Goal: Task Accomplishment & Management: Use online tool/utility

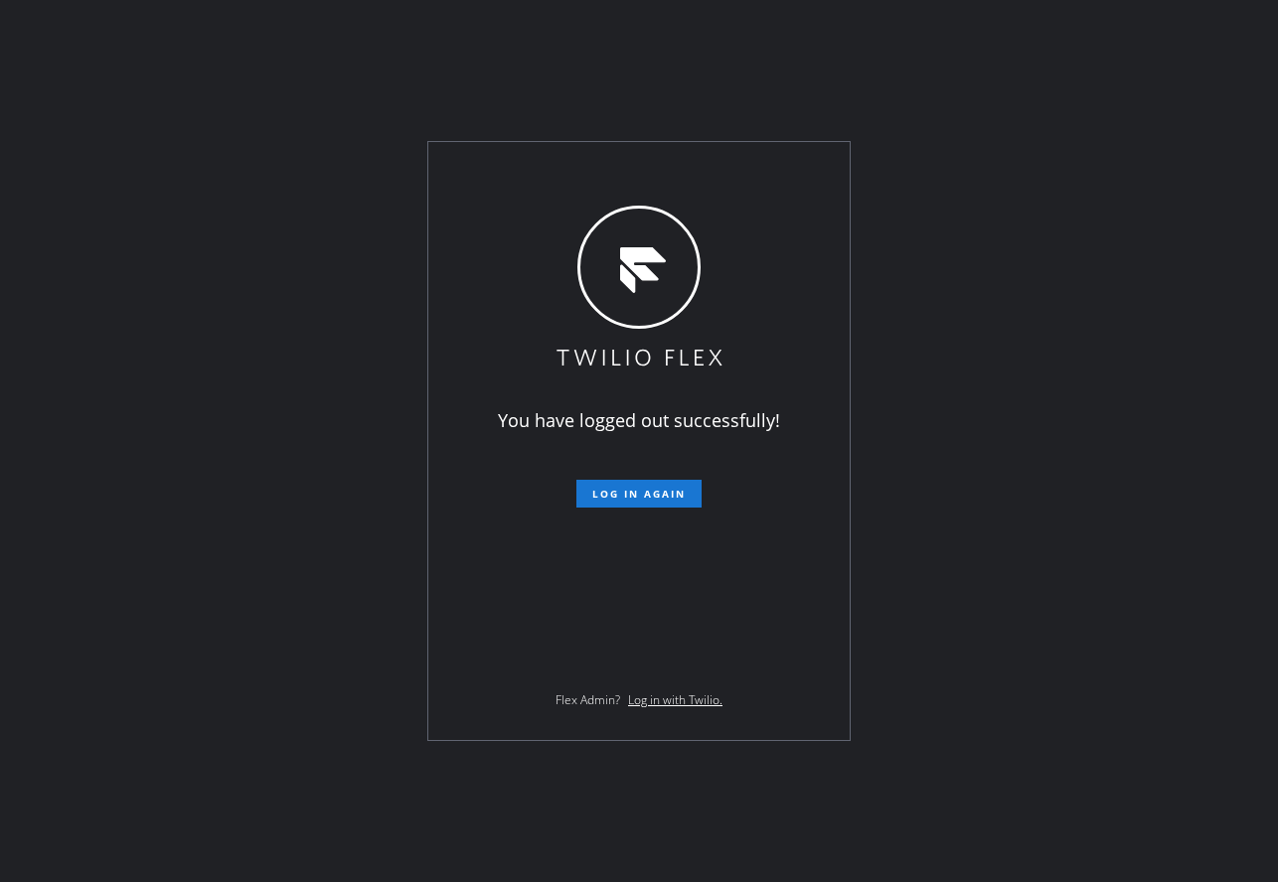
click at [604, 508] on div "You have logged out successfully! Log in again Flex Admin? Log in with Twilio." at bounding box center [638, 441] width 421 height 598
click at [614, 495] on span "Log in again" at bounding box center [638, 494] width 93 height 14
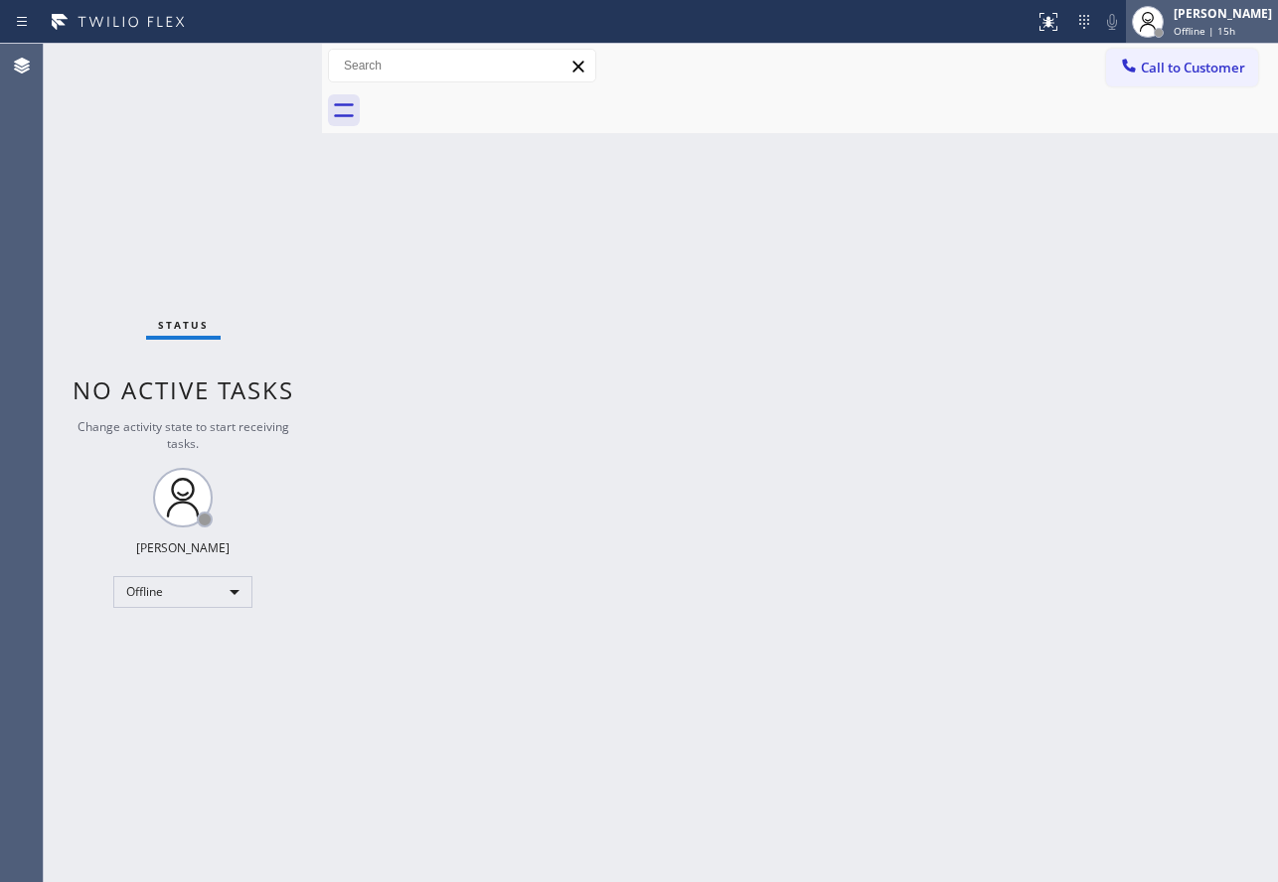
click at [1213, 12] on div "[PERSON_NAME]" at bounding box center [1222, 13] width 98 height 17
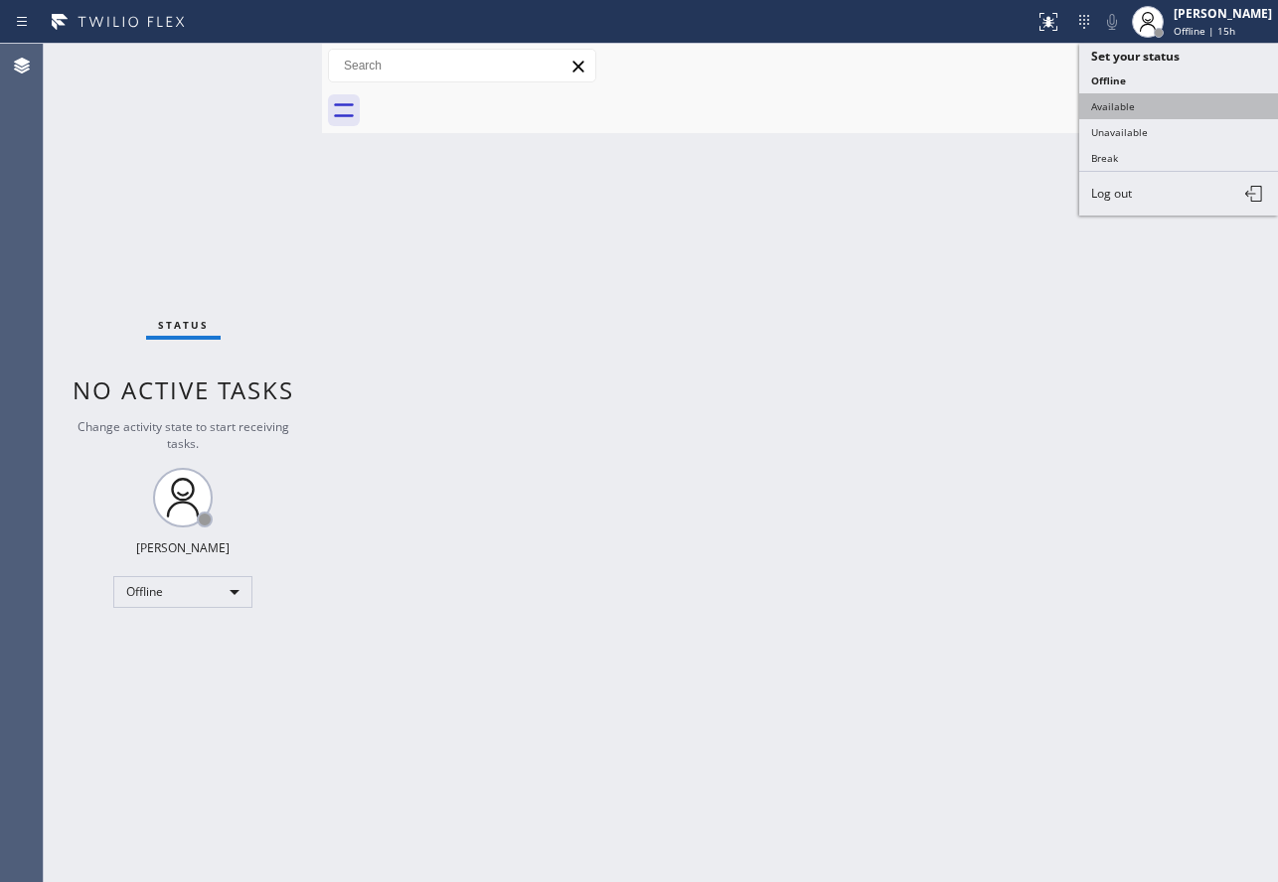
click at [1146, 97] on button "Available" at bounding box center [1178, 106] width 199 height 26
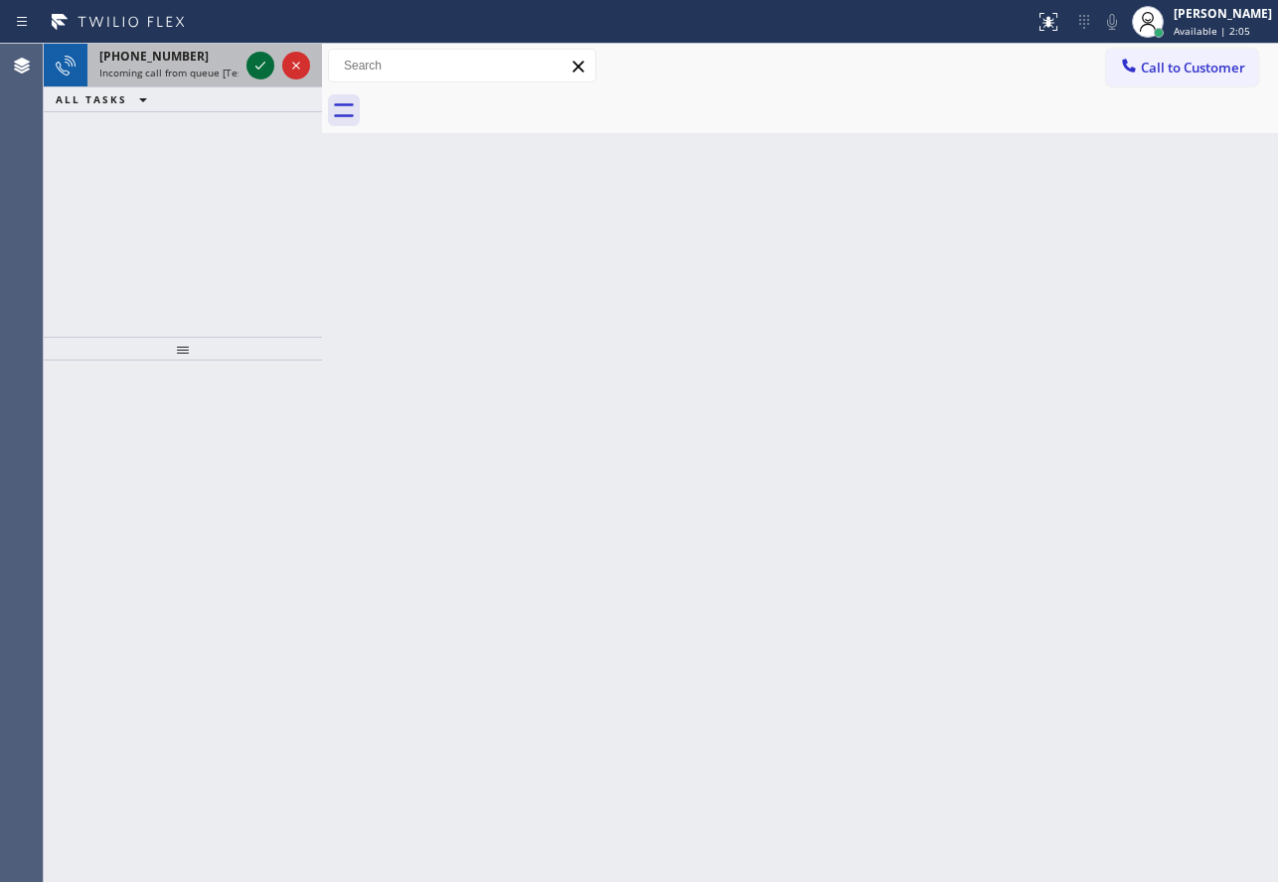
click at [251, 68] on icon at bounding box center [260, 66] width 24 height 24
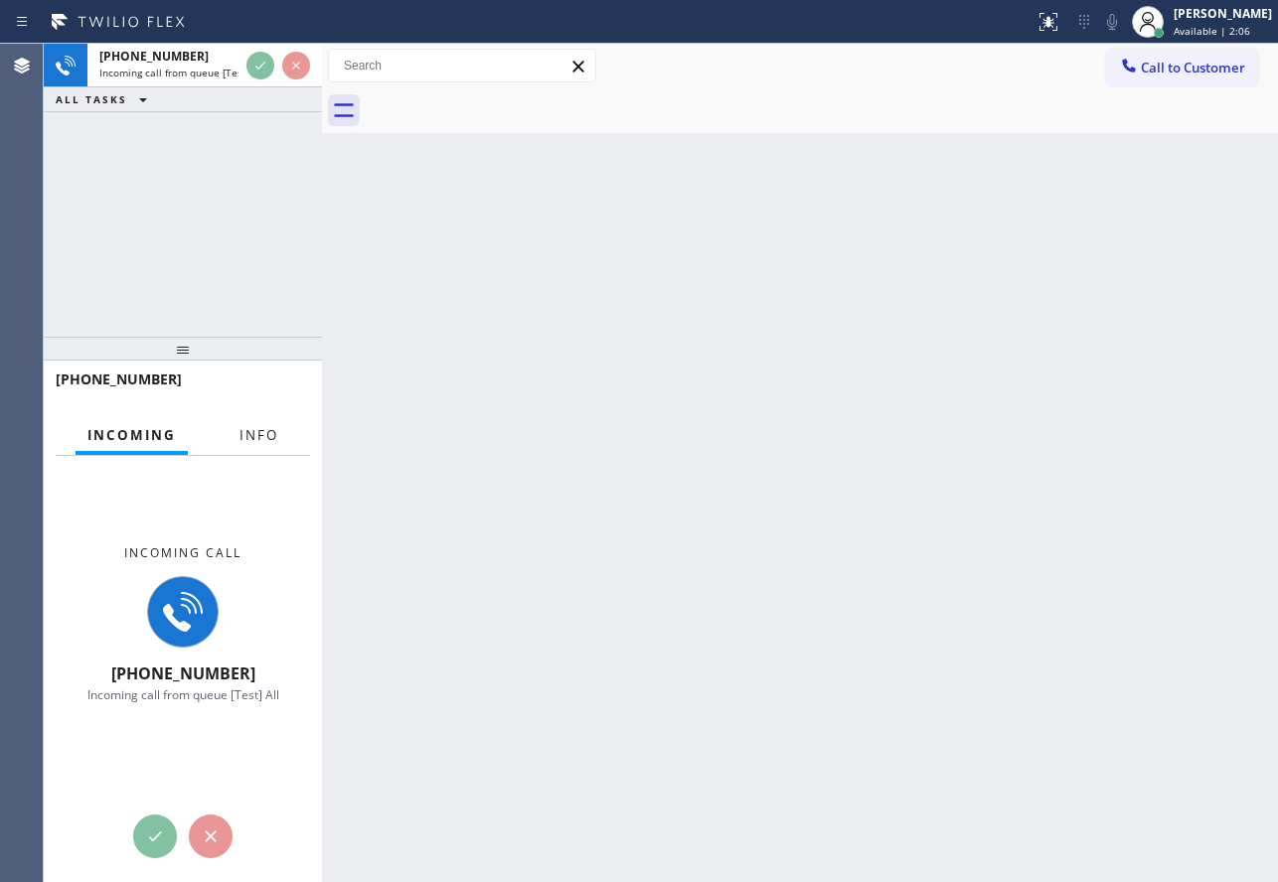
click at [249, 426] on span "Info" at bounding box center [258, 435] width 39 height 18
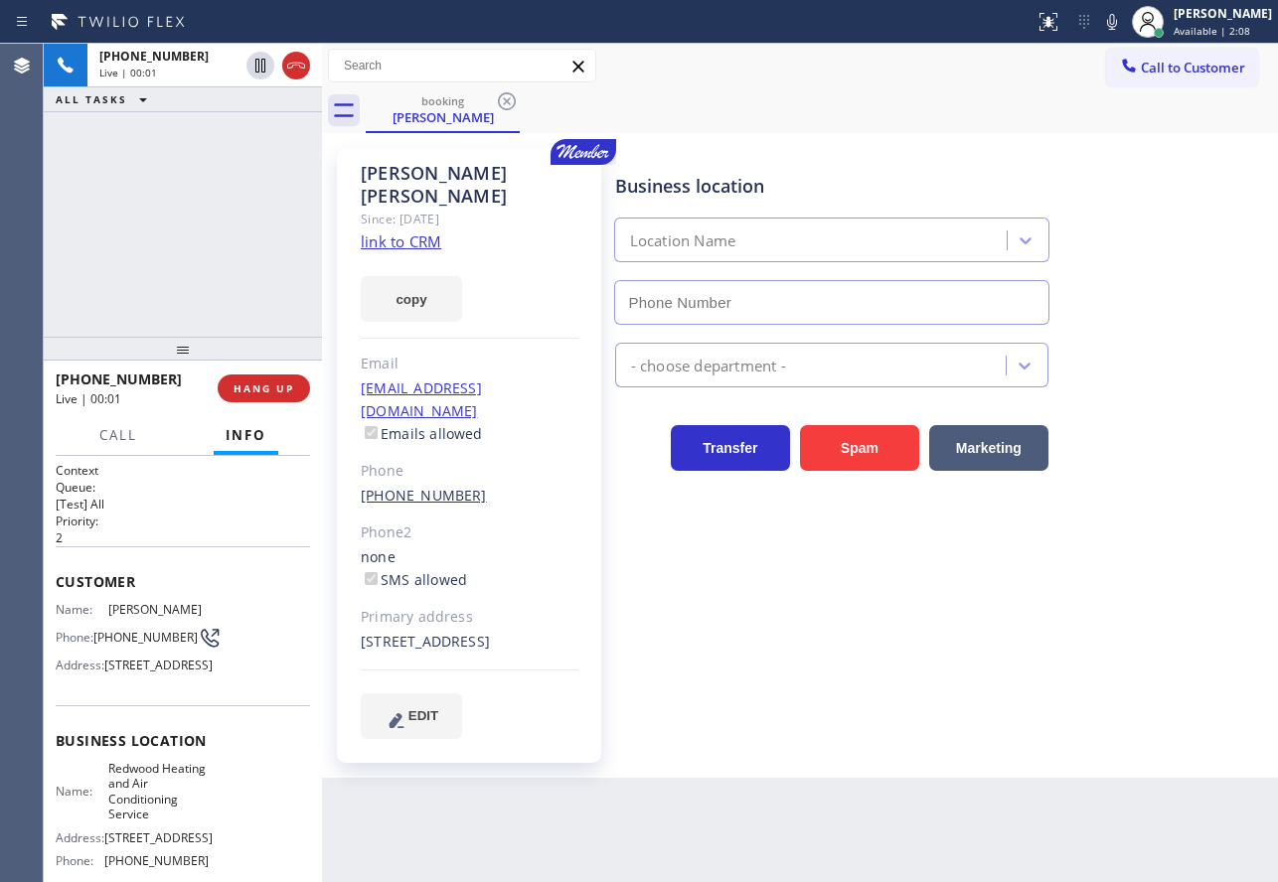
type input "[PHONE_NUMBER]"
click at [427, 231] on link "link to CRM" at bounding box center [401, 241] width 80 height 20
click at [1124, 20] on icon at bounding box center [1112, 22] width 24 height 24
click at [1117, 20] on icon at bounding box center [1112, 22] width 10 height 16
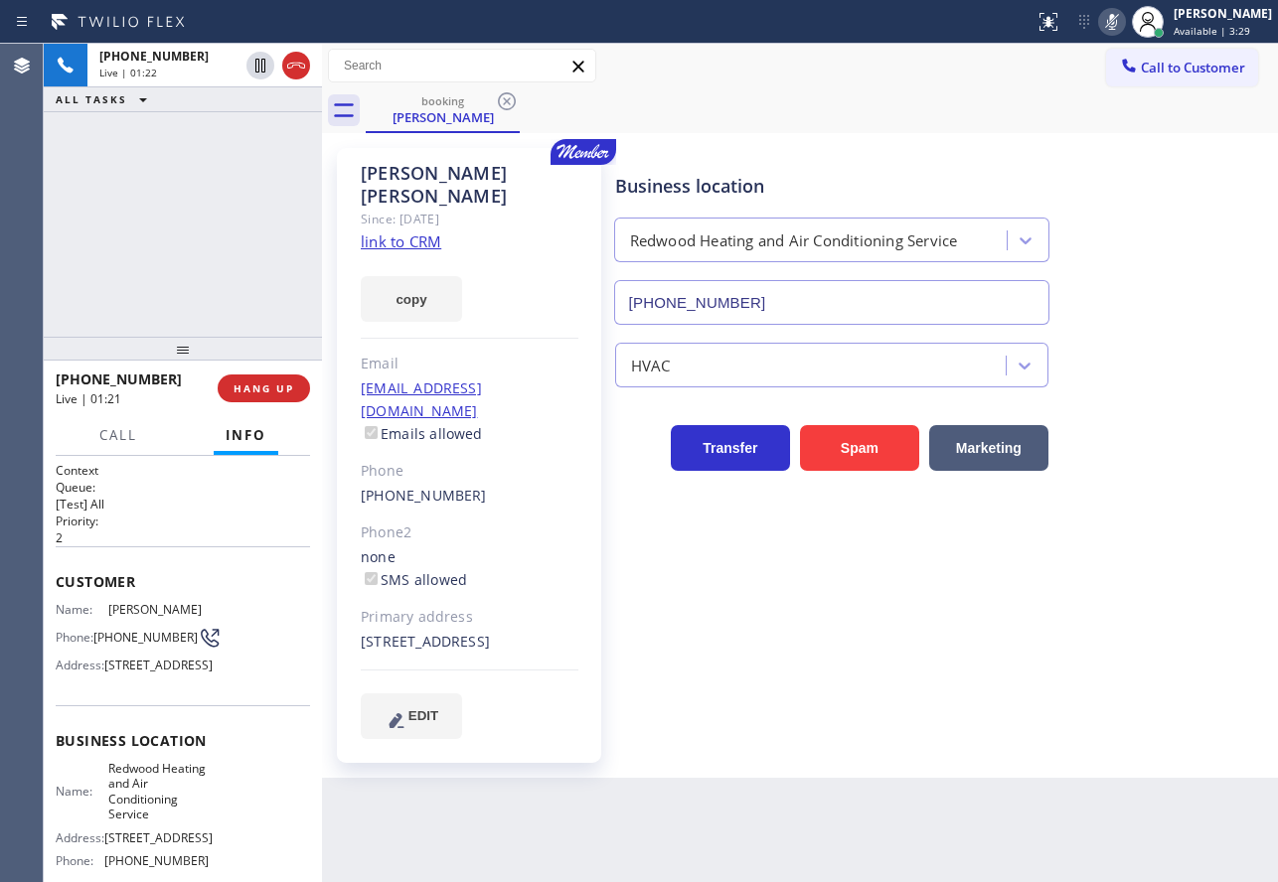
click at [1117, 20] on icon at bounding box center [1112, 22] width 10 height 16
click at [993, 167] on div "Business location Redwood Heating and Air Conditioning Service [PHONE_NUMBER]" at bounding box center [831, 239] width 441 height 172
click at [1124, 20] on icon at bounding box center [1112, 22] width 24 height 24
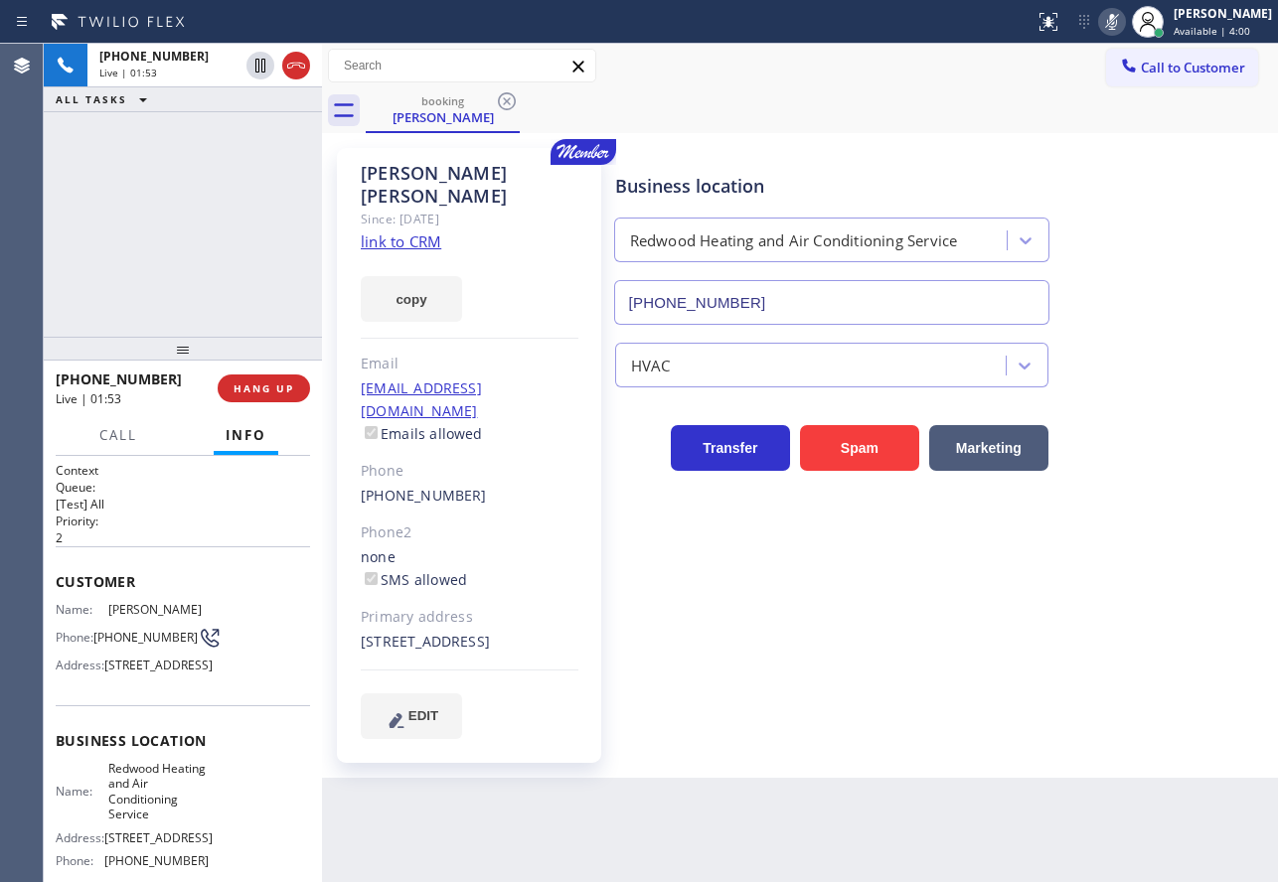
click at [1124, 20] on icon at bounding box center [1112, 22] width 24 height 24
click at [1124, 22] on icon at bounding box center [1112, 22] width 24 height 24
click at [1117, 20] on icon at bounding box center [1112, 22] width 10 height 16
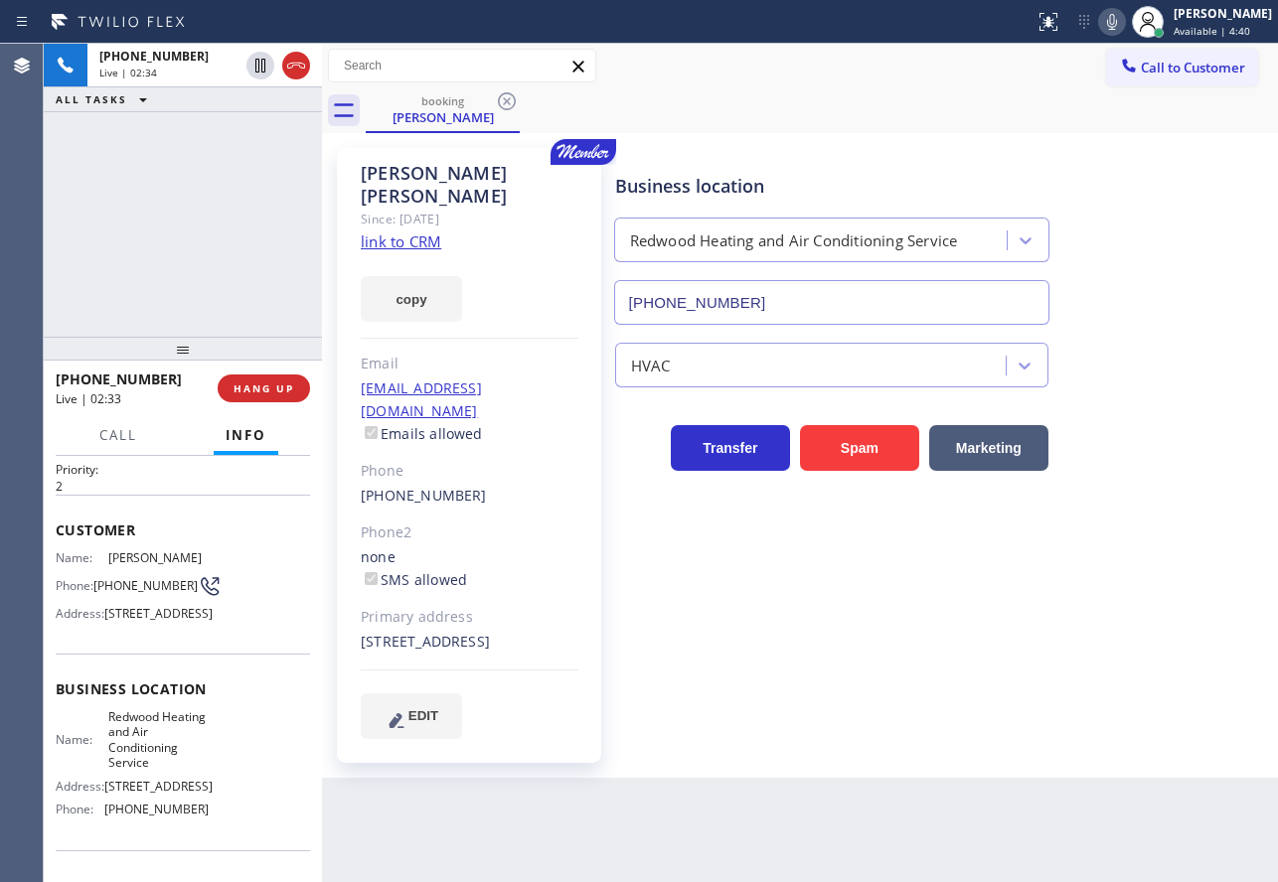
scroll to position [99, 0]
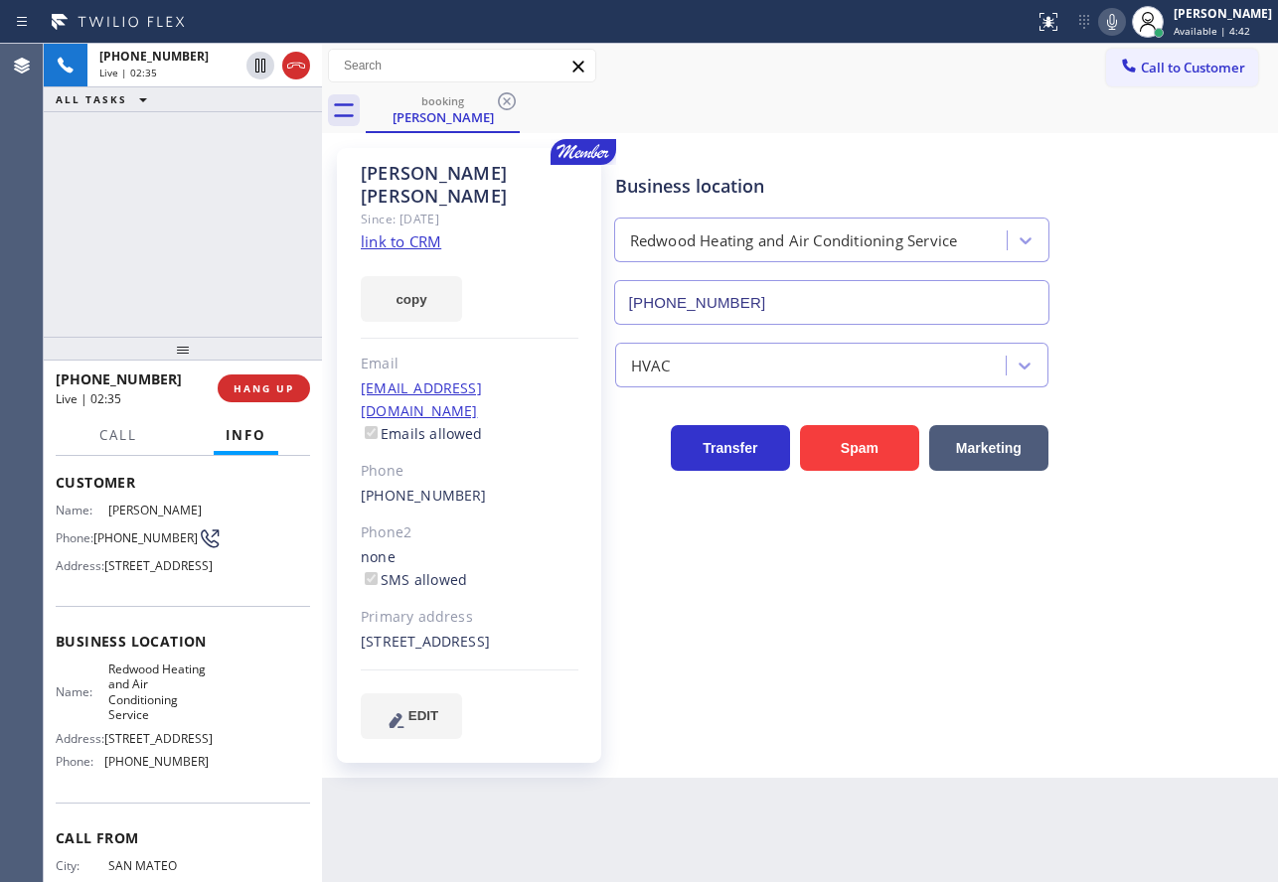
click at [1124, 29] on icon at bounding box center [1112, 22] width 24 height 24
click at [275, 386] on span "HANG UP" at bounding box center [263, 388] width 61 height 14
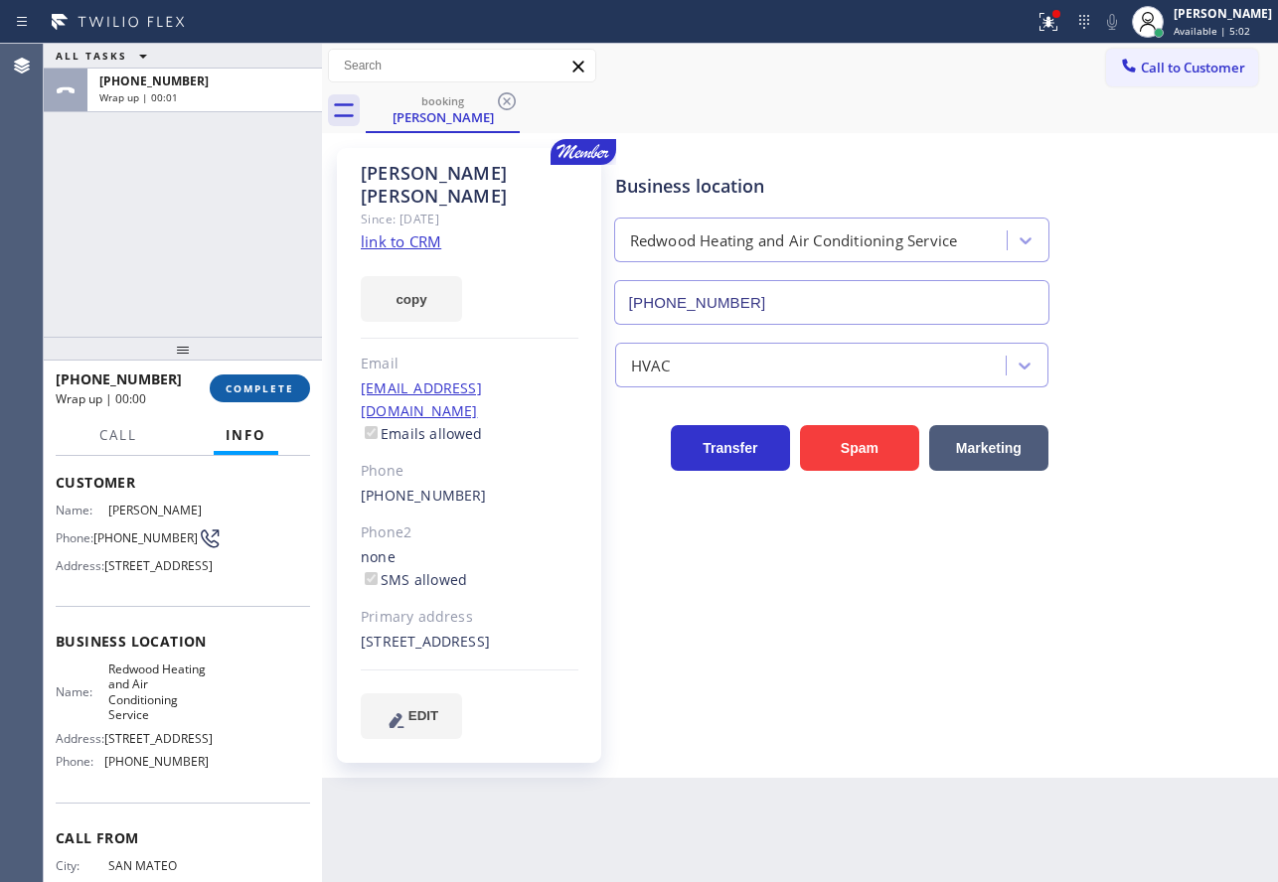
click at [286, 384] on span "COMPLETE" at bounding box center [260, 388] width 69 height 14
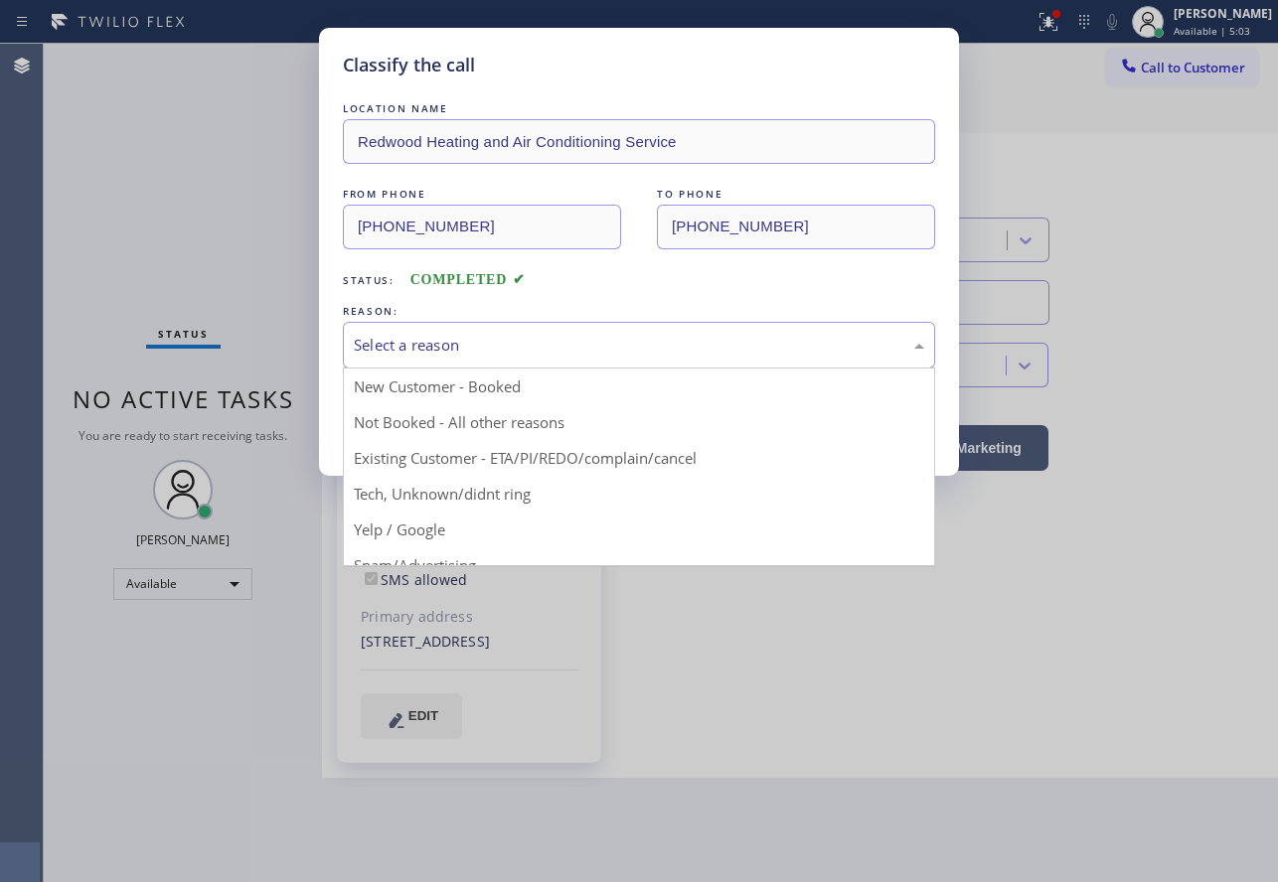
click at [489, 341] on div "Select a reason" at bounding box center [639, 345] width 570 height 23
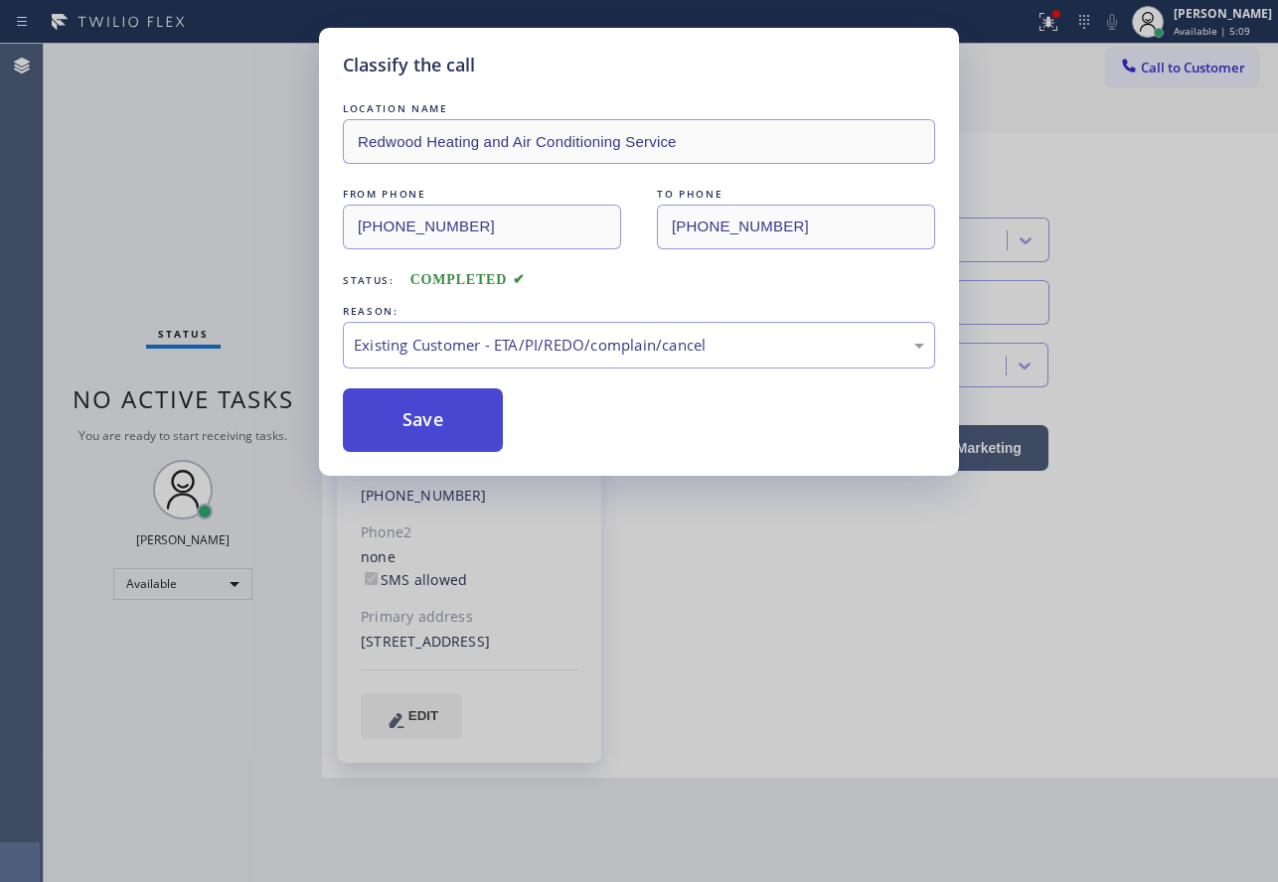
click at [452, 437] on button "Save" at bounding box center [423, 420] width 160 height 64
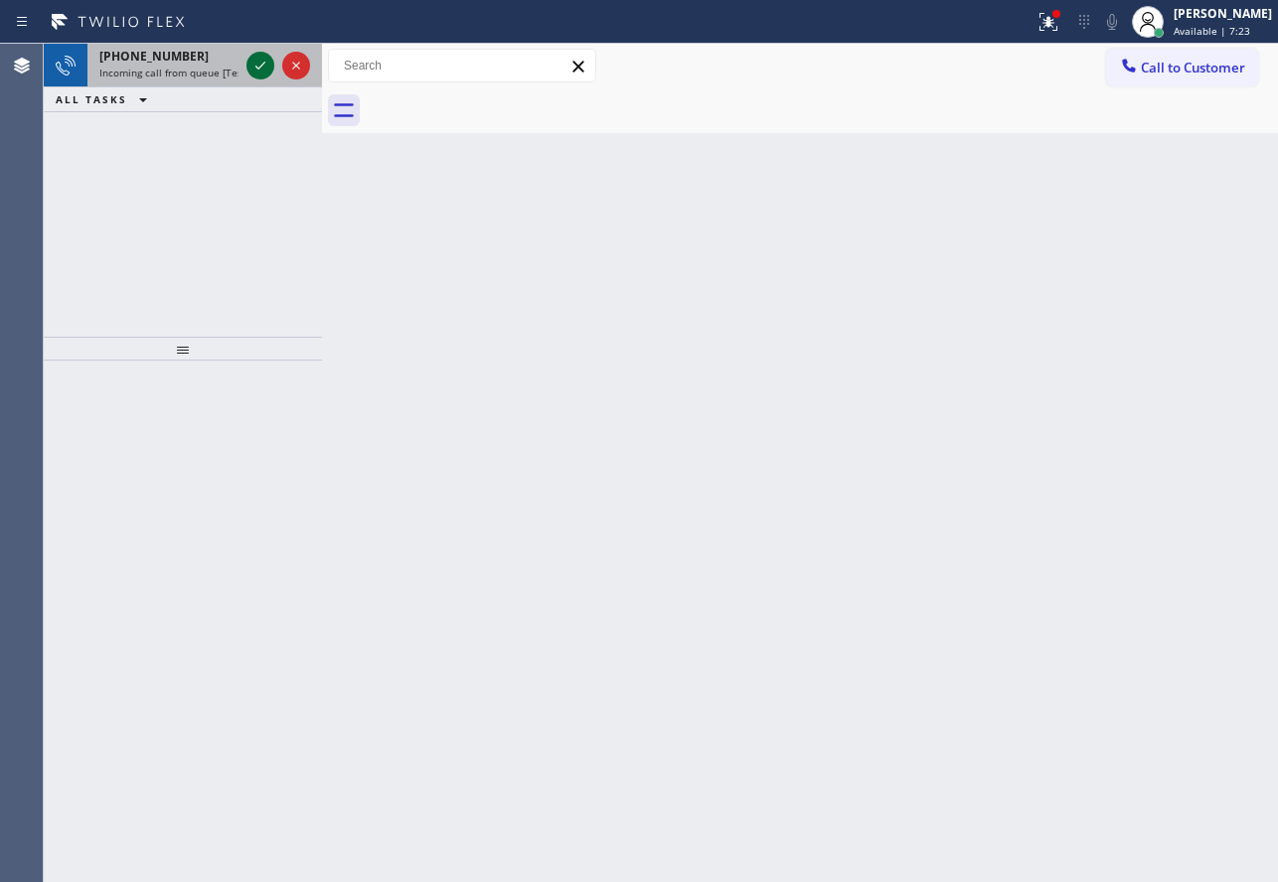
click at [261, 65] on icon at bounding box center [260, 66] width 24 height 24
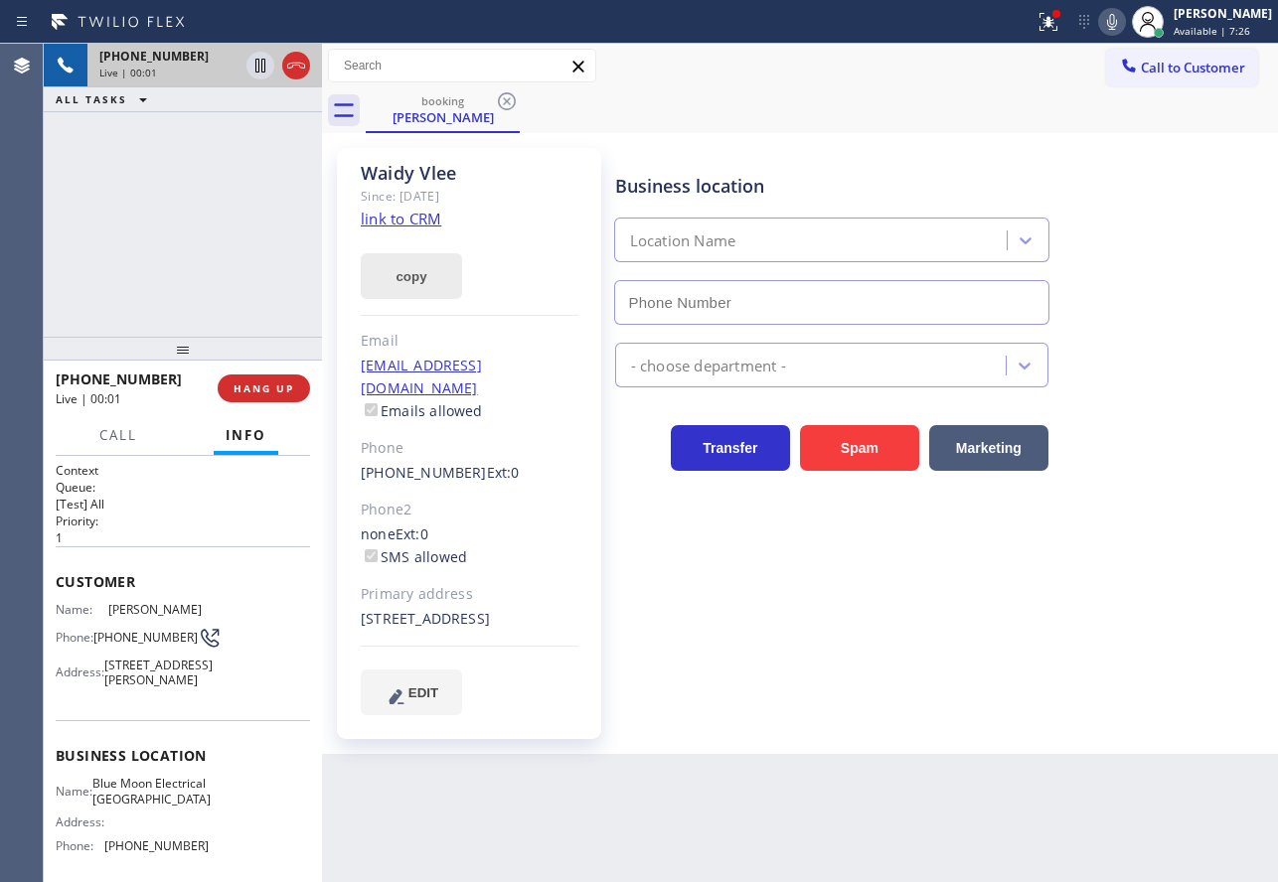
type input "[PHONE_NUMBER]"
click at [407, 219] on link "link to CRM" at bounding box center [401, 219] width 80 height 20
click at [1124, 28] on icon at bounding box center [1112, 22] width 24 height 24
click at [1117, 20] on icon at bounding box center [1112, 22] width 10 height 16
click at [1117, 21] on icon at bounding box center [1112, 22] width 10 height 16
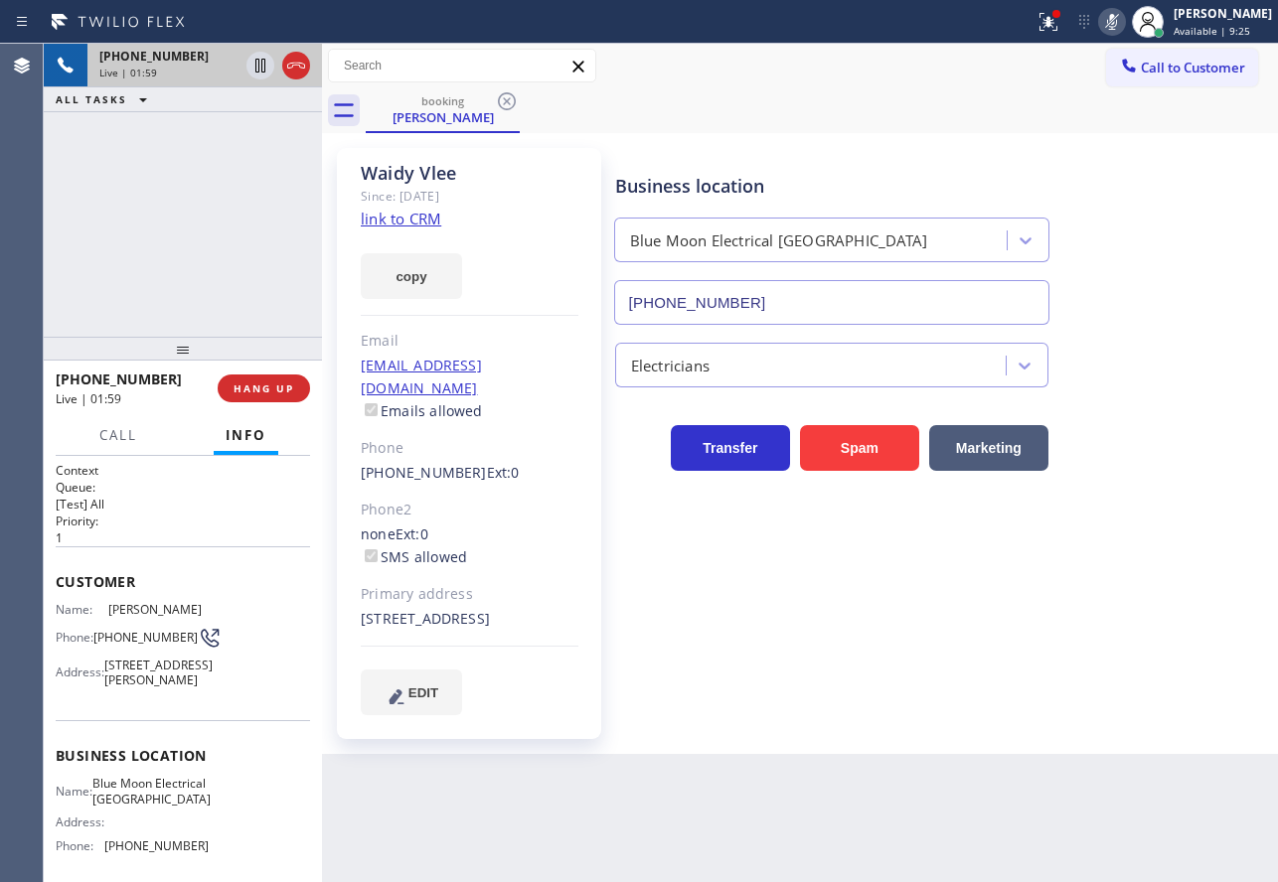
click at [1117, 21] on icon at bounding box center [1112, 22] width 10 height 16
click at [255, 66] on icon at bounding box center [260, 66] width 10 height 14
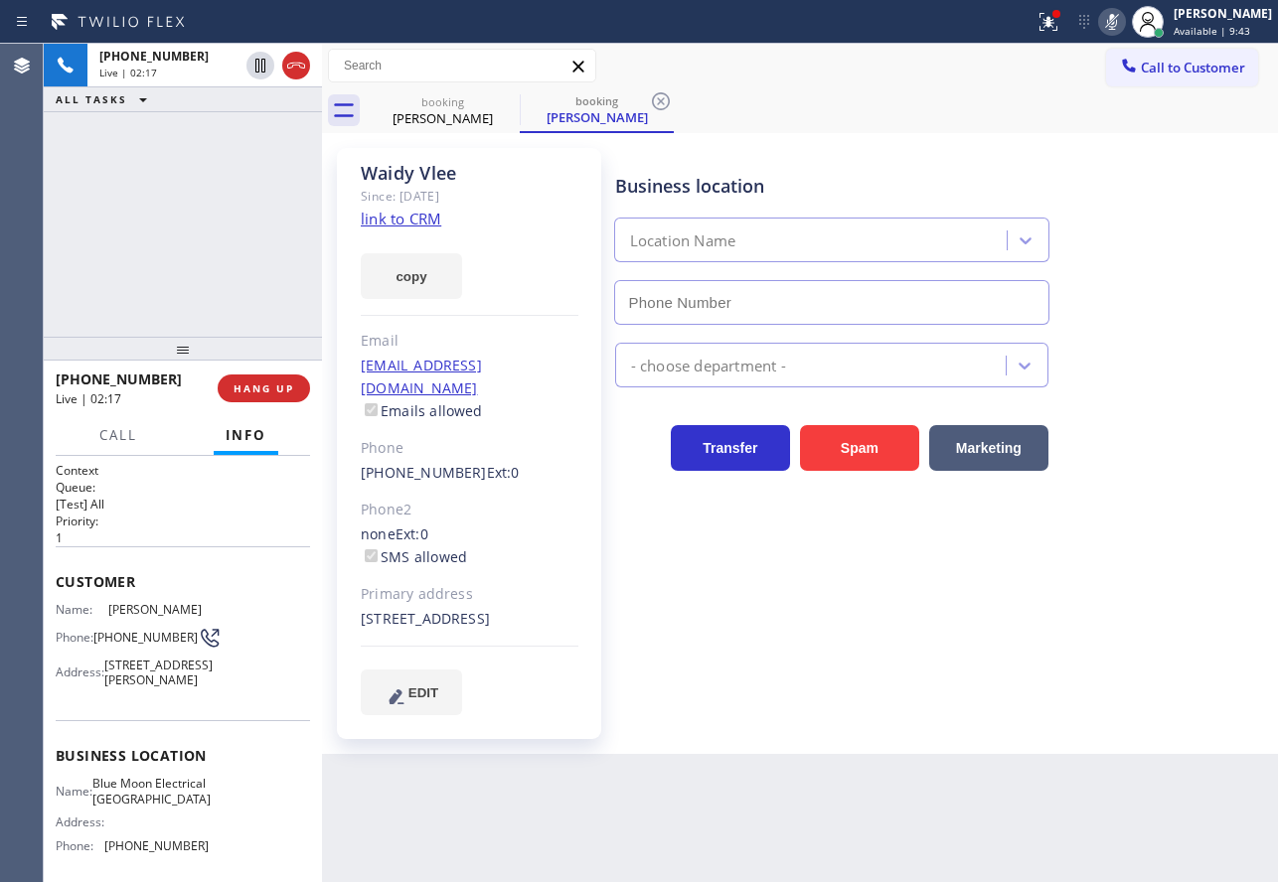
type input "[PHONE_NUMBER]"
click at [1124, 19] on icon at bounding box center [1112, 22] width 24 height 24
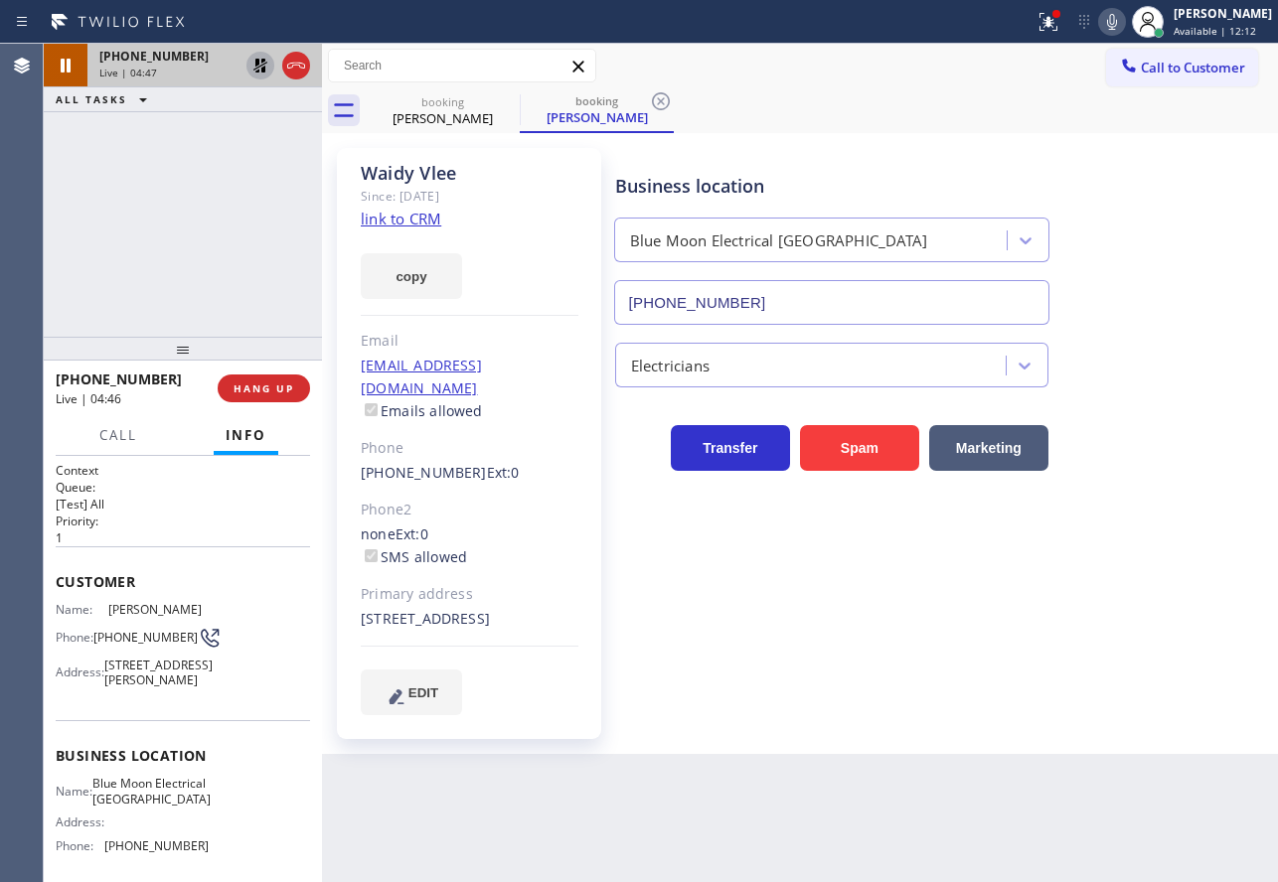
click at [257, 69] on icon at bounding box center [260, 66] width 24 height 24
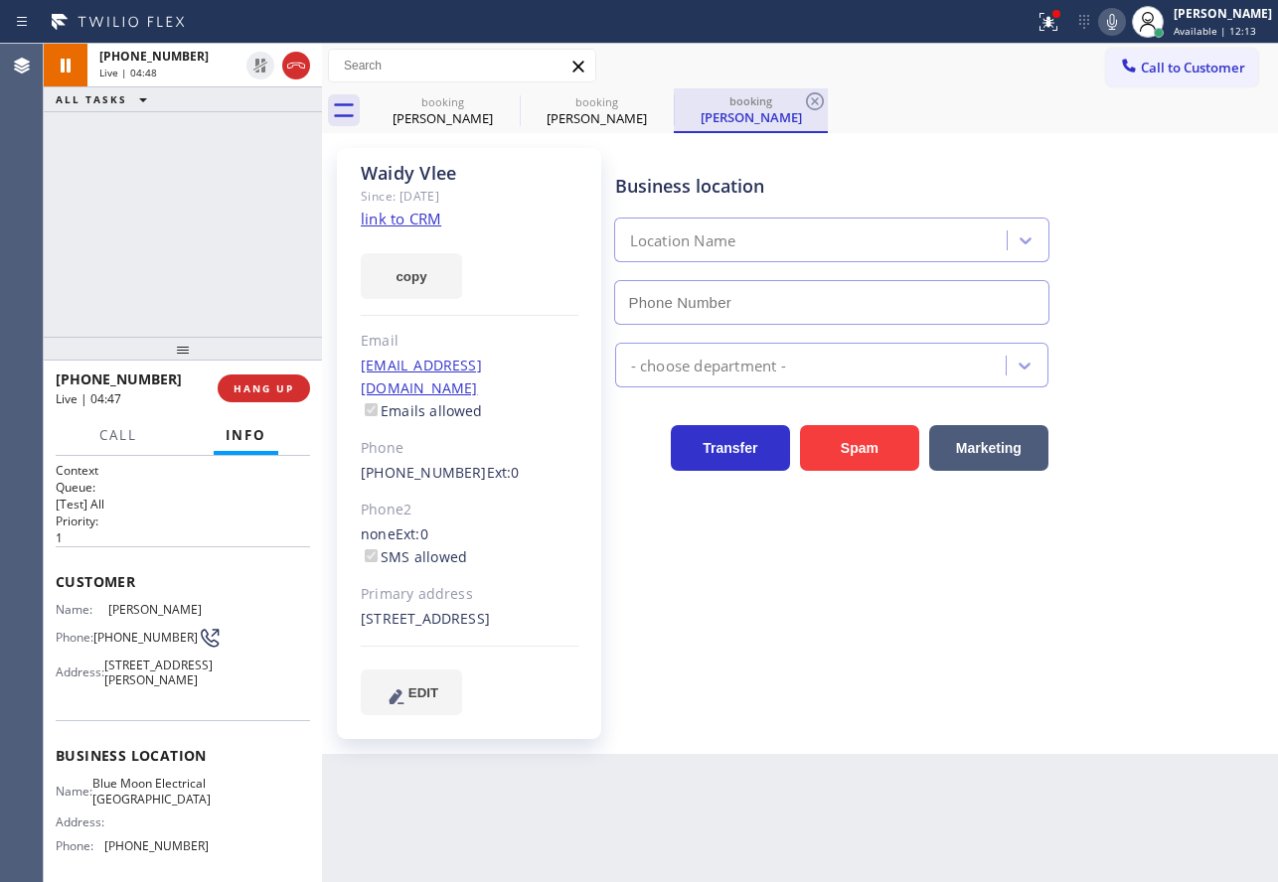
type input "[PHONE_NUMBER]"
click at [810, 100] on icon at bounding box center [815, 101] width 24 height 24
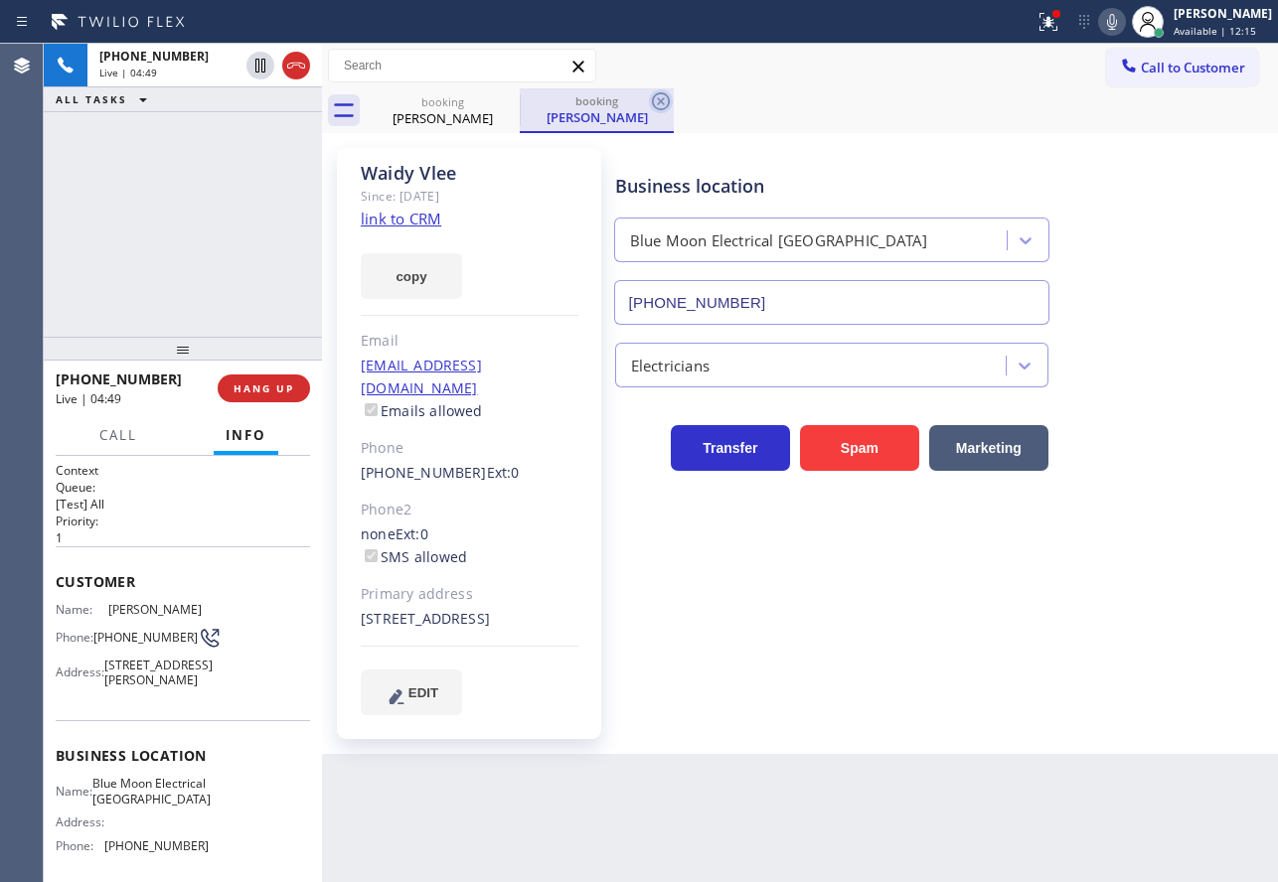
click at [660, 99] on icon at bounding box center [661, 101] width 18 height 18
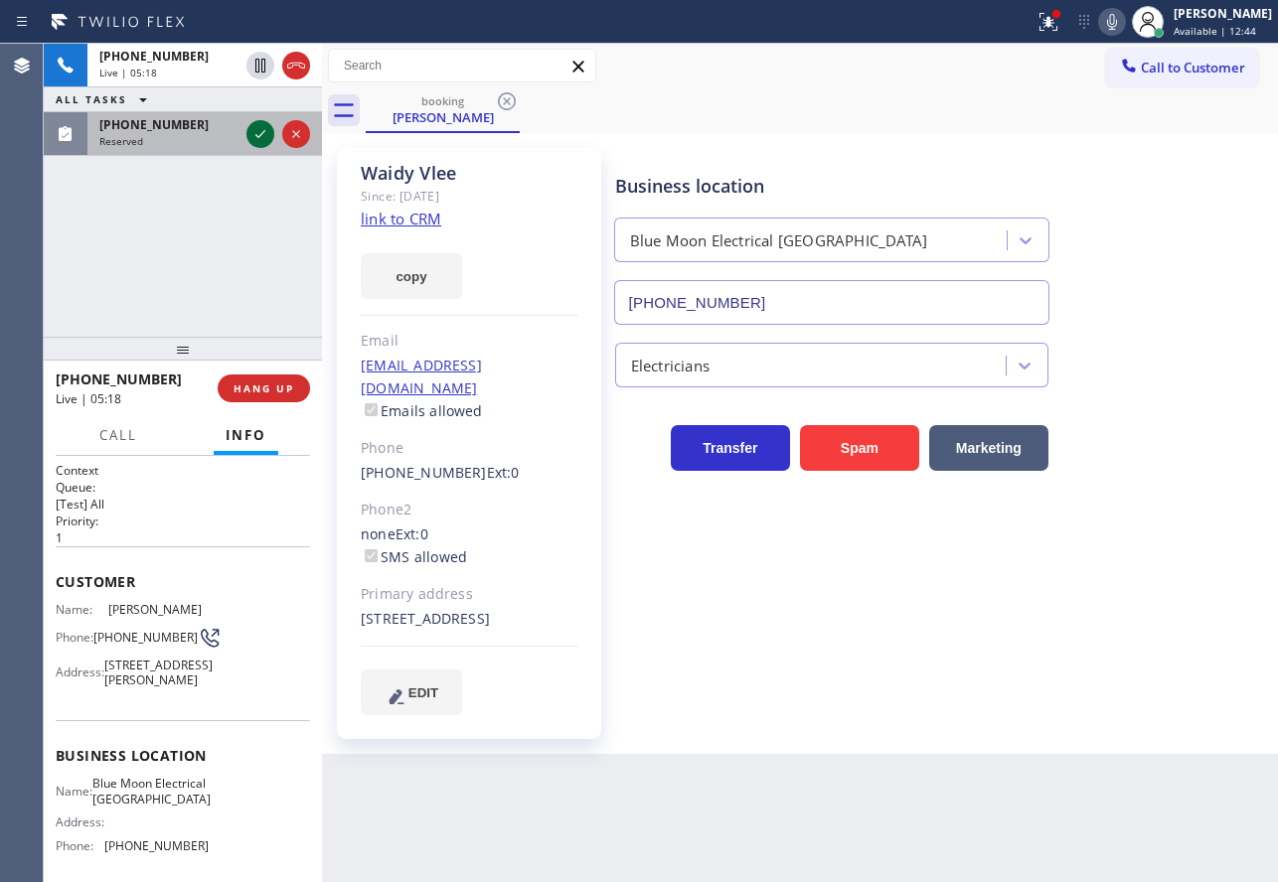
click at [252, 133] on icon at bounding box center [260, 134] width 24 height 24
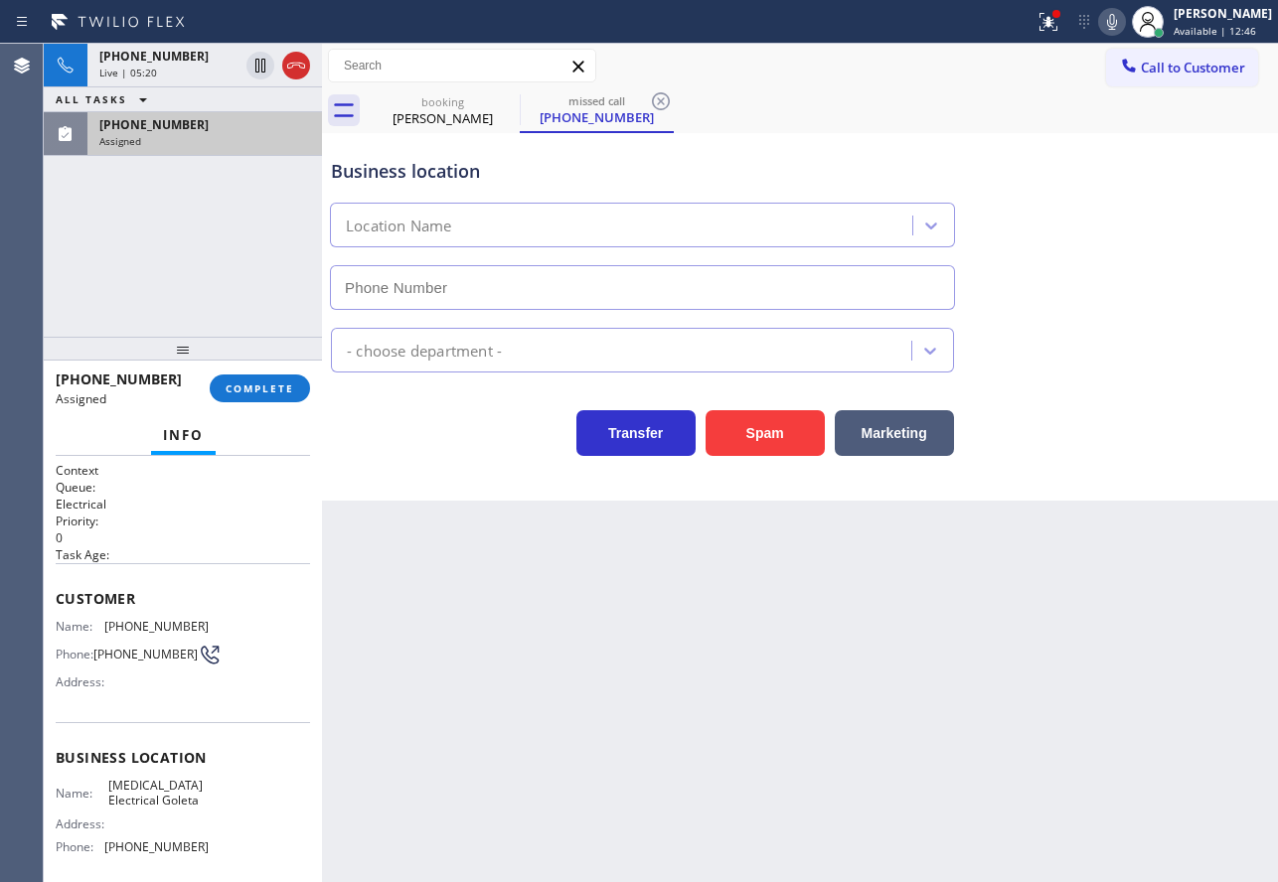
type input "[PHONE_NUMBER]"
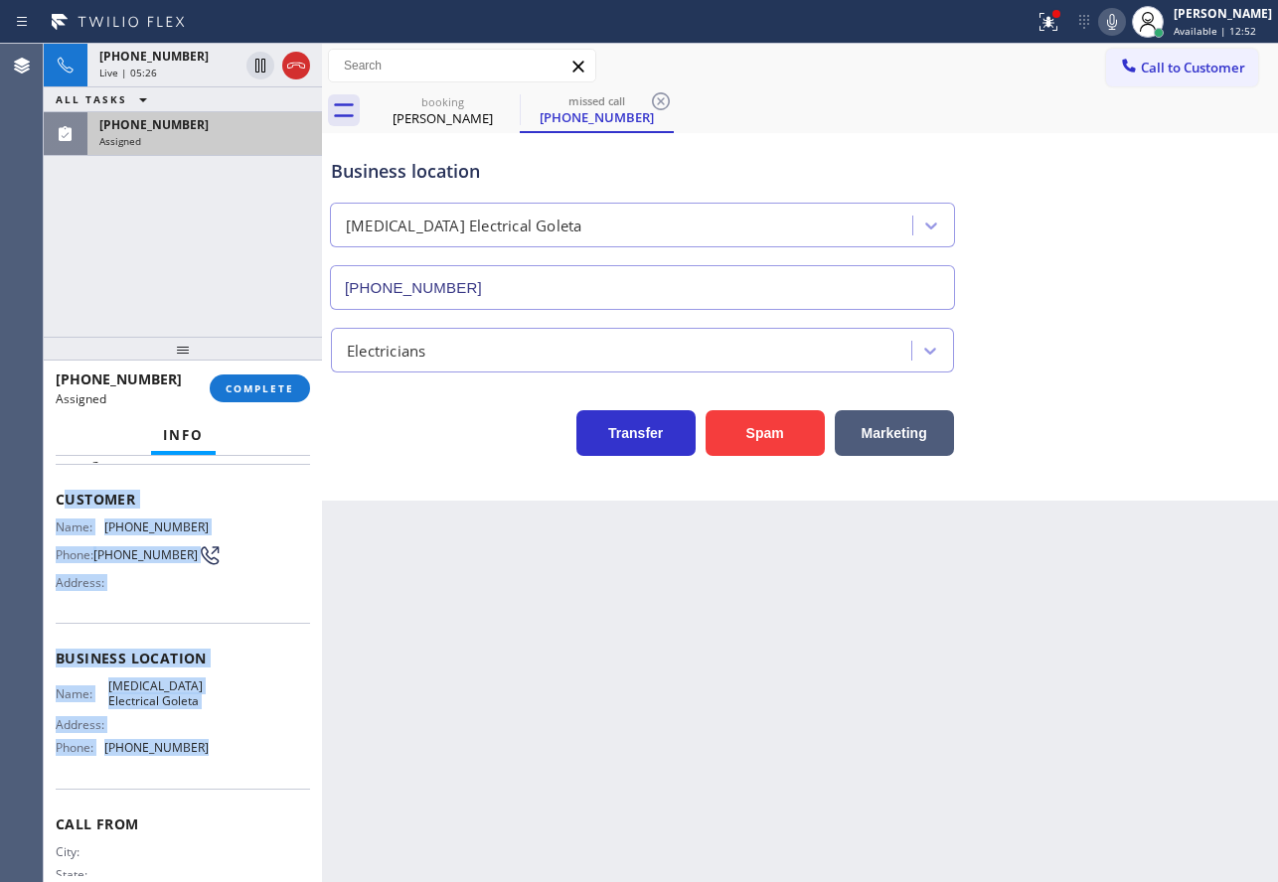
drag, startPoint x: 199, startPoint y: 758, endPoint x: 61, endPoint y: 501, distance: 292.0
click at [61, 501] on div "Context Queue: Electrical Priority: 0 Task Age: Customer Name: [PHONE_NUMBER] P…" at bounding box center [183, 651] width 254 height 576
click at [61, 501] on span "Customer" at bounding box center [183, 499] width 254 height 19
drag, startPoint x: 53, startPoint y: 494, endPoint x: 225, endPoint y: 759, distance: 316.1
click at [225, 759] on div "Context Queue: Electrical Priority: 0 Task Age: Customer Name: [PHONE_NUMBER] P…" at bounding box center [183, 669] width 278 height 426
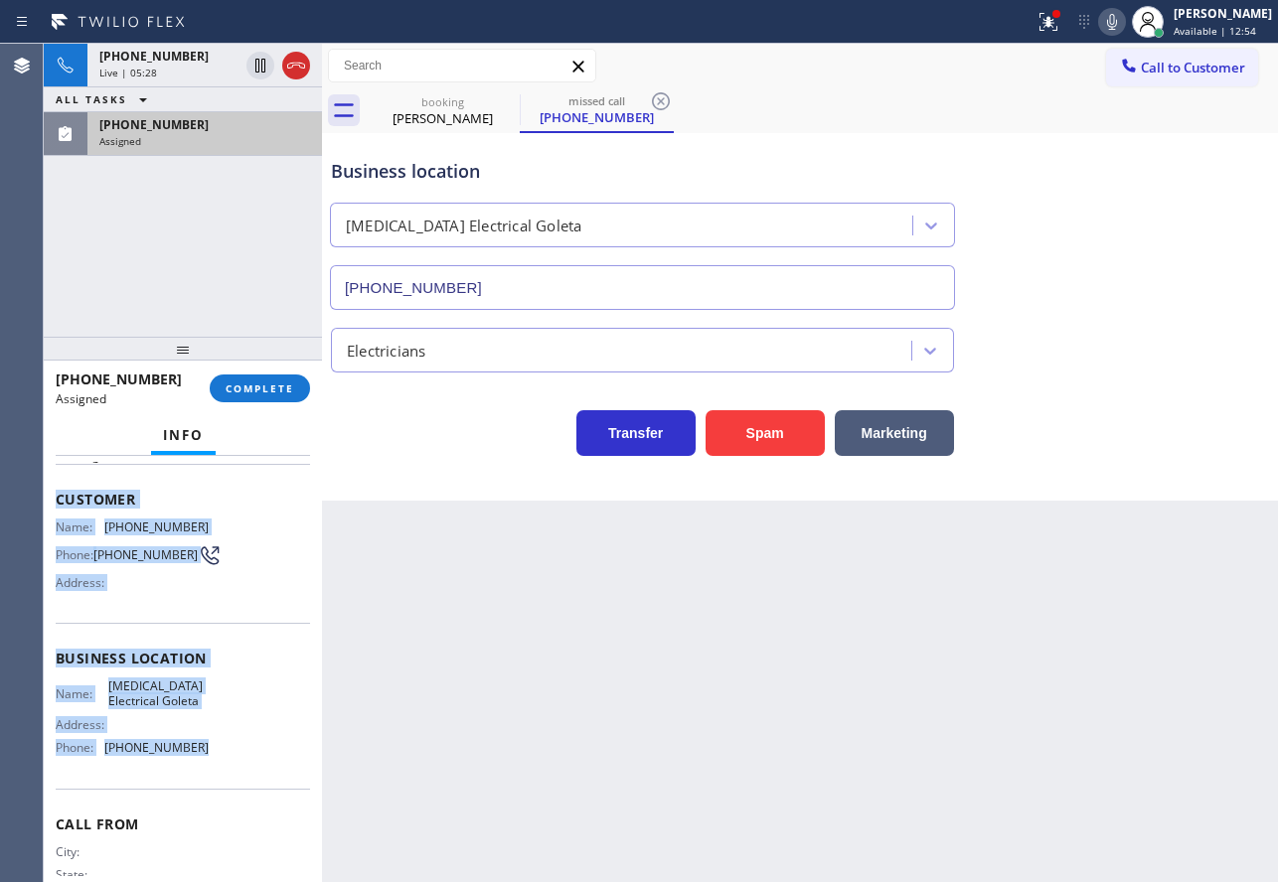
copy div "Customer Name: [PHONE_NUMBER] Phone: [PHONE_NUMBER] Address: Business location …"
click at [275, 390] on span "COMPLETE" at bounding box center [260, 388] width 69 height 14
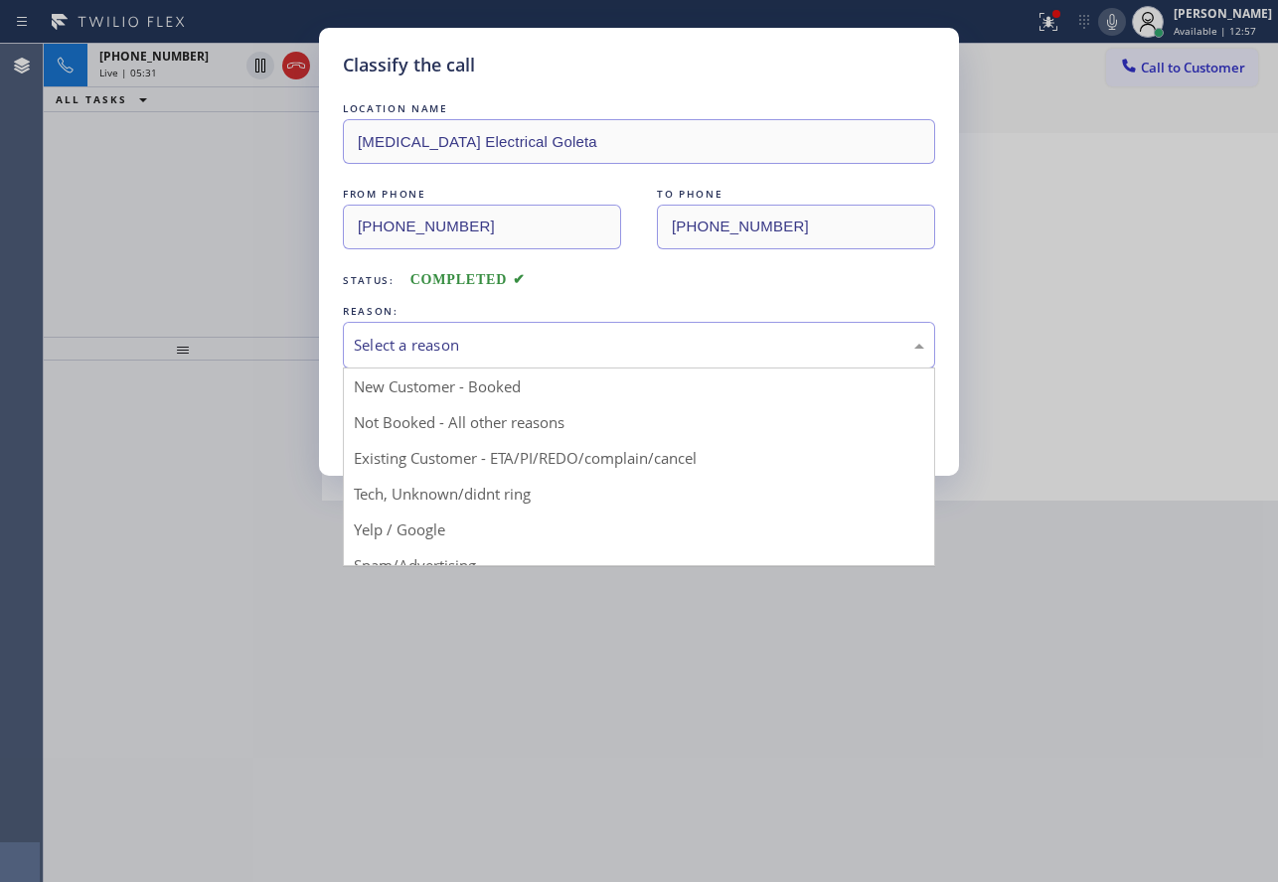
click at [516, 353] on div "Select a reason" at bounding box center [639, 345] width 570 height 23
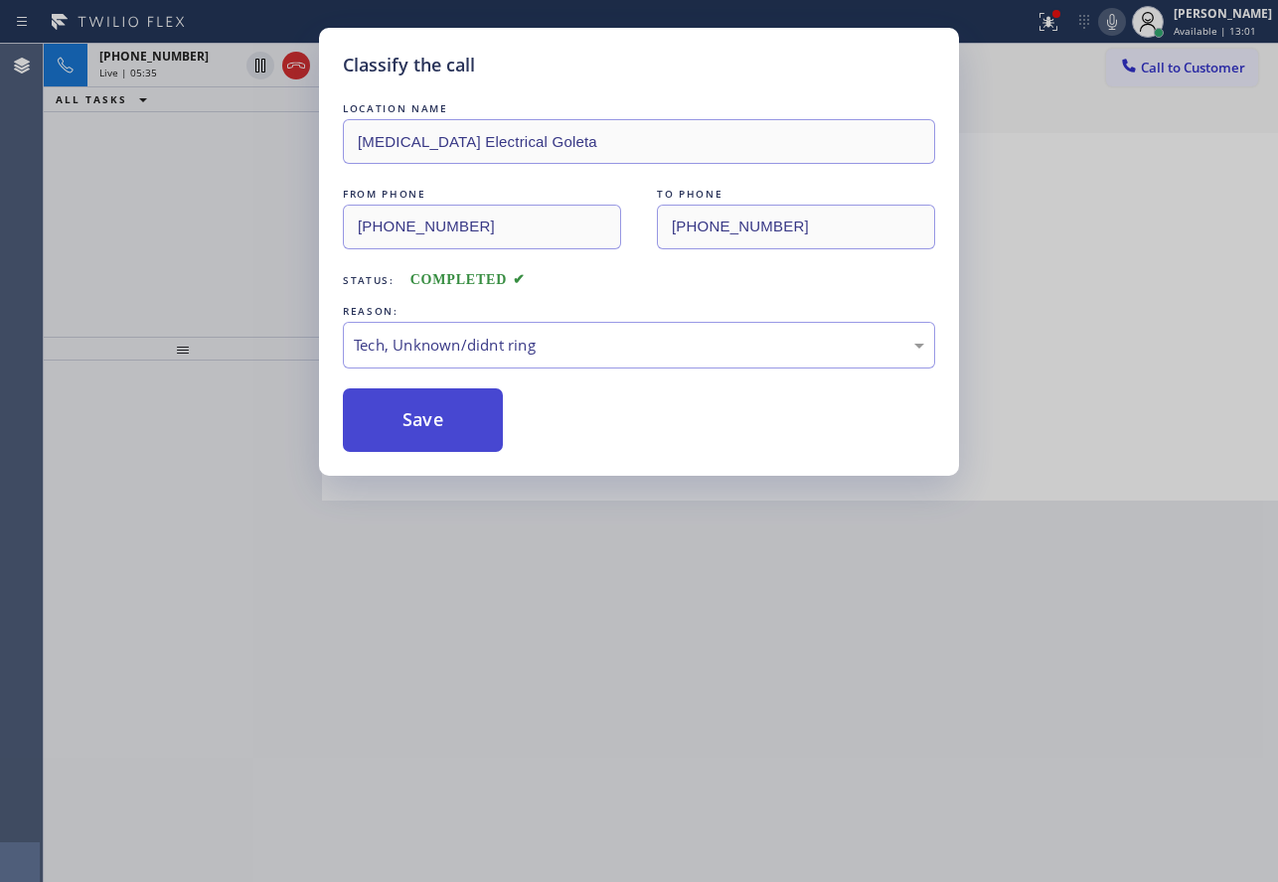
click at [431, 425] on button "Save" at bounding box center [423, 420] width 160 height 64
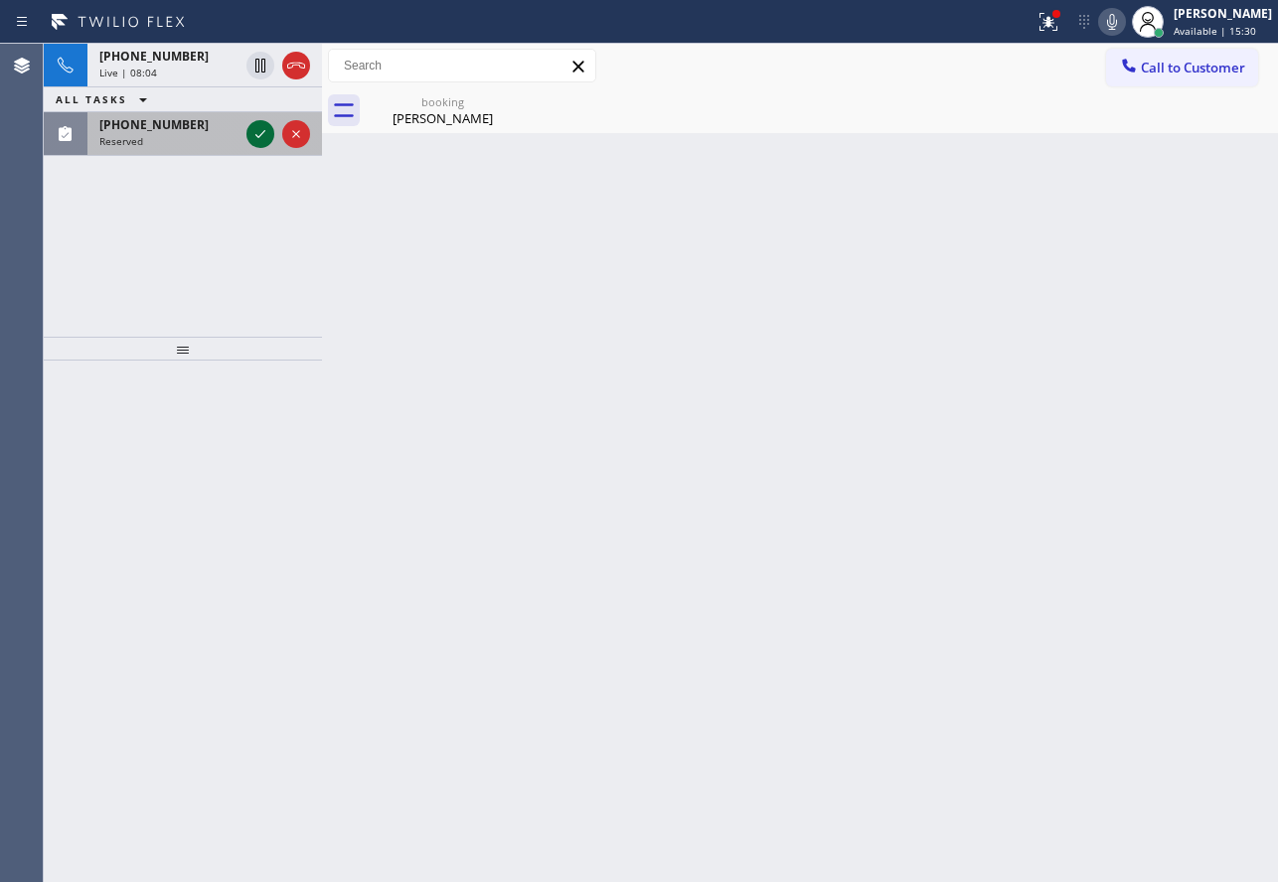
click at [250, 141] on icon at bounding box center [260, 134] width 24 height 24
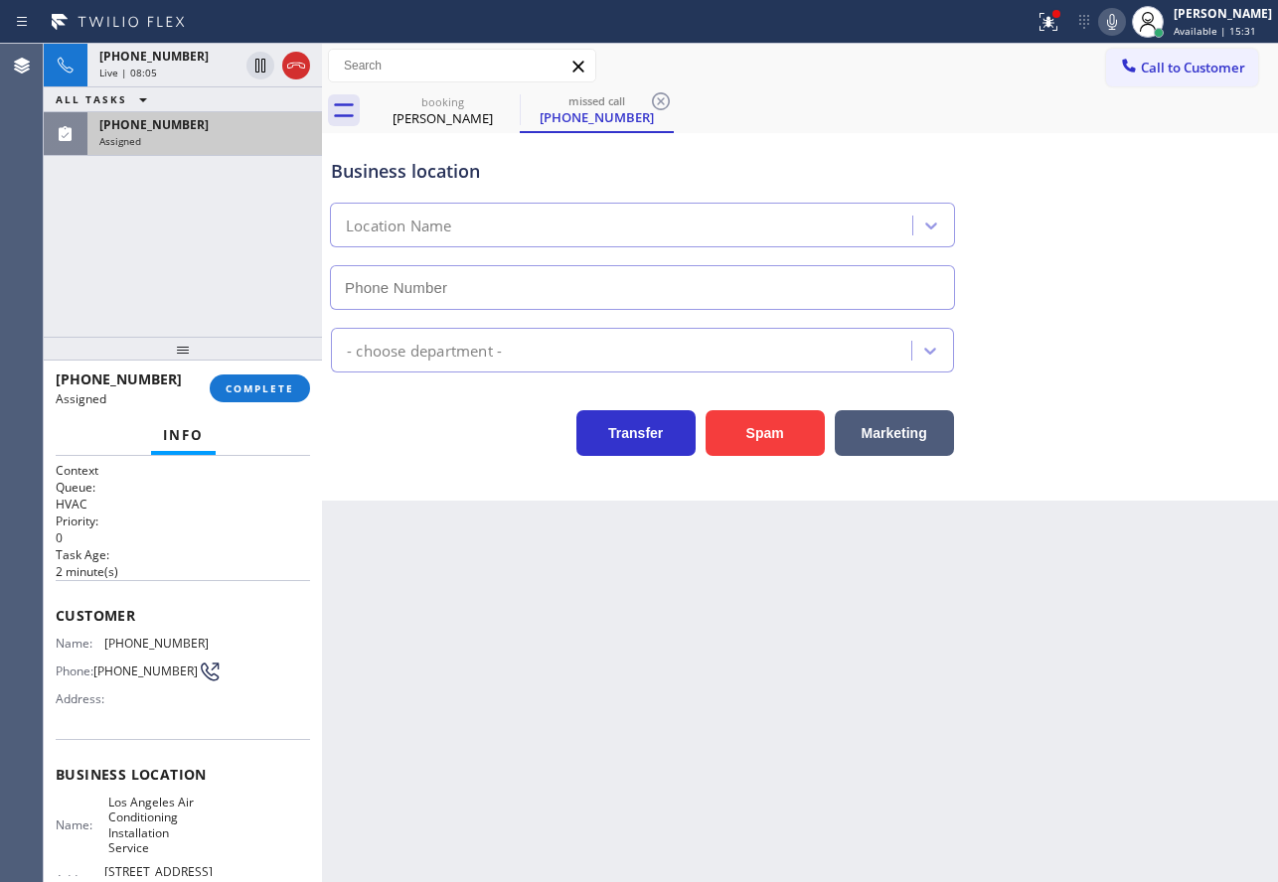
type input "[PHONE_NUMBER]"
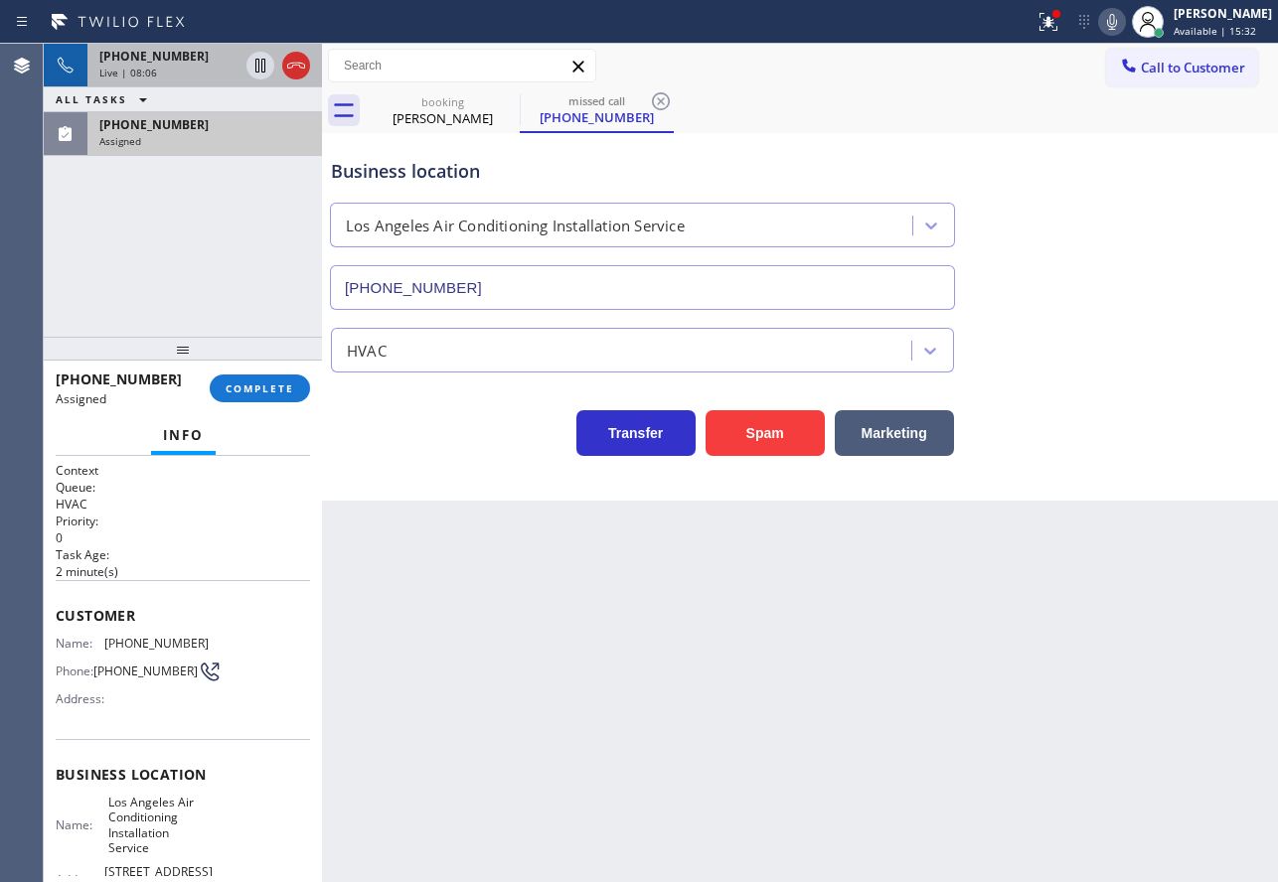
click at [165, 63] on span "[PHONE_NUMBER]" at bounding box center [153, 56] width 109 height 17
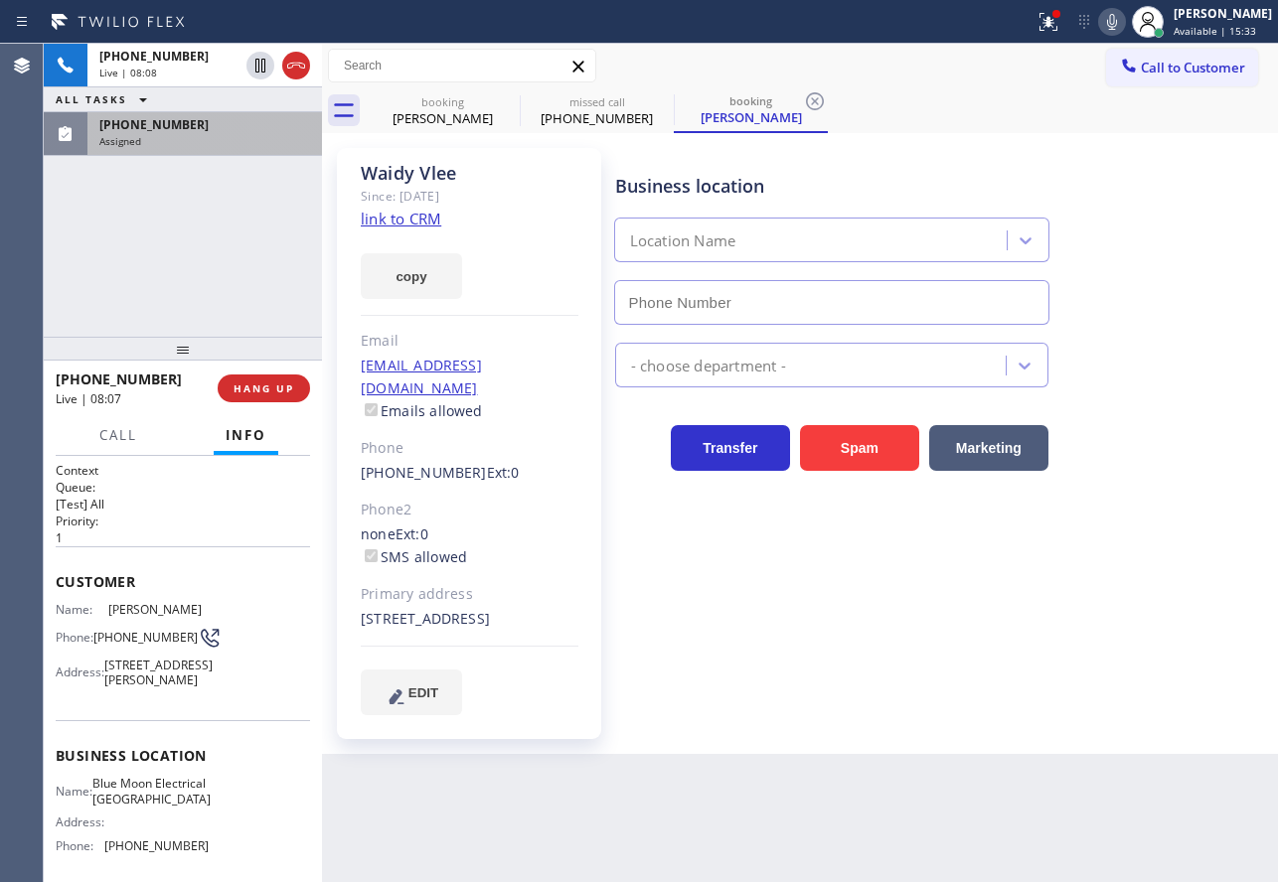
type input "[PHONE_NUMBER]"
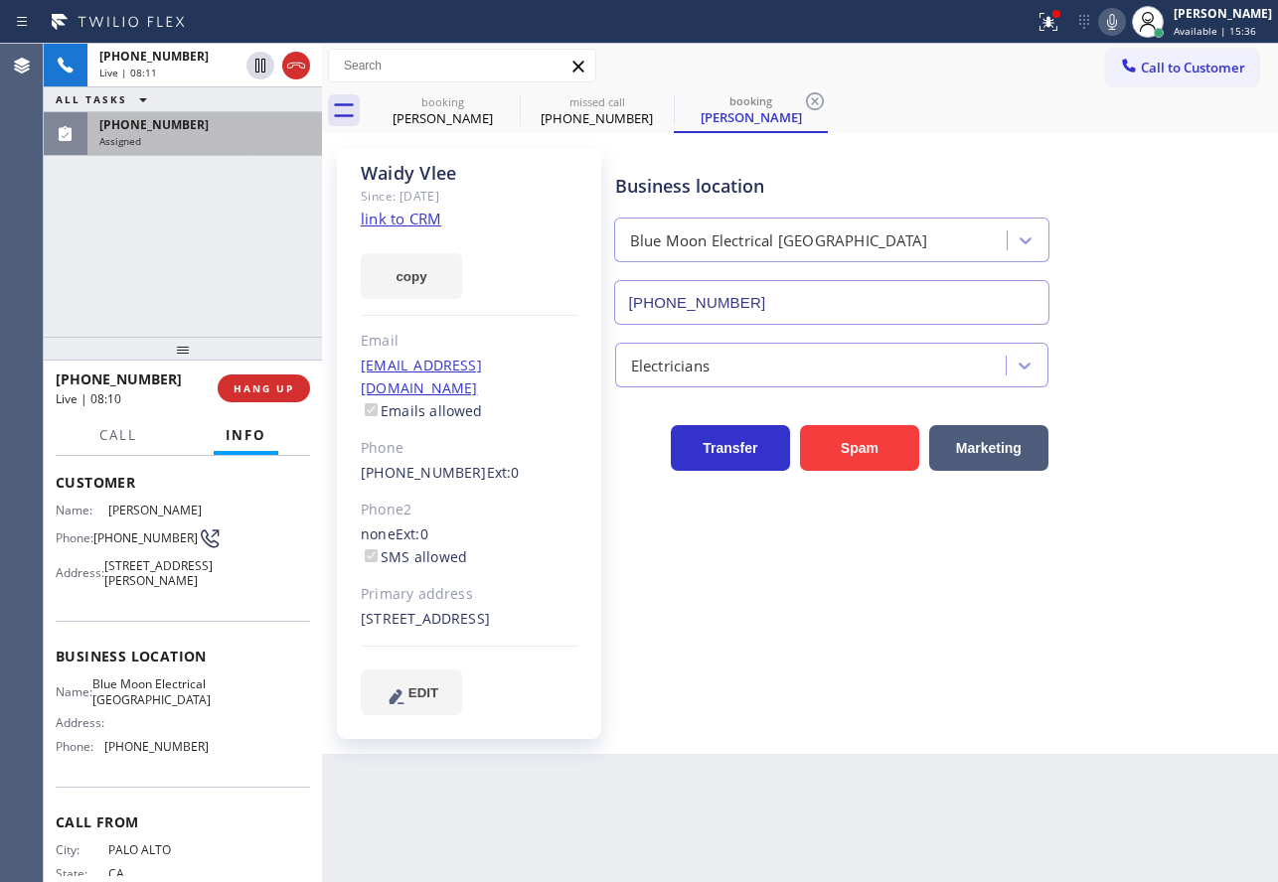
click at [171, 754] on span "[PHONE_NUMBER]" at bounding box center [156, 746] width 104 height 15
drag, startPoint x: 192, startPoint y: 798, endPoint x: 107, endPoint y: 807, distance: 84.9
click at [107, 754] on span "[PHONE_NUMBER]" at bounding box center [156, 746] width 104 height 15
copy span "[PHONE_NUMBER]"
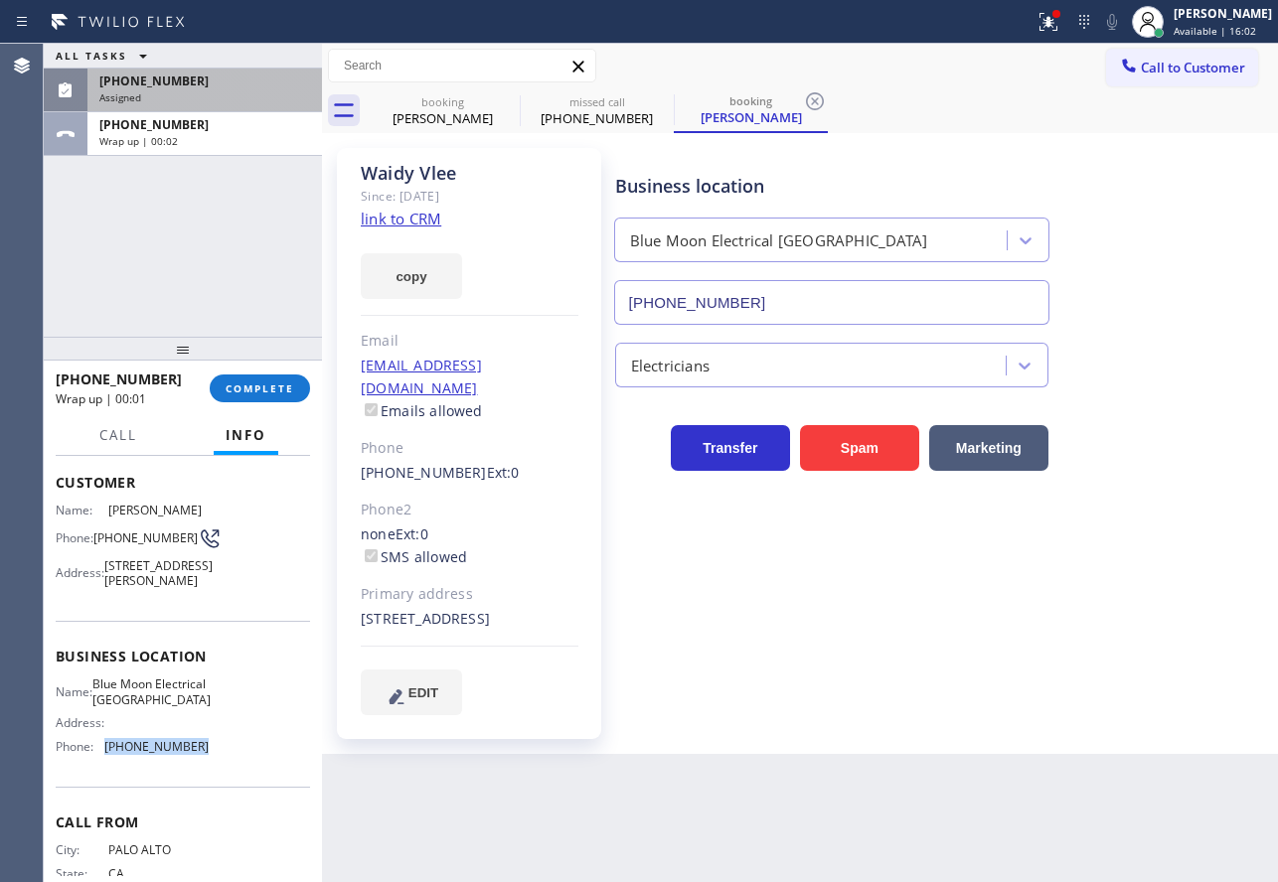
click at [167, 79] on span "[PHONE_NUMBER]" at bounding box center [153, 81] width 109 height 17
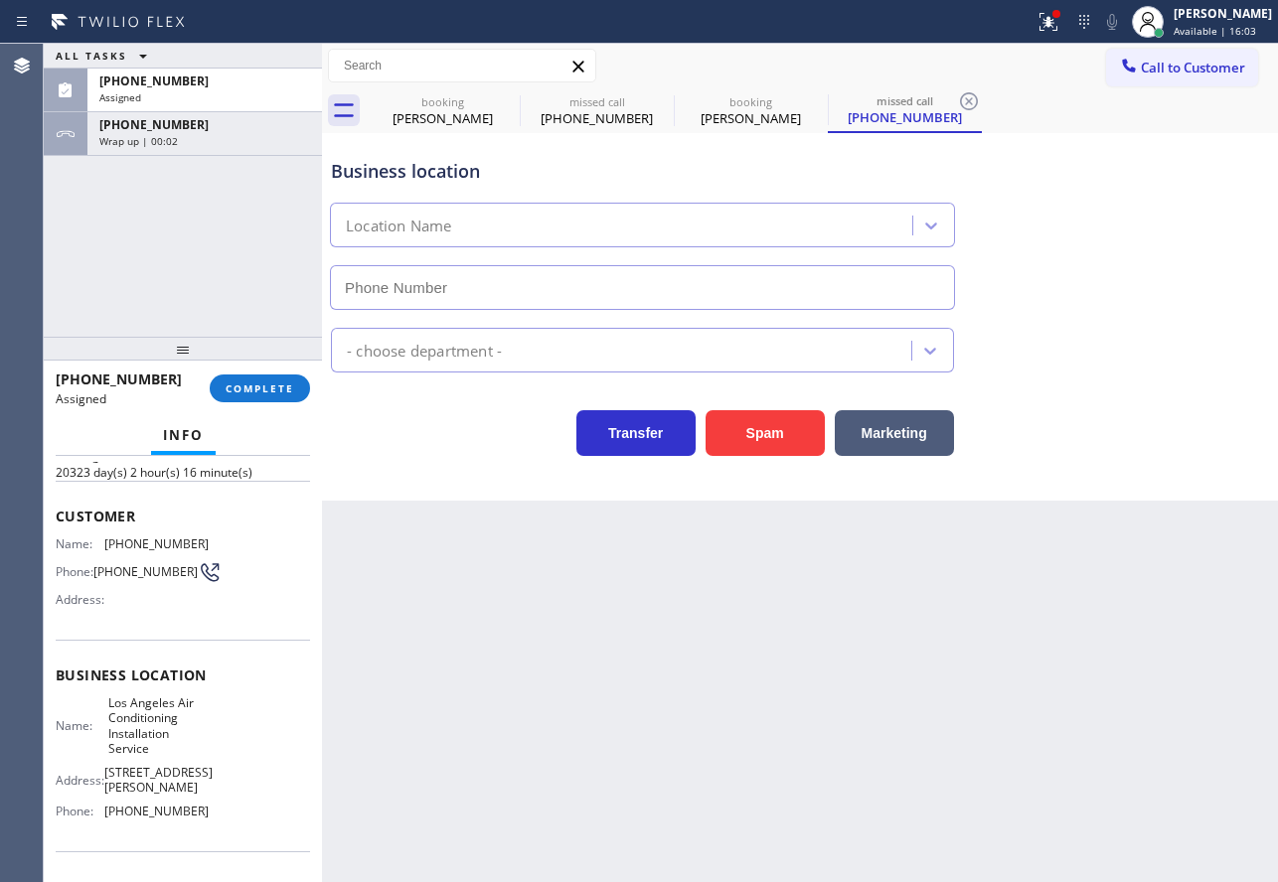
scroll to position [133, 0]
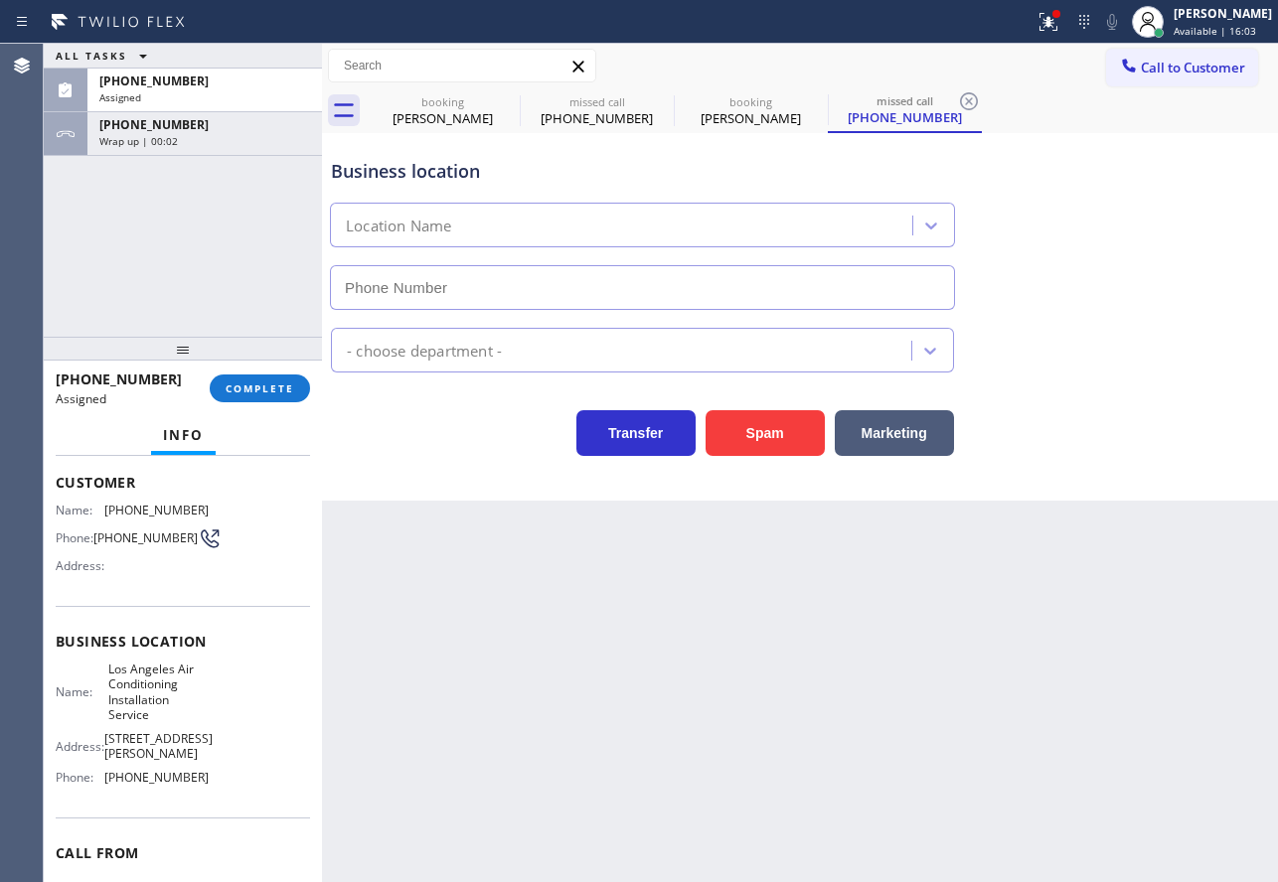
type input "[PHONE_NUMBER]"
click at [257, 390] on span "COMPLETE" at bounding box center [260, 388] width 69 height 14
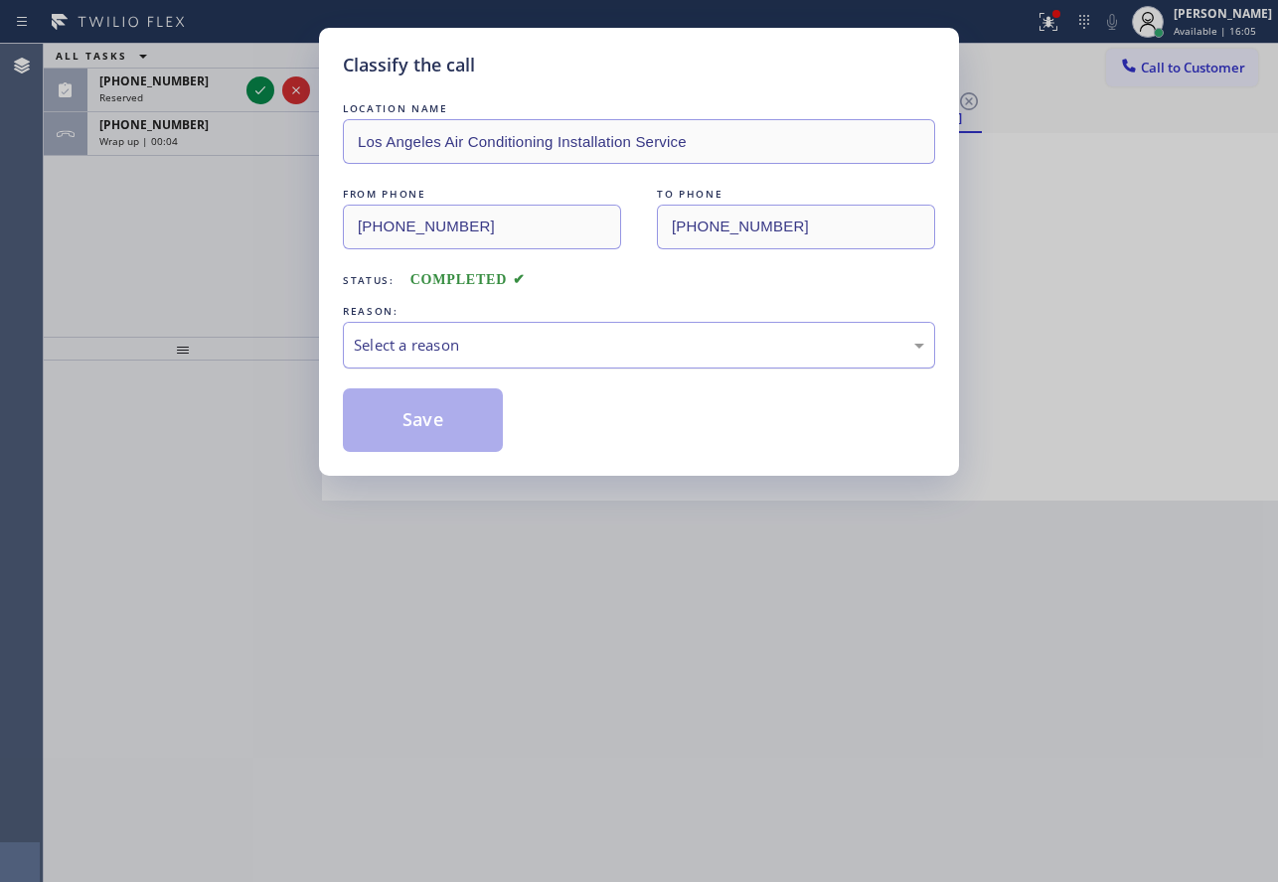
click at [425, 359] on div "Select a reason" at bounding box center [639, 345] width 592 height 47
click at [421, 426] on button "Save" at bounding box center [423, 420] width 160 height 64
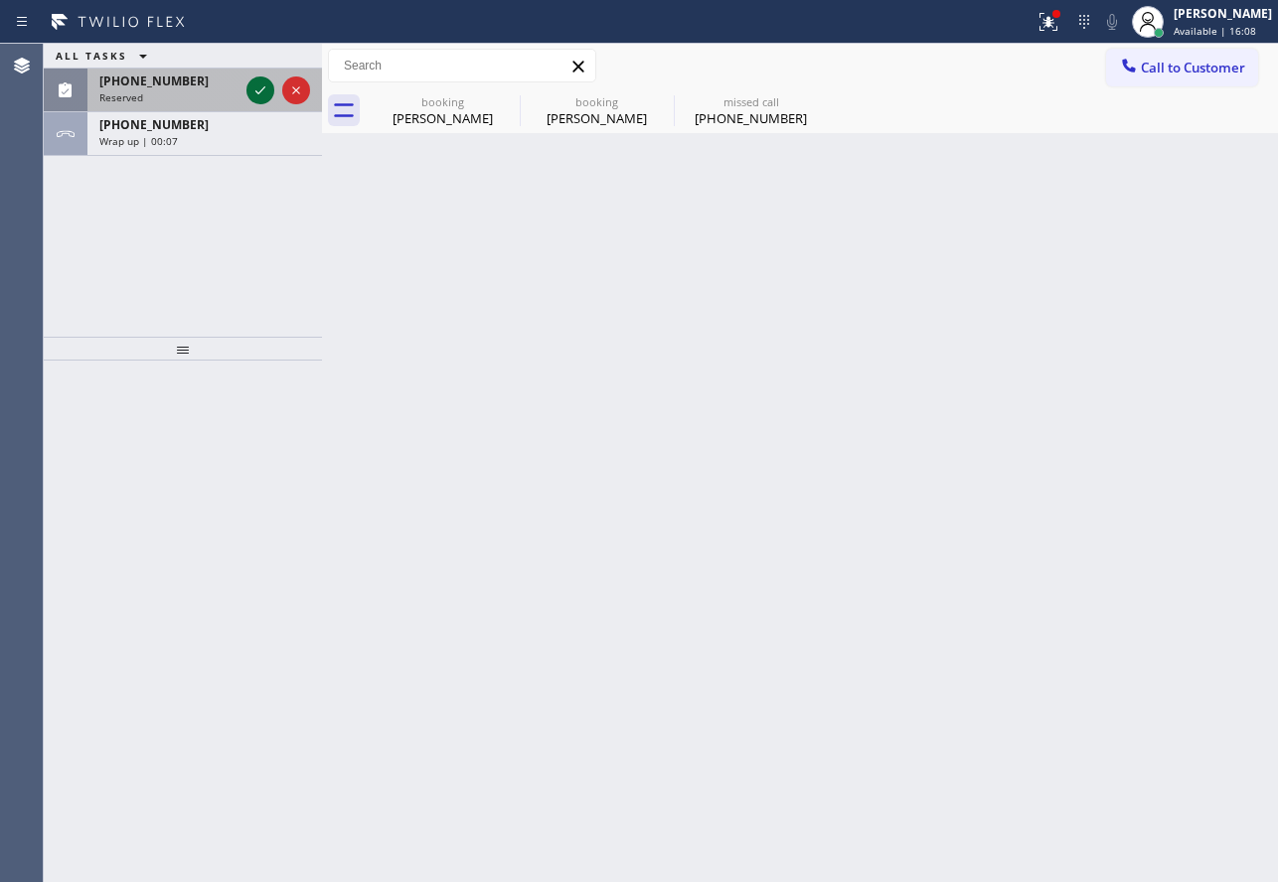
click at [253, 87] on icon at bounding box center [260, 90] width 24 height 24
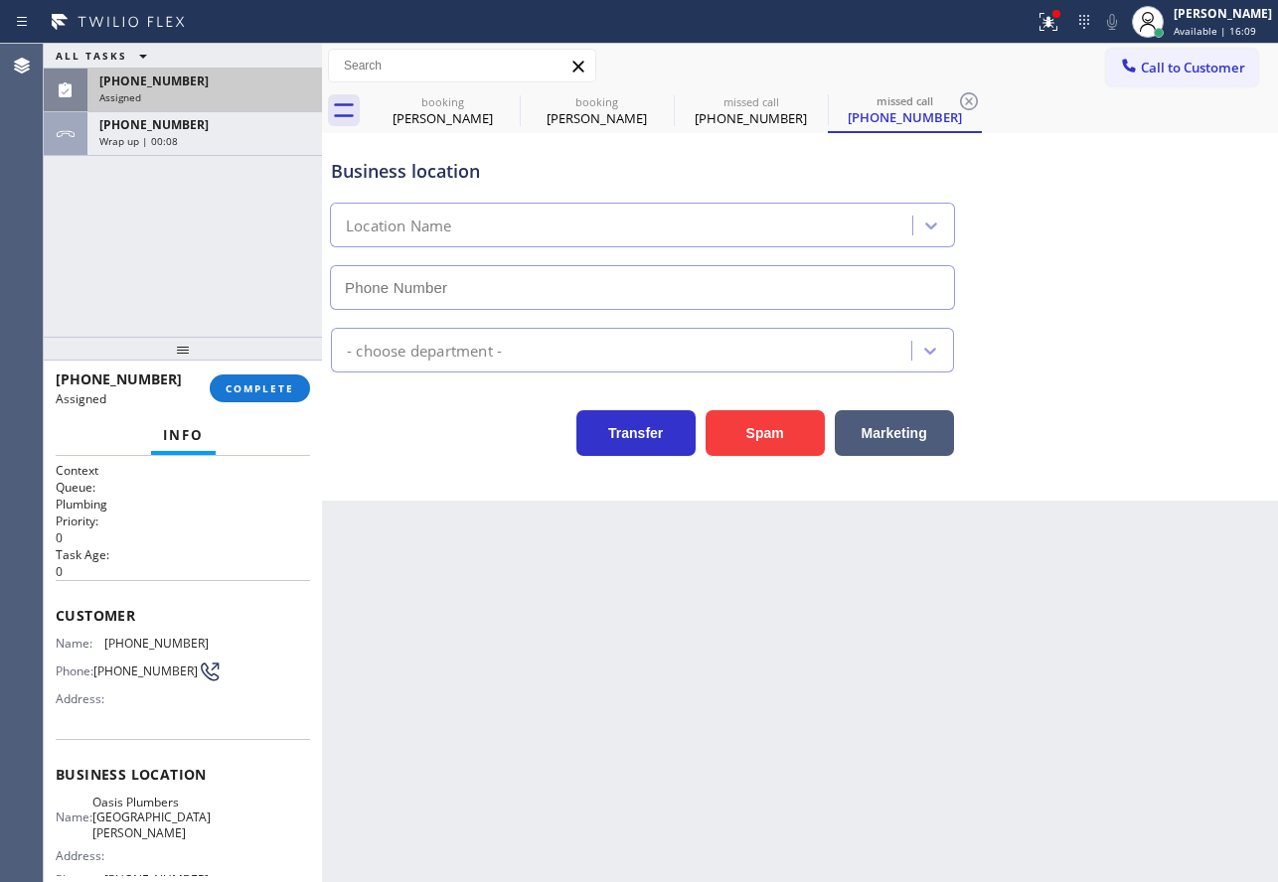
type input "[PHONE_NUMBER]"
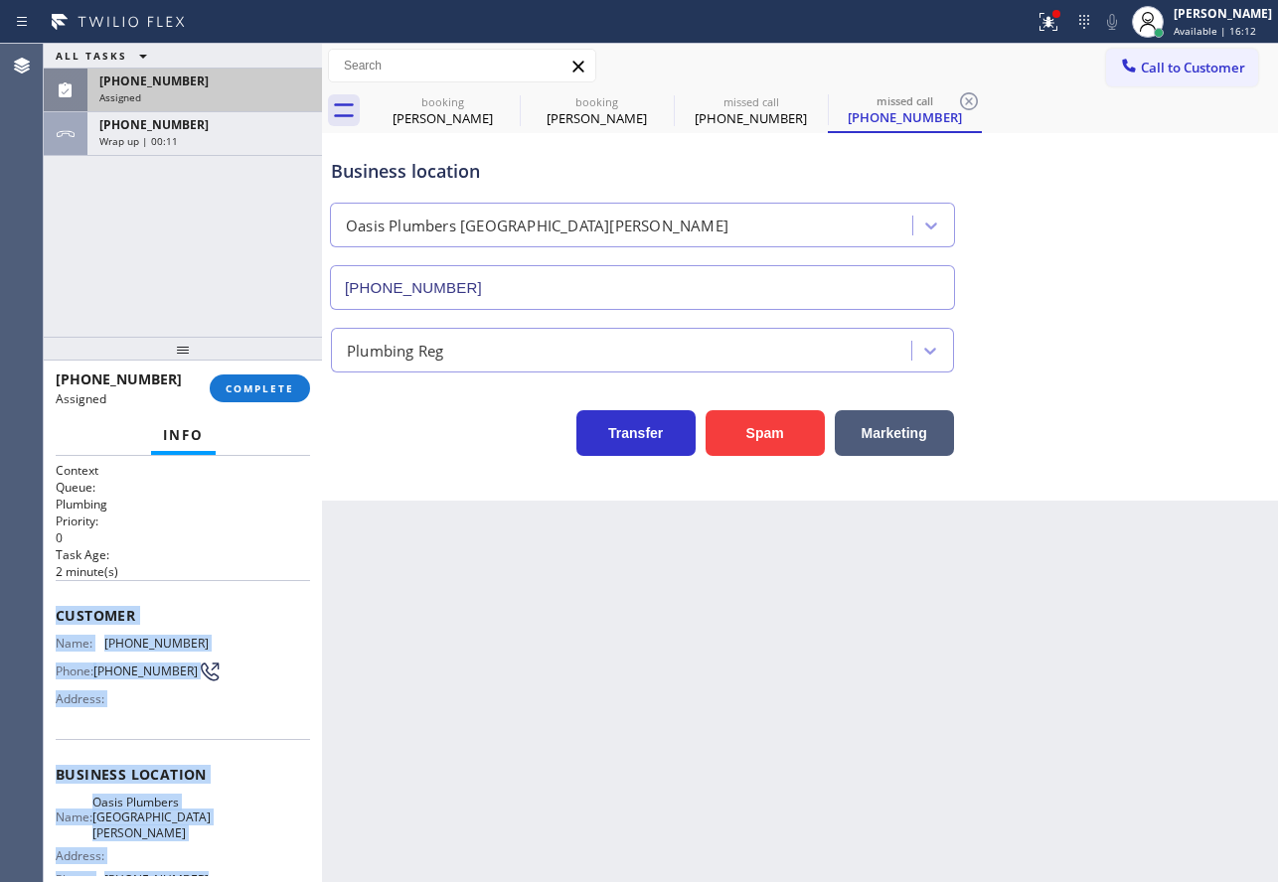
drag, startPoint x: 227, startPoint y: 683, endPoint x: 57, endPoint y: 623, distance: 180.4
click at [57, 623] on div "Context Queue: Plumbing Priority: 0 Task Age: [DEMOGRAPHIC_DATA] minute(s) Cust…" at bounding box center [183, 766] width 254 height 609
copy div "Customer Name: [PHONE_NUMBER] Phone: [PHONE_NUMBER] Address: Business location …"
click at [255, 387] on span "COMPLETE" at bounding box center [260, 388] width 69 height 14
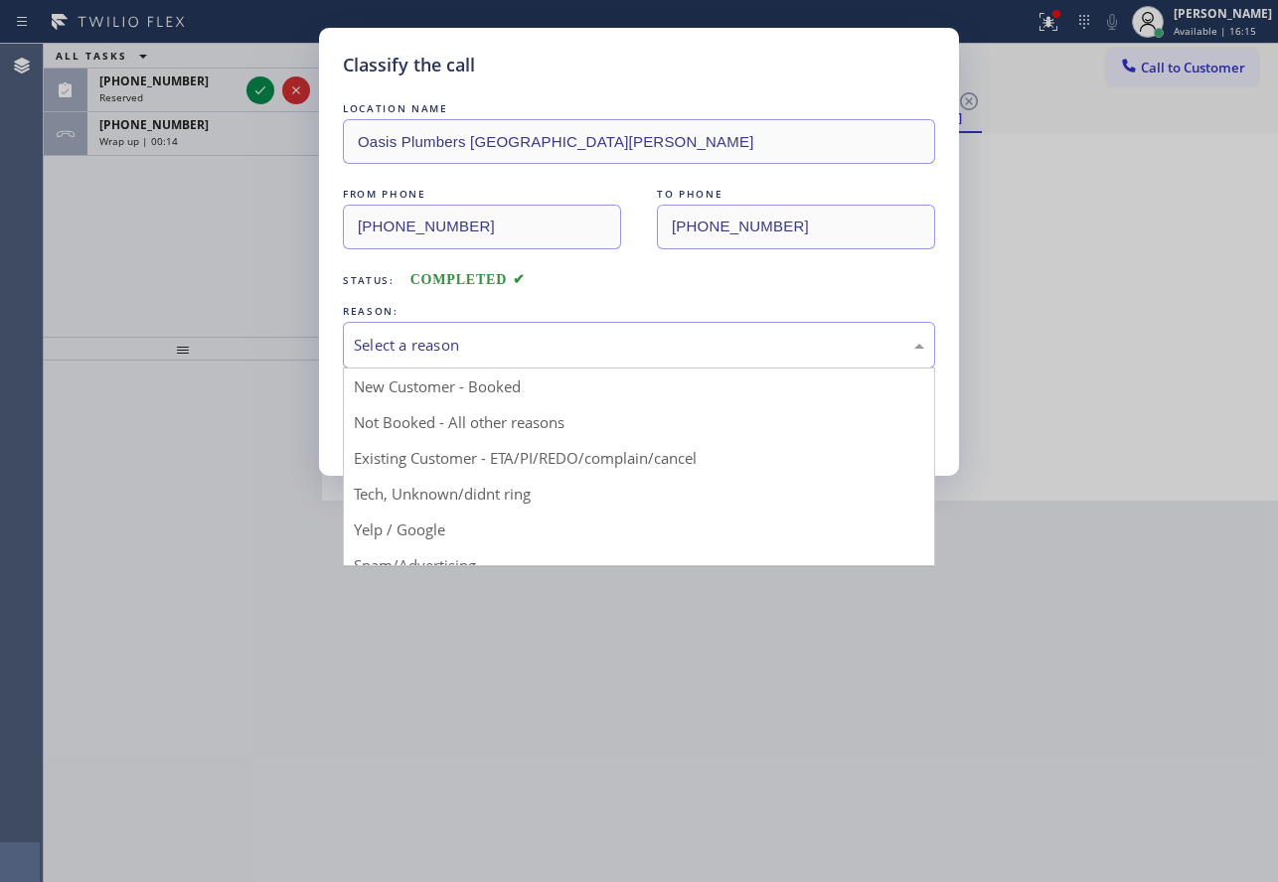
click at [520, 337] on div "Select a reason" at bounding box center [639, 345] width 570 height 23
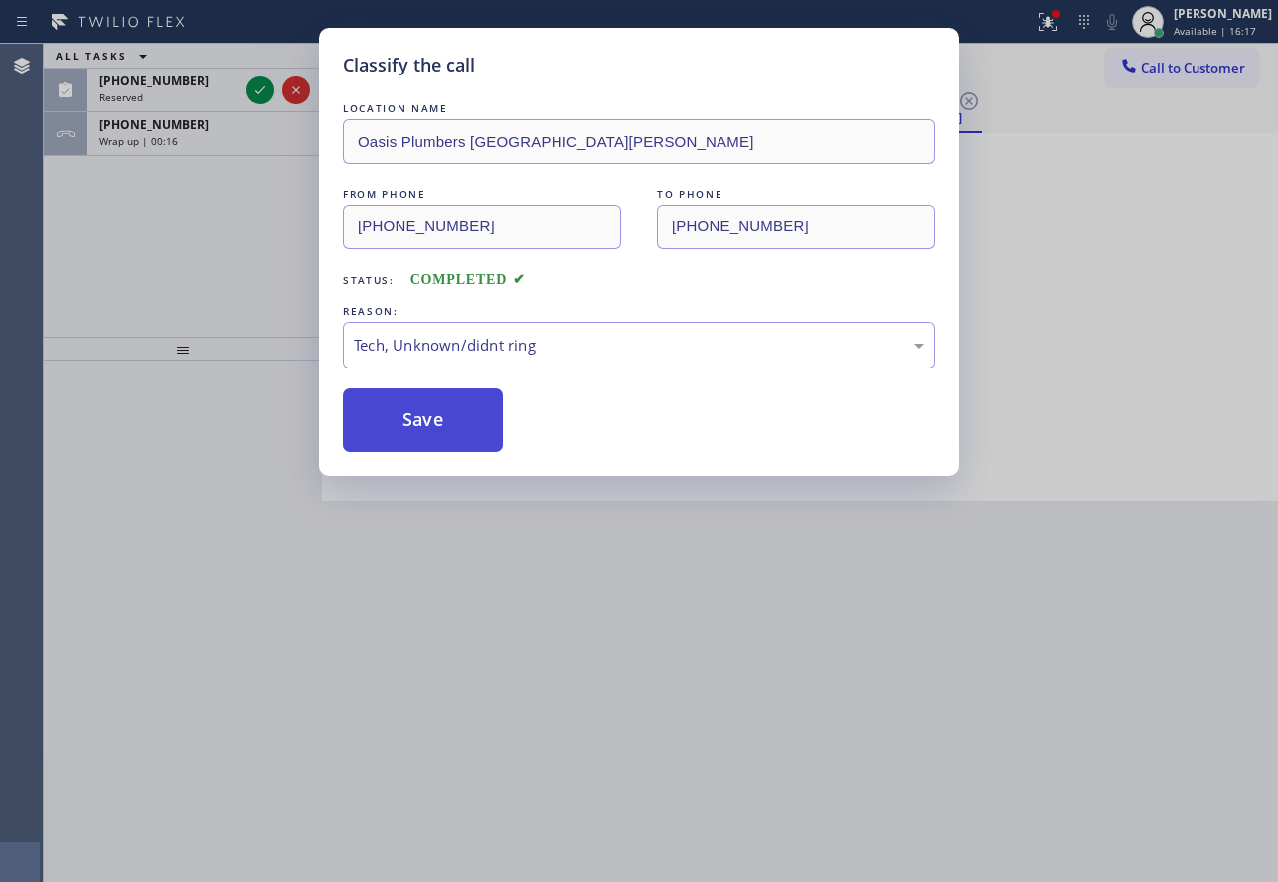
click at [422, 427] on button "Save" at bounding box center [423, 420] width 160 height 64
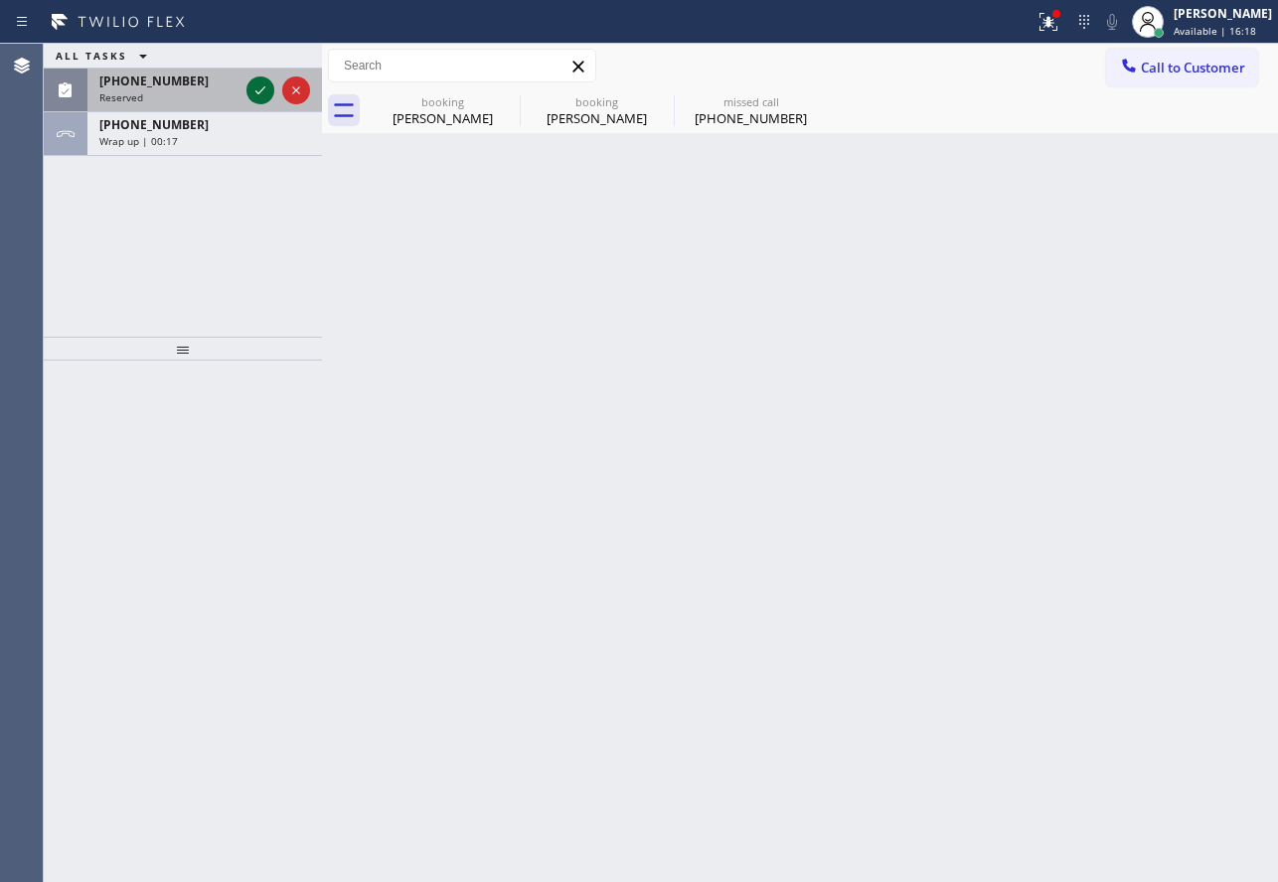
click at [256, 77] on button at bounding box center [260, 90] width 28 height 28
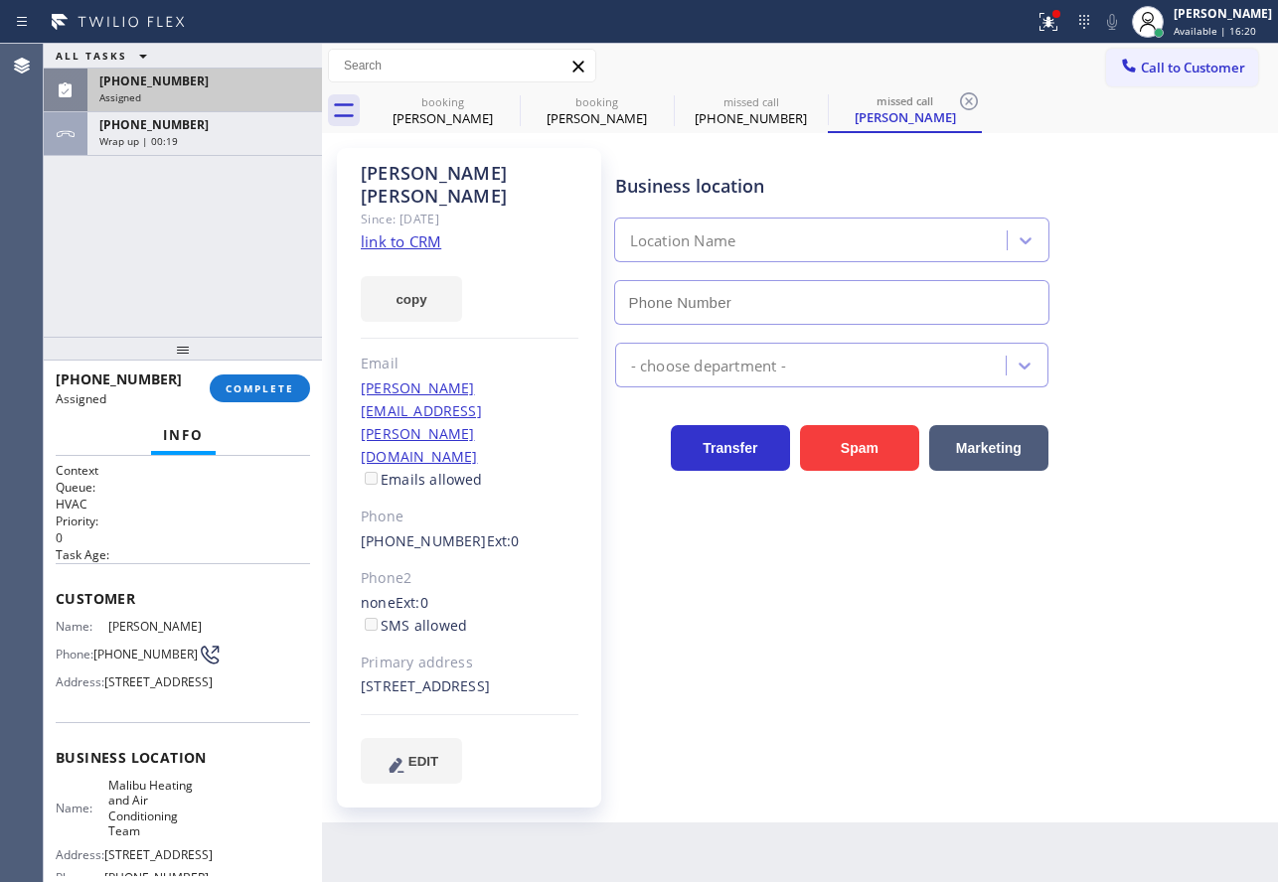
type input "[PHONE_NUMBER]"
click at [255, 396] on button "COMPLETE" at bounding box center [260, 389] width 100 height 28
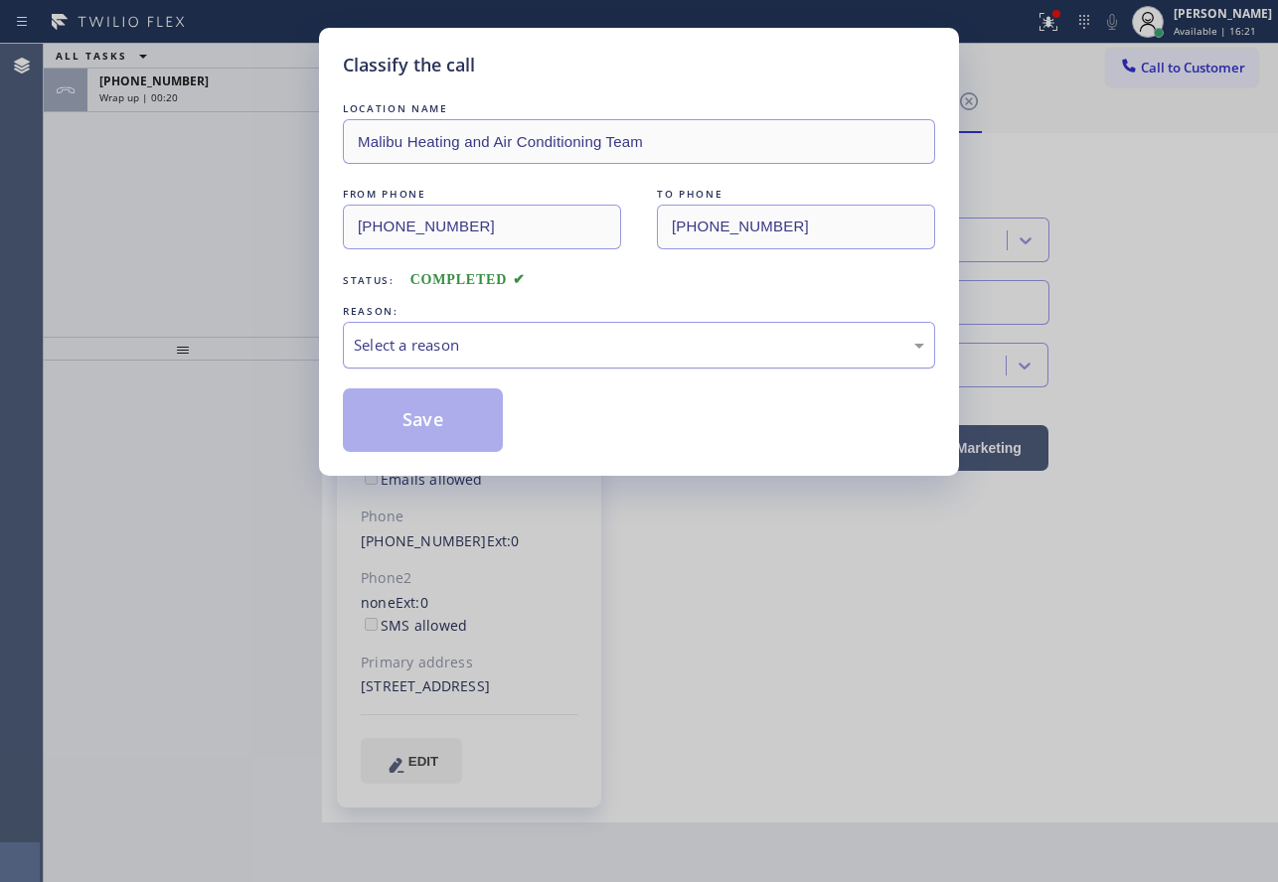
click at [491, 345] on div "Select a reason" at bounding box center [639, 345] width 570 height 23
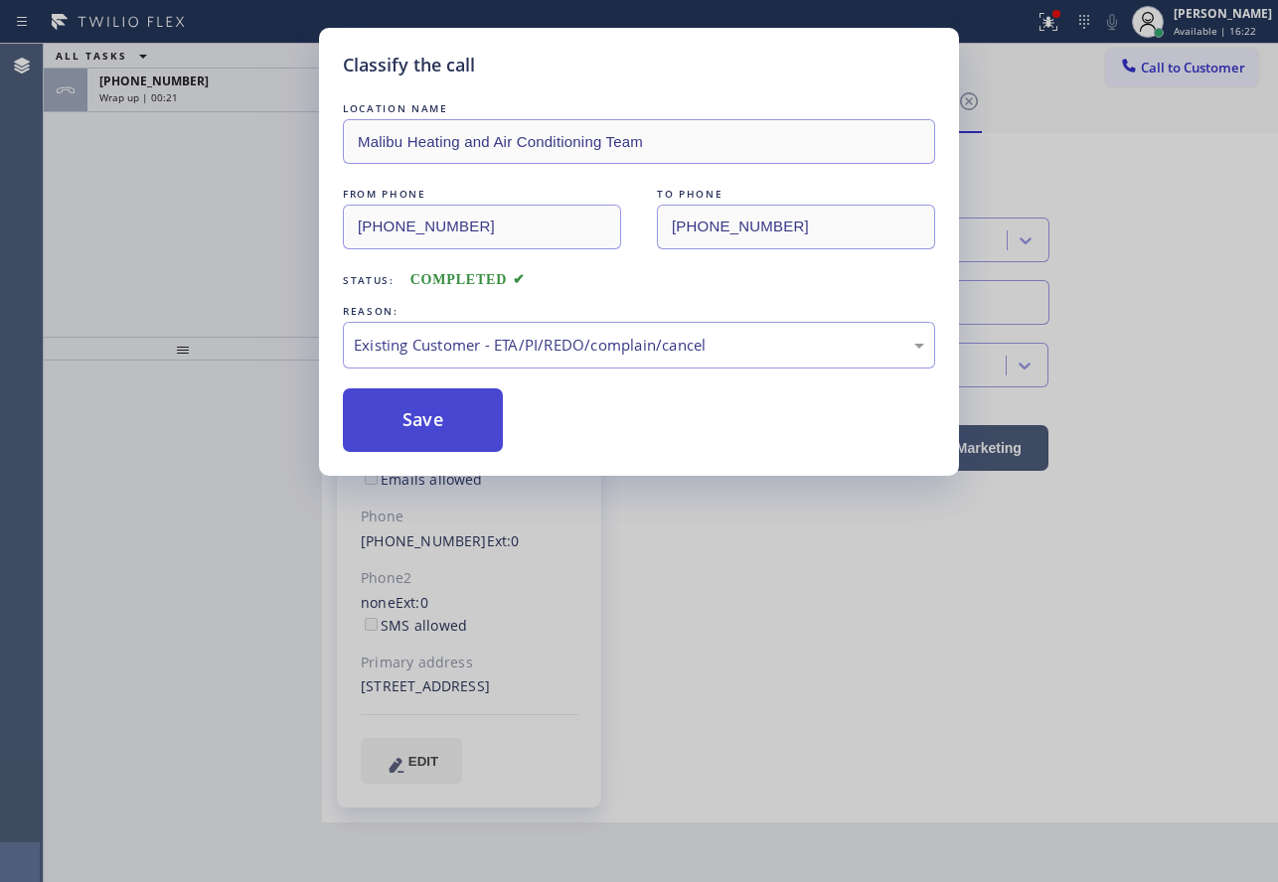
click at [422, 396] on button "Save" at bounding box center [423, 420] width 160 height 64
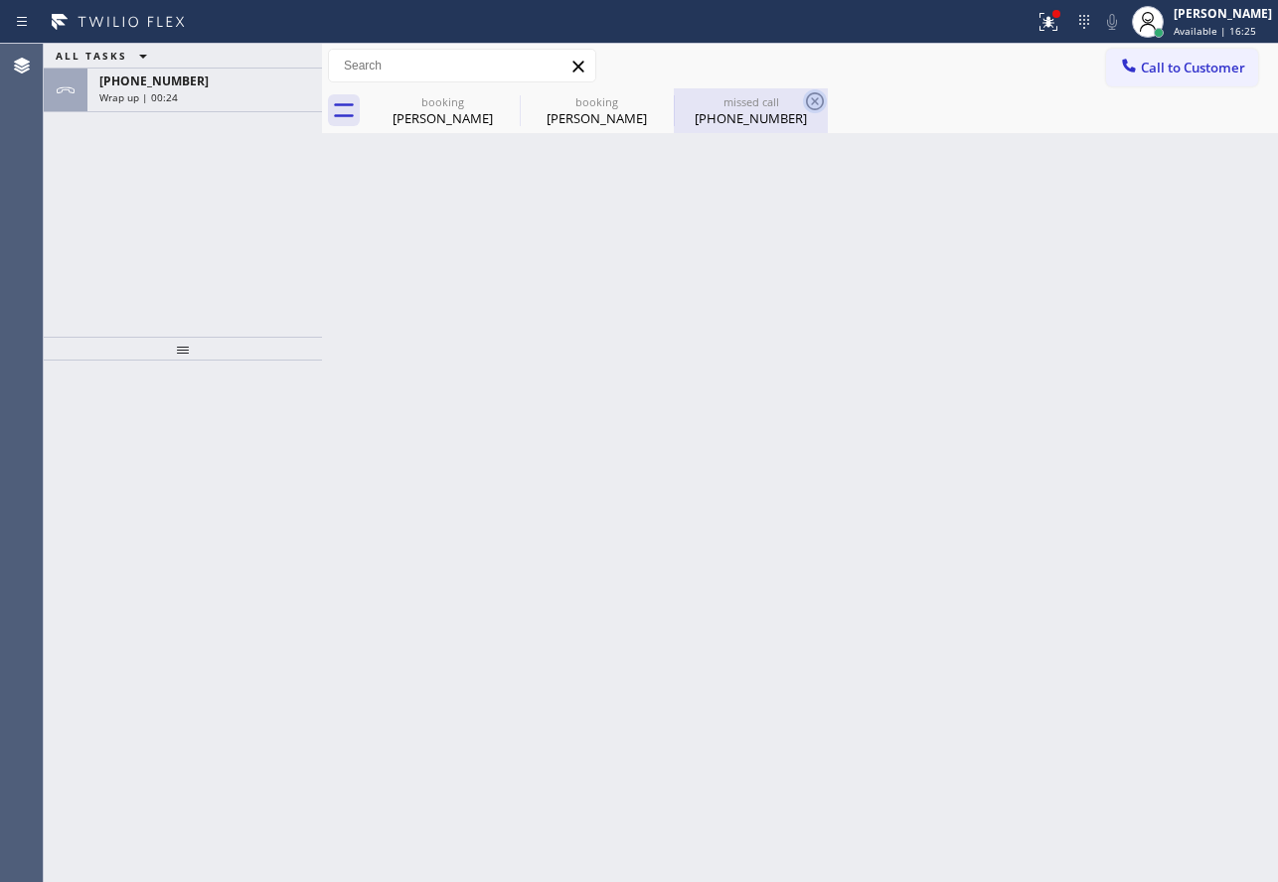
click at [810, 101] on icon at bounding box center [815, 101] width 24 height 24
type input "[PHONE_NUMBER]"
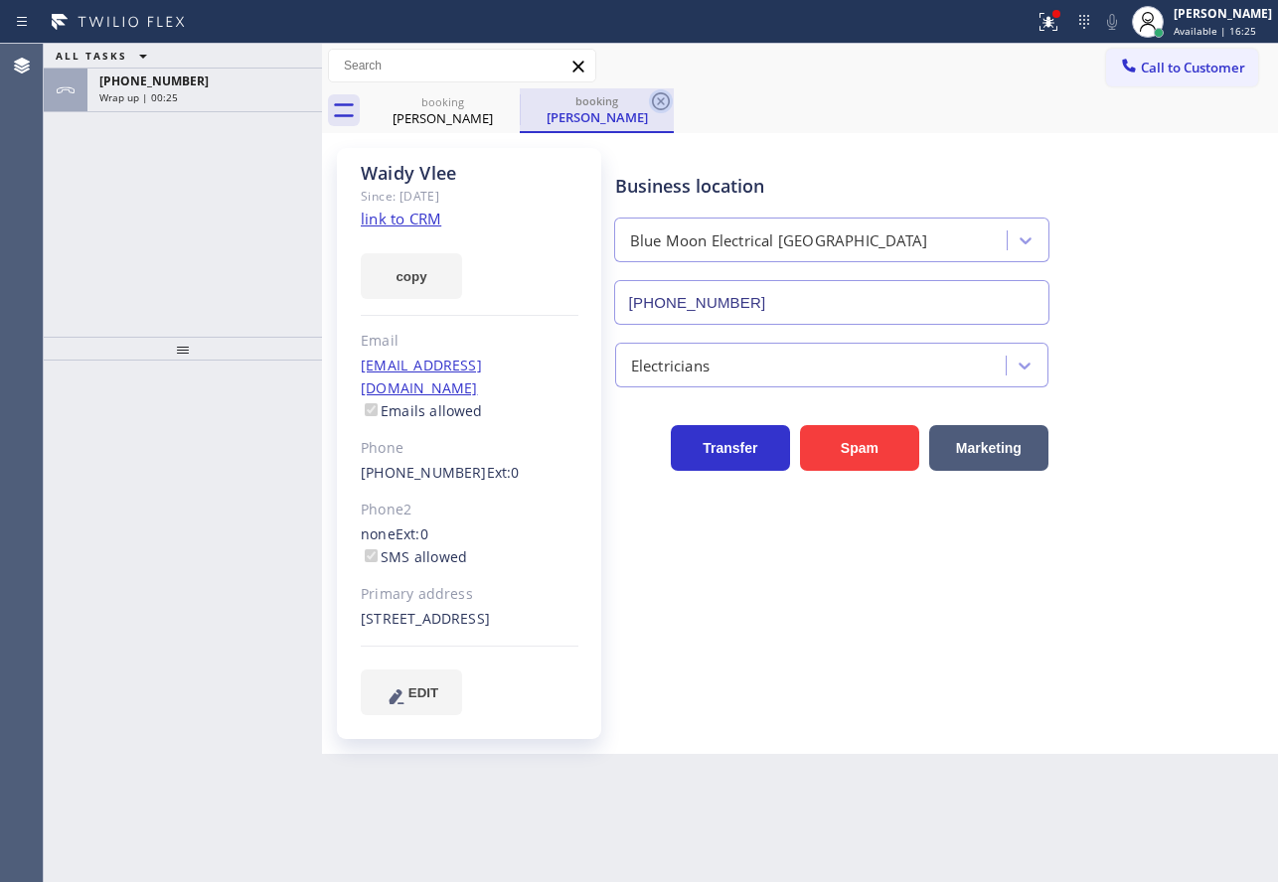
click at [660, 99] on icon at bounding box center [661, 101] width 18 height 18
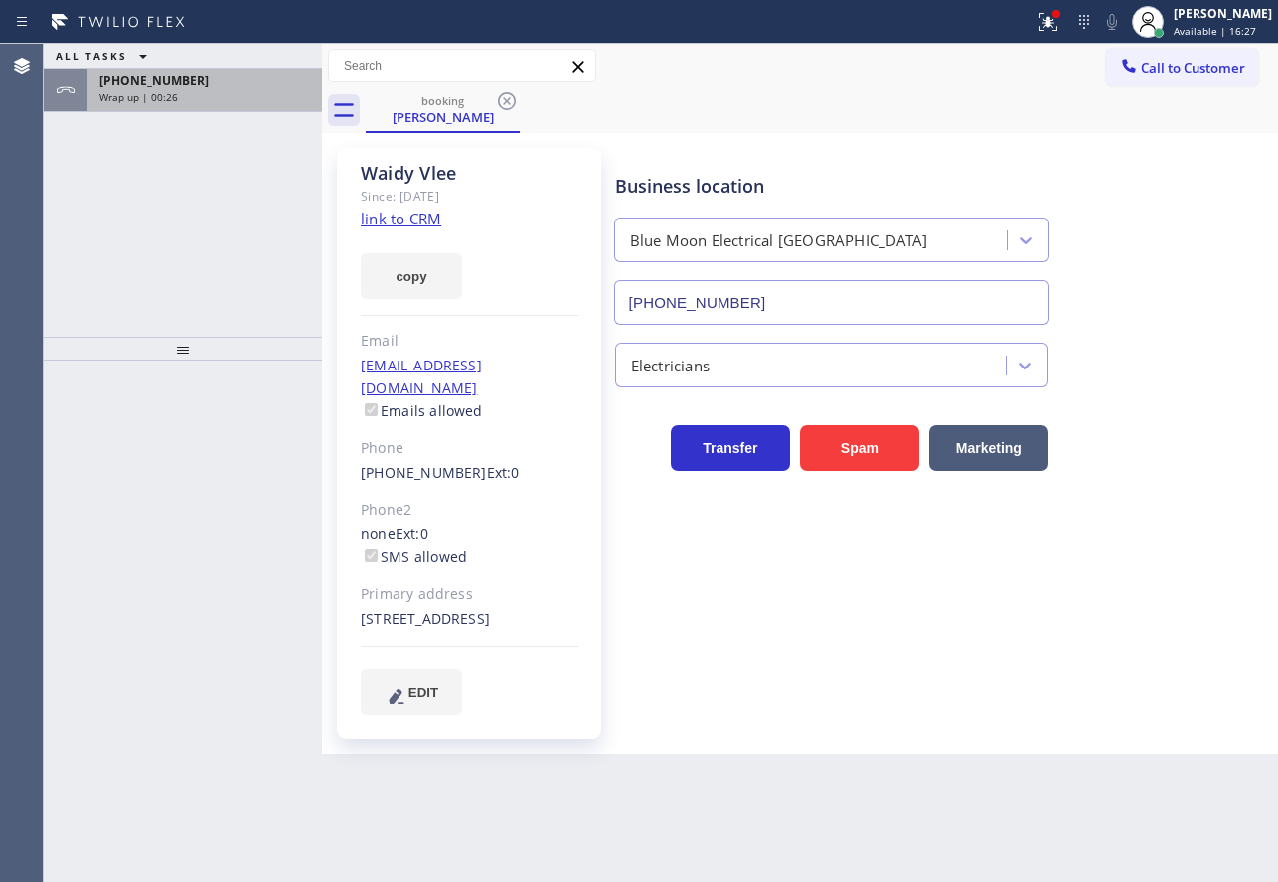
click at [202, 81] on div "[PHONE_NUMBER]" at bounding box center [204, 81] width 211 height 17
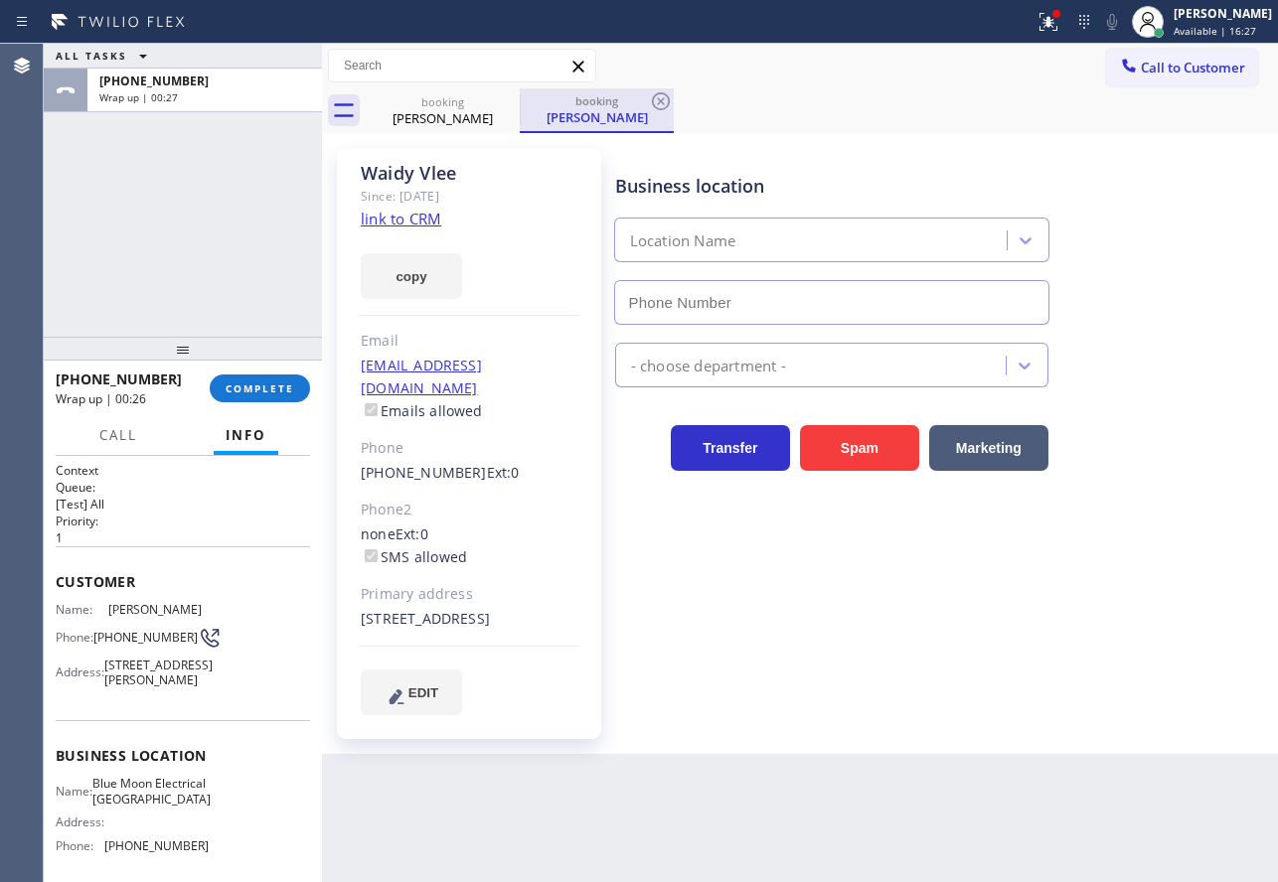
type input "[PHONE_NUMBER]"
click at [665, 94] on icon at bounding box center [661, 101] width 18 height 18
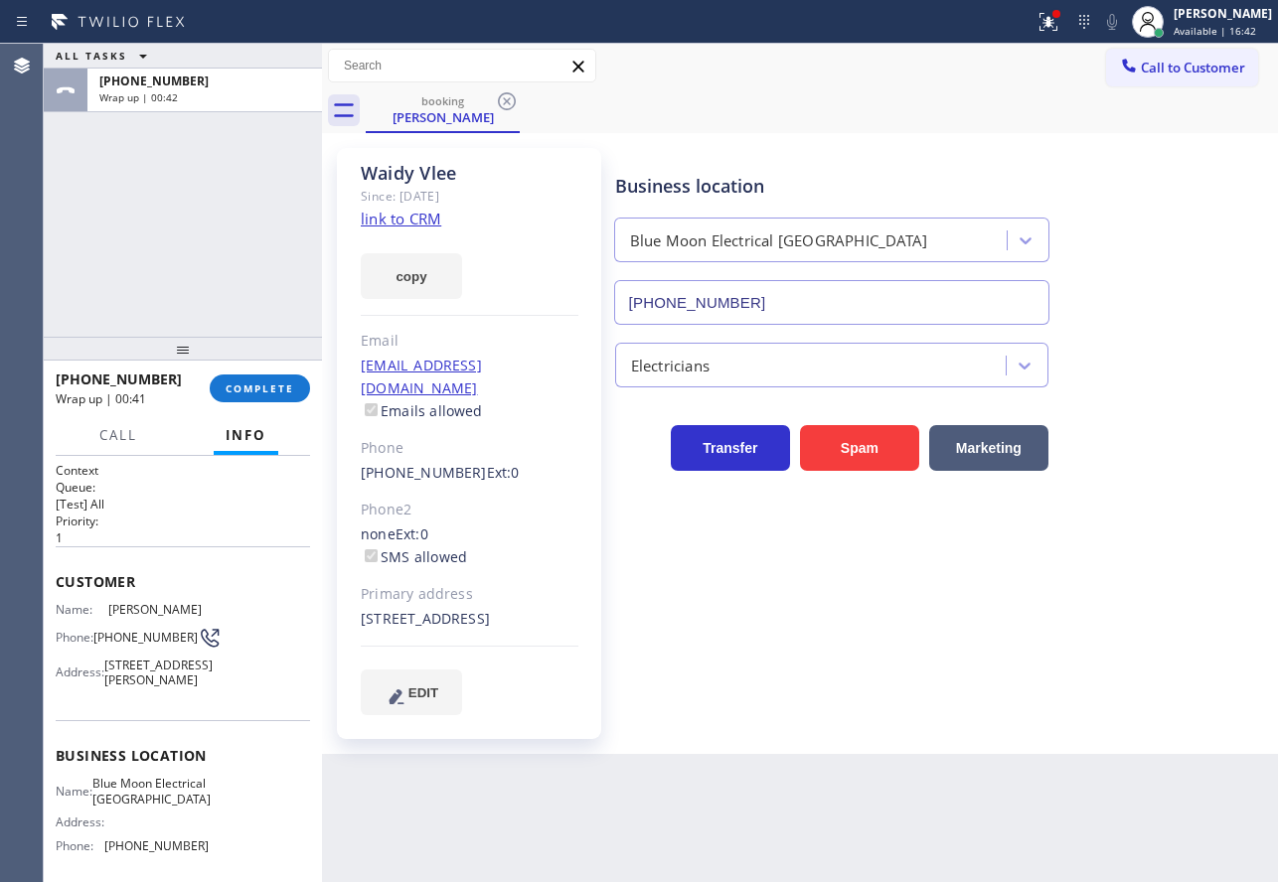
click at [103, 807] on div "Name: Blue Moon Electrical [GEOGRAPHIC_DATA]" at bounding box center [132, 791] width 153 height 31
click at [111, 807] on span "Blue Moon Electrical [GEOGRAPHIC_DATA]" at bounding box center [151, 791] width 118 height 31
copy span "Blue Moon Electrical [GEOGRAPHIC_DATA]"
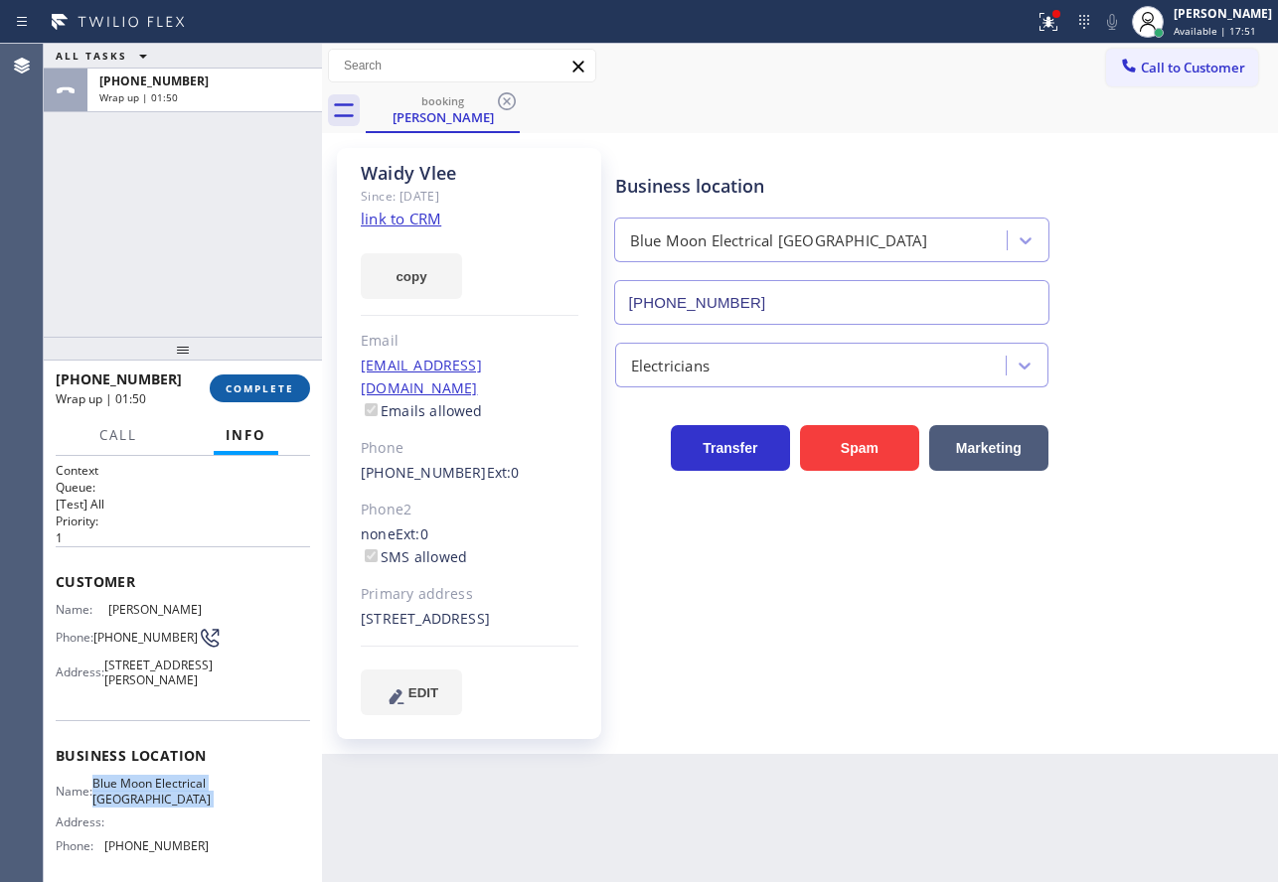
click at [265, 388] on span "COMPLETE" at bounding box center [260, 388] width 69 height 14
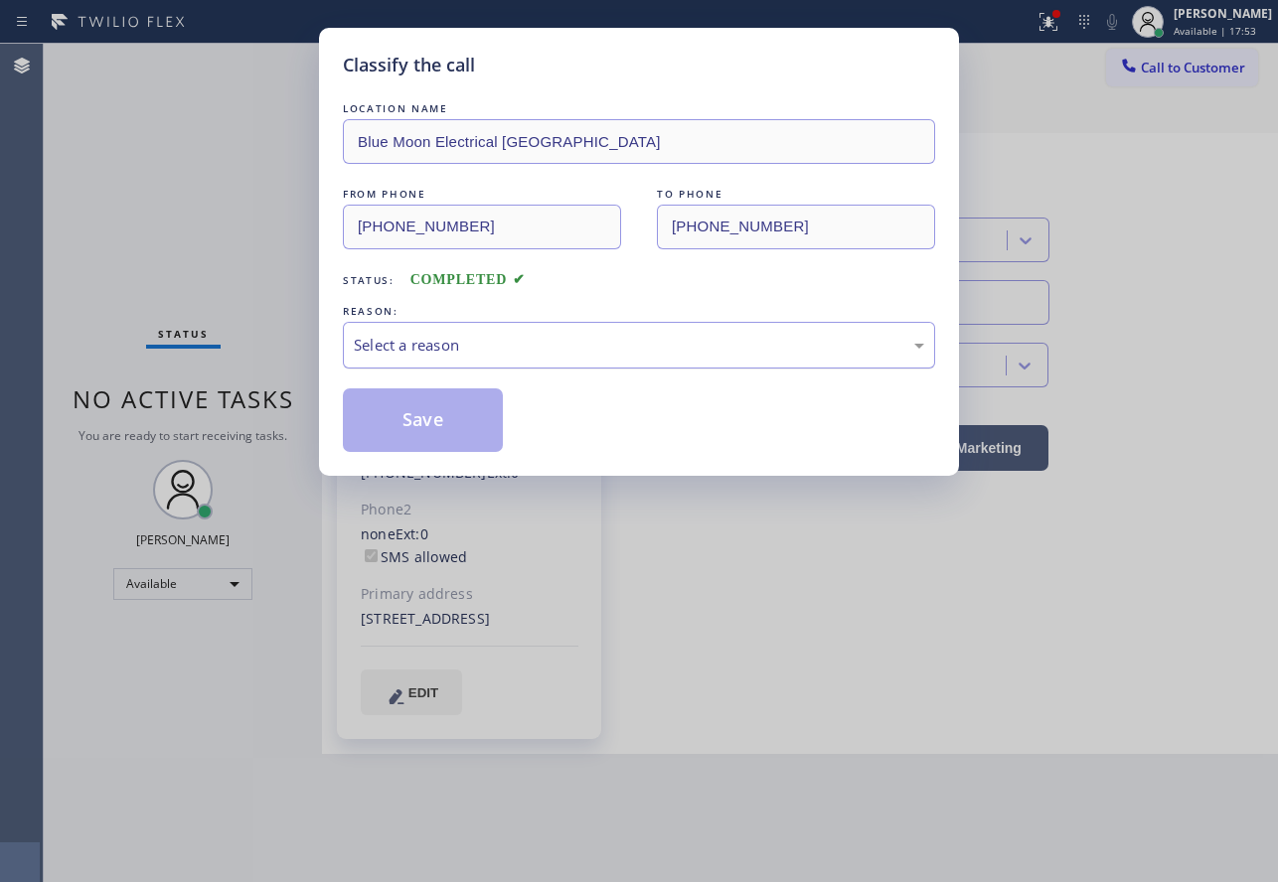
click at [422, 343] on div "Select a reason" at bounding box center [639, 345] width 570 height 23
click at [437, 401] on button "Save" at bounding box center [423, 420] width 160 height 64
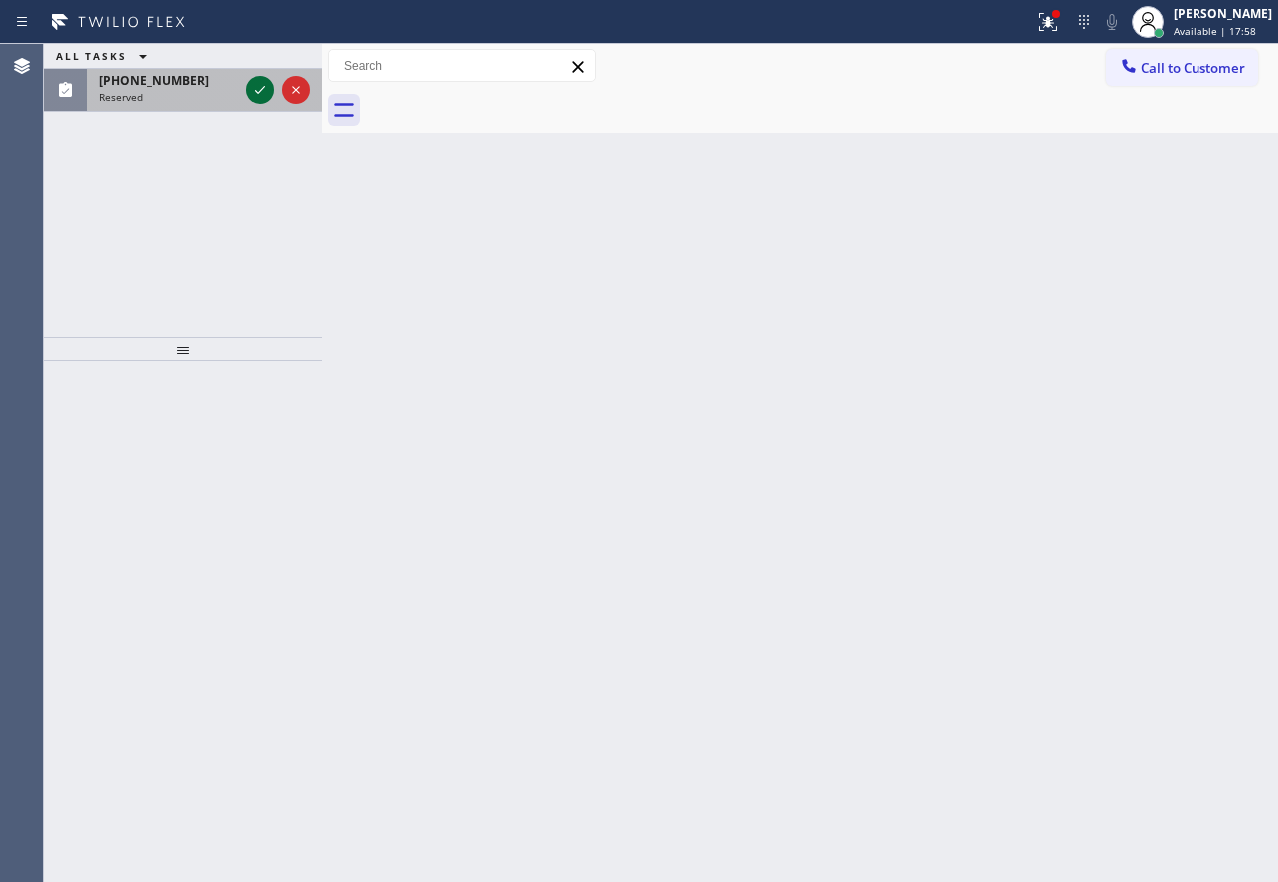
click at [262, 80] on icon at bounding box center [260, 90] width 24 height 24
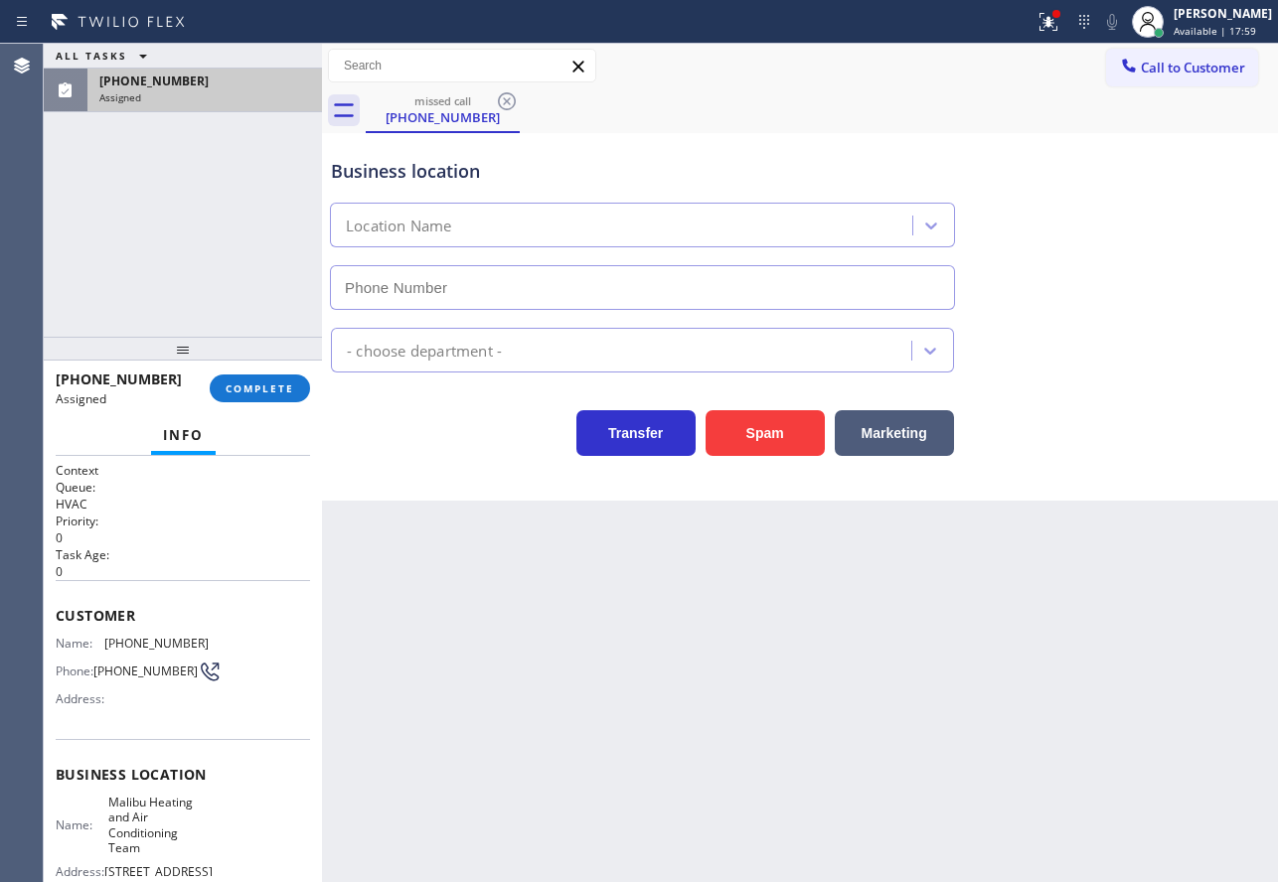
type input "[PHONE_NUMBER]"
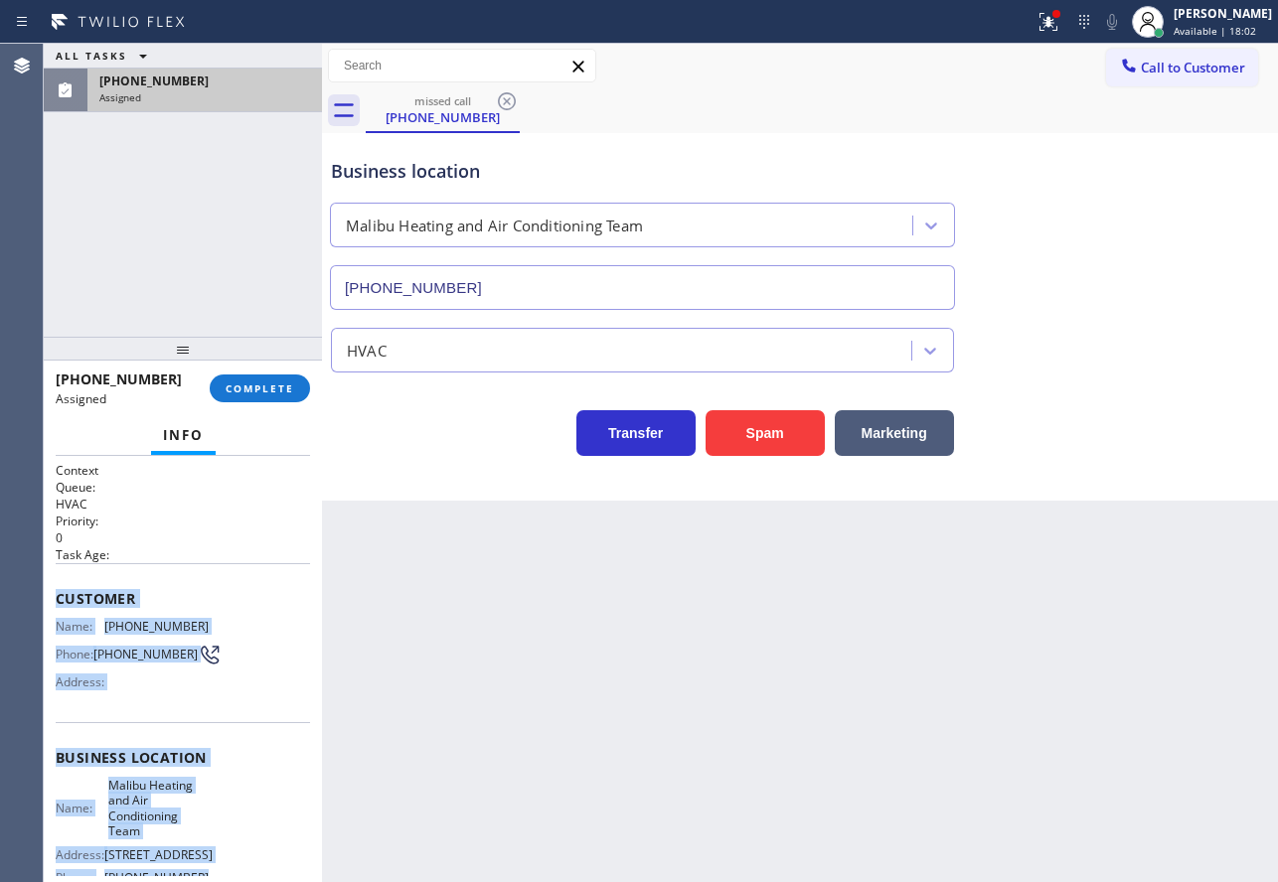
drag, startPoint x: 202, startPoint y: 701, endPoint x: 58, endPoint y: 586, distance: 184.5
click at [58, 586] on div "Context Queue: HVAC Priority: 0 Task Age: Customer Name: [PHONE_NUMBER] Phone: …" at bounding box center [183, 765] width 254 height 607
copy div "Customer Name: [PHONE_NUMBER] Phone: [PHONE_NUMBER] Address: Business location …"
click at [232, 383] on span "COMPLETE" at bounding box center [260, 388] width 69 height 14
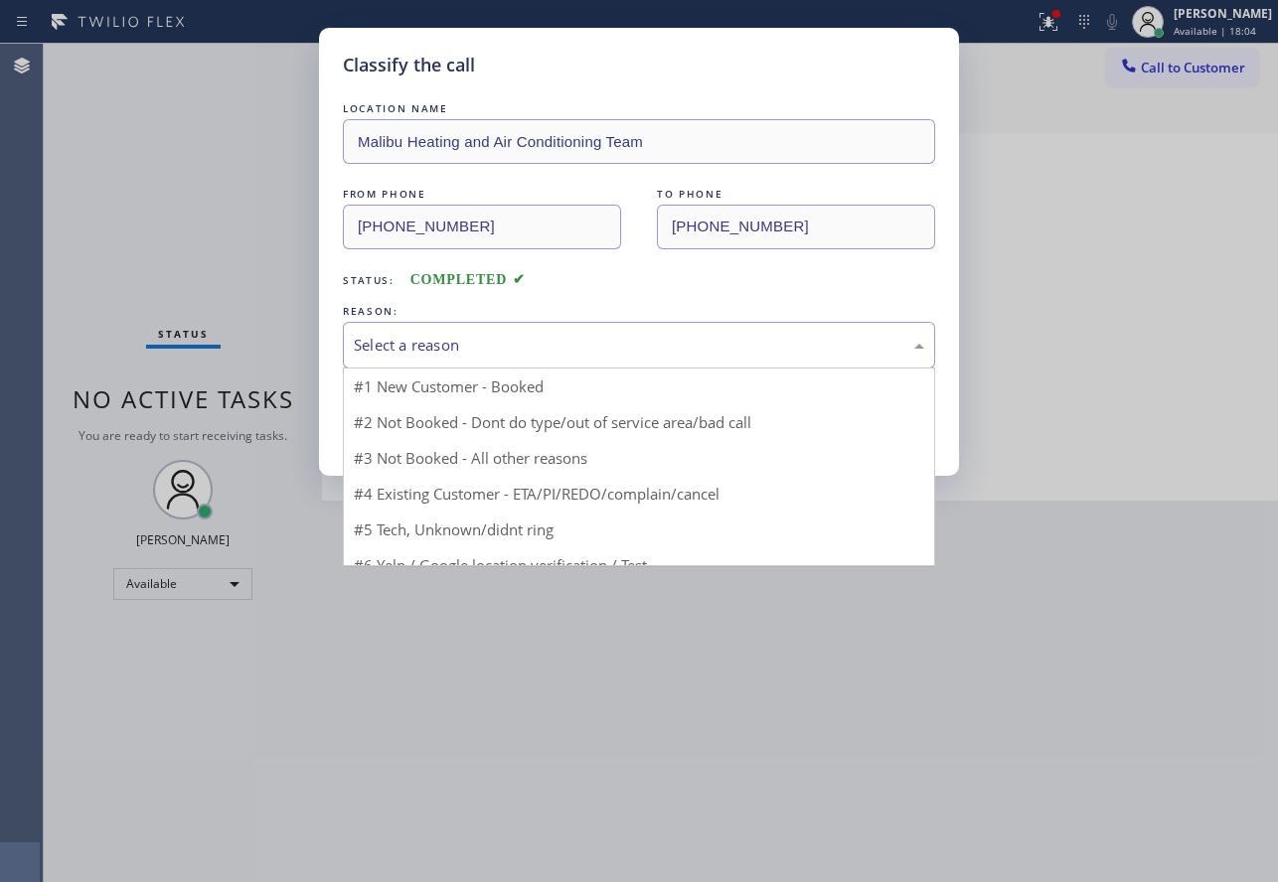
click at [443, 359] on div "Select a reason" at bounding box center [639, 345] width 592 height 47
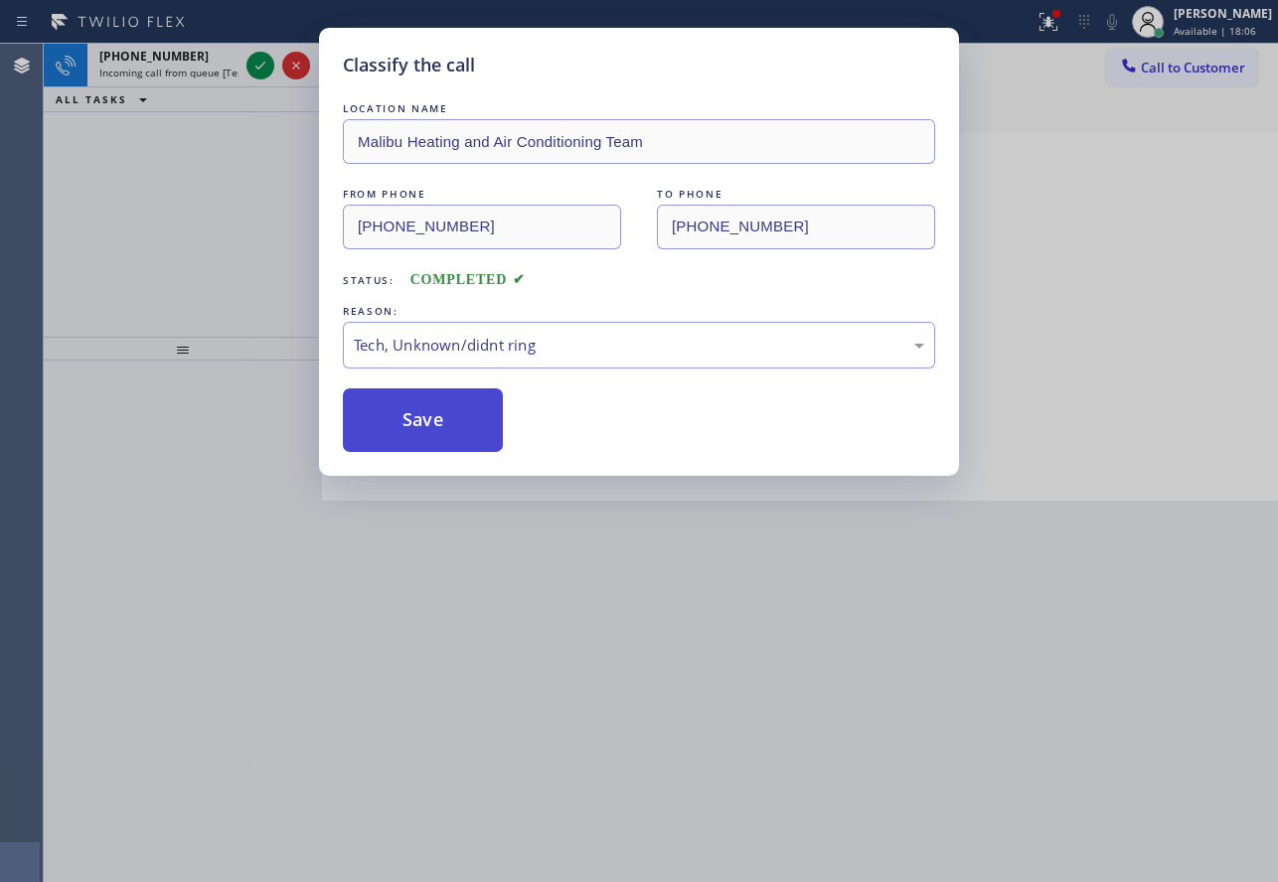
click at [418, 438] on button "Save" at bounding box center [423, 420] width 160 height 64
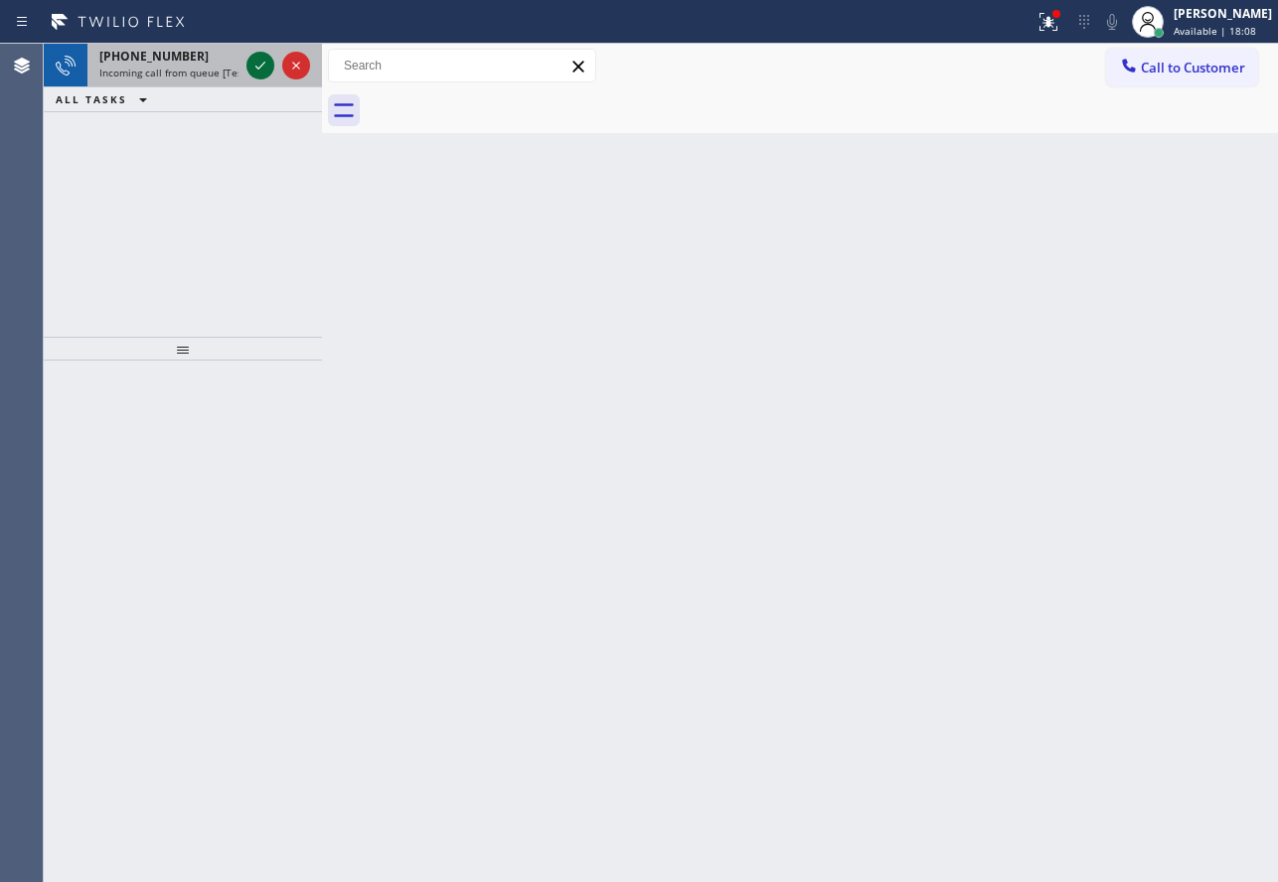
click at [260, 69] on icon at bounding box center [260, 66] width 24 height 24
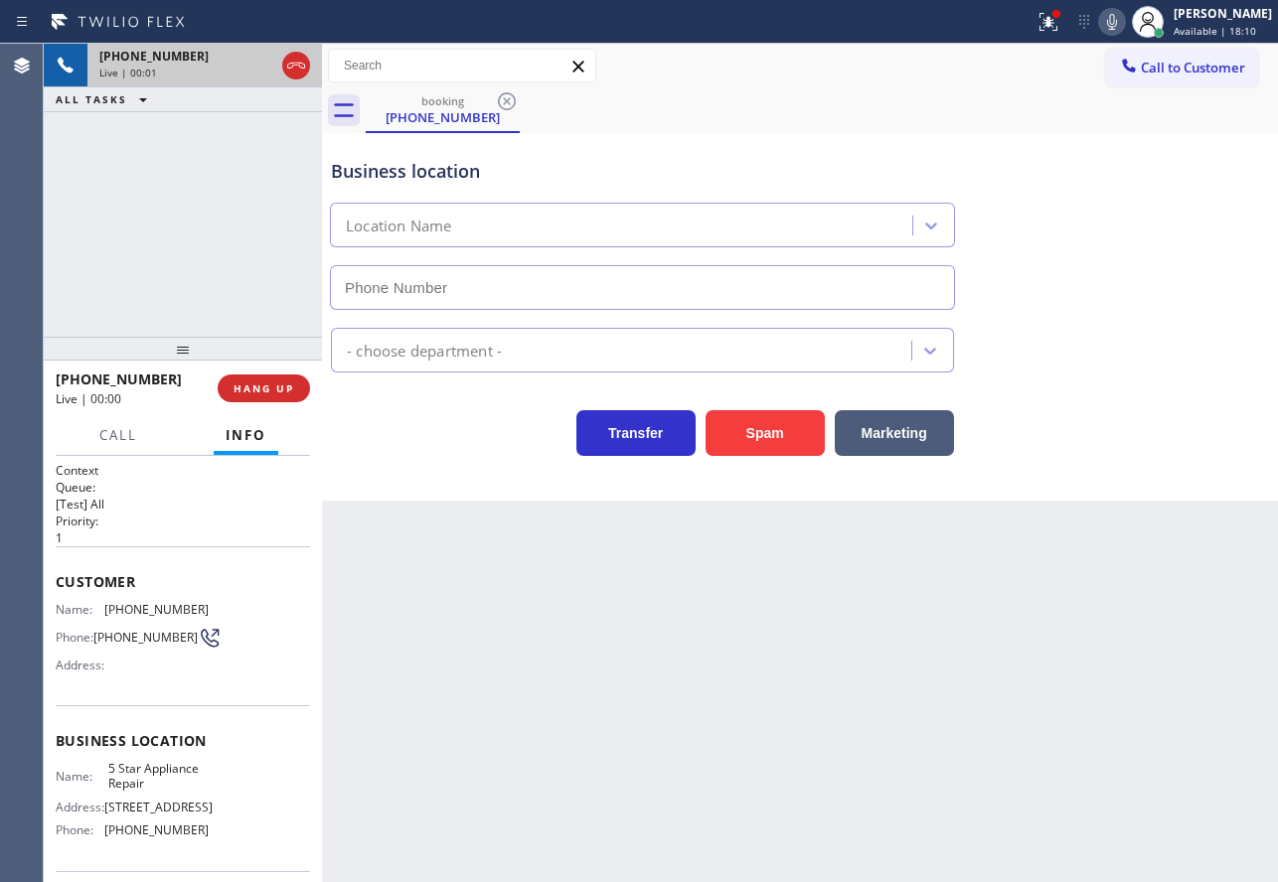
type input "[PHONE_NUMBER]"
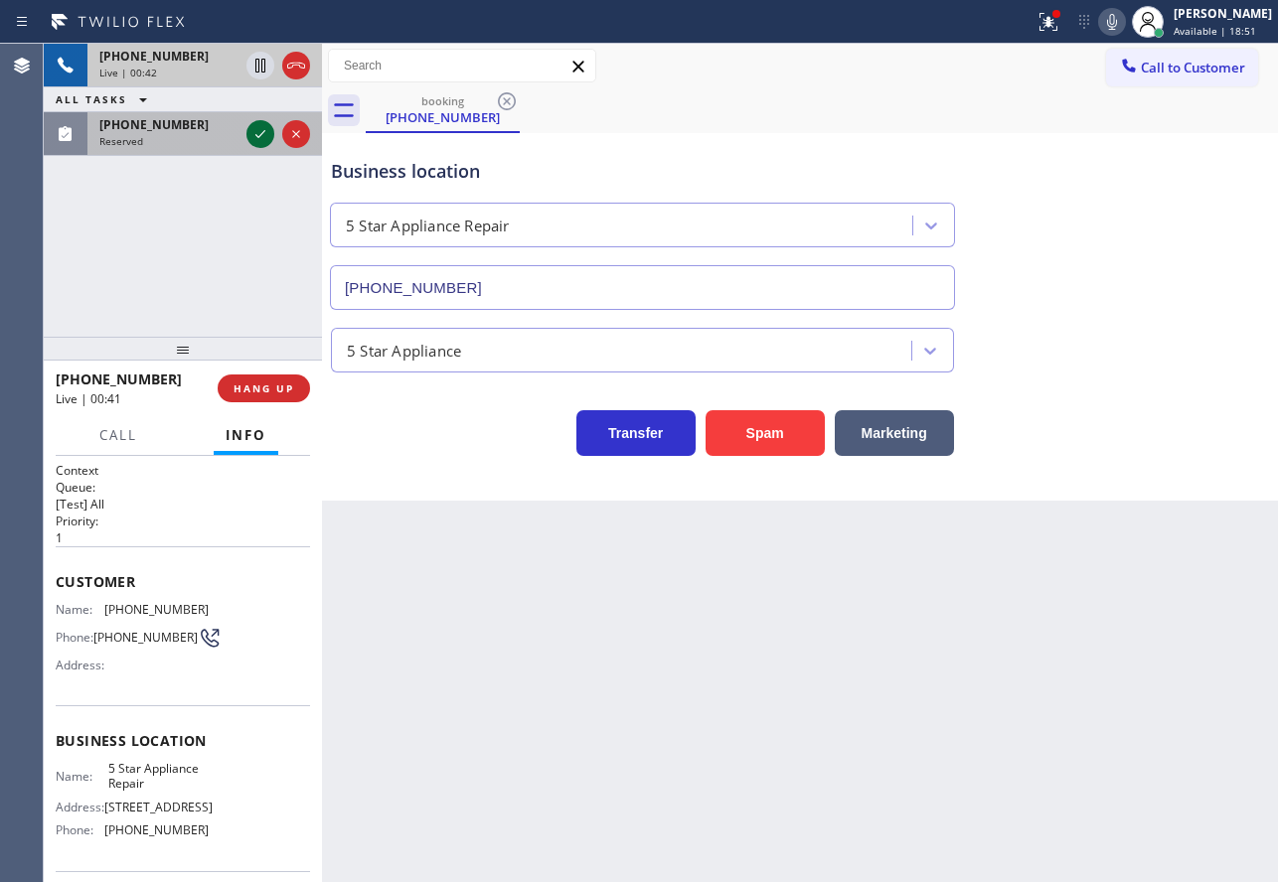
click at [254, 129] on icon at bounding box center [260, 134] width 24 height 24
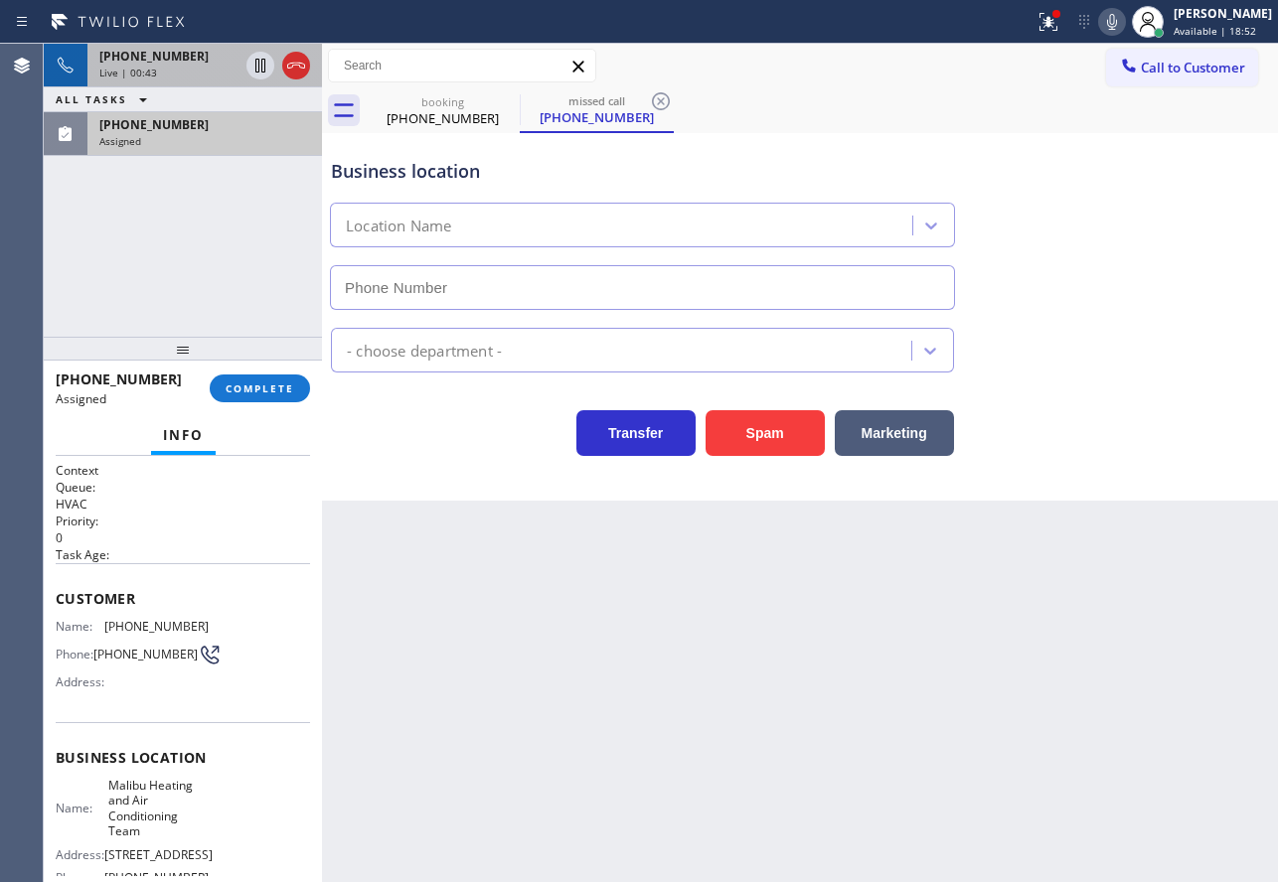
type input "[PHONE_NUMBER]"
click at [299, 67] on icon at bounding box center [296, 66] width 24 height 24
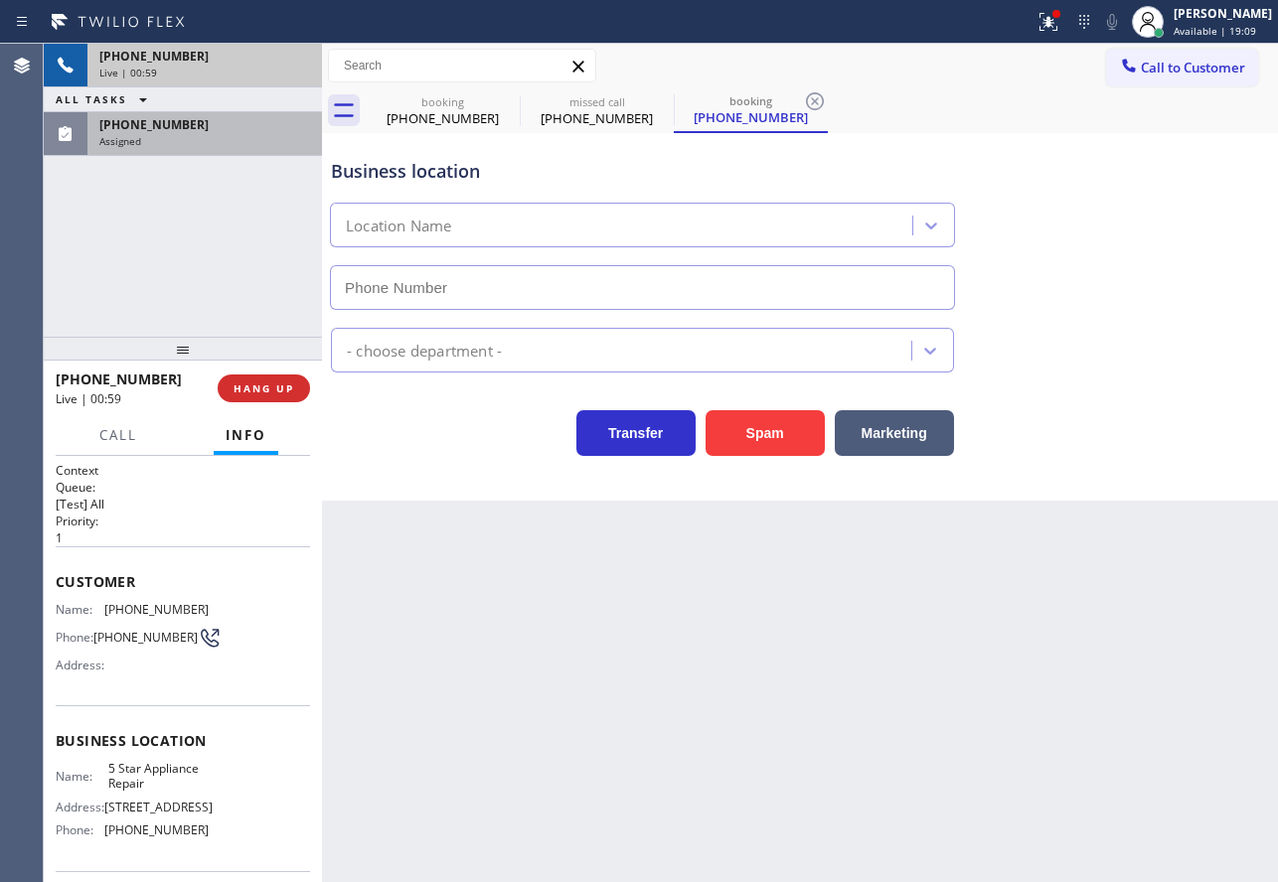
click at [299, 67] on div "Live | 00:59" at bounding box center [204, 73] width 211 height 14
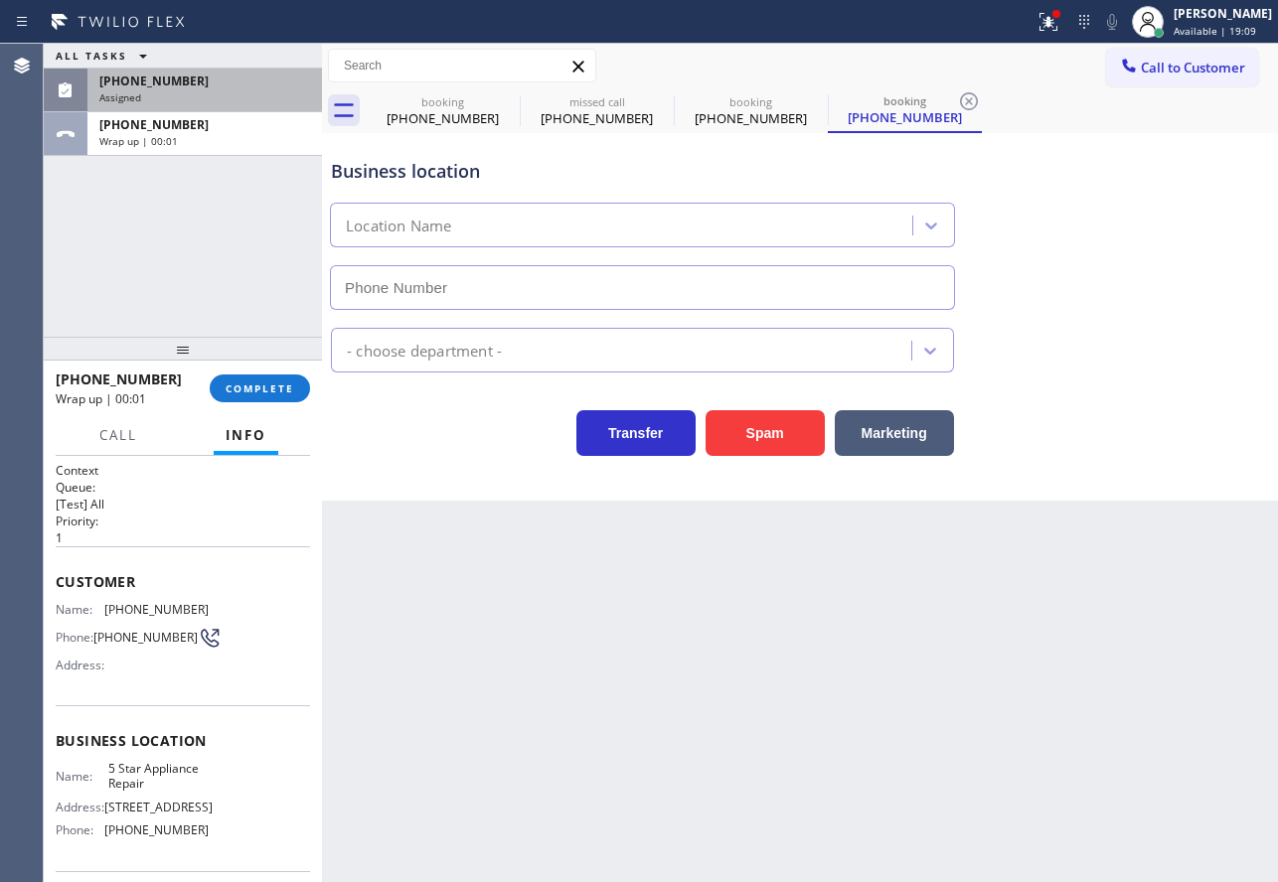
type input "[PHONE_NUMBER]"
click at [299, 67] on div "ALL TASKS ALL TASKS ACTIVE TASKS TASKS IN WRAP UP" at bounding box center [183, 56] width 278 height 25
click at [973, 93] on icon at bounding box center [969, 101] width 18 height 18
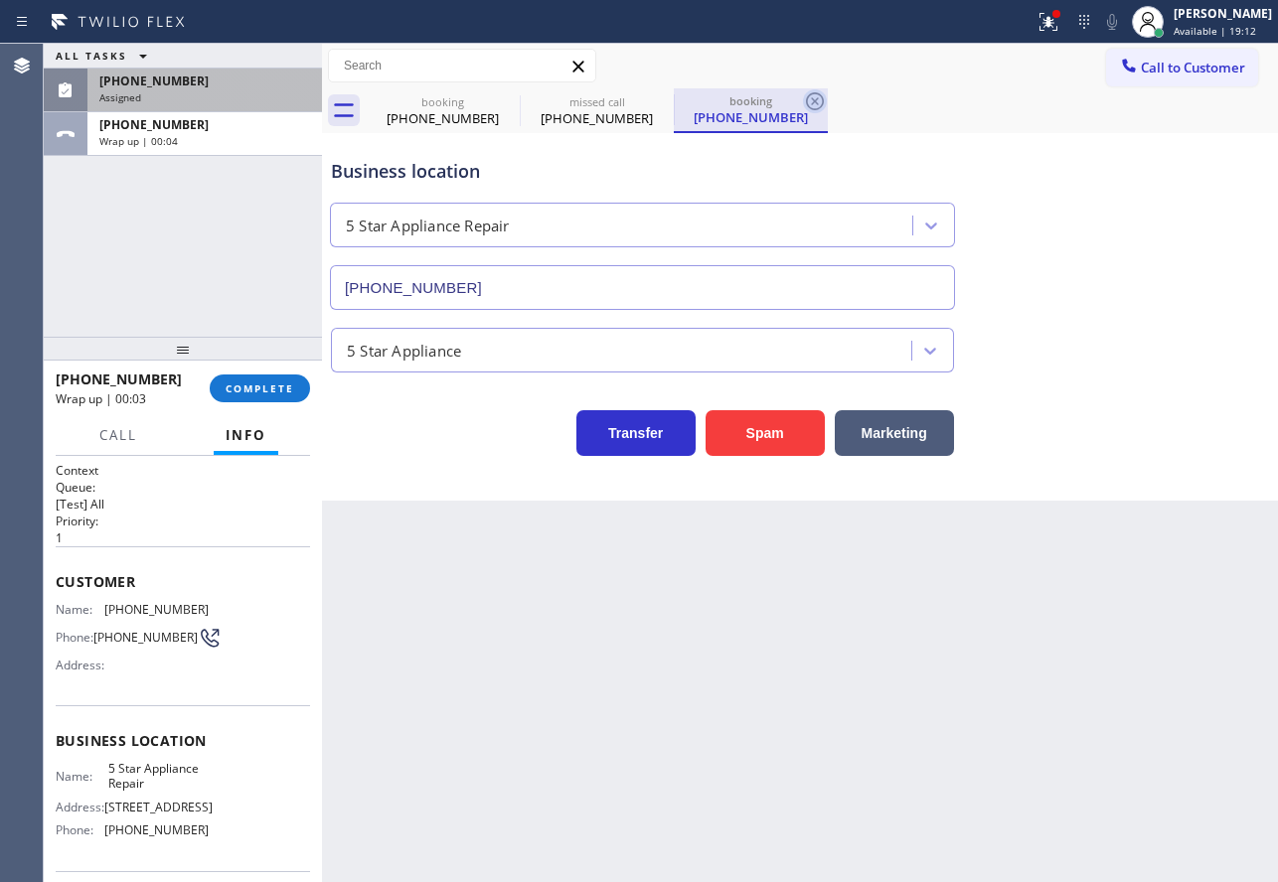
click at [820, 97] on icon at bounding box center [815, 101] width 24 height 24
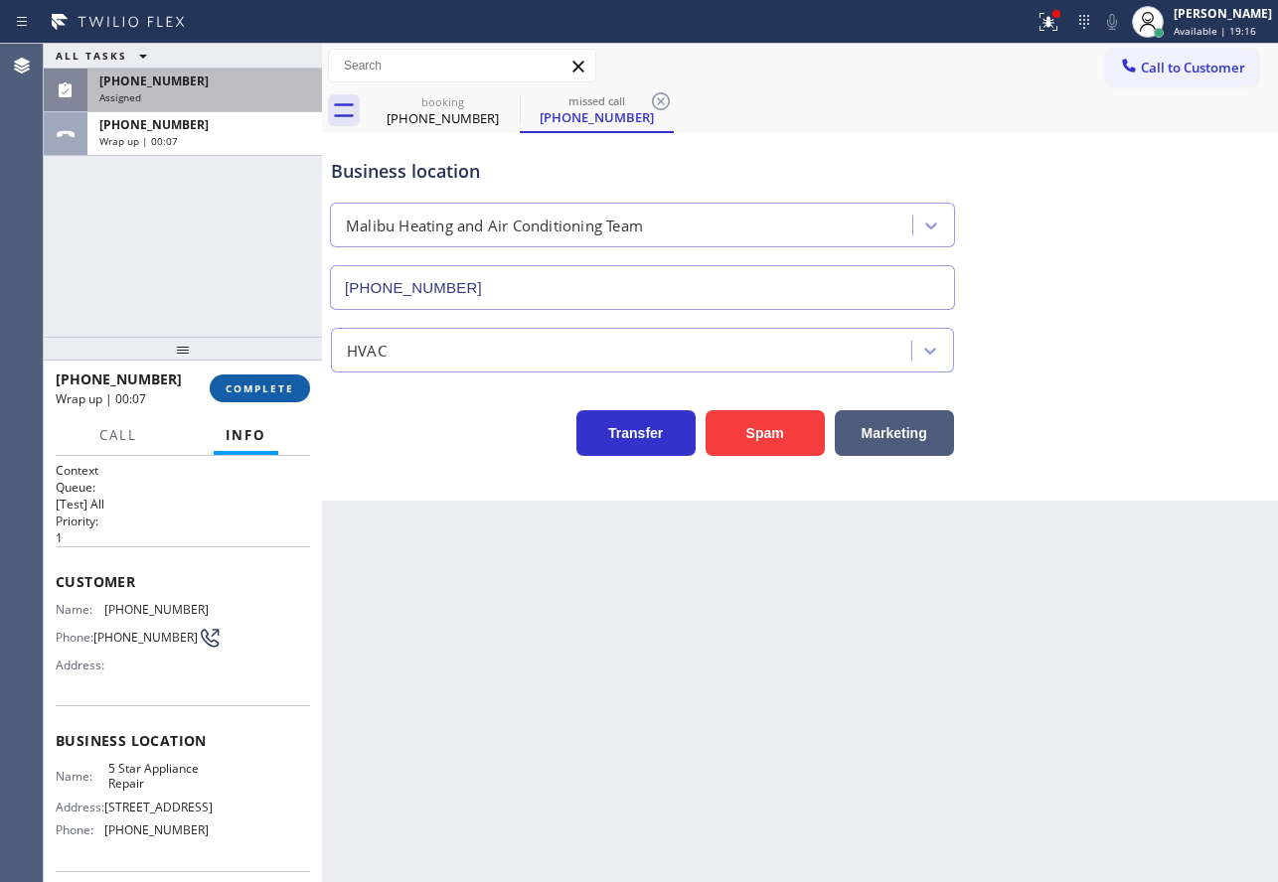
click at [268, 378] on button "COMPLETE" at bounding box center [260, 389] width 100 height 28
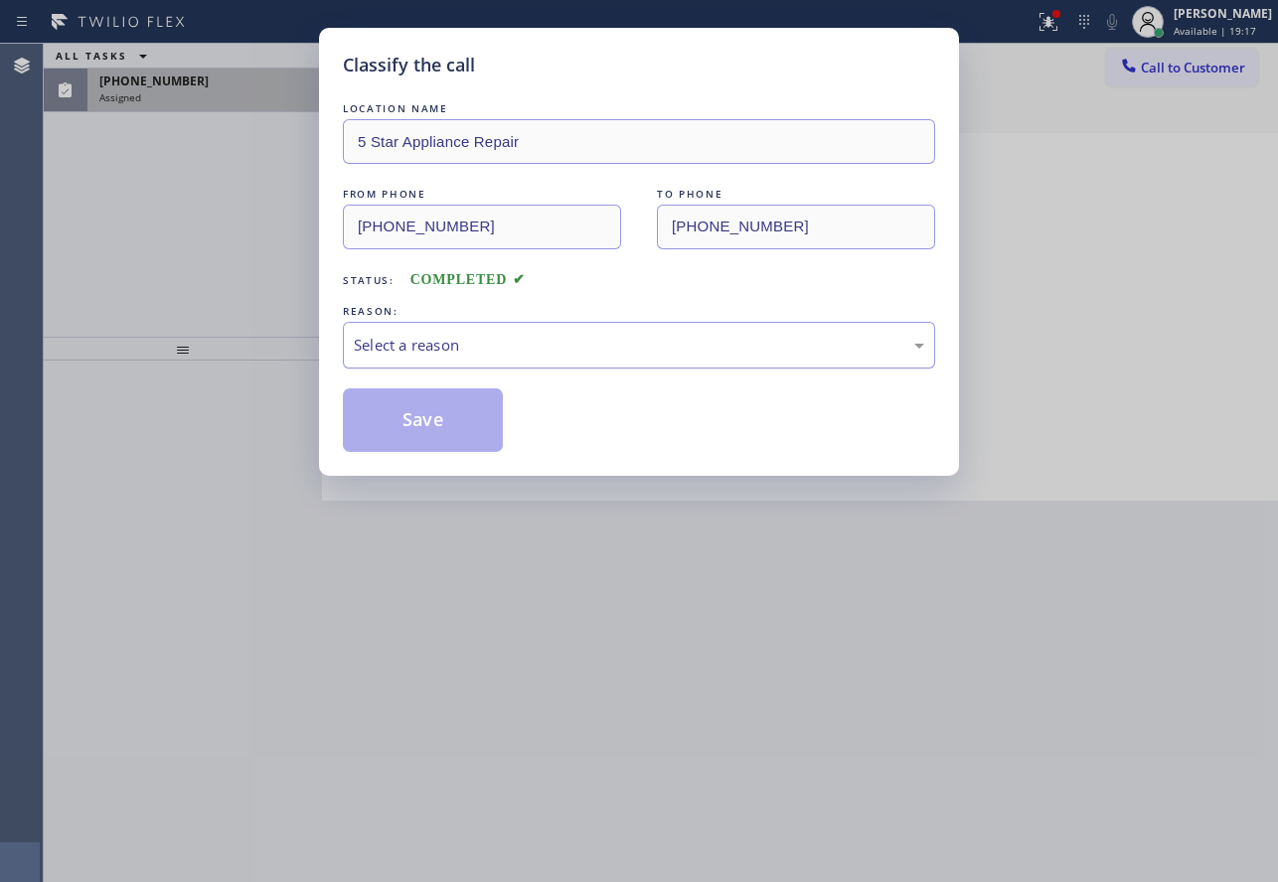
click at [435, 346] on div "Select a reason" at bounding box center [639, 345] width 570 height 23
click at [419, 429] on button "Save" at bounding box center [423, 420] width 160 height 64
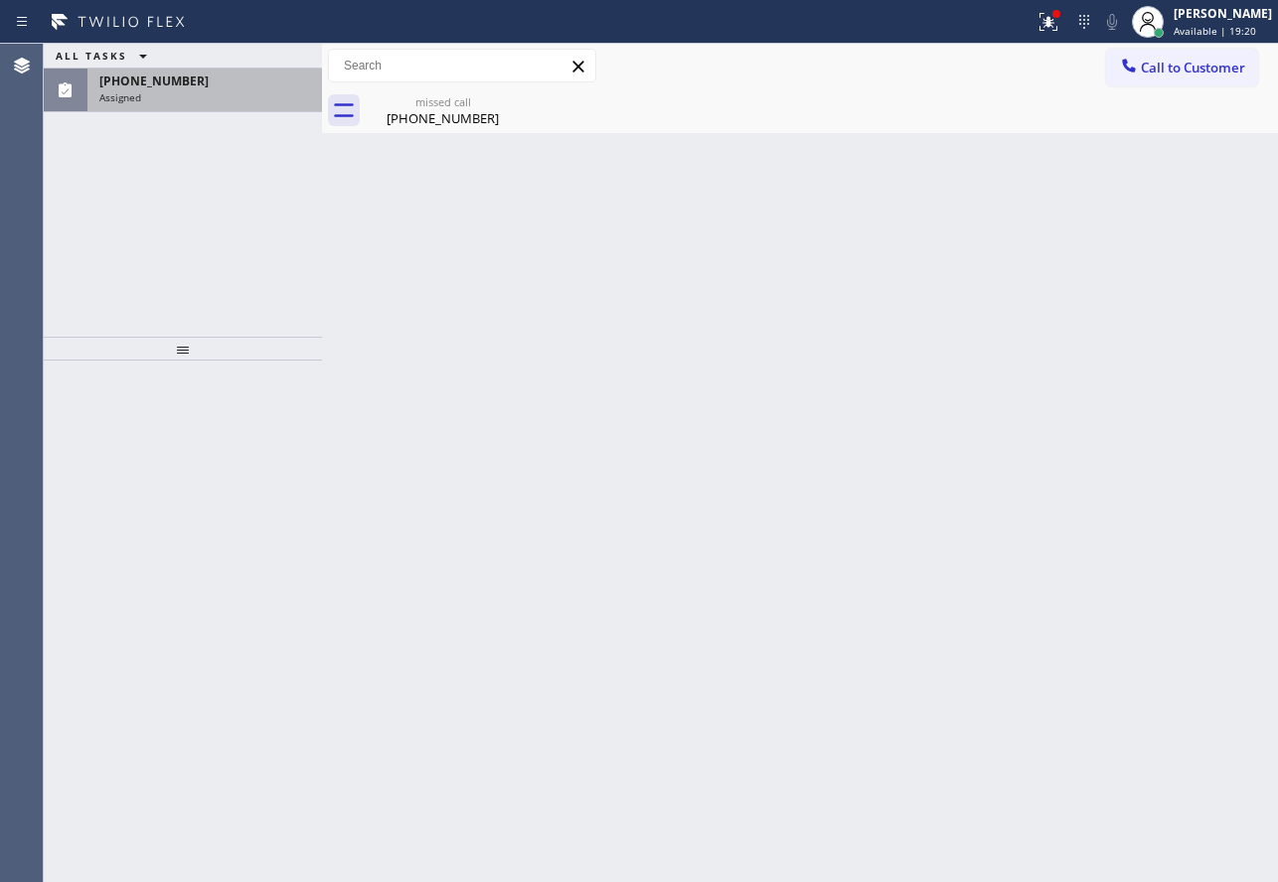
click at [174, 96] on div "Assigned" at bounding box center [204, 97] width 211 height 14
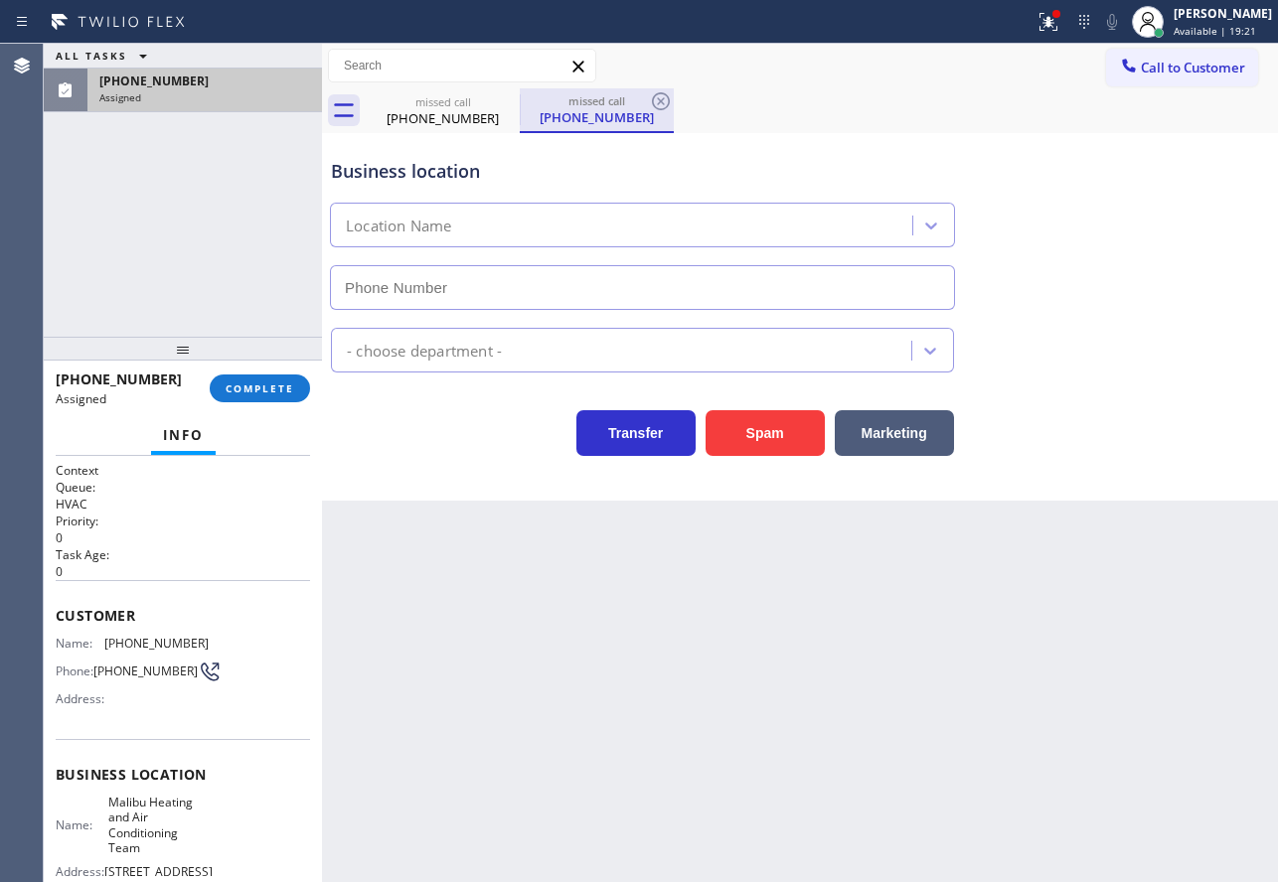
type input "[PHONE_NUMBER]"
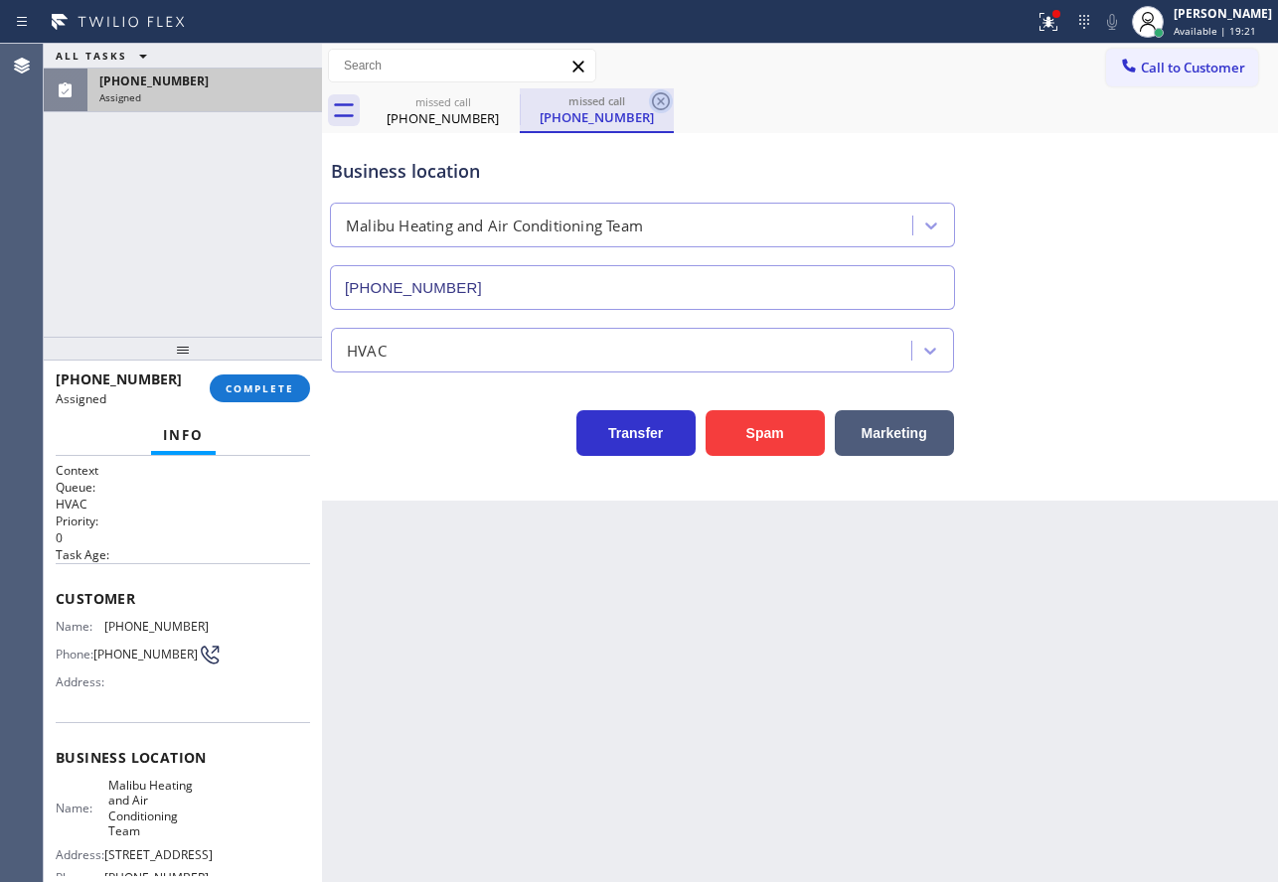
click at [665, 101] on icon at bounding box center [661, 101] width 24 height 24
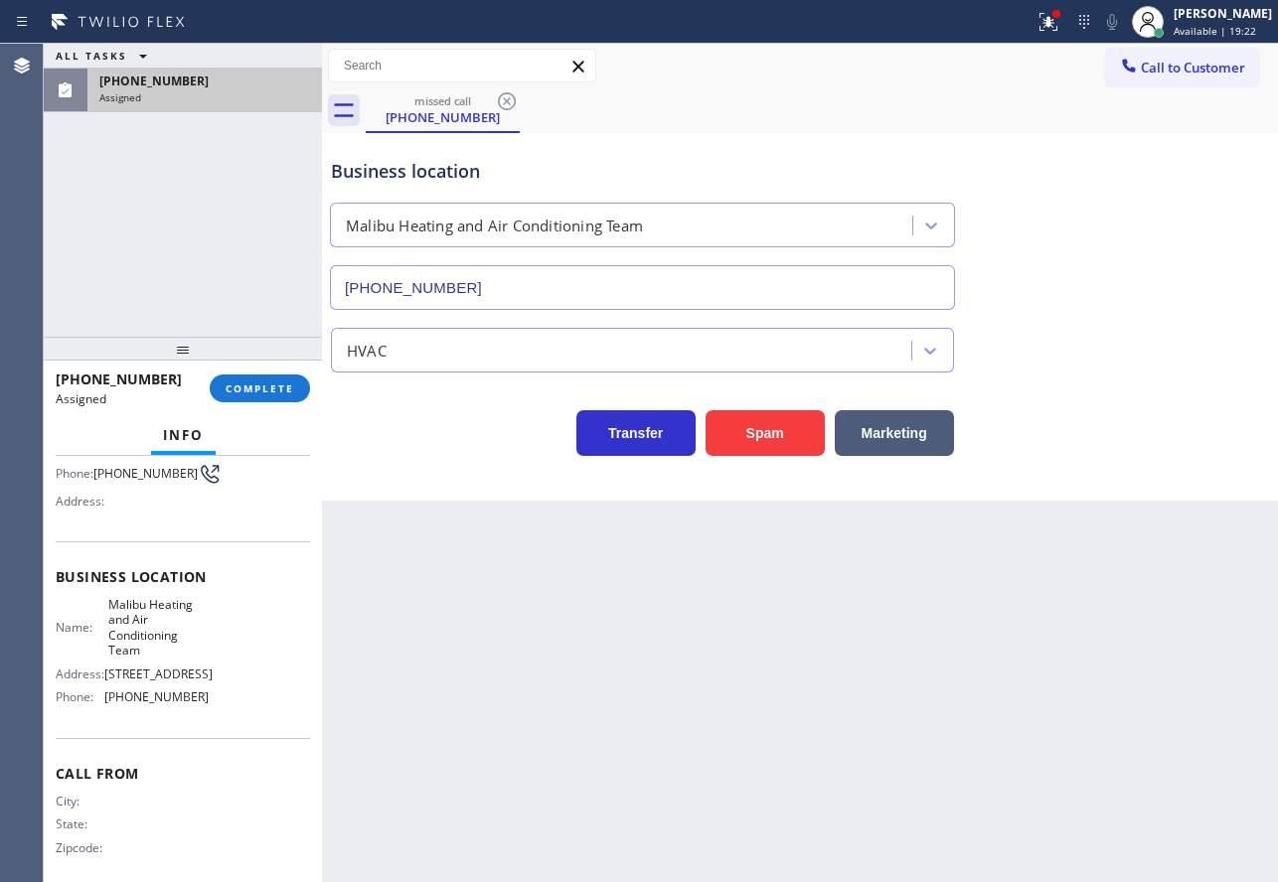
scroll to position [199, 0]
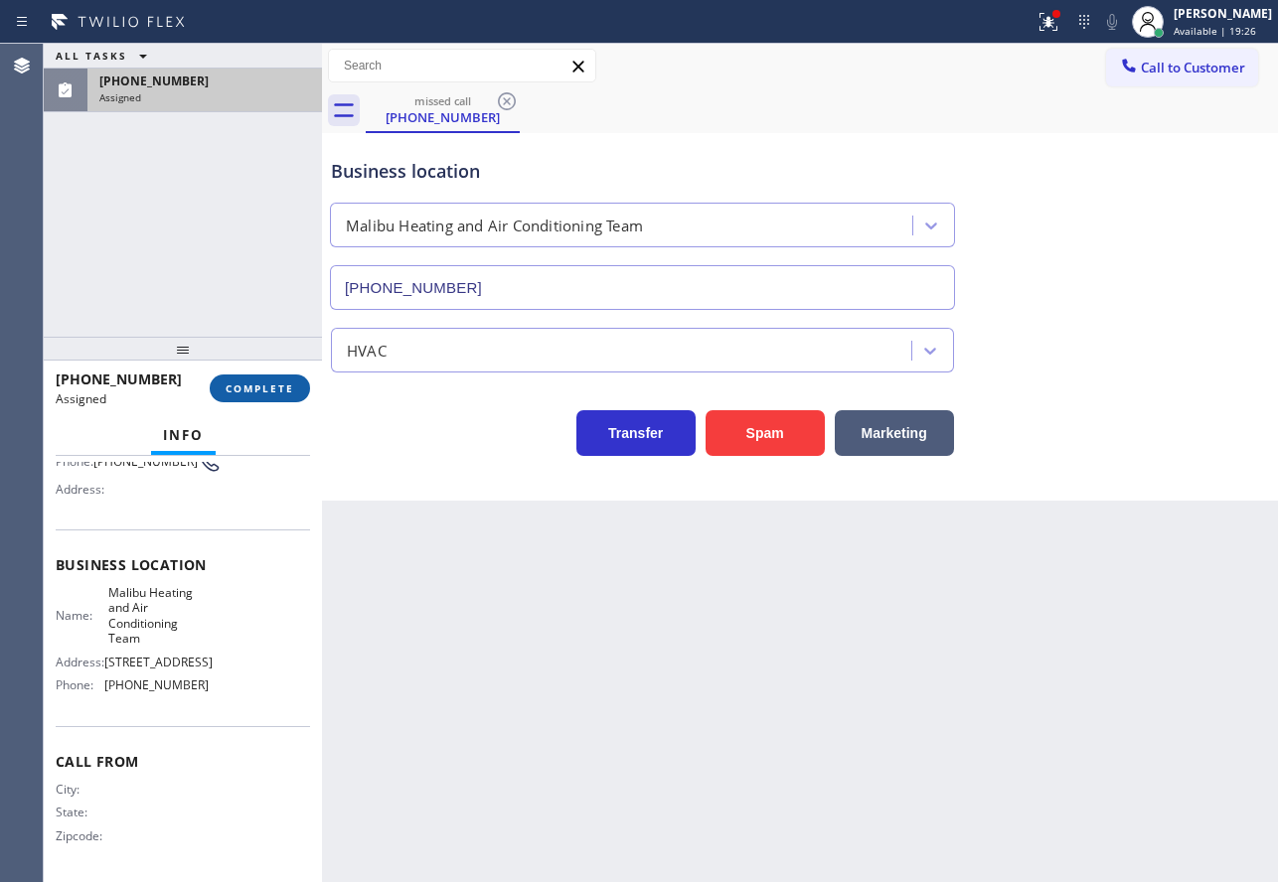
click at [248, 392] on span "COMPLETE" at bounding box center [260, 388] width 69 height 14
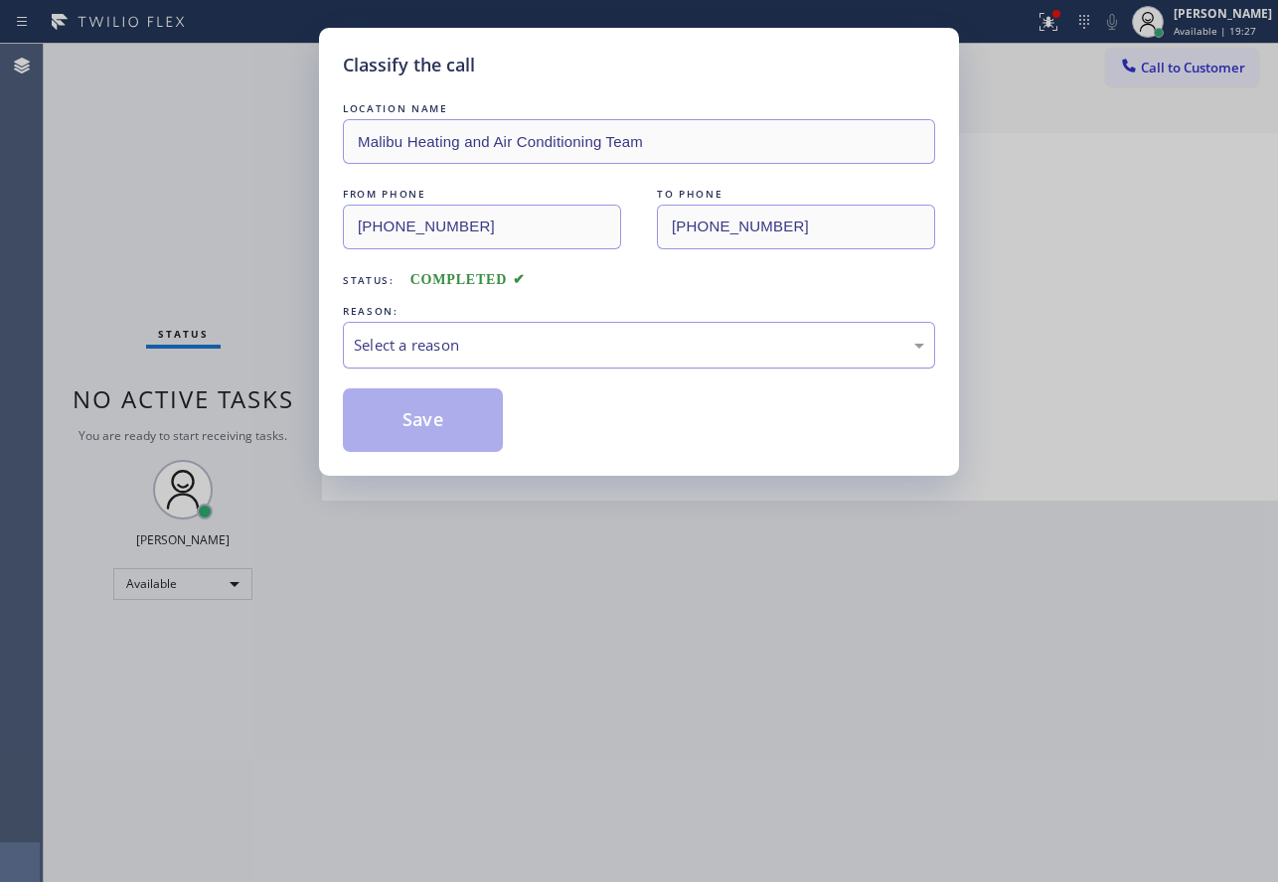
click at [580, 334] on div "Select a reason" at bounding box center [639, 345] width 570 height 23
click at [428, 412] on button "Save" at bounding box center [423, 420] width 160 height 64
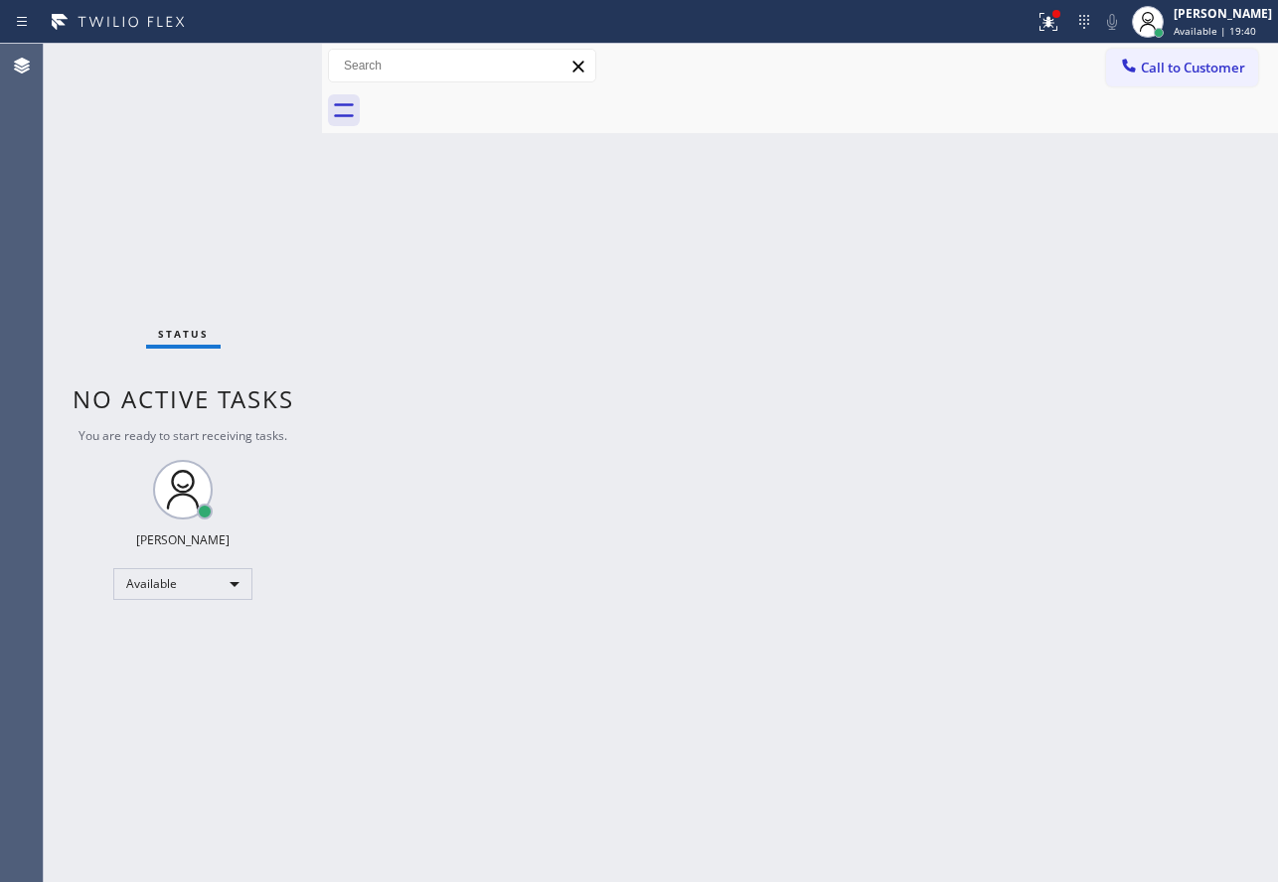
click at [809, 259] on div "Back to Dashboard Change Sender ID Customers Technicians Select a contact Outbo…" at bounding box center [800, 463] width 956 height 838
click at [1212, 74] on span "Call to Customer" at bounding box center [1192, 68] width 104 height 18
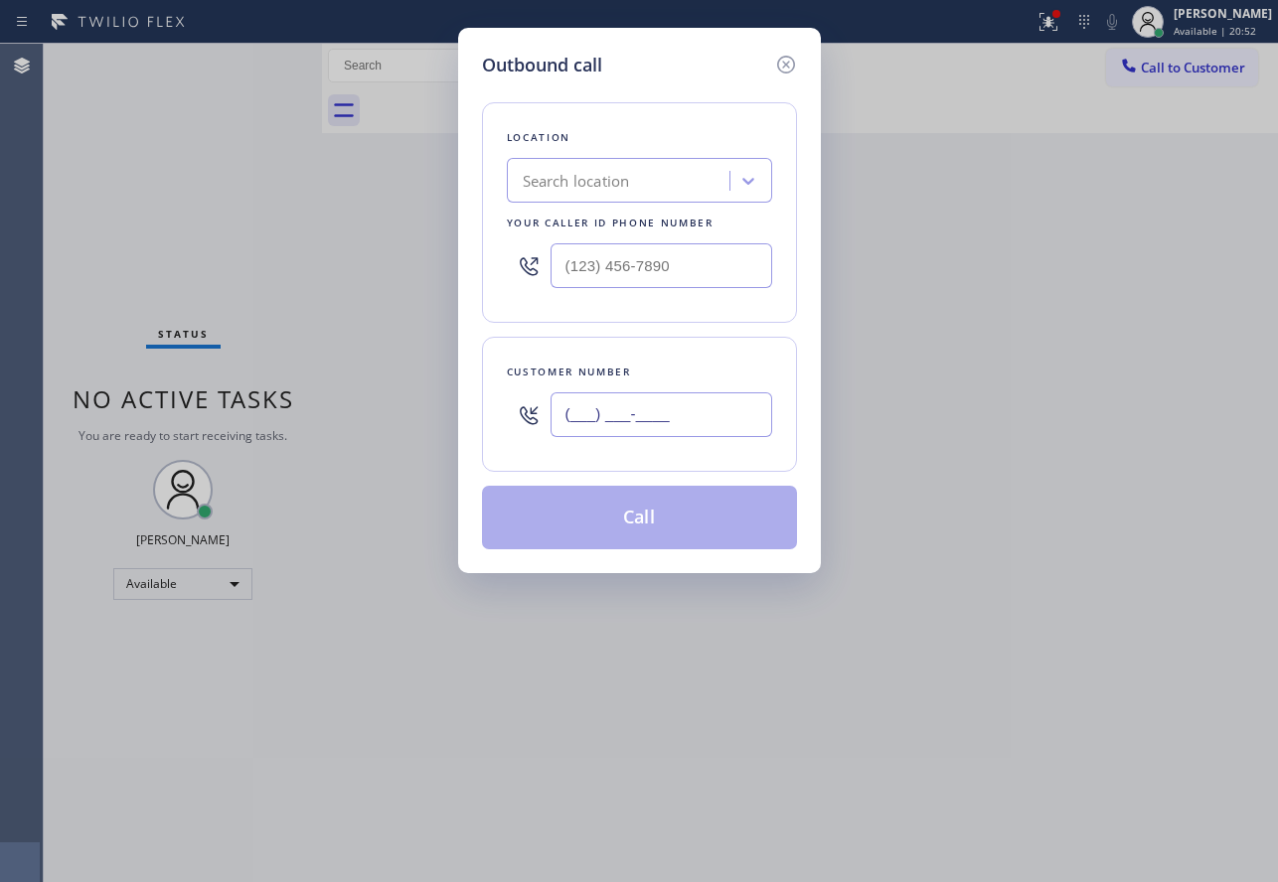
click at [565, 404] on input "(___) ___-____" at bounding box center [661, 414] width 222 height 45
paste input "908) 347-4922"
type input "[PHONE_NUMBER]"
click at [579, 272] on input "(___) ___-____" at bounding box center [661, 265] width 222 height 45
paste input "805) 222-7797"
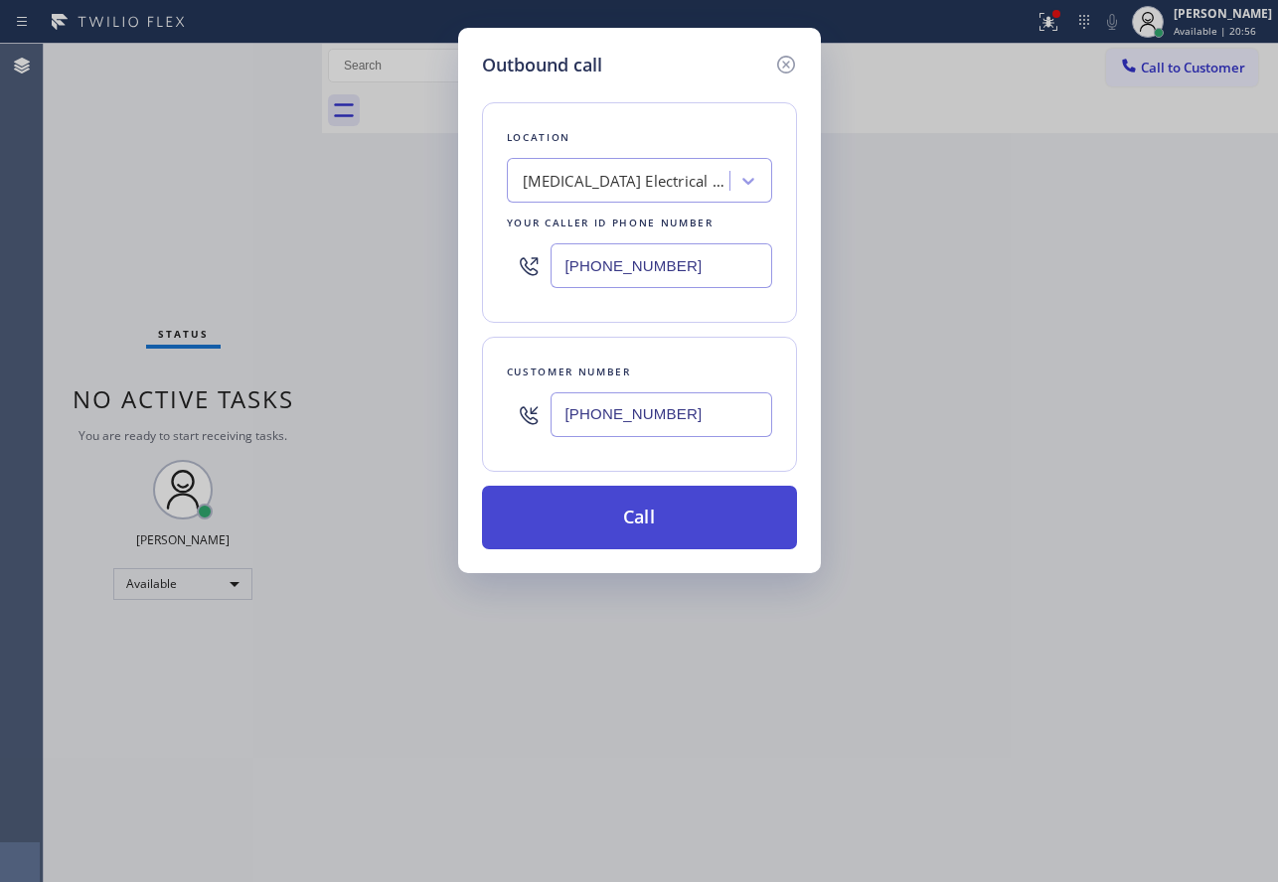
type input "[PHONE_NUMBER]"
click at [681, 518] on button "Call" at bounding box center [639, 518] width 315 height 64
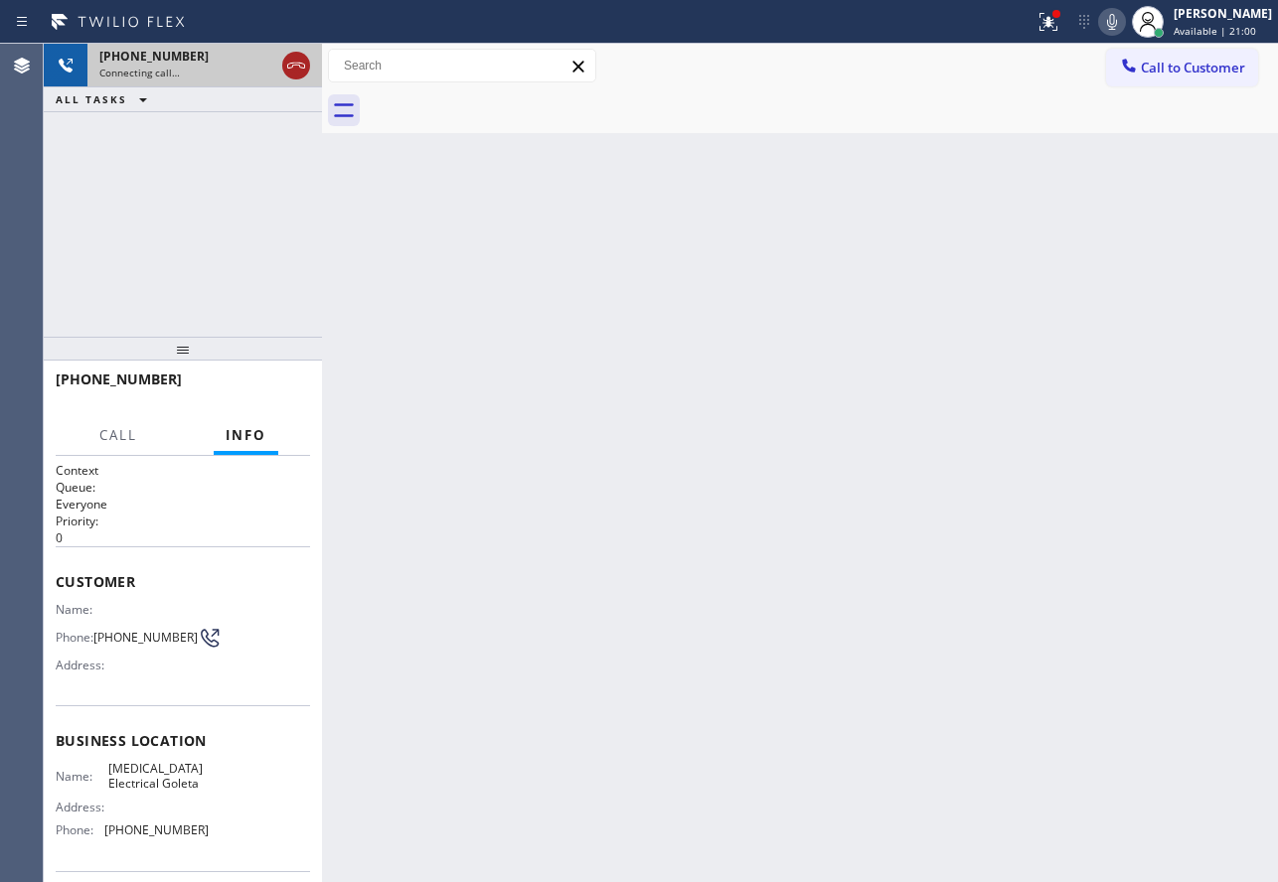
click at [298, 73] on icon at bounding box center [296, 66] width 24 height 24
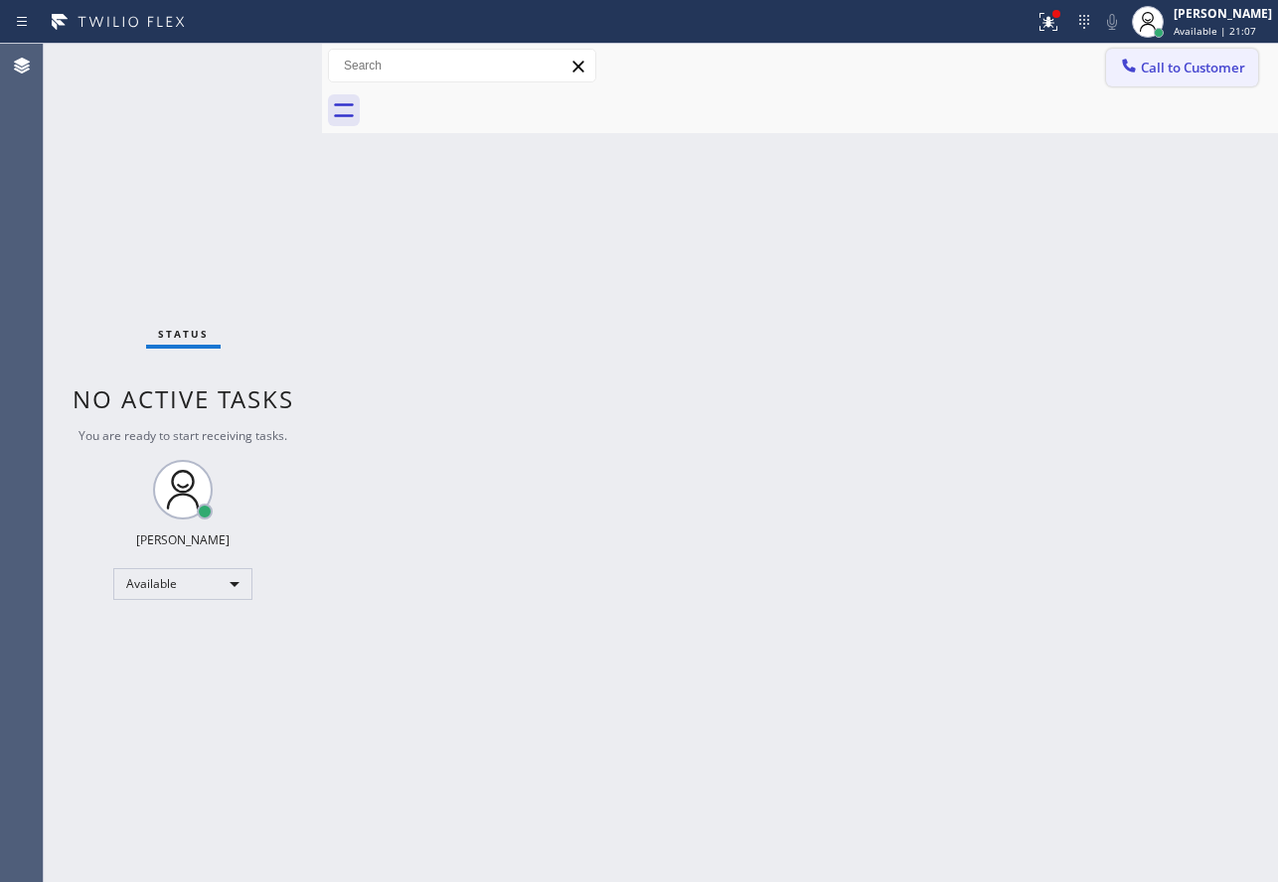
click at [1144, 76] on button "Call to Customer" at bounding box center [1182, 68] width 152 height 38
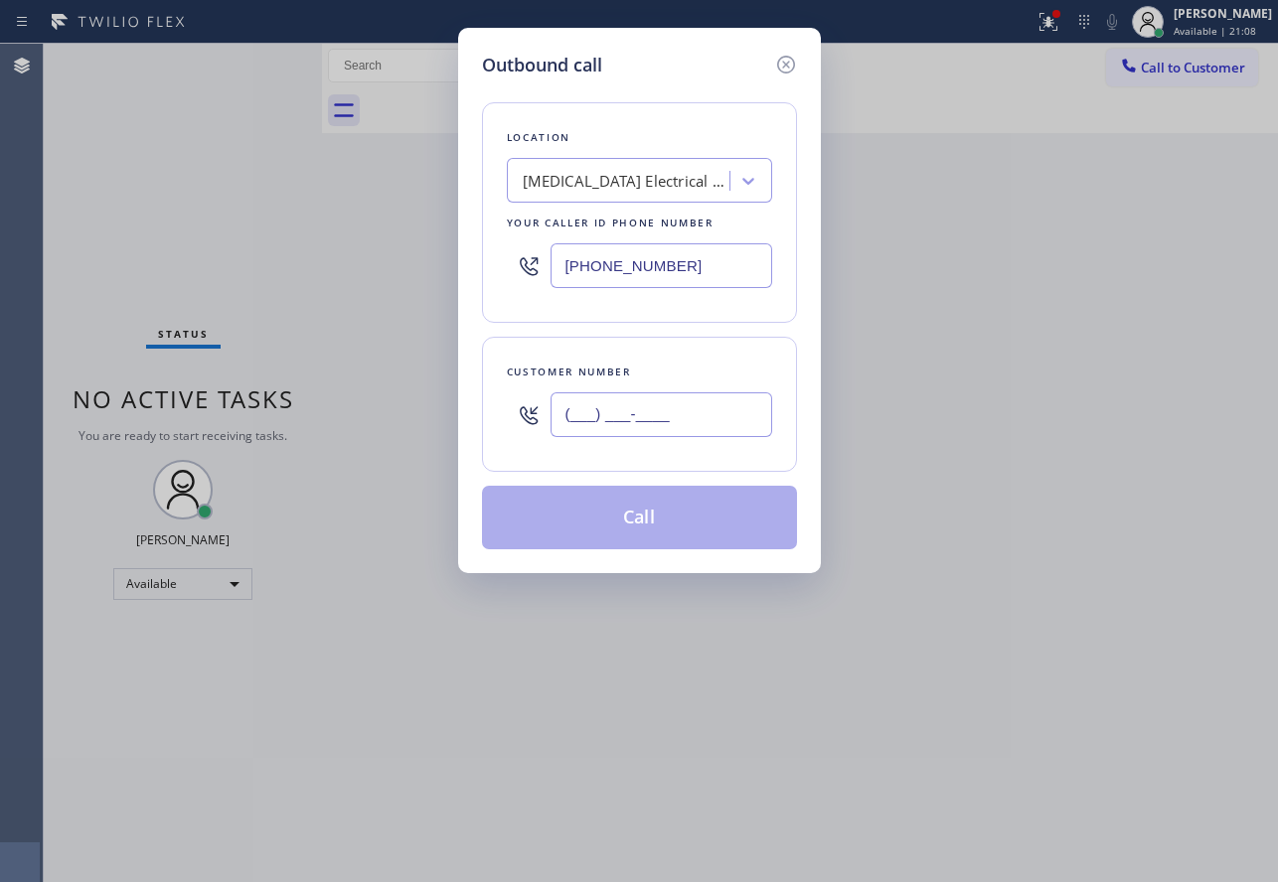
click at [691, 418] on input "(___) ___-____" at bounding box center [661, 414] width 222 height 45
paste input "310) 890-6558"
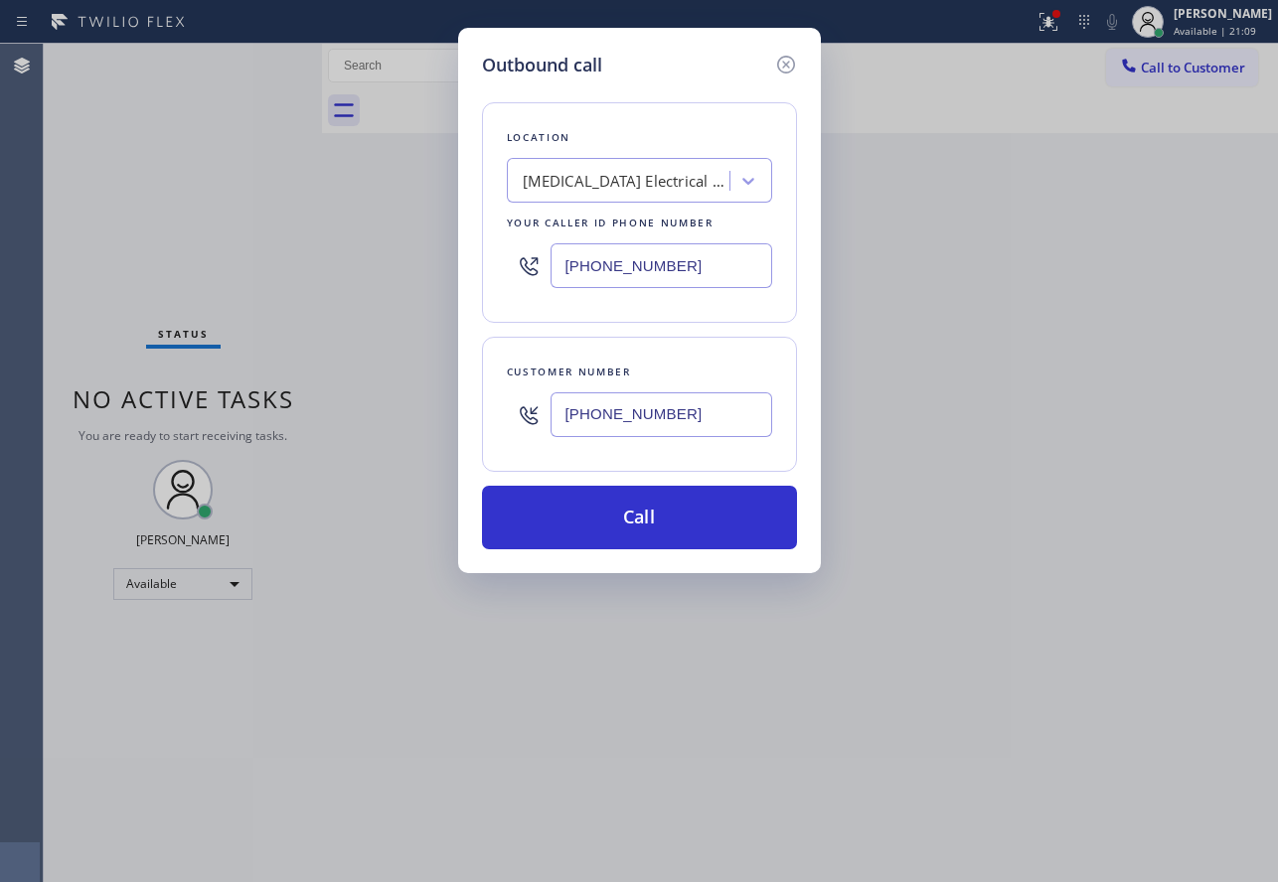
type input "[PHONE_NUMBER]"
click at [596, 274] on input "[PHONE_NUMBER]" at bounding box center [661, 265] width 222 height 45
drag, startPoint x: 728, startPoint y: 247, endPoint x: 523, endPoint y: 266, distance: 206.5
click at [523, 266] on div "[PHONE_NUMBER]" at bounding box center [639, 265] width 265 height 65
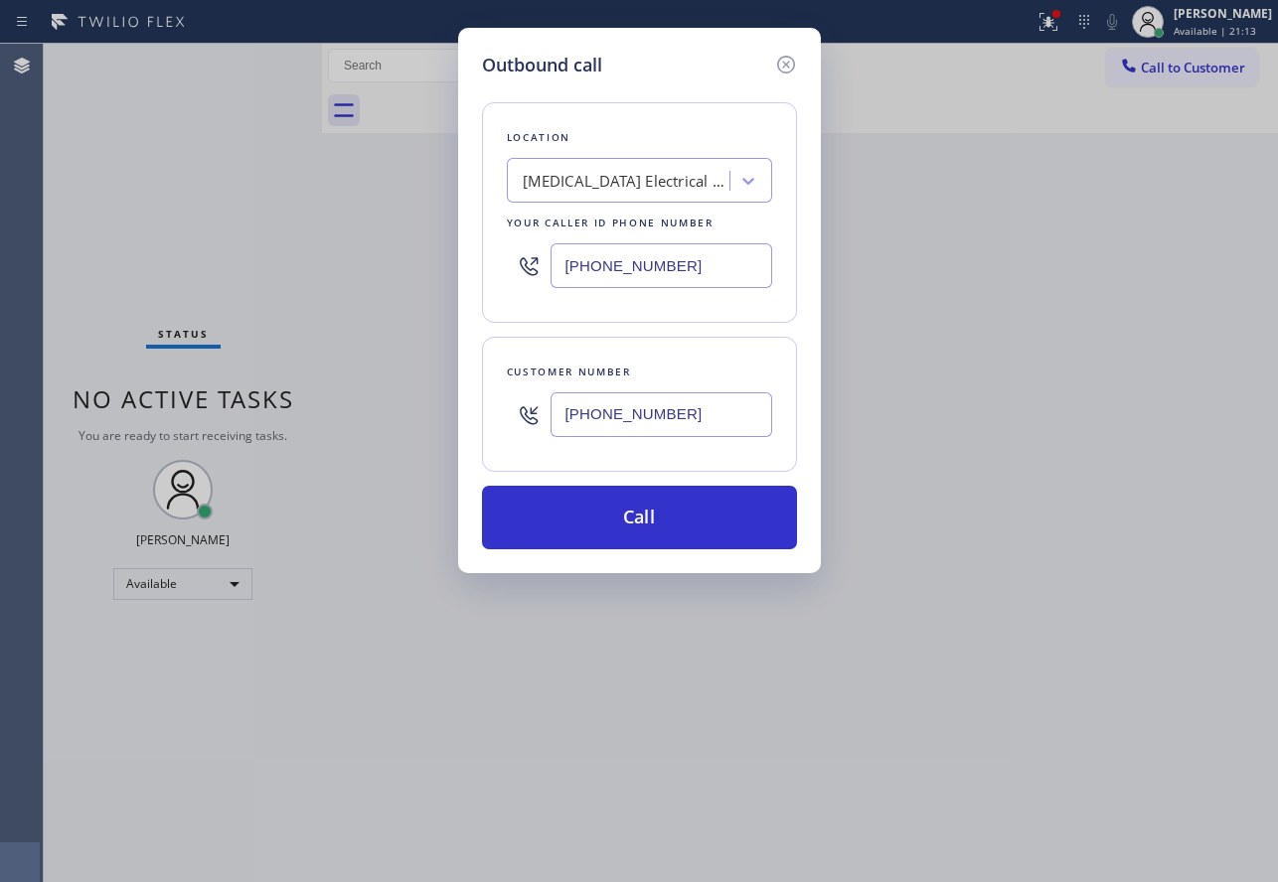
paste input "310) 818-7582"
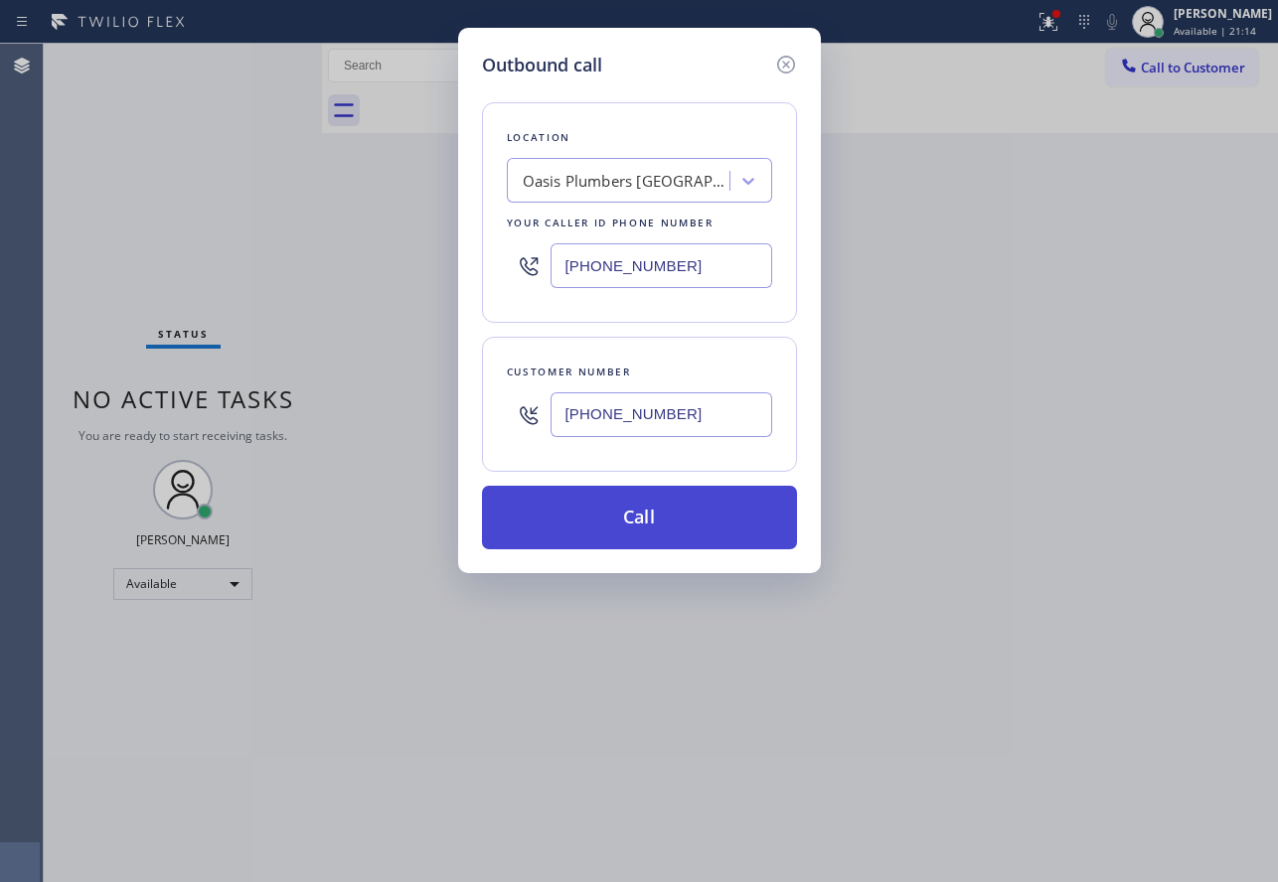
type input "[PHONE_NUMBER]"
click at [659, 510] on button "Call" at bounding box center [639, 518] width 315 height 64
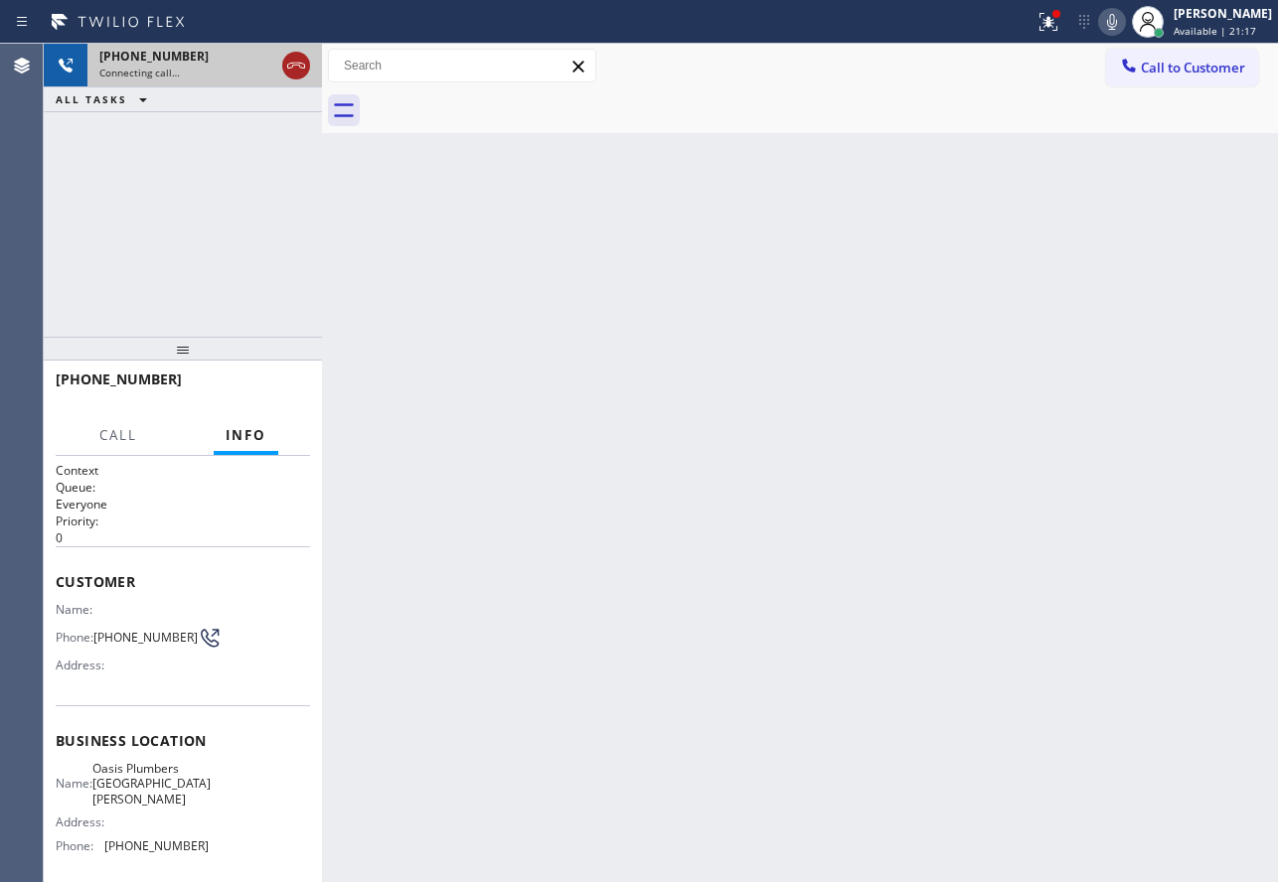
click at [298, 66] on icon at bounding box center [296, 66] width 24 height 24
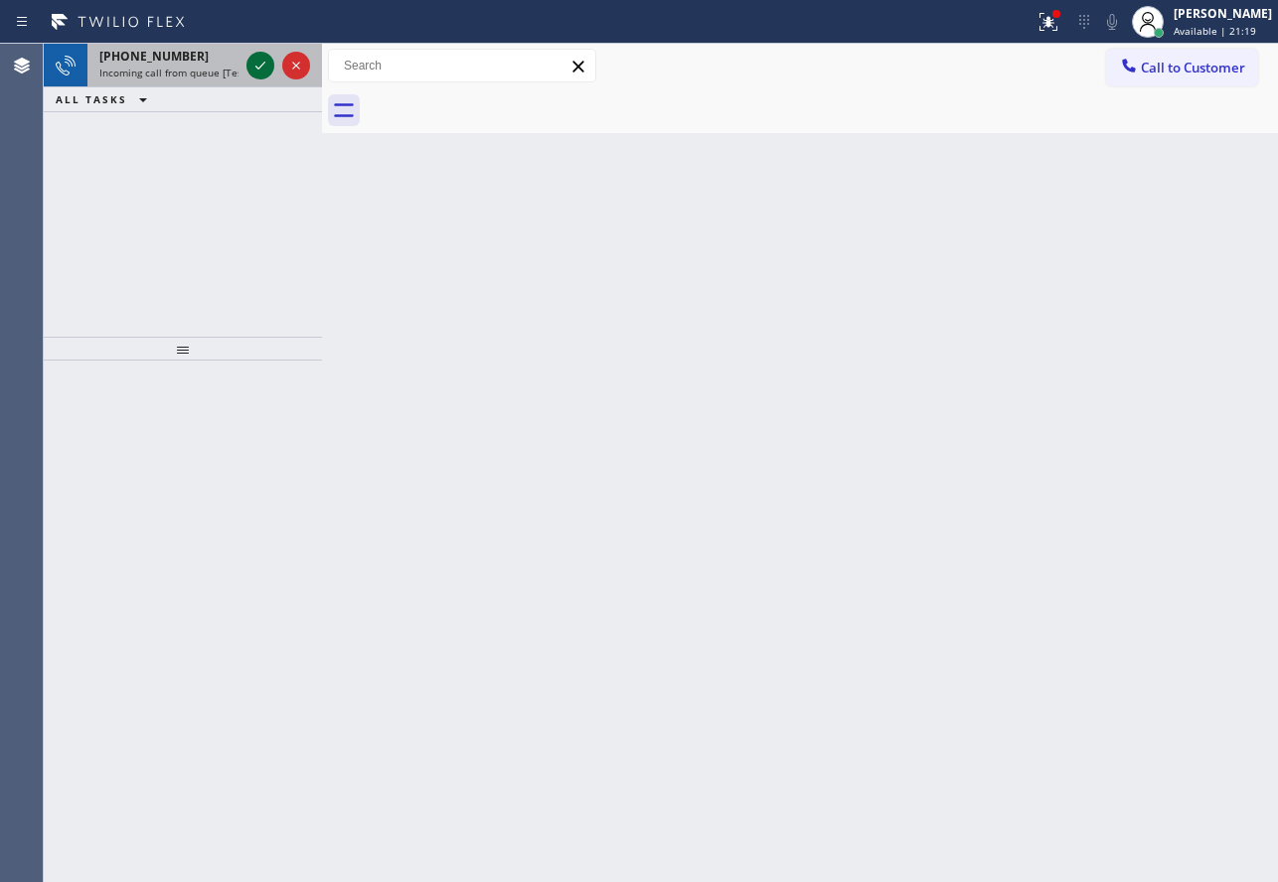
click at [267, 67] on icon at bounding box center [260, 66] width 24 height 24
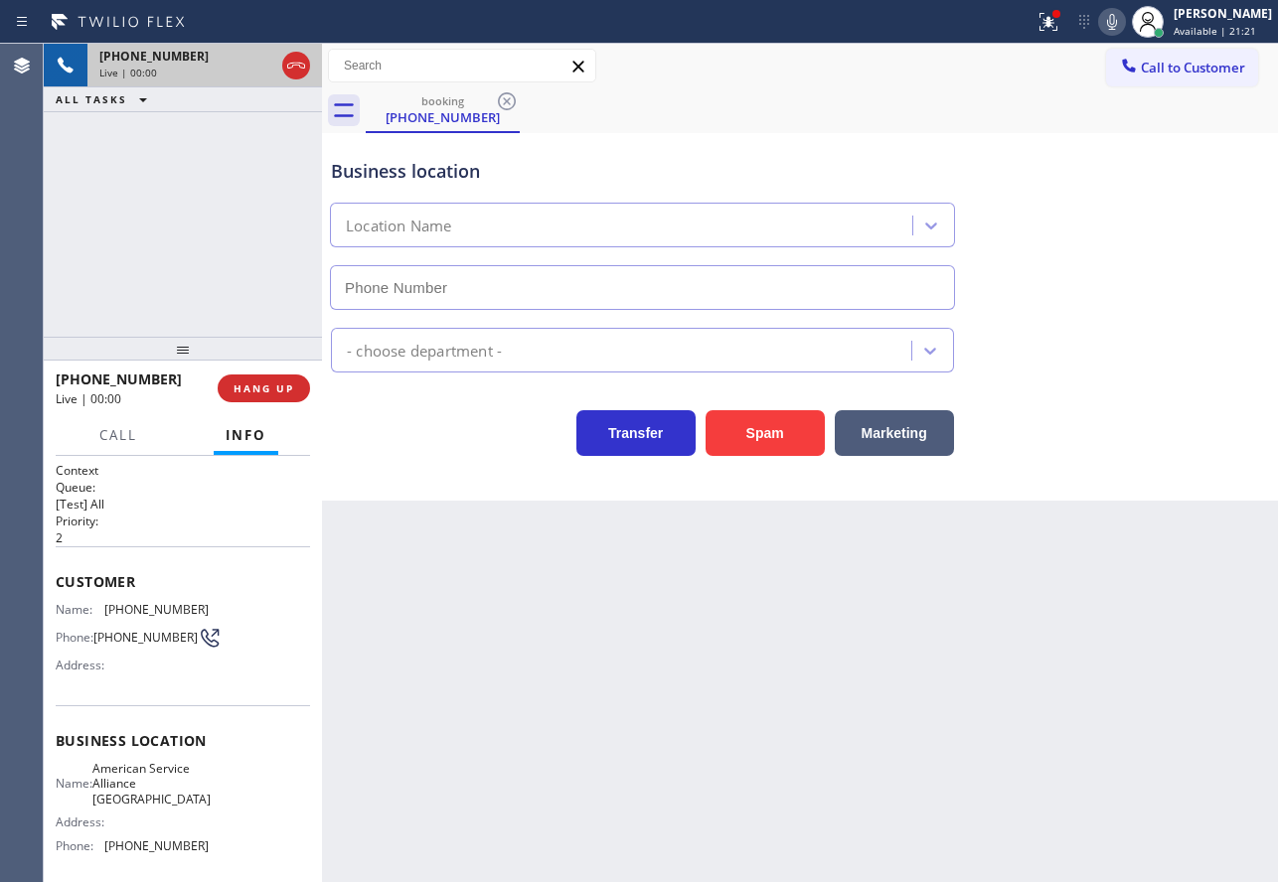
type input "[PHONE_NUMBER]"
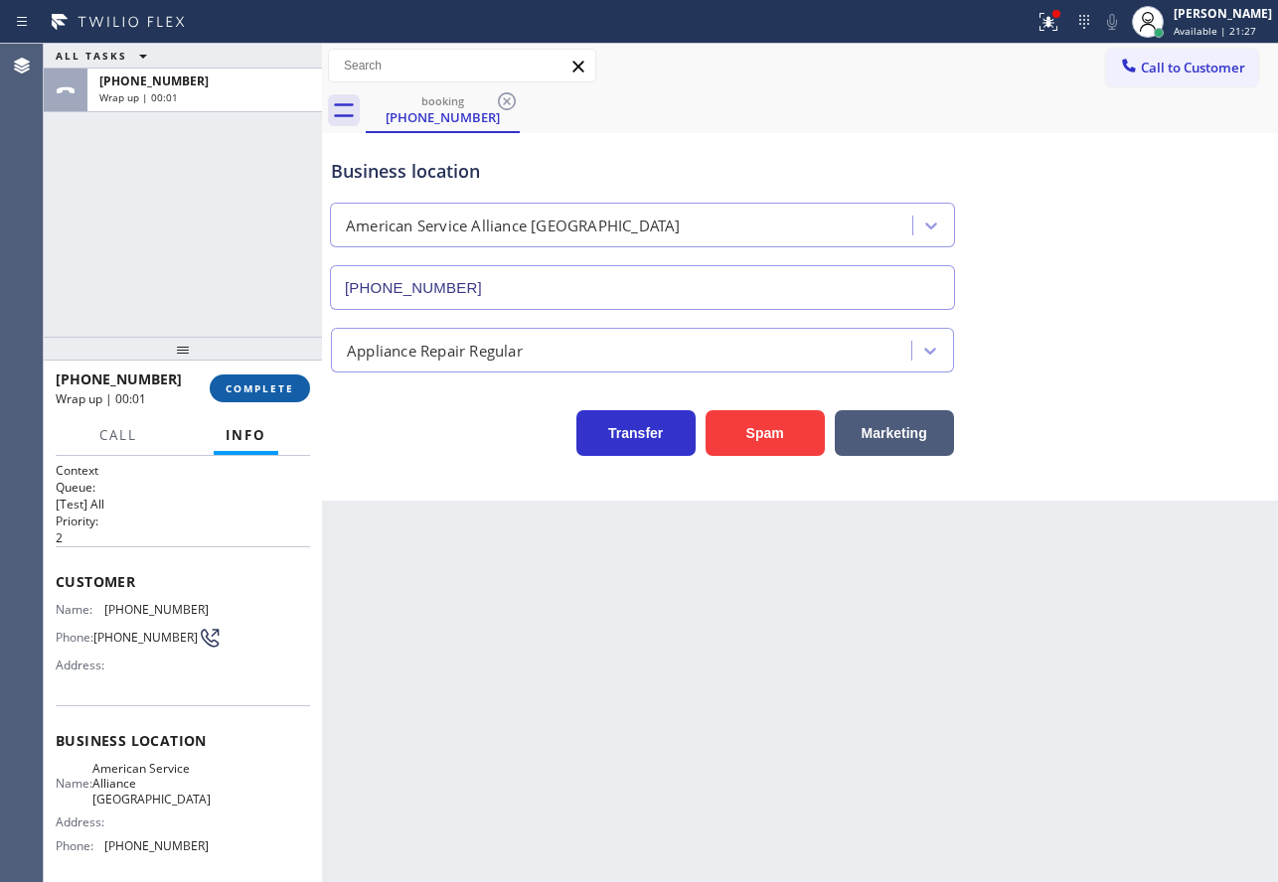
click at [246, 394] on span "COMPLETE" at bounding box center [260, 388] width 69 height 14
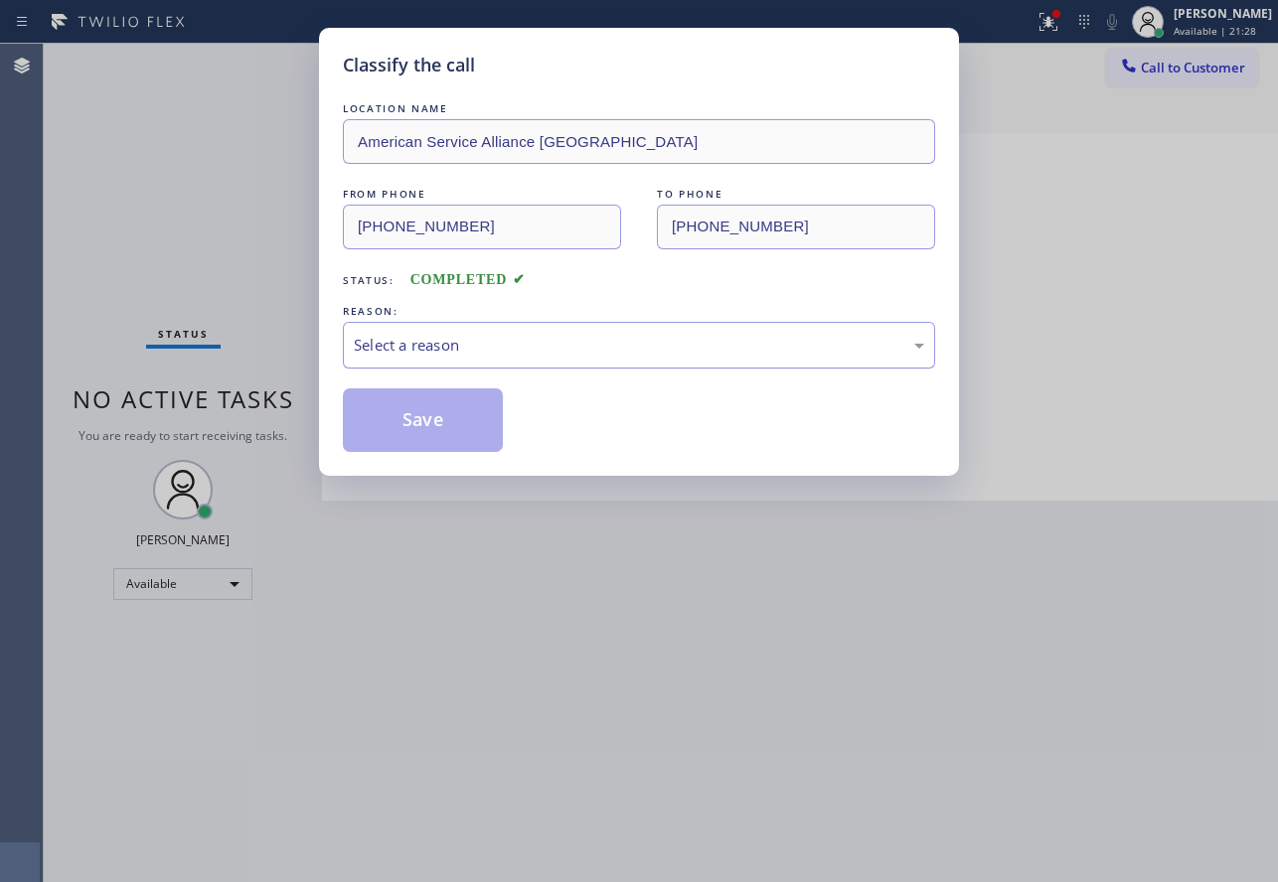
click at [499, 342] on div "Select a reason" at bounding box center [639, 345] width 570 height 23
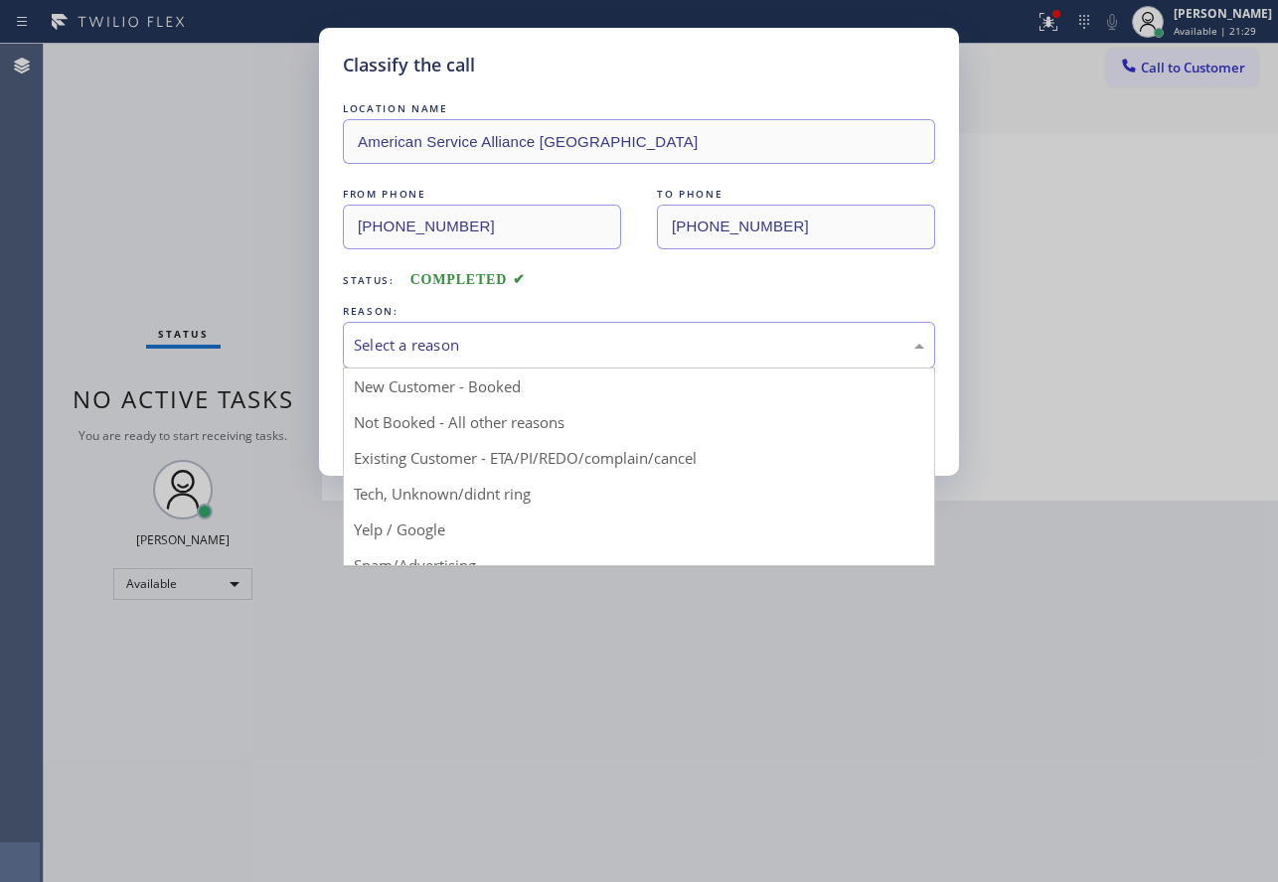
drag, startPoint x: 405, startPoint y: 559, endPoint x: 418, endPoint y: 446, distance: 114.0
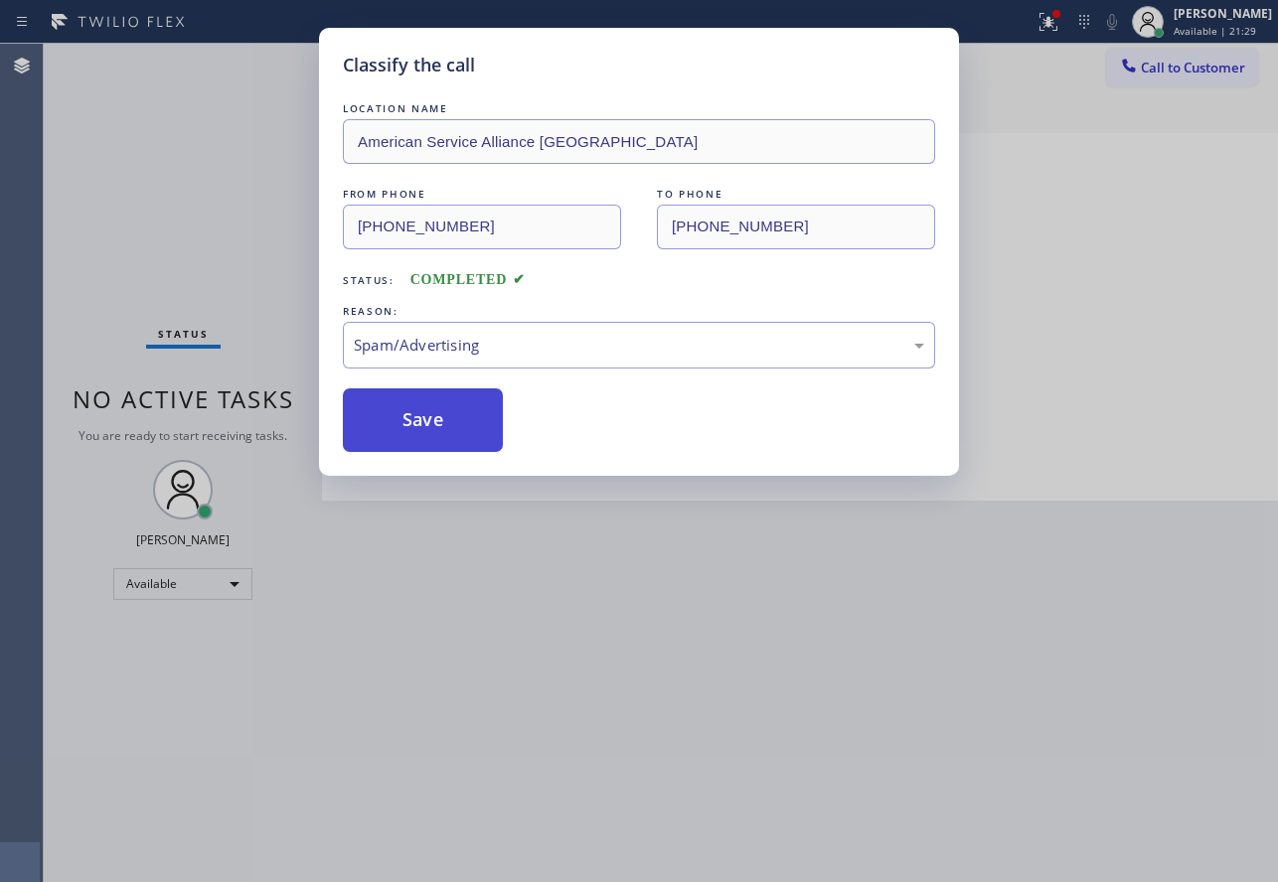
click at [420, 431] on button "Save" at bounding box center [423, 420] width 160 height 64
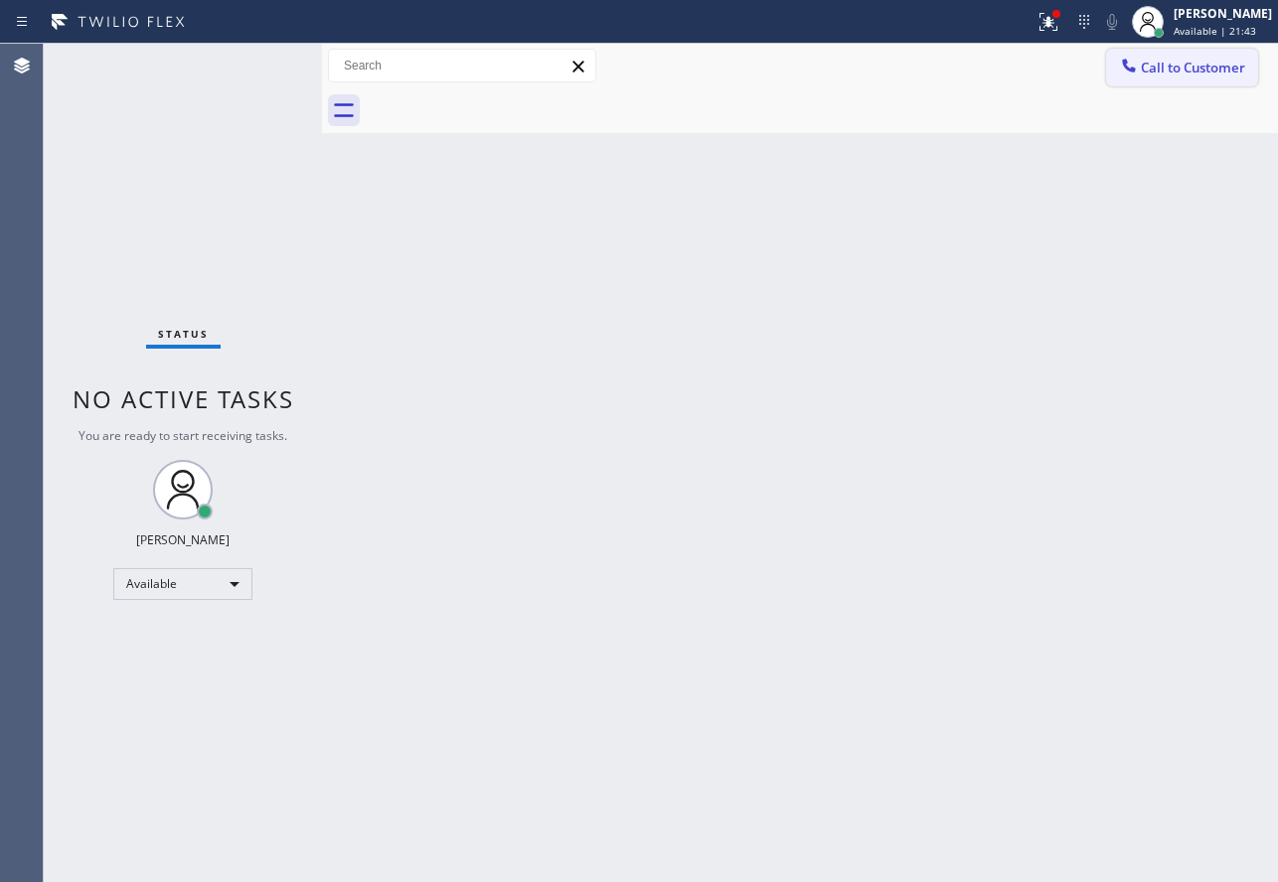
click at [1193, 75] on span "Call to Customer" at bounding box center [1192, 68] width 104 height 18
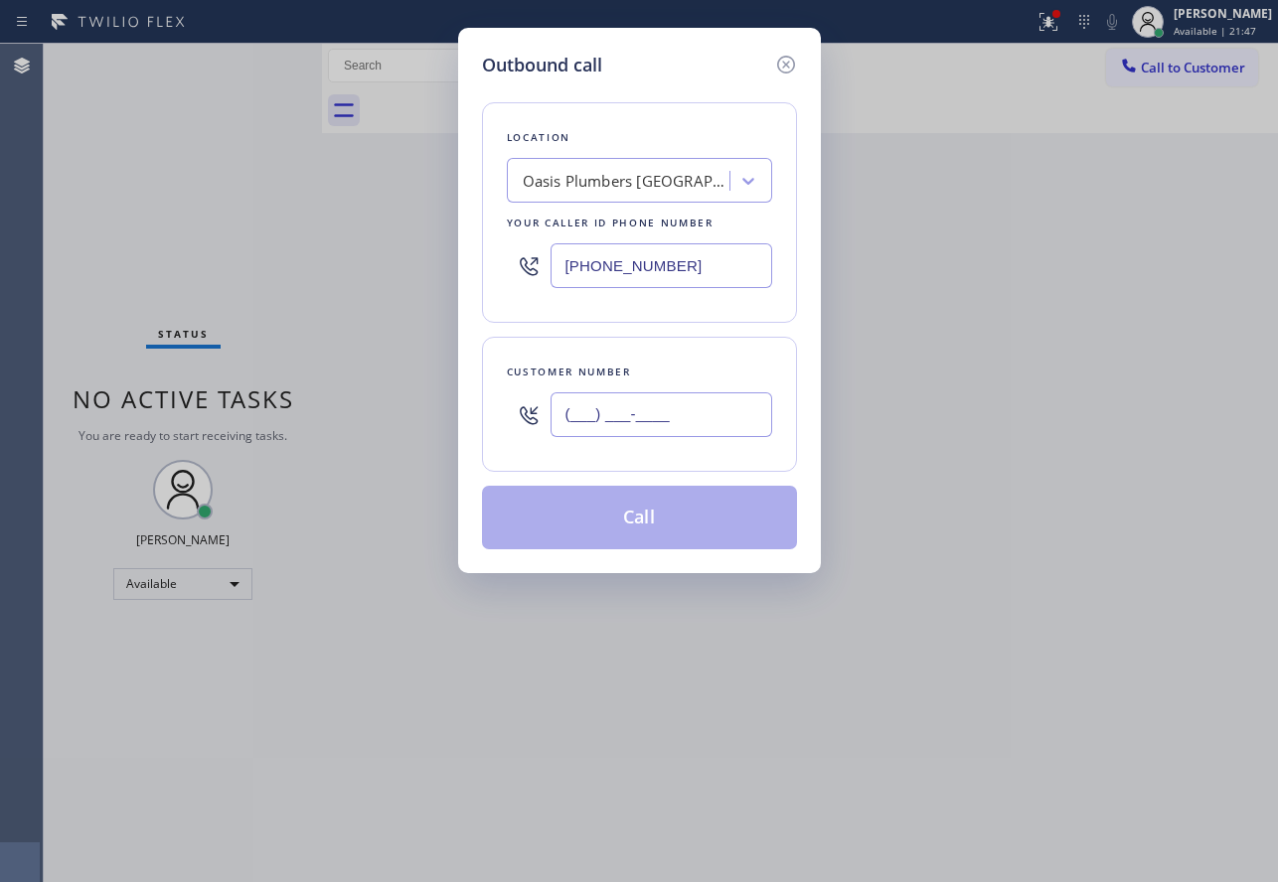
click at [595, 393] on input "(___) ___-____" at bounding box center [661, 414] width 222 height 45
paste input "831) 241-8393"
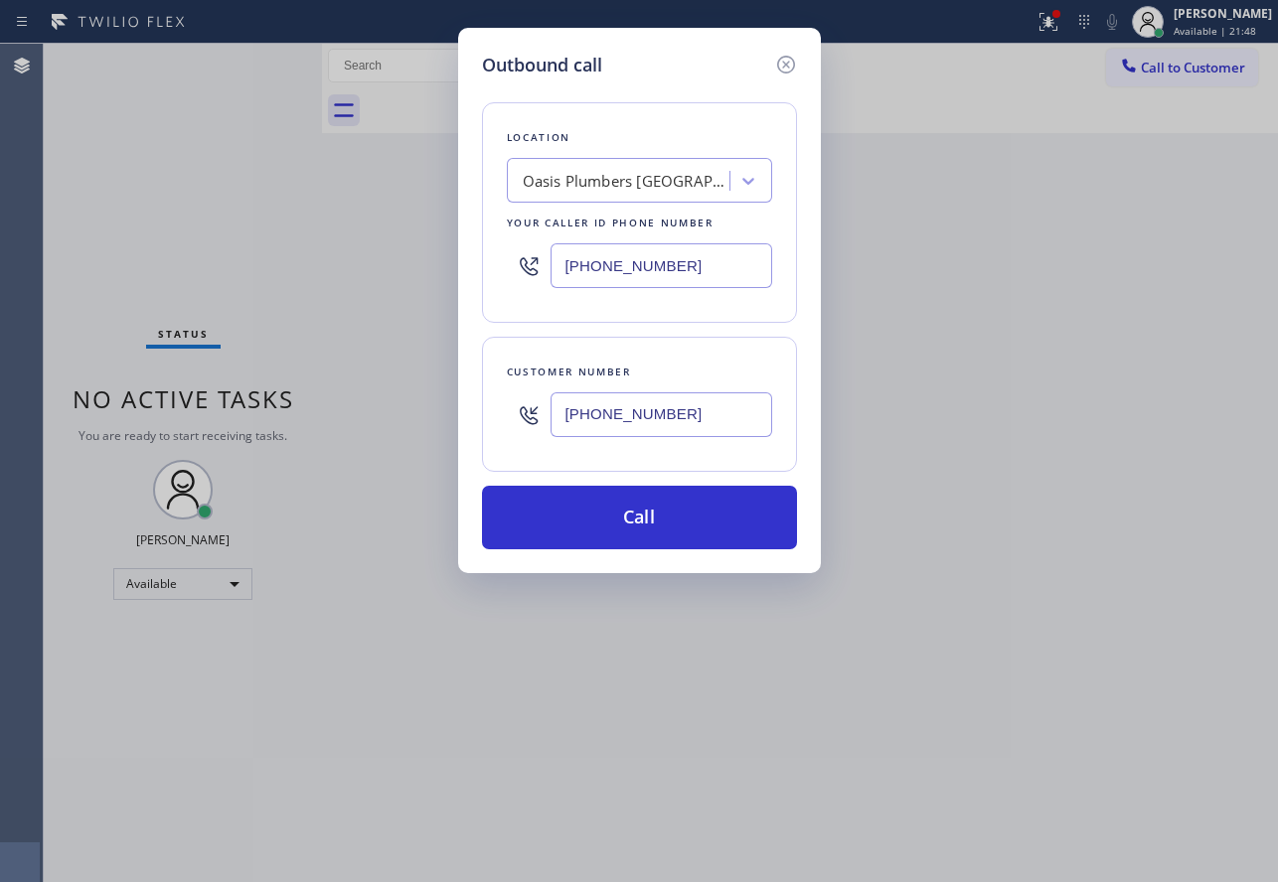
type input "[PHONE_NUMBER]"
click at [594, 272] on input "[PHONE_NUMBER]" at bounding box center [661, 265] width 222 height 45
drag, startPoint x: 684, startPoint y: 264, endPoint x: 523, endPoint y: 270, distance: 162.0
click at [523, 270] on div "[PHONE_NUMBER]" at bounding box center [639, 265] width 265 height 65
paste input "340-1547"
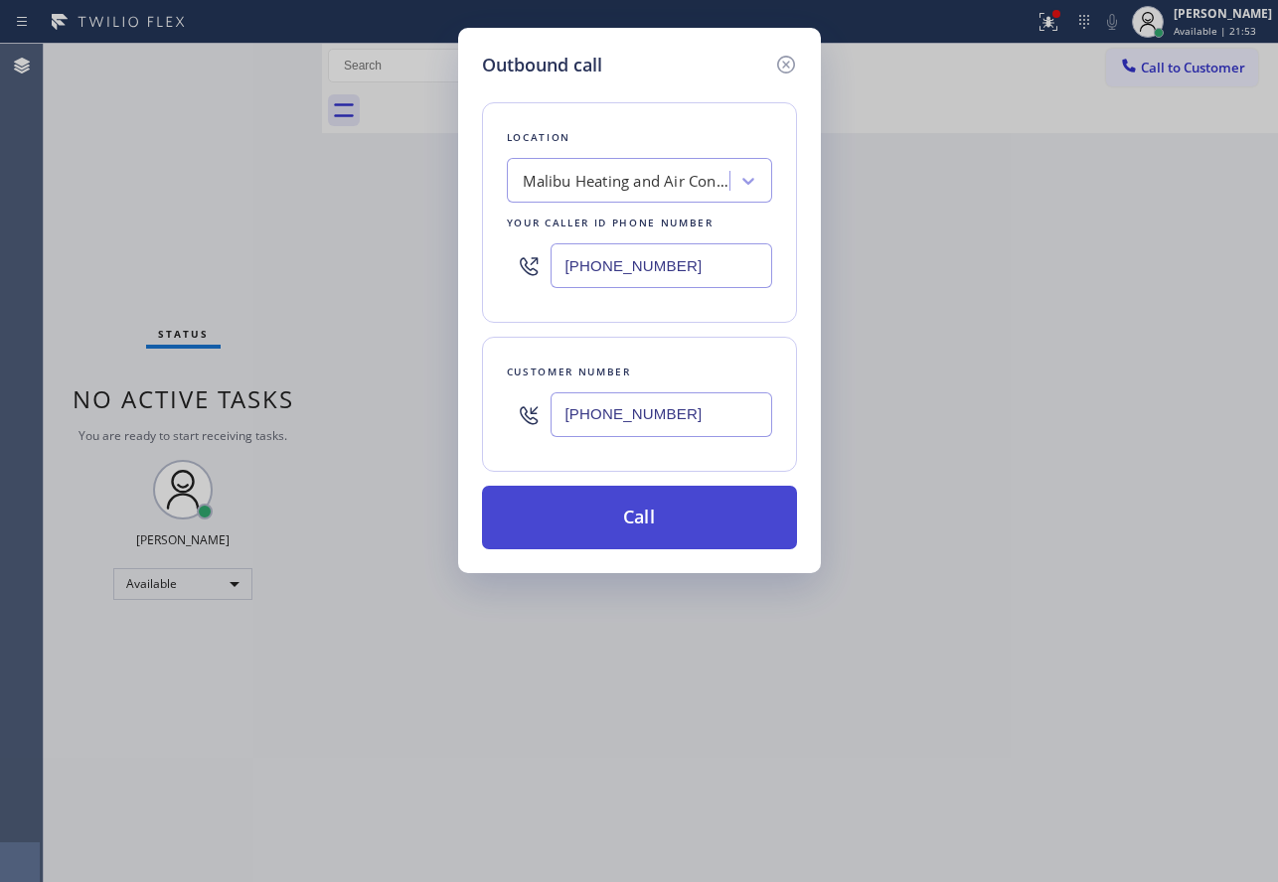
type input "[PHONE_NUMBER]"
click at [675, 522] on button "Call" at bounding box center [639, 518] width 315 height 64
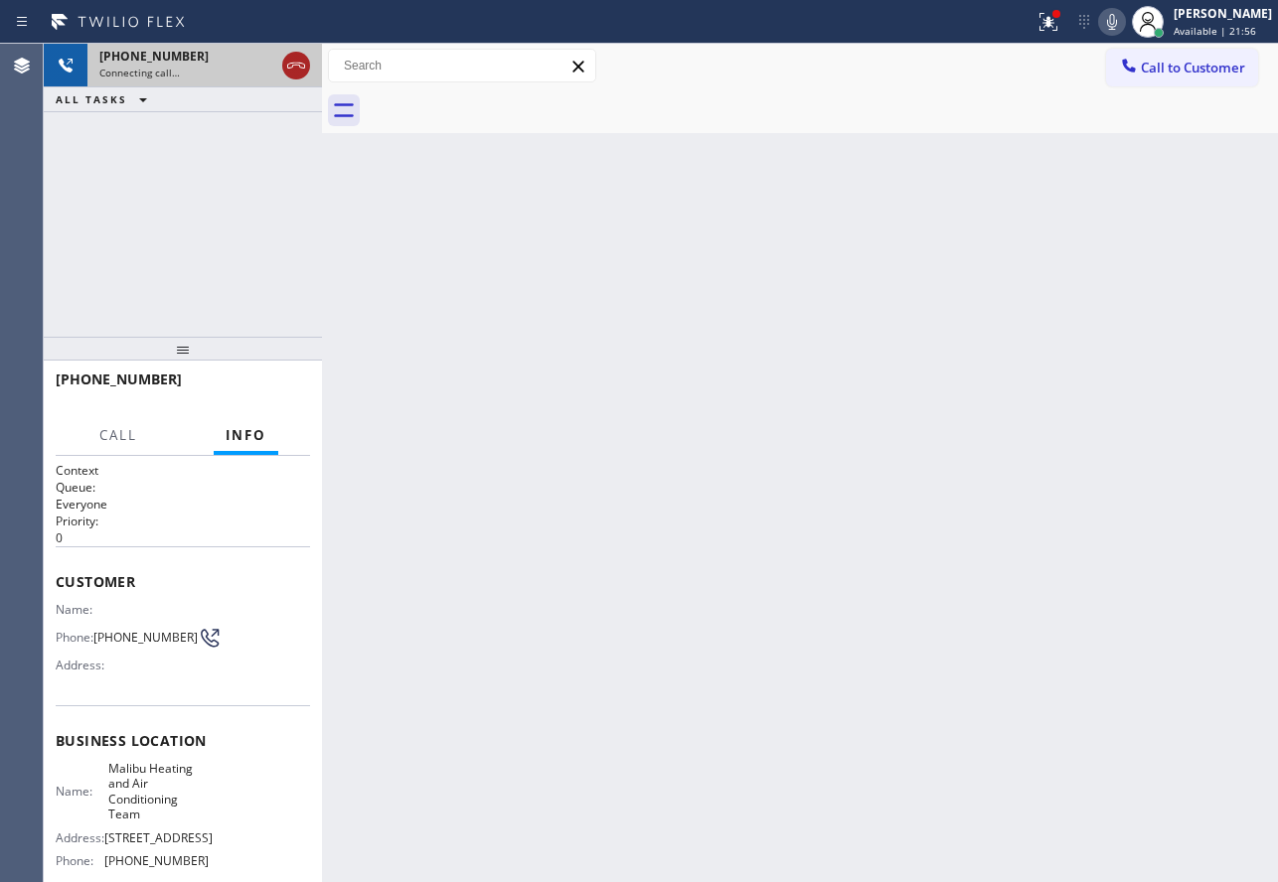
click at [288, 72] on icon at bounding box center [296, 66] width 24 height 24
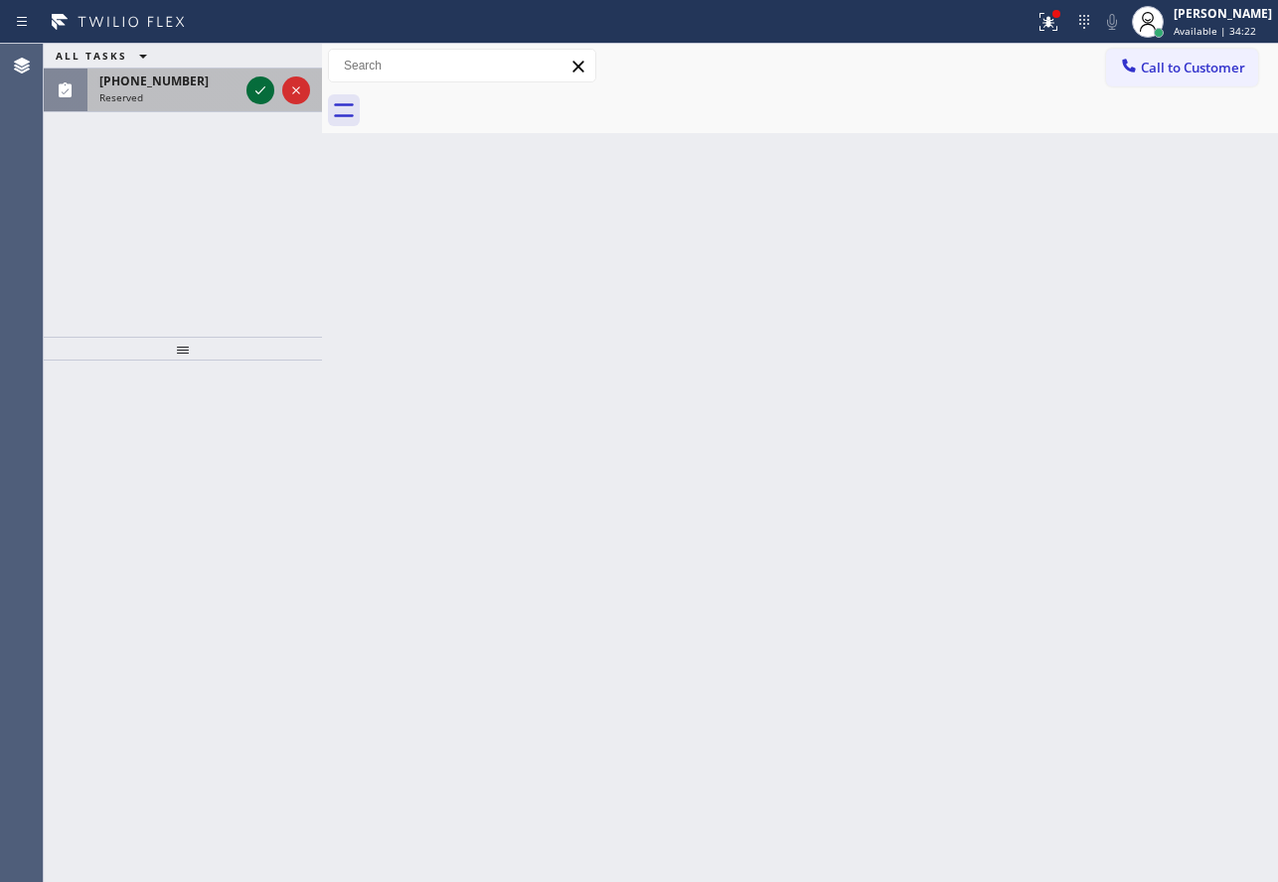
click at [252, 85] on icon at bounding box center [260, 90] width 24 height 24
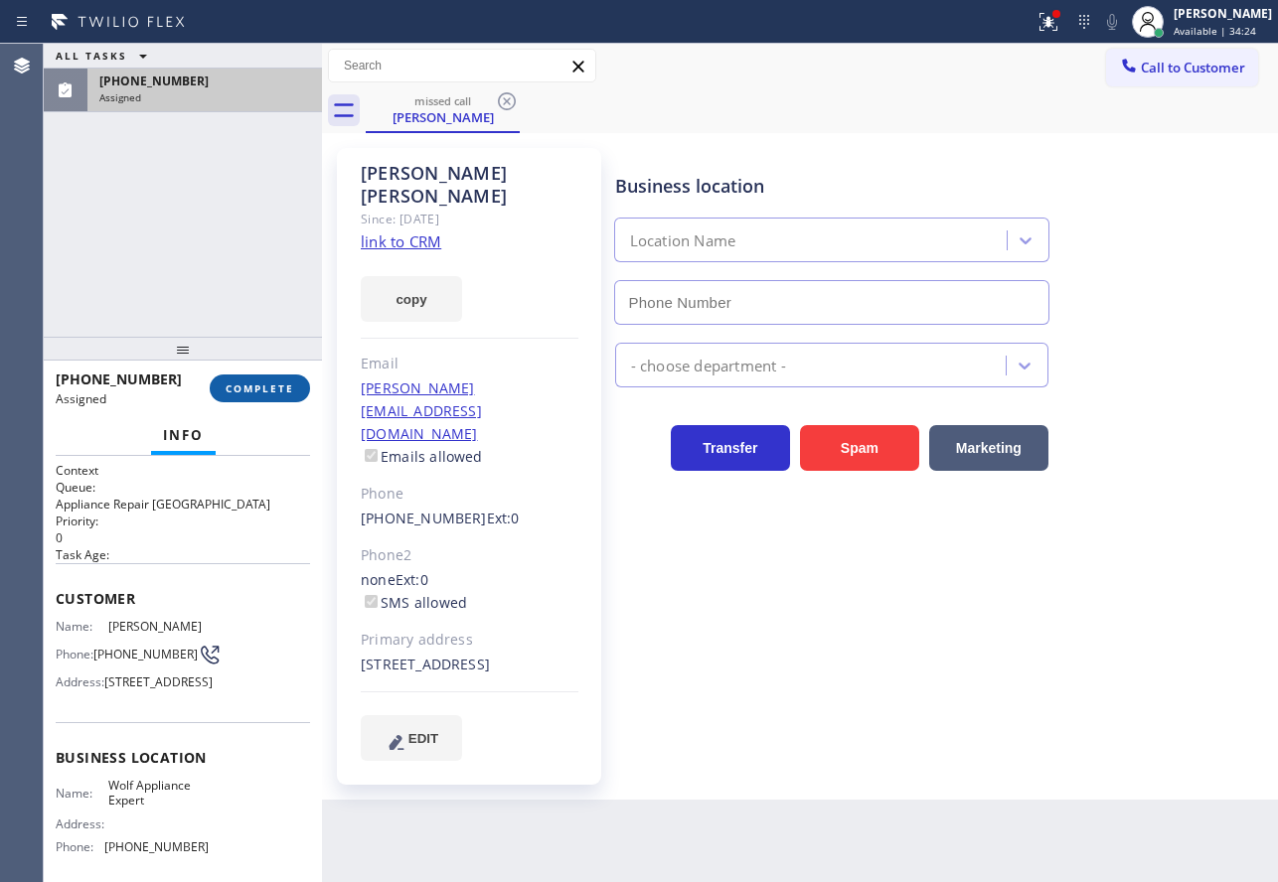
type input "[PHONE_NUMBER]"
click at [276, 399] on button "COMPLETE" at bounding box center [260, 389] width 100 height 28
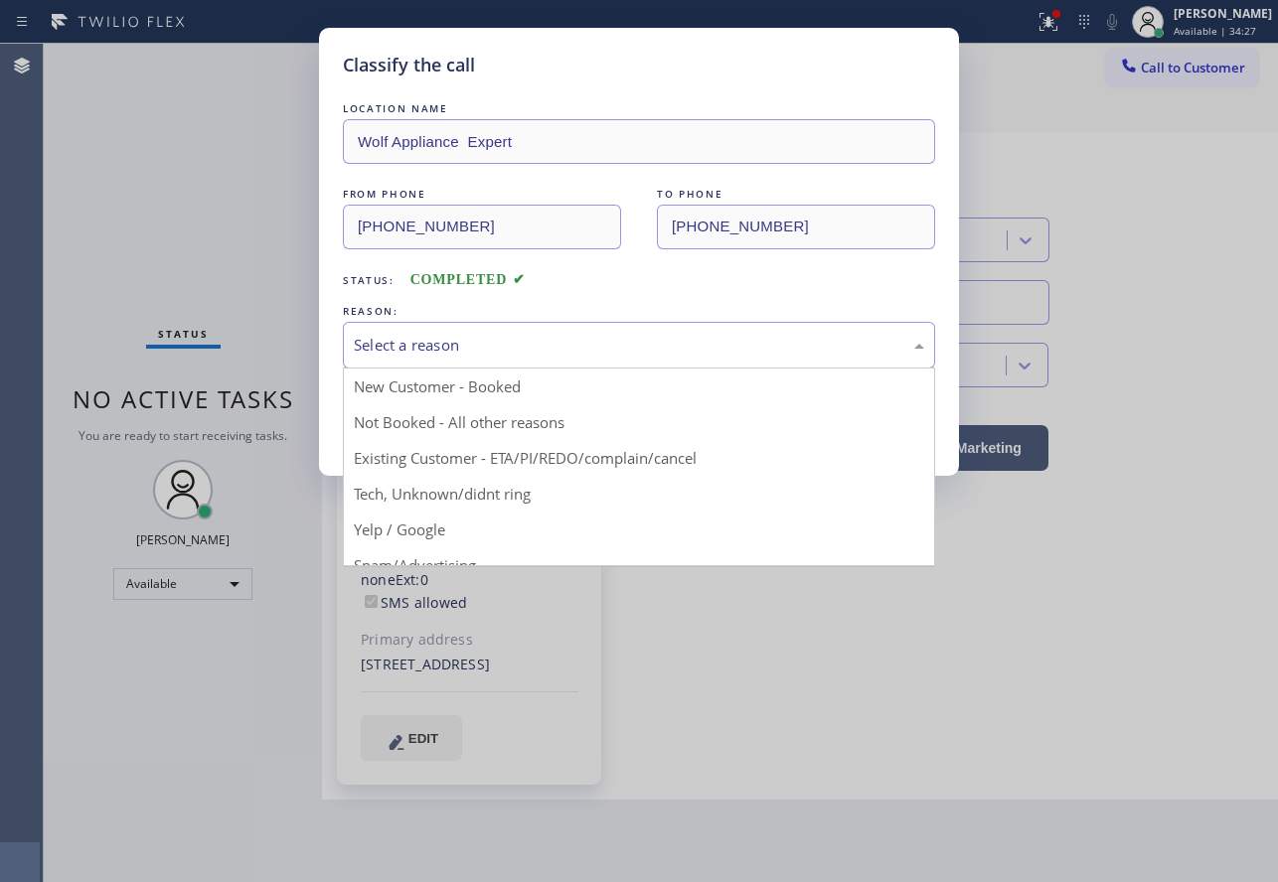
click at [543, 349] on div "Select a reason" at bounding box center [639, 345] width 570 height 23
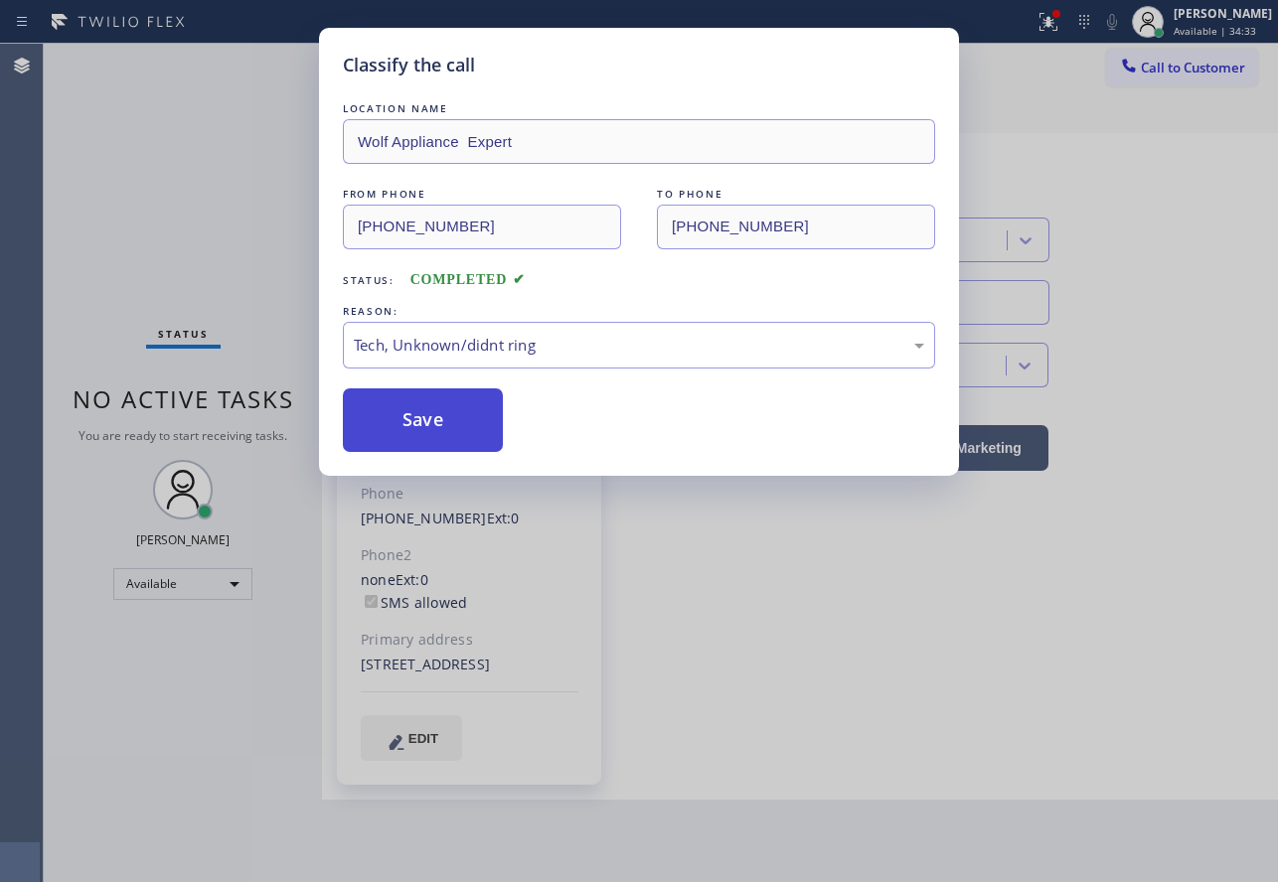
click at [431, 442] on button "Save" at bounding box center [423, 420] width 160 height 64
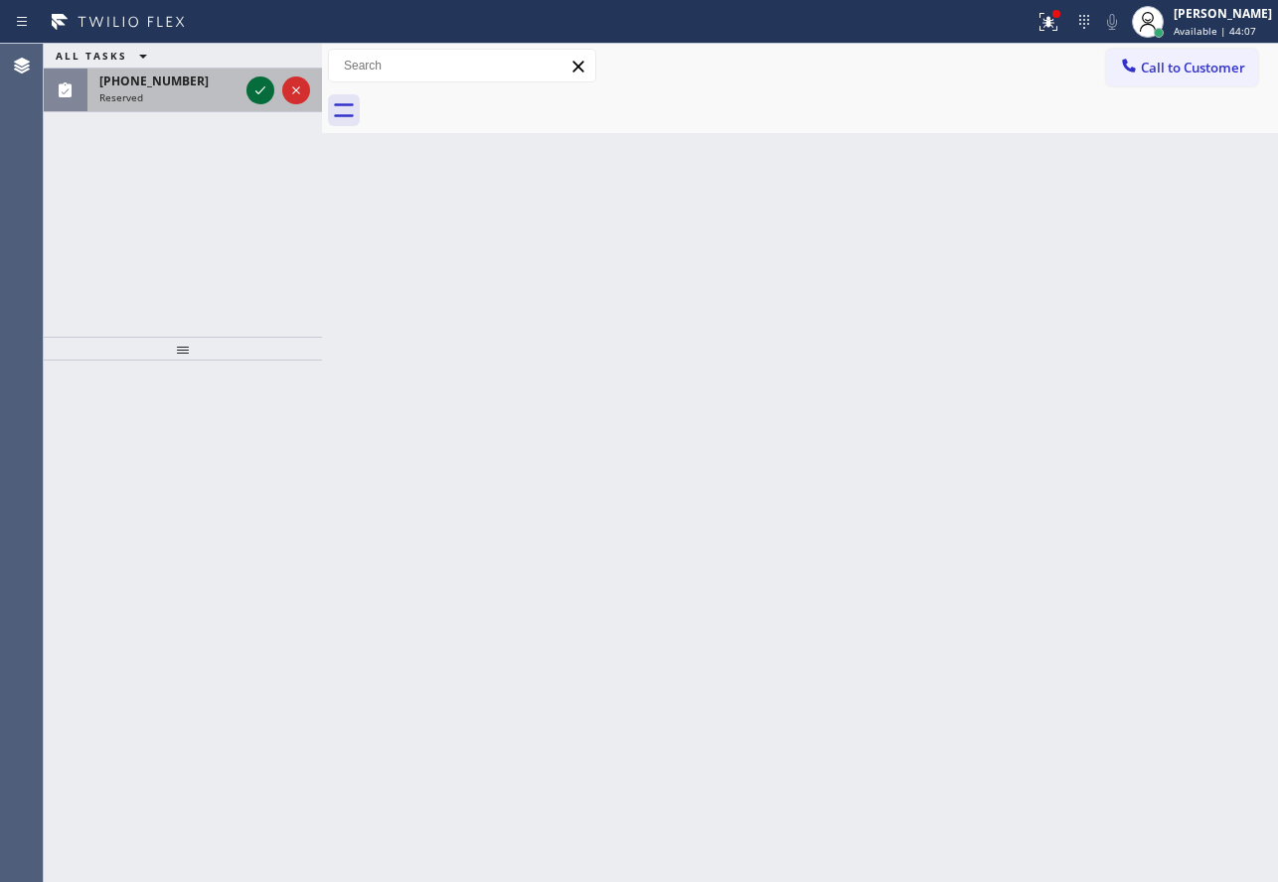
click at [254, 93] on icon at bounding box center [260, 90] width 24 height 24
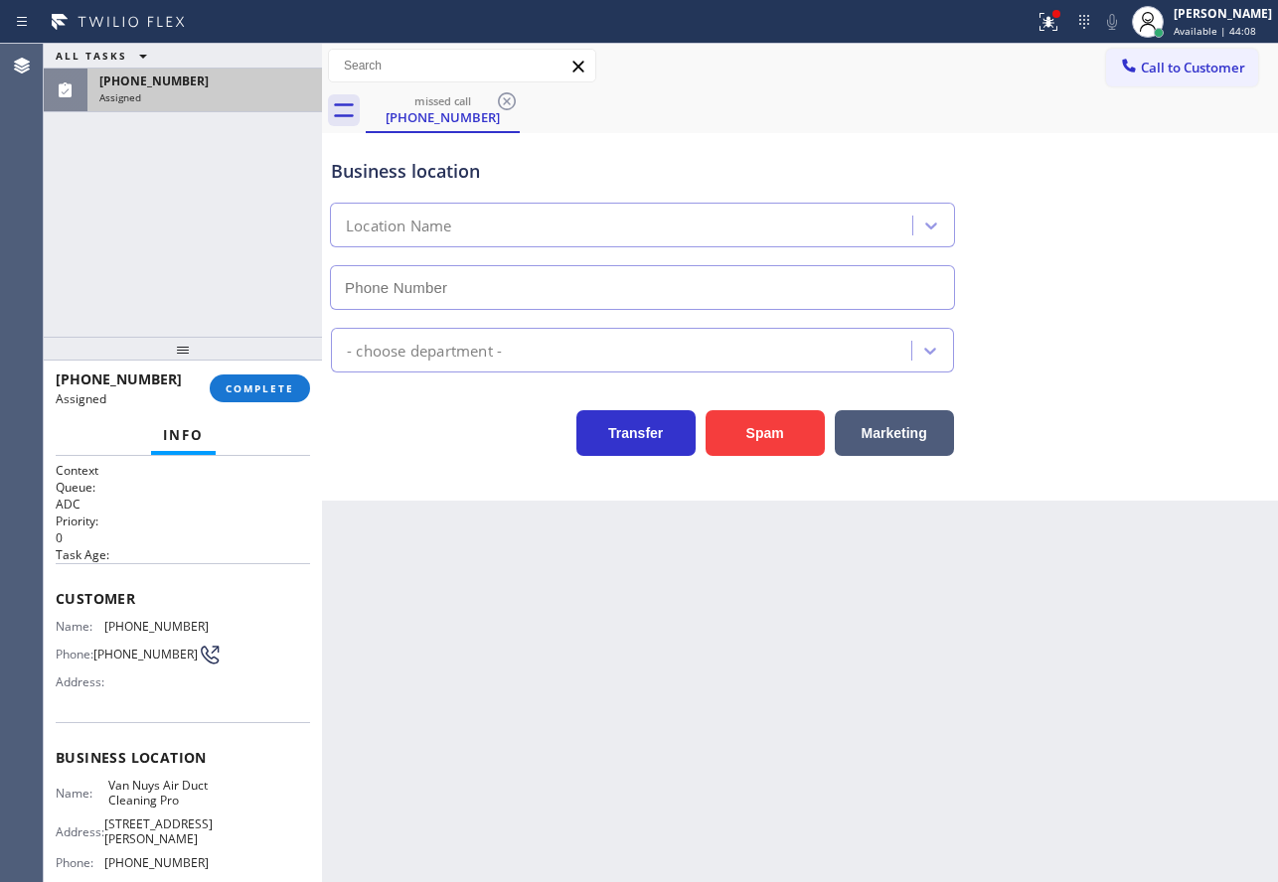
type input "[PHONE_NUMBER]"
click at [276, 391] on span "COMPLETE" at bounding box center [260, 388] width 69 height 14
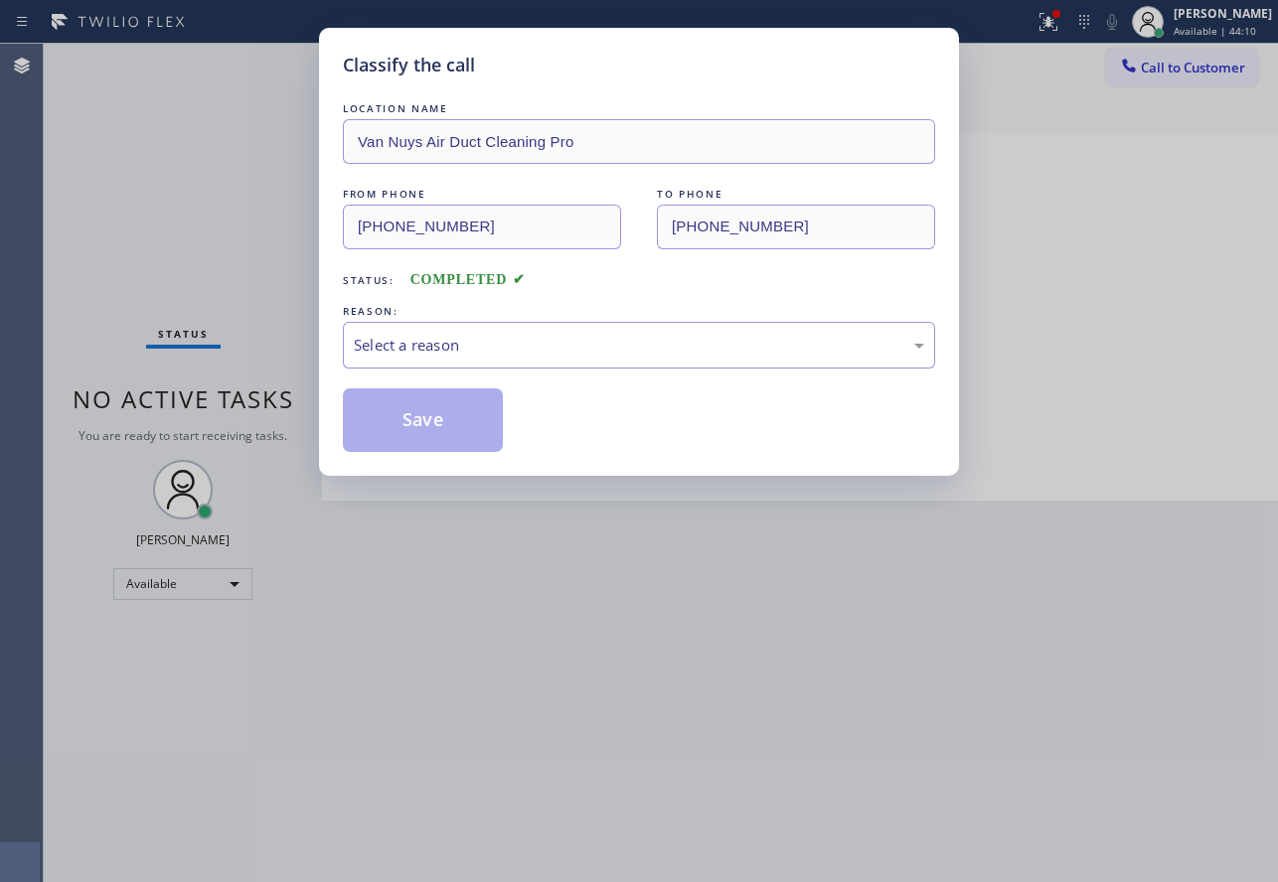
click at [517, 338] on div "Select a reason" at bounding box center [639, 345] width 570 height 23
click at [427, 436] on button "Save" at bounding box center [423, 420] width 160 height 64
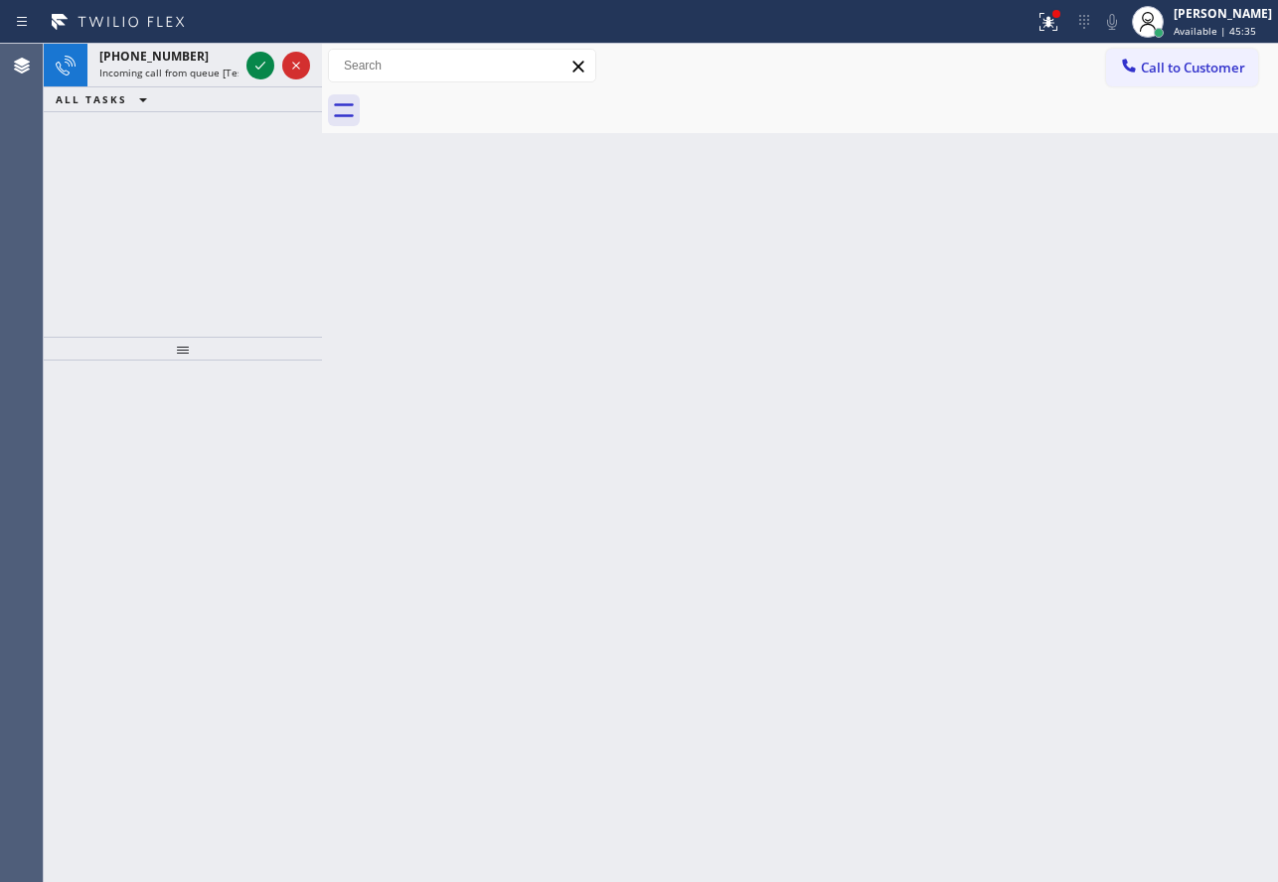
click at [257, 73] on icon at bounding box center [260, 66] width 24 height 24
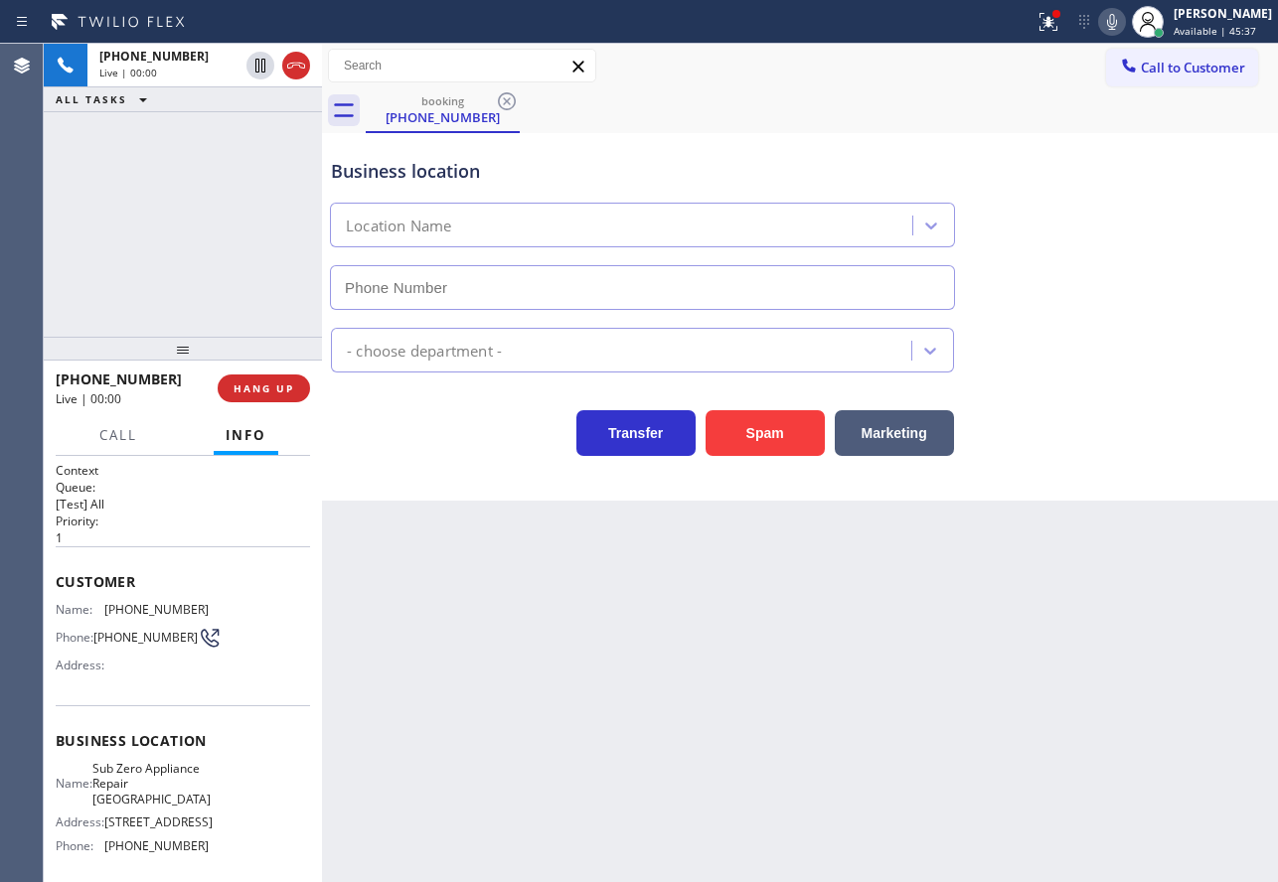
type input "[PHONE_NUMBER]"
click at [170, 604] on span "[PHONE_NUMBER]" at bounding box center [156, 609] width 104 height 15
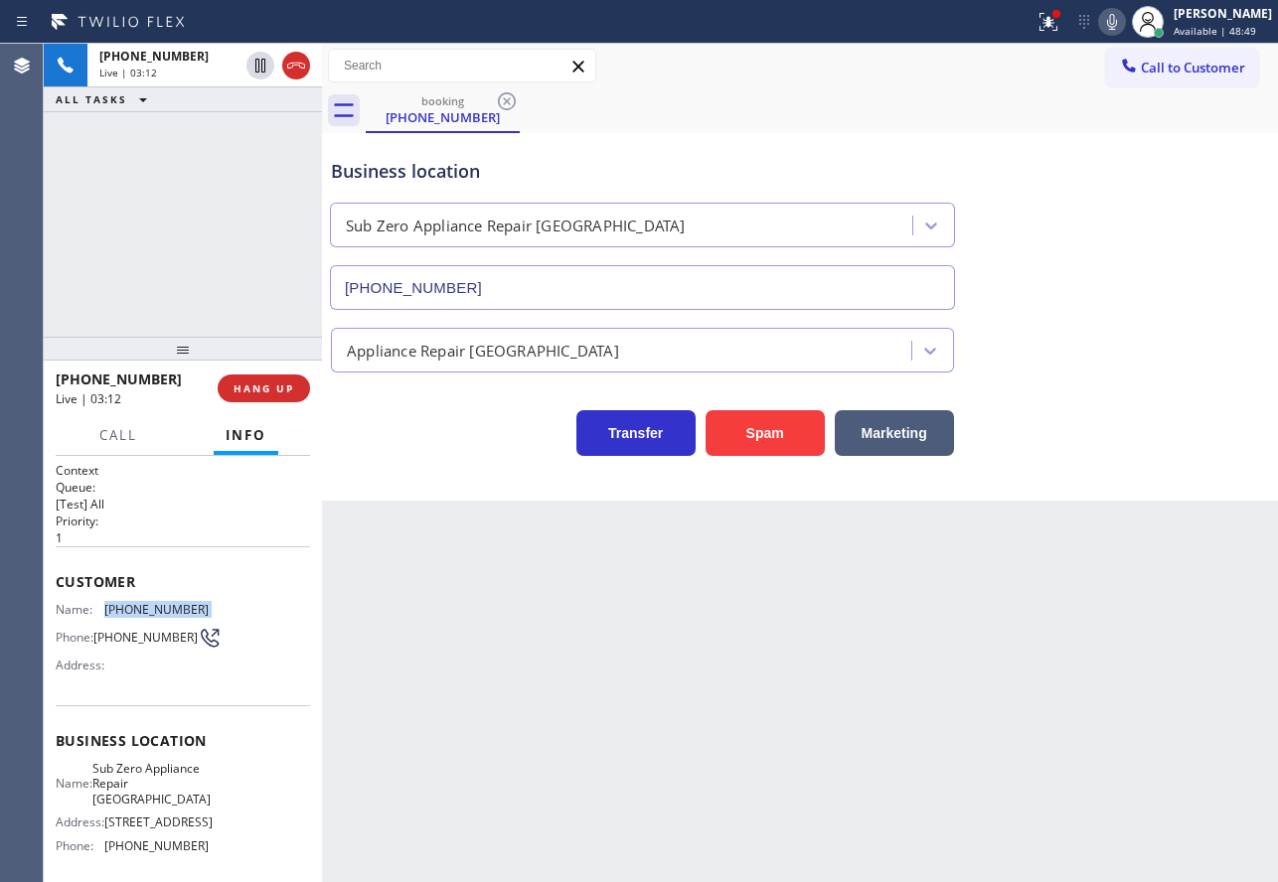
click at [170, 604] on span "[PHONE_NUMBER]" at bounding box center [156, 609] width 104 height 15
copy span "[PHONE_NUMBER]"
click at [177, 807] on span "Sub Zero Appliance Repair [GEOGRAPHIC_DATA]" at bounding box center [151, 784] width 118 height 46
click at [154, 872] on div "Context Queue: [Test] All Priority: 1 Customer Name: [PHONE_NUMBER] Phone: [PHO…" at bounding box center [183, 749] width 254 height 575
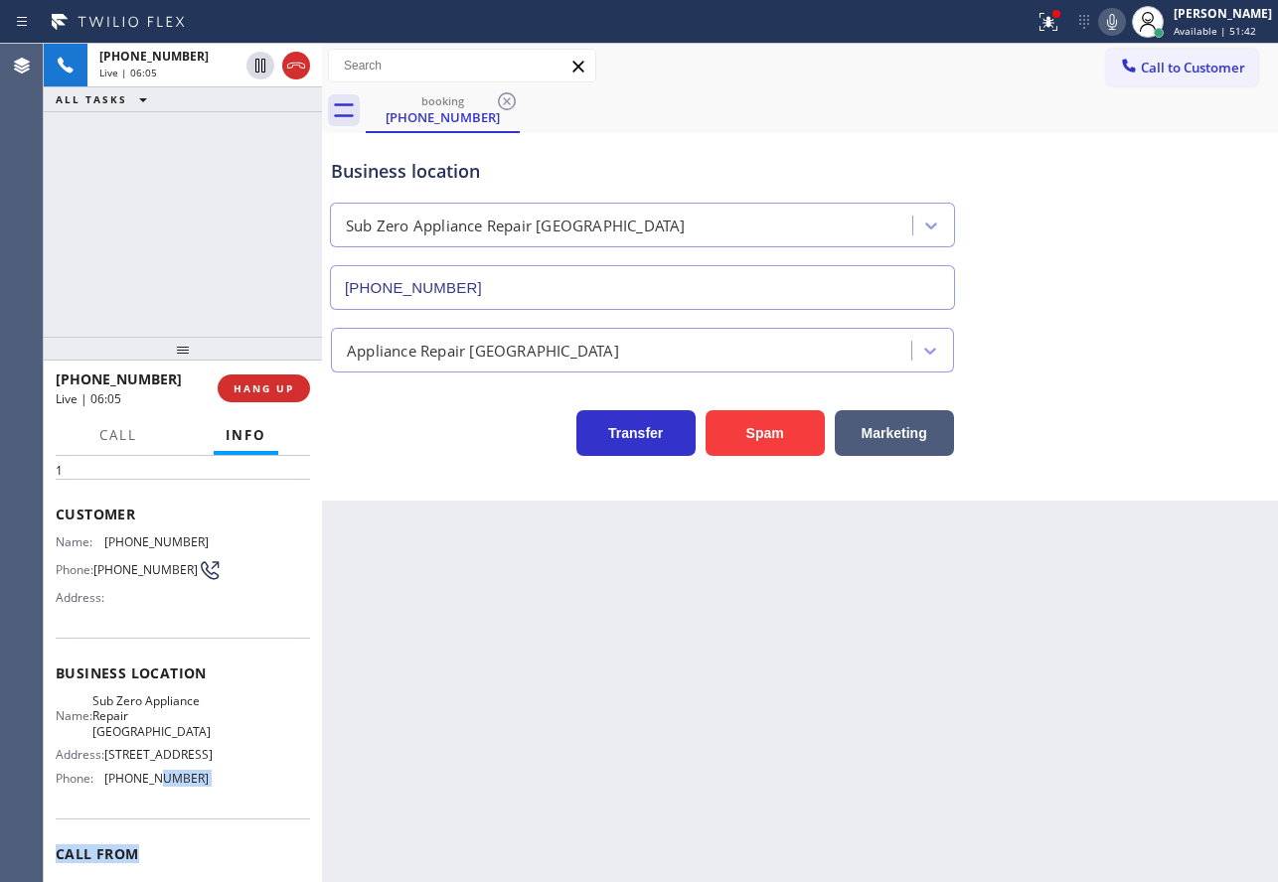
click at [154, 863] on span "Call From" at bounding box center [183, 853] width 254 height 19
click at [162, 786] on span "[PHONE_NUMBER]" at bounding box center [156, 778] width 104 height 15
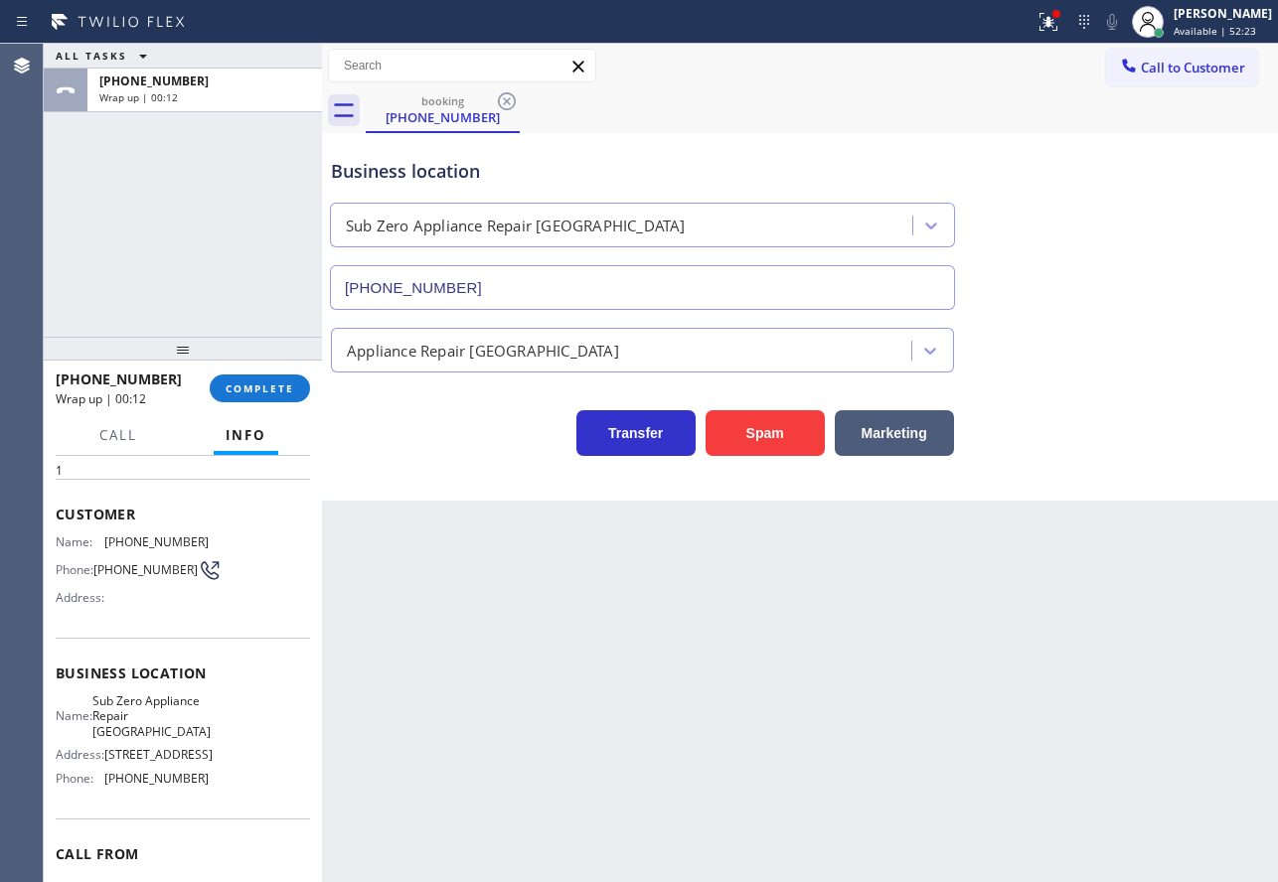
click at [141, 721] on span "Sub Zero Appliance Repair [GEOGRAPHIC_DATA]" at bounding box center [151, 716] width 118 height 46
copy span "Sub Zero Appliance Repair [GEOGRAPHIC_DATA]"
click at [261, 385] on span "COMPLETE" at bounding box center [260, 388] width 69 height 14
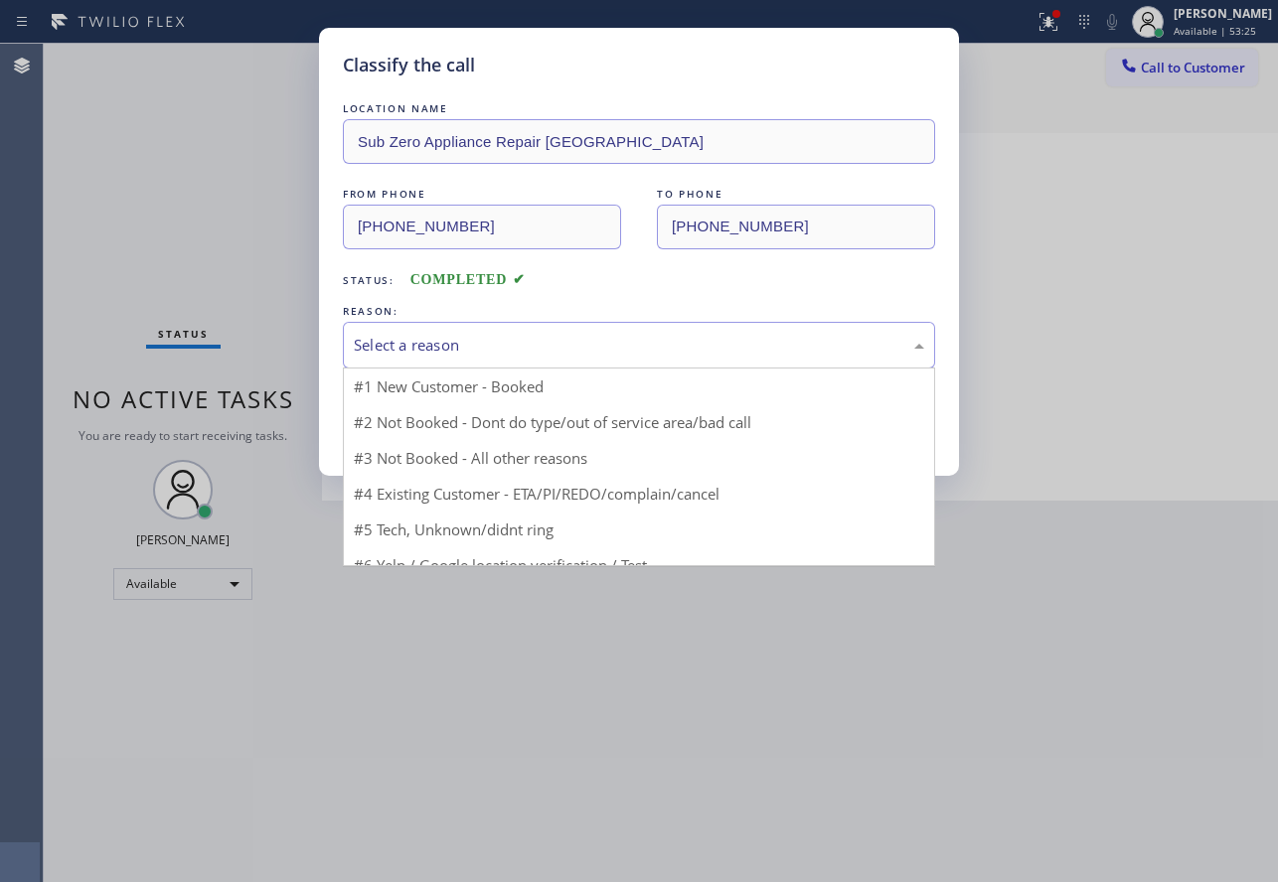
click at [425, 350] on div "Select a reason" at bounding box center [639, 345] width 570 height 23
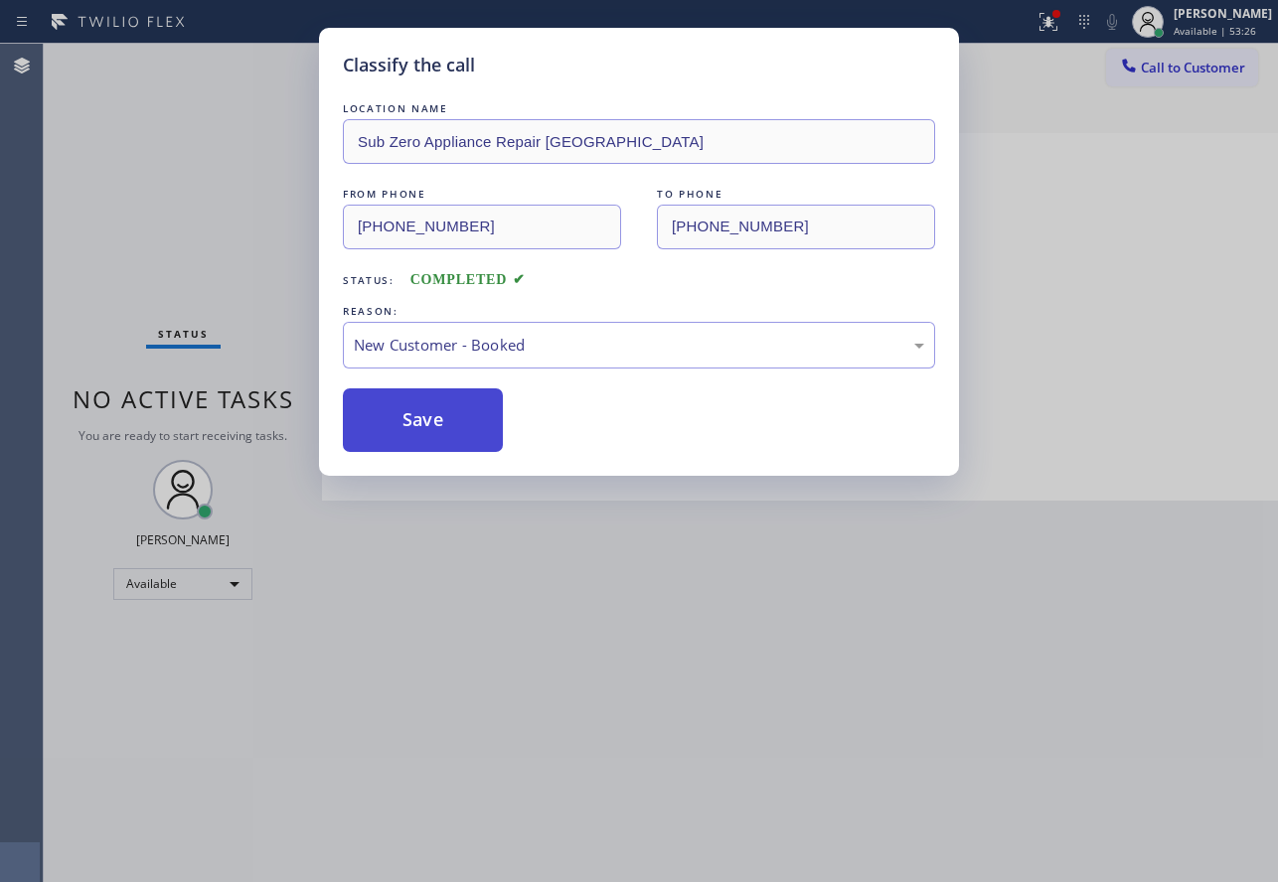
click at [393, 416] on button "Save" at bounding box center [423, 420] width 160 height 64
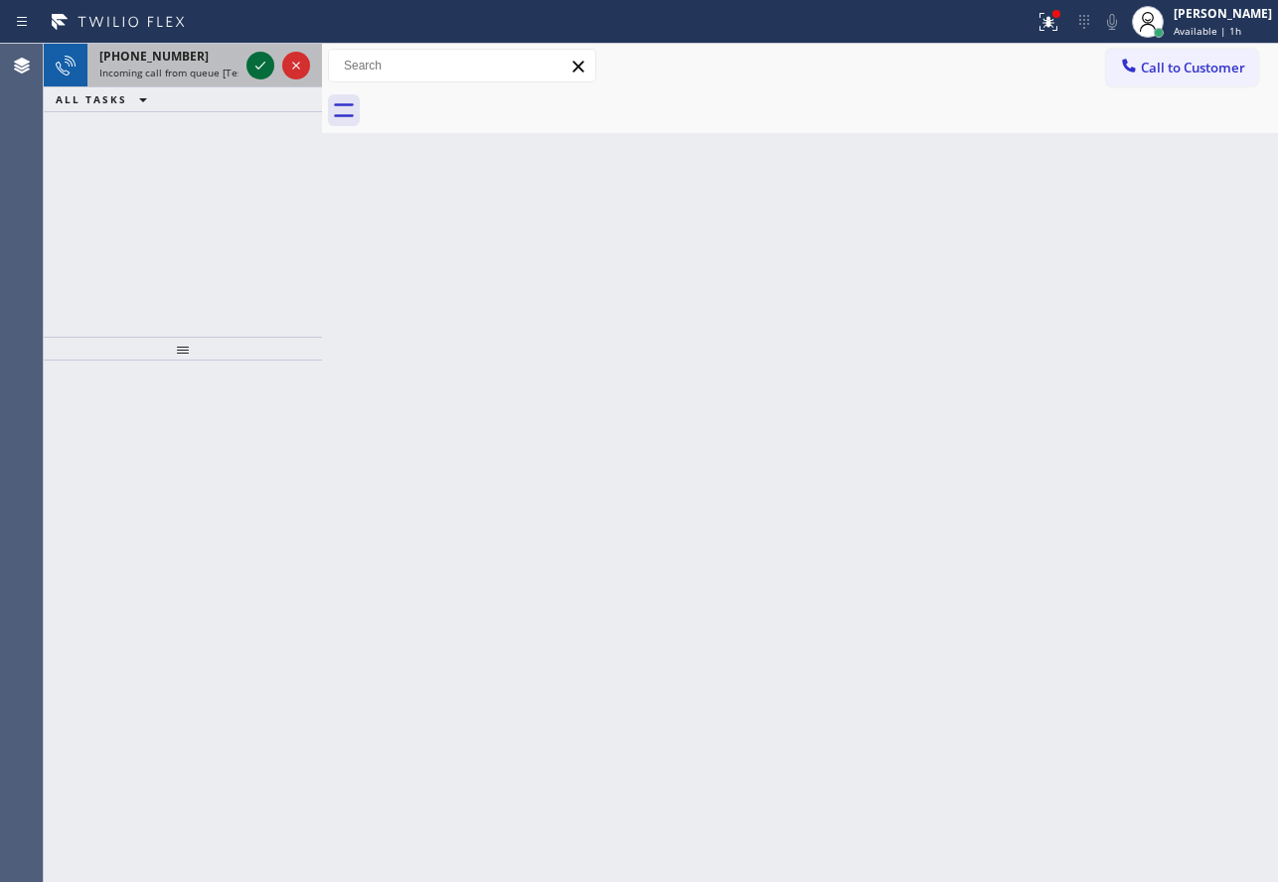
click at [261, 60] on icon at bounding box center [260, 66] width 24 height 24
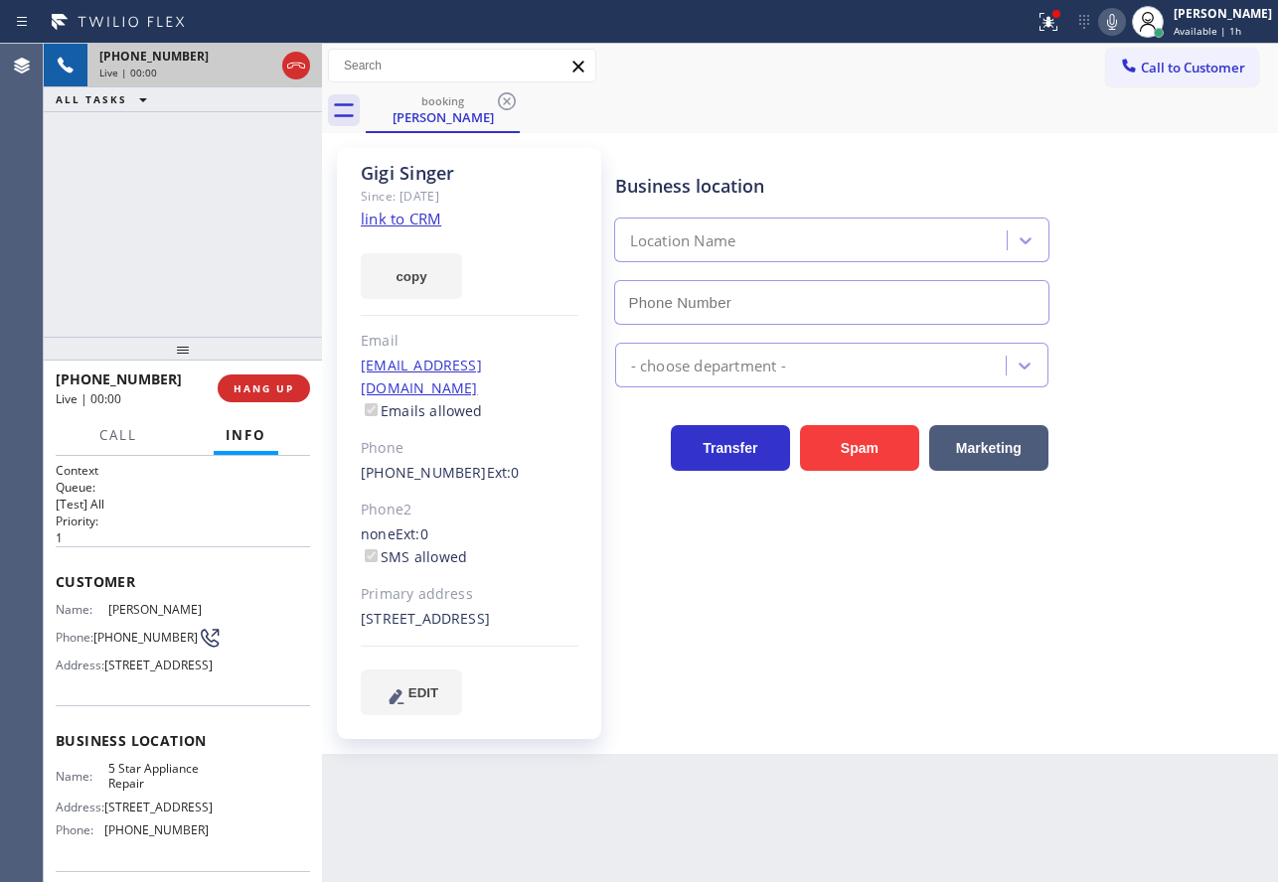
type input "[PHONE_NUMBER]"
click at [380, 223] on link "link to CRM" at bounding box center [401, 219] width 80 height 20
click at [263, 393] on span "HANG UP" at bounding box center [263, 388] width 61 height 14
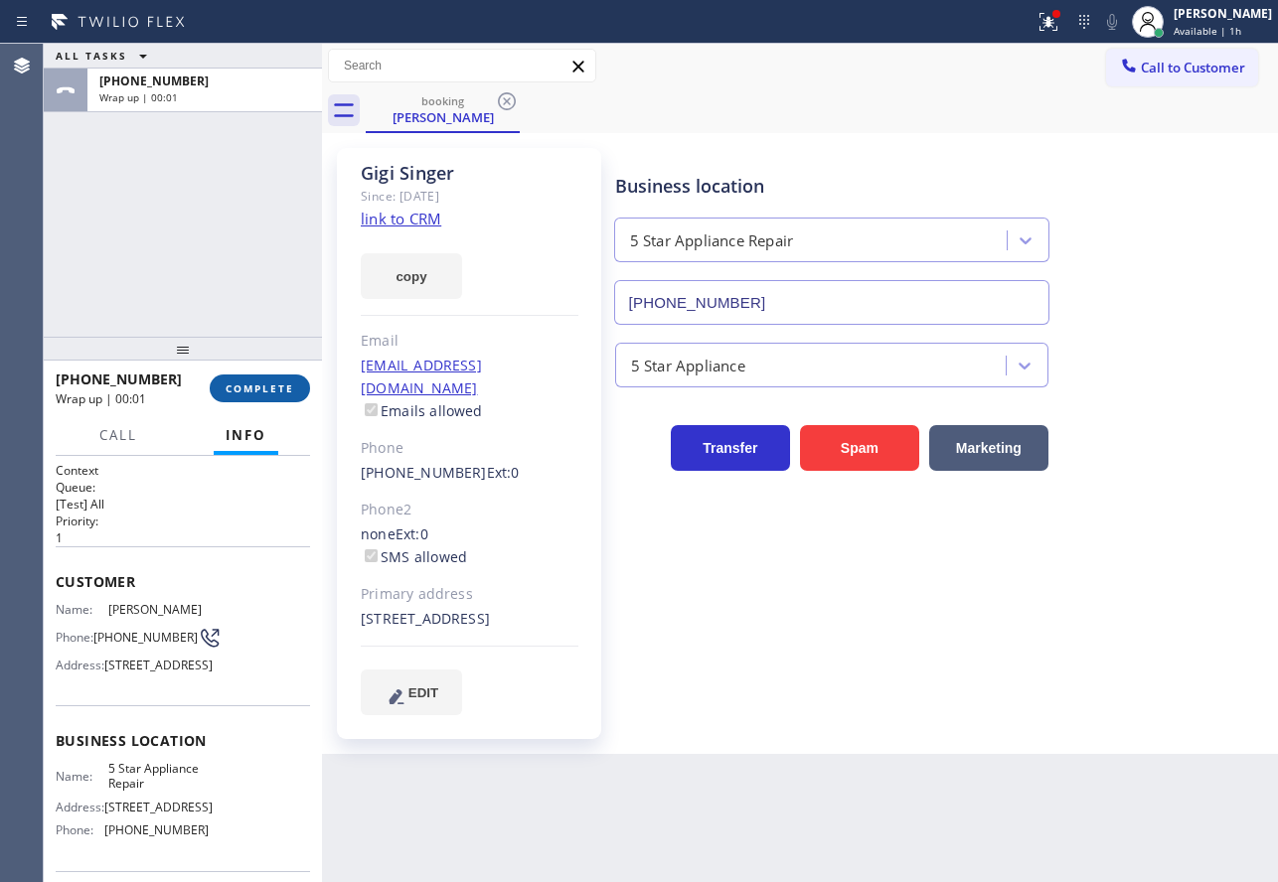
click at [263, 393] on span "COMPLETE" at bounding box center [260, 388] width 69 height 14
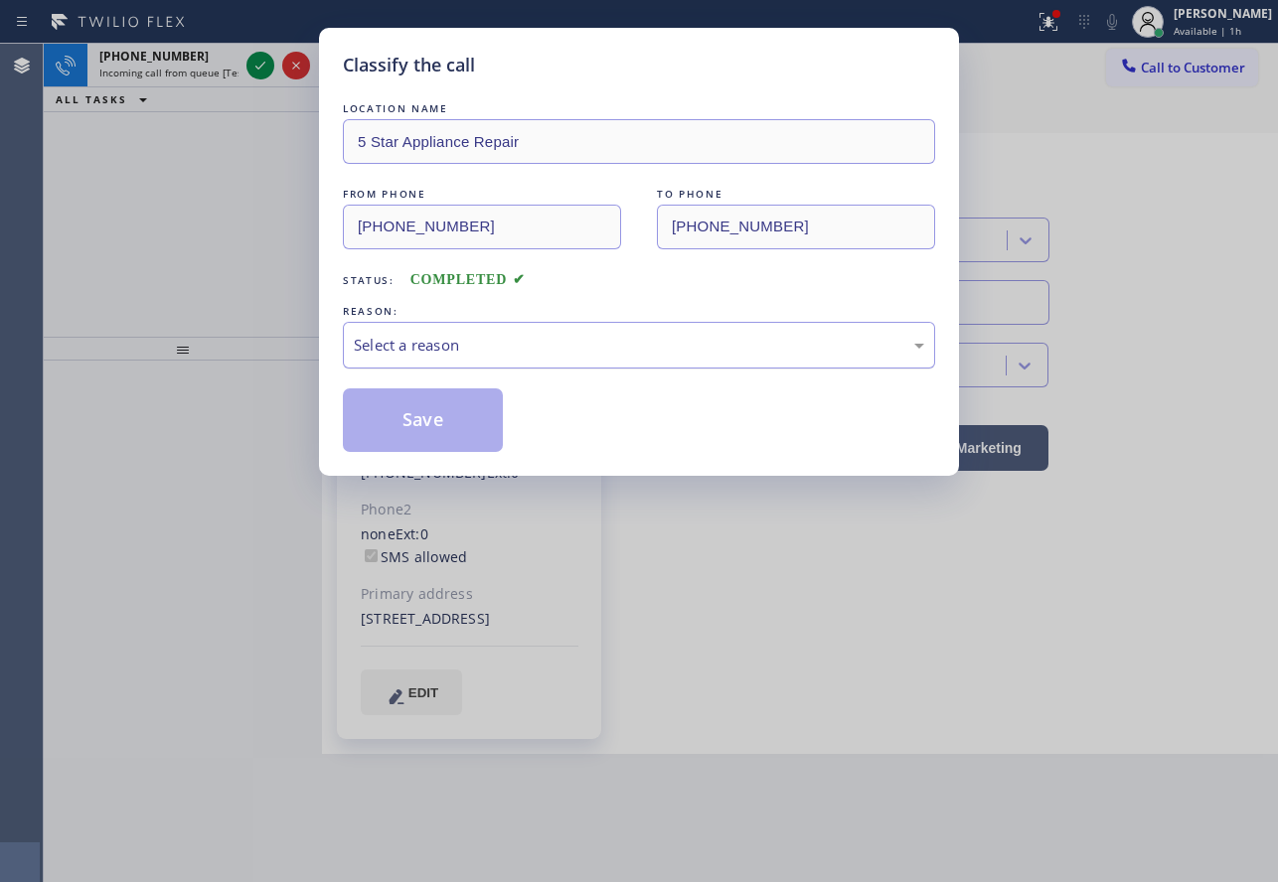
click at [444, 348] on div "Select a reason" at bounding box center [639, 345] width 570 height 23
click at [460, 349] on div "Tech, Unknown/didnt ring" at bounding box center [639, 345] width 570 height 23
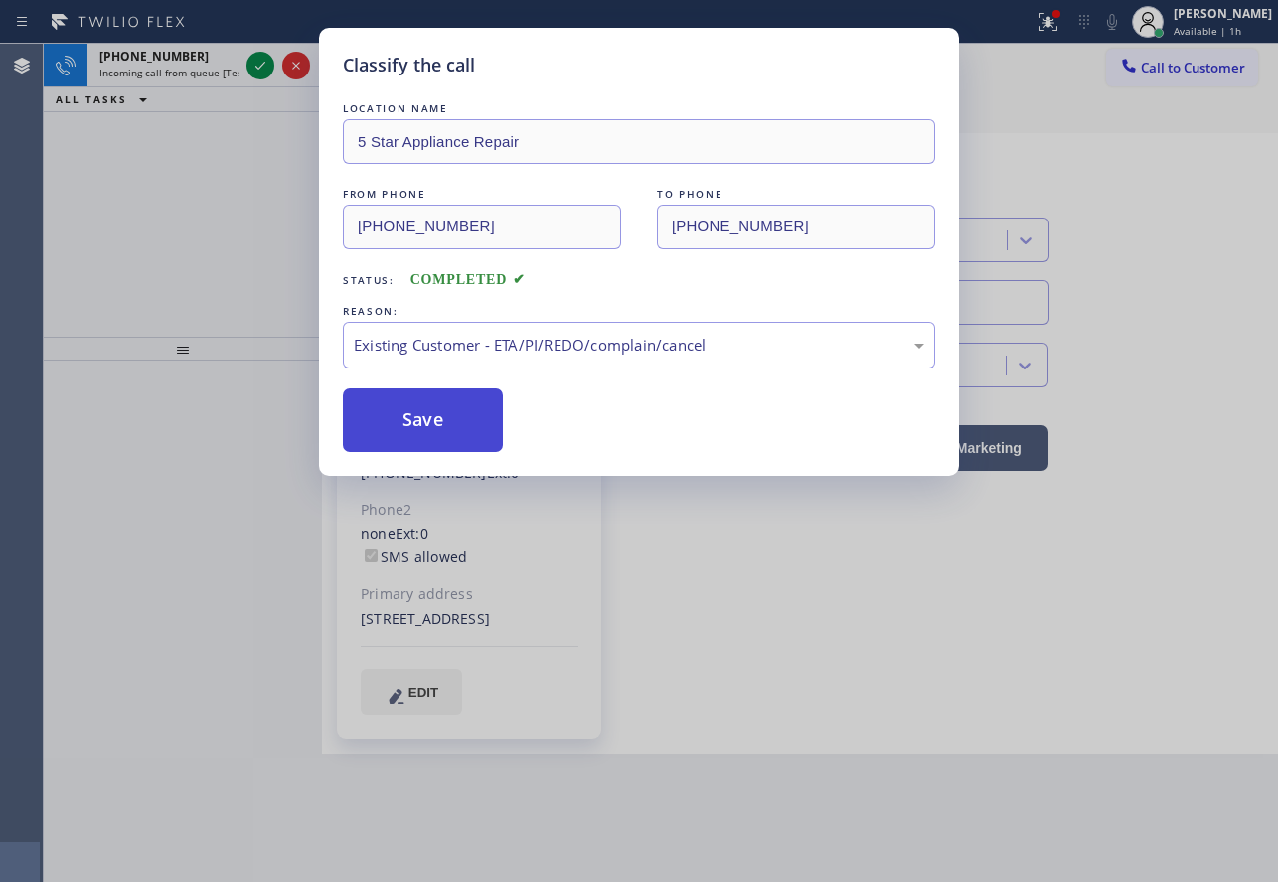
click at [429, 417] on button "Save" at bounding box center [423, 420] width 160 height 64
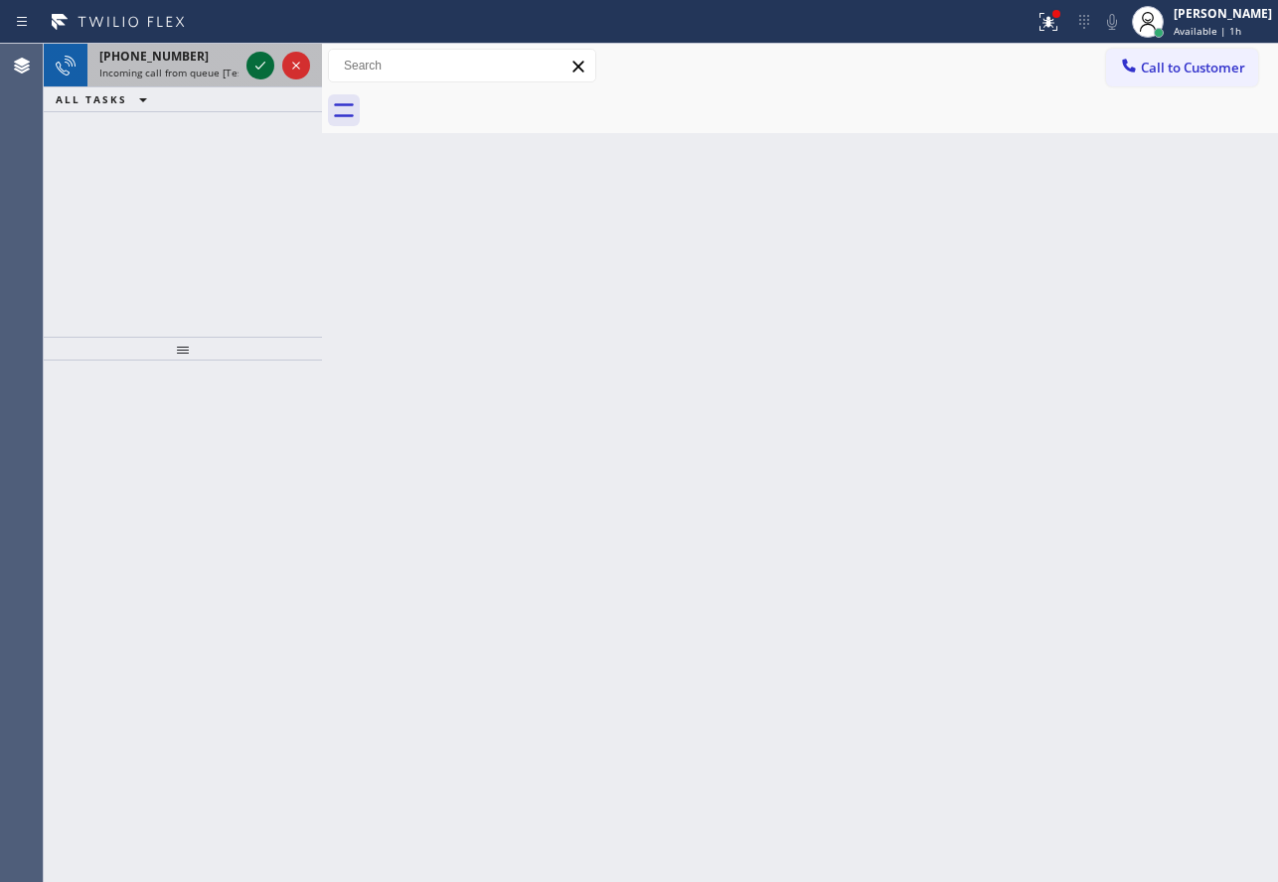
click at [261, 62] on icon at bounding box center [260, 66] width 24 height 24
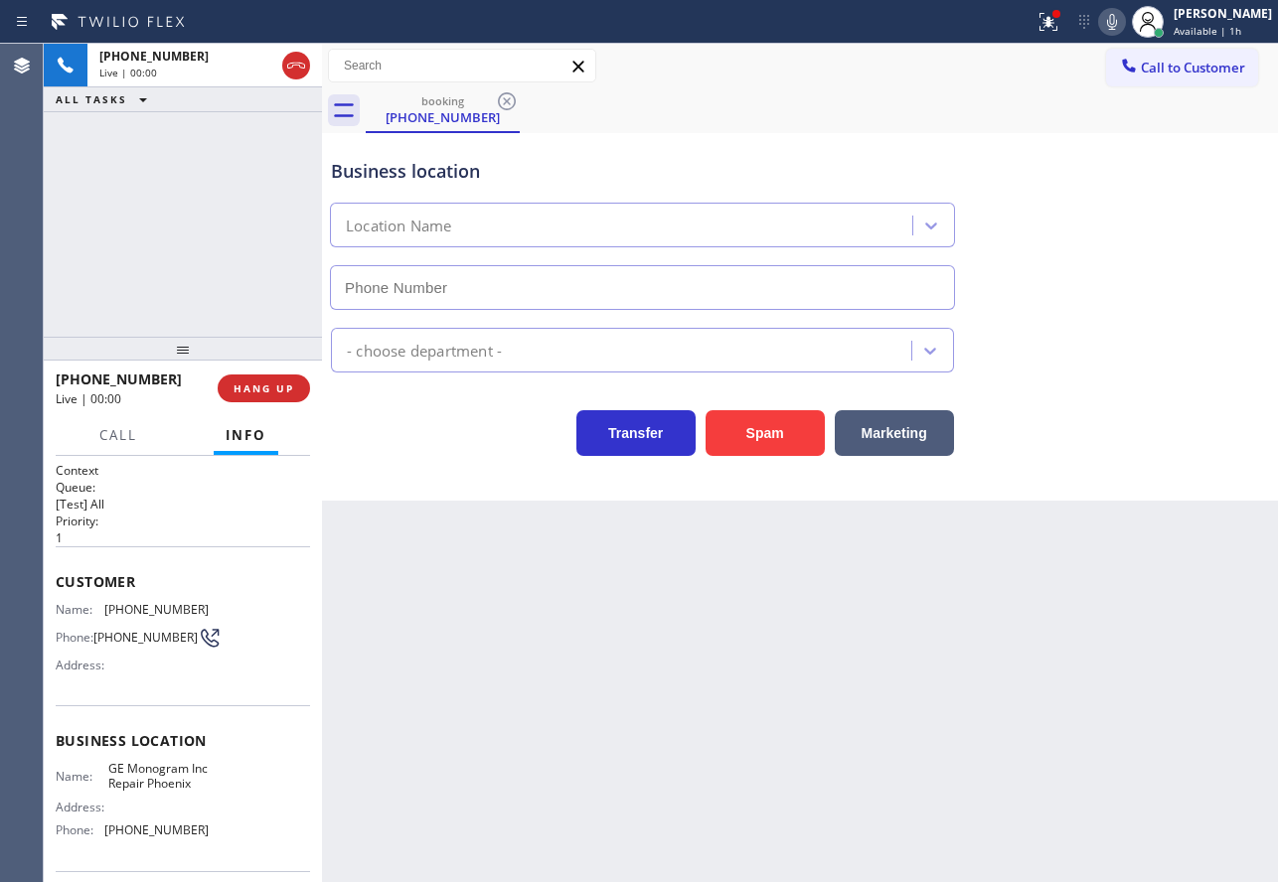
type input "[PHONE_NUMBER]"
click at [1117, 26] on icon at bounding box center [1112, 22] width 10 height 16
click at [1112, 22] on icon at bounding box center [1112, 22] width 24 height 24
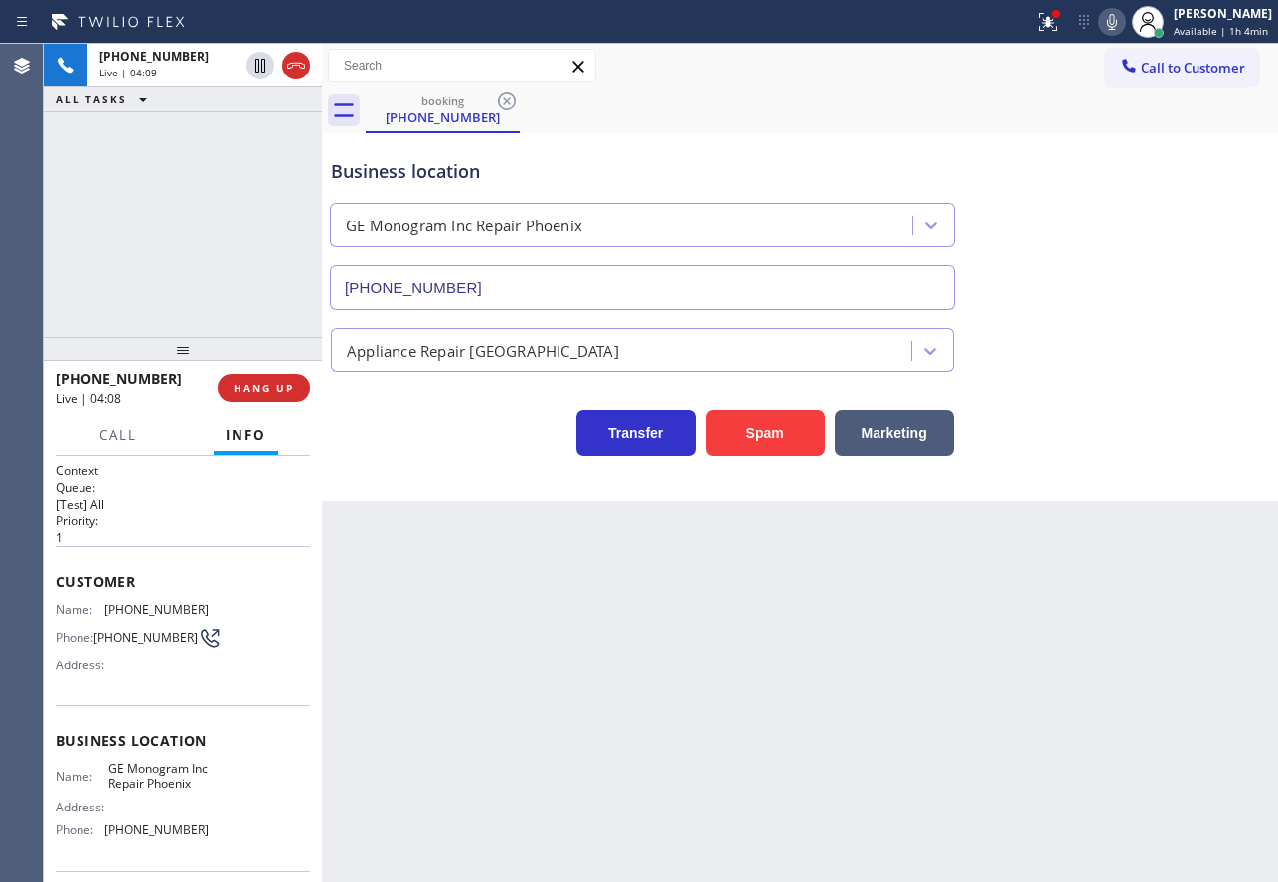
click at [143, 613] on span "[PHONE_NUMBER]" at bounding box center [156, 609] width 104 height 15
copy span "[PHONE_NUMBER]"
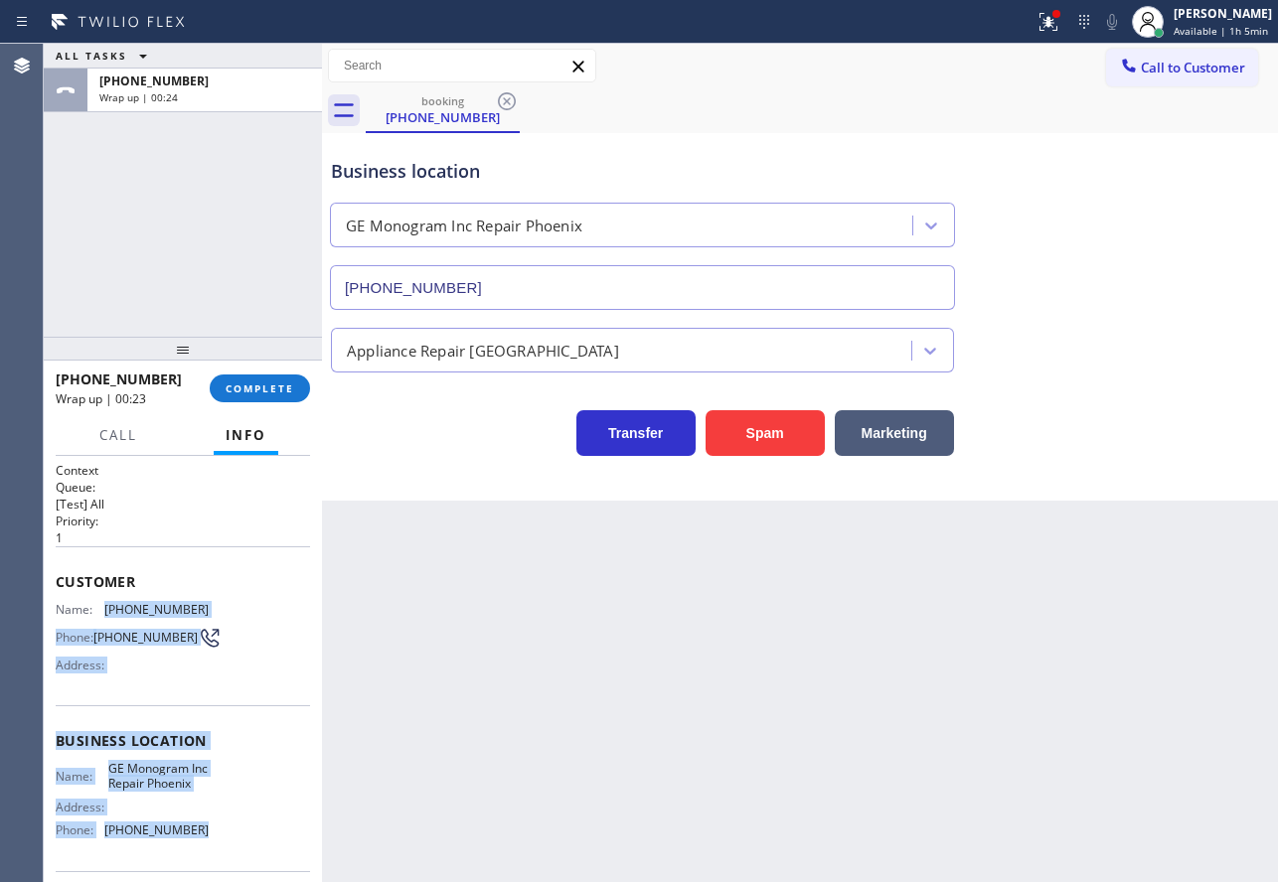
copy div "[PHONE_NUMBER] Phone: [PHONE_NUMBER] Address: Business location Name: GE Monogr…"
drag, startPoint x: 206, startPoint y: 845, endPoint x: 105, endPoint y: 603, distance: 262.3
click at [105, 603] on div "Context Queue: [Test] All Priority: 1 Customer Name: [PHONE_NUMBER] Phone: [PHO…" at bounding box center [183, 741] width 254 height 559
click at [237, 391] on span "COMPLETE" at bounding box center [260, 388] width 69 height 14
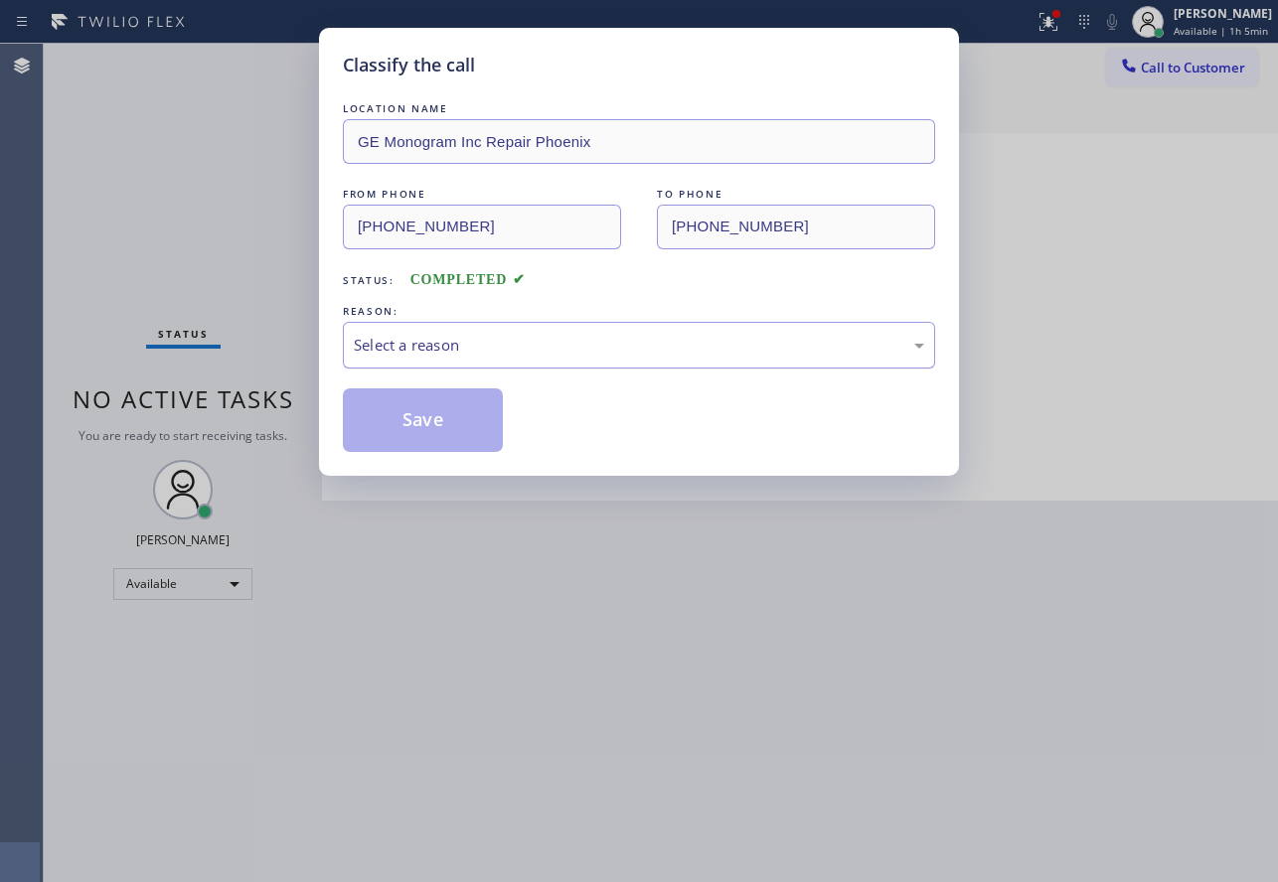
click at [551, 328] on div "Select a reason" at bounding box center [639, 345] width 592 height 47
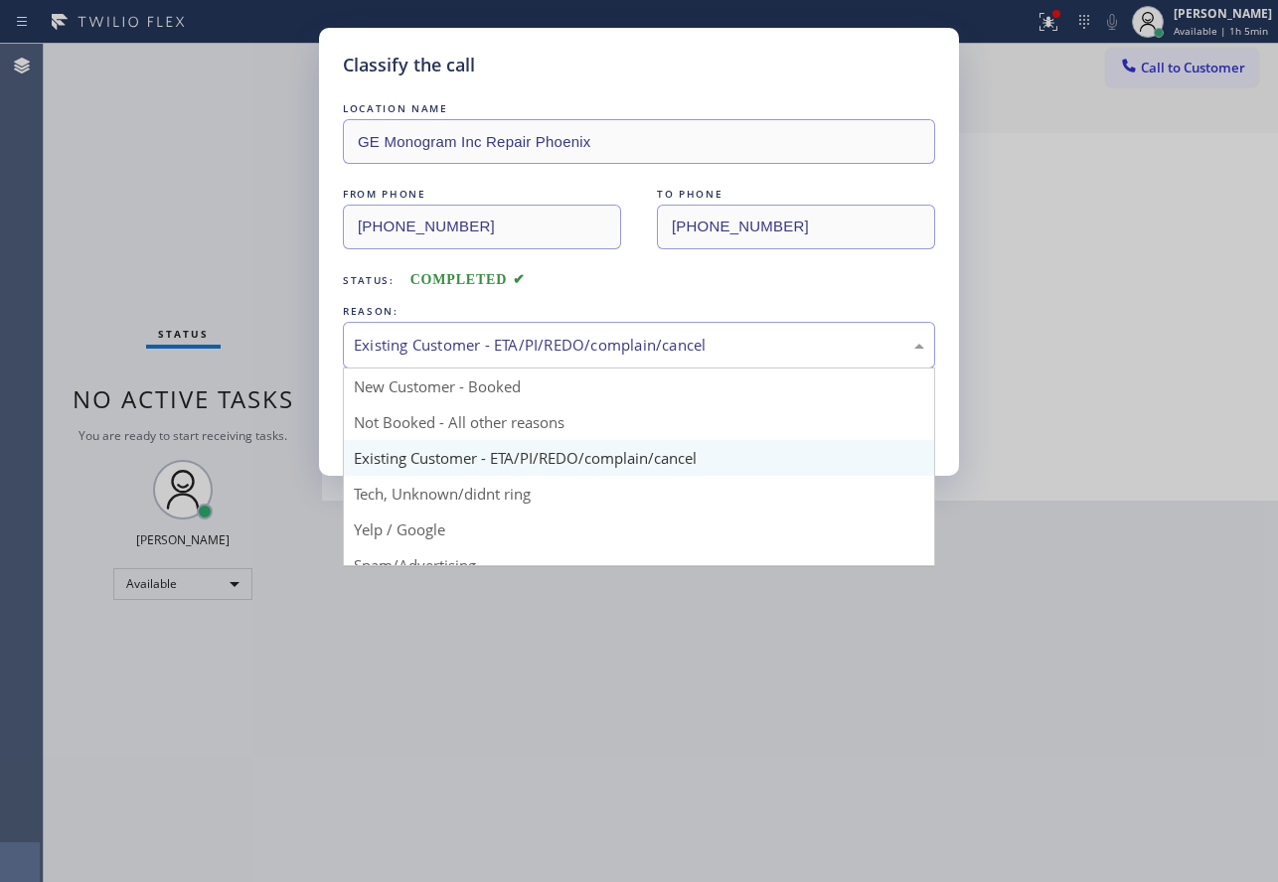
click at [465, 334] on div "Existing Customer - ETA/PI/REDO/complain/cancel" at bounding box center [639, 345] width 570 height 23
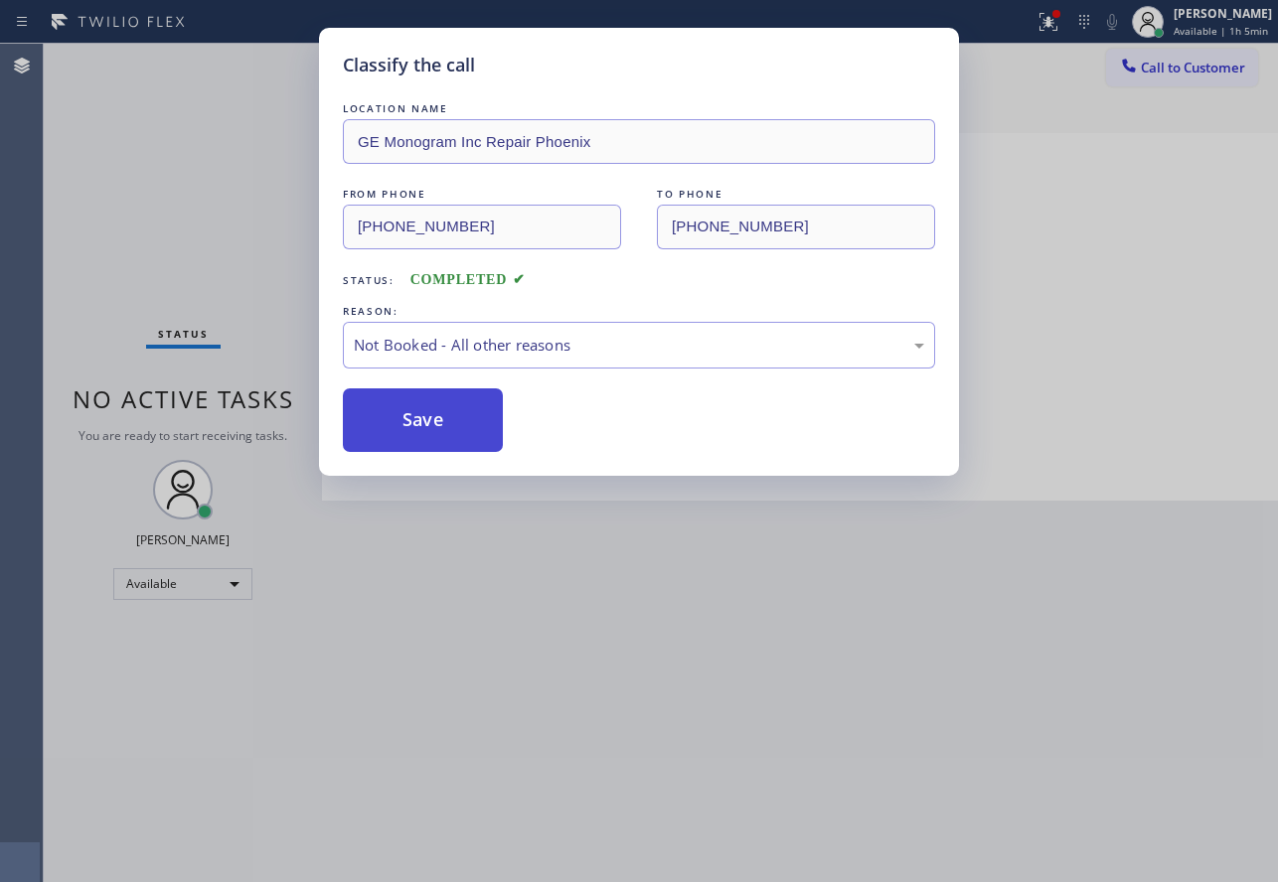
click at [423, 428] on button "Save" at bounding box center [423, 420] width 160 height 64
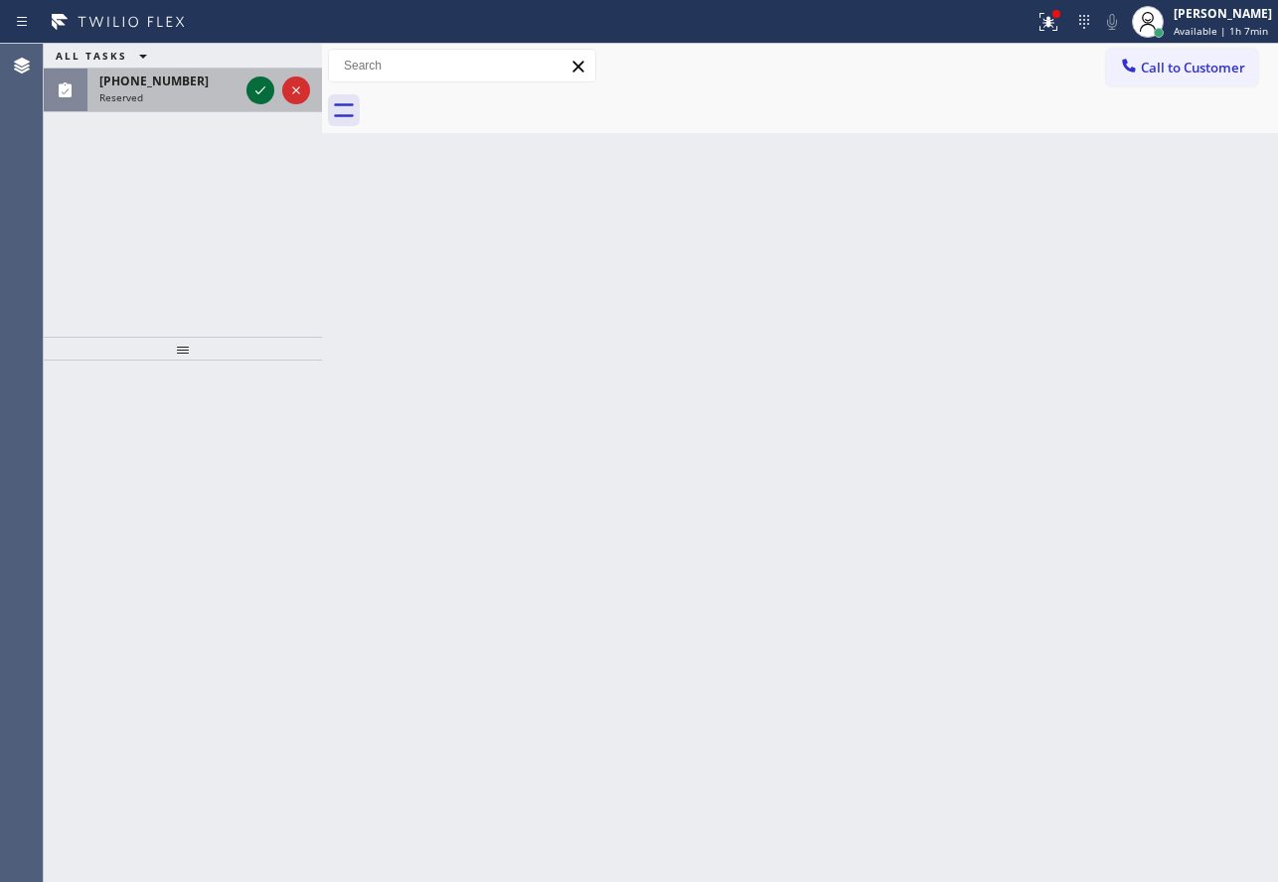
click at [253, 94] on icon at bounding box center [260, 90] width 24 height 24
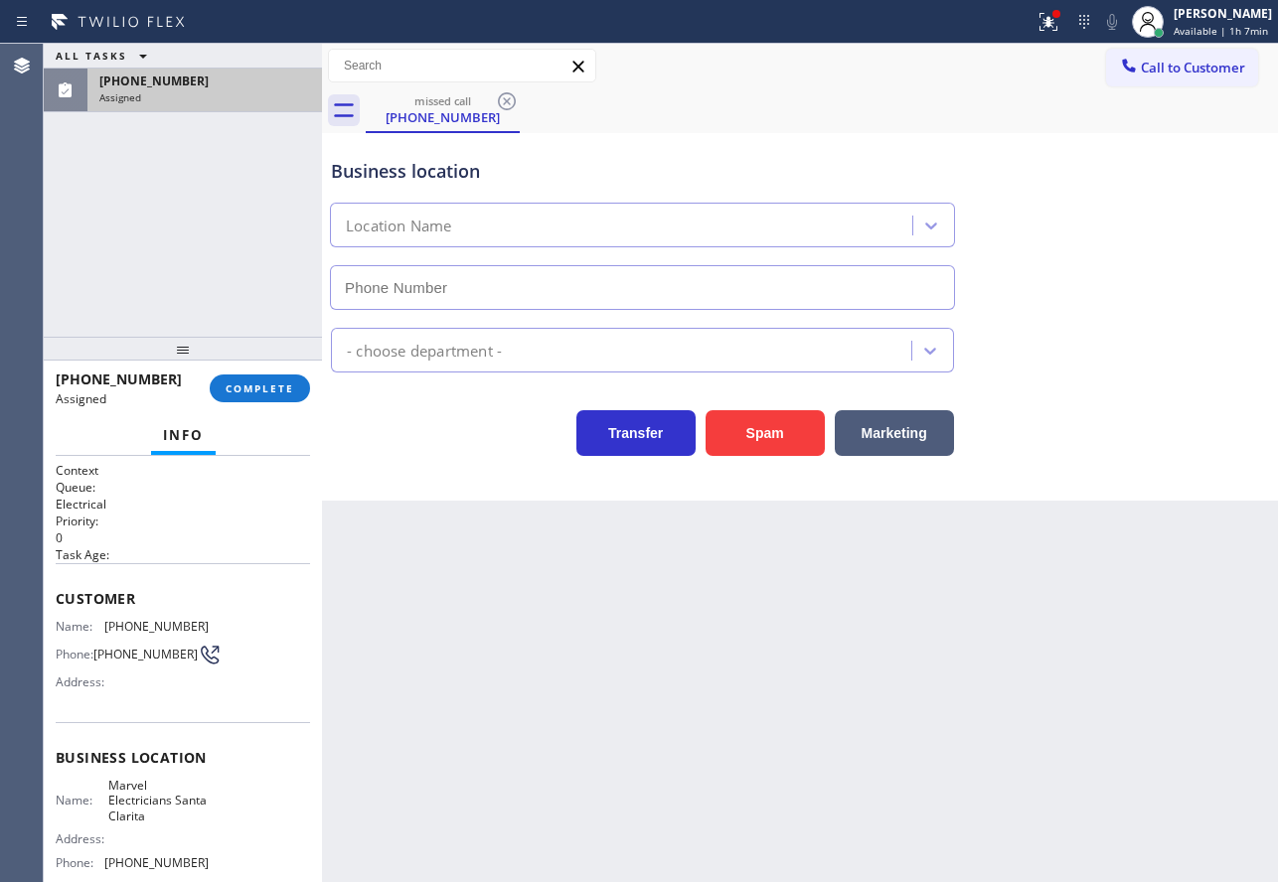
type input "[PHONE_NUMBER]"
click at [282, 398] on button "COMPLETE" at bounding box center [260, 389] width 100 height 28
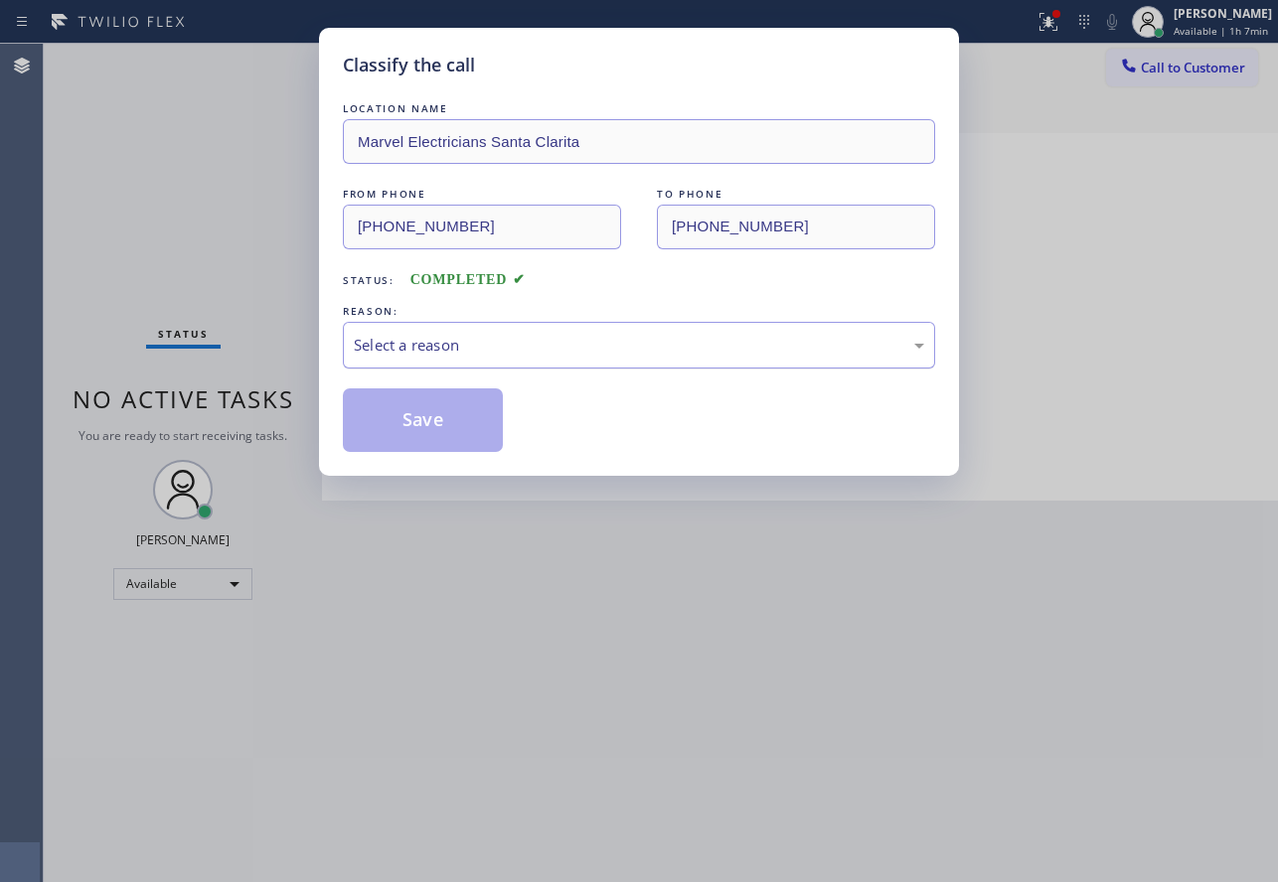
click at [491, 348] on div "Select a reason" at bounding box center [639, 345] width 570 height 23
click at [434, 444] on button "Save" at bounding box center [423, 420] width 160 height 64
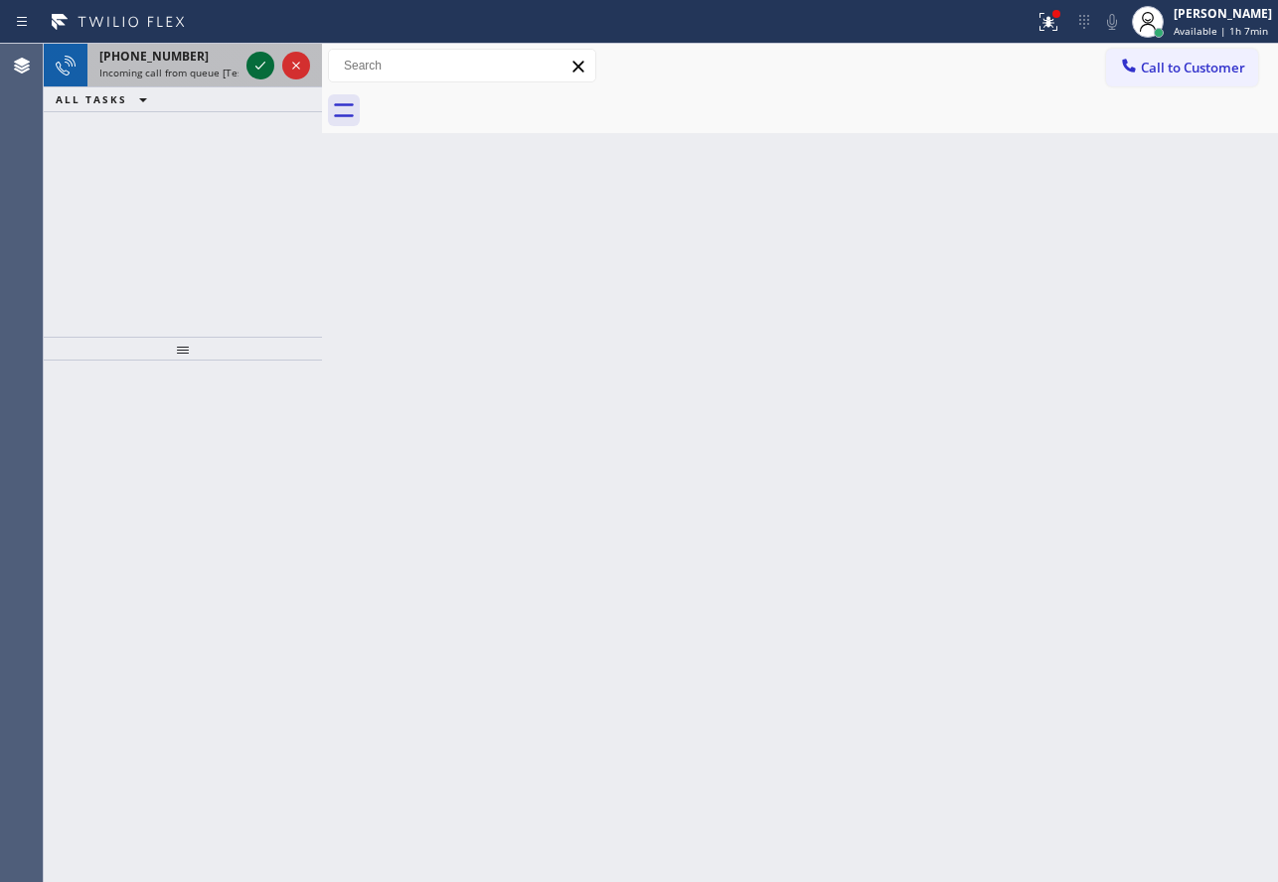
click at [255, 68] on icon at bounding box center [260, 66] width 24 height 24
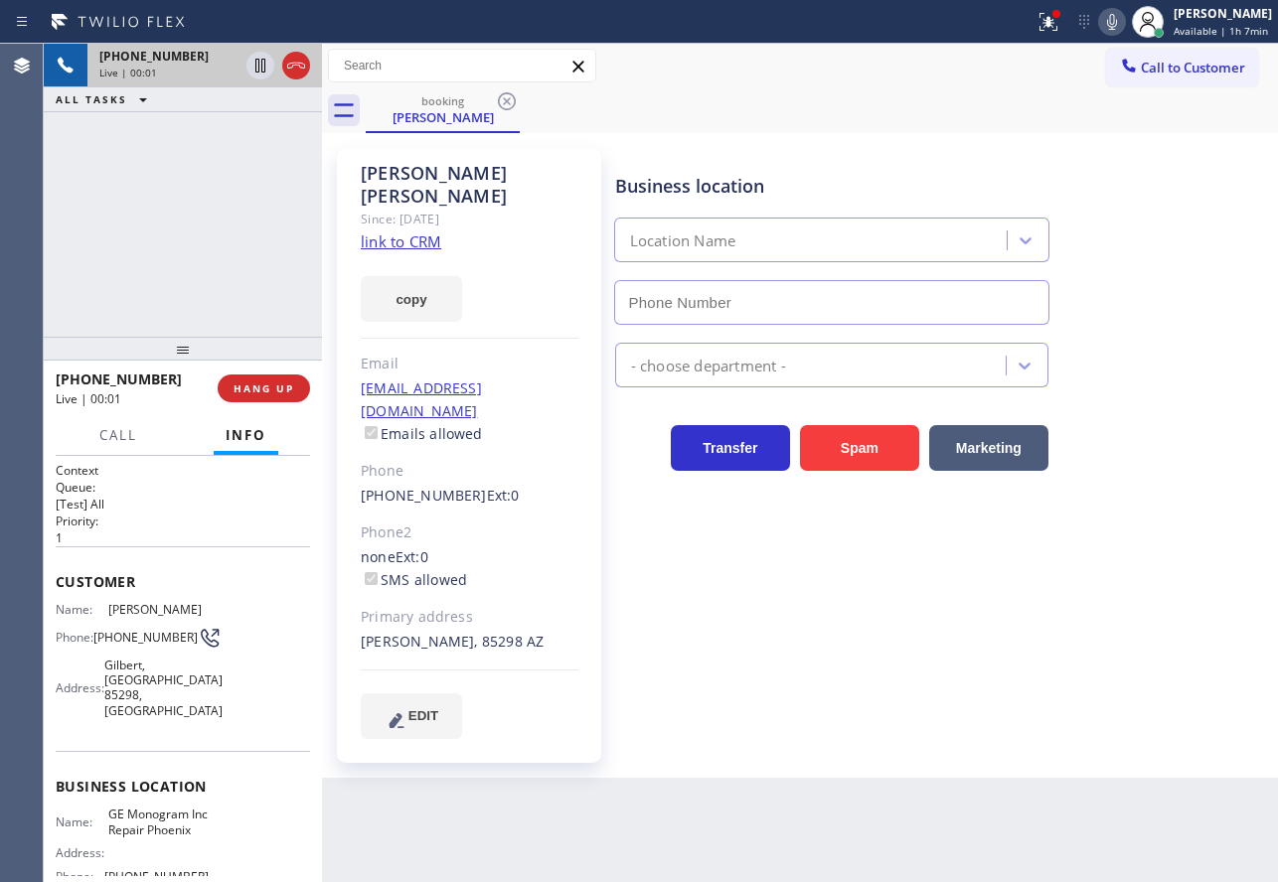
type input "[PHONE_NUMBER]"
click at [414, 231] on link "link to CRM" at bounding box center [401, 241] width 80 height 20
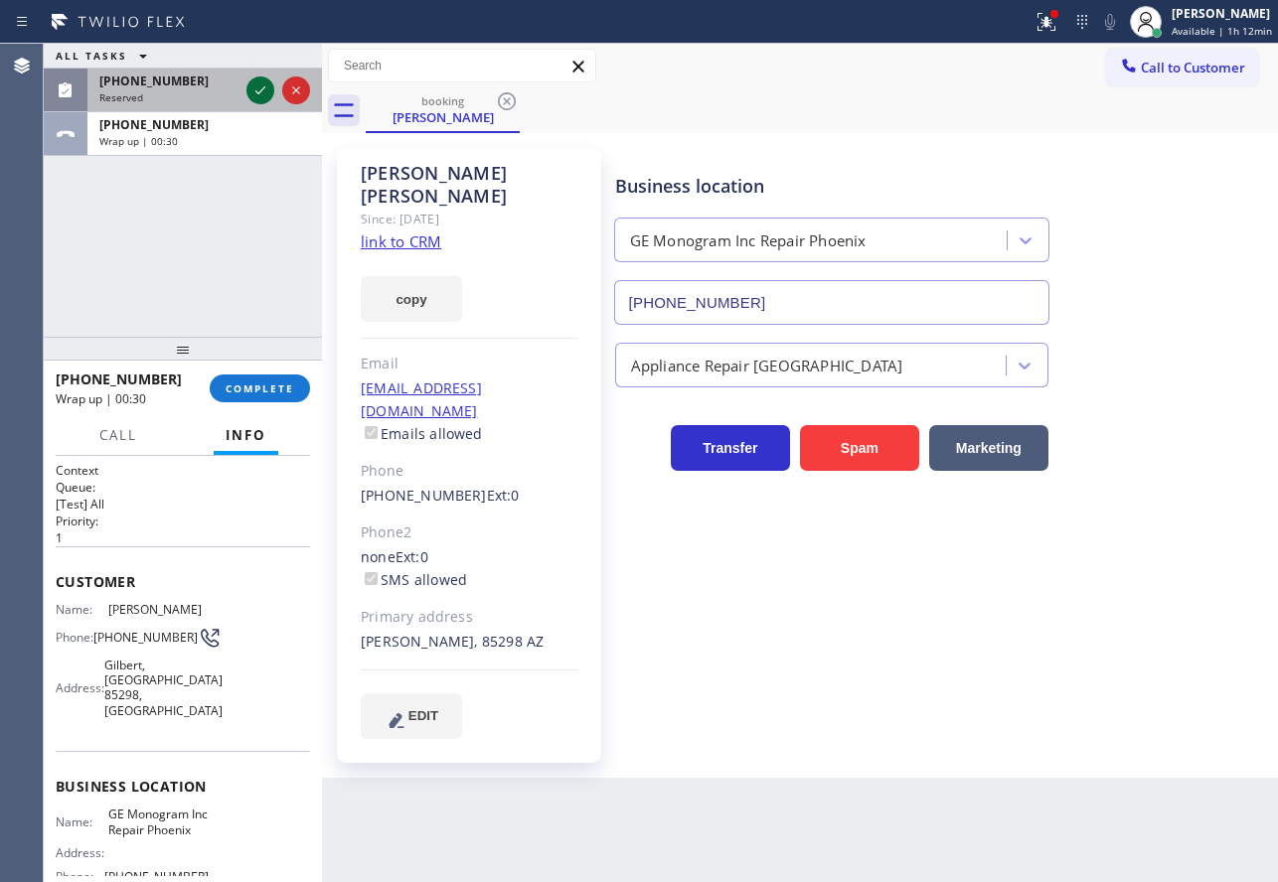
click at [249, 93] on icon at bounding box center [260, 90] width 24 height 24
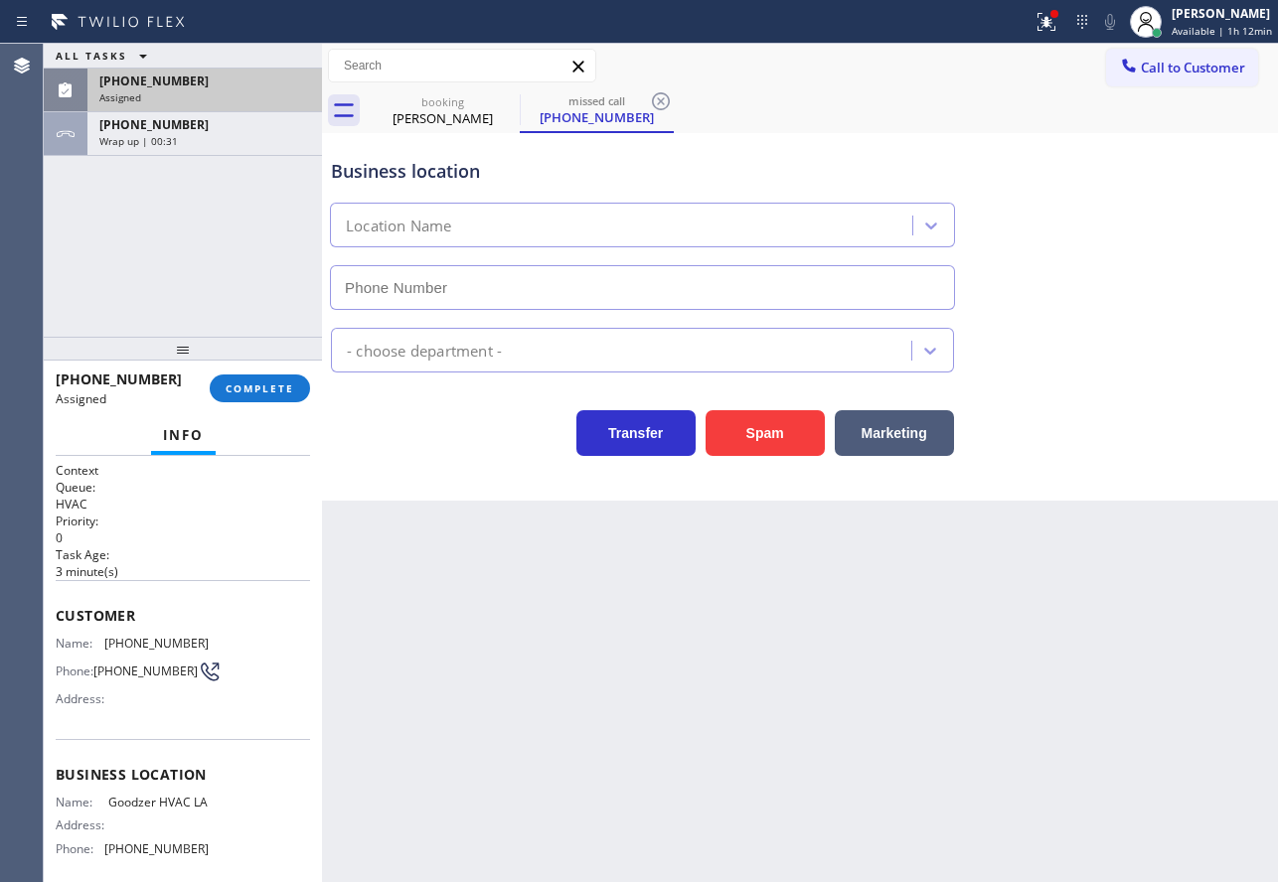
type input "[PHONE_NUMBER]"
click at [270, 401] on button "COMPLETE" at bounding box center [260, 389] width 100 height 28
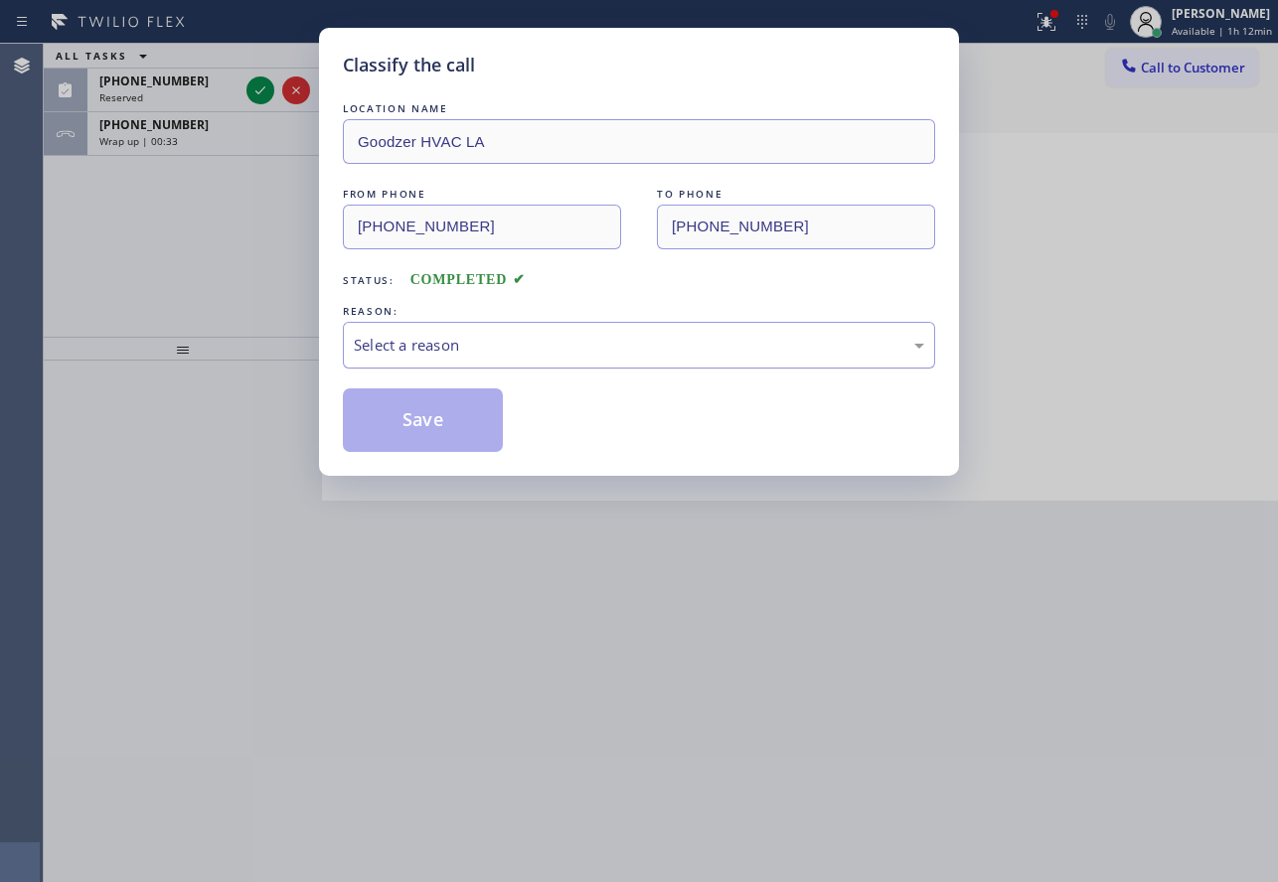
click at [579, 353] on div "Select a reason" at bounding box center [639, 345] width 570 height 23
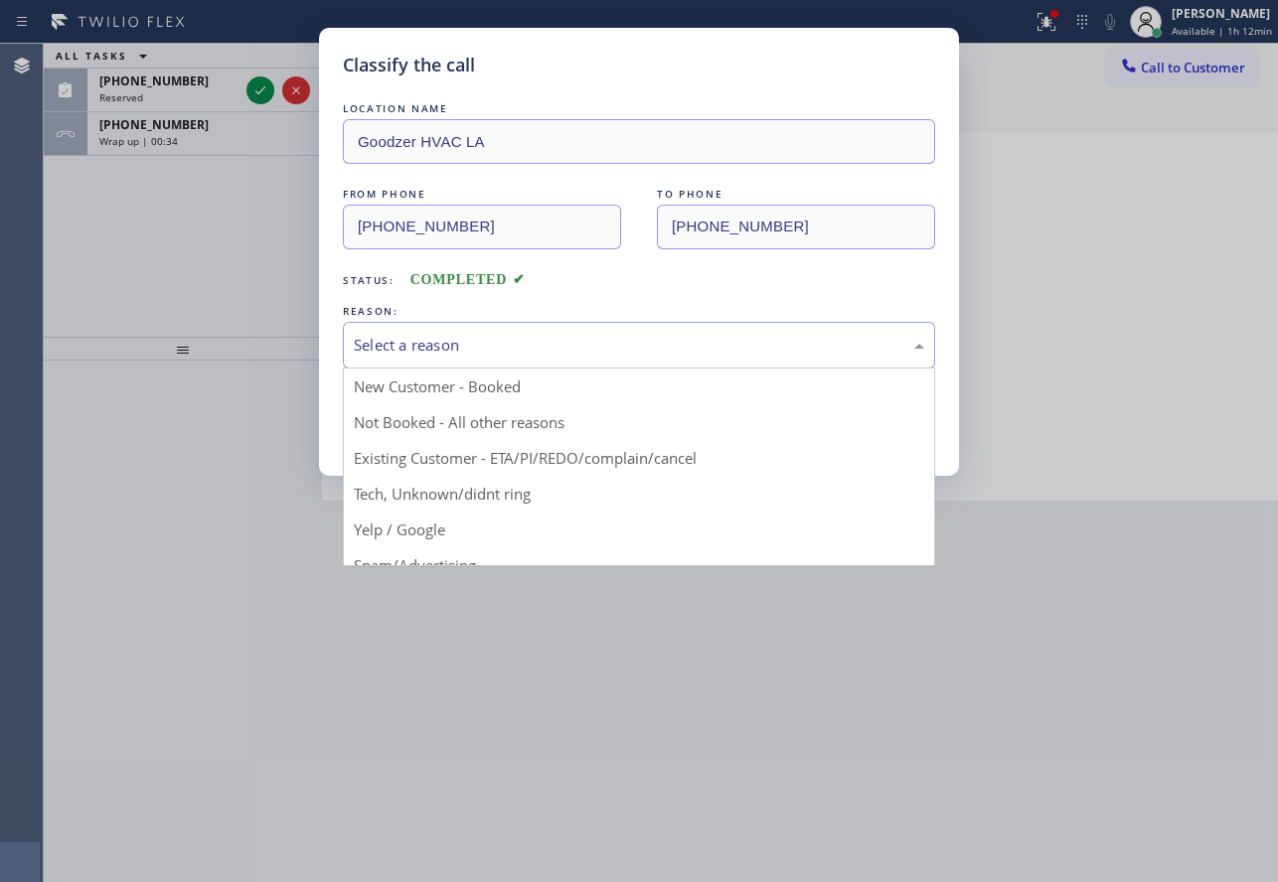
drag, startPoint x: 454, startPoint y: 485, endPoint x: 438, endPoint y: 449, distance: 39.1
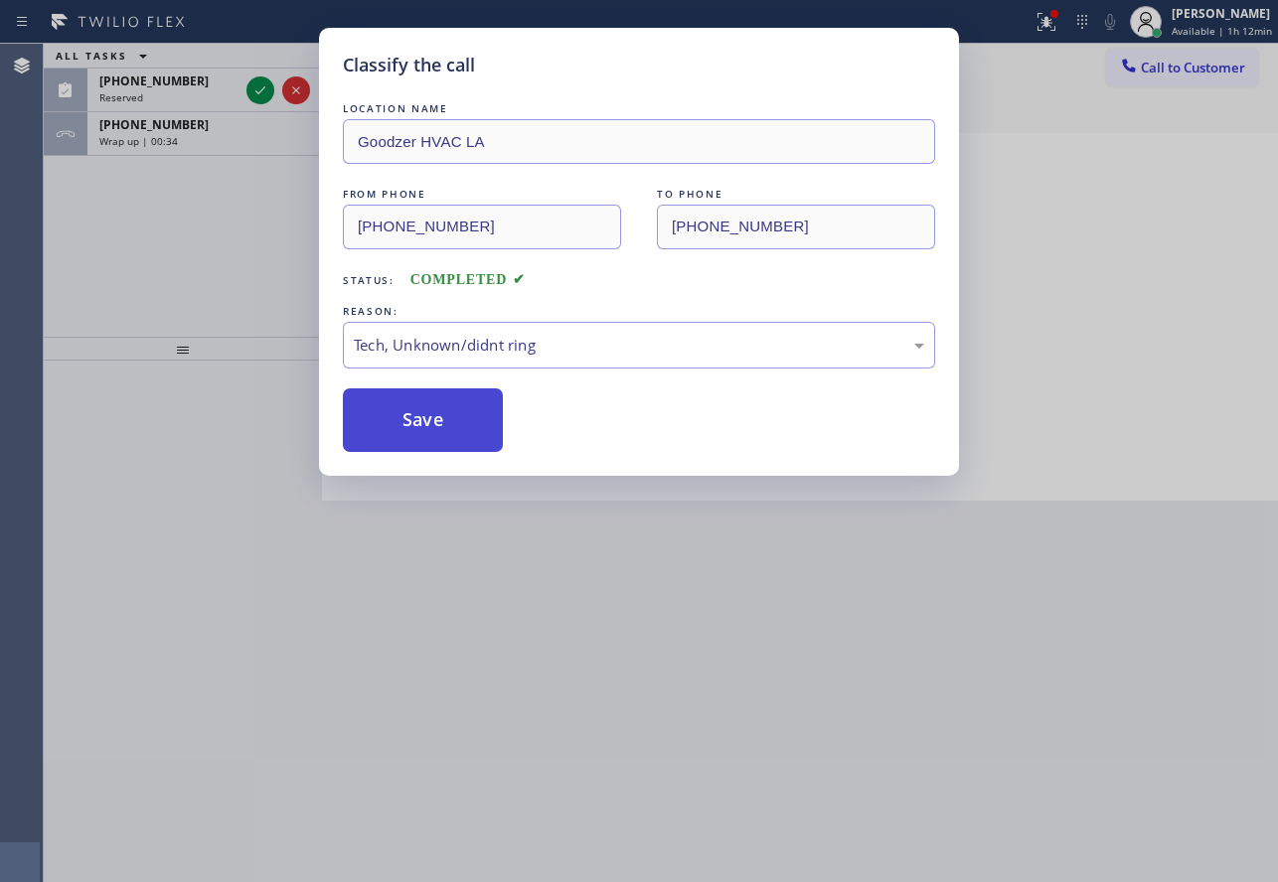
click at [424, 409] on button "Save" at bounding box center [423, 420] width 160 height 64
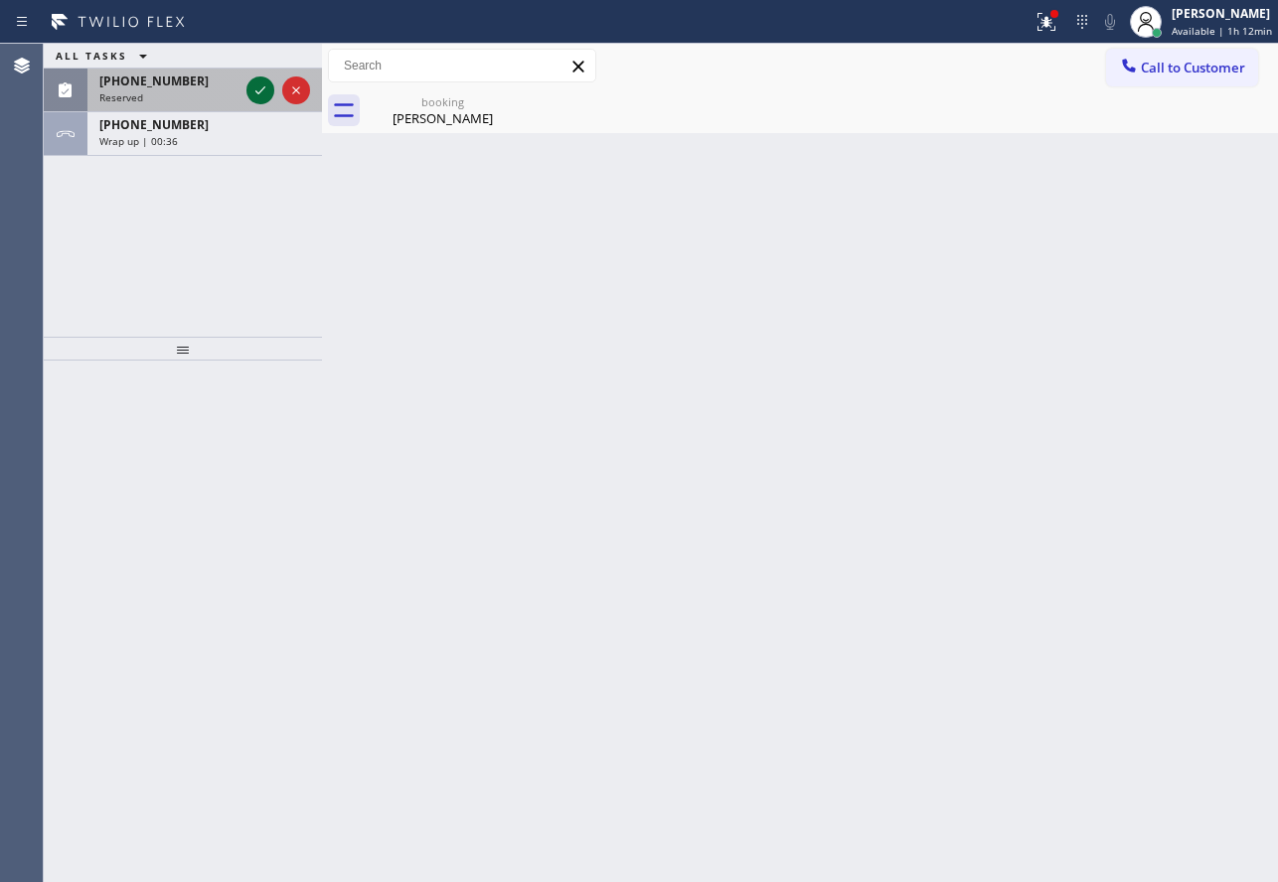
click at [255, 89] on icon at bounding box center [260, 90] width 24 height 24
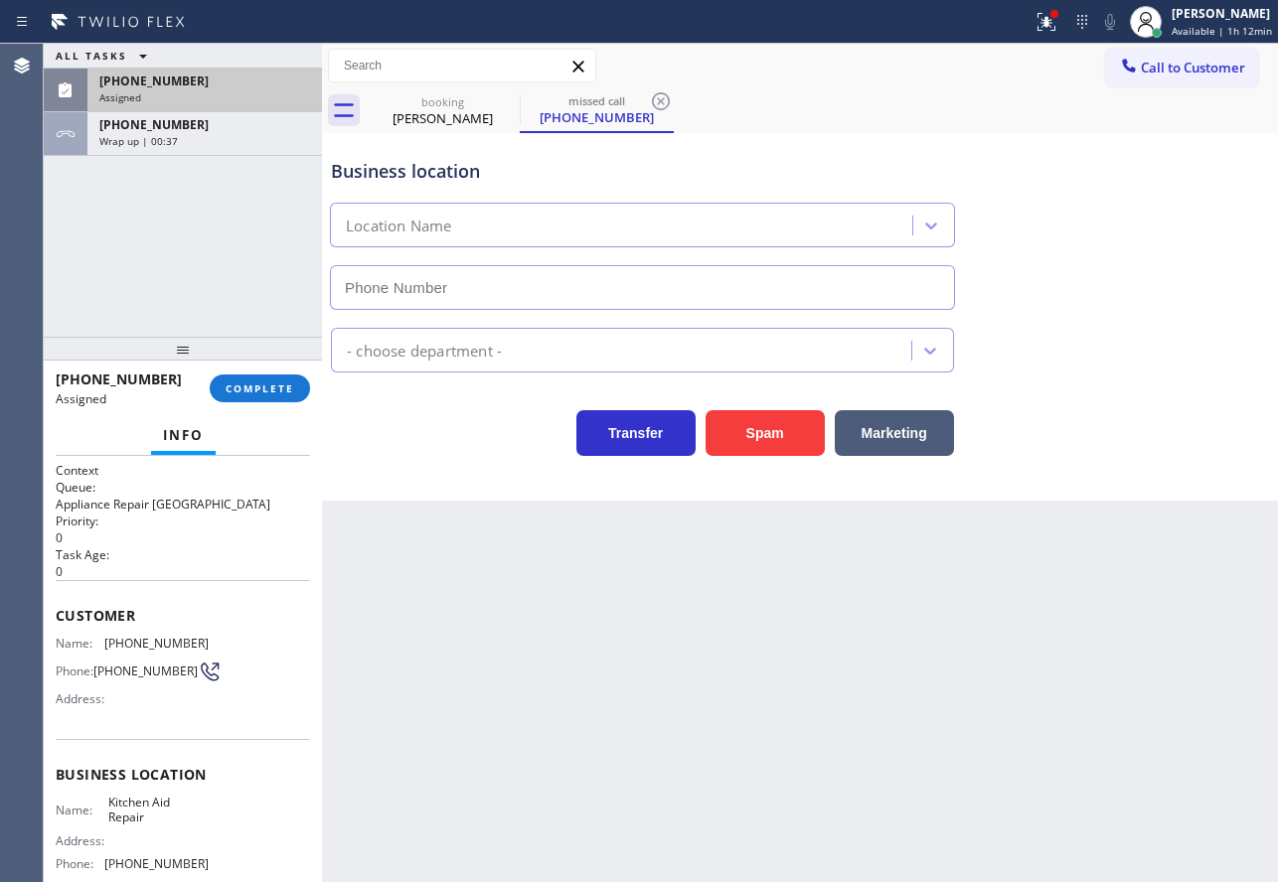
type input "[PHONE_NUMBER]"
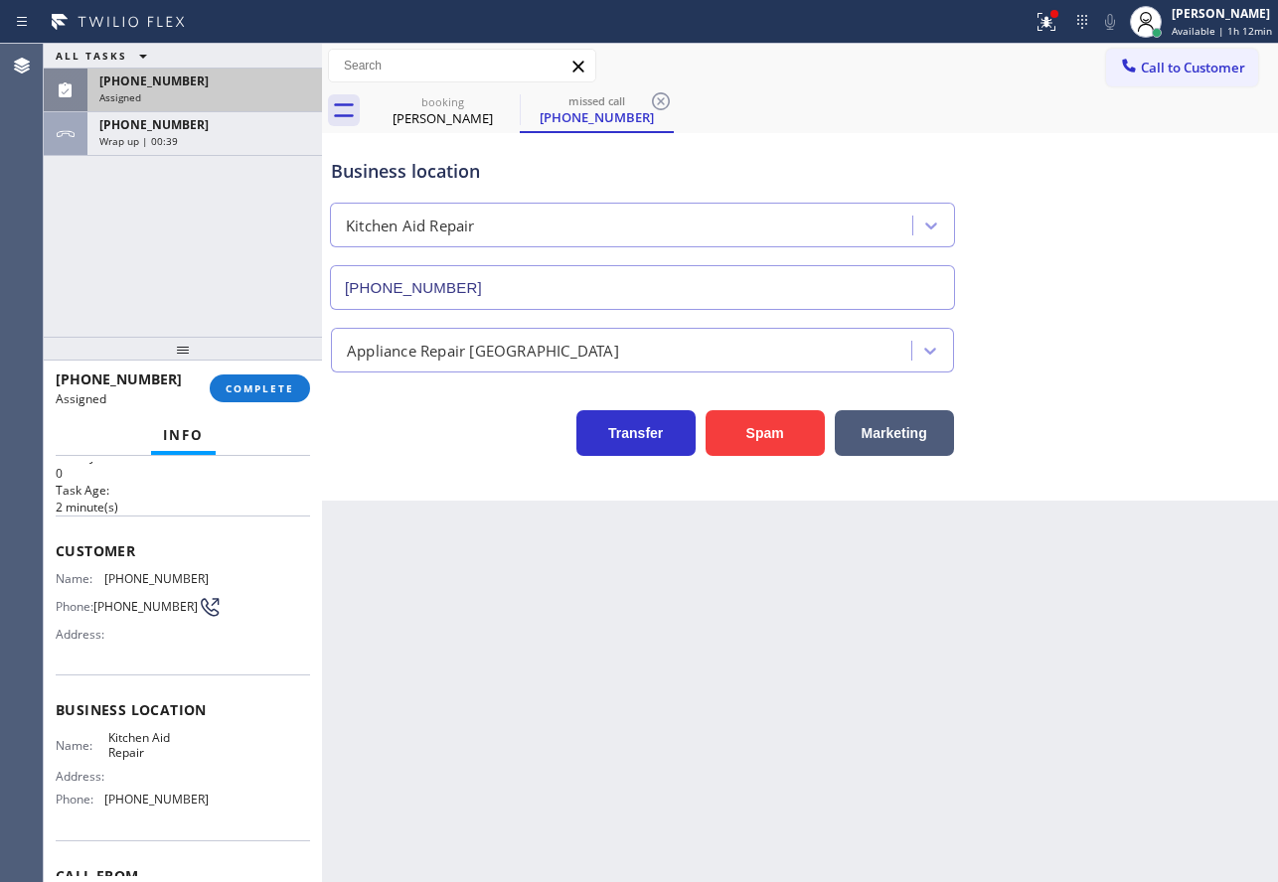
scroll to position [99, 0]
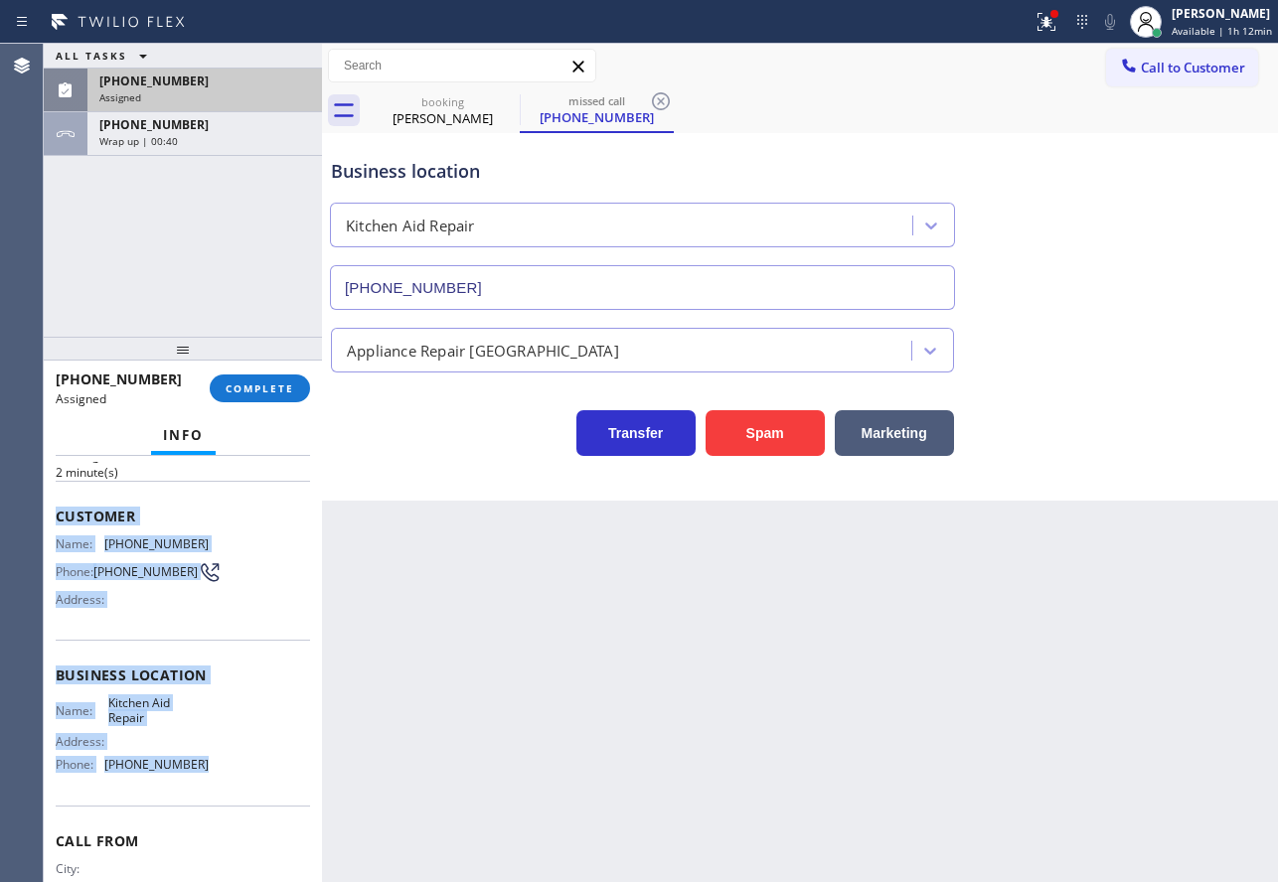
drag, startPoint x: 186, startPoint y: 773, endPoint x: 47, endPoint y: 522, distance: 287.3
click at [47, 522] on div "Context Queue: Appliance Repair High End Priority: 0 Task Age: [DEMOGRAPHIC_DAT…" at bounding box center [183, 669] width 278 height 426
copy div "Customer Name: [PHONE_NUMBER] Phone: [PHONE_NUMBER] Address: Business location …"
click at [221, 383] on button "COMPLETE" at bounding box center [260, 389] width 100 height 28
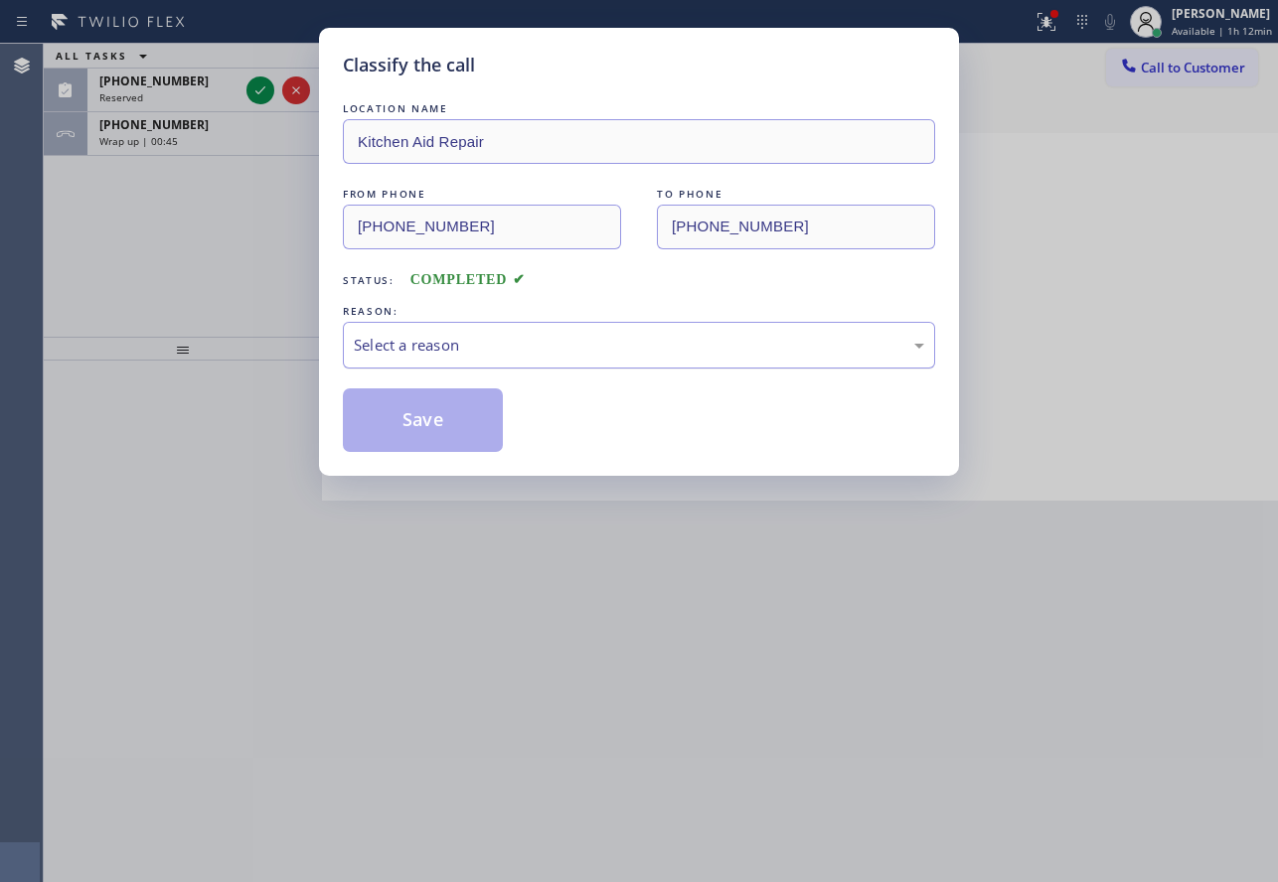
click at [438, 344] on div "Select a reason" at bounding box center [639, 345] width 570 height 23
click at [414, 418] on button "Save" at bounding box center [423, 420] width 160 height 64
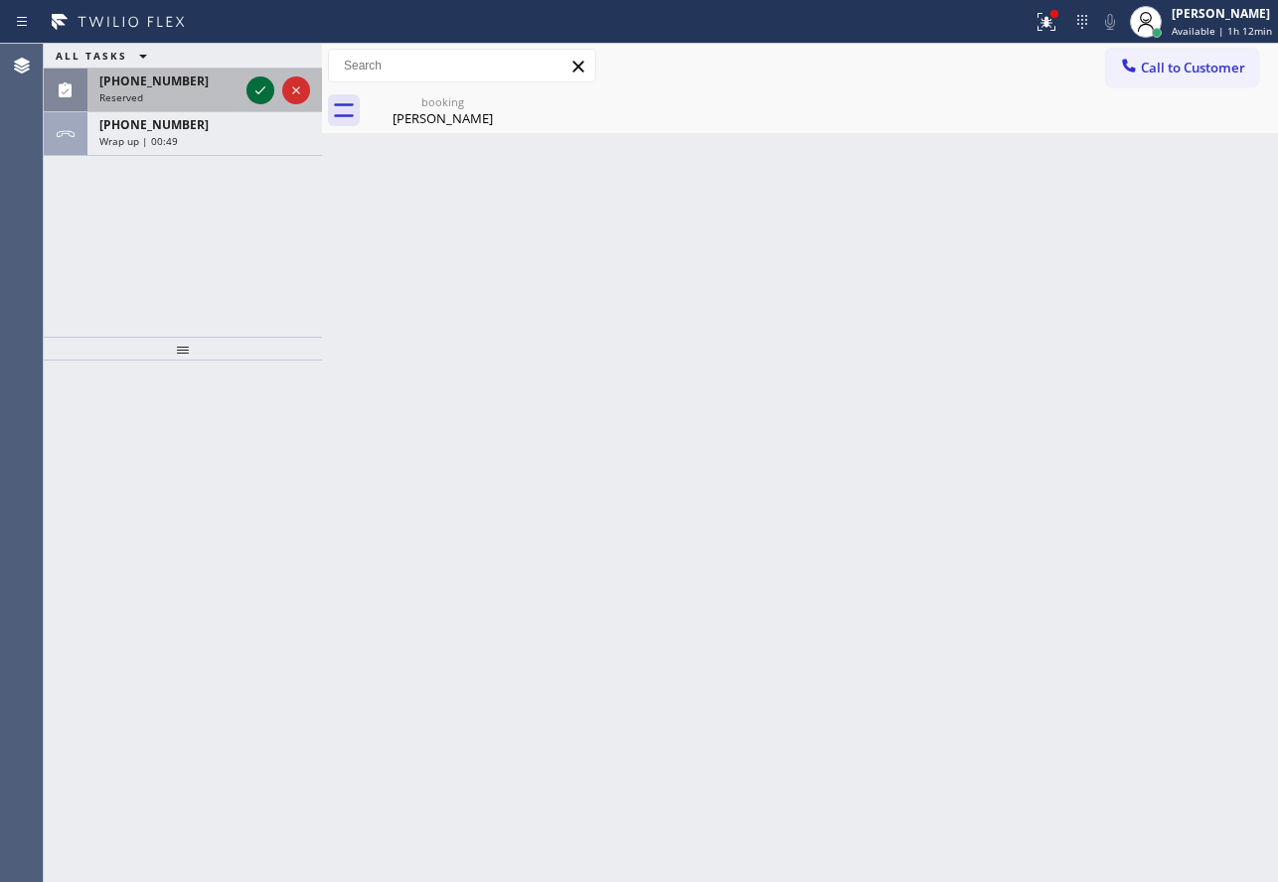
click at [252, 92] on icon at bounding box center [260, 90] width 24 height 24
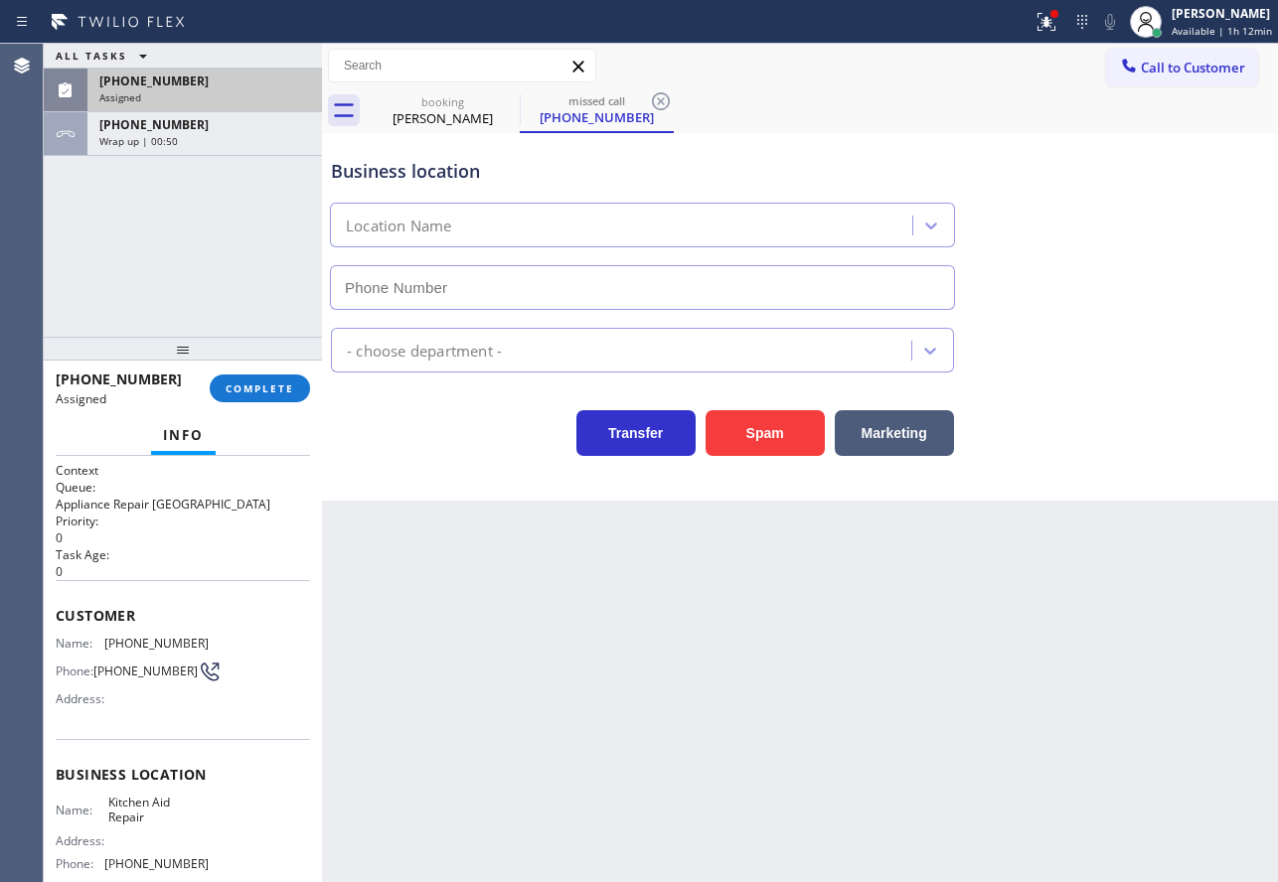
type input "[PHONE_NUMBER]"
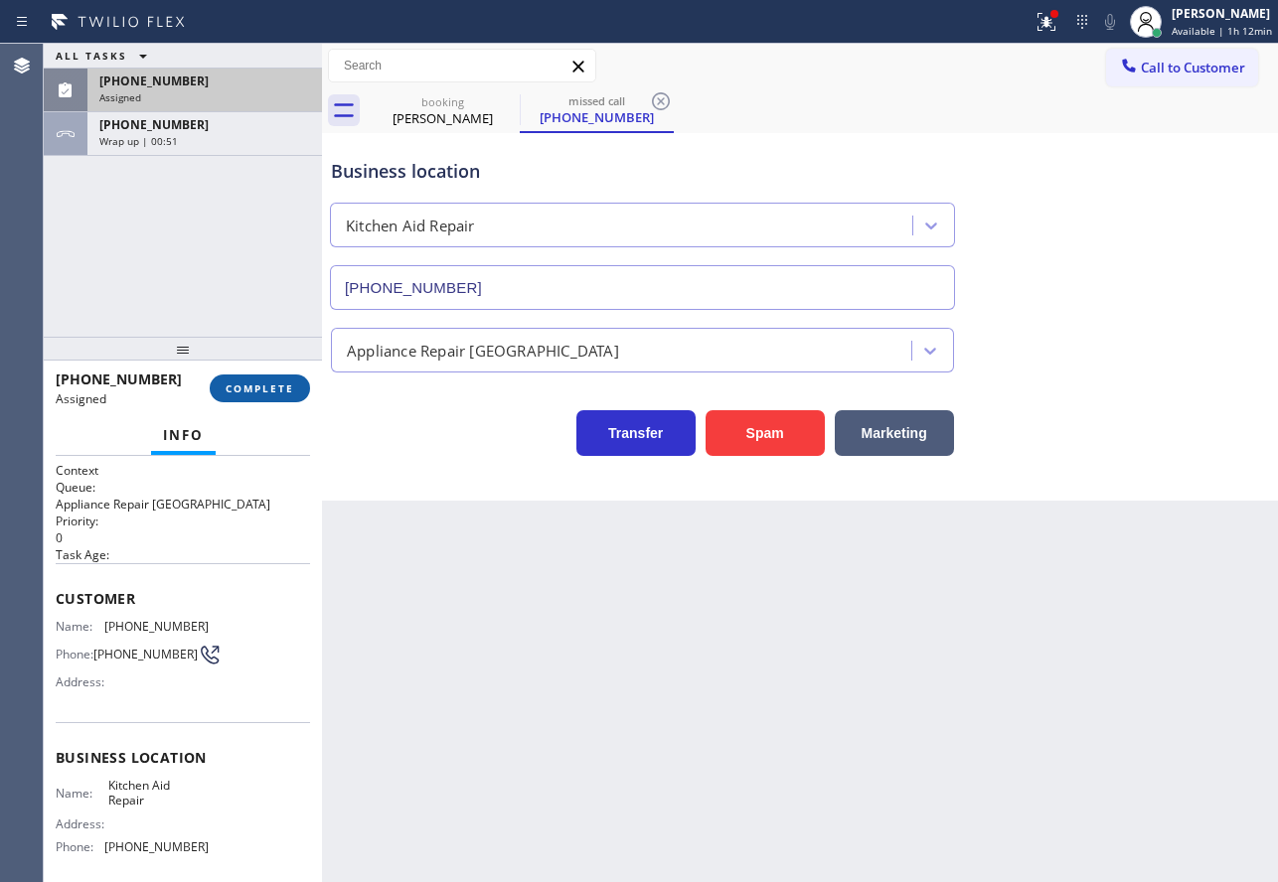
click at [275, 394] on span "COMPLETE" at bounding box center [260, 388] width 69 height 14
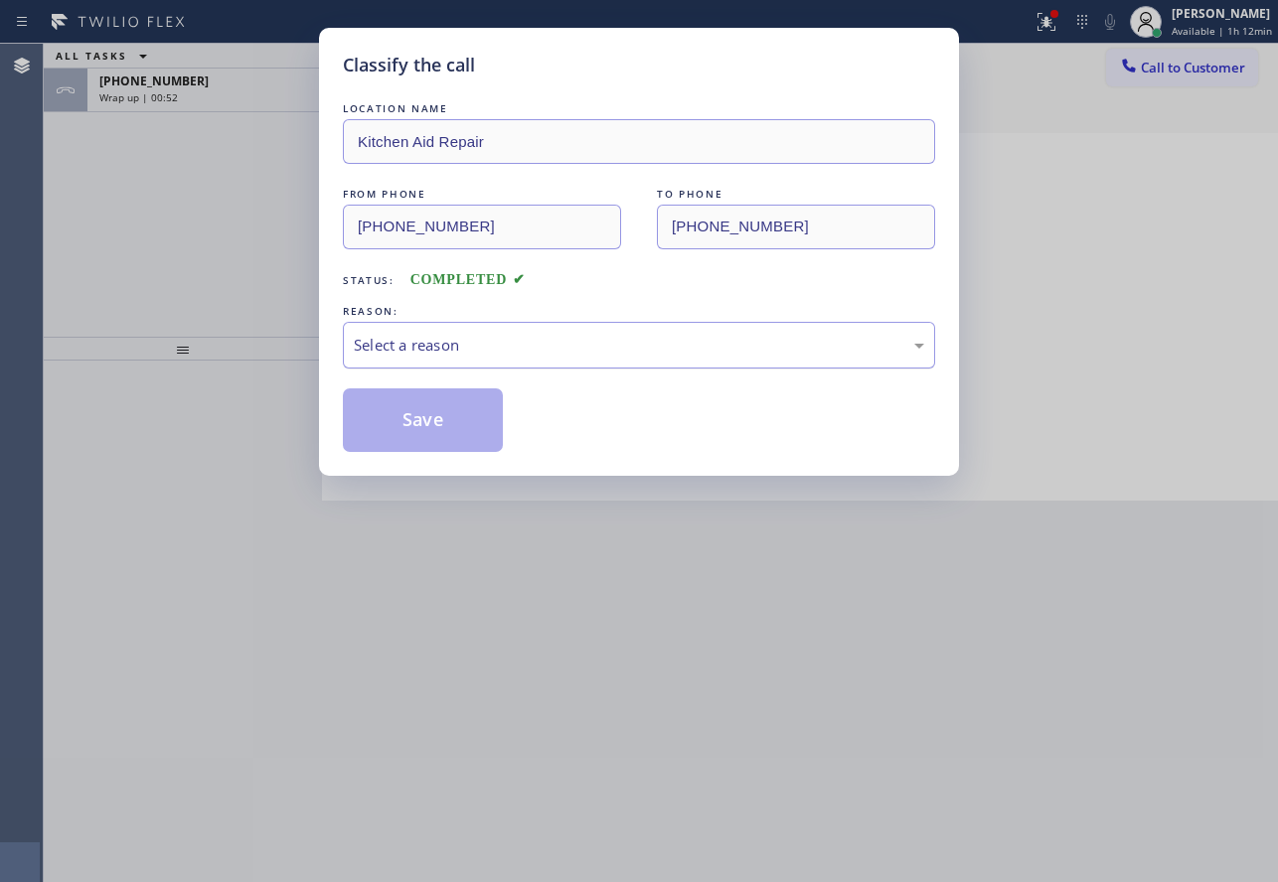
click at [526, 351] on div "Select a reason" at bounding box center [639, 345] width 570 height 23
click at [433, 455] on div "Classify the call LOCATION NAME Kitchen Aid Repair FROM PHONE [PHONE_NUMBER] TO…" at bounding box center [639, 252] width 640 height 448
click at [429, 424] on button "Save" at bounding box center [423, 420] width 160 height 64
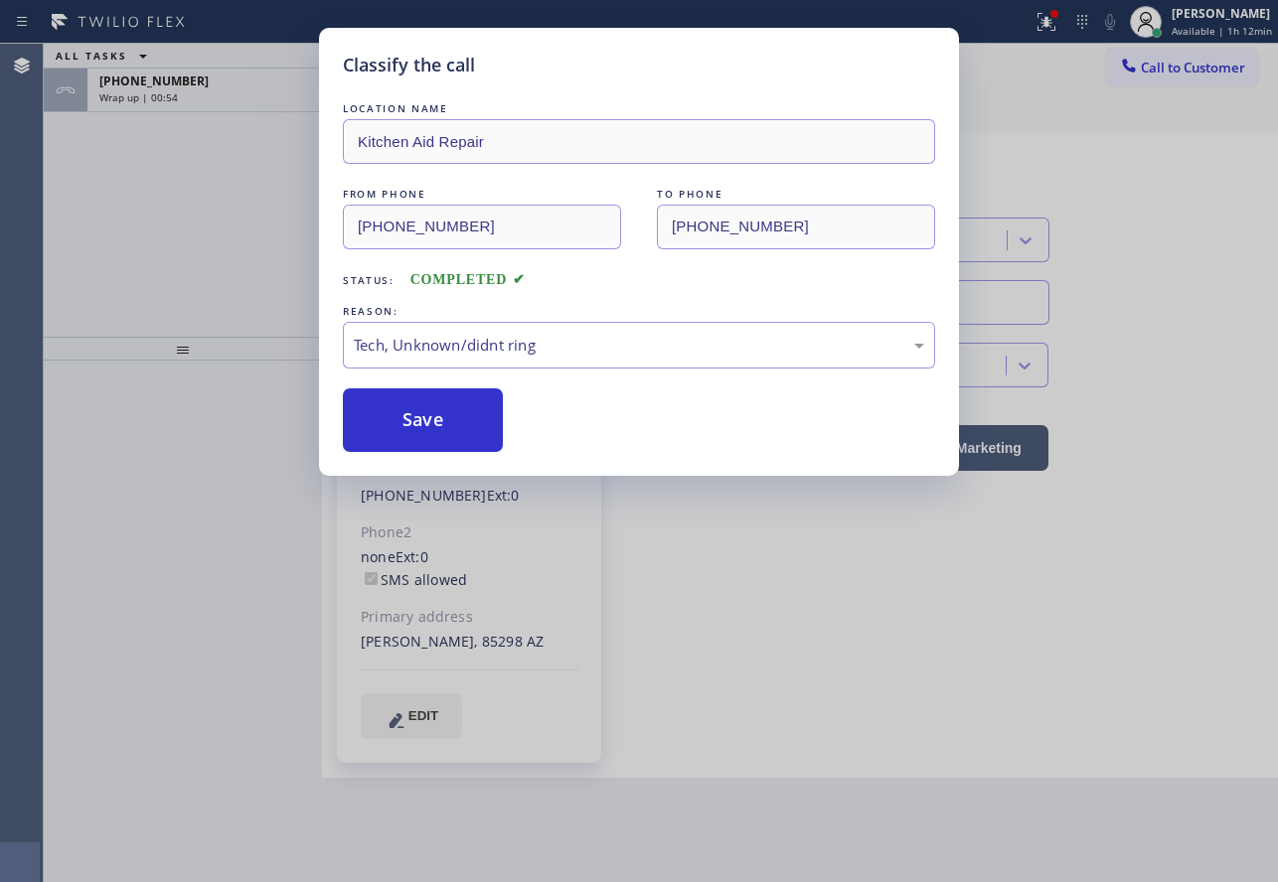
click at [217, 74] on div "Classify the call LOCATION NAME Kitchen Aid Repair FROM PHONE [PHONE_NUMBER] TO…" at bounding box center [639, 441] width 1278 height 882
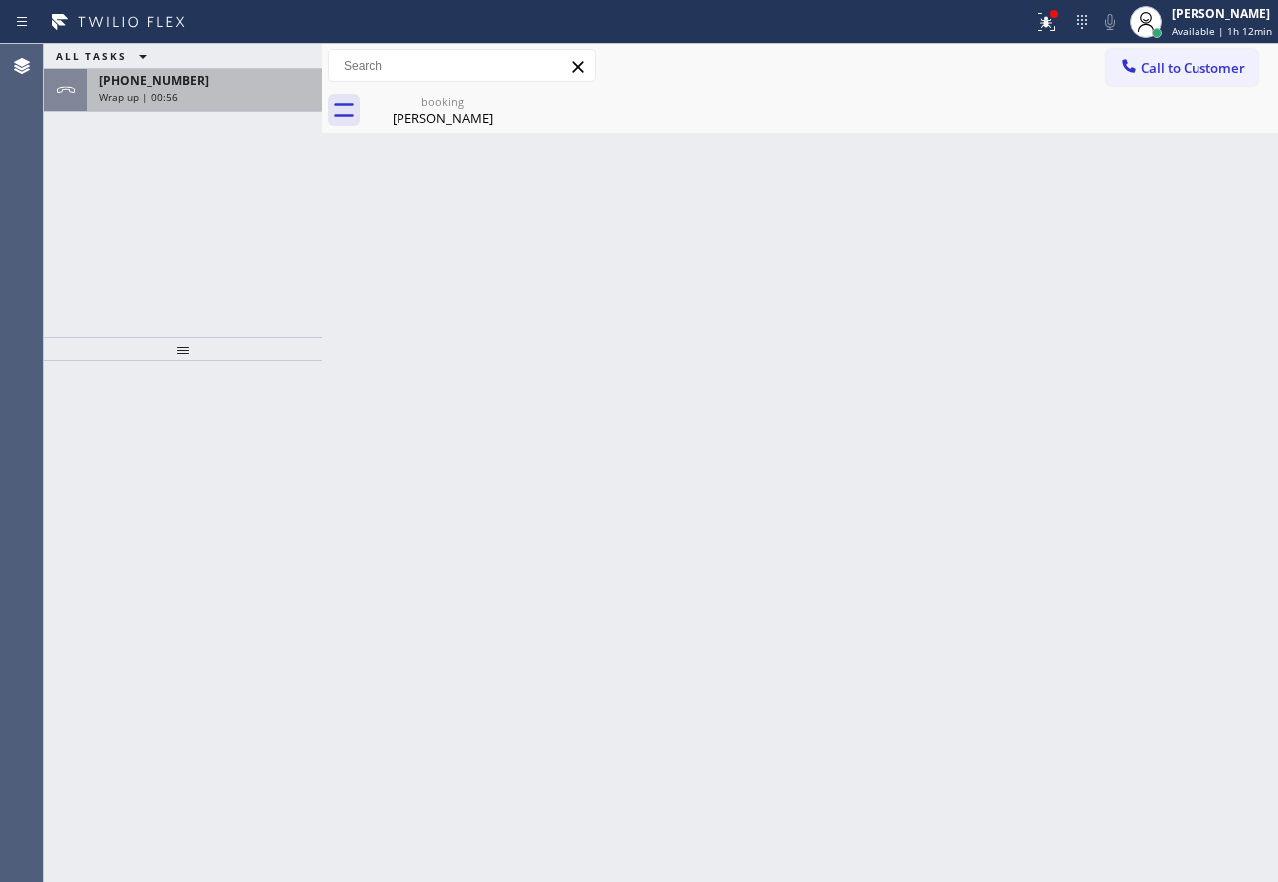
click at [175, 89] on div "[PHONE_NUMBER] Wrap up | 00:56" at bounding box center [200, 91] width 227 height 44
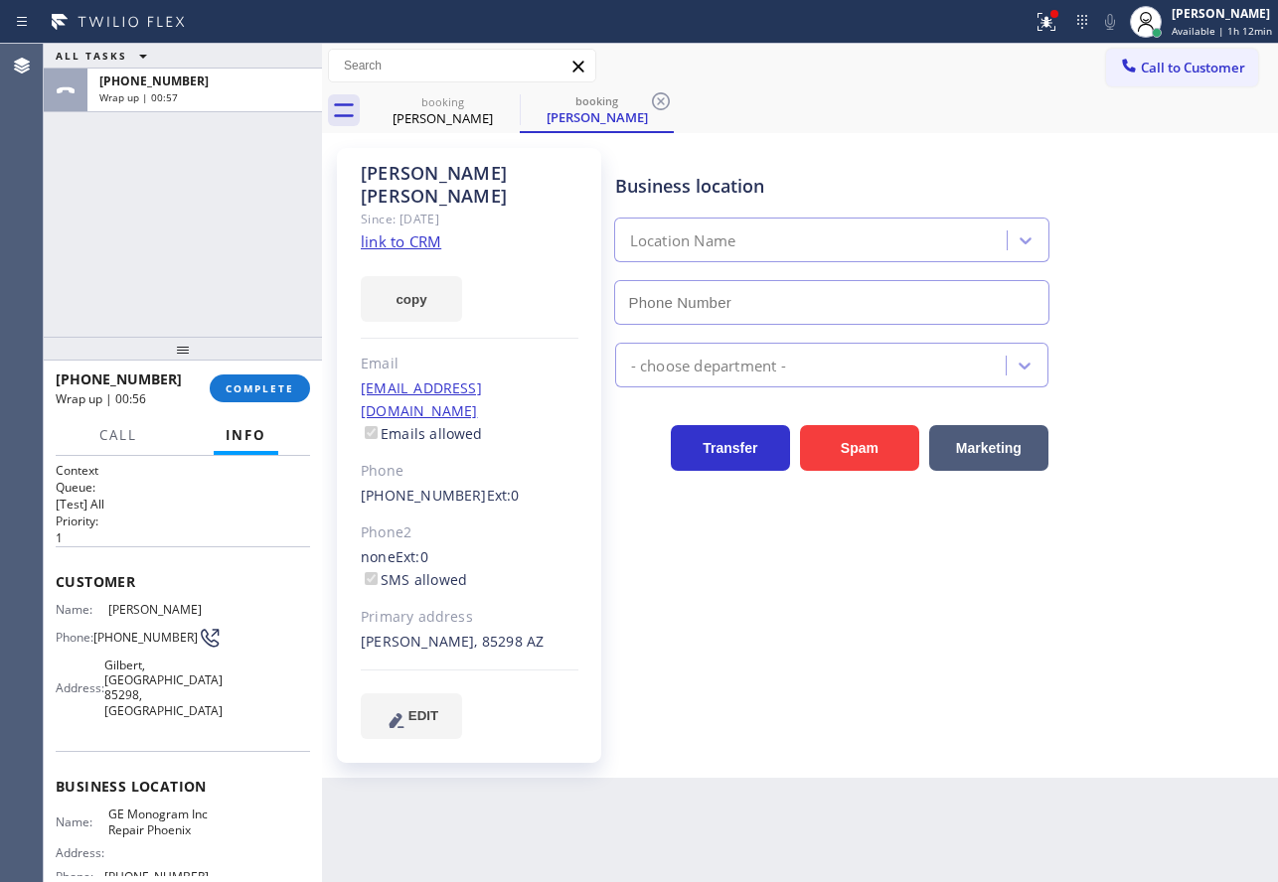
type input "[PHONE_NUMBER]"
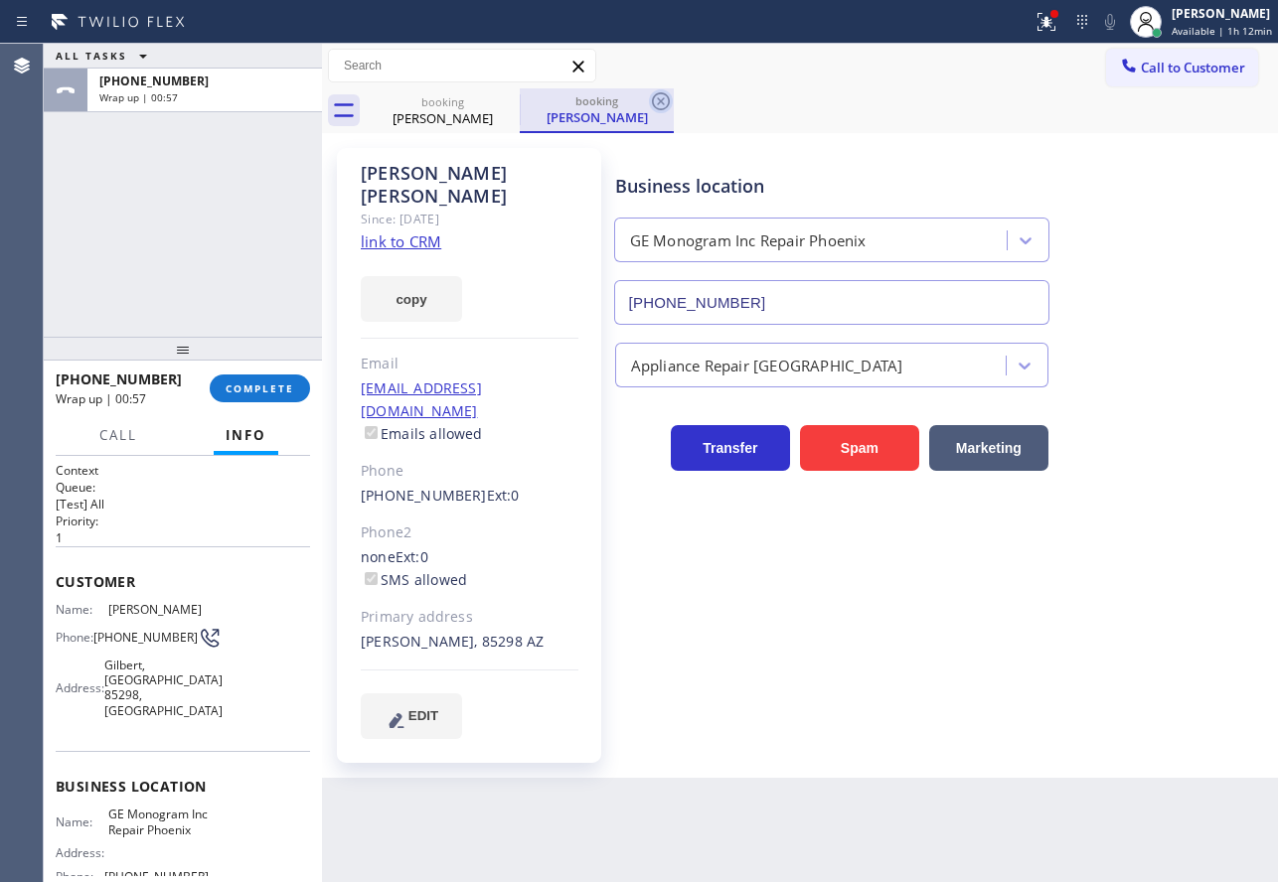
click at [652, 100] on icon at bounding box center [661, 101] width 24 height 24
click at [134, 812] on span "GE Monogram Inc Repair Phoenix" at bounding box center [157, 822] width 99 height 31
click at [132, 812] on span "GE Monogram Inc Repair Phoenix" at bounding box center [157, 822] width 99 height 31
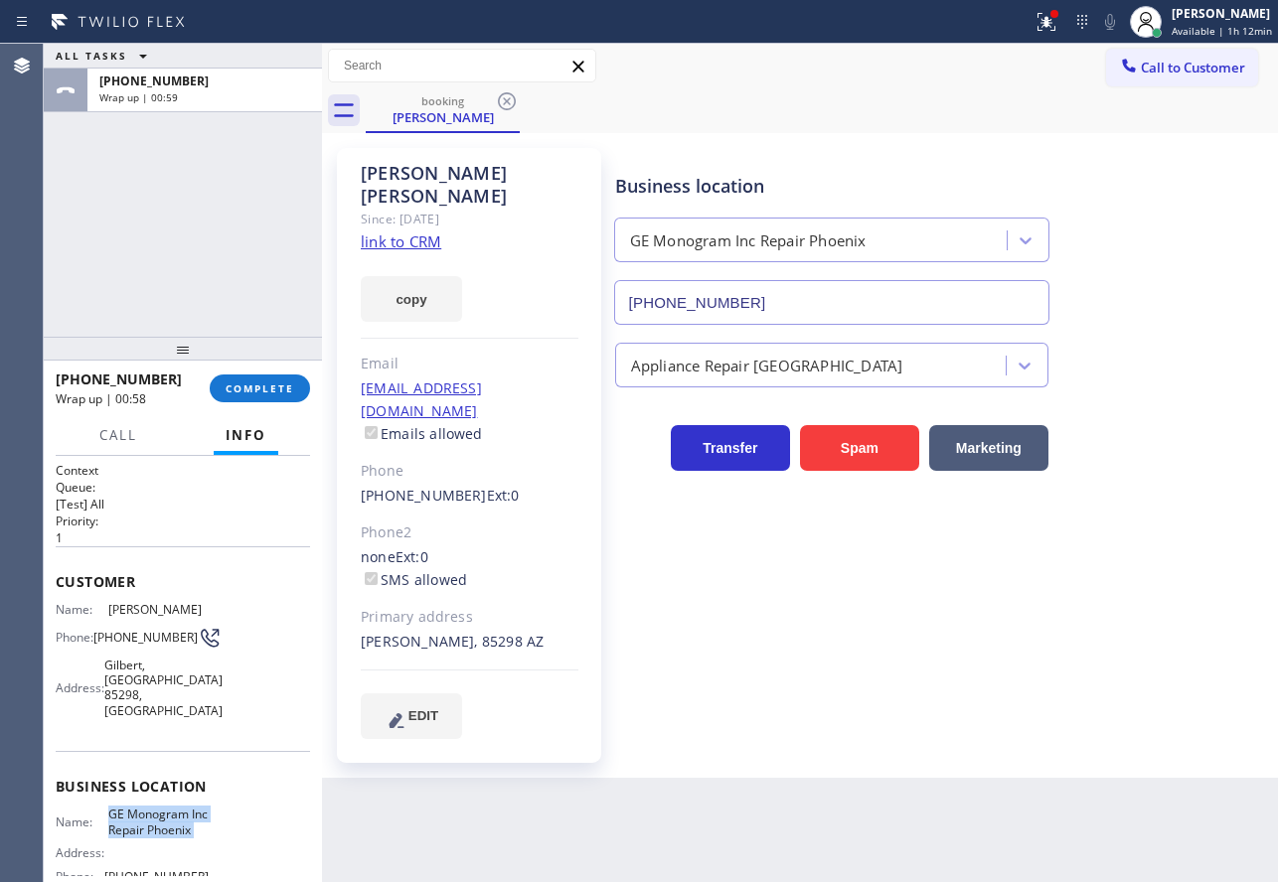
click at [132, 812] on span "GE Monogram Inc Repair Phoenix" at bounding box center [157, 822] width 99 height 31
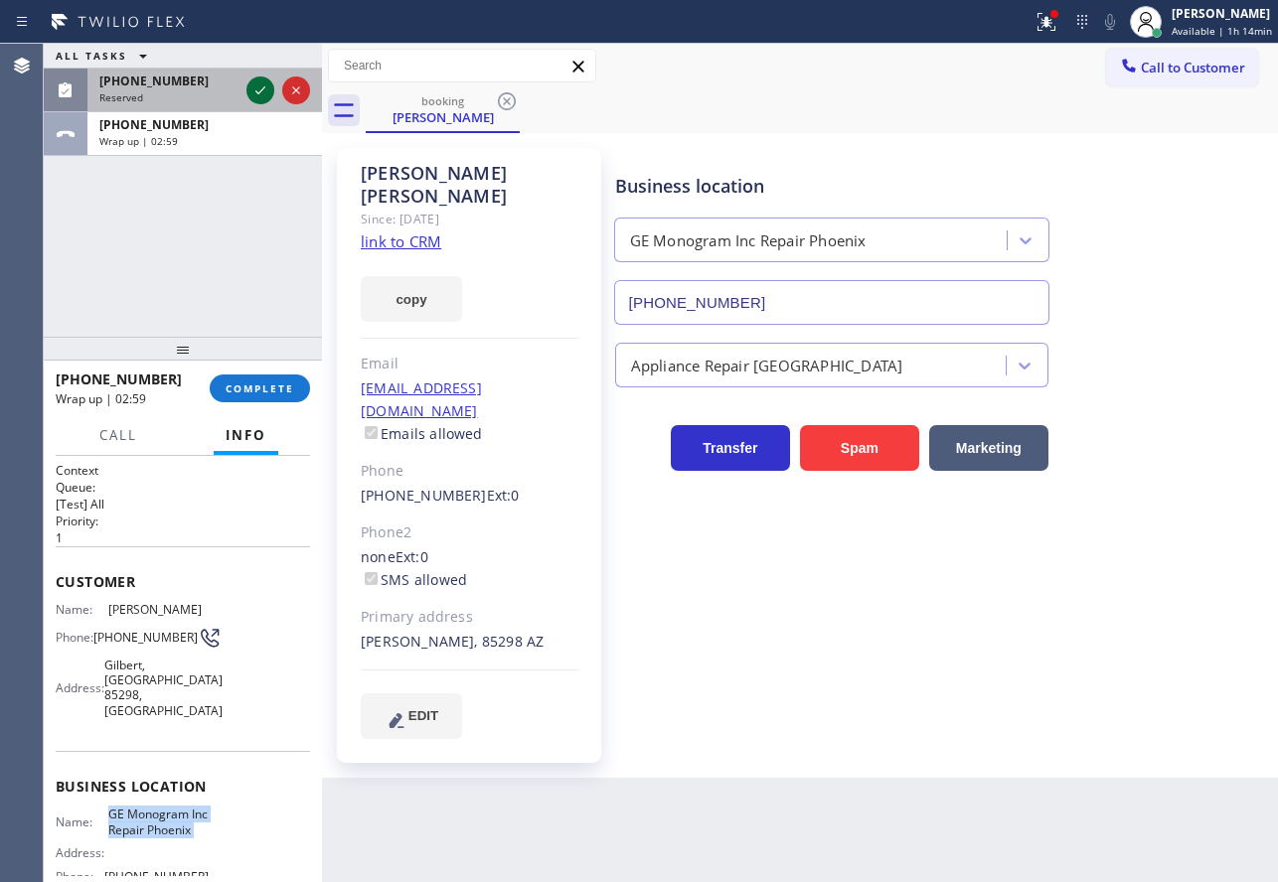
click at [264, 85] on icon at bounding box center [260, 90] width 24 height 24
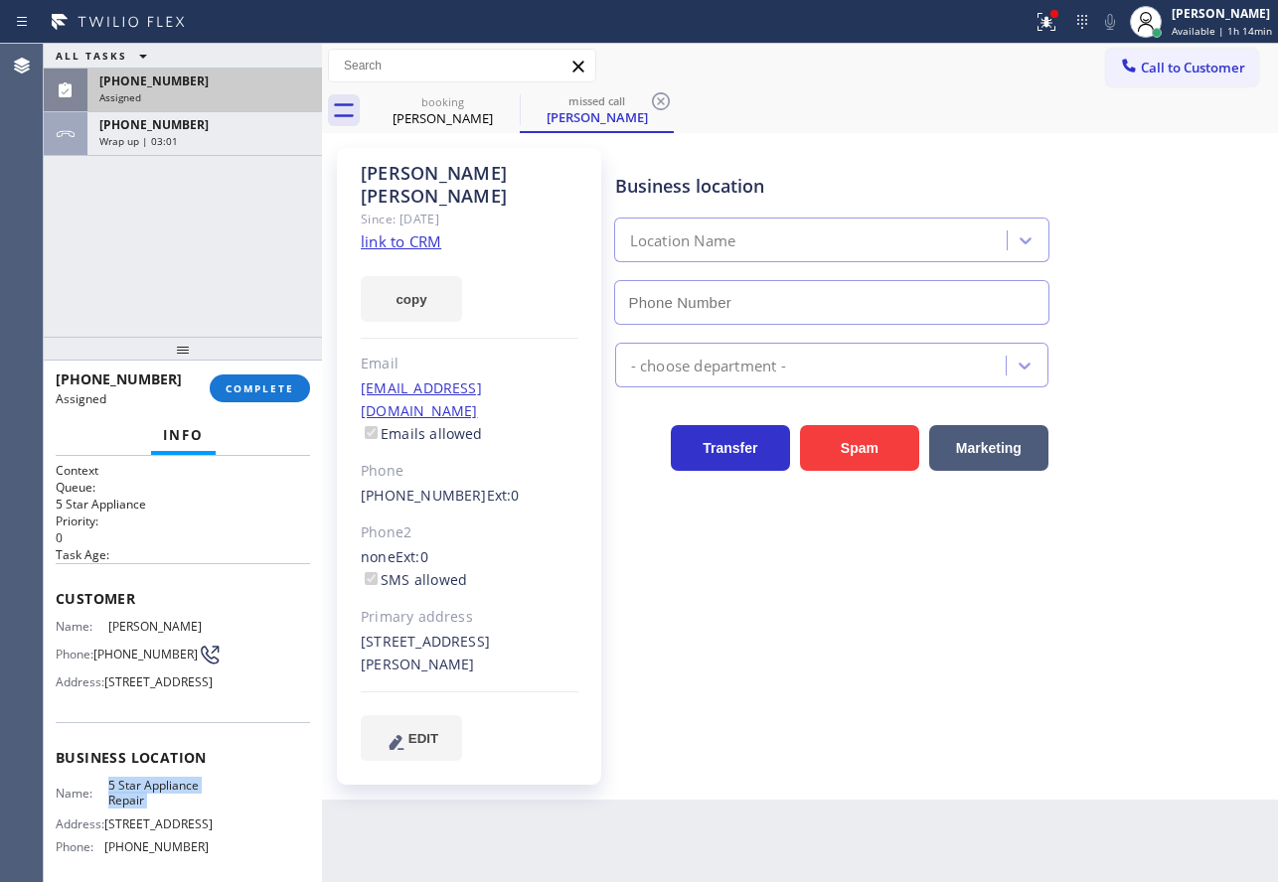
type input "[PHONE_NUMBER]"
click at [407, 231] on link "link to CRM" at bounding box center [401, 241] width 80 height 20
click at [263, 392] on span "COMPLETE" at bounding box center [260, 388] width 69 height 14
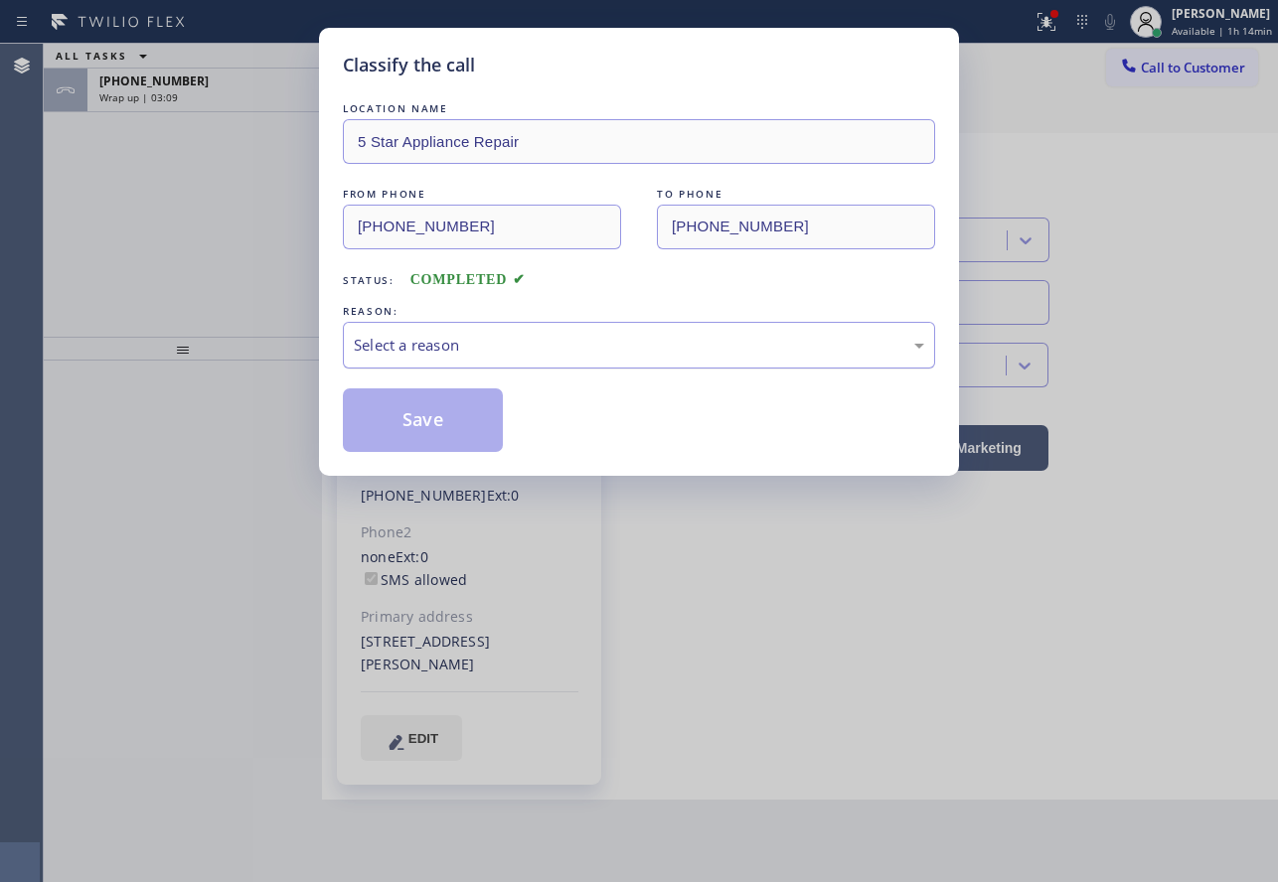
click at [402, 332] on div "Select a reason" at bounding box center [639, 345] width 592 height 47
click at [417, 421] on button "Save" at bounding box center [423, 420] width 160 height 64
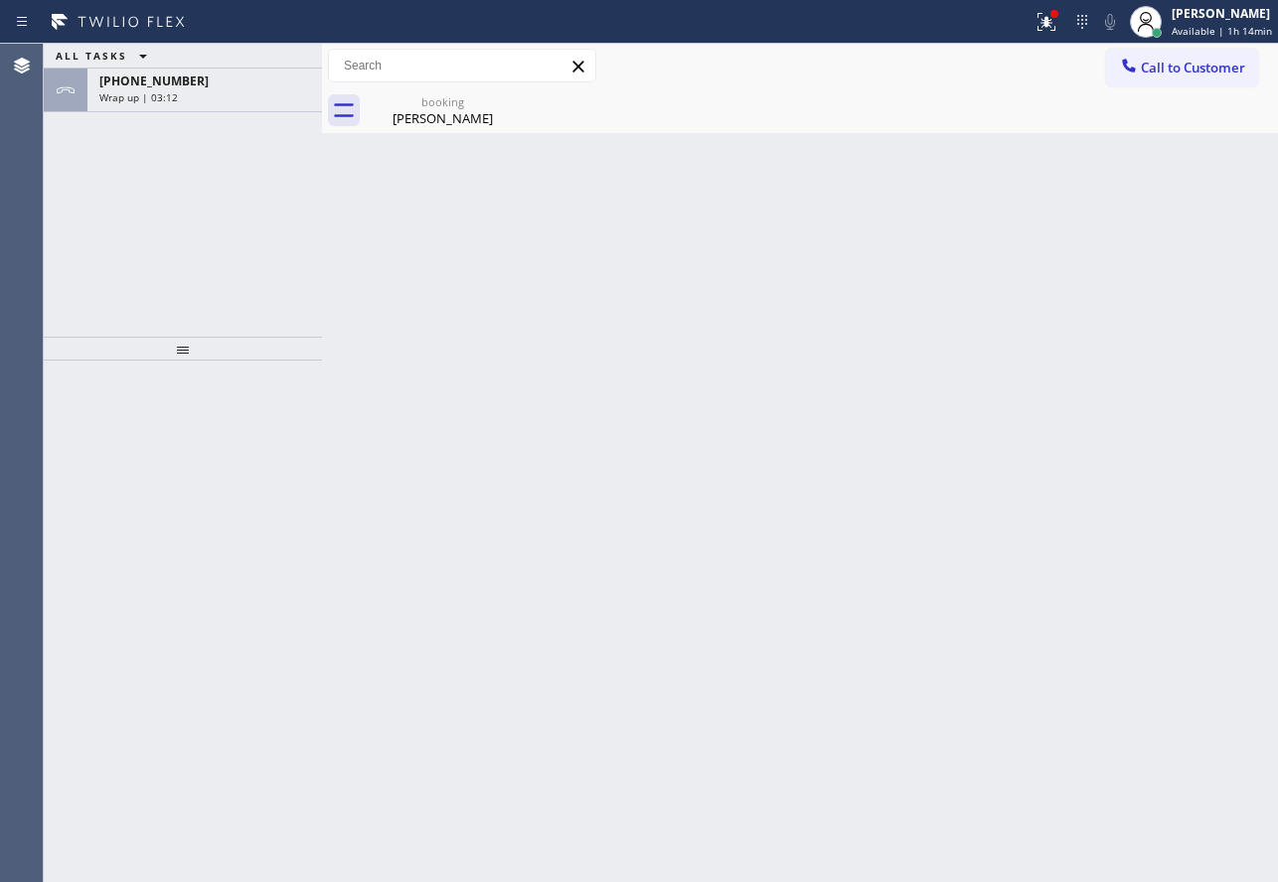
click at [212, 86] on div "[PHONE_NUMBER]" at bounding box center [204, 81] width 211 height 17
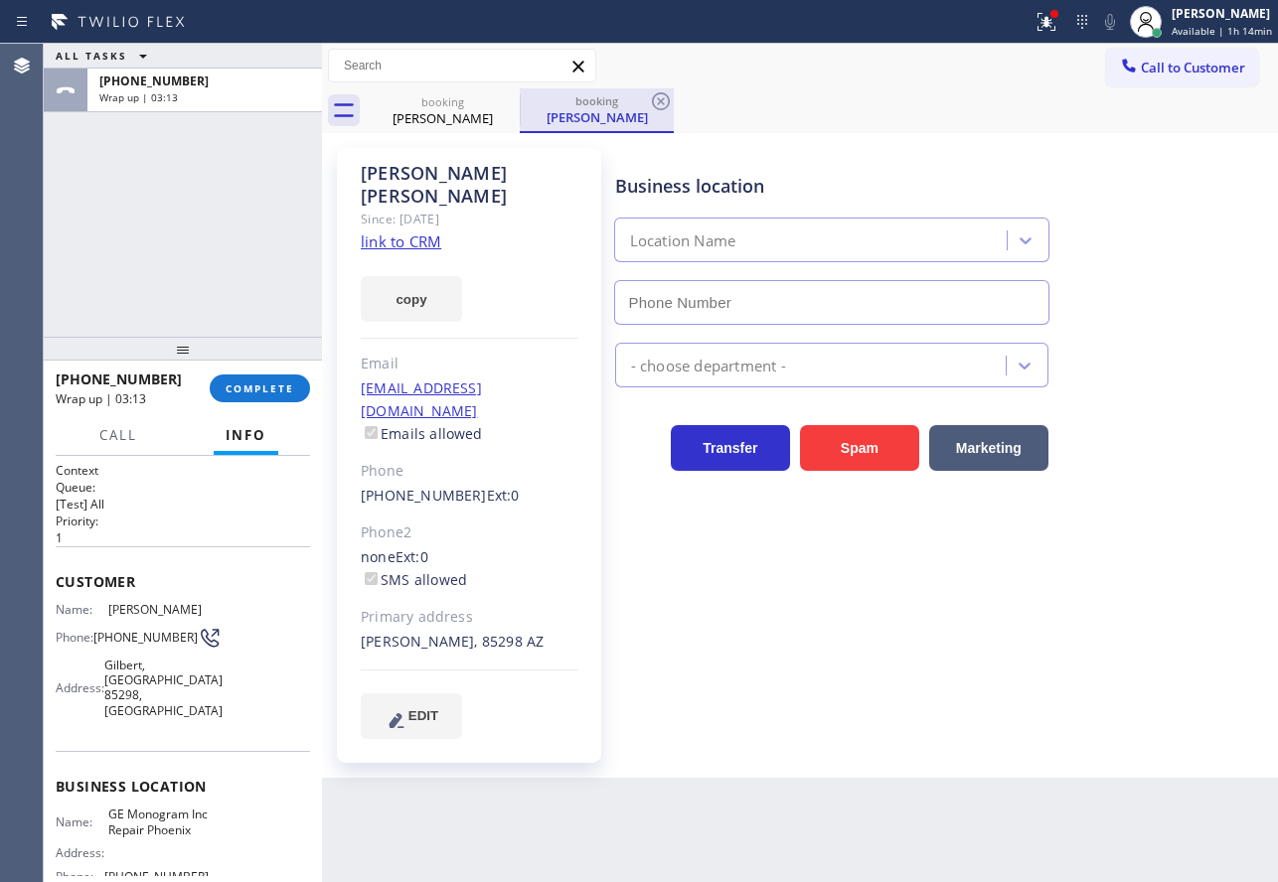
type input "[PHONE_NUMBER]"
click at [657, 99] on icon at bounding box center [661, 101] width 24 height 24
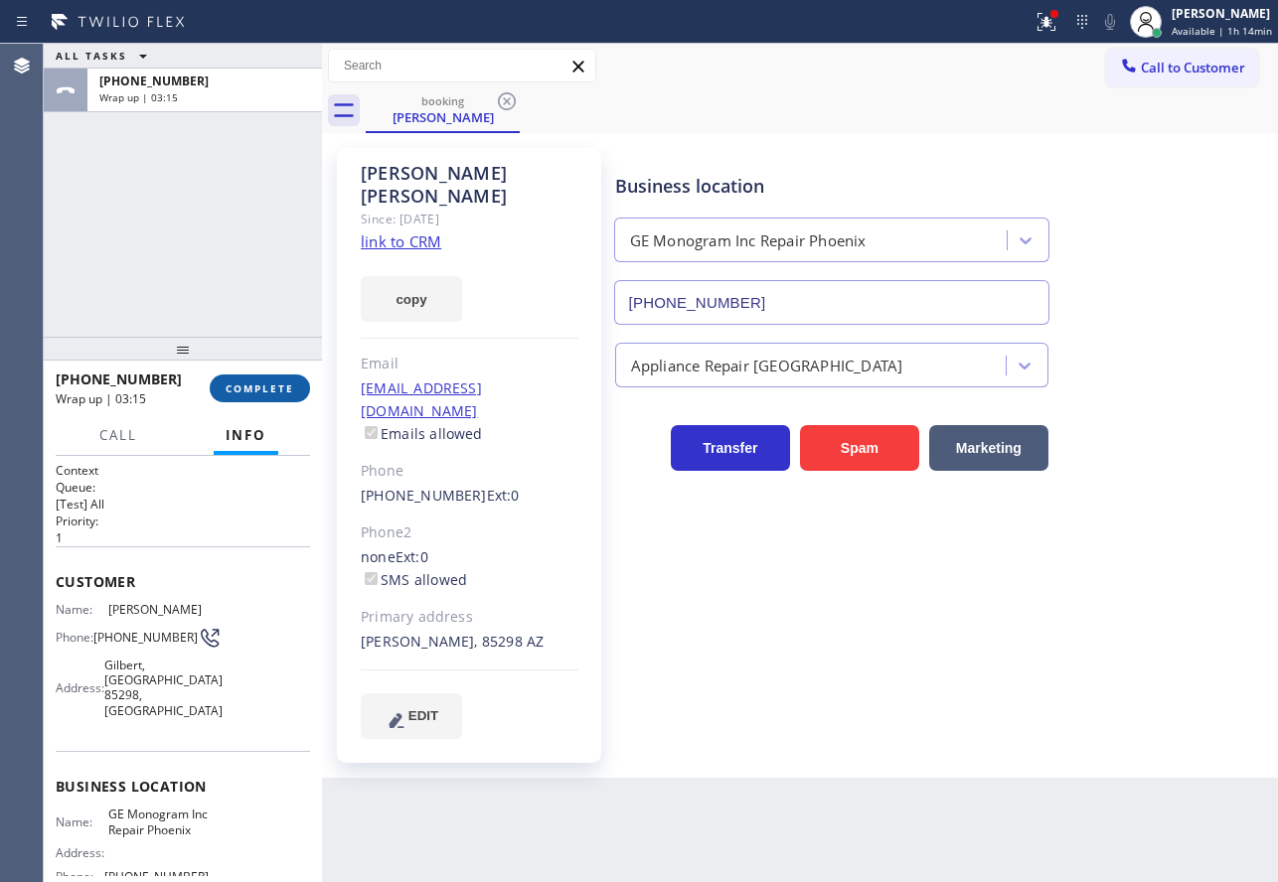
click at [263, 385] on span "COMPLETE" at bounding box center [260, 388] width 69 height 14
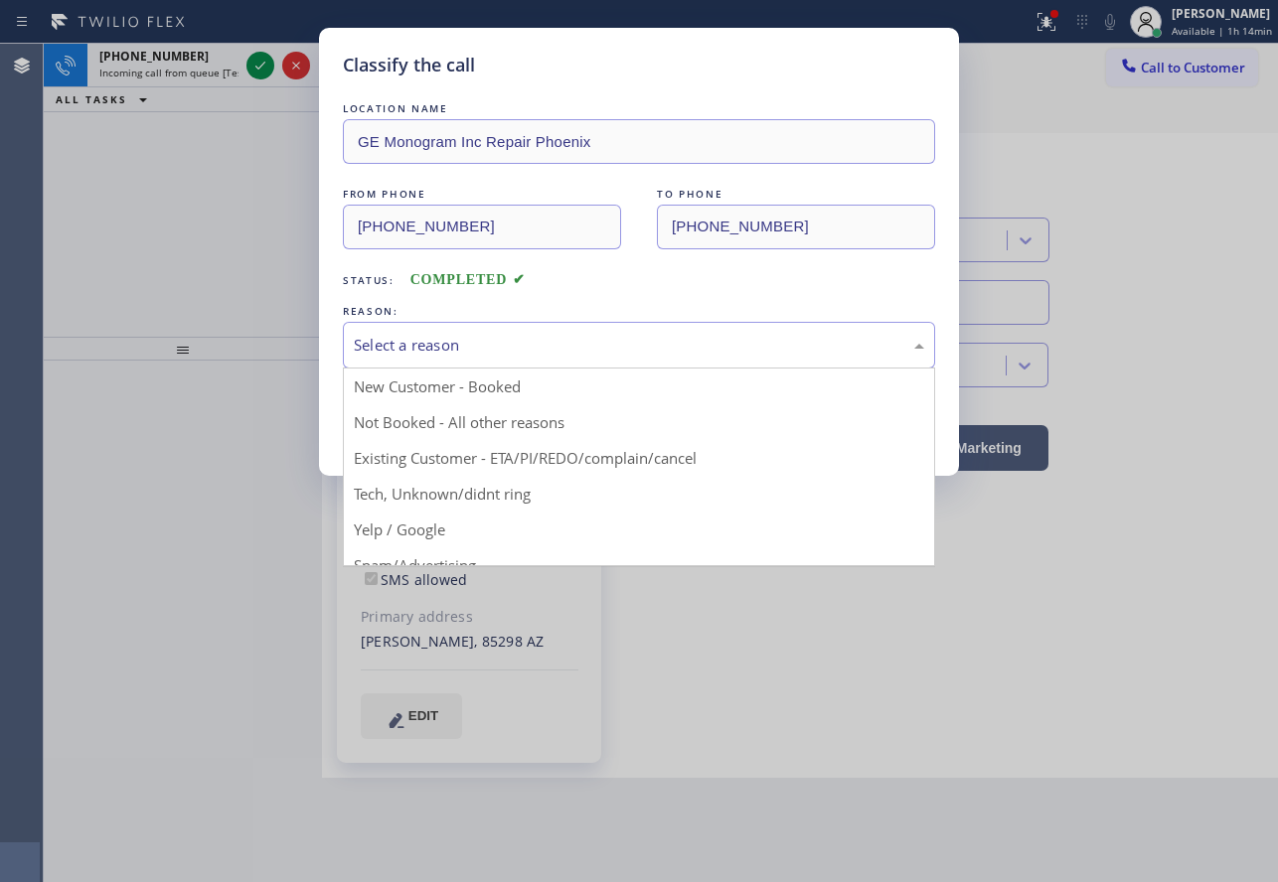
click at [558, 342] on div "Select a reason" at bounding box center [639, 345] width 570 height 23
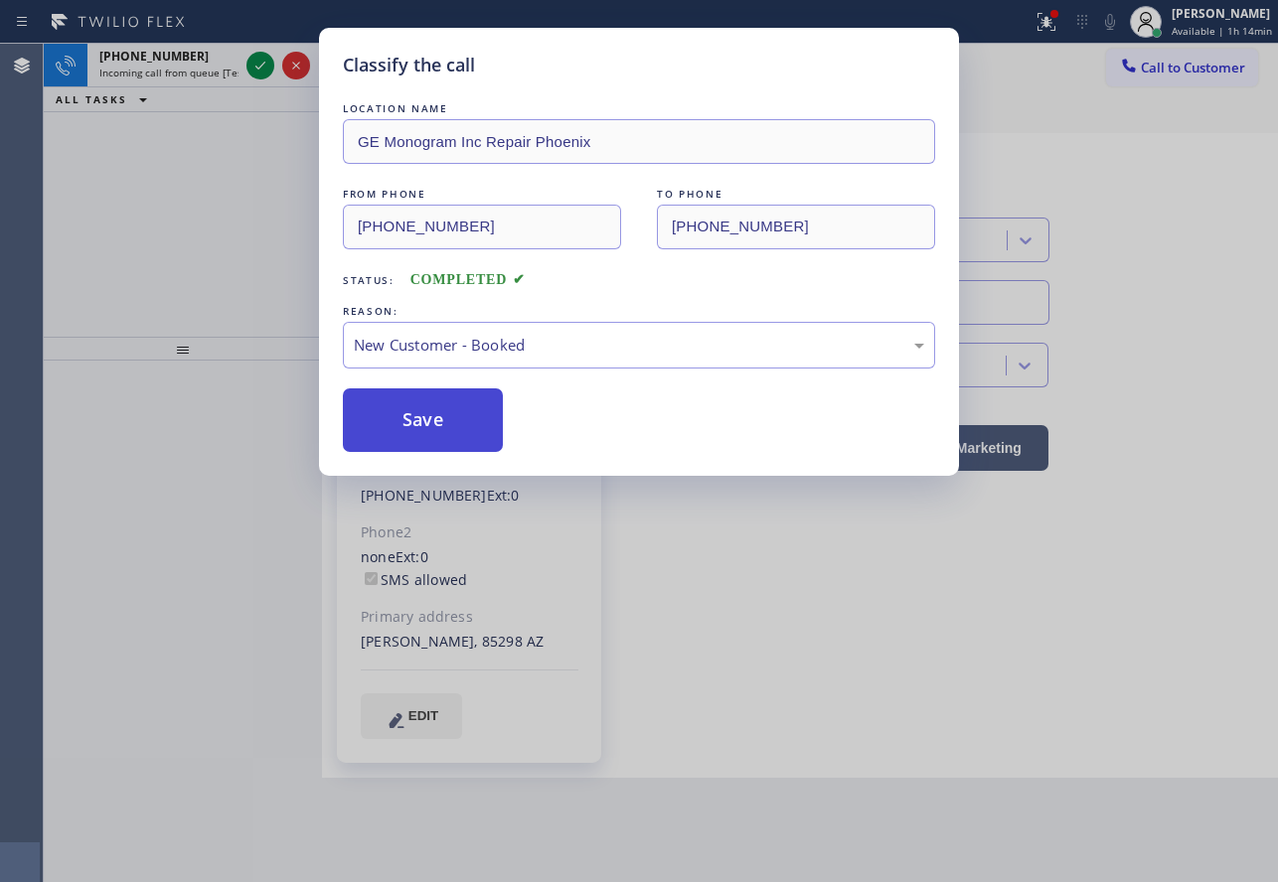
click at [423, 414] on button "Save" at bounding box center [423, 420] width 160 height 64
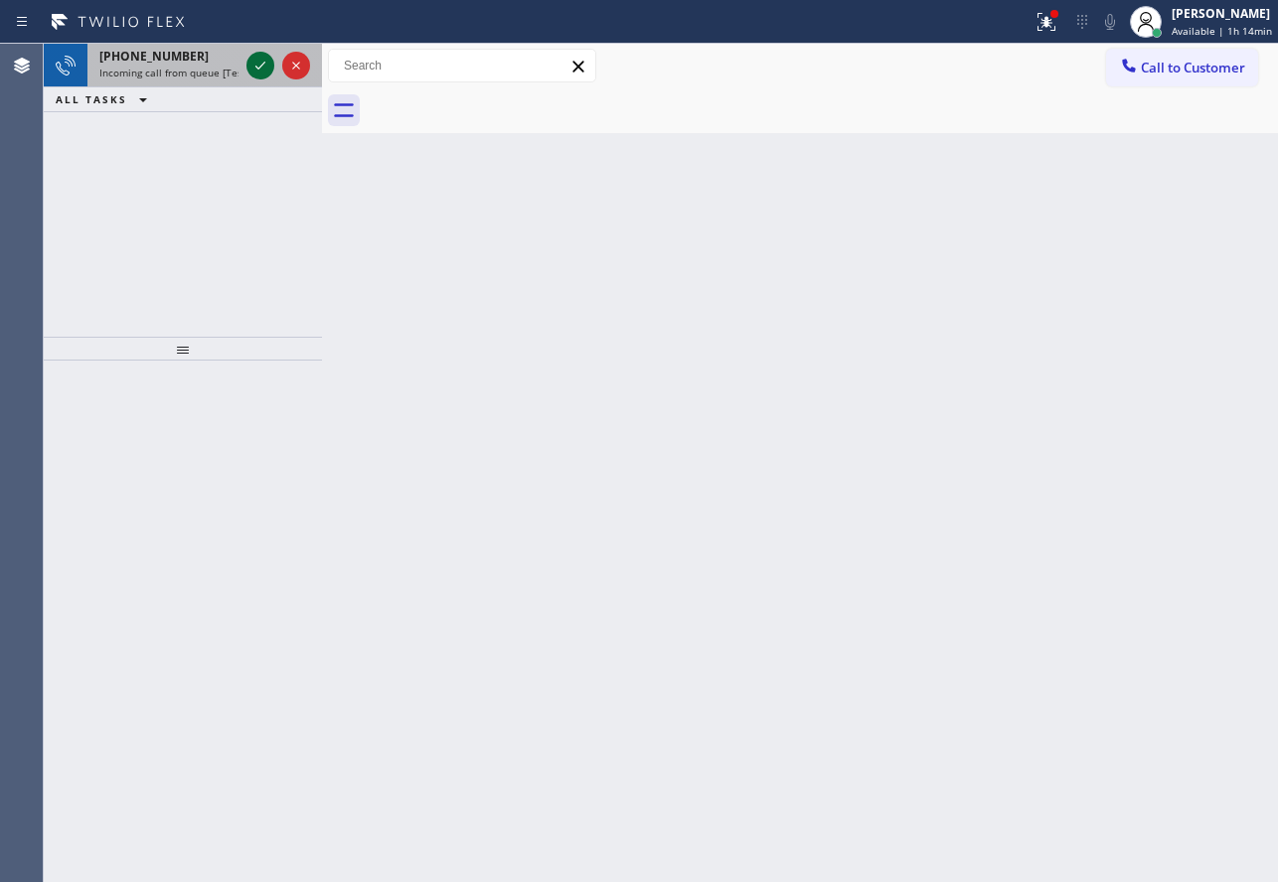
click at [253, 71] on icon at bounding box center [260, 66] width 24 height 24
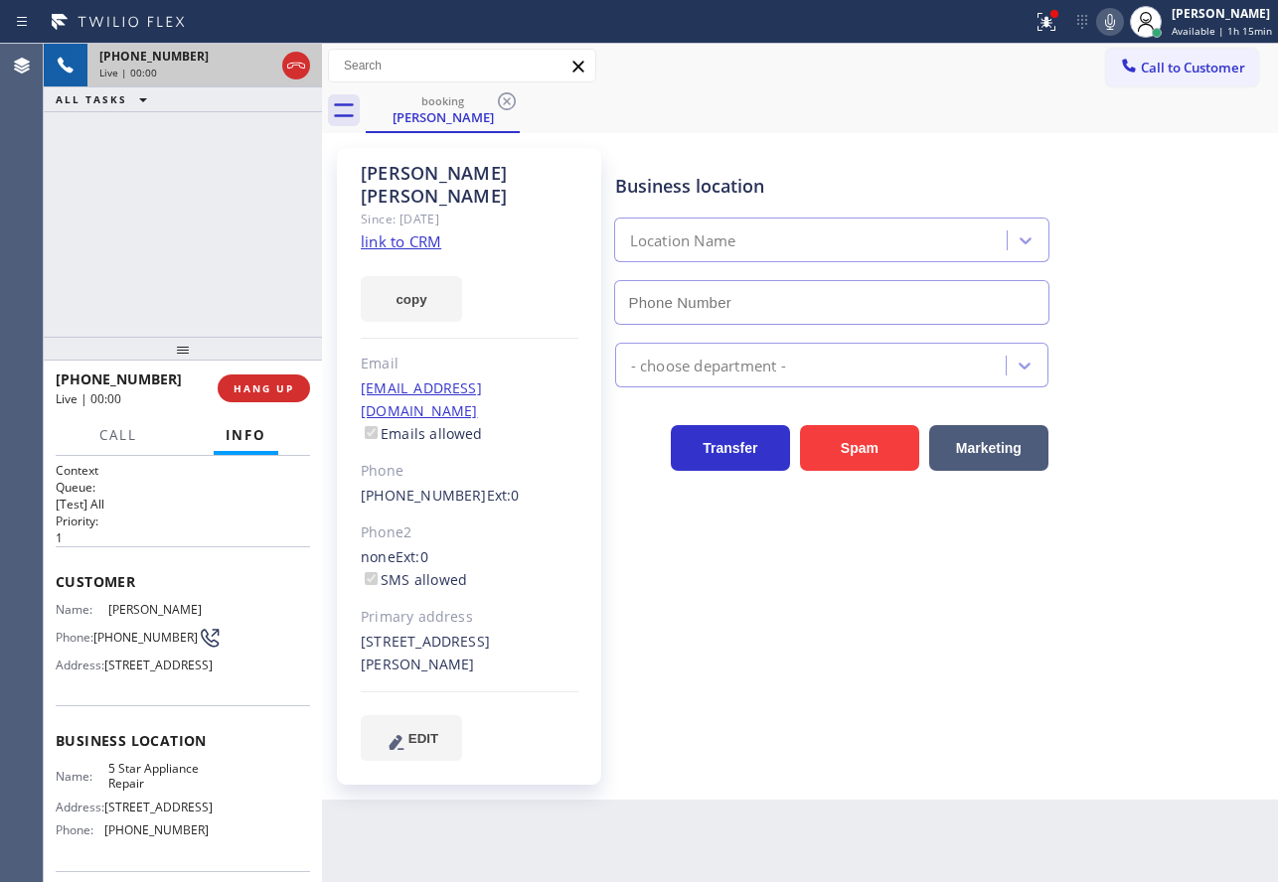
type input "[PHONE_NUMBER]"
click at [421, 231] on link "link to CRM" at bounding box center [401, 241] width 80 height 20
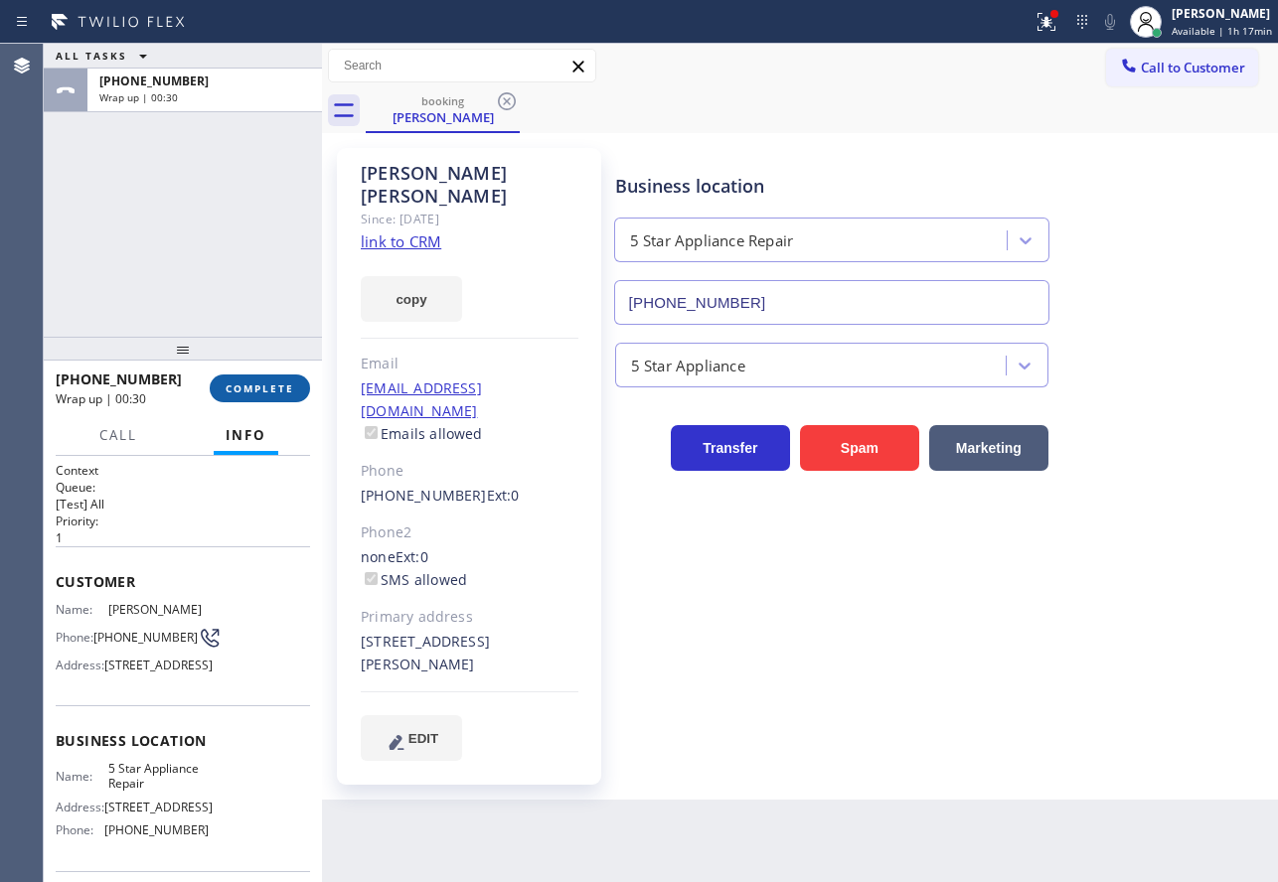
click at [270, 377] on button "COMPLETE" at bounding box center [260, 389] width 100 height 28
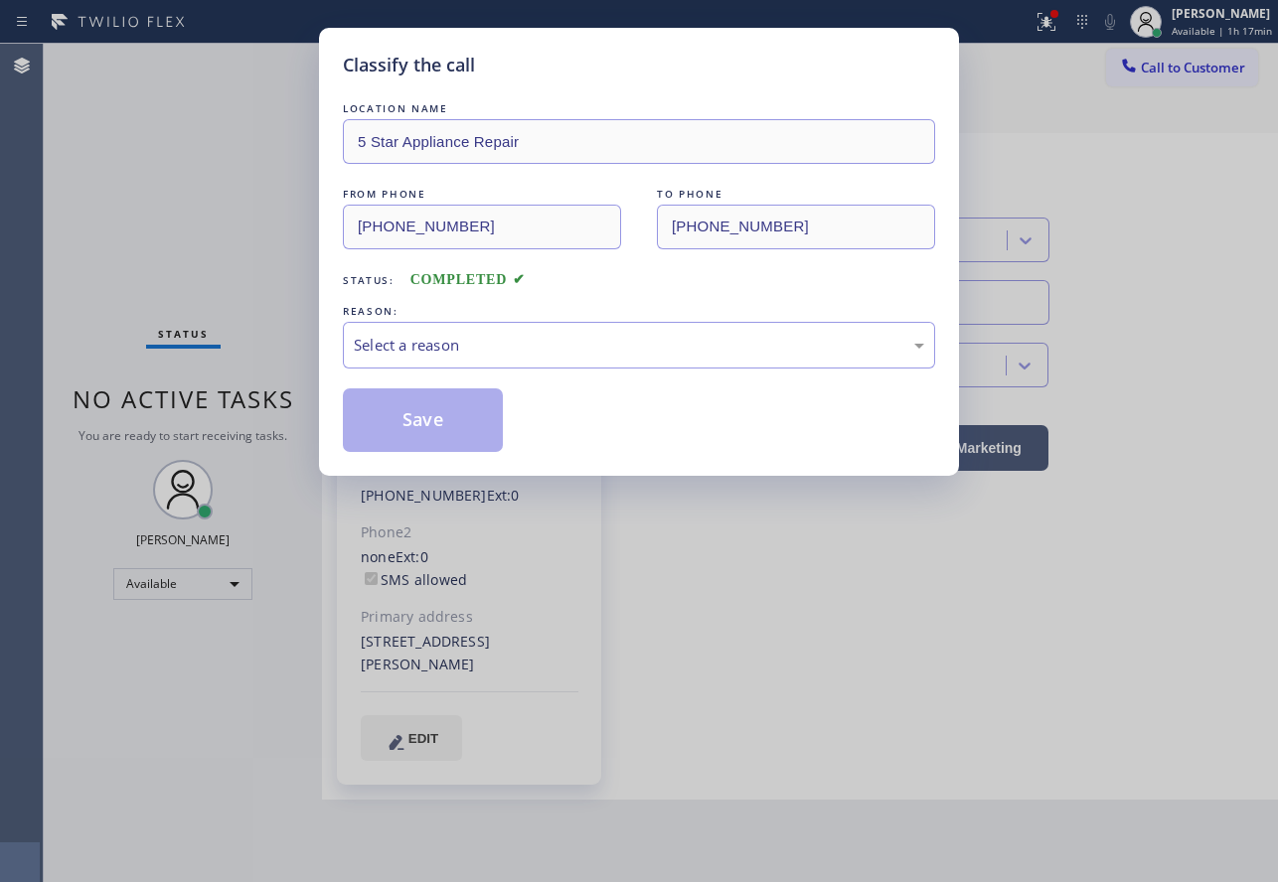
click at [607, 322] on div "Select a reason" at bounding box center [639, 345] width 592 height 47
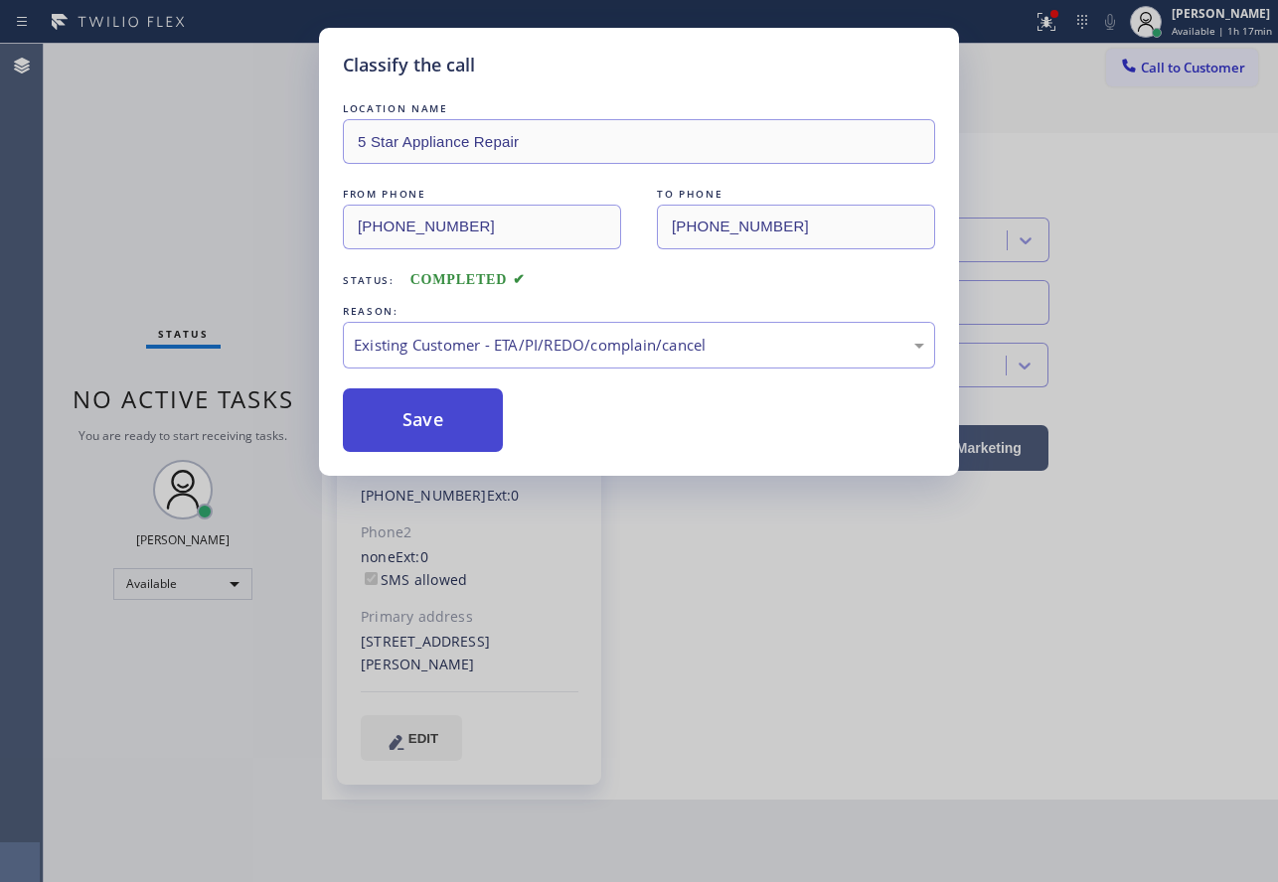
click at [437, 437] on button "Save" at bounding box center [423, 420] width 160 height 64
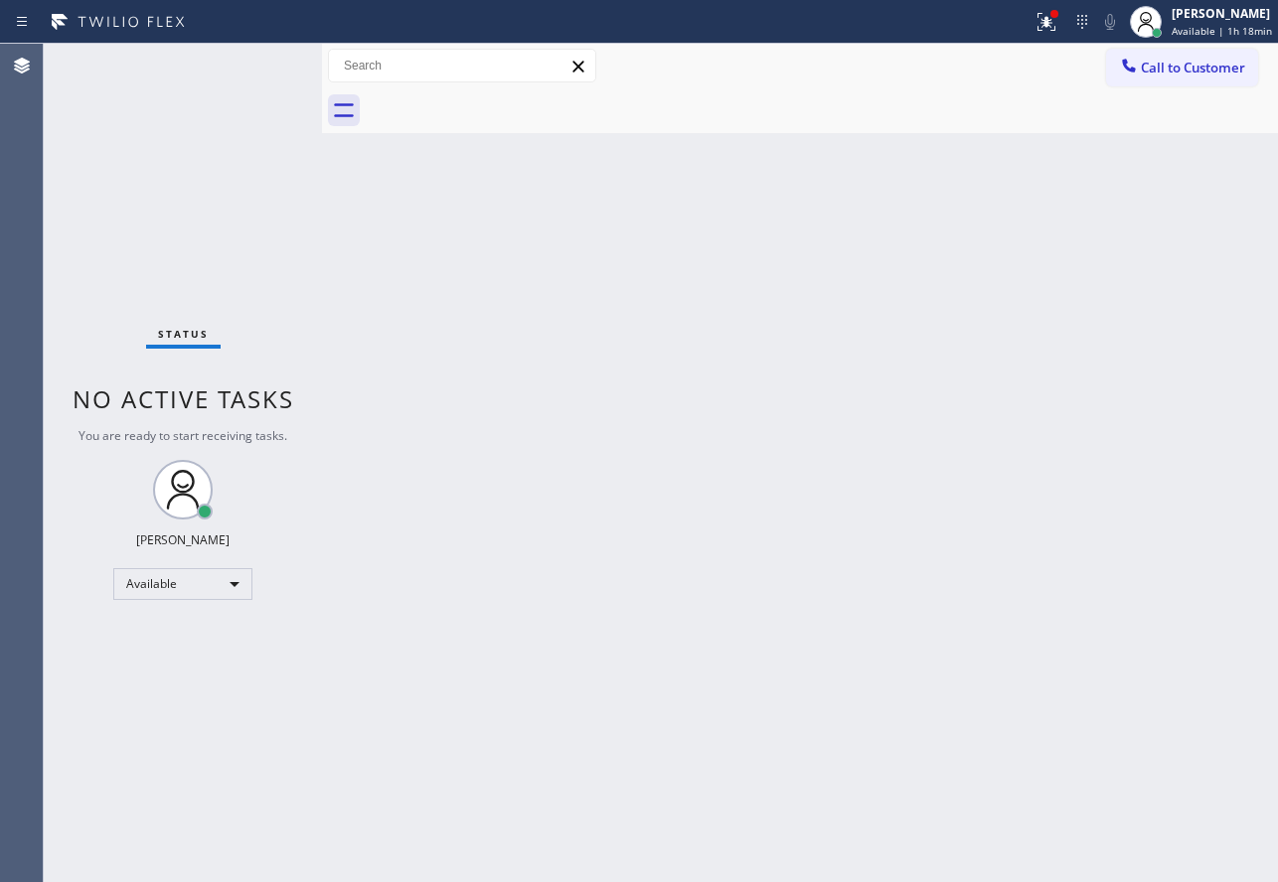
drag, startPoint x: 1204, startPoint y: 72, endPoint x: 1205, endPoint y: 96, distance: 24.9
click at [1204, 72] on span "Call to Customer" at bounding box center [1192, 68] width 104 height 18
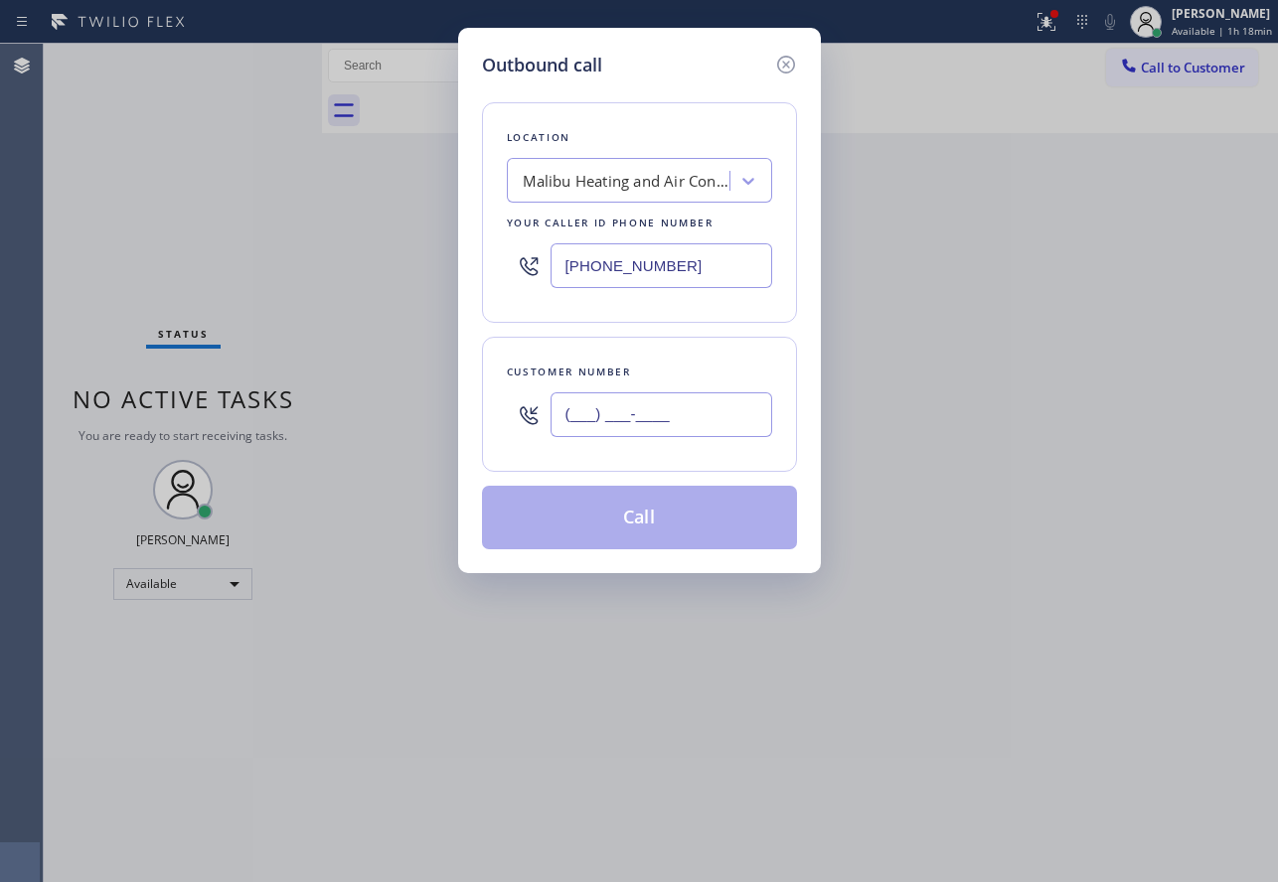
click at [682, 427] on input "(___) ___-____" at bounding box center [661, 414] width 222 height 45
paste input "415) 600-9873"
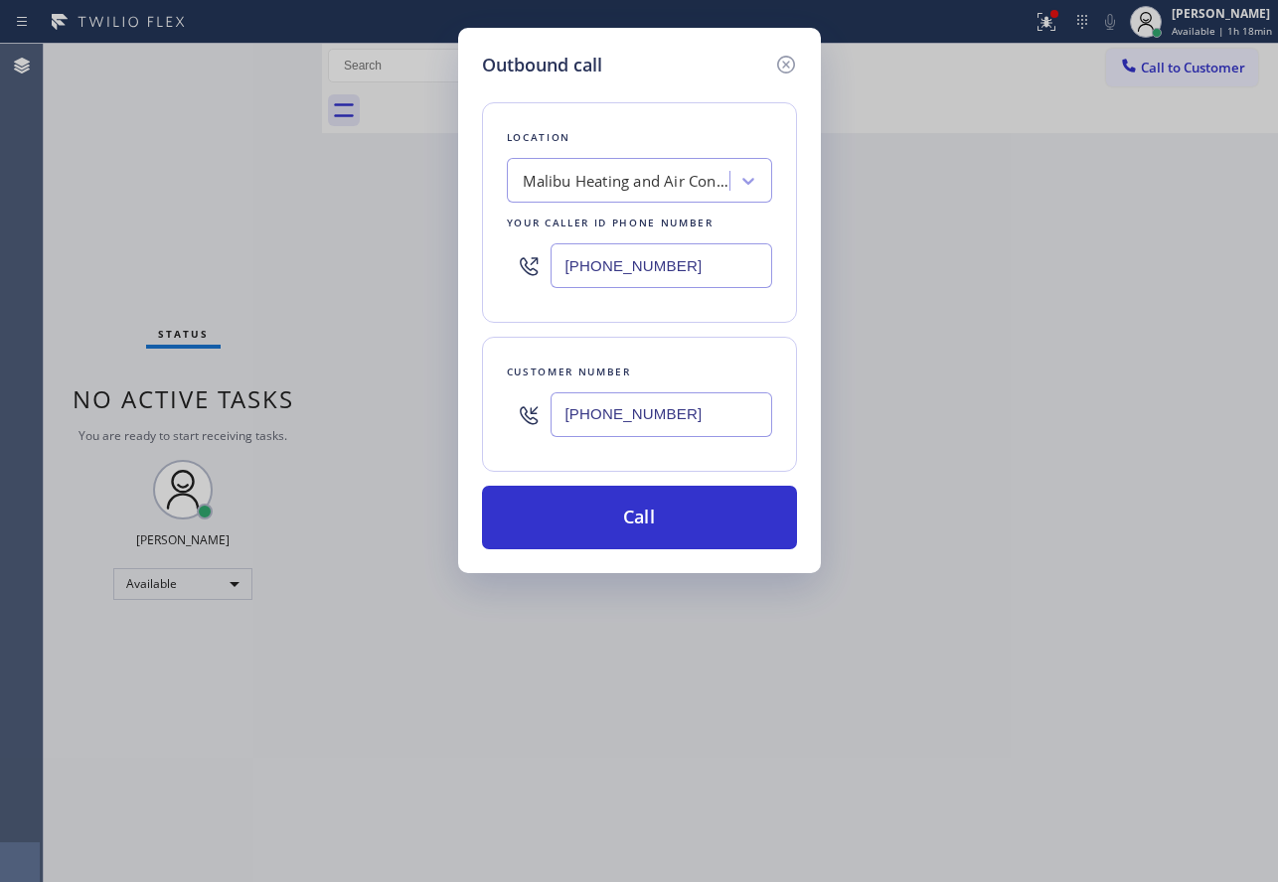
type input "[PHONE_NUMBER]"
drag, startPoint x: 683, startPoint y: 268, endPoint x: 476, endPoint y: 257, distance: 207.9
click at [476, 257] on div "Outbound call Location [GEOGRAPHIC_DATA] Heating and Air Conditioning Team Your…" at bounding box center [639, 300] width 363 height 545
paste input "415) 707-3340"
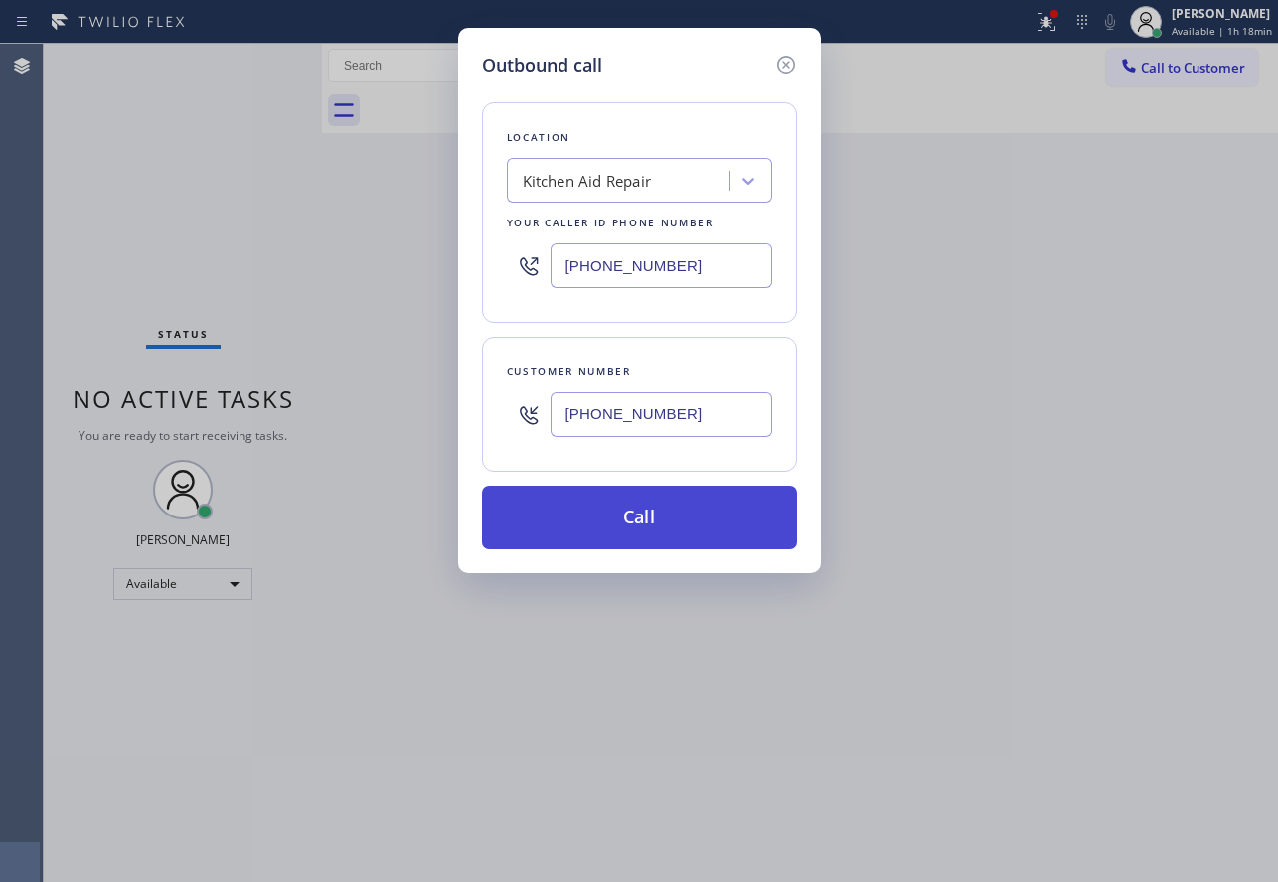
type input "[PHONE_NUMBER]"
click at [684, 528] on button "Call" at bounding box center [639, 518] width 315 height 64
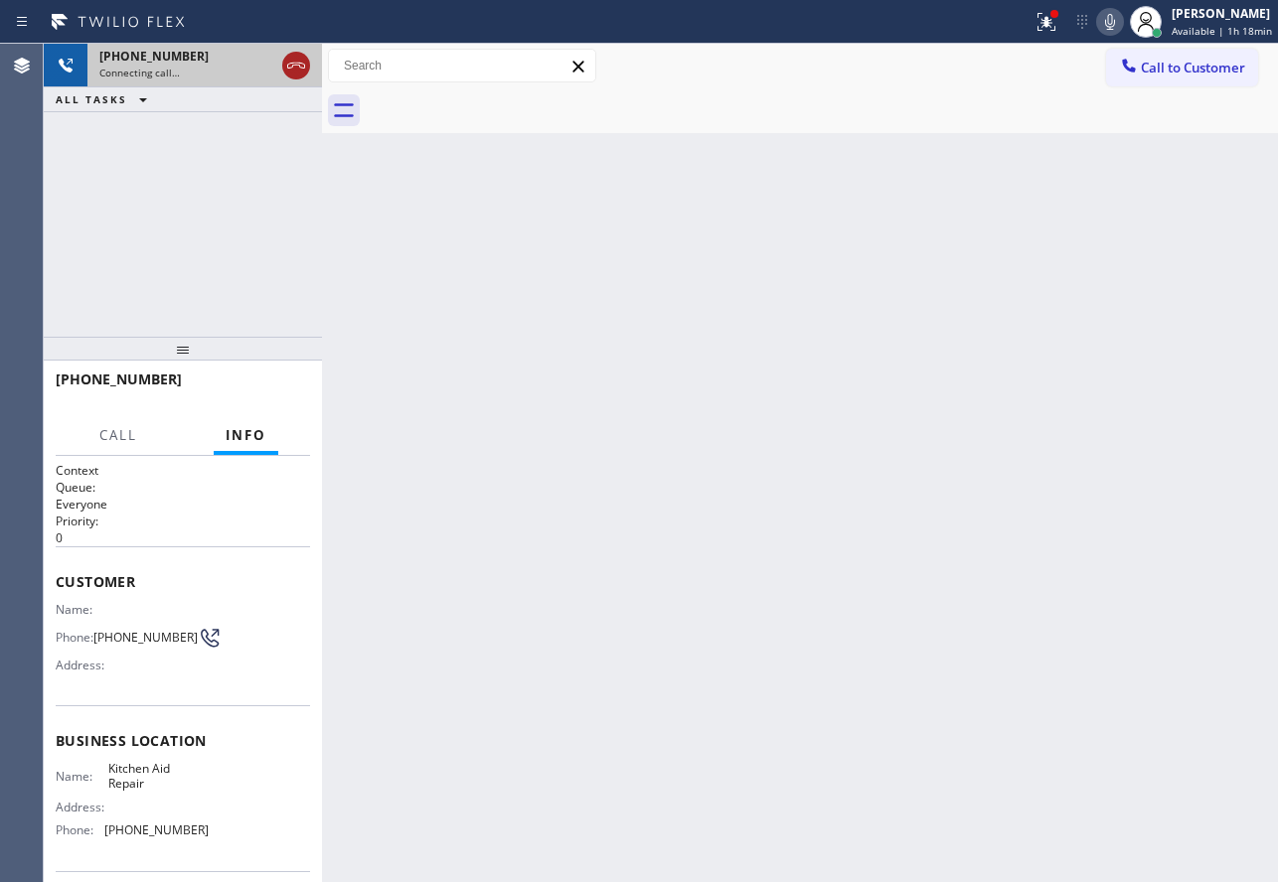
click at [303, 69] on icon at bounding box center [296, 66] width 24 height 24
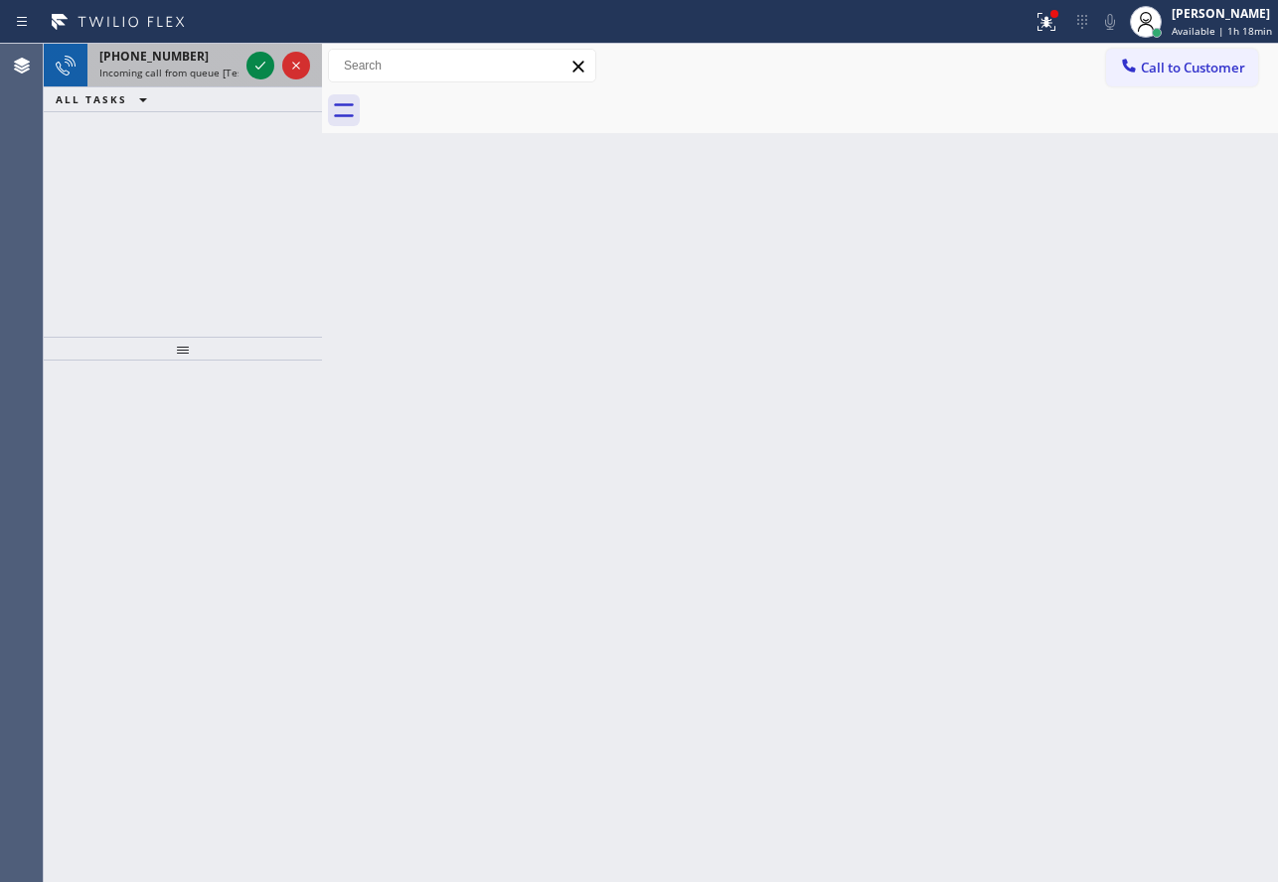
click at [255, 48] on div at bounding box center [278, 66] width 72 height 44
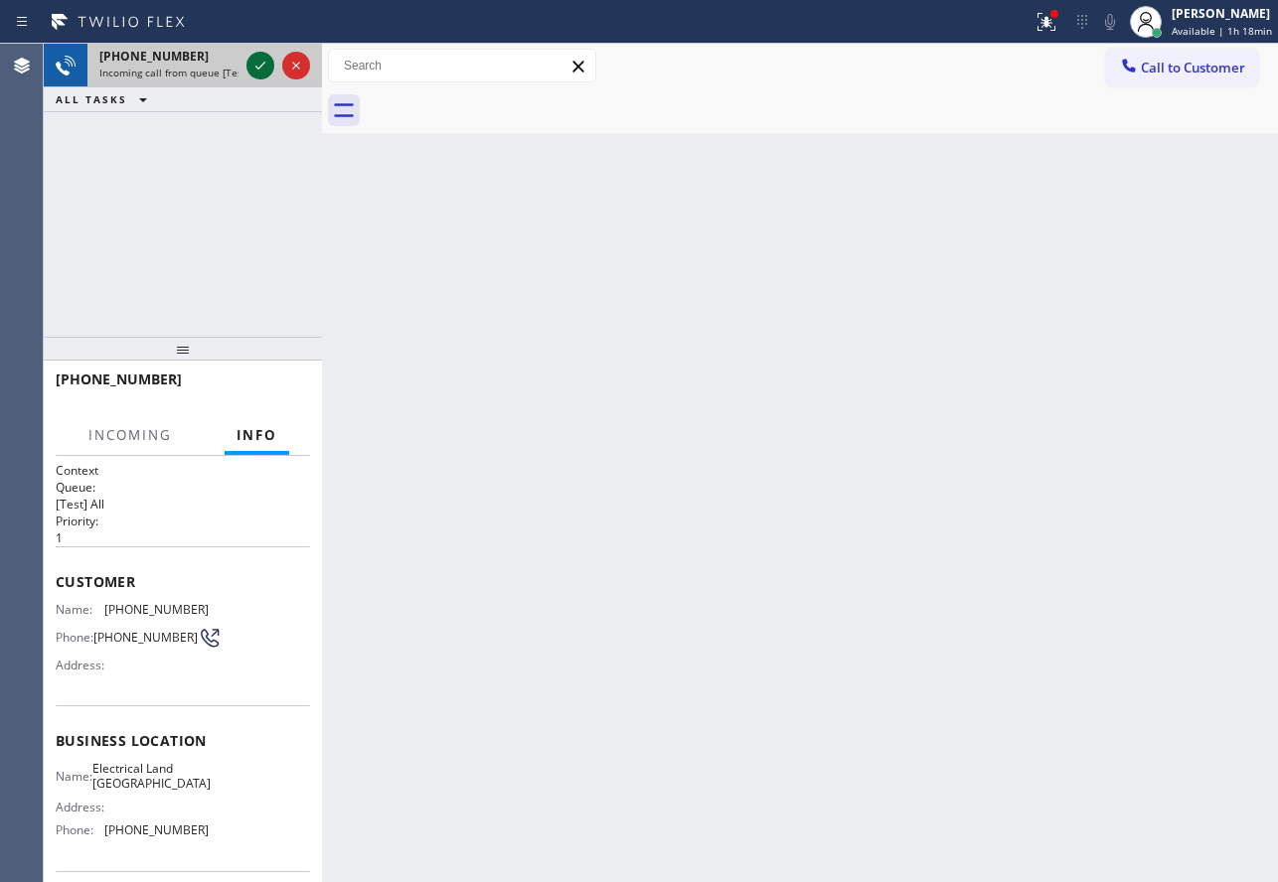
click at [254, 58] on icon at bounding box center [260, 66] width 24 height 24
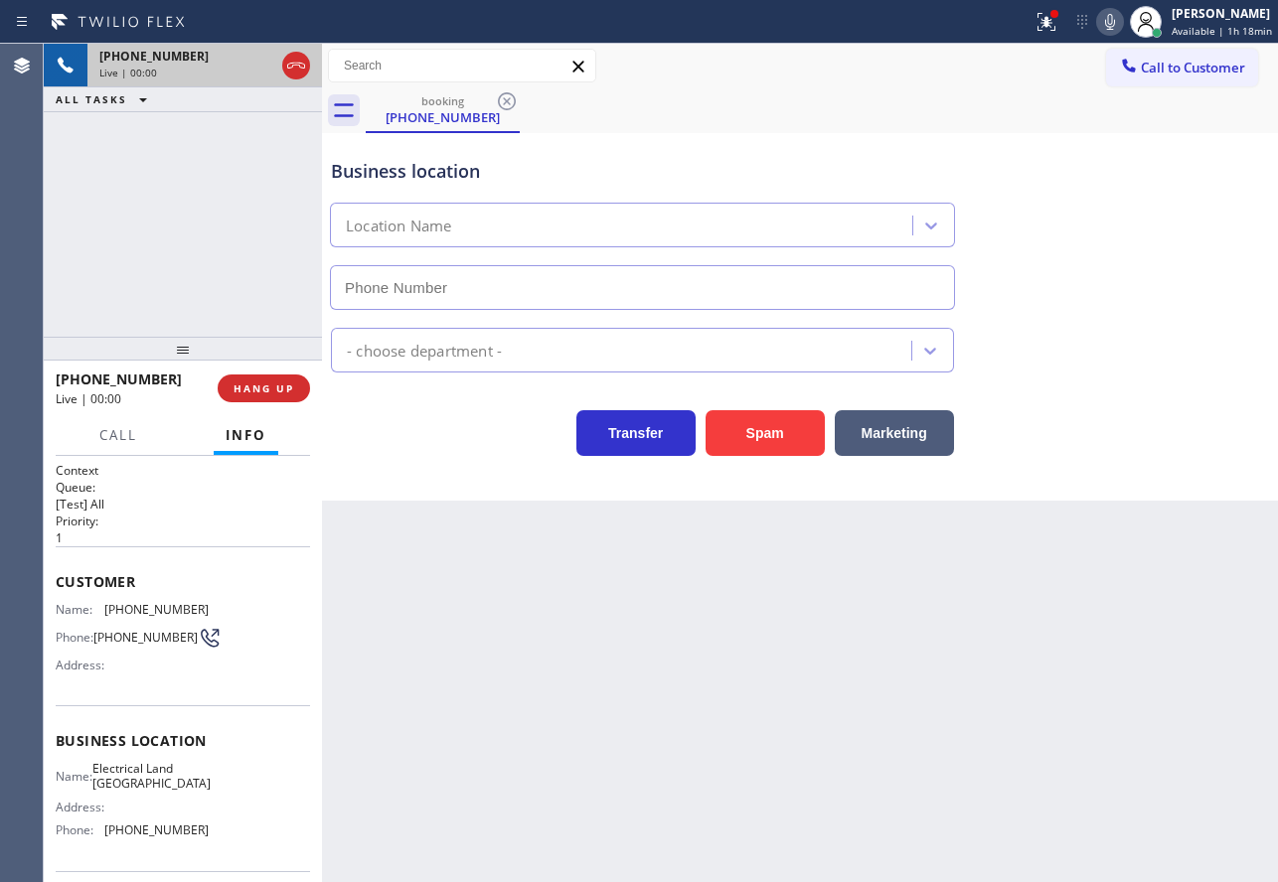
type input "[PHONE_NUMBER]"
click at [1110, 23] on icon at bounding box center [1110, 22] width 10 height 16
click at [298, 382] on button "HANG UP" at bounding box center [264, 389] width 92 height 28
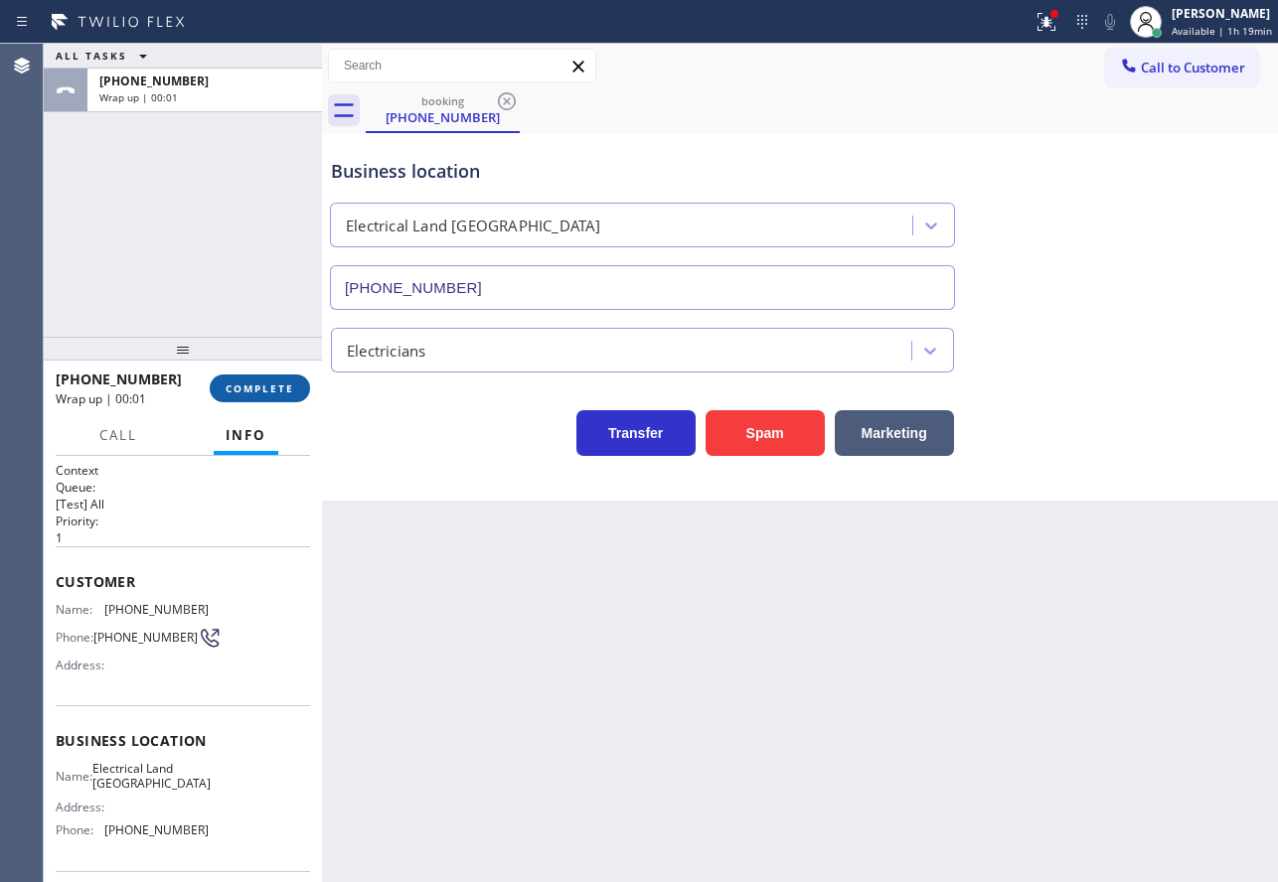
click at [298, 382] on button "COMPLETE" at bounding box center [260, 389] width 100 height 28
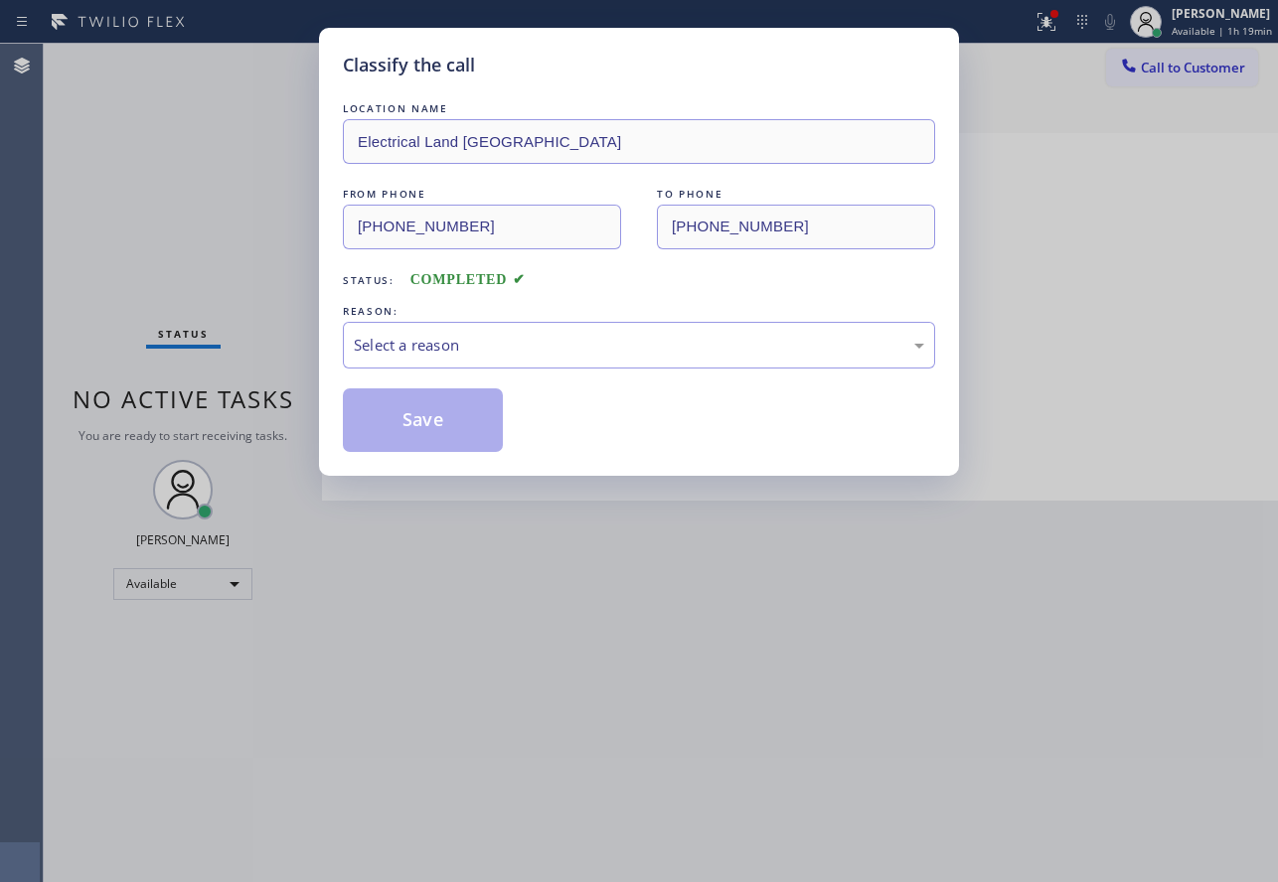
click at [454, 344] on div "Select a reason" at bounding box center [639, 345] width 570 height 23
click at [424, 449] on button "Save" at bounding box center [423, 420] width 160 height 64
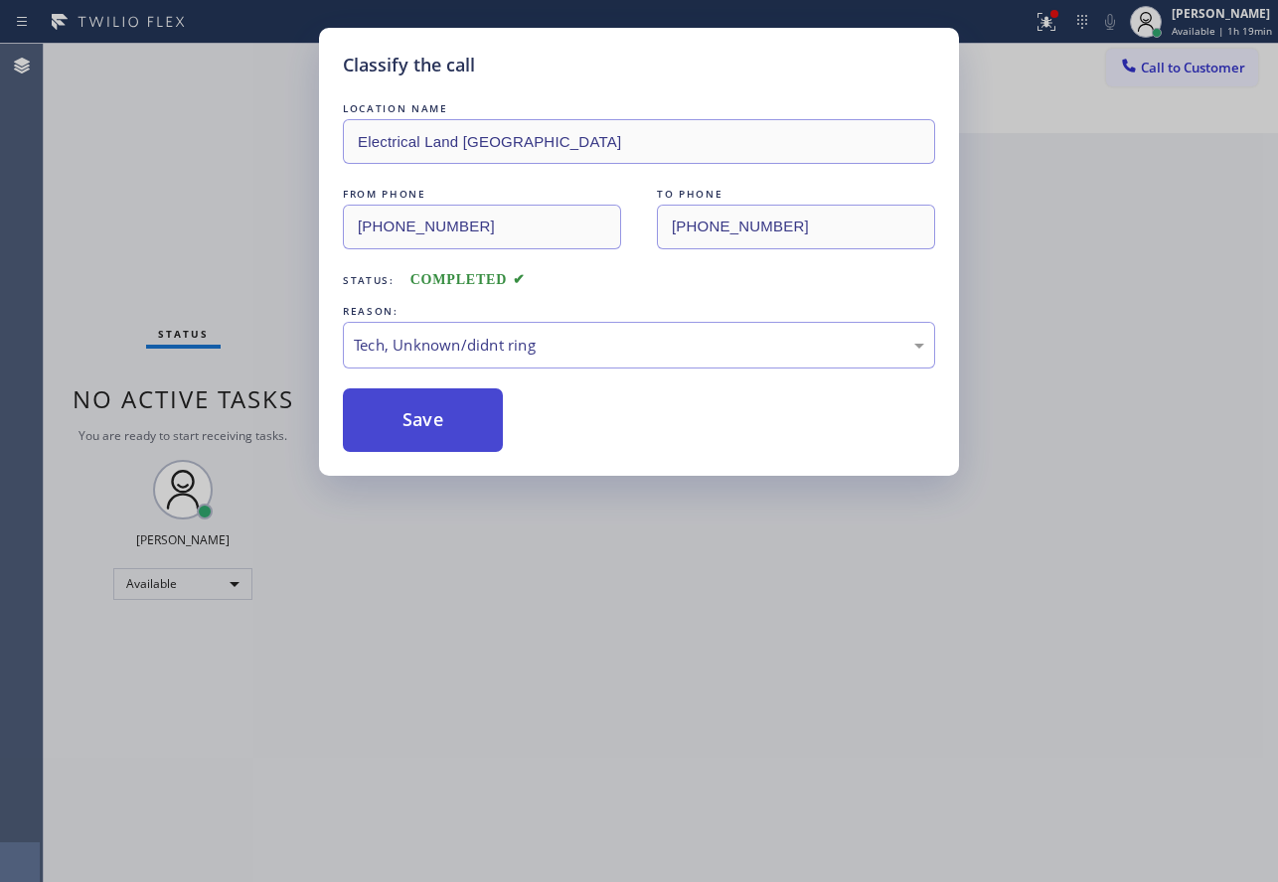
click at [426, 437] on button "Save" at bounding box center [423, 420] width 160 height 64
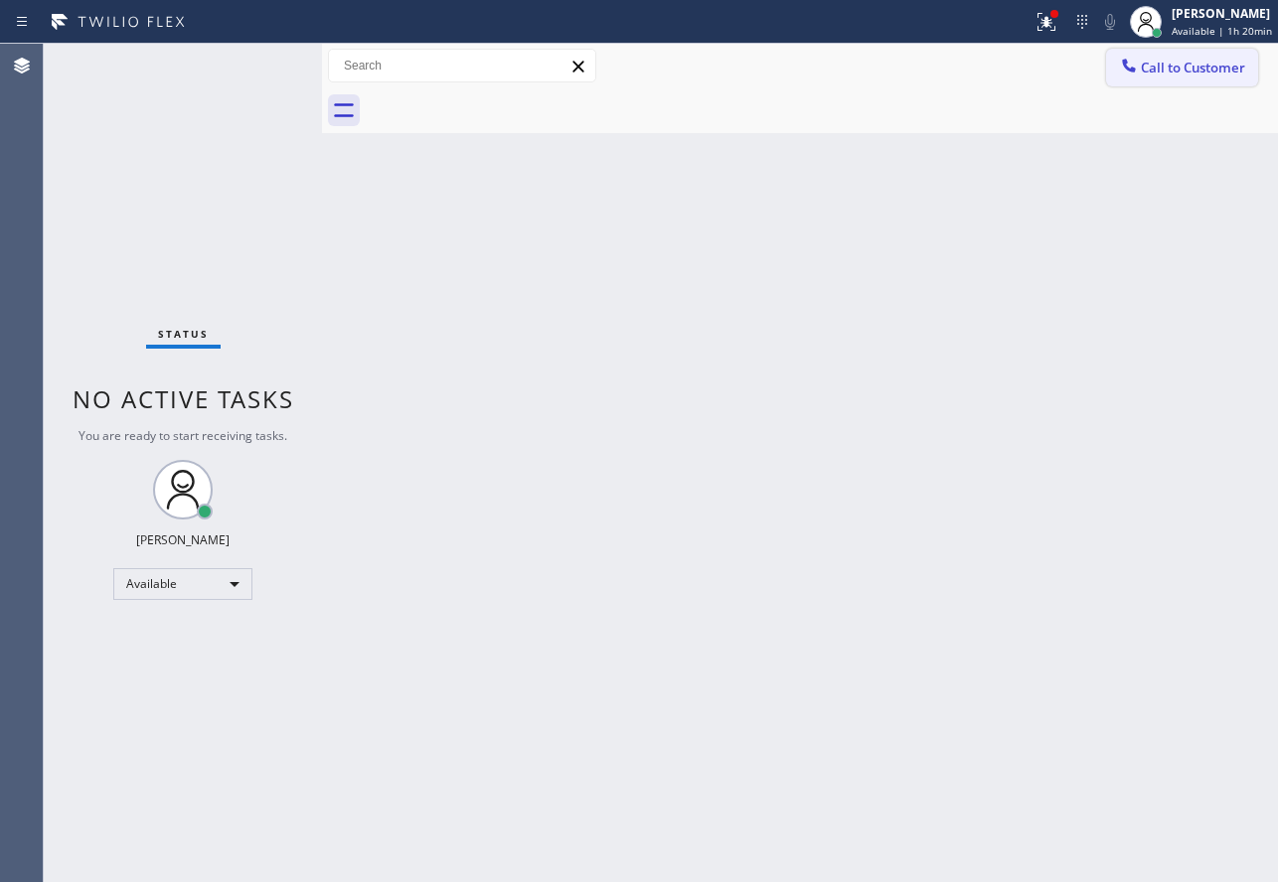
click at [1185, 59] on span "Call to Customer" at bounding box center [1192, 68] width 104 height 18
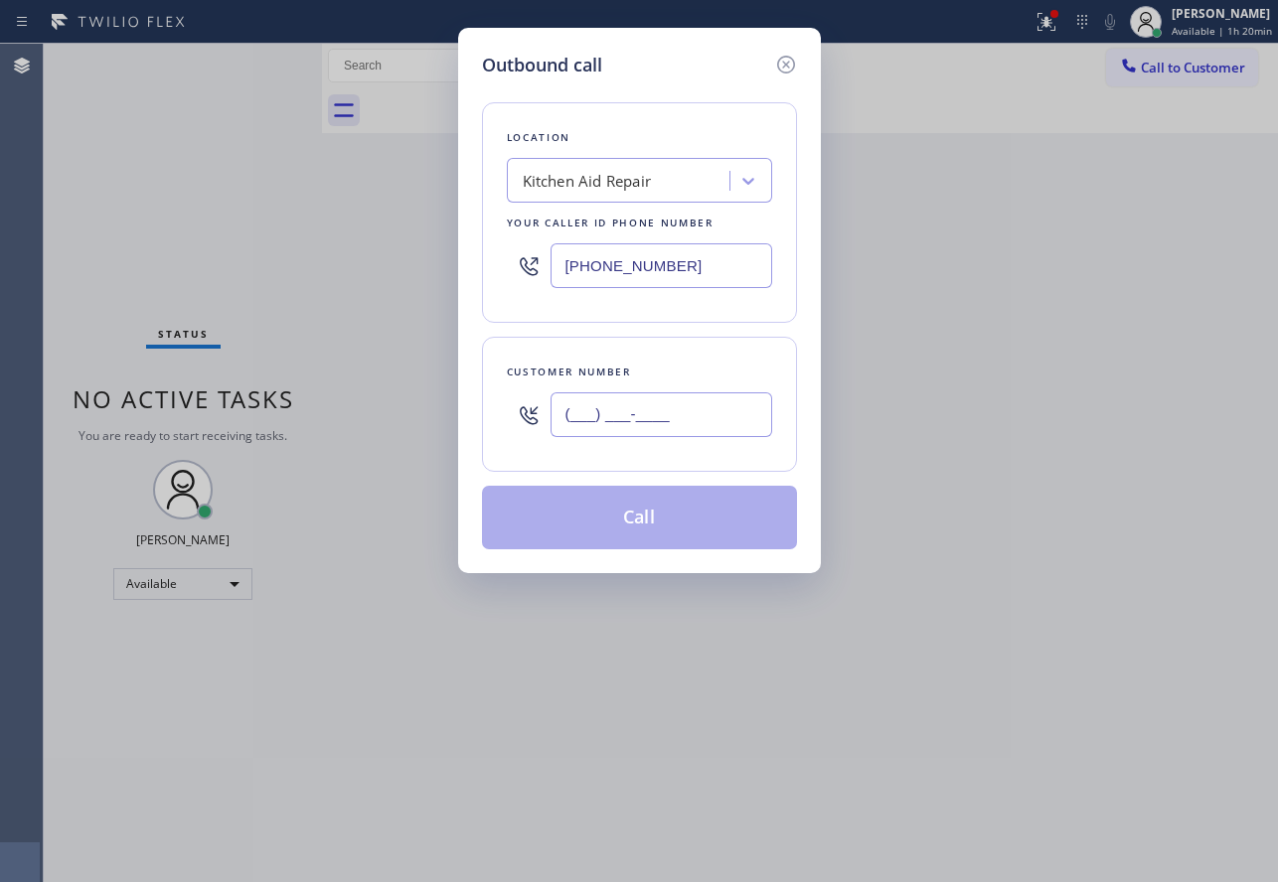
click at [665, 399] on input "(___) ___-____" at bounding box center [661, 414] width 222 height 45
paste input "408) 616-9791"
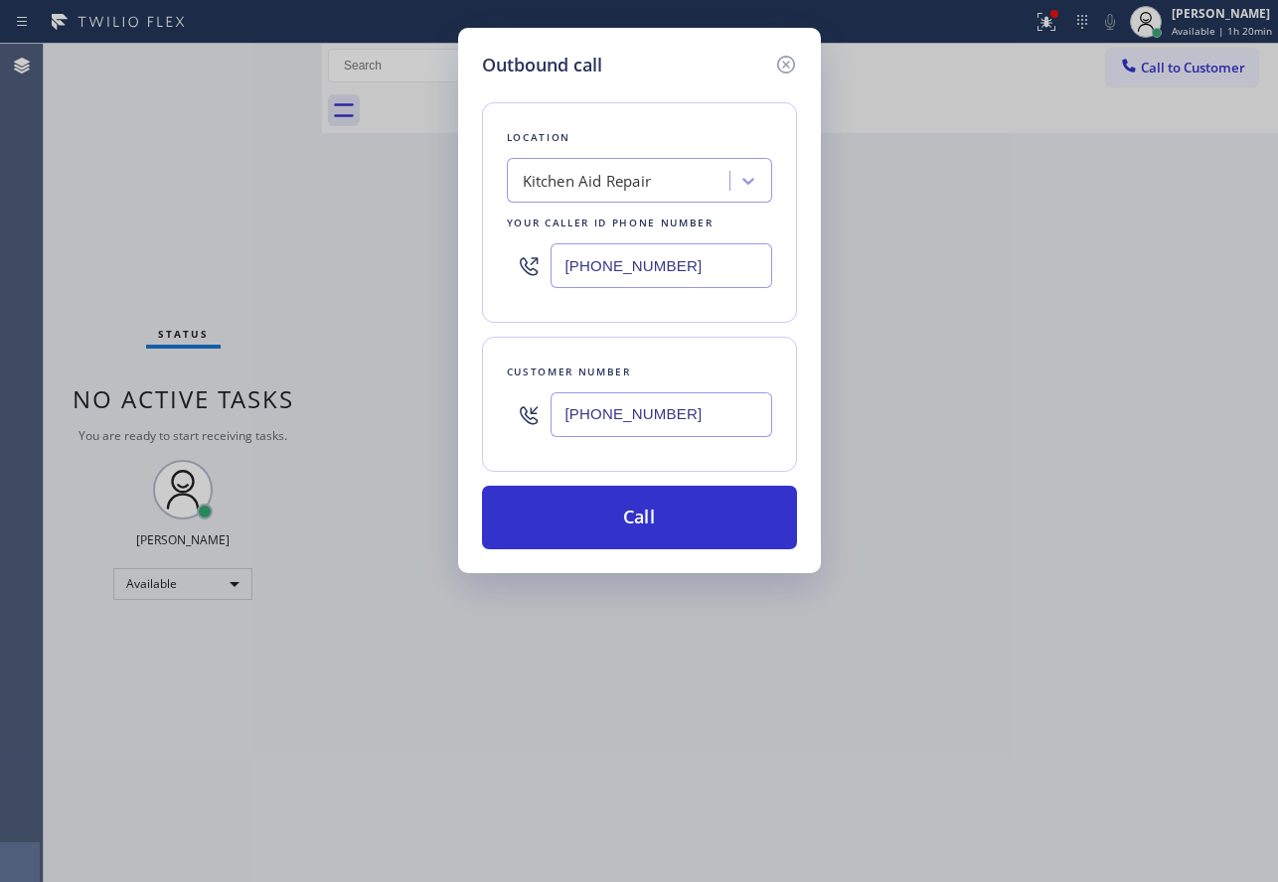
type input "[PHONE_NUMBER]"
click at [563, 187] on div "Kitchen Aid Repair" at bounding box center [587, 181] width 129 height 23
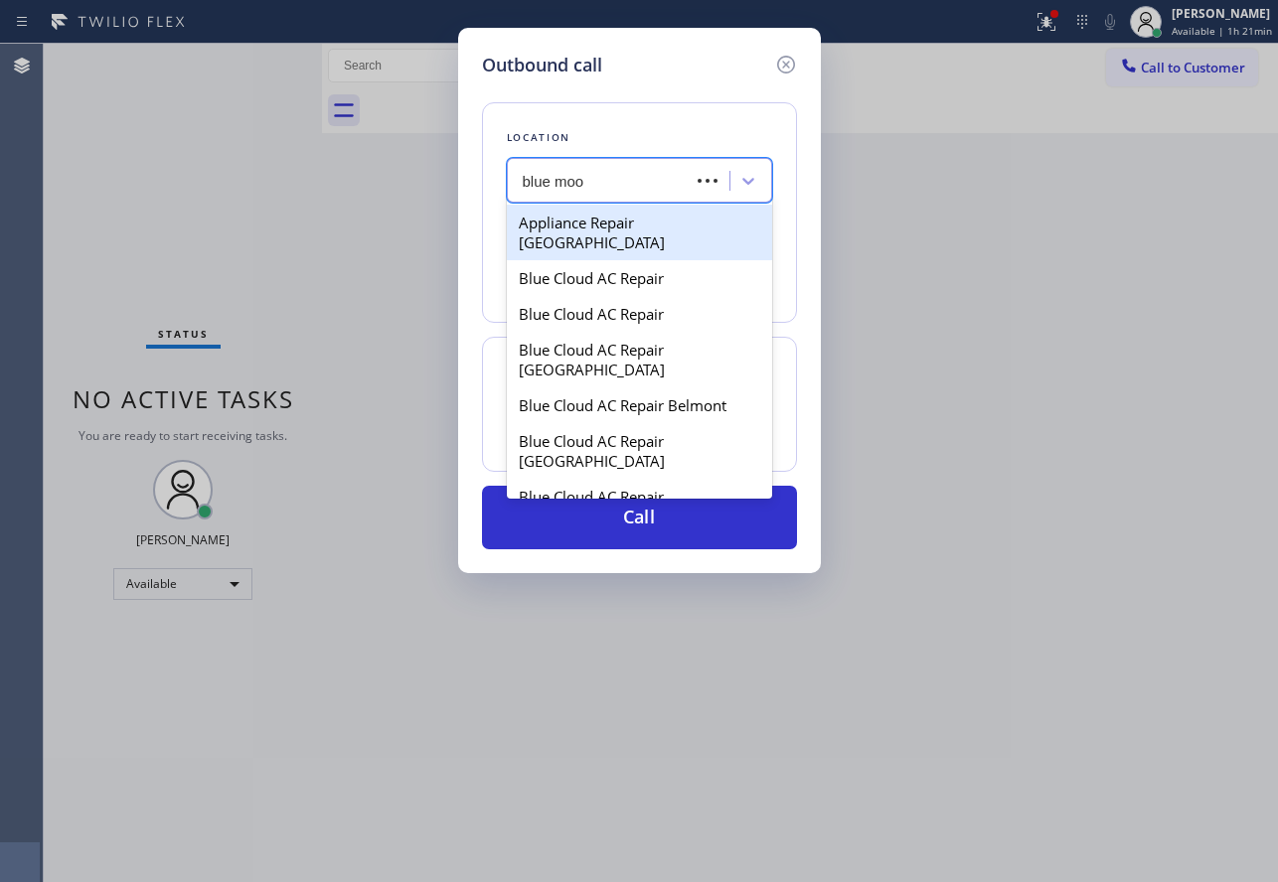
type input "blue moon"
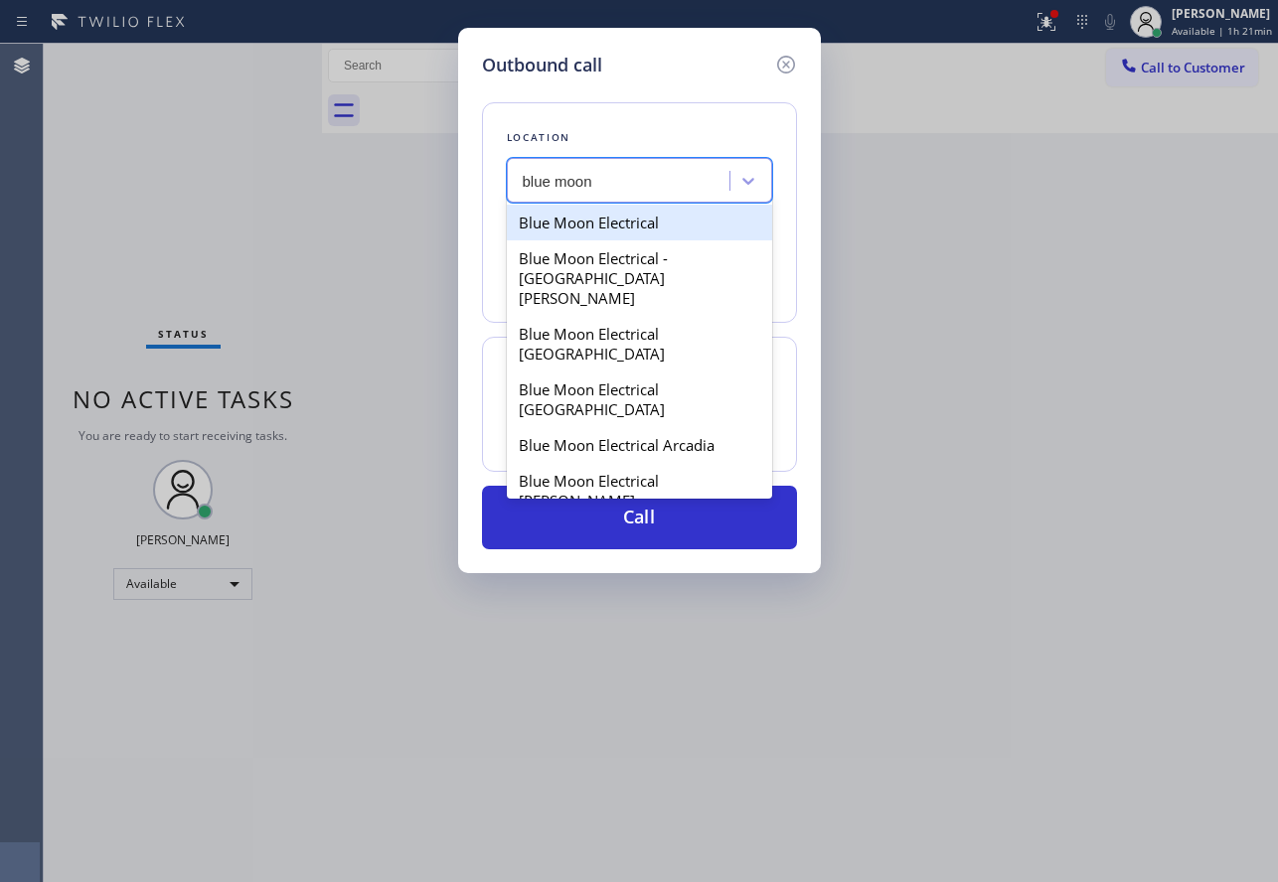
click at [581, 218] on div "Blue Moon Electrical" at bounding box center [639, 223] width 265 height 36
type input "[PHONE_NUMBER]"
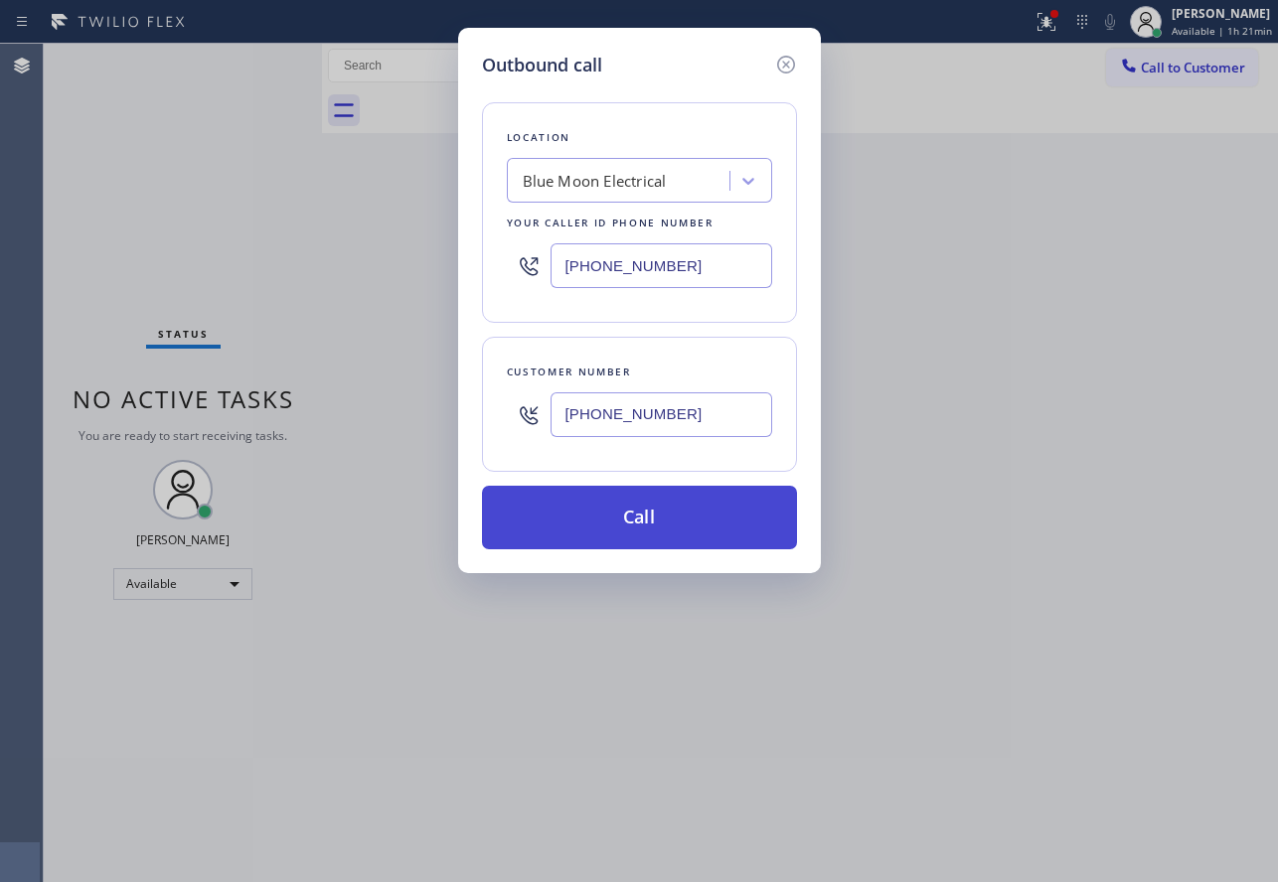
click at [664, 521] on button "Call" at bounding box center [639, 518] width 315 height 64
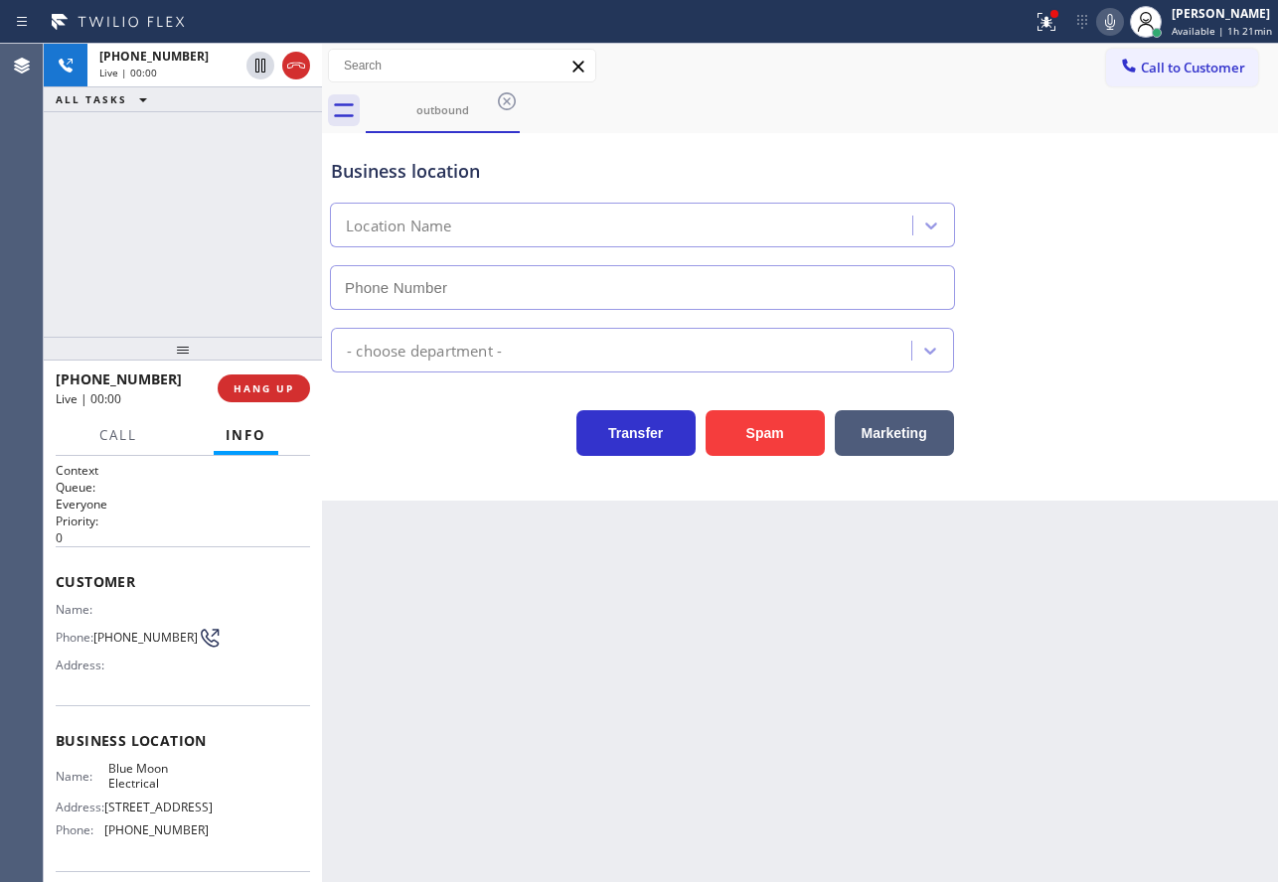
type input "[PHONE_NUMBER]"
click at [275, 383] on span "HANG UP" at bounding box center [263, 388] width 61 height 14
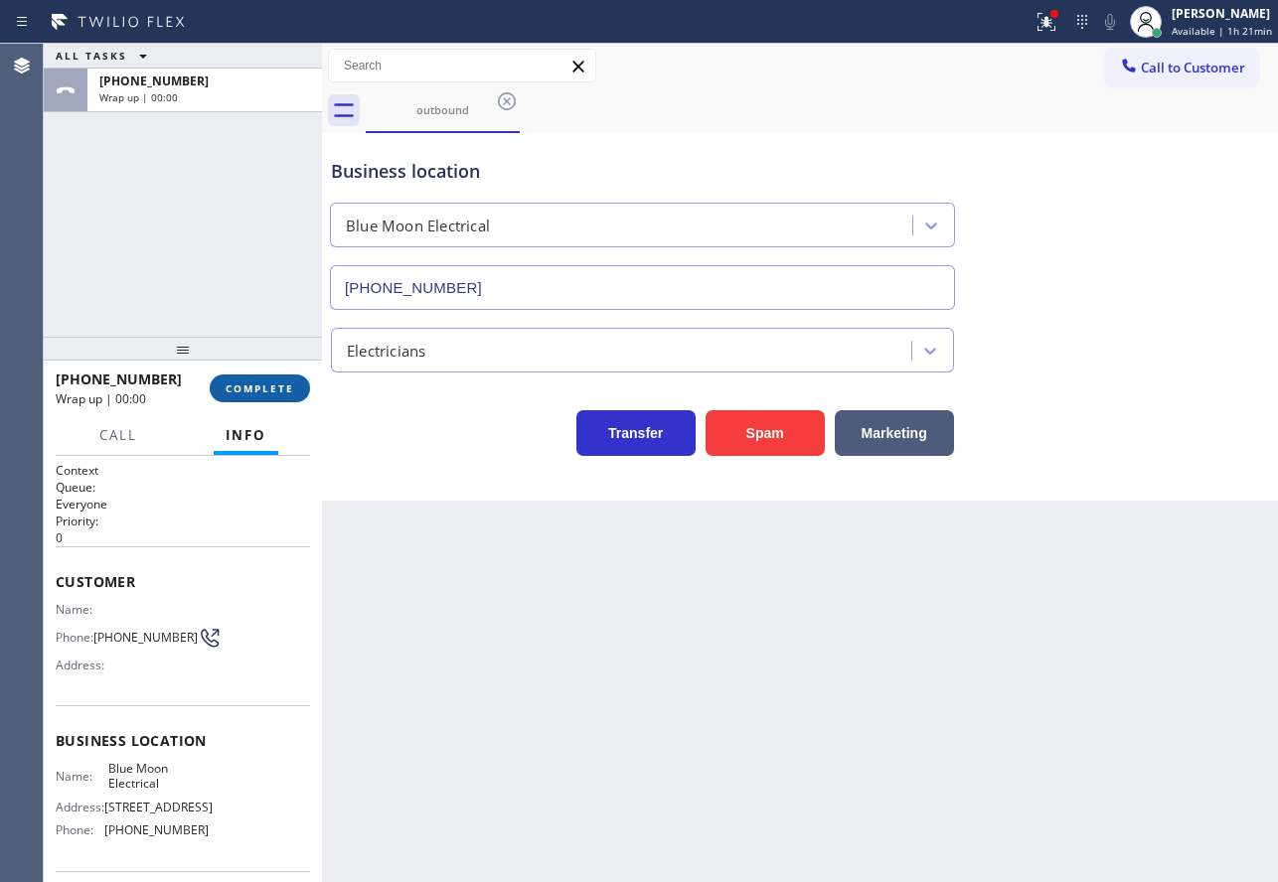
click at [276, 383] on span "COMPLETE" at bounding box center [260, 388] width 69 height 14
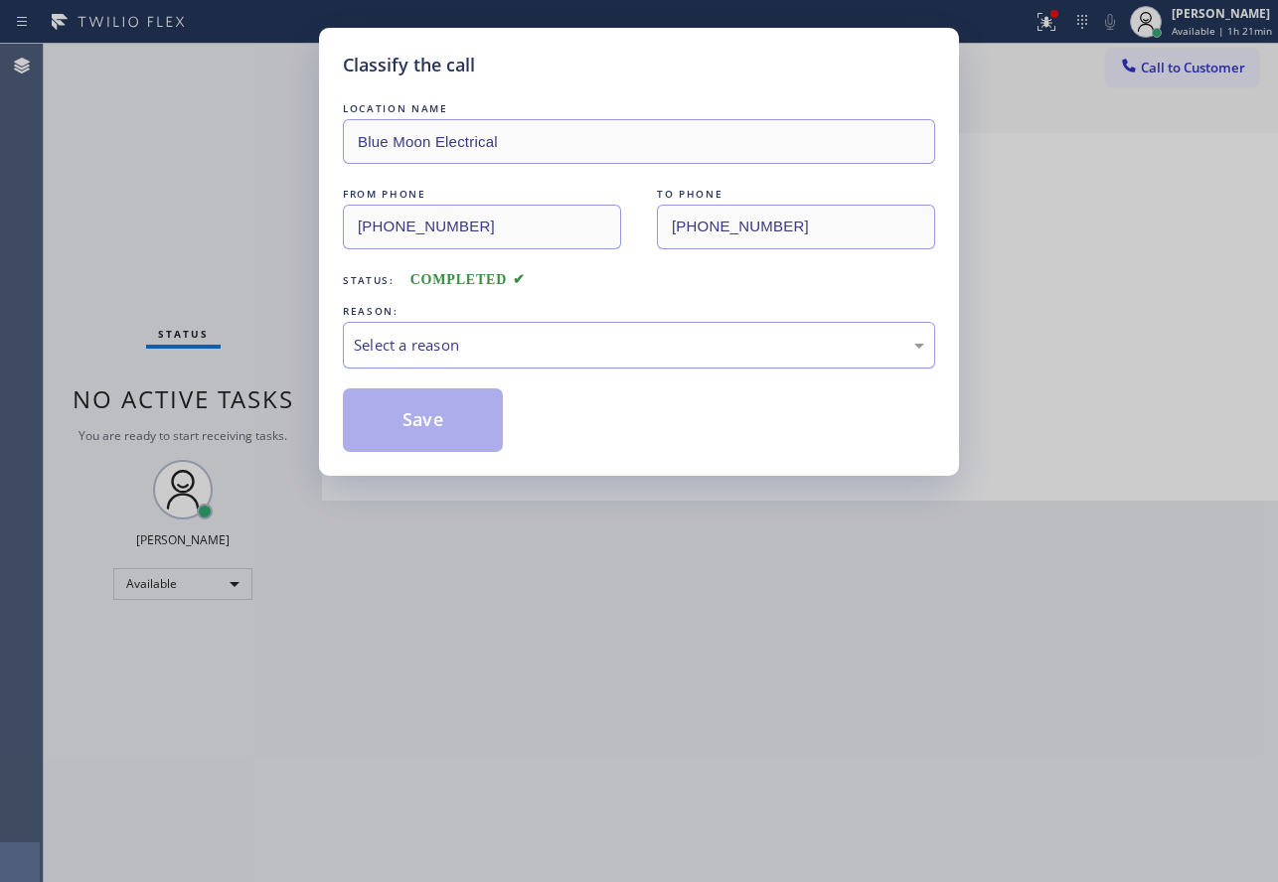
click at [471, 349] on div "Select a reason" at bounding box center [639, 345] width 570 height 23
click at [452, 400] on button "Save" at bounding box center [423, 420] width 160 height 64
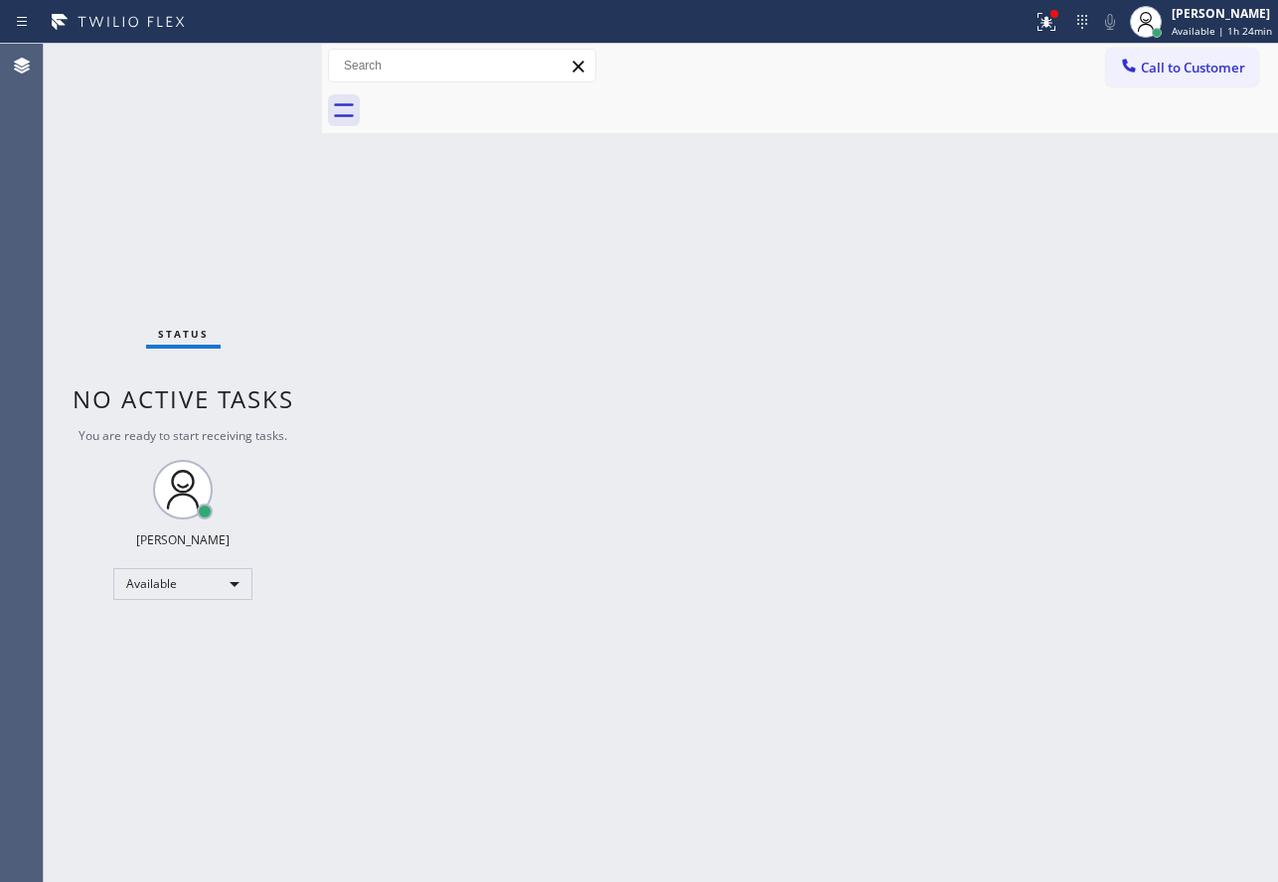
click at [889, 431] on div "Back to Dashboard Change Sender ID Customers Technicians Select a contact Outbo…" at bounding box center [800, 463] width 956 height 838
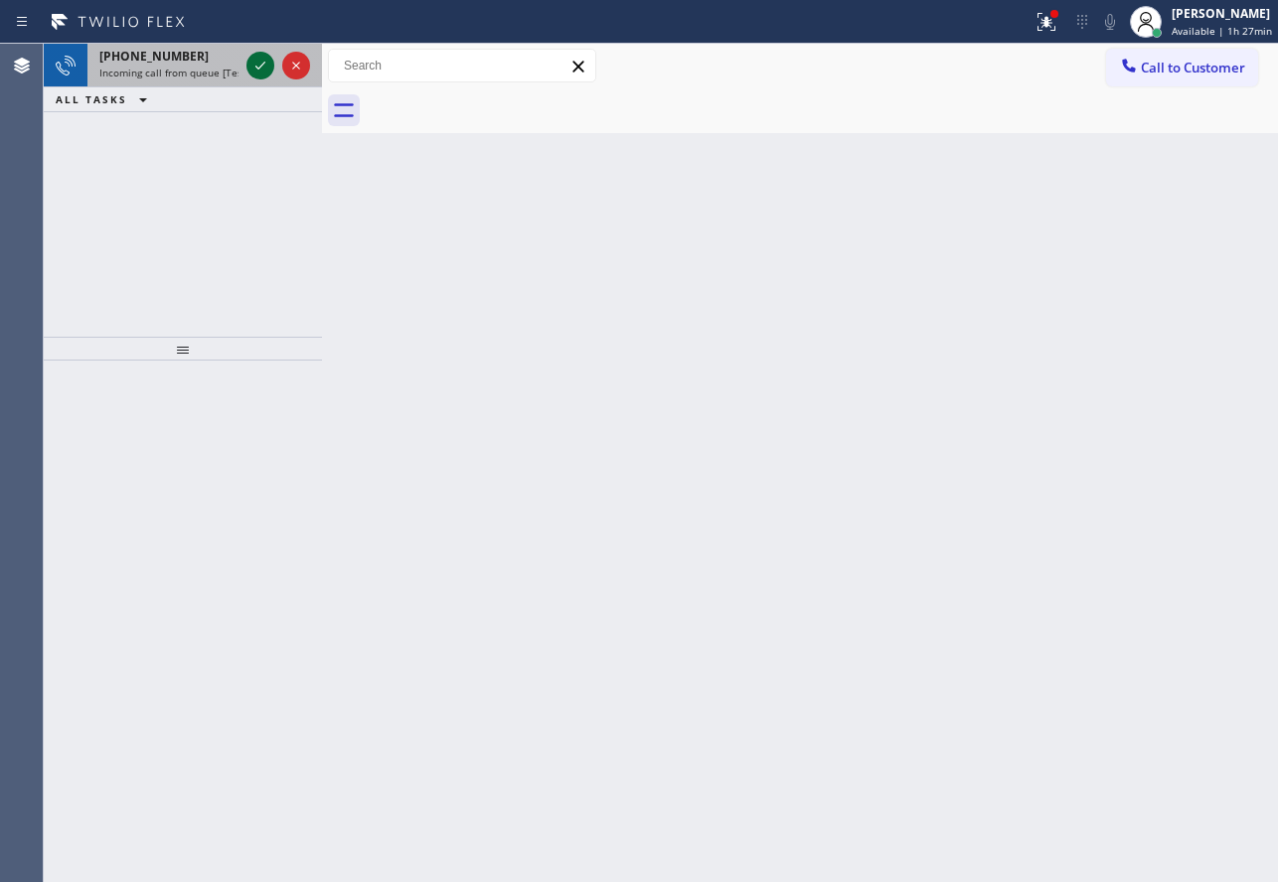
click at [257, 74] on icon at bounding box center [260, 66] width 24 height 24
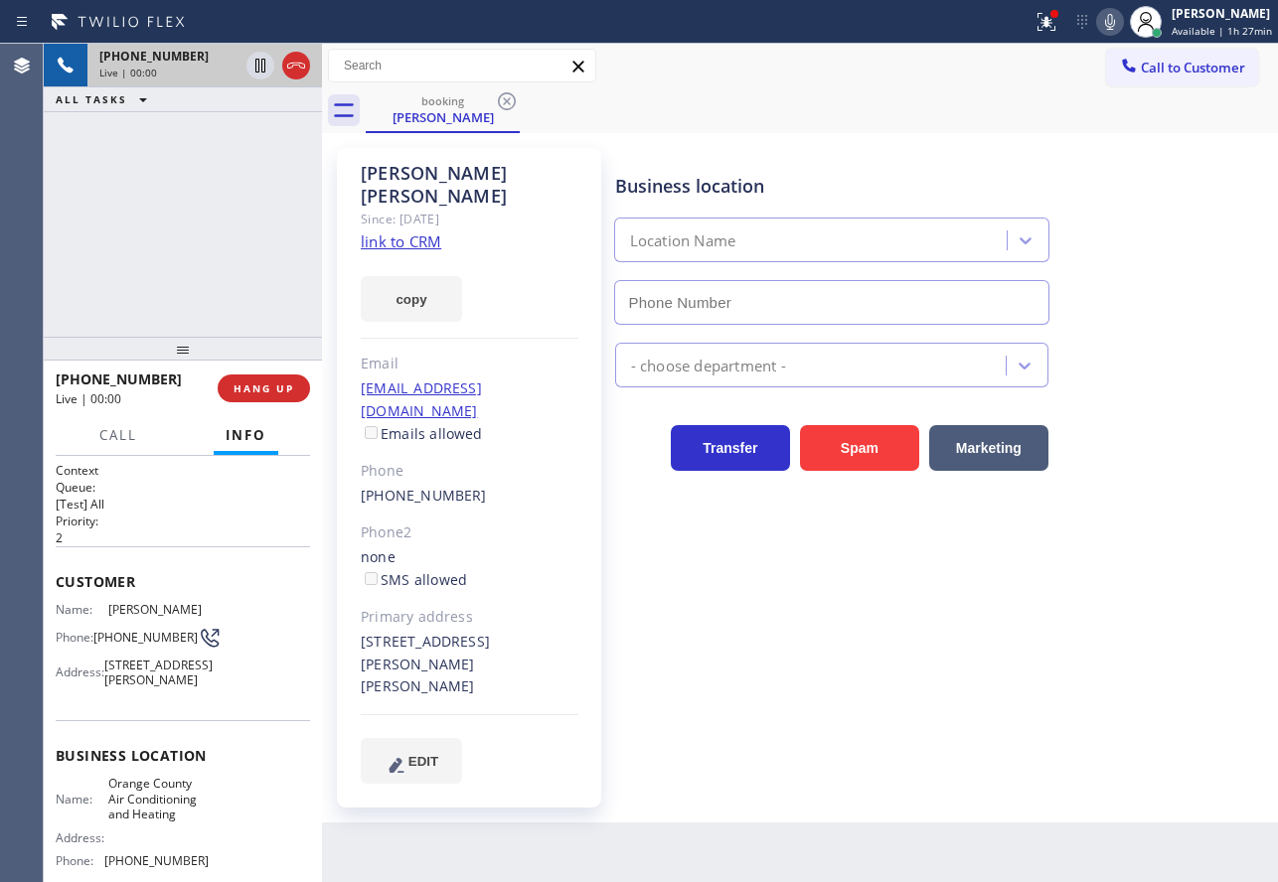
type input "[PHONE_NUMBER]"
click at [384, 231] on link "link to CRM" at bounding box center [401, 241] width 80 height 20
click at [1112, 19] on icon at bounding box center [1110, 22] width 24 height 24
click at [257, 66] on icon at bounding box center [260, 66] width 24 height 24
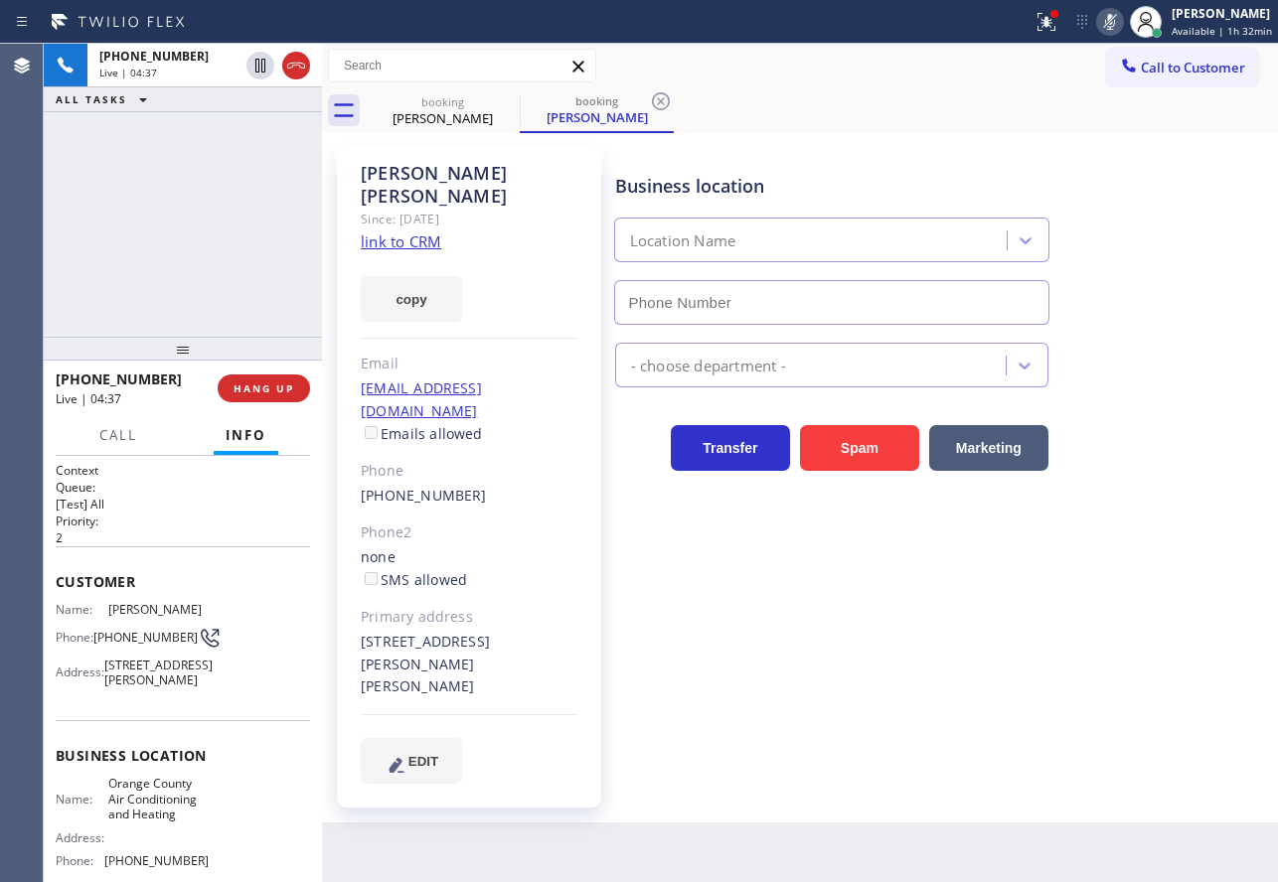
type input "[PHONE_NUMBER]"
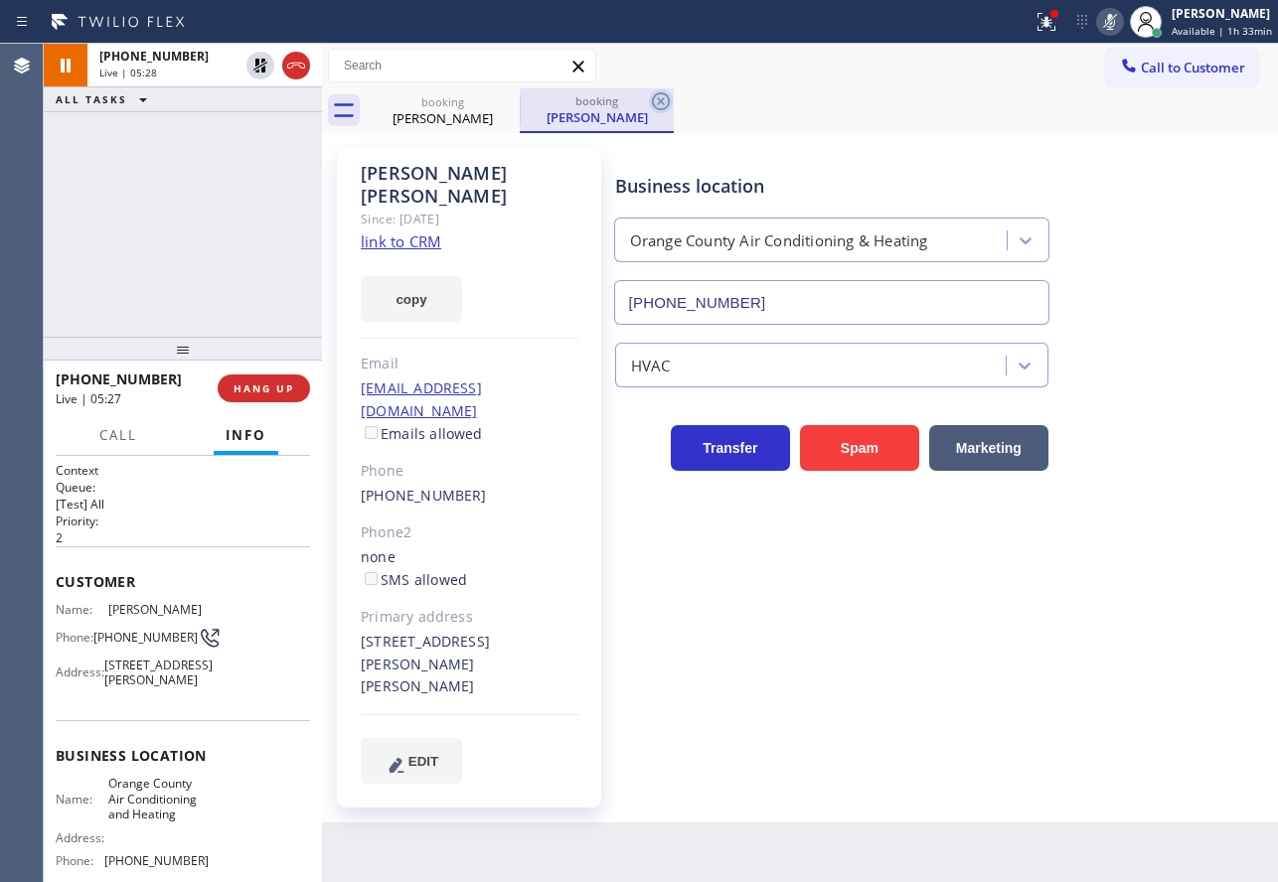
click at [655, 102] on icon at bounding box center [661, 101] width 24 height 24
click at [1115, 20] on icon at bounding box center [1110, 22] width 10 height 16
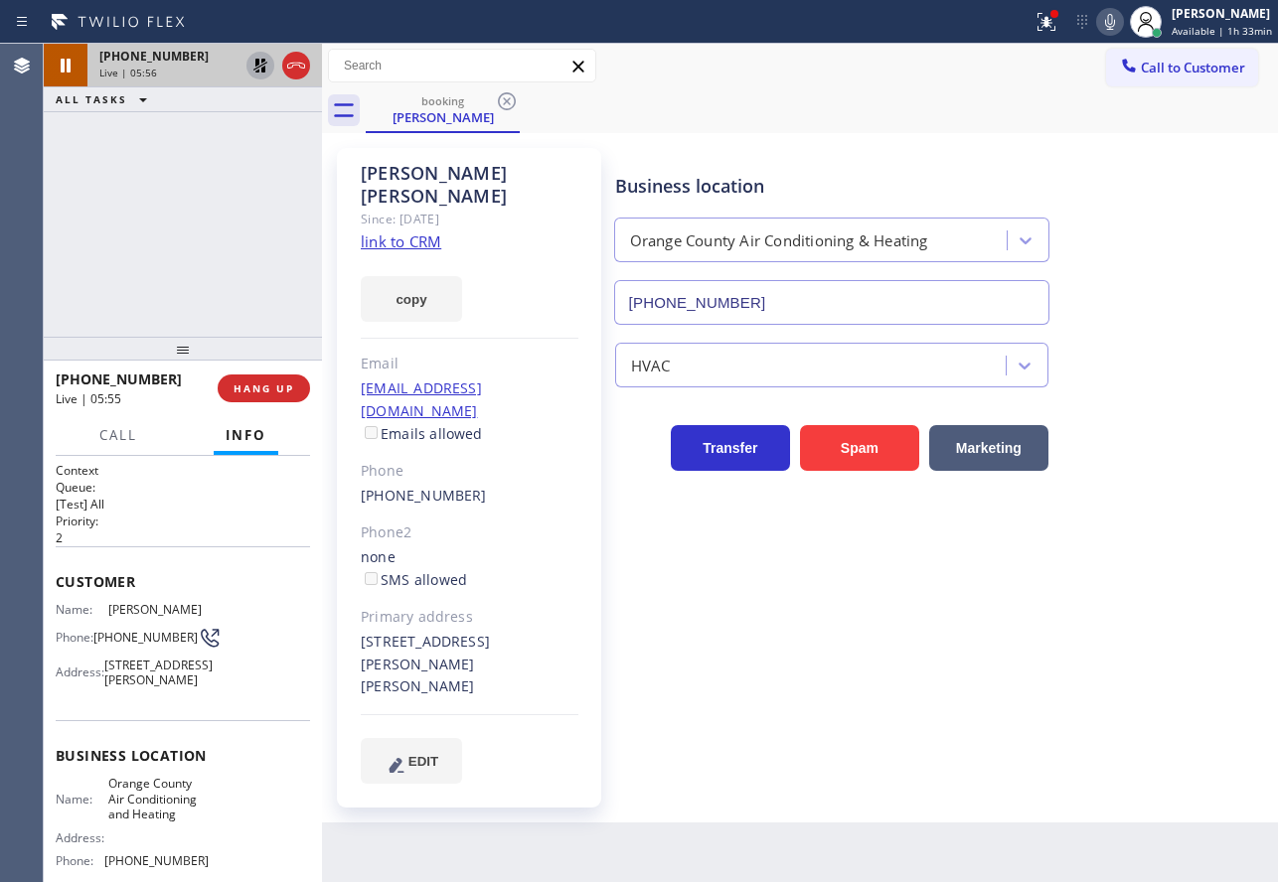
click at [257, 65] on icon at bounding box center [260, 66] width 14 height 14
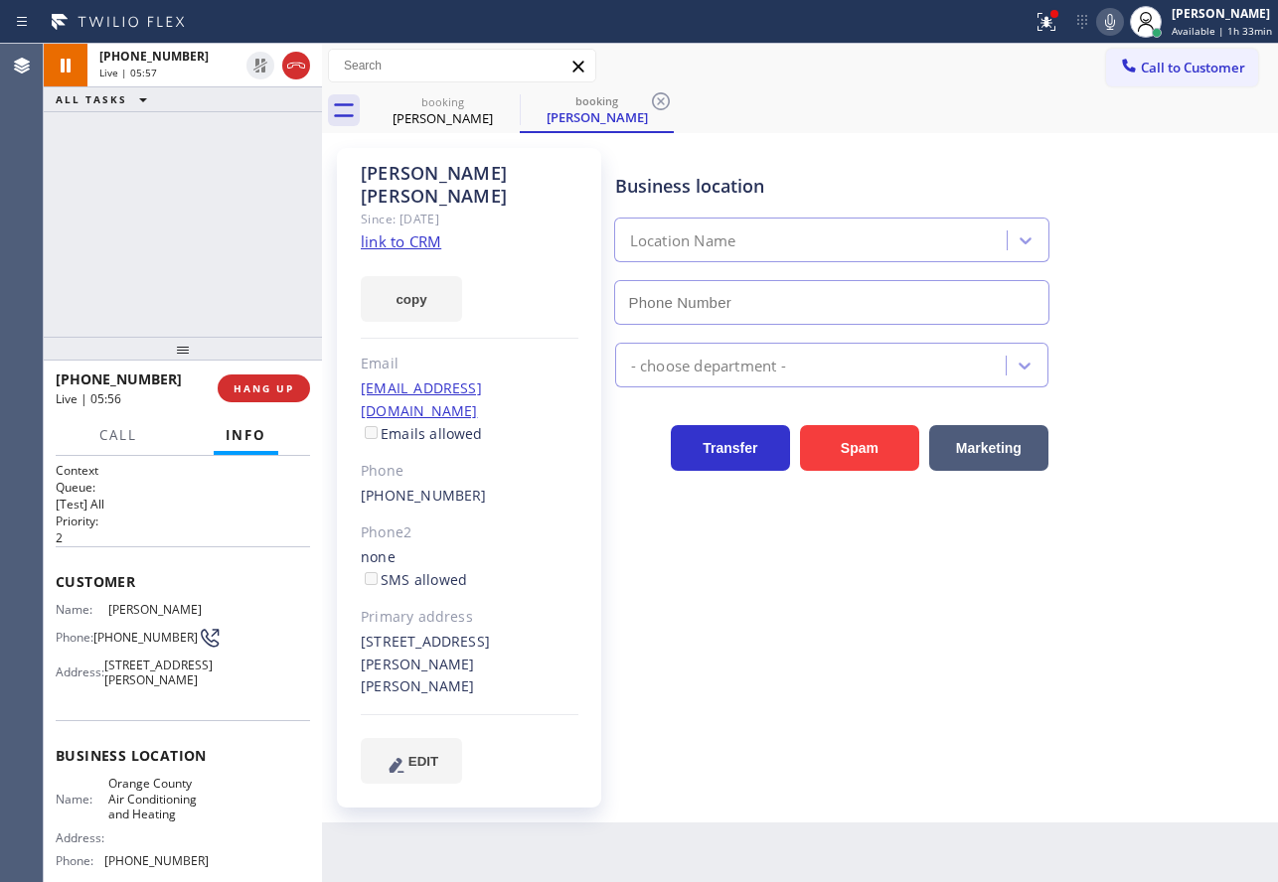
type input "[PHONE_NUMBER]"
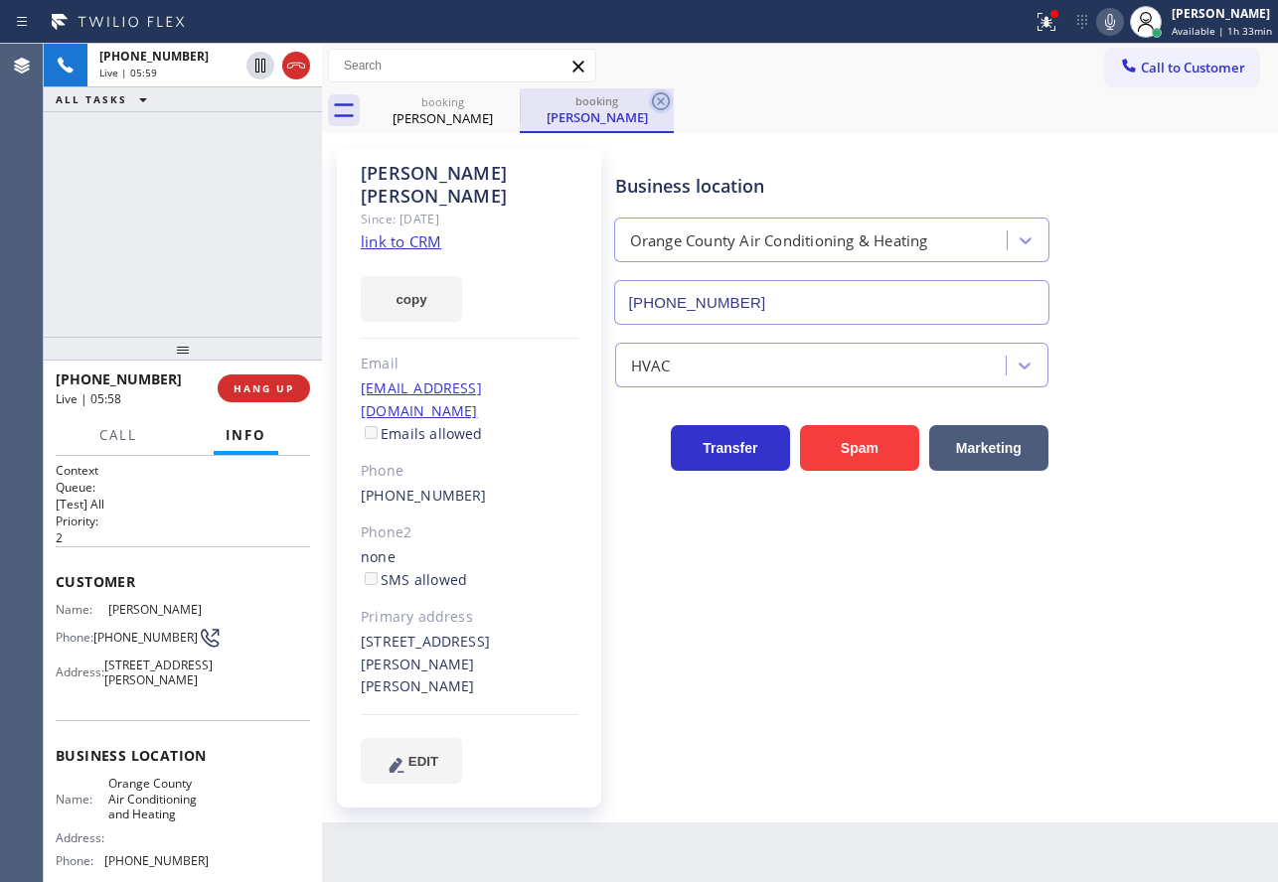
click at [669, 104] on icon at bounding box center [661, 101] width 18 height 18
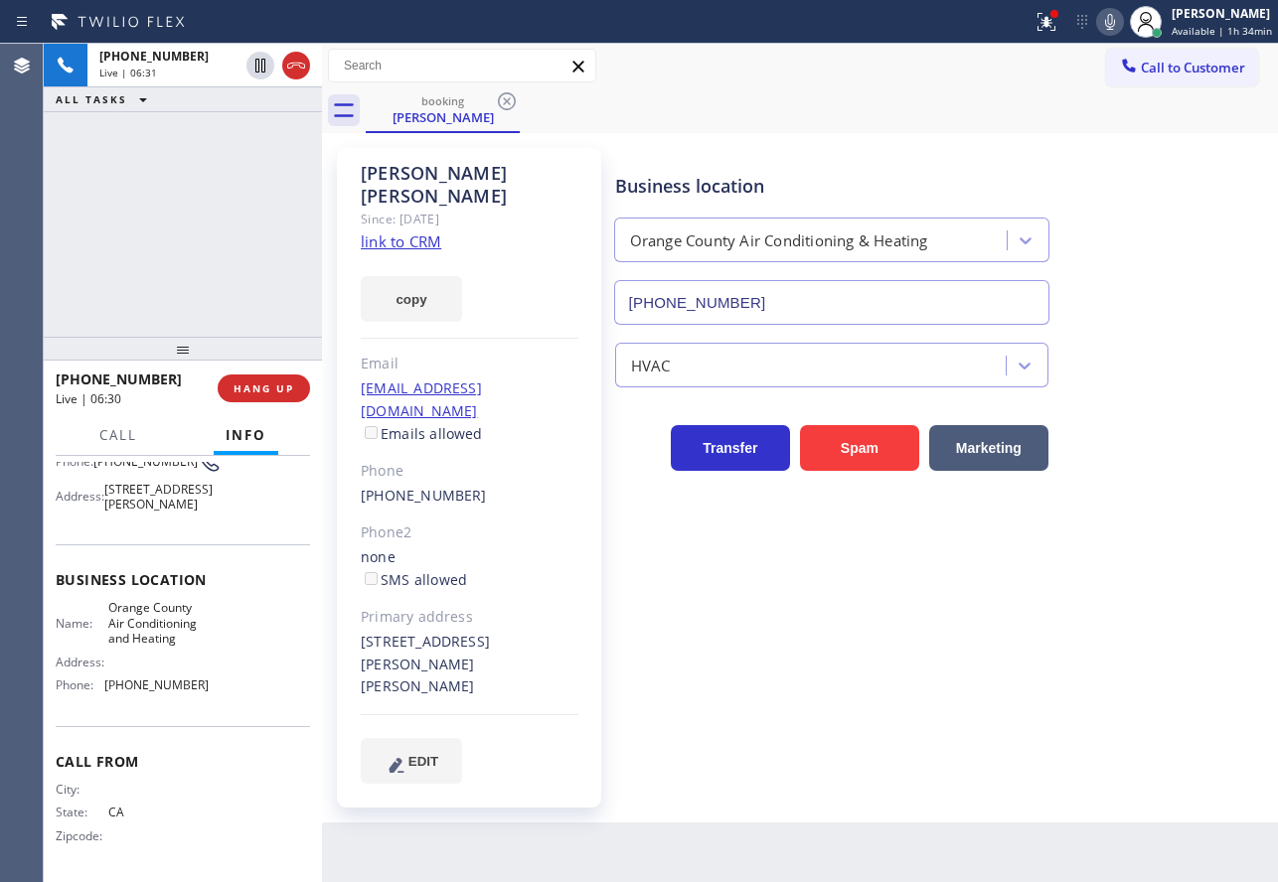
scroll to position [199, 0]
click at [164, 680] on span "[PHONE_NUMBER]" at bounding box center [156, 685] width 104 height 15
click at [1117, 6] on div "Status report Issues detected These issues could affect your workflow. Please c…" at bounding box center [1150, 22] width 253 height 44
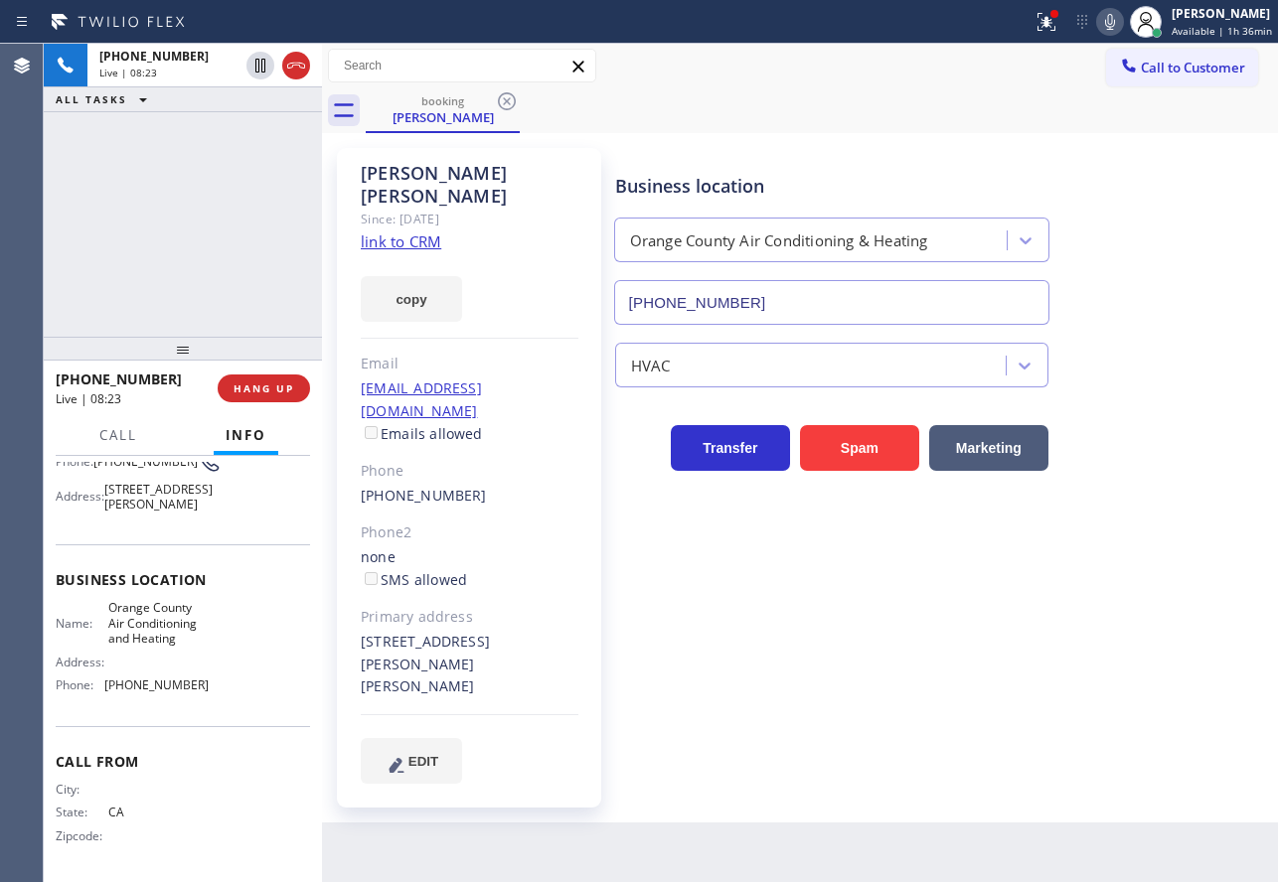
click at [1116, 12] on icon at bounding box center [1110, 22] width 24 height 24
click at [1113, 29] on icon at bounding box center [1110, 22] width 10 height 16
click at [846, 140] on div "[PERSON_NAME] Since: [DATE] link to CRM copy Email [EMAIL_ADDRESS][DOMAIN_NAME]…" at bounding box center [800, 478] width 946 height 680
click at [1109, 24] on icon at bounding box center [1110, 22] width 24 height 24
click at [608, 526] on div "[PERSON_NAME] Since: [DATE] link to CRM copy Email [EMAIL_ADDRESS][DOMAIN_NAME]…" at bounding box center [469, 478] width 284 height 680
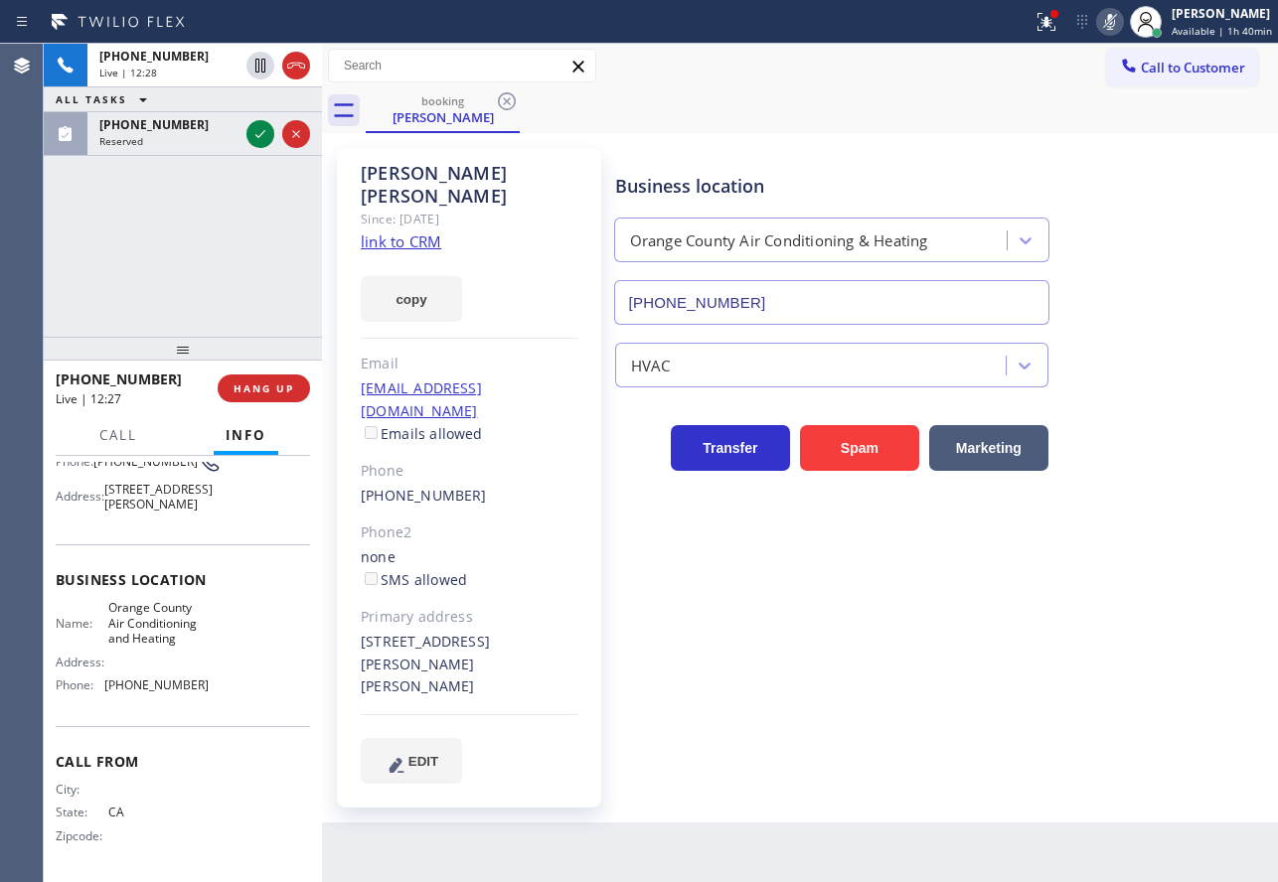
click at [1117, 20] on icon at bounding box center [1110, 22] width 24 height 24
click at [262, 141] on icon at bounding box center [260, 134] width 24 height 24
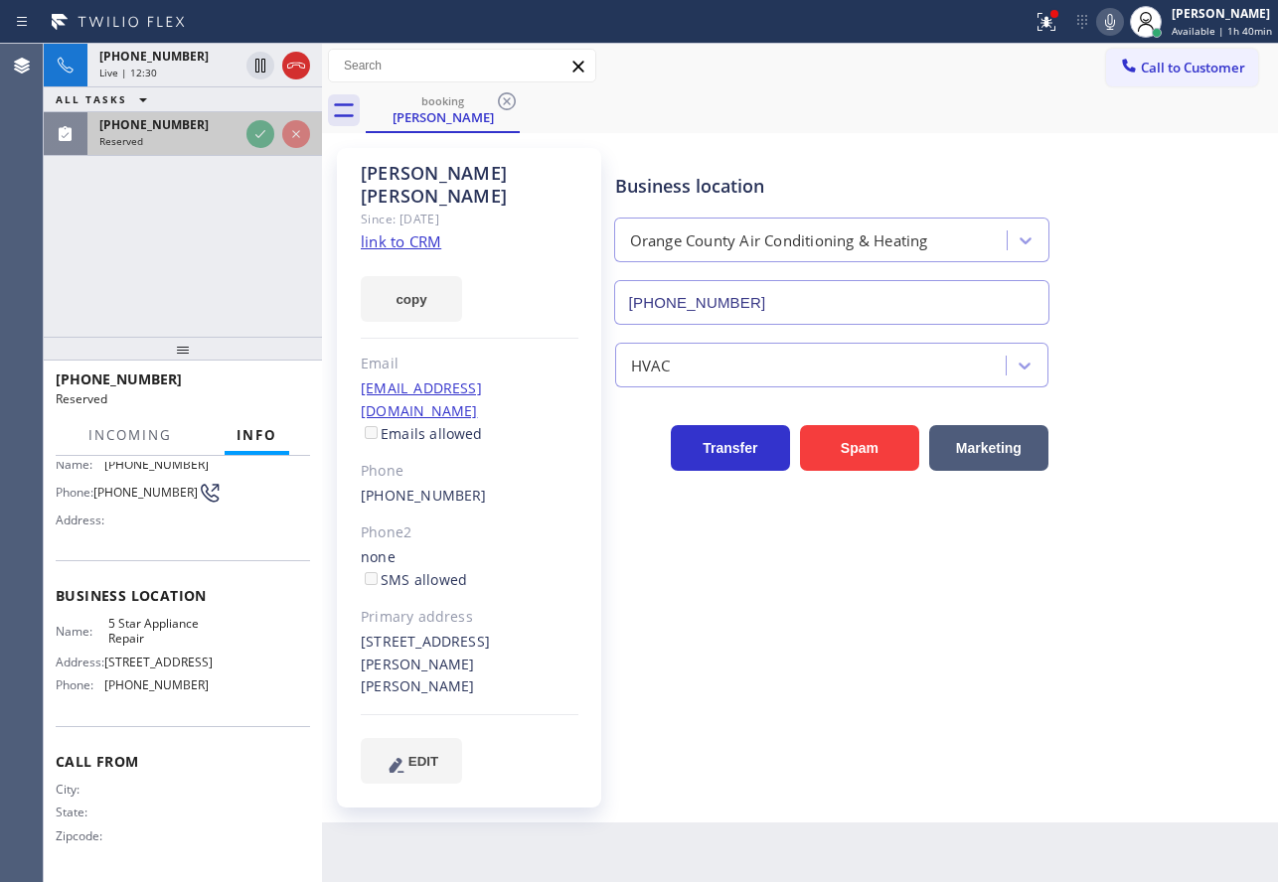
scroll to position [186, 0]
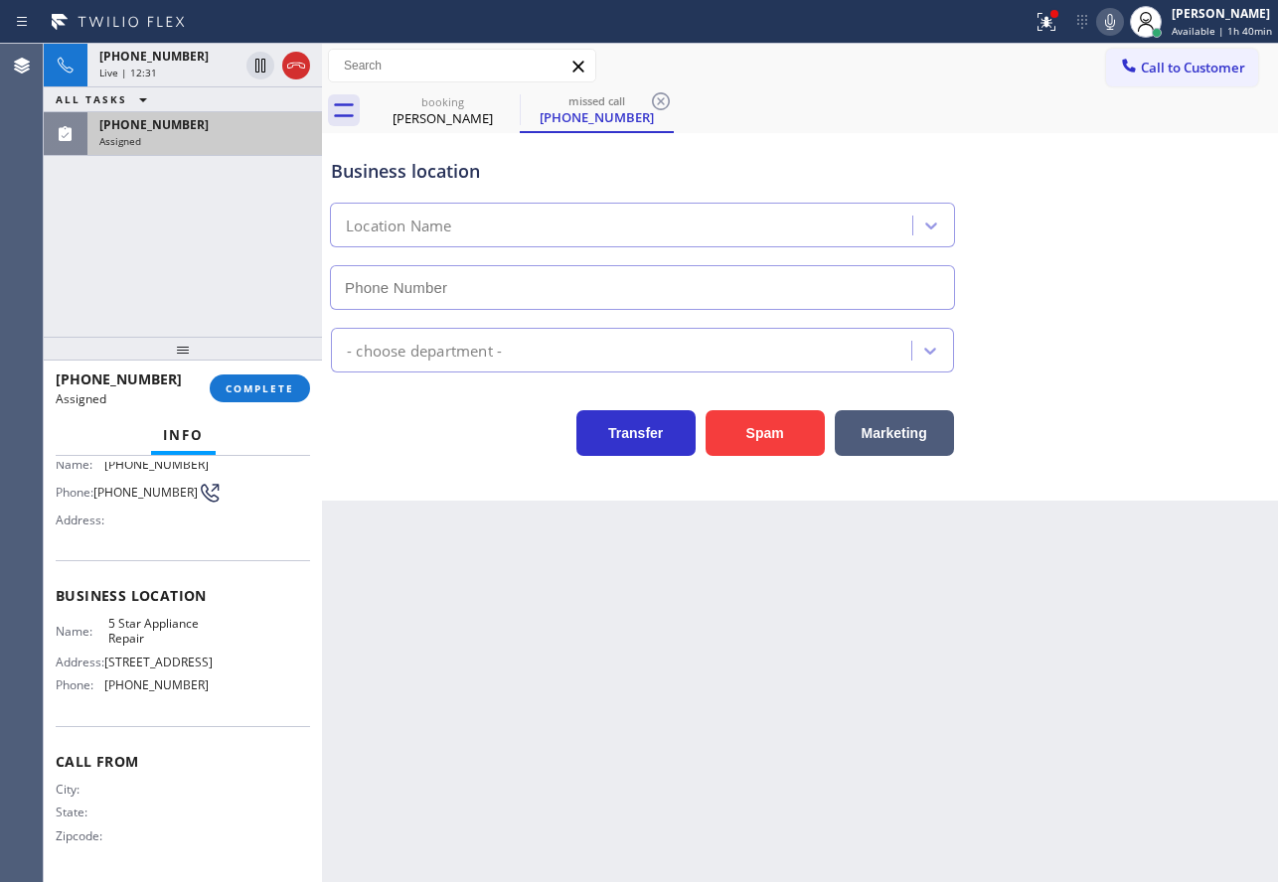
type input "[PHONE_NUMBER]"
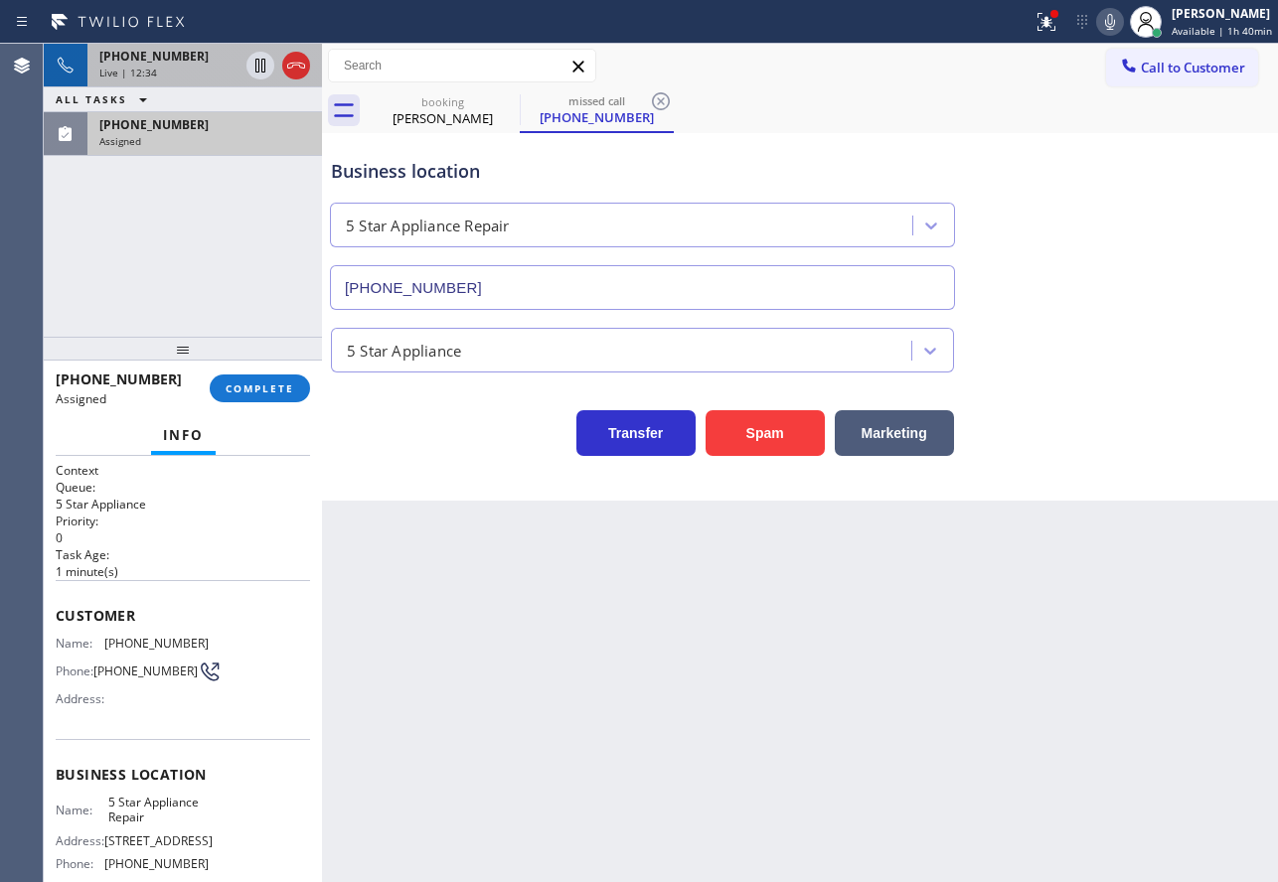
click at [167, 73] on div "Live | 12:34" at bounding box center [168, 73] width 139 height 14
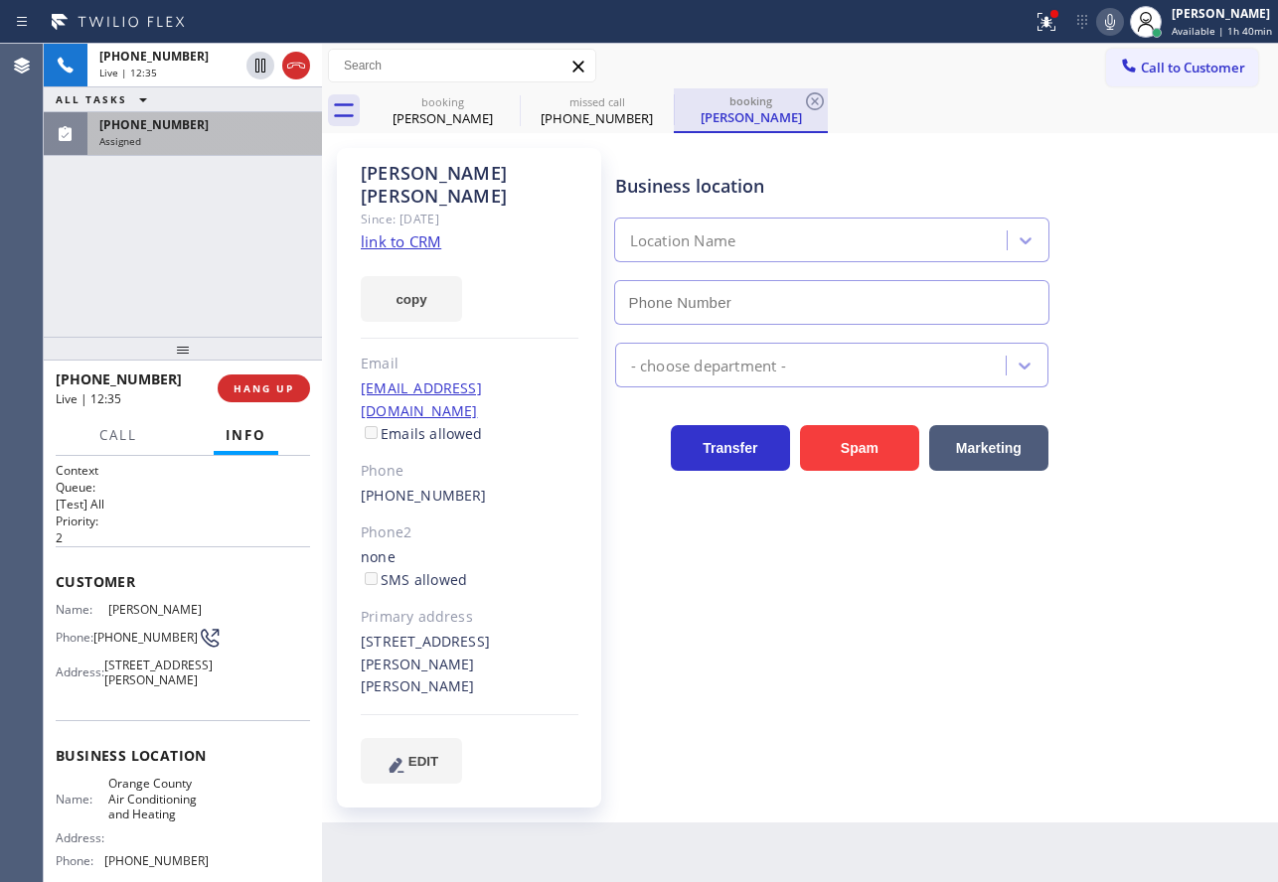
type input "[PHONE_NUMBER]"
click at [812, 99] on icon at bounding box center [815, 101] width 18 height 18
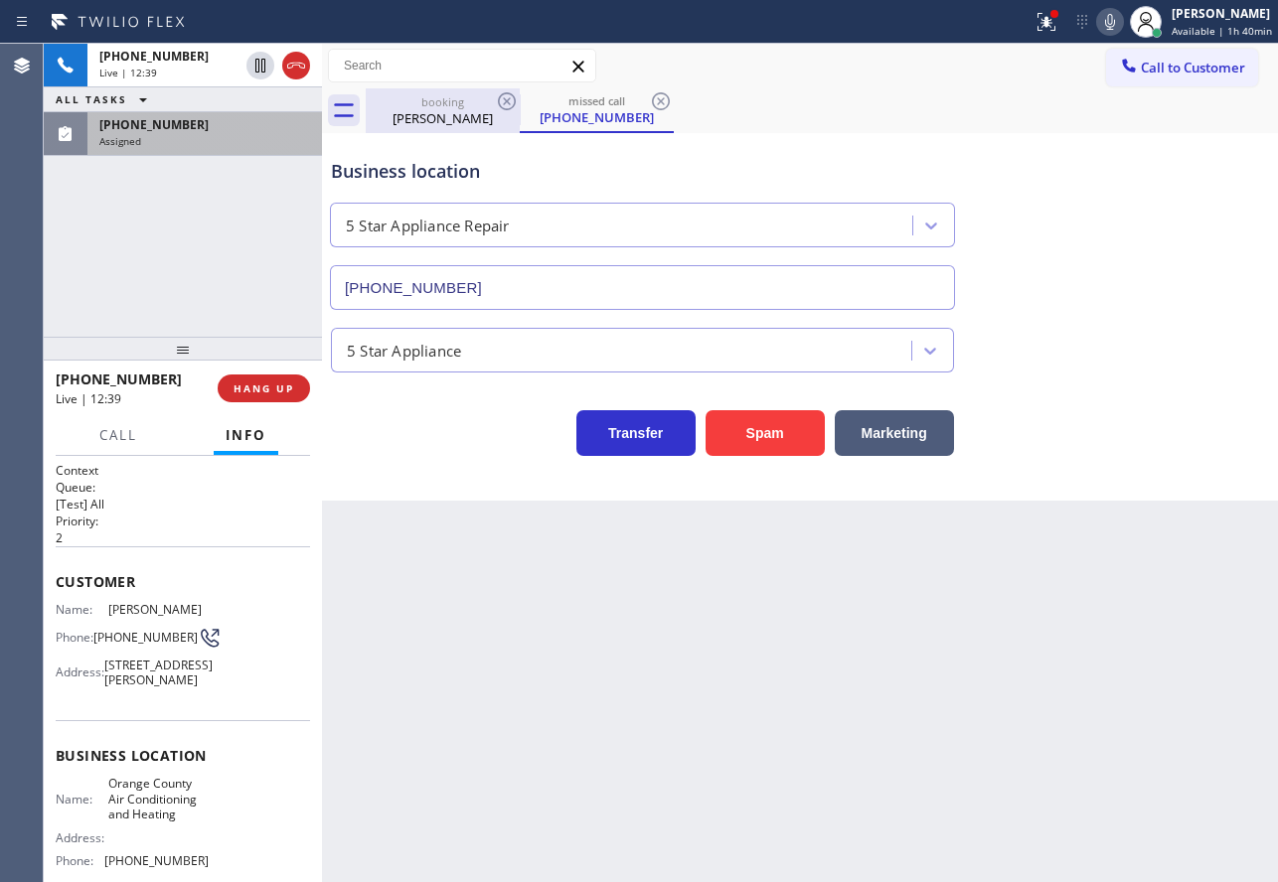
click at [457, 112] on div "[PERSON_NAME]" at bounding box center [443, 118] width 150 height 18
type input "[PHONE_NUMBER]"
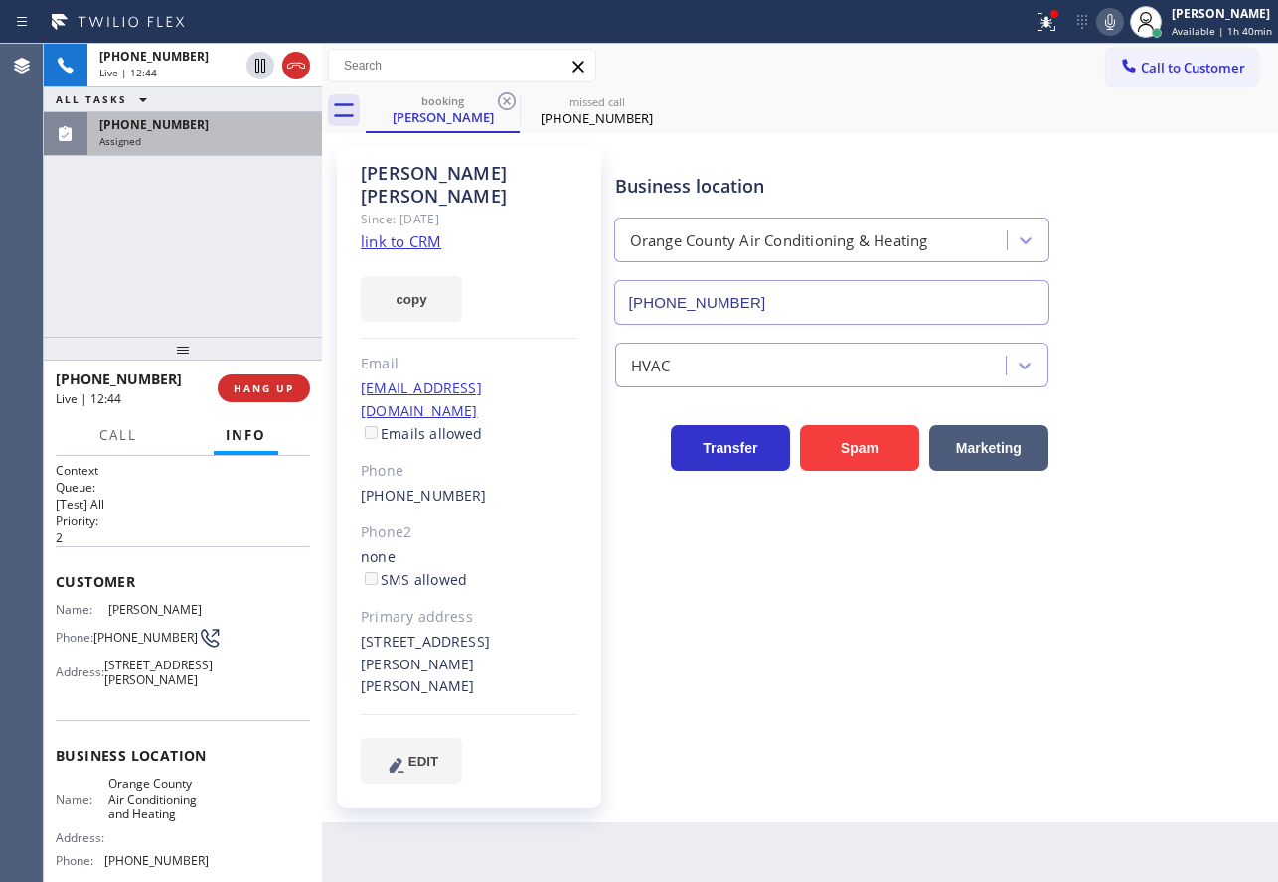
click at [181, 138] on div "Assigned" at bounding box center [204, 141] width 211 height 14
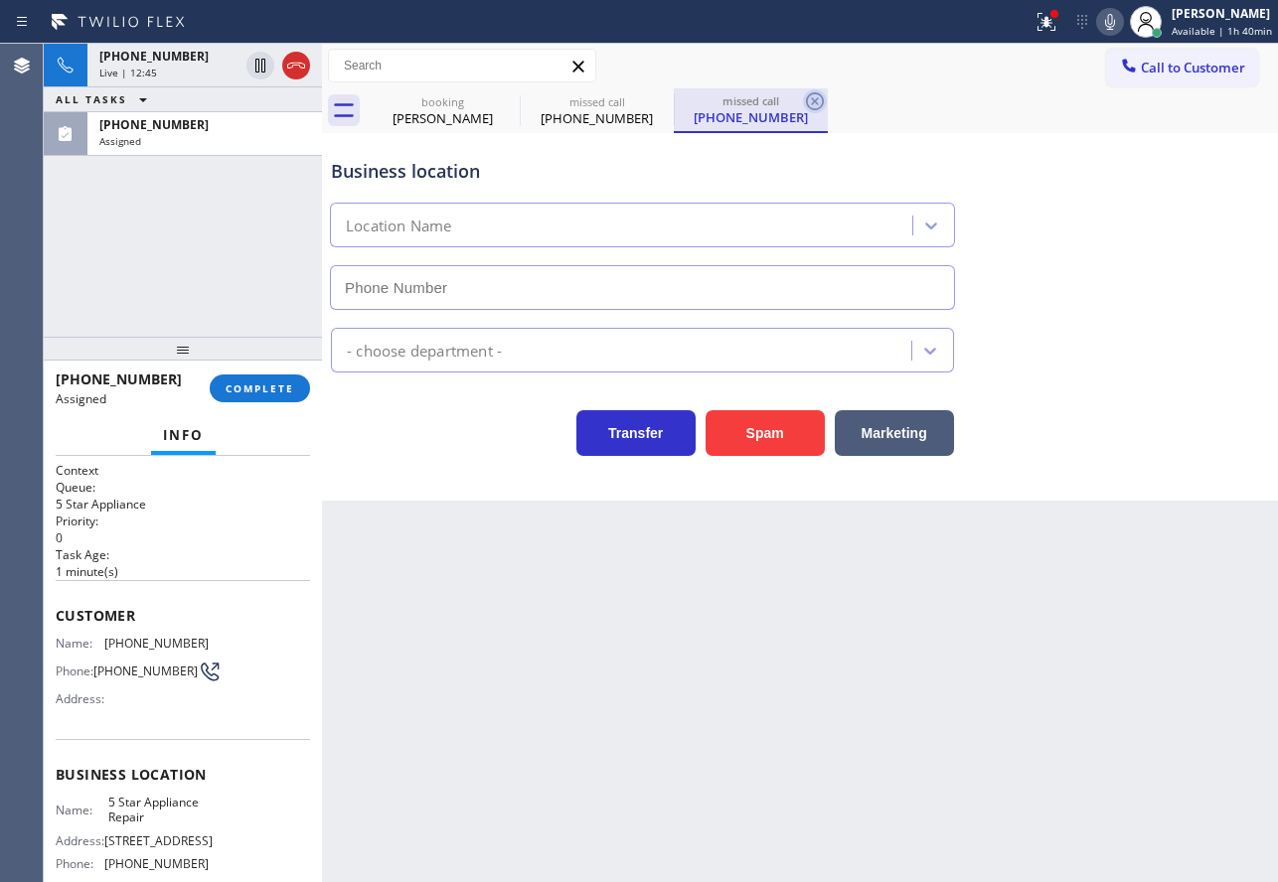
type input "[PHONE_NUMBER]"
click at [816, 97] on icon at bounding box center [815, 101] width 24 height 24
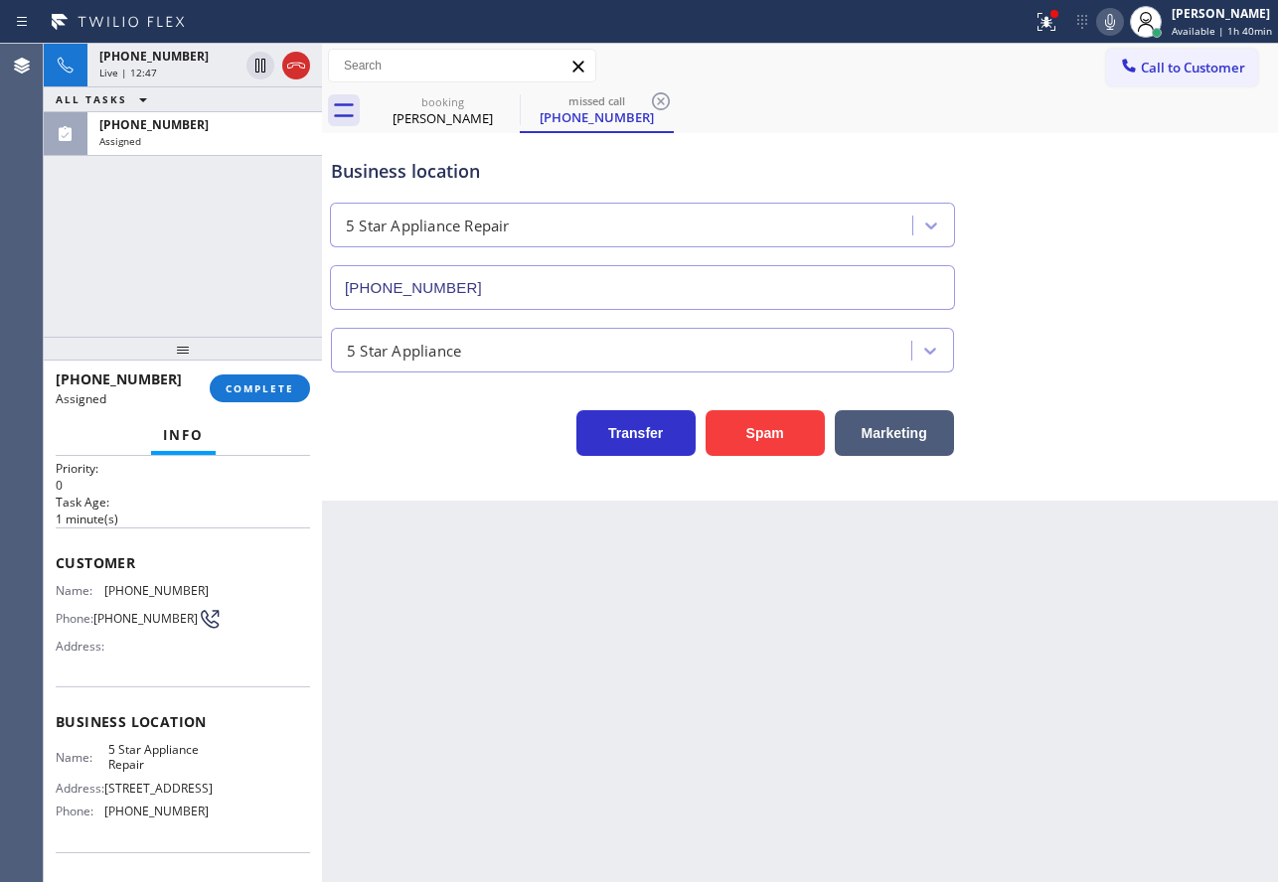
scroll to position [99, 0]
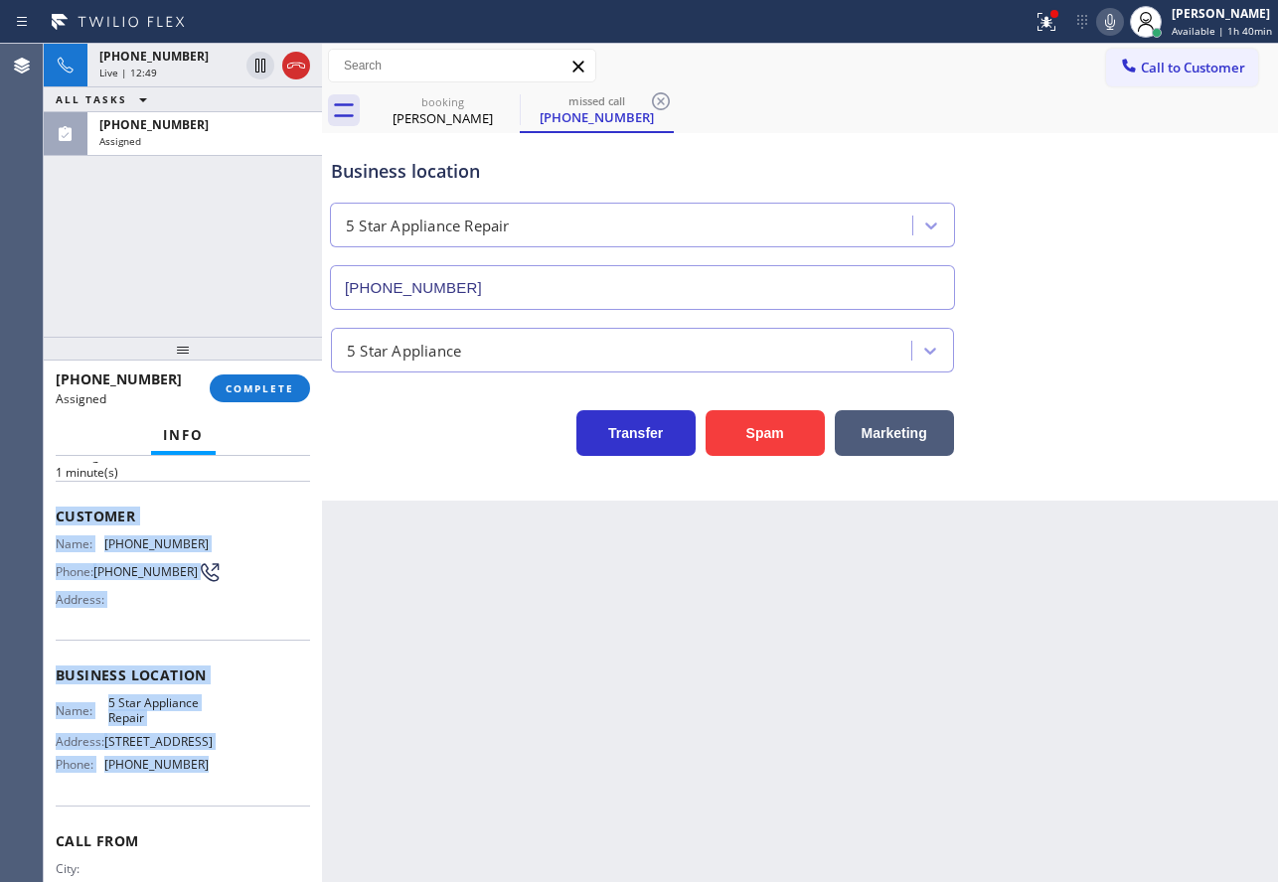
drag, startPoint x: 223, startPoint y: 784, endPoint x: 51, endPoint y: 518, distance: 316.9
click at [51, 518] on div "Context Queue: 5 Star Appliance Priority: 0 Task Age: [DEMOGRAPHIC_DATA] minute…" at bounding box center [183, 669] width 278 height 426
click at [257, 397] on button "COMPLETE" at bounding box center [260, 389] width 100 height 28
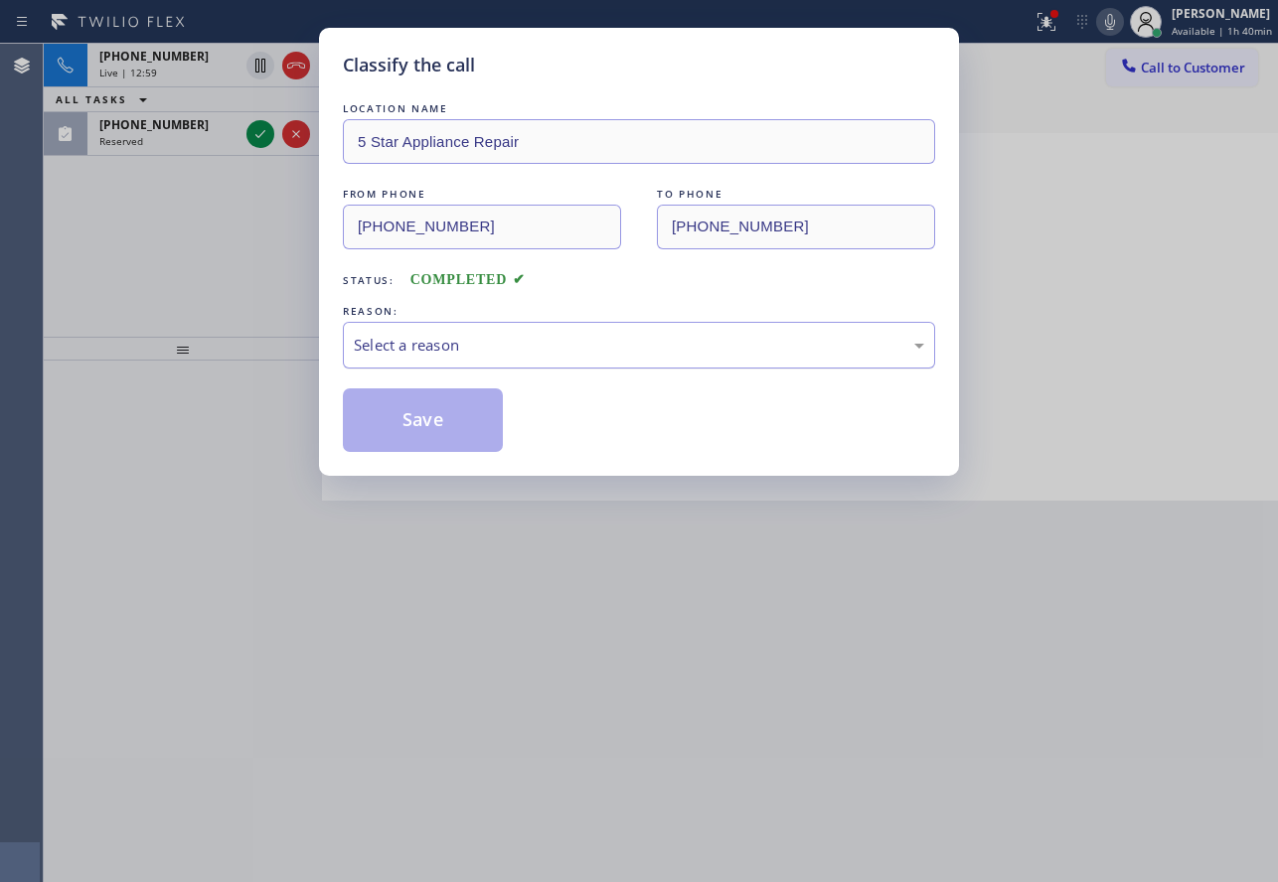
click at [540, 346] on div "Select a reason" at bounding box center [639, 345] width 570 height 23
click at [431, 424] on button "Save" at bounding box center [423, 420] width 160 height 64
type input "[PHONE_NUMBER]"
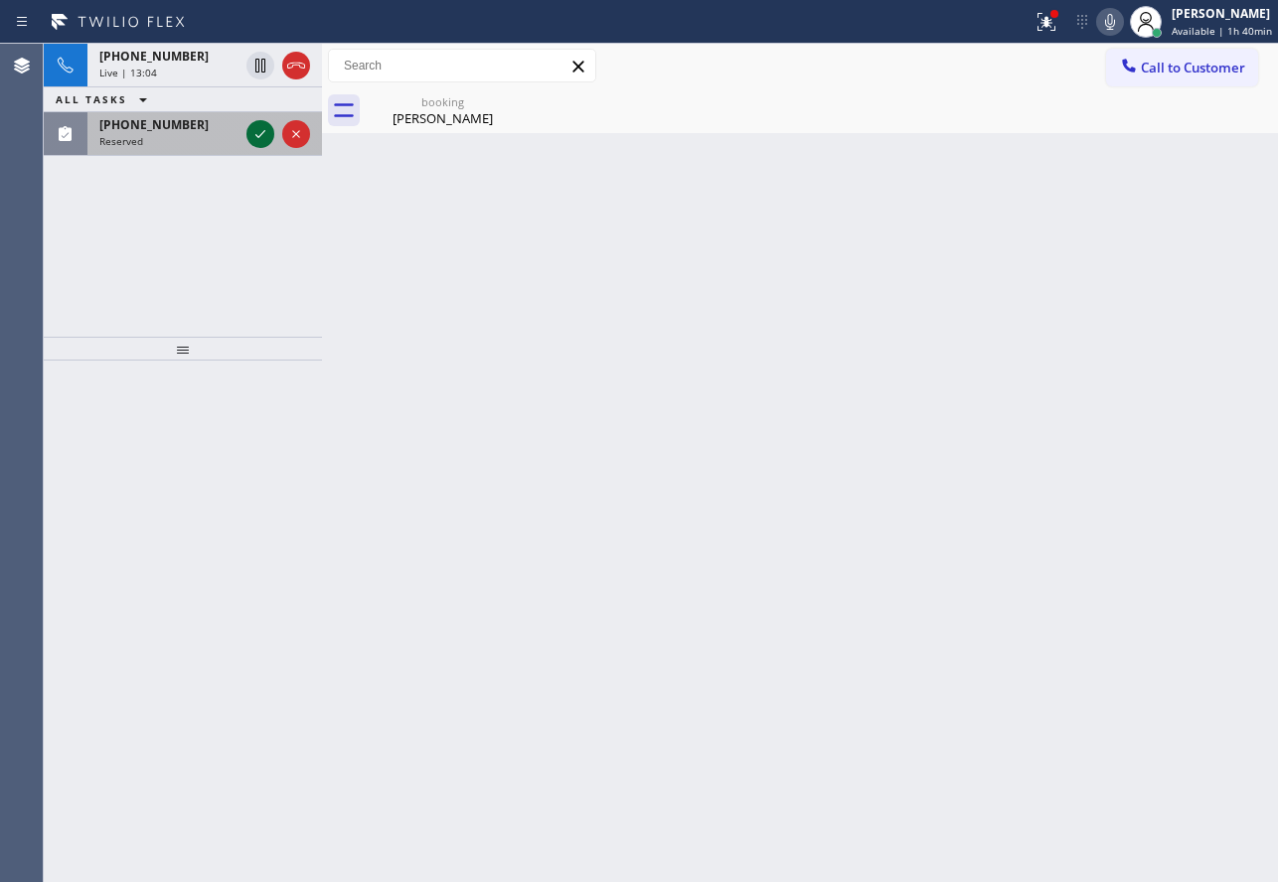
click at [263, 130] on icon at bounding box center [260, 134] width 24 height 24
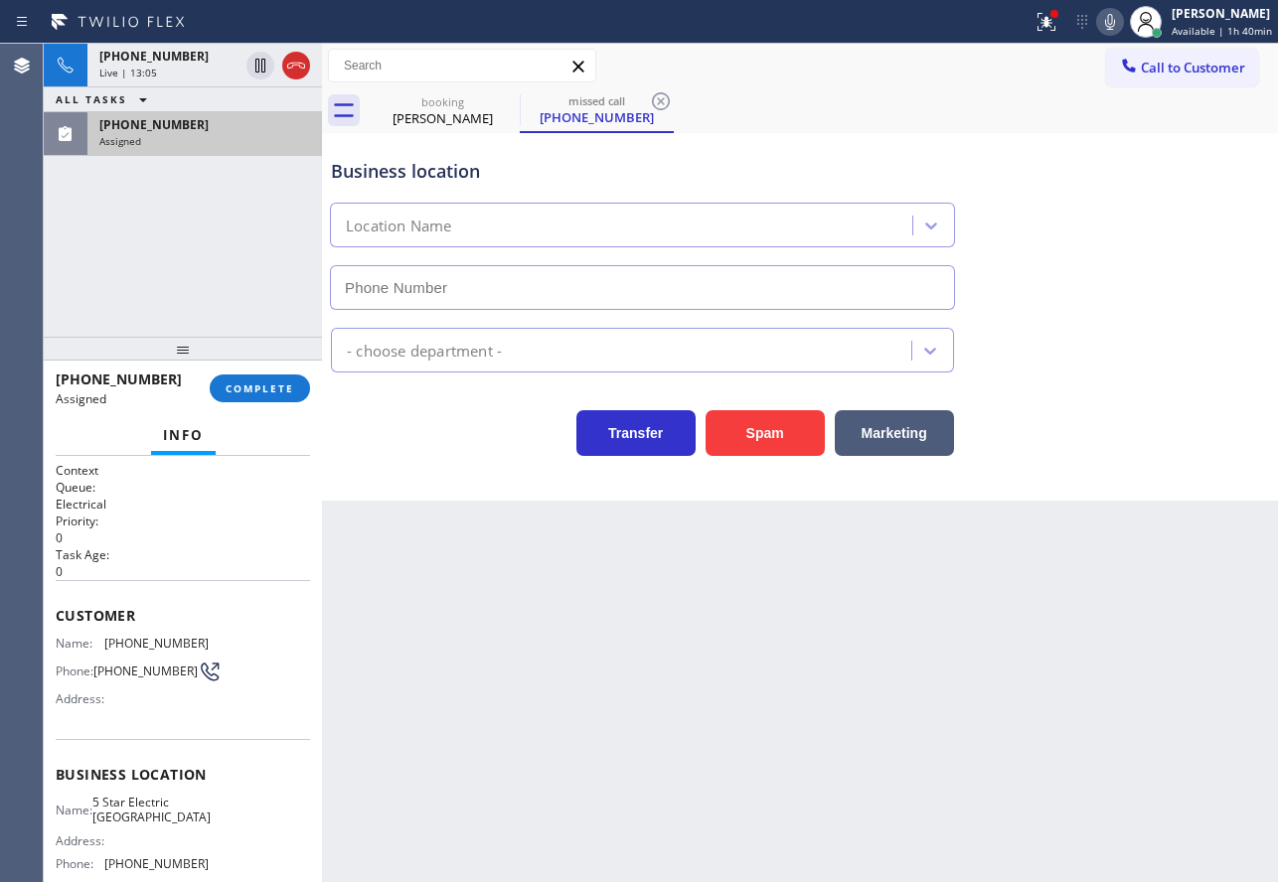
type input "[PHONE_NUMBER]"
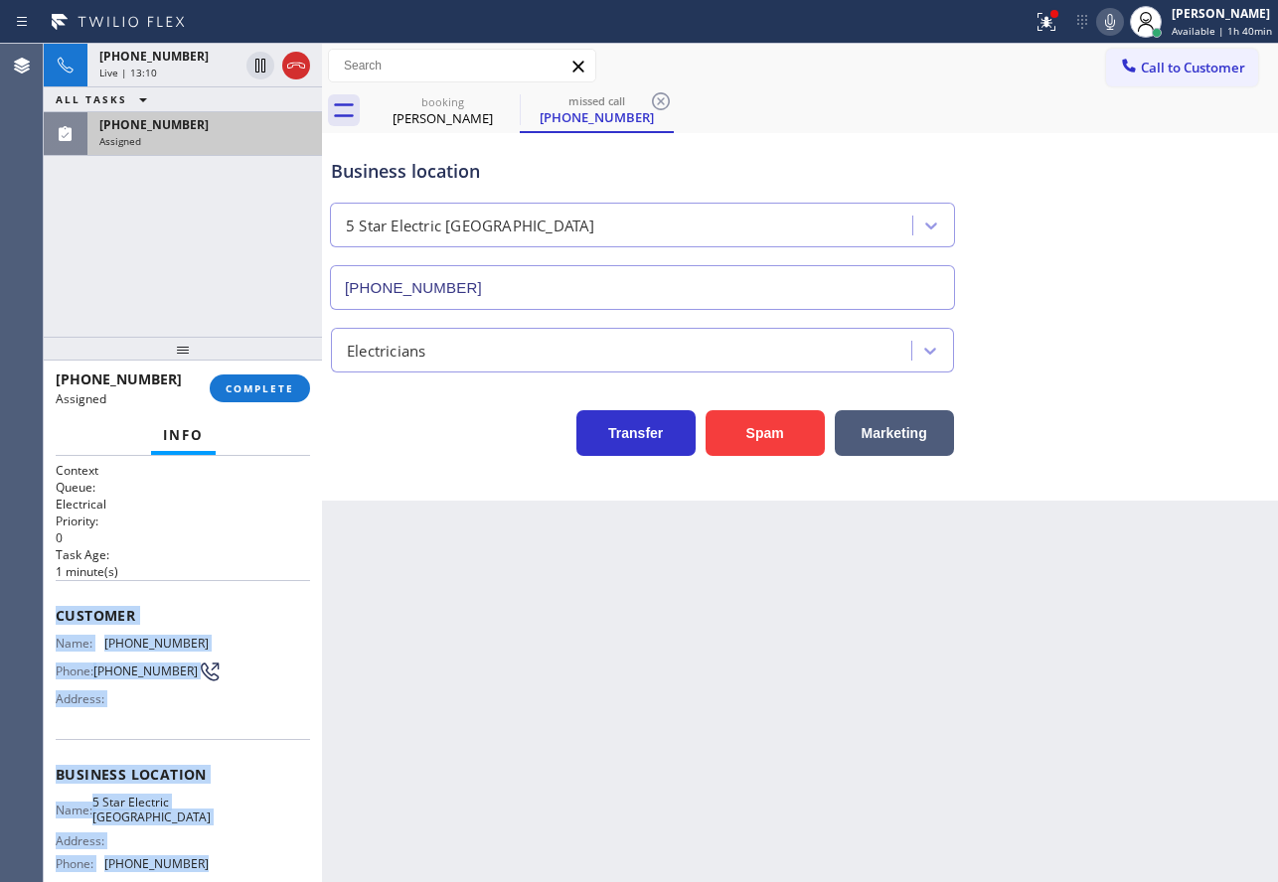
drag, startPoint x: 204, startPoint y: 699, endPoint x: 50, endPoint y: 606, distance: 180.1
click at [50, 606] on div "Context Queue: Electrical Priority: 0 Task Age: [DEMOGRAPHIC_DATA] minute(s) Cu…" at bounding box center [183, 669] width 278 height 426
click at [264, 391] on span "COMPLETE" at bounding box center [260, 388] width 69 height 14
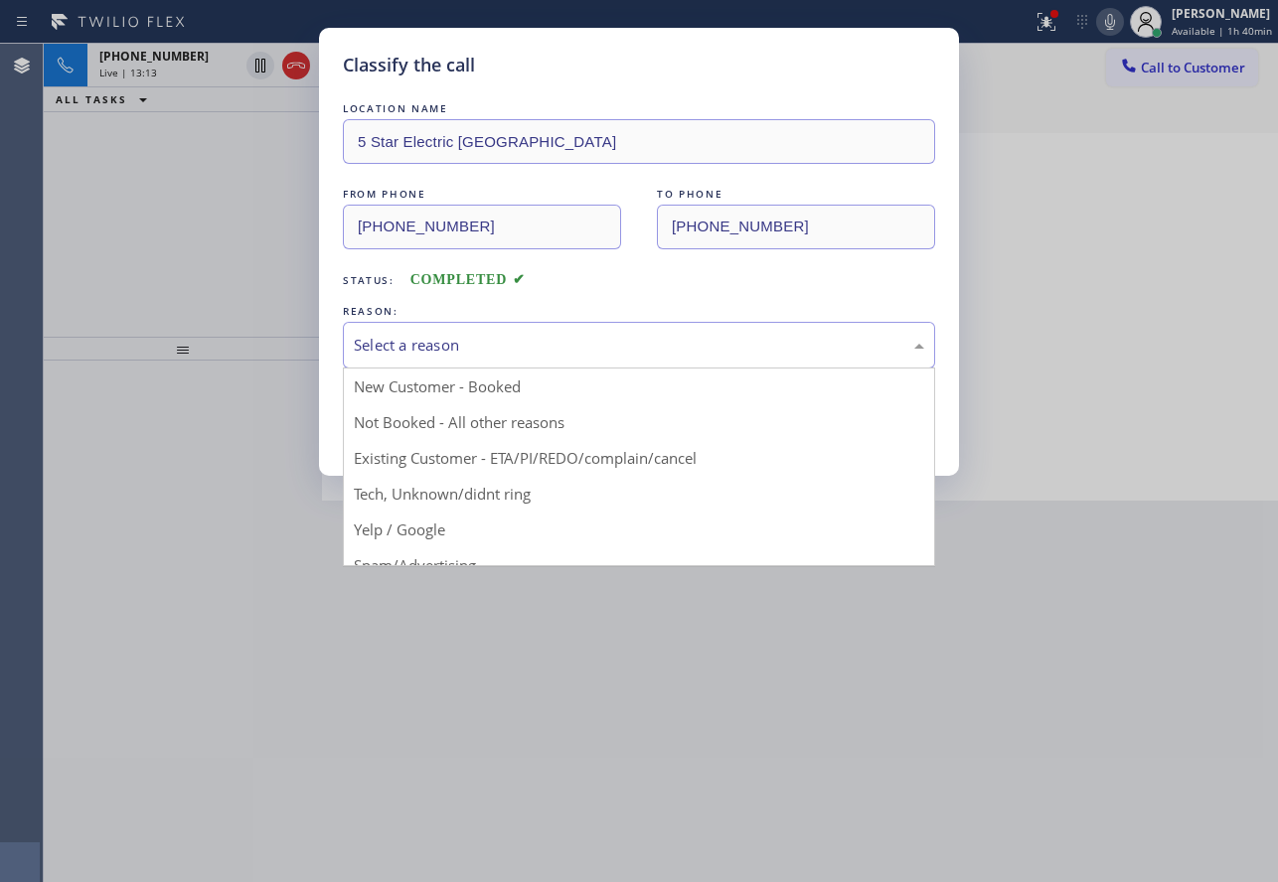
click at [547, 356] on div "Select a reason" at bounding box center [639, 345] width 570 height 23
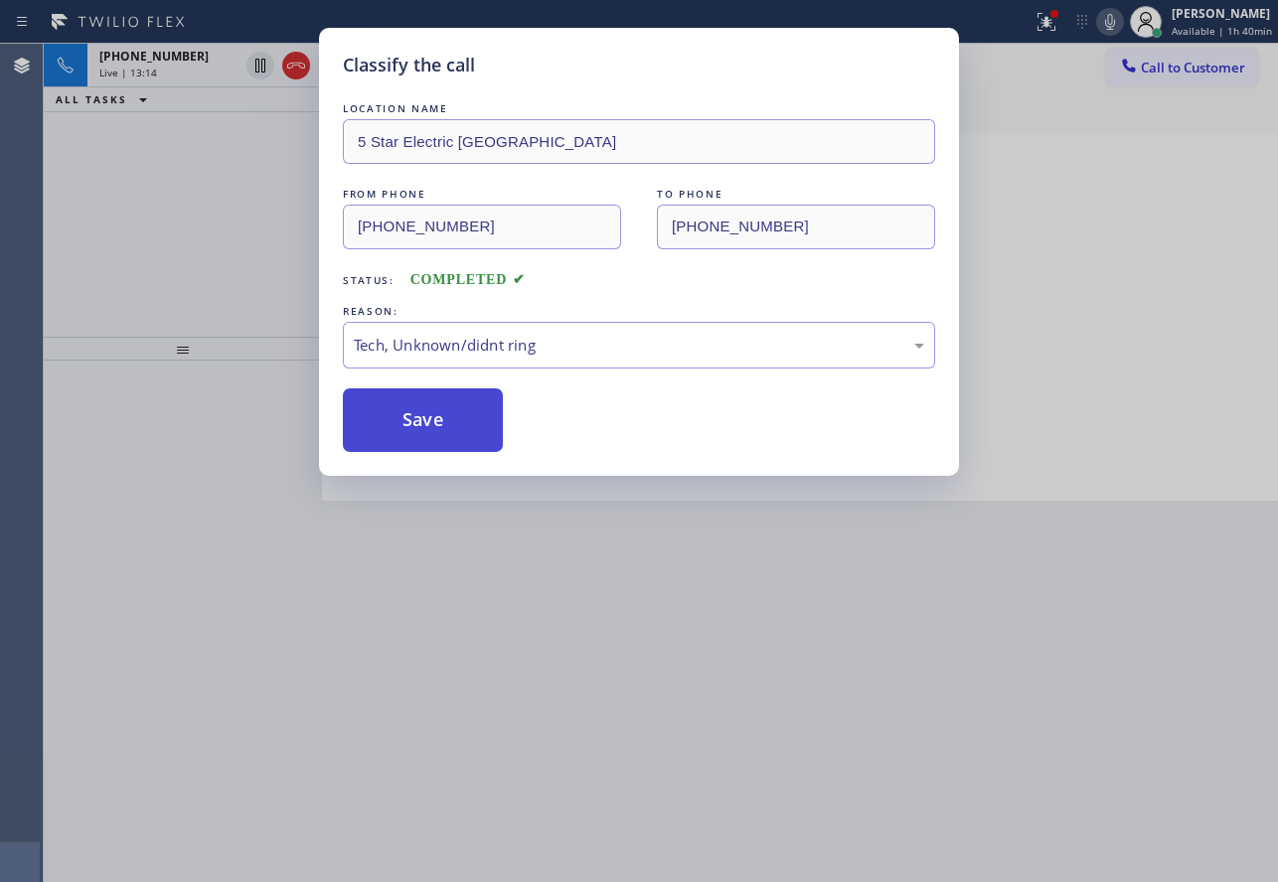
click at [422, 415] on button "Save" at bounding box center [423, 420] width 160 height 64
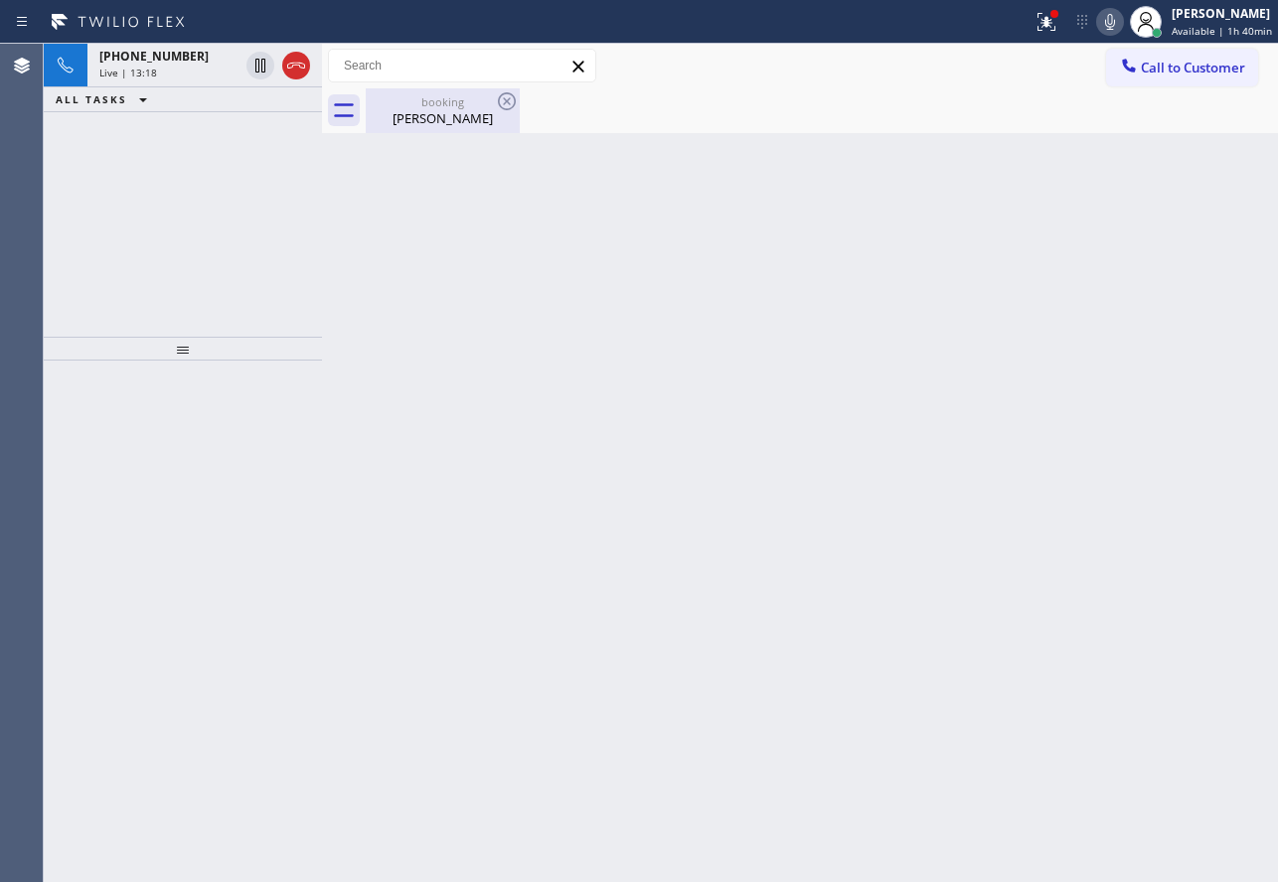
click at [185, 81] on div "[PHONE_NUMBER] Live | 13:18" at bounding box center [164, 66] width 155 height 44
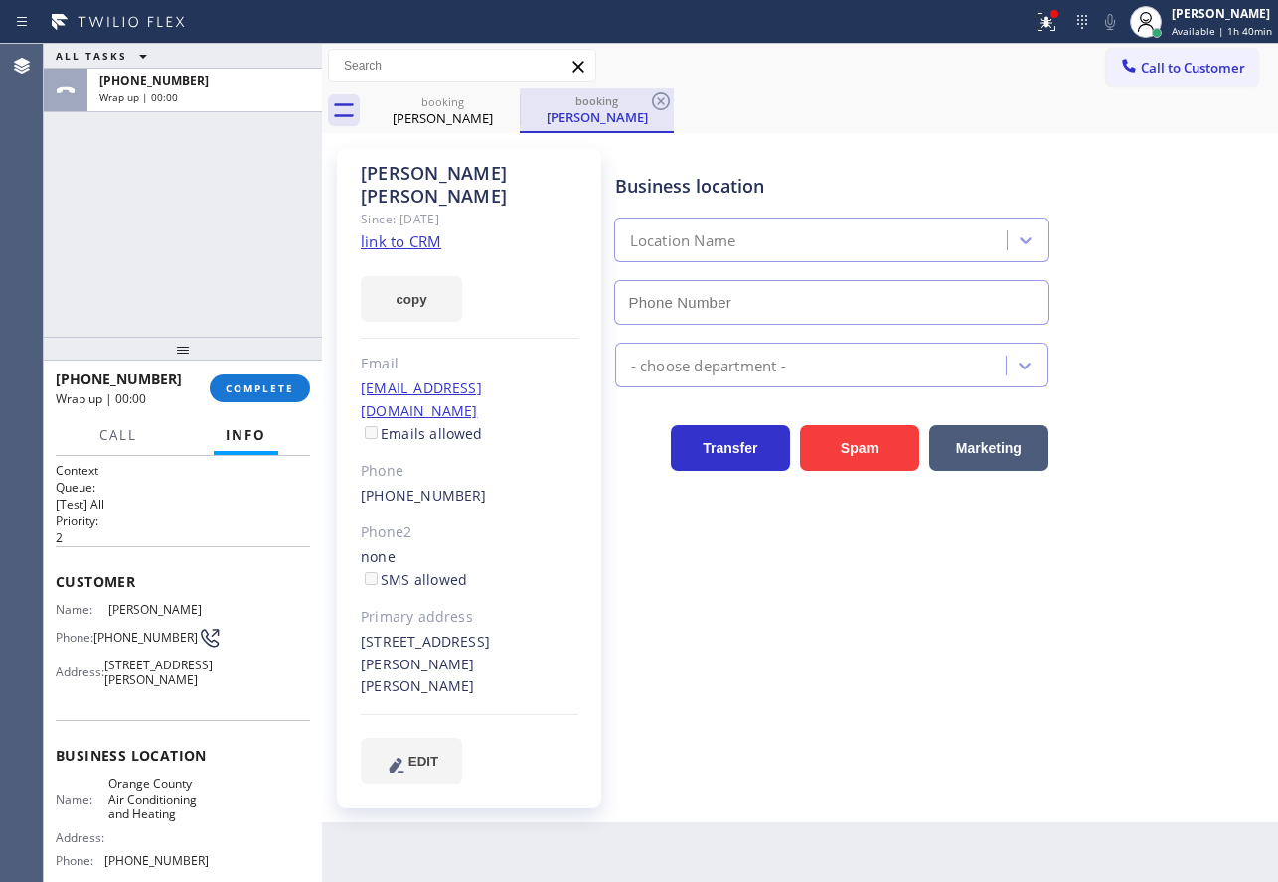
type input "[PHONE_NUMBER]"
click at [665, 101] on icon at bounding box center [661, 101] width 24 height 24
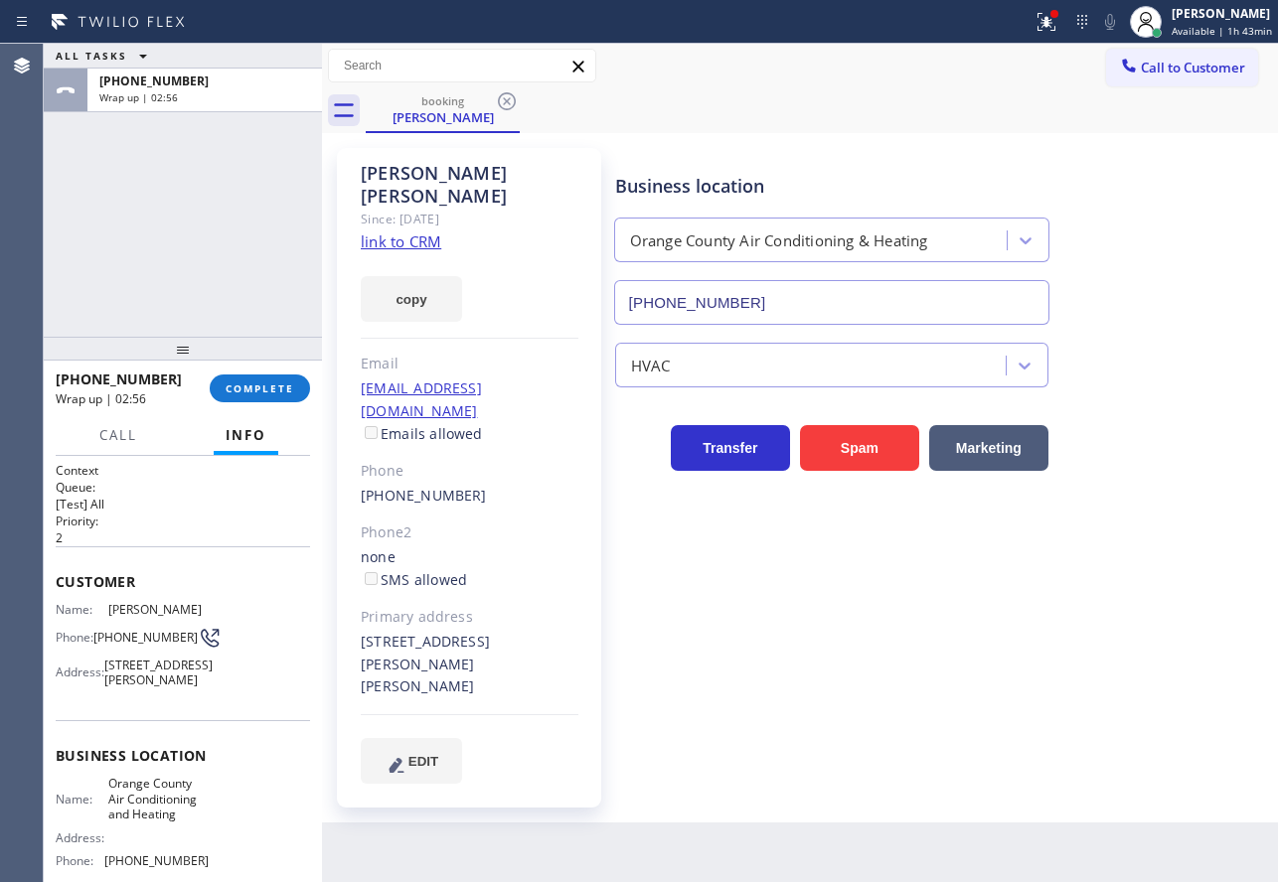
click at [183, 812] on span "Orange County Air Conditioning and Heating" at bounding box center [157, 799] width 99 height 46
click at [282, 396] on button "COMPLETE" at bounding box center [260, 389] width 100 height 28
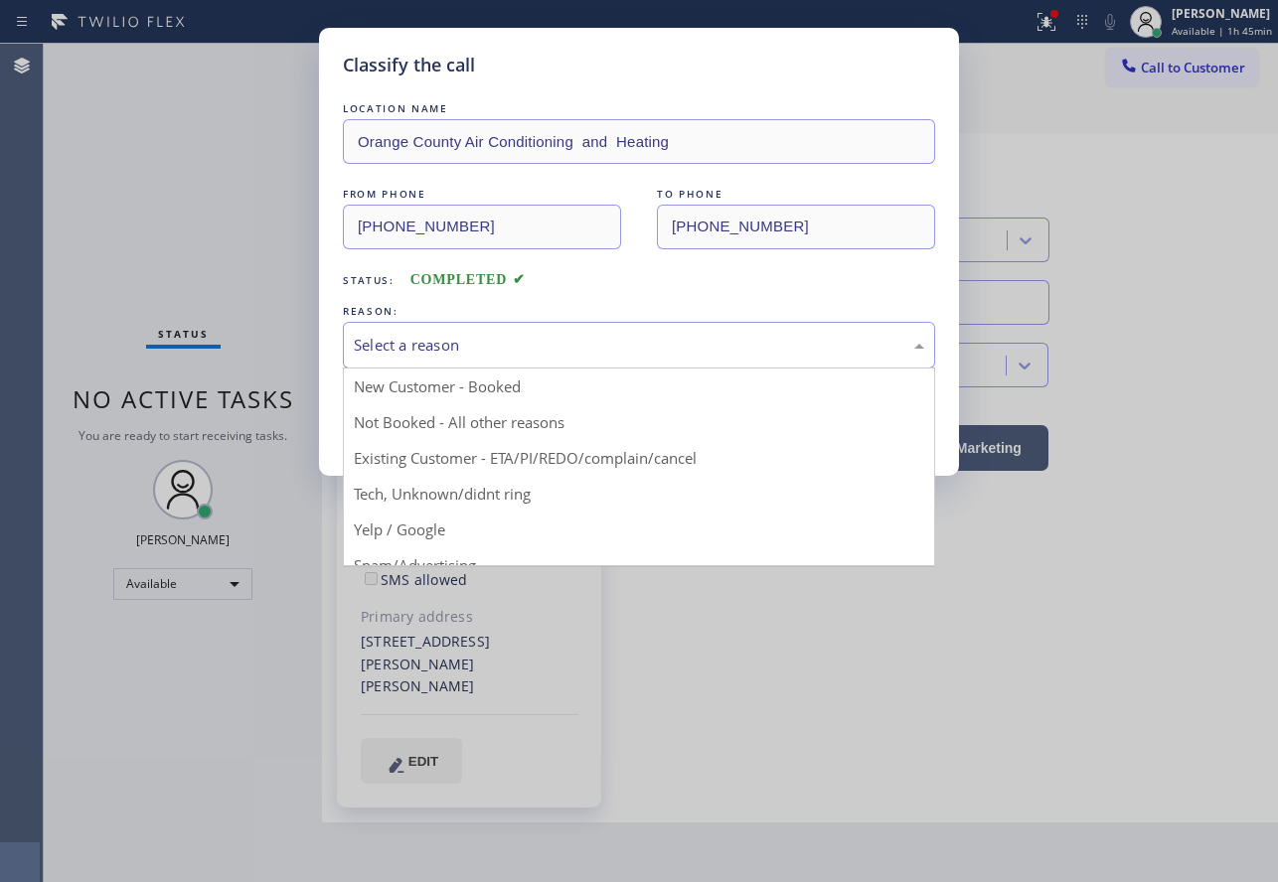
click at [467, 355] on div "Select a reason" at bounding box center [639, 345] width 570 height 23
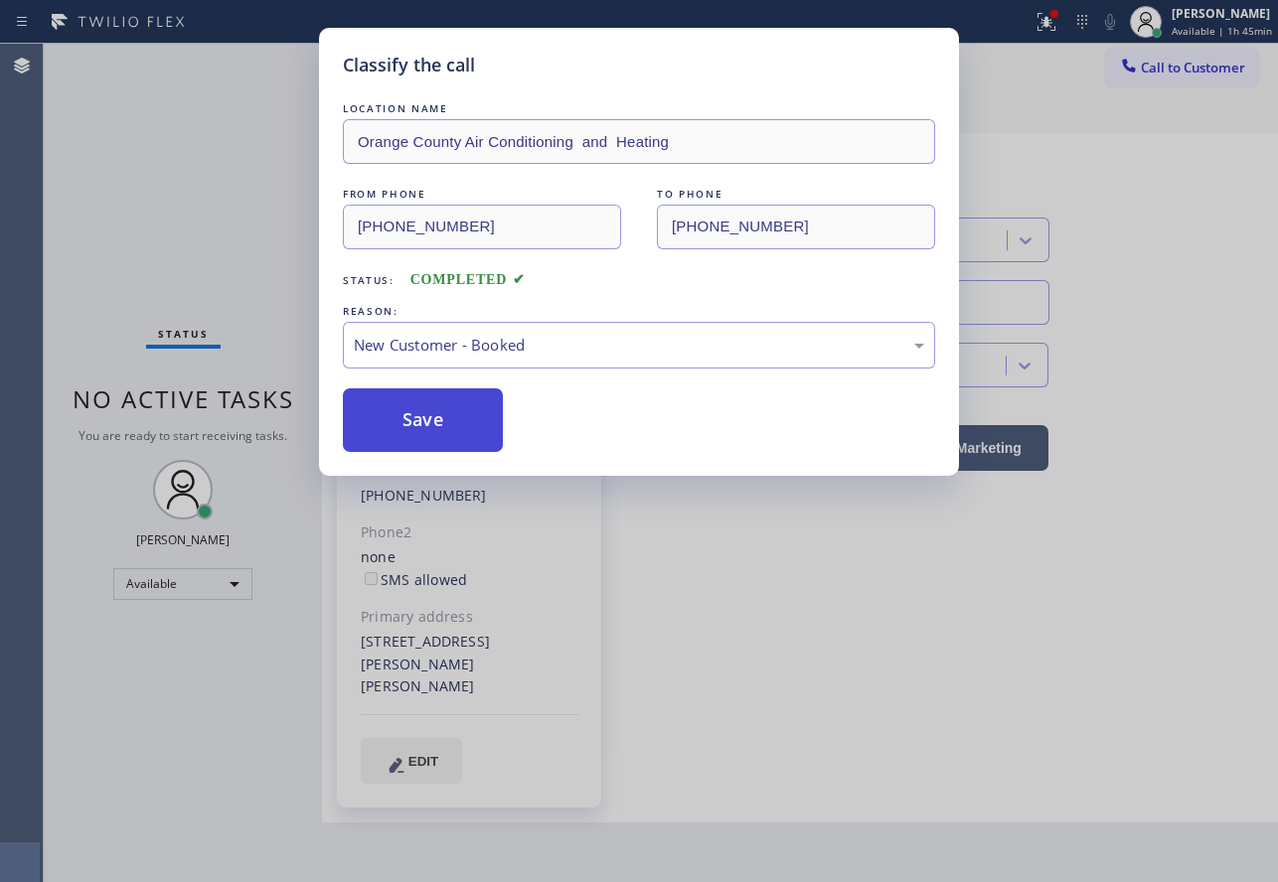
click at [444, 419] on button "Save" at bounding box center [423, 420] width 160 height 64
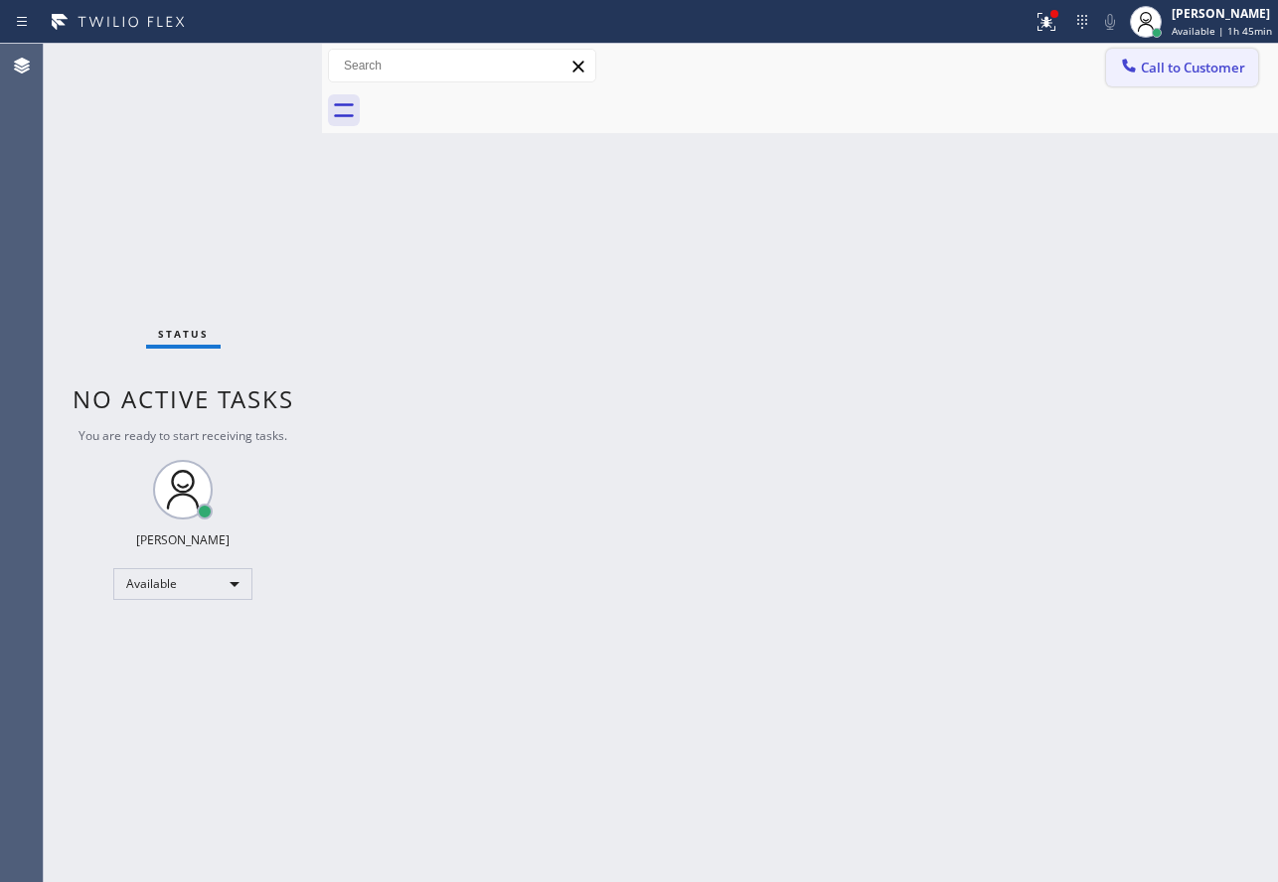
click at [1145, 61] on span "Call to Customer" at bounding box center [1192, 68] width 104 height 18
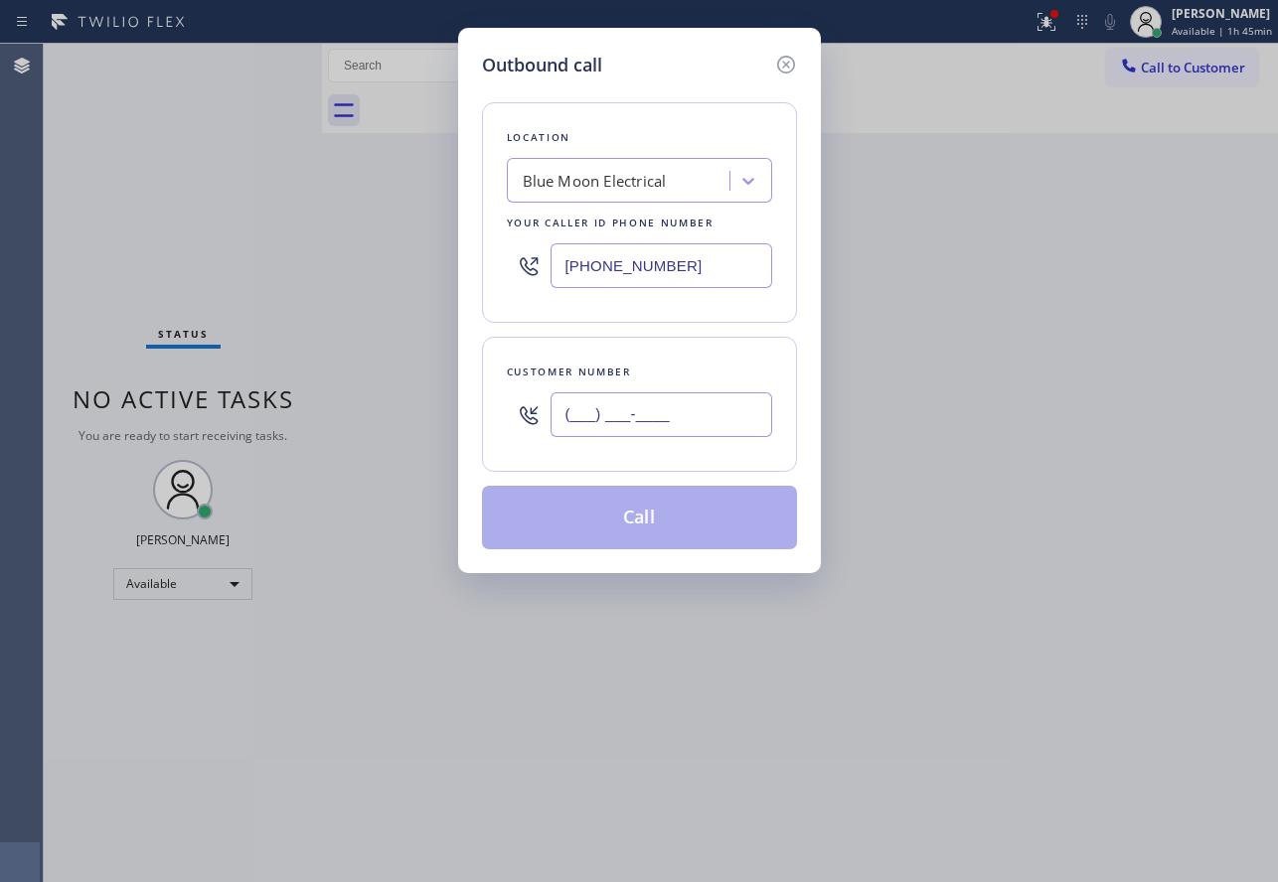
click at [607, 425] on input "(___) ___-____" at bounding box center [661, 414] width 222 height 45
paste input "805) 807-6115"
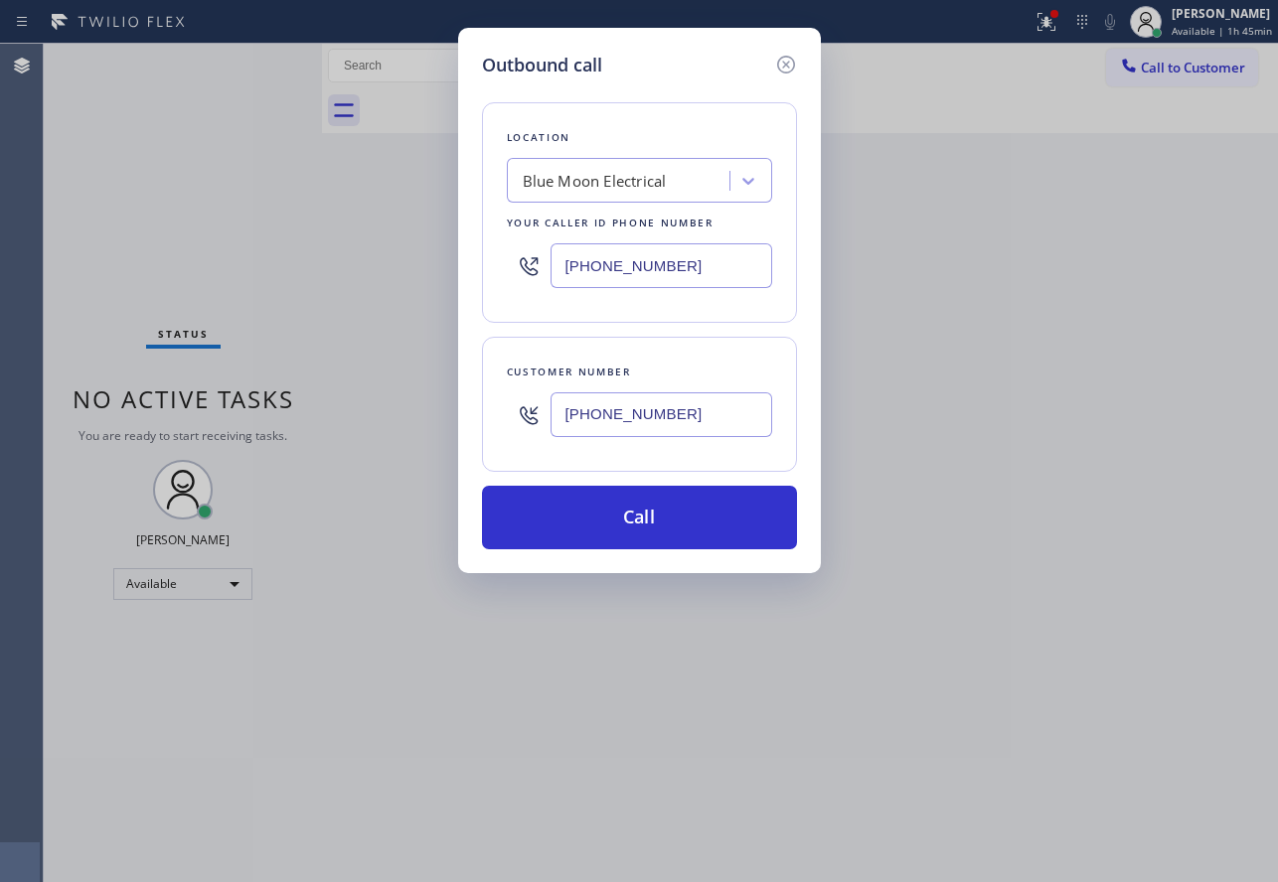
type input "[PHONE_NUMBER]"
drag, startPoint x: 693, startPoint y: 271, endPoint x: 443, endPoint y: 265, distance: 250.4
click at [443, 265] on div "Outbound call Location Blue Moon Electrical Your caller id phone number [PHONE_…" at bounding box center [639, 441] width 1278 height 882
paste input "731-4952"
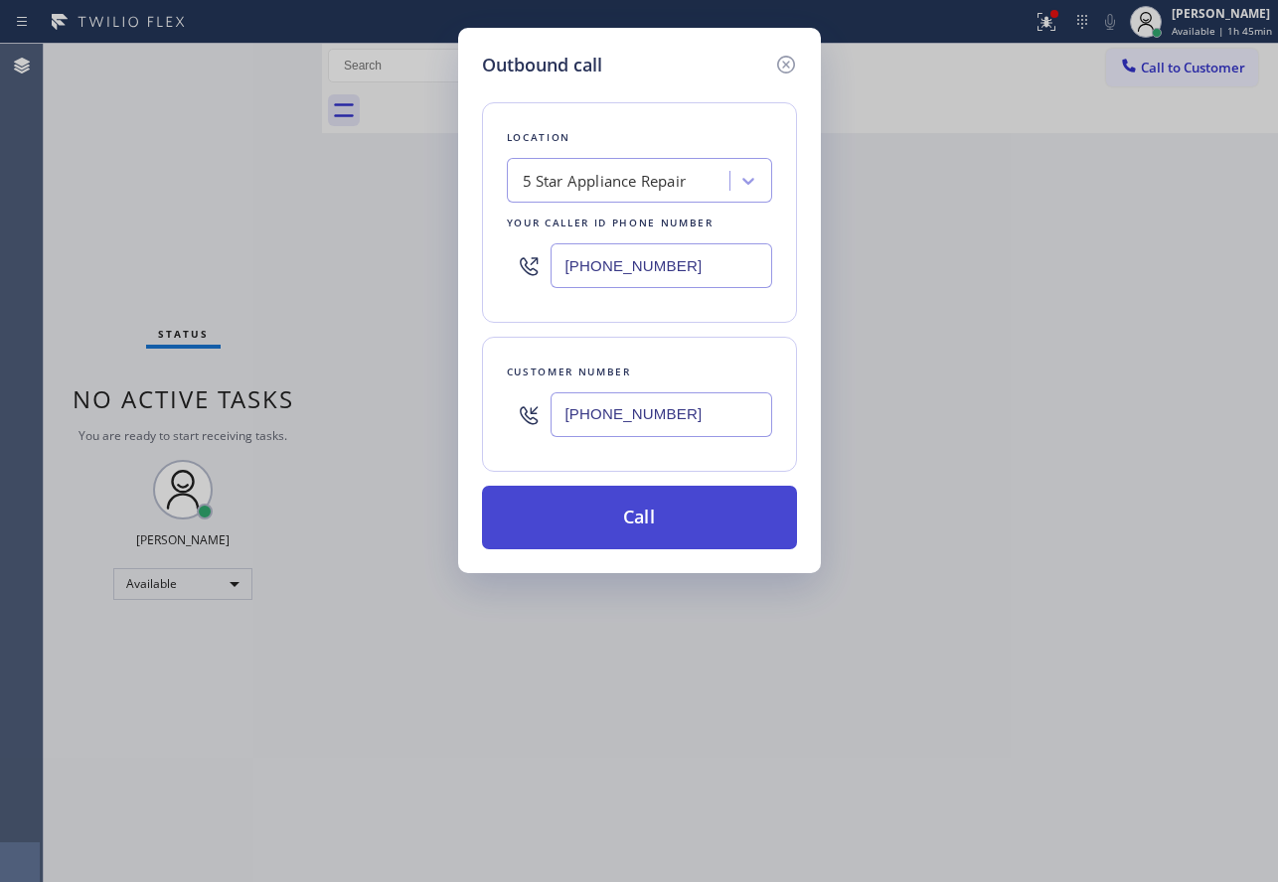
type input "[PHONE_NUMBER]"
click at [707, 513] on button "Call" at bounding box center [639, 518] width 315 height 64
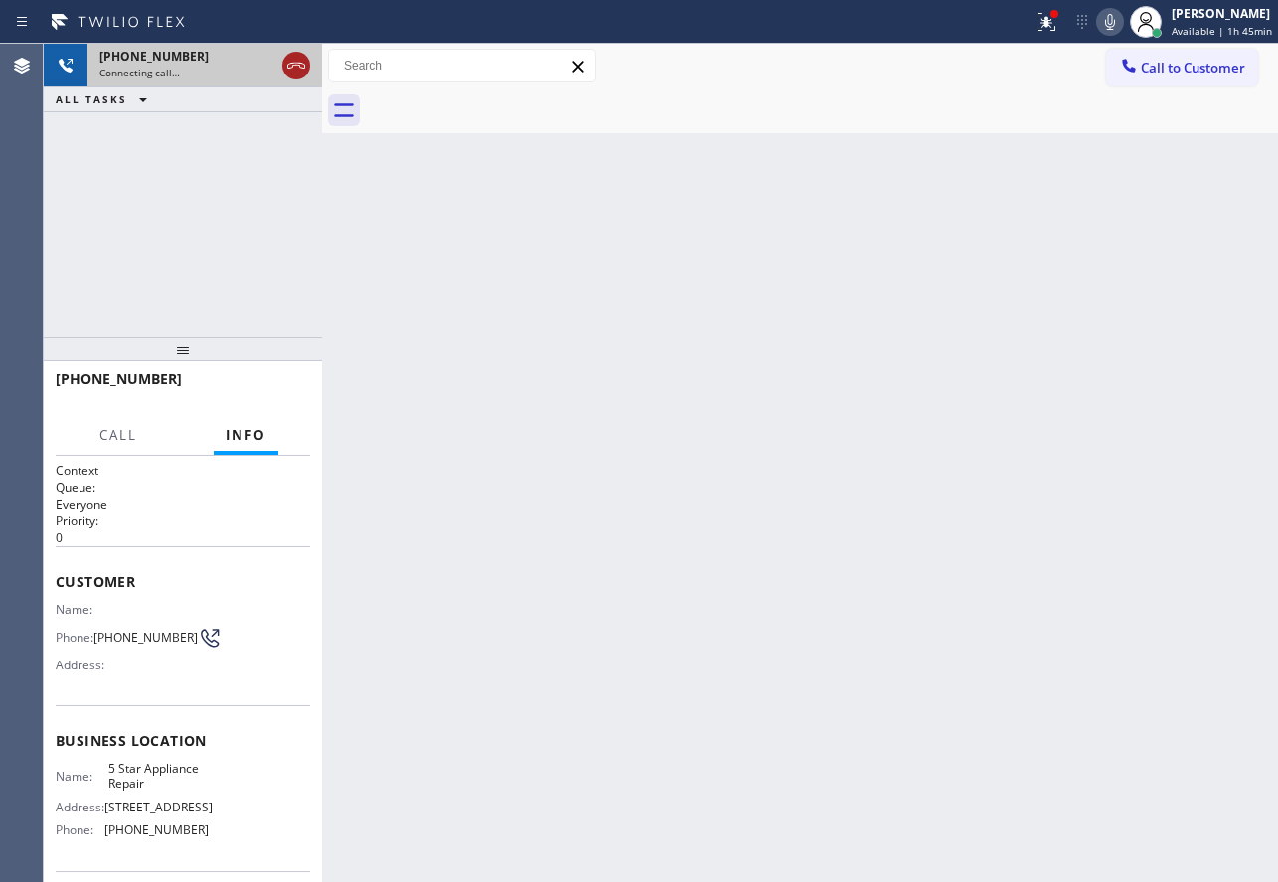
click at [292, 71] on icon at bounding box center [296, 66] width 24 height 24
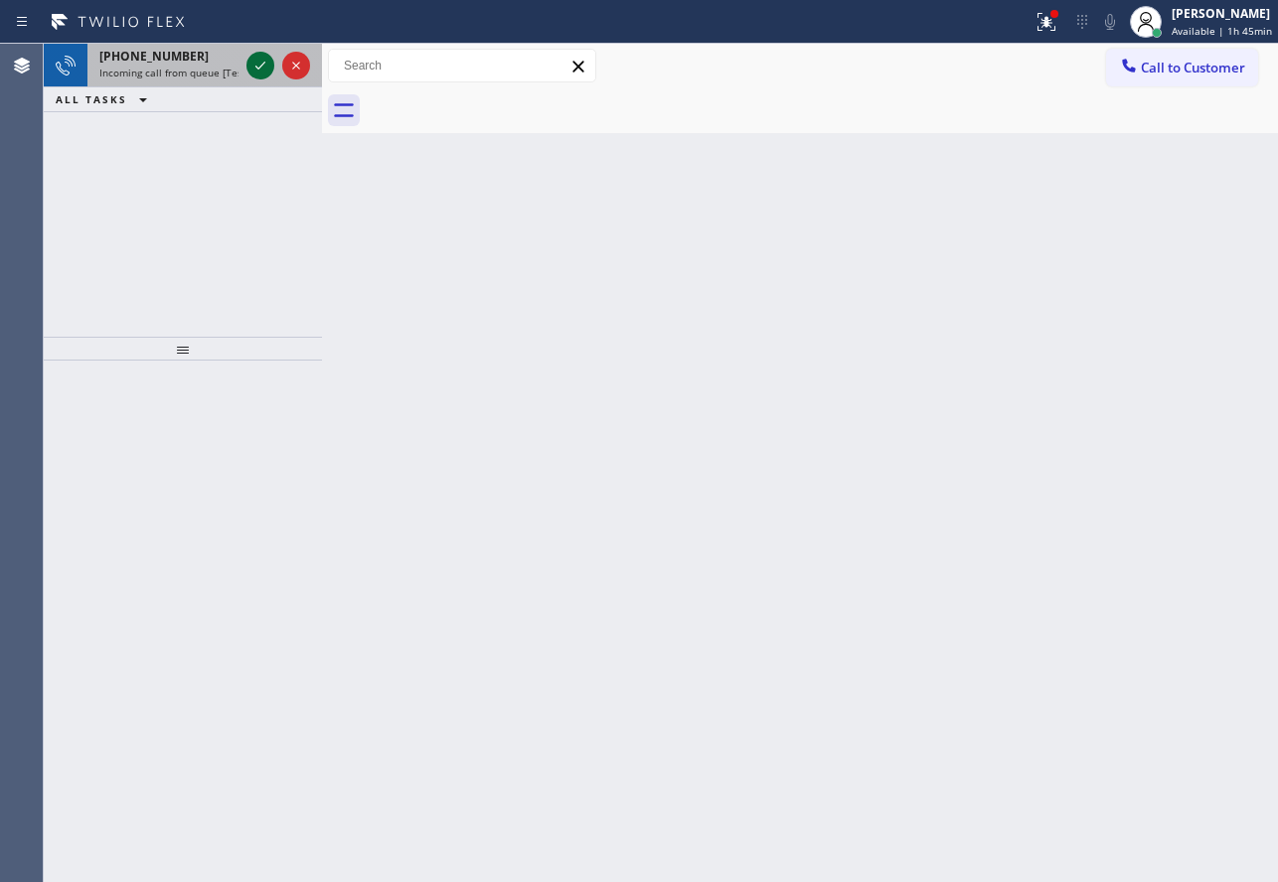
click at [254, 52] on button at bounding box center [260, 66] width 28 height 28
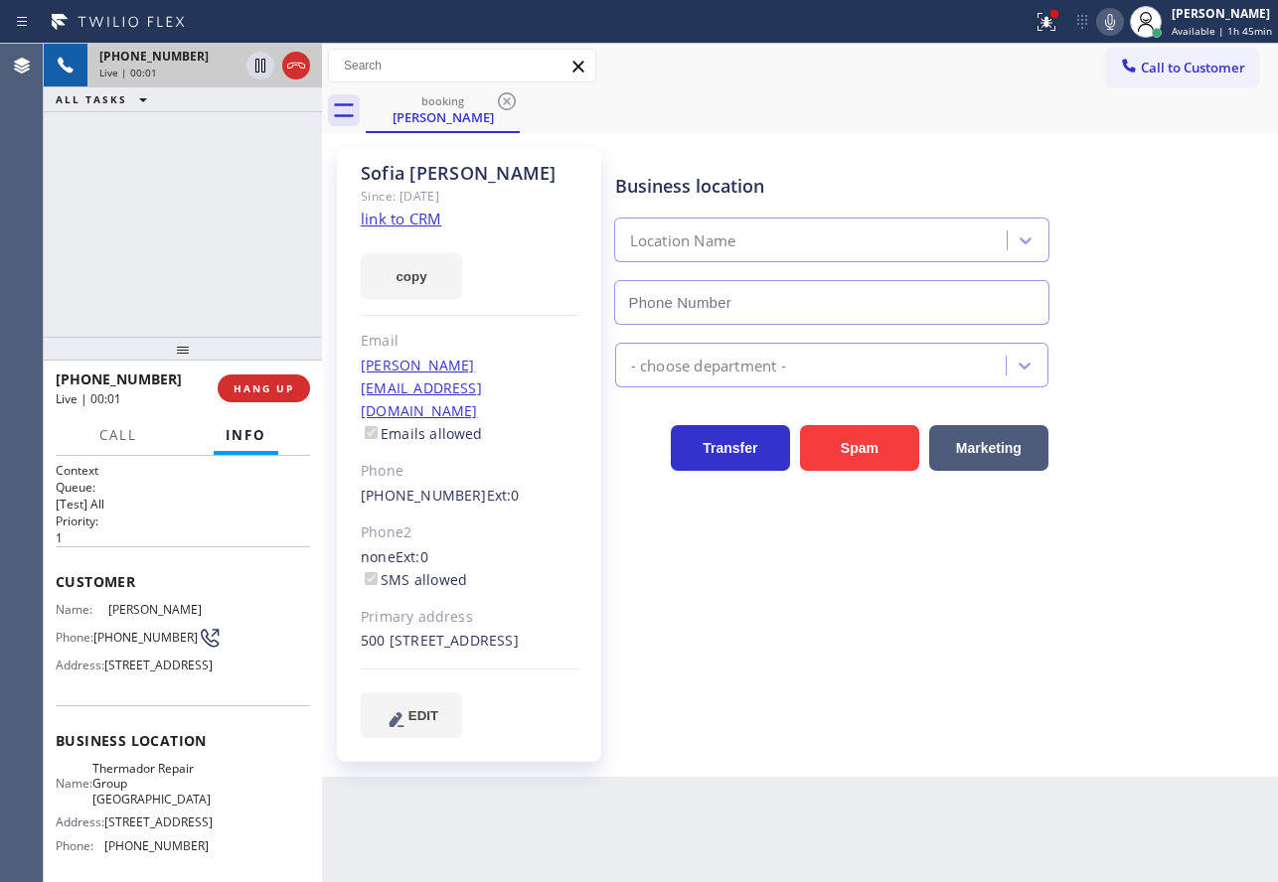
type input "[PHONE_NUMBER]"
click at [415, 226] on link "link to CRM" at bounding box center [401, 219] width 80 height 20
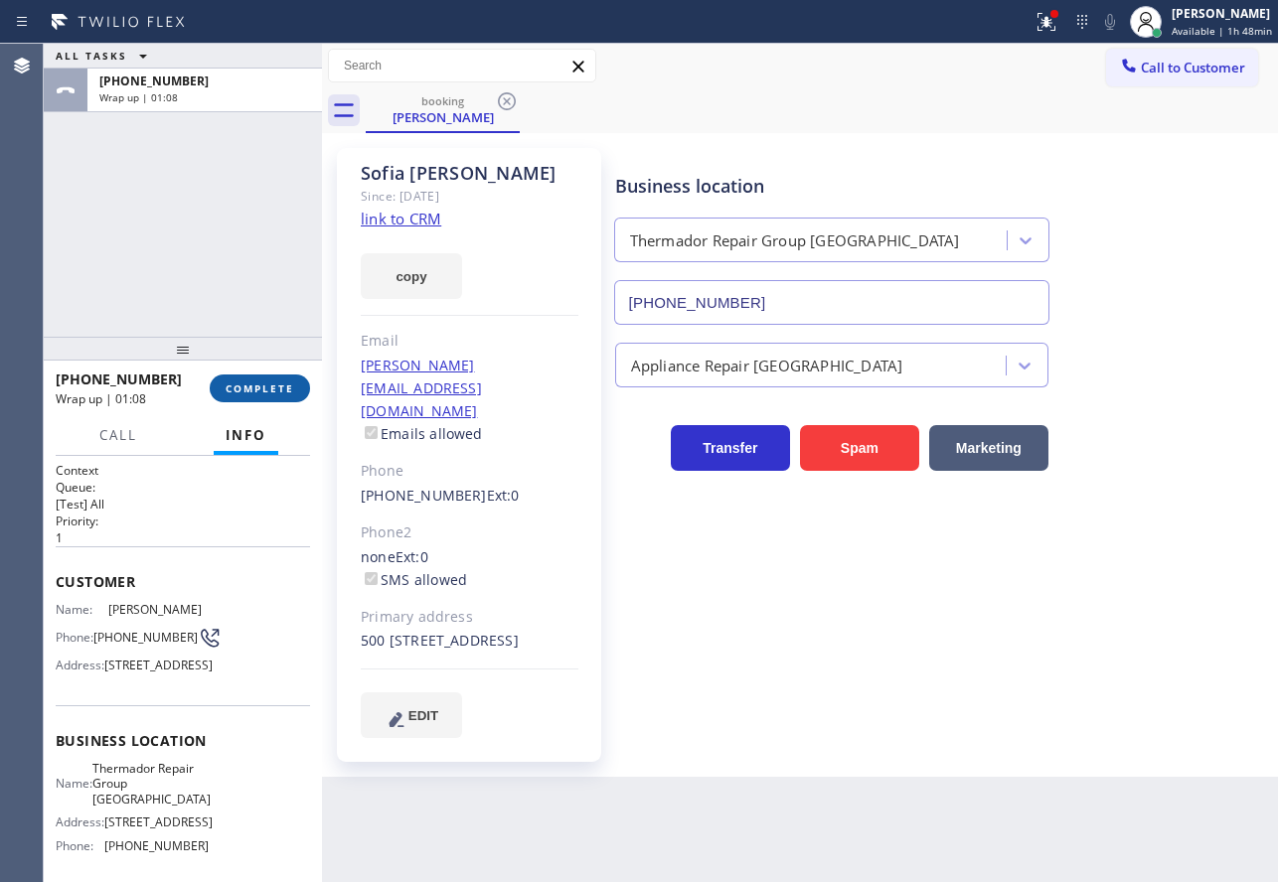
click at [282, 378] on button "COMPLETE" at bounding box center [260, 389] width 100 height 28
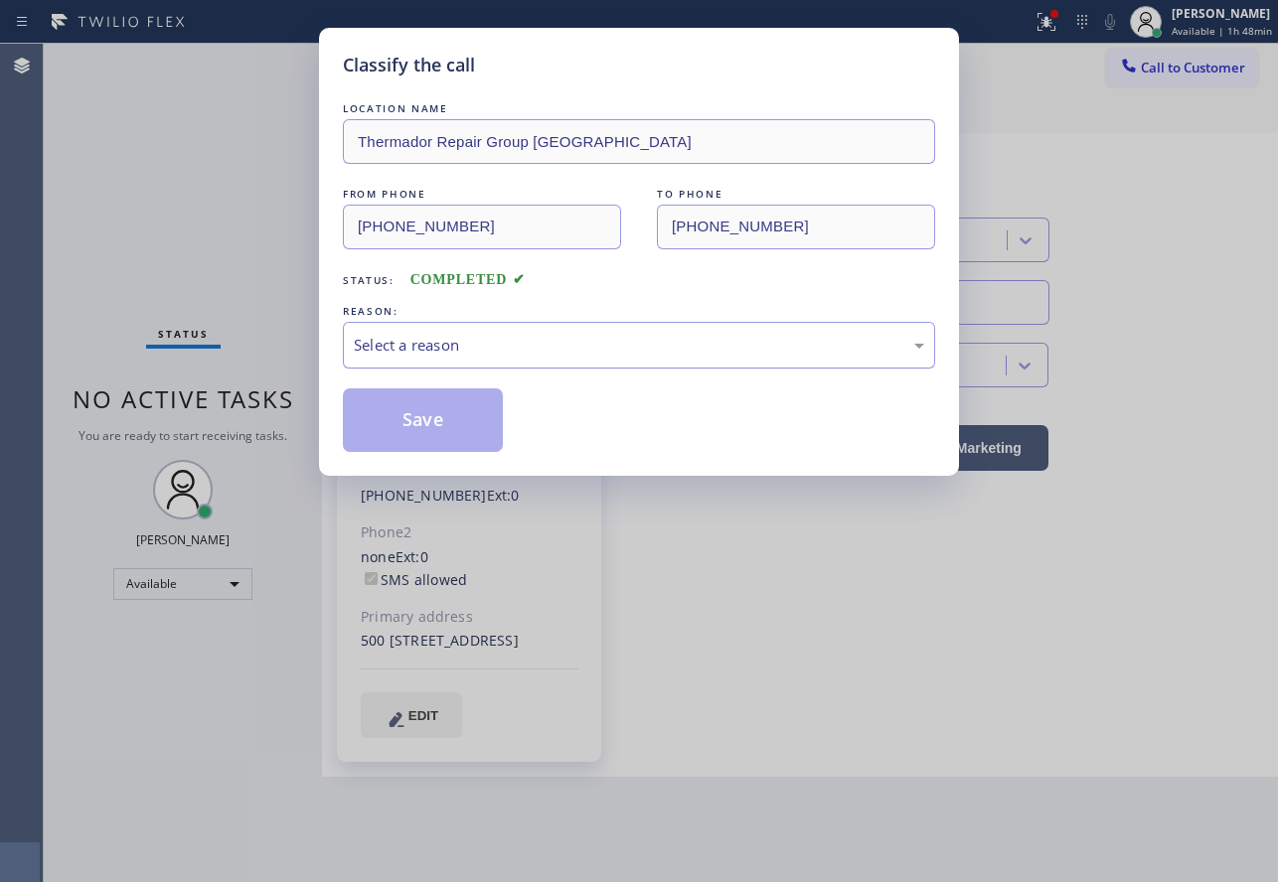
click at [497, 351] on div "Select a reason" at bounding box center [639, 345] width 570 height 23
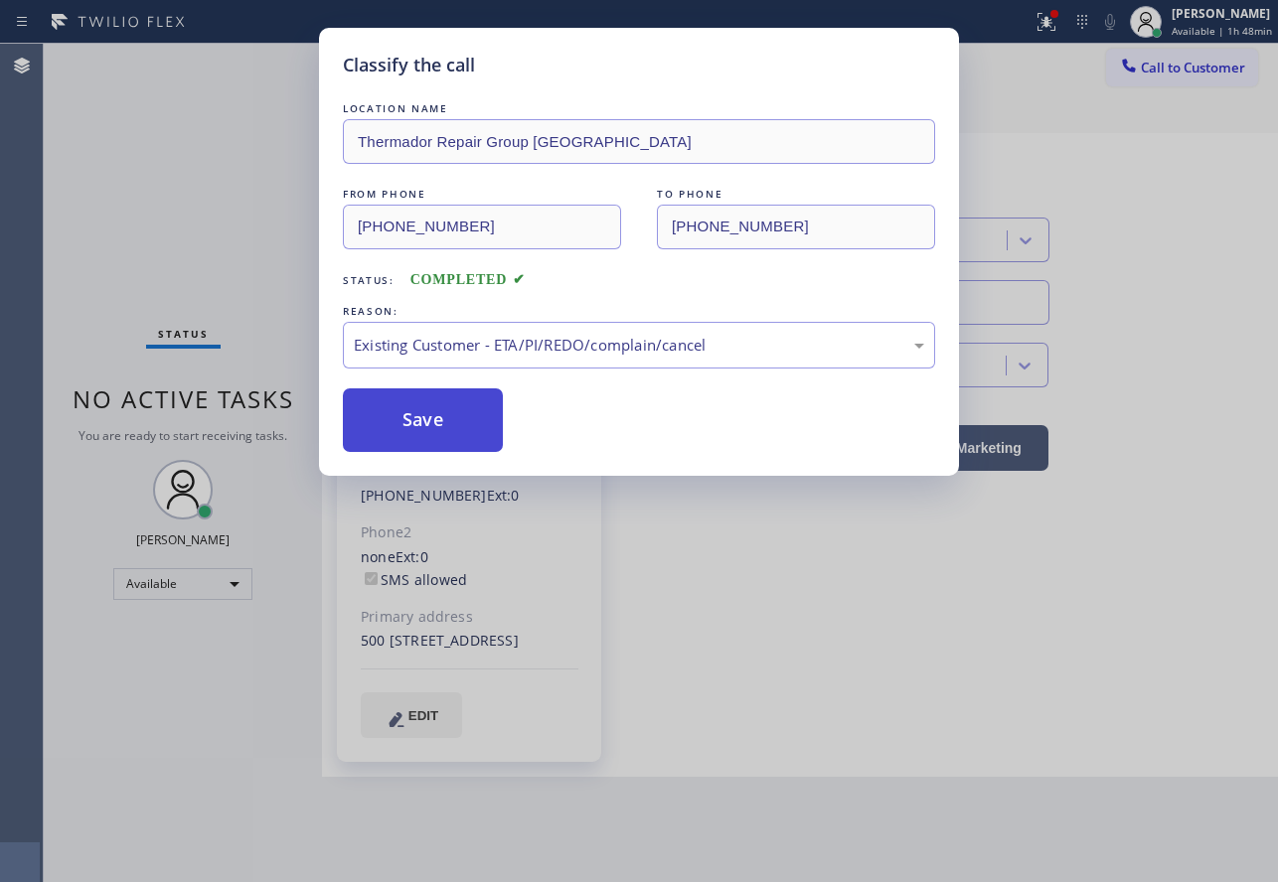
click at [441, 413] on button "Save" at bounding box center [423, 420] width 160 height 64
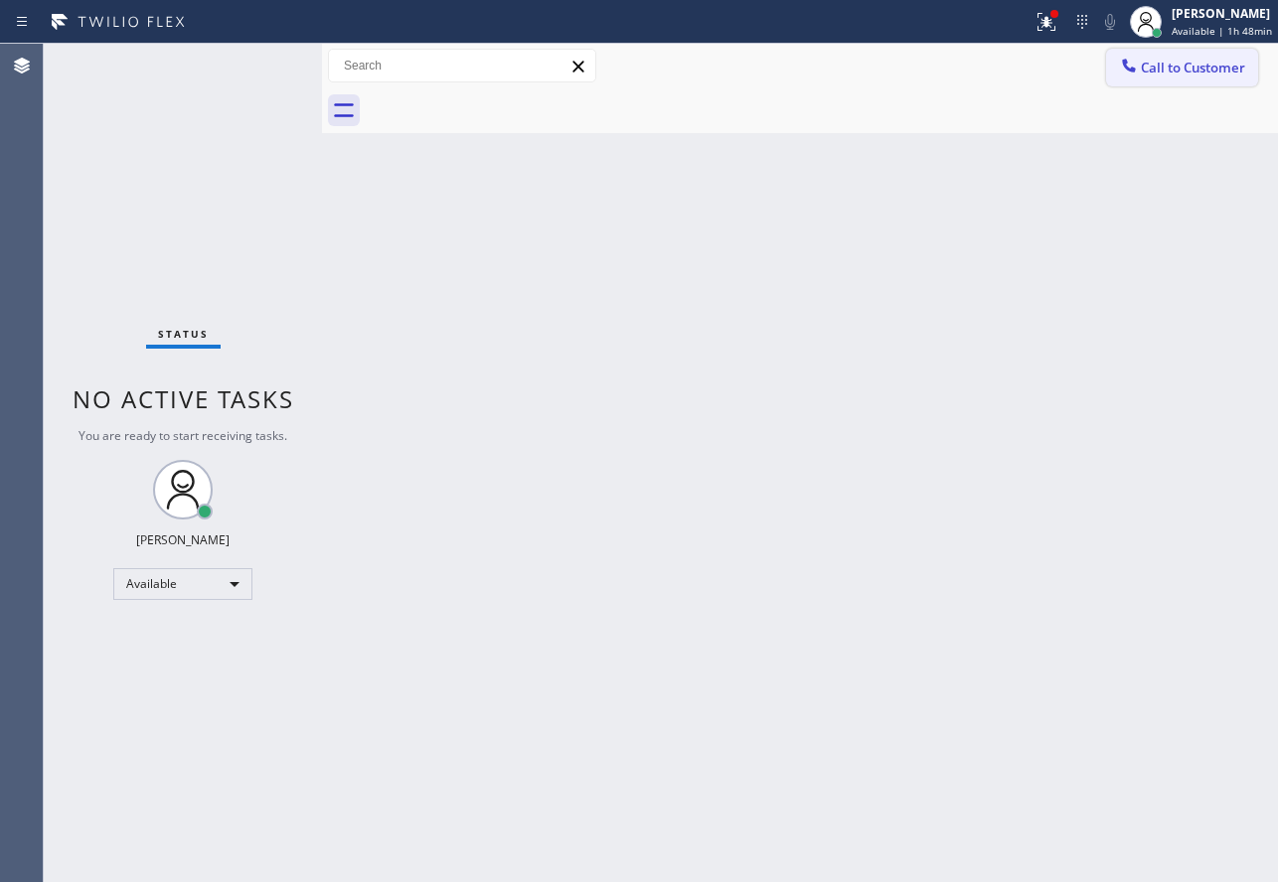
click at [1179, 73] on span "Call to Customer" at bounding box center [1192, 68] width 104 height 18
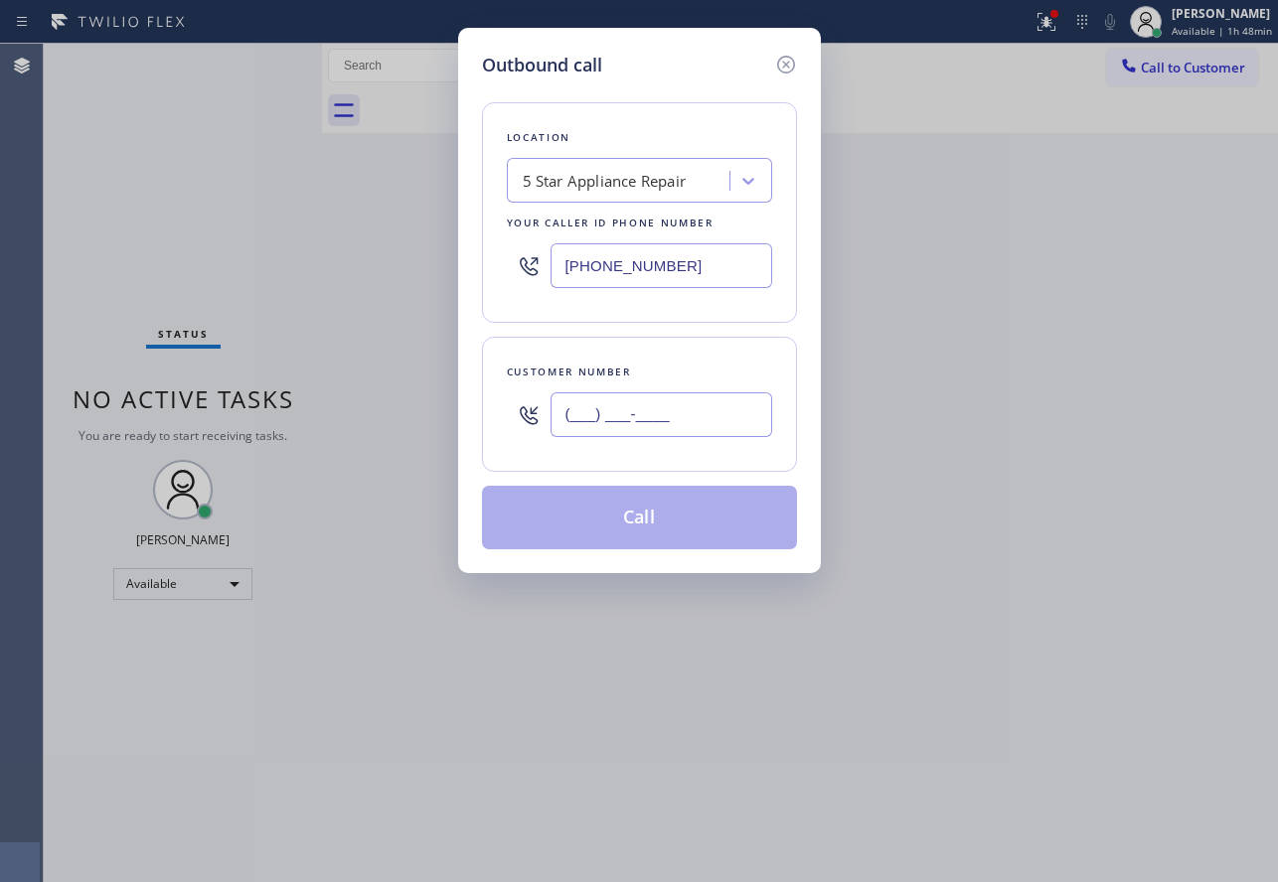
click at [689, 425] on input "(___) ___-____" at bounding box center [661, 414] width 222 height 45
paste input "617) 721-8618"
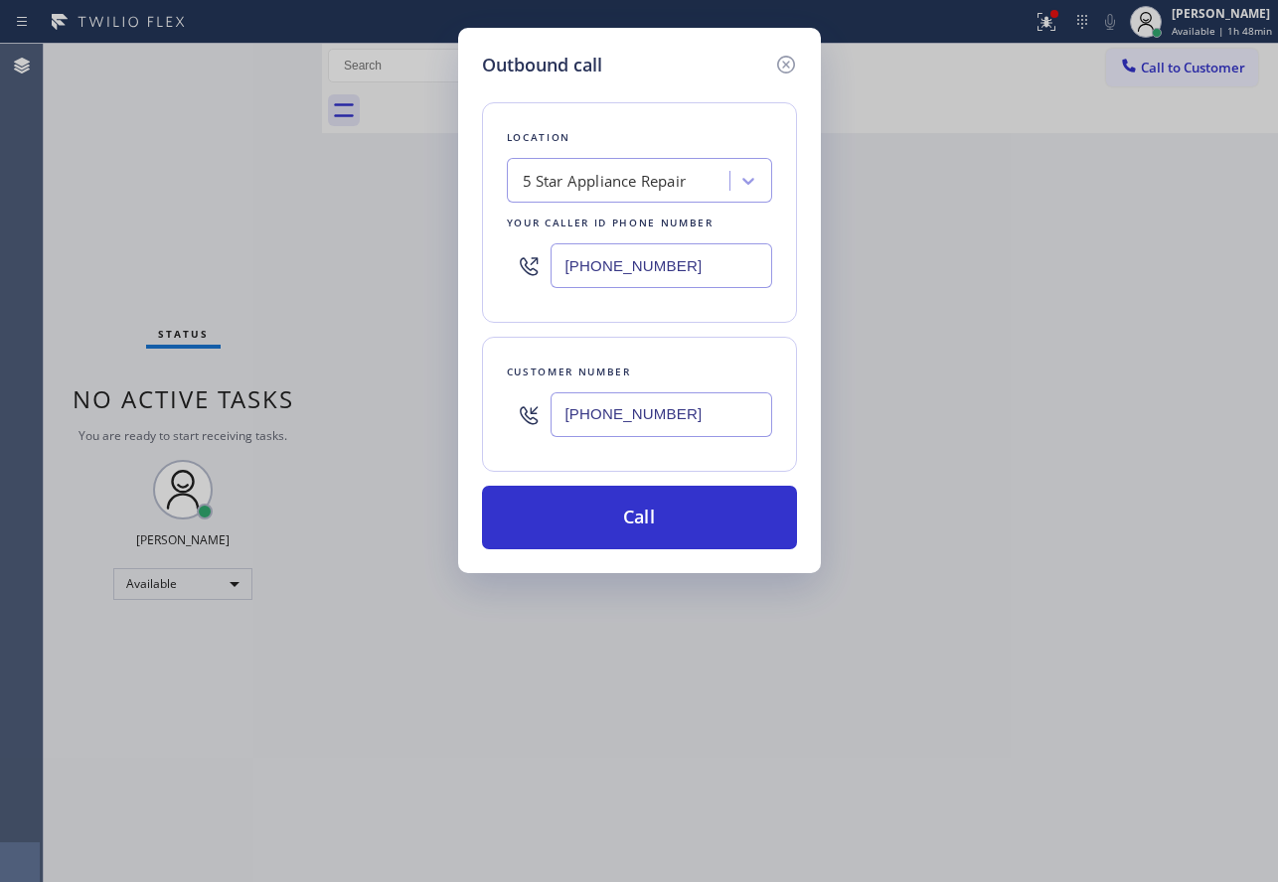
type input "[PHONE_NUMBER]"
drag, startPoint x: 705, startPoint y: 264, endPoint x: 502, endPoint y: 263, distance: 203.7
click at [502, 263] on div "Location 5 Star Appliance Repair Your caller id phone number [PHONE_NUMBER]" at bounding box center [639, 212] width 315 height 221
paste input "619) 432-6327"
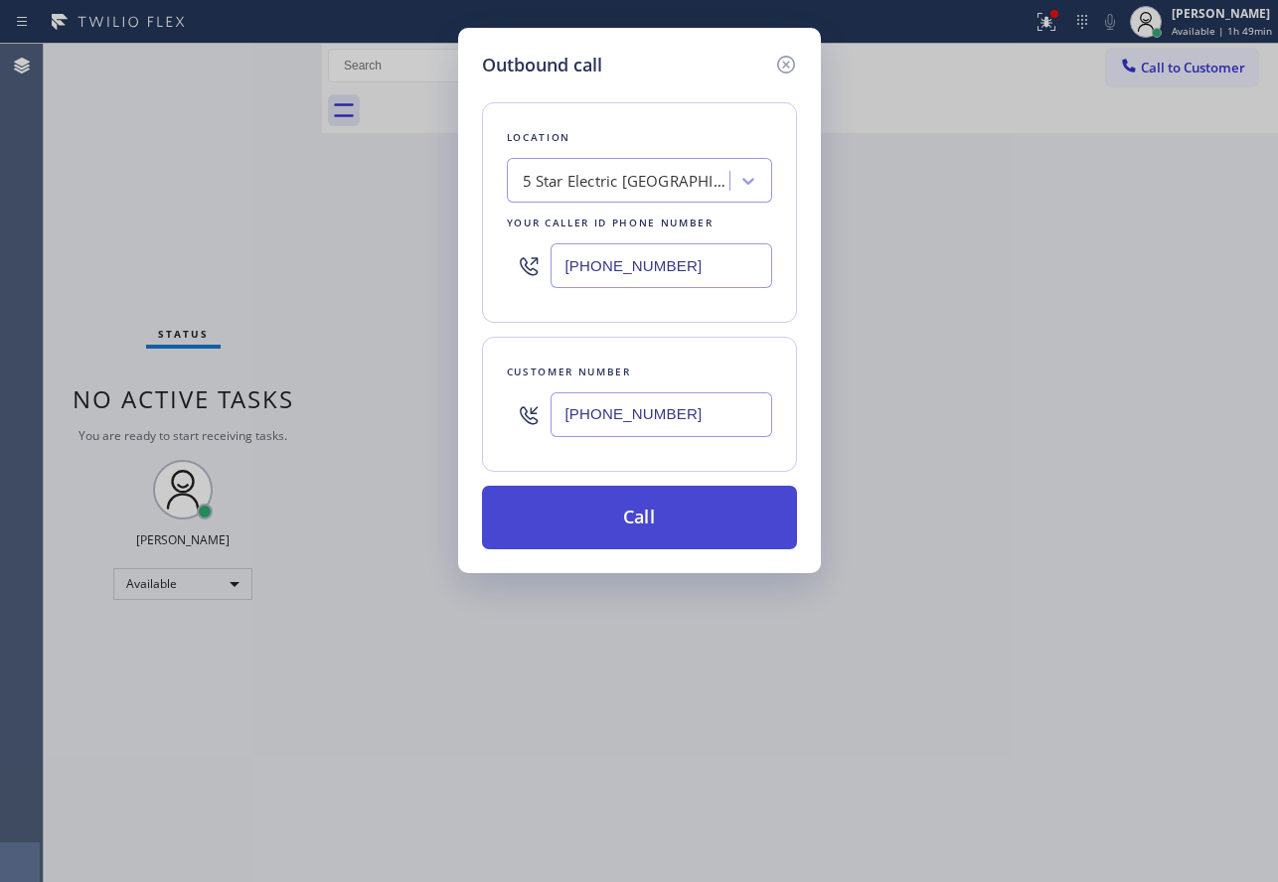
type input "[PHONE_NUMBER]"
click at [652, 520] on button "Call" at bounding box center [639, 518] width 315 height 64
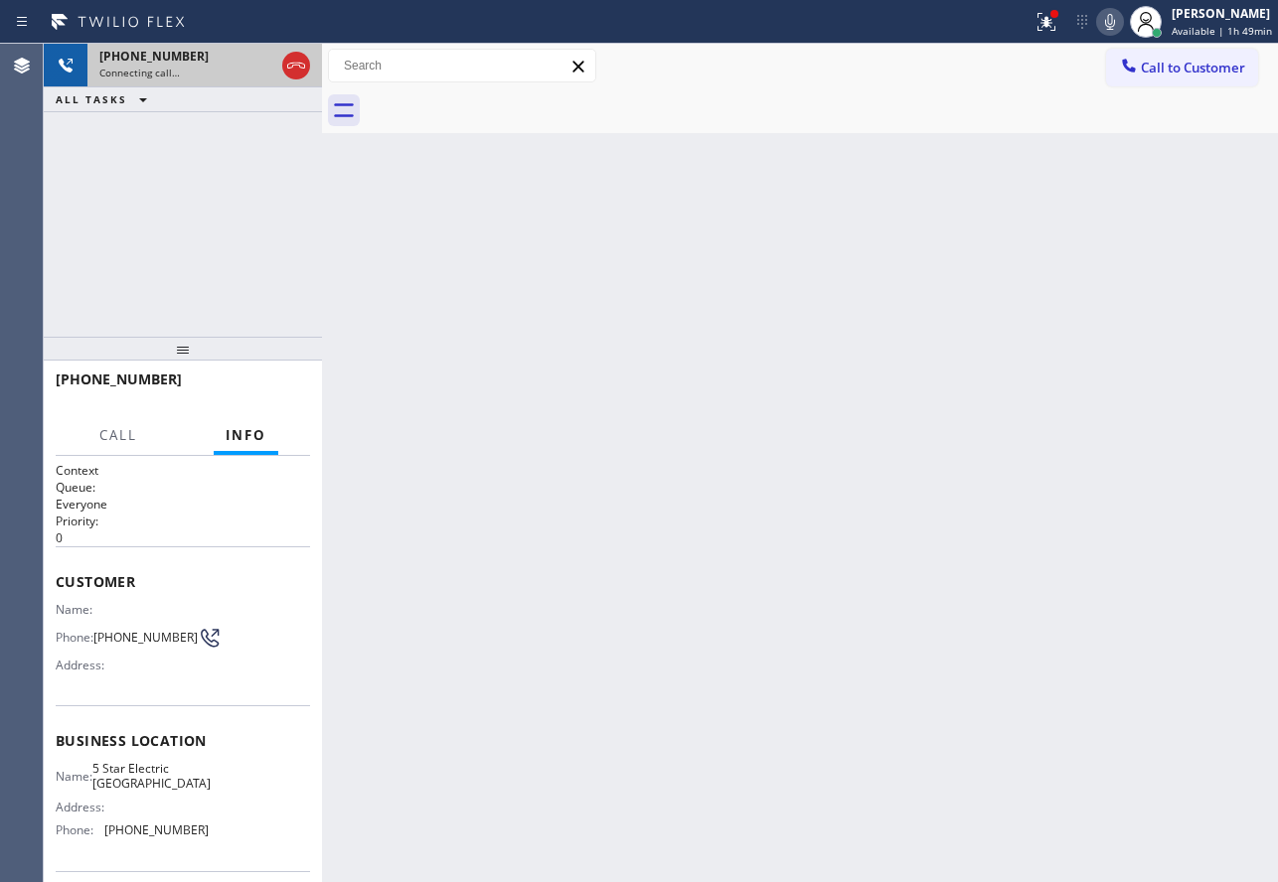
click at [292, 72] on icon at bounding box center [296, 66] width 24 height 24
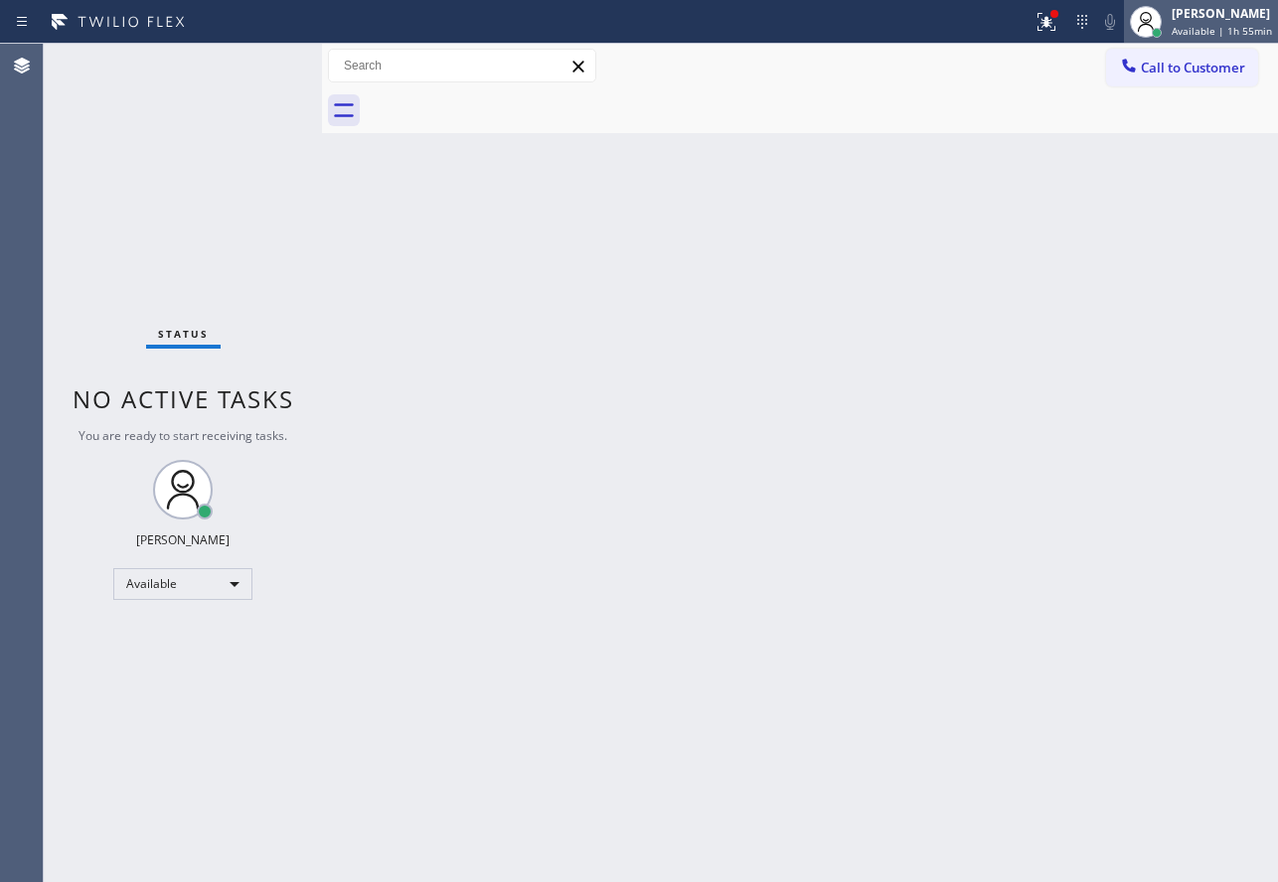
click at [1204, 37] on span "Available | 1h 55min" at bounding box center [1221, 31] width 100 height 14
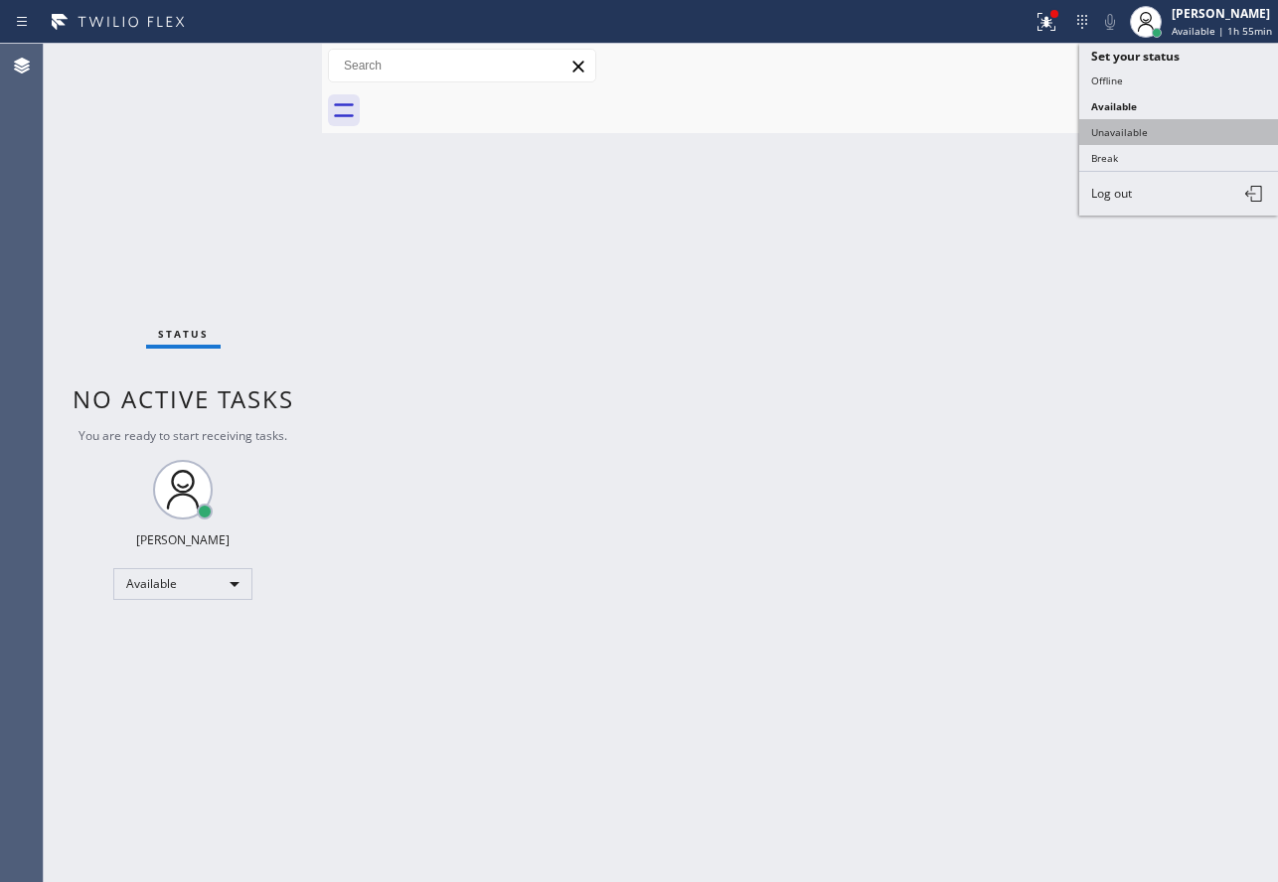
click at [1141, 132] on button "Unavailable" at bounding box center [1178, 132] width 199 height 26
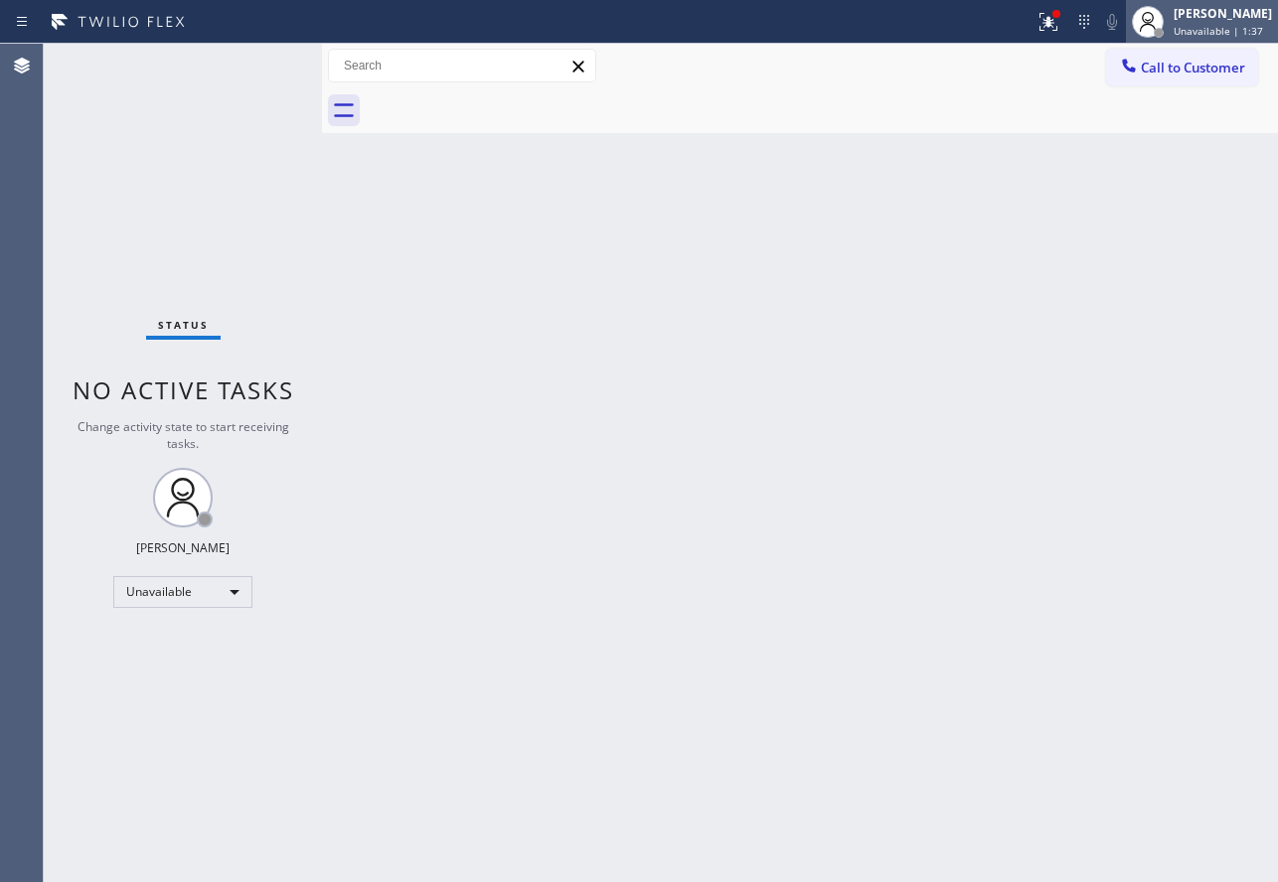
click at [1169, 29] on div at bounding box center [1148, 22] width 44 height 44
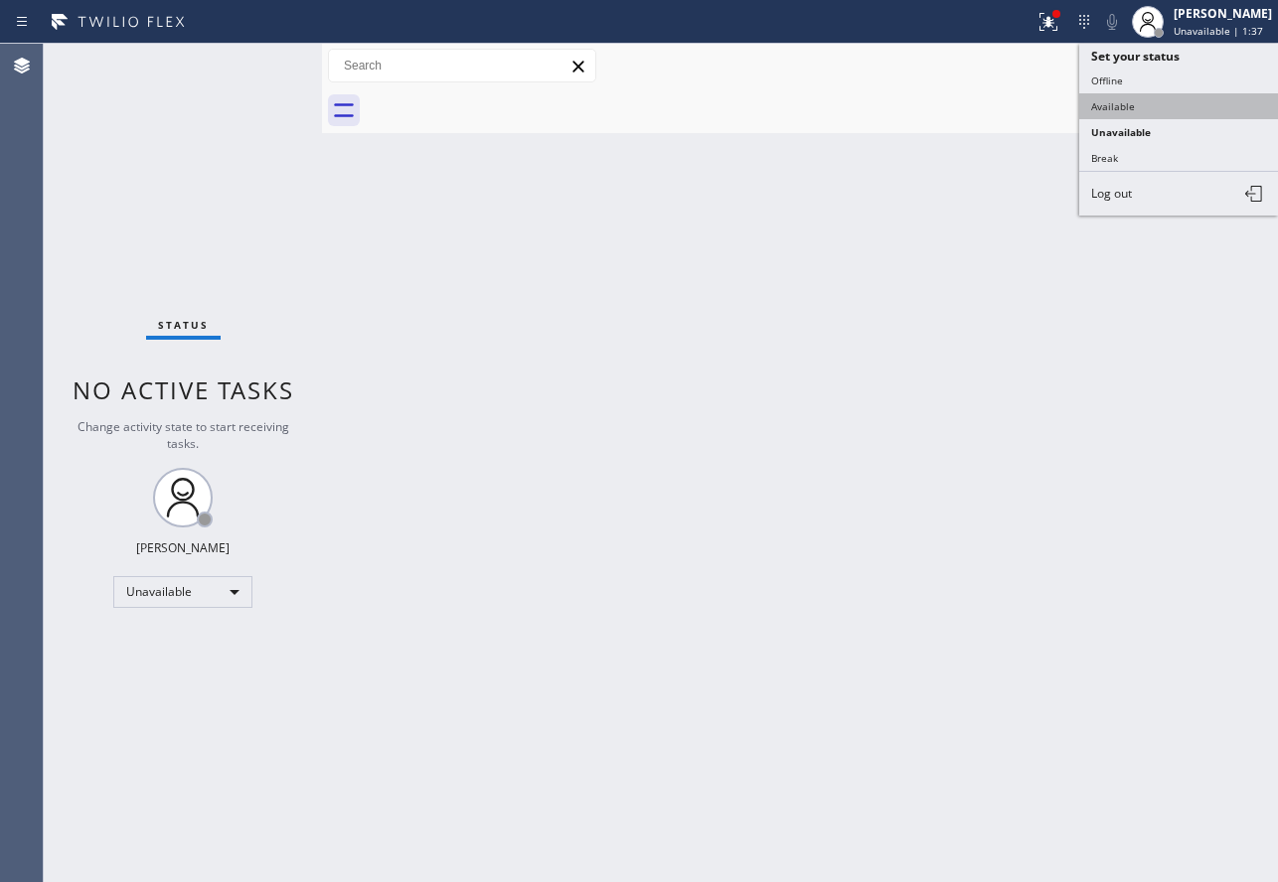
click at [1155, 93] on button "Available" at bounding box center [1178, 106] width 199 height 26
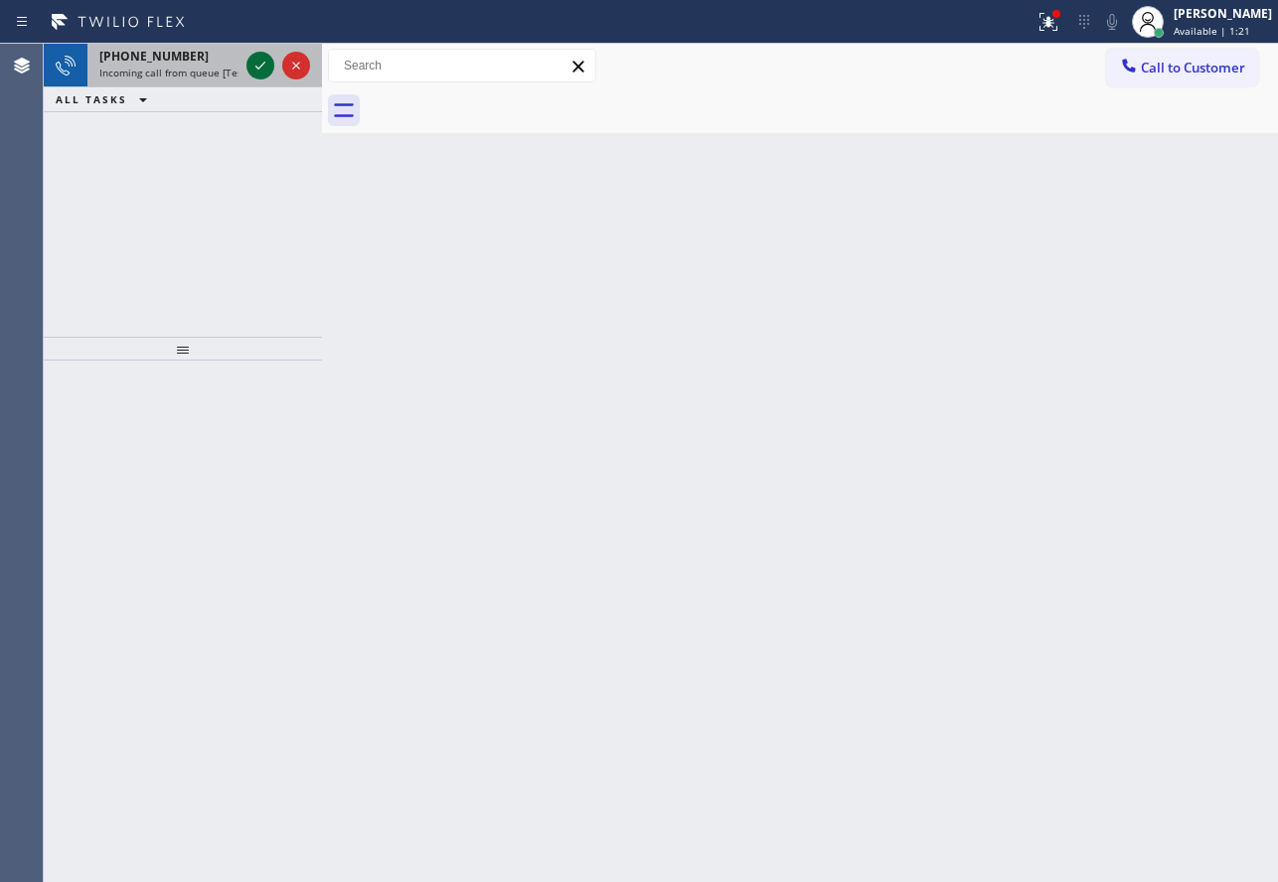
click at [258, 69] on icon at bounding box center [260, 66] width 10 height 8
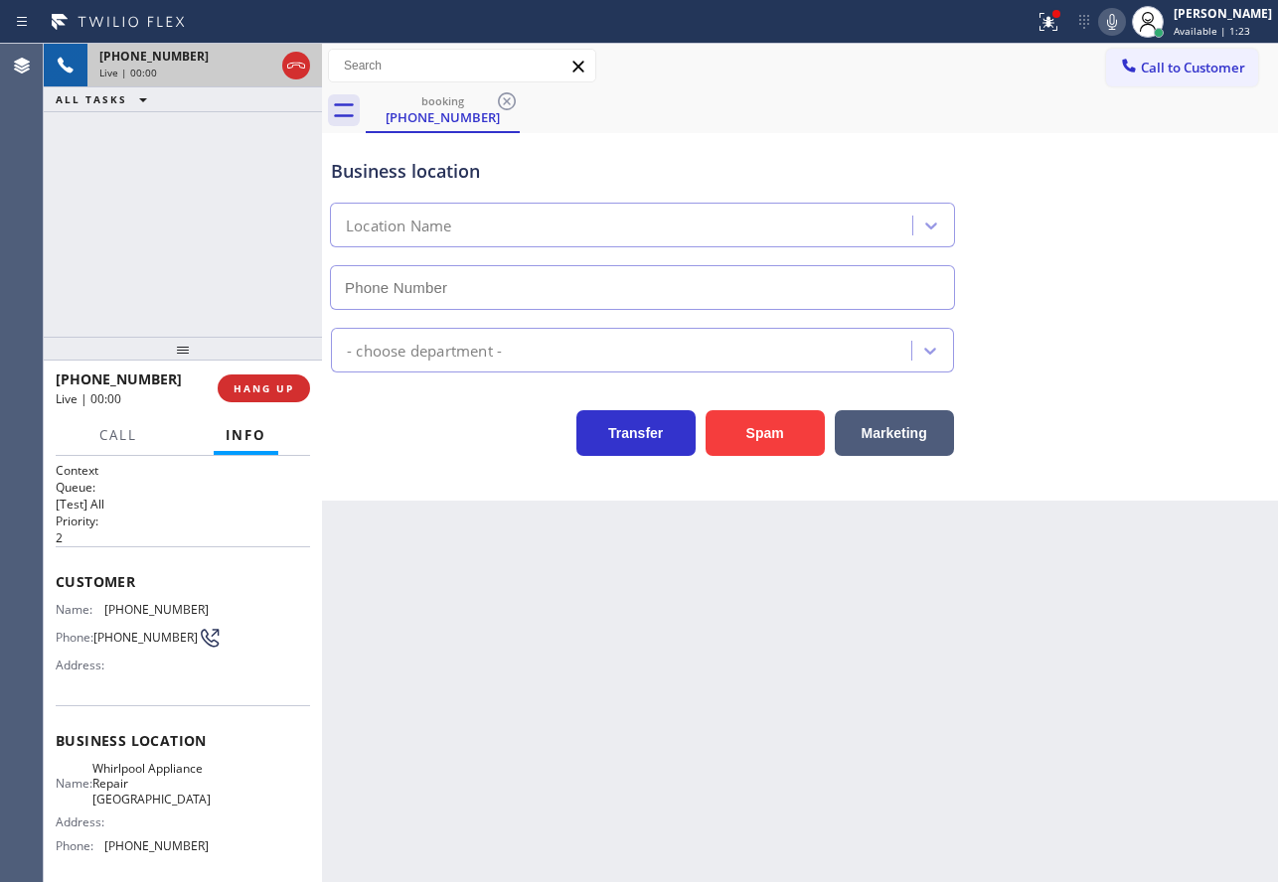
type input "[PHONE_NUMBER]"
click at [873, 169] on div "Business location" at bounding box center [642, 171] width 623 height 27
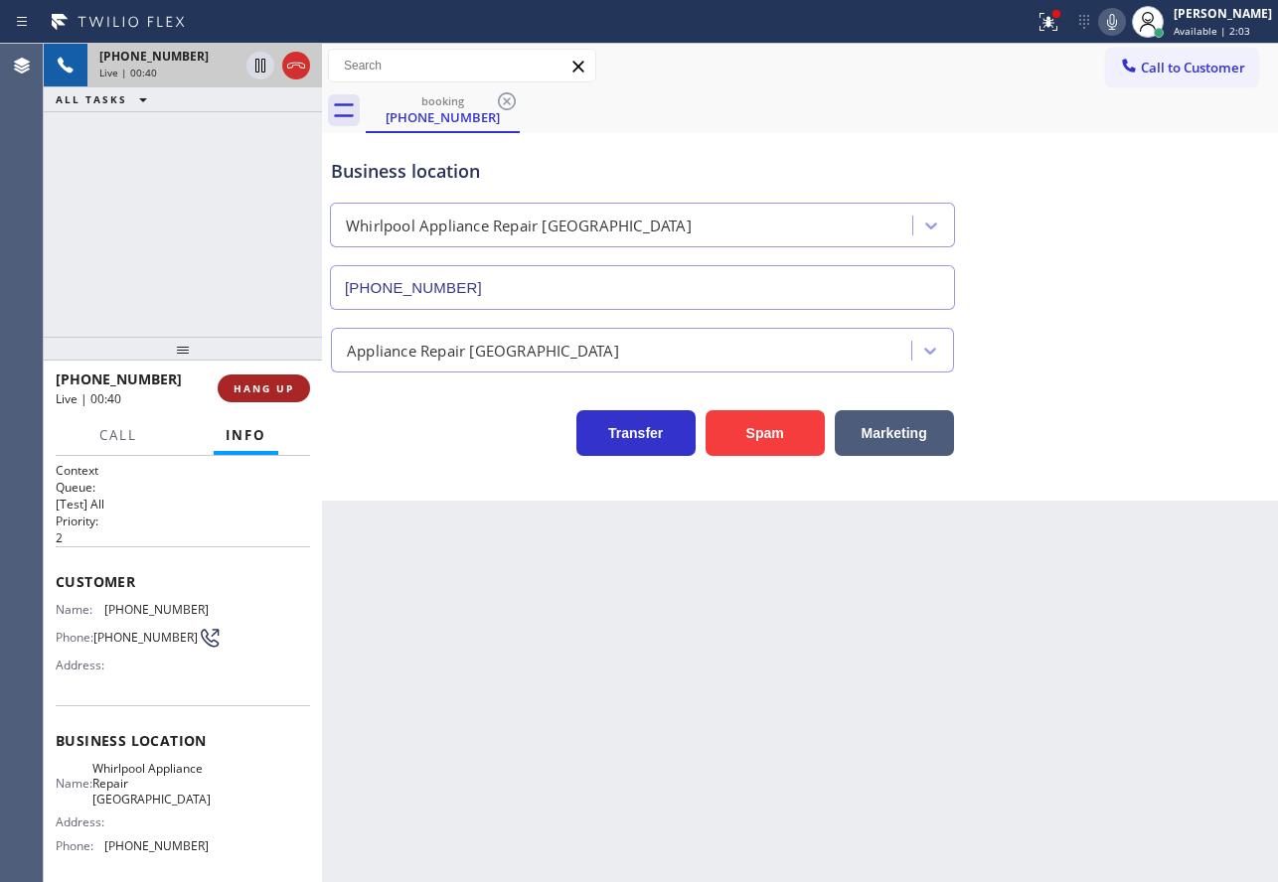
click at [295, 391] on button "HANG UP" at bounding box center [264, 389] width 92 height 28
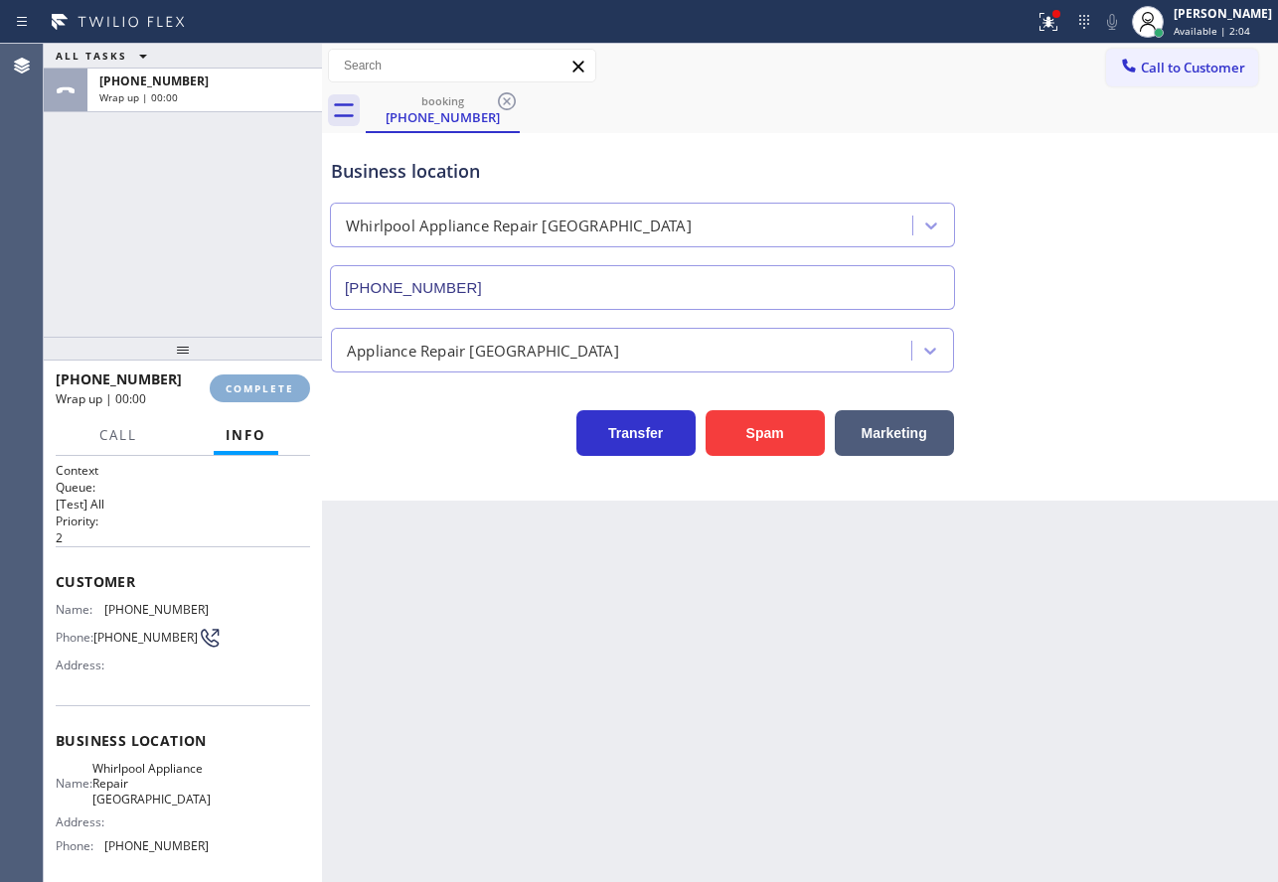
click at [295, 391] on button "COMPLETE" at bounding box center [260, 389] width 100 height 28
click at [196, 391] on div "Wrap up | 00:01" at bounding box center [126, 398] width 140 height 17
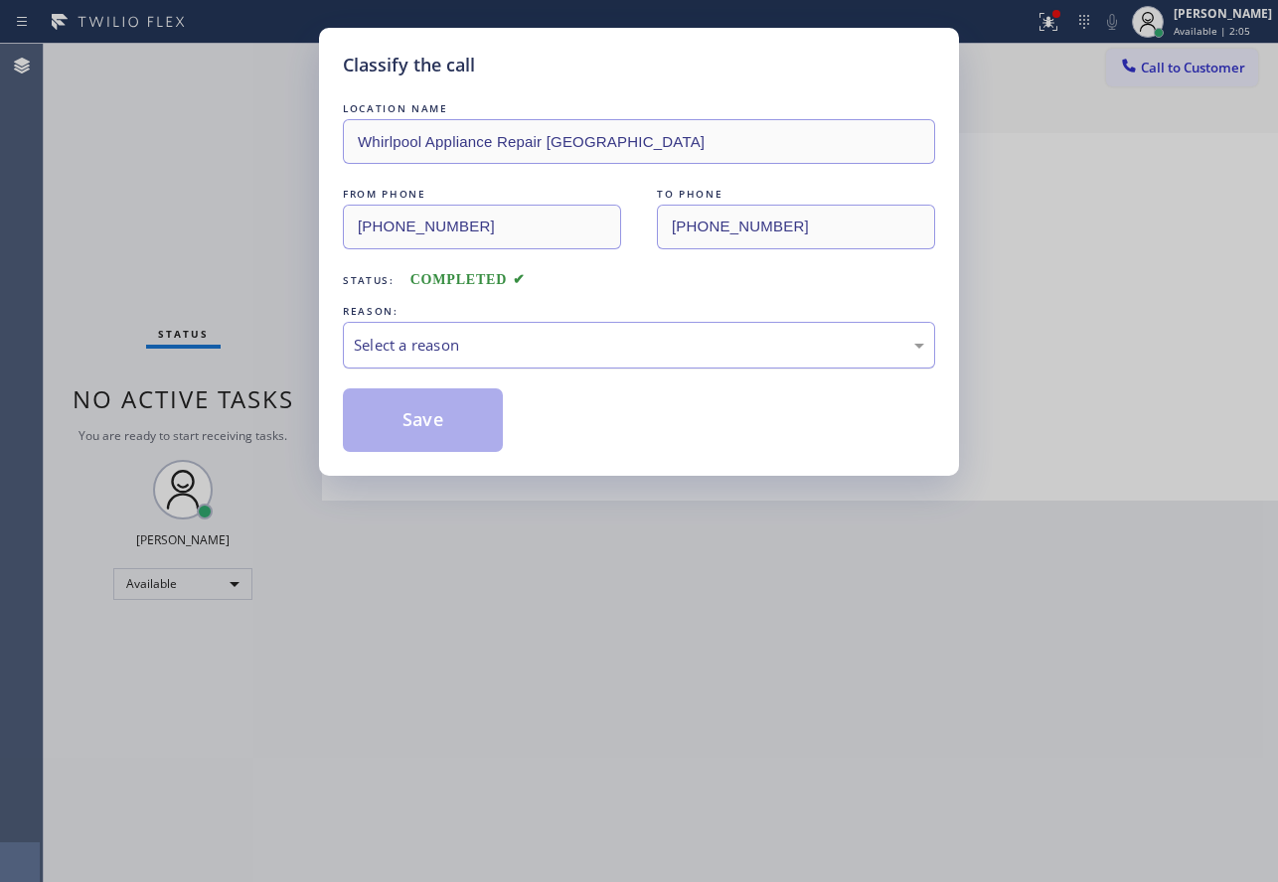
click at [460, 356] on div "Select a reason" at bounding box center [639, 345] width 570 height 23
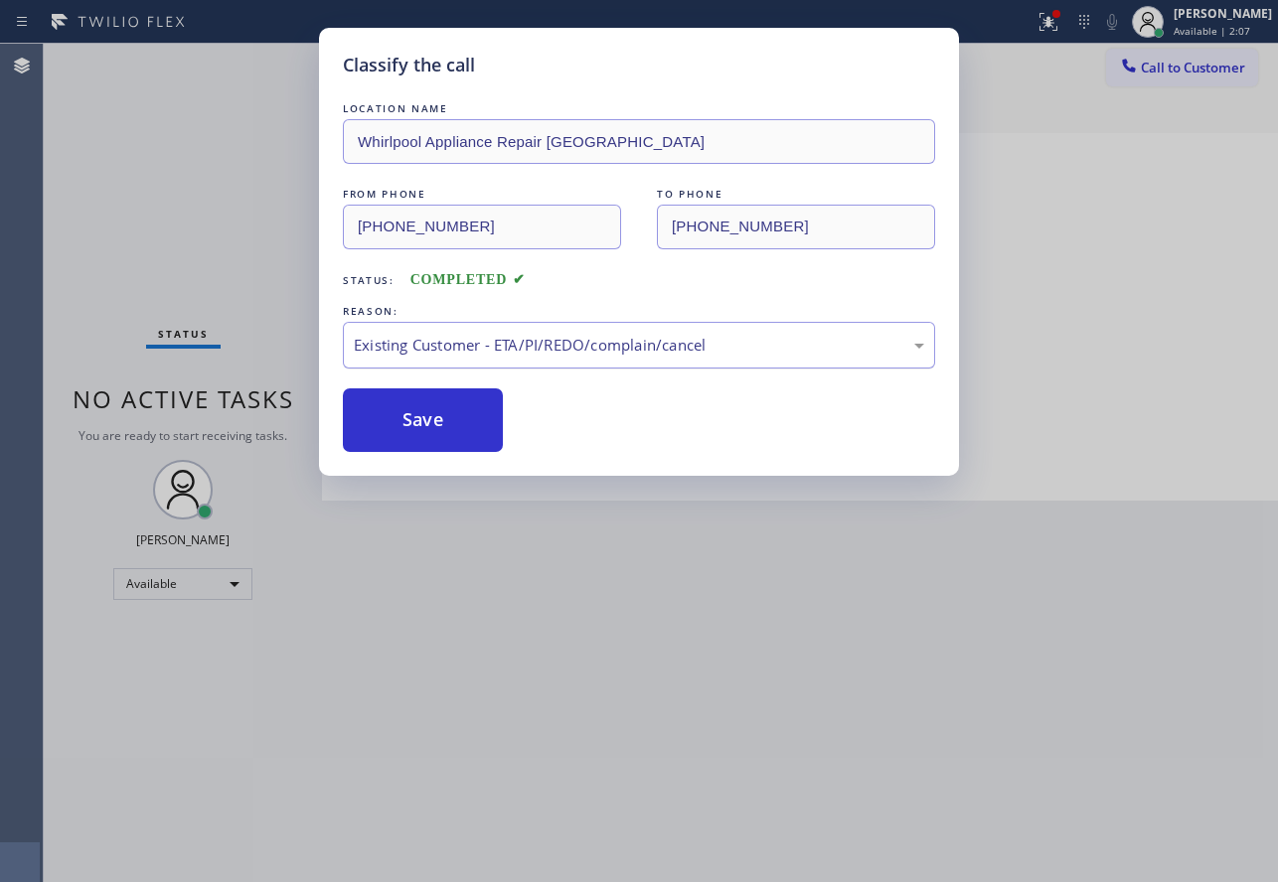
click at [477, 343] on div "Existing Customer - ETA/PI/REDO/complain/cancel" at bounding box center [639, 345] width 570 height 23
click at [428, 416] on button "Save" at bounding box center [423, 420] width 160 height 64
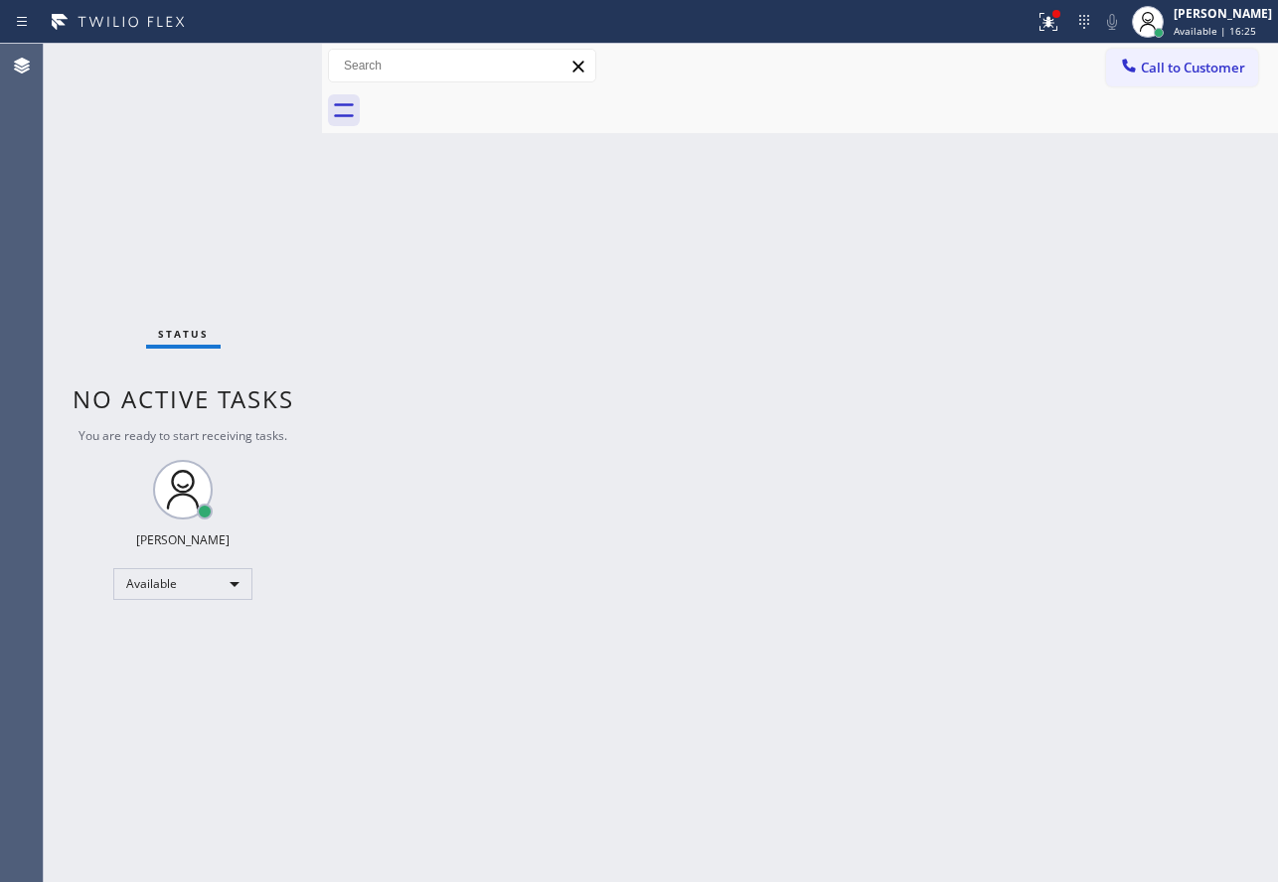
click at [445, 632] on div "Back to Dashboard Change Sender ID Customers Technicians Select a contact Outbo…" at bounding box center [800, 463] width 956 height 838
click at [1169, 1] on div at bounding box center [1148, 22] width 44 height 44
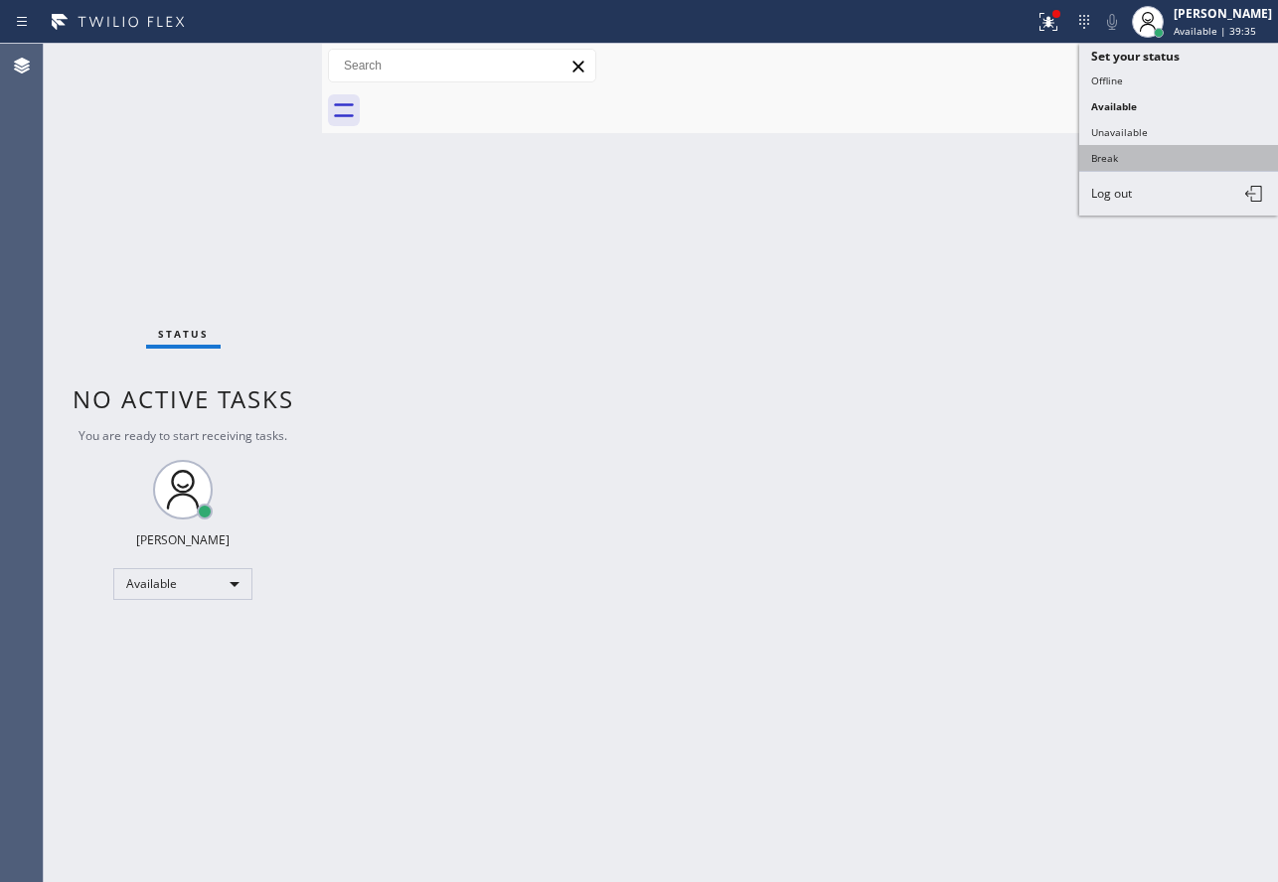
click at [1130, 163] on button "Break" at bounding box center [1178, 158] width 199 height 26
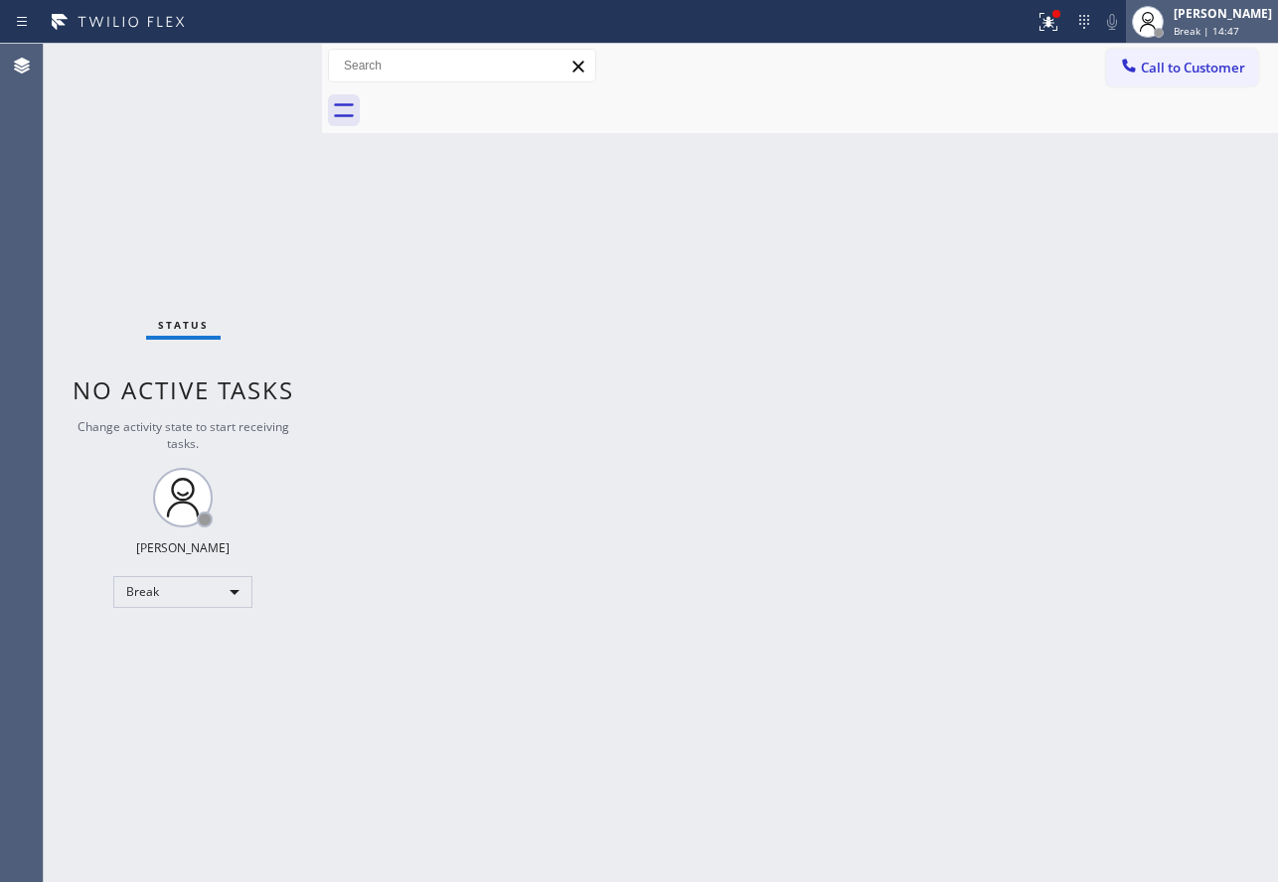
click at [1159, 15] on icon at bounding box center [1147, 22] width 24 height 24
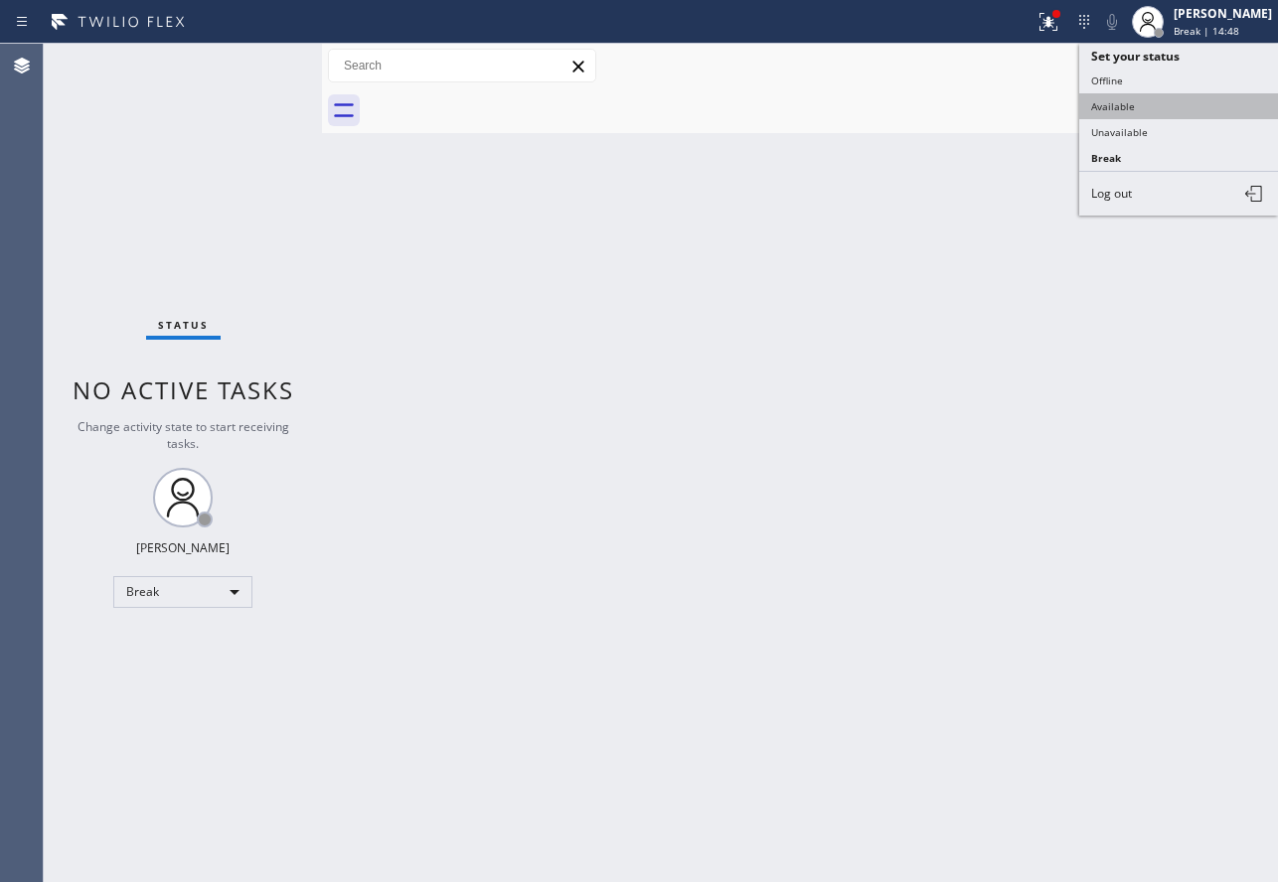
click at [1142, 110] on button "Available" at bounding box center [1178, 106] width 199 height 26
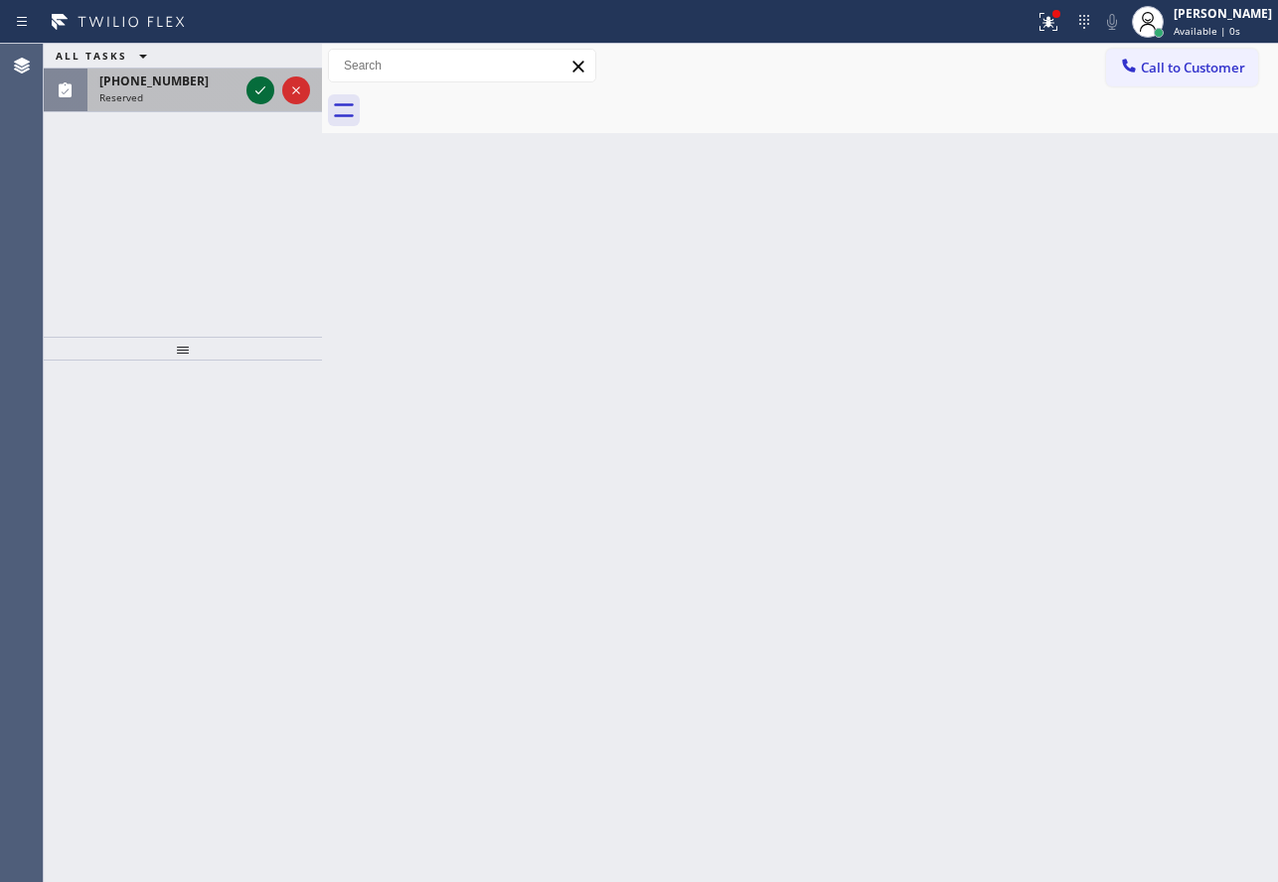
click at [263, 95] on icon at bounding box center [260, 90] width 24 height 24
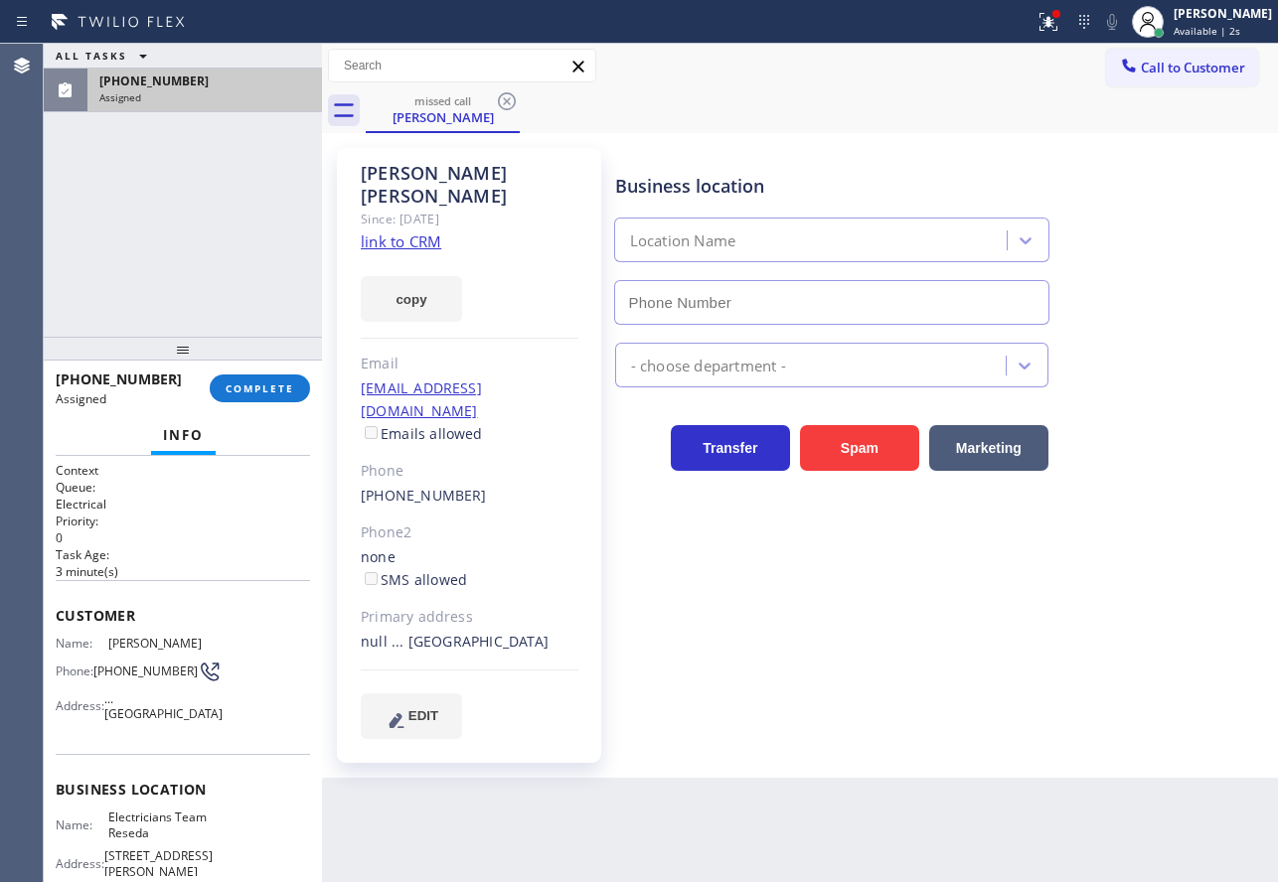
type input "[PHONE_NUMBER]"
click at [410, 231] on link "link to CRM" at bounding box center [401, 241] width 80 height 20
click at [272, 391] on span "COMPLETE" at bounding box center [260, 388] width 69 height 14
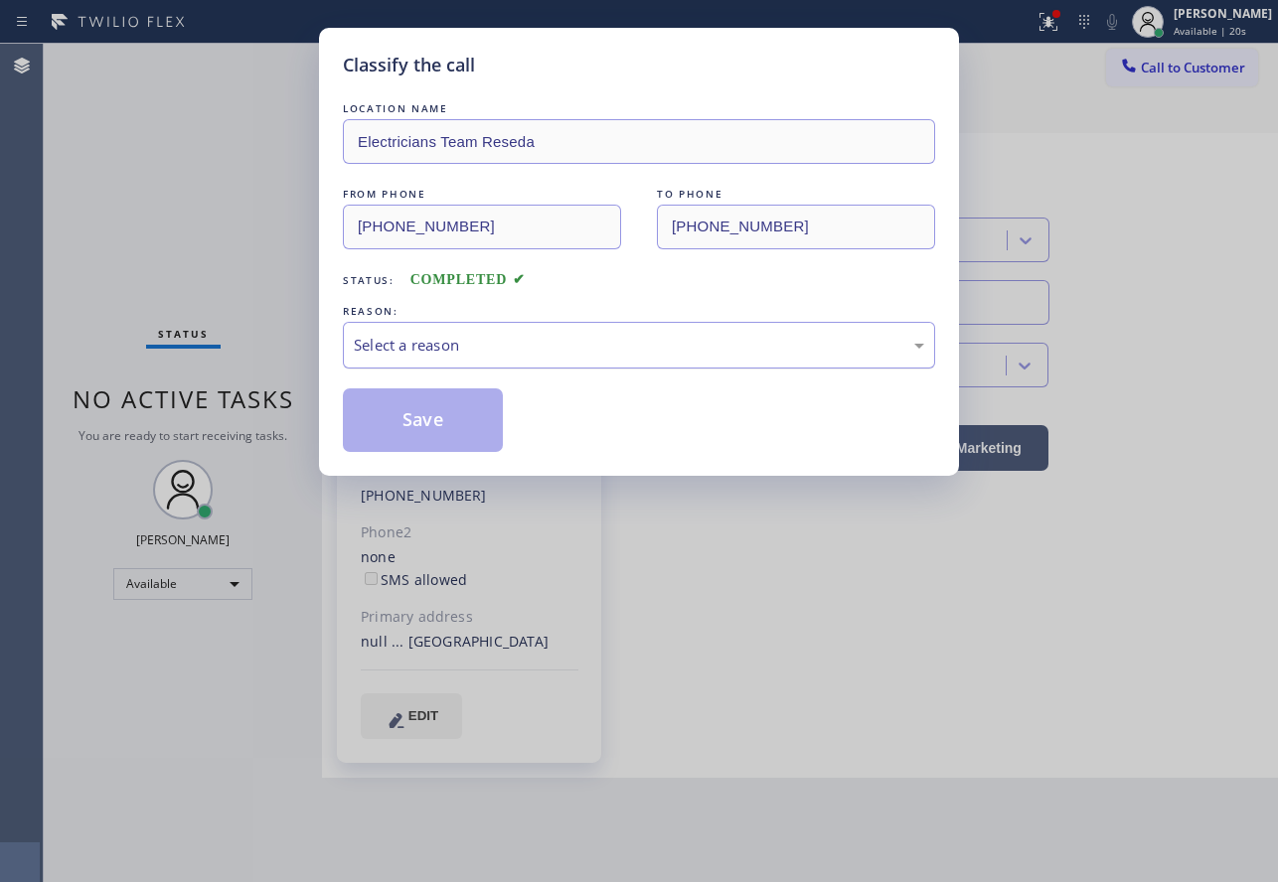
click at [453, 356] on div "Select a reason" at bounding box center [639, 345] width 570 height 23
click at [441, 444] on button "Save" at bounding box center [423, 420] width 160 height 64
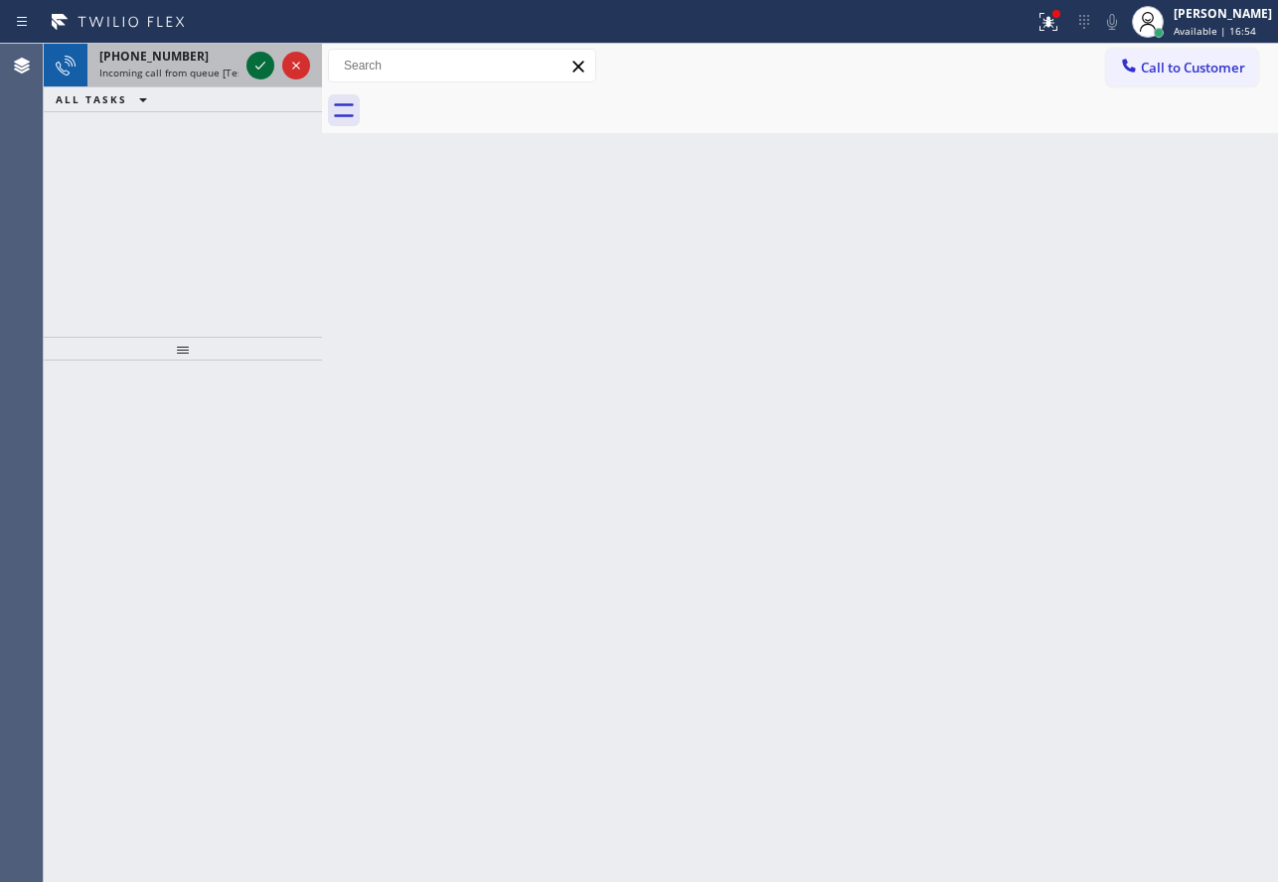
click at [265, 76] on icon at bounding box center [260, 66] width 24 height 24
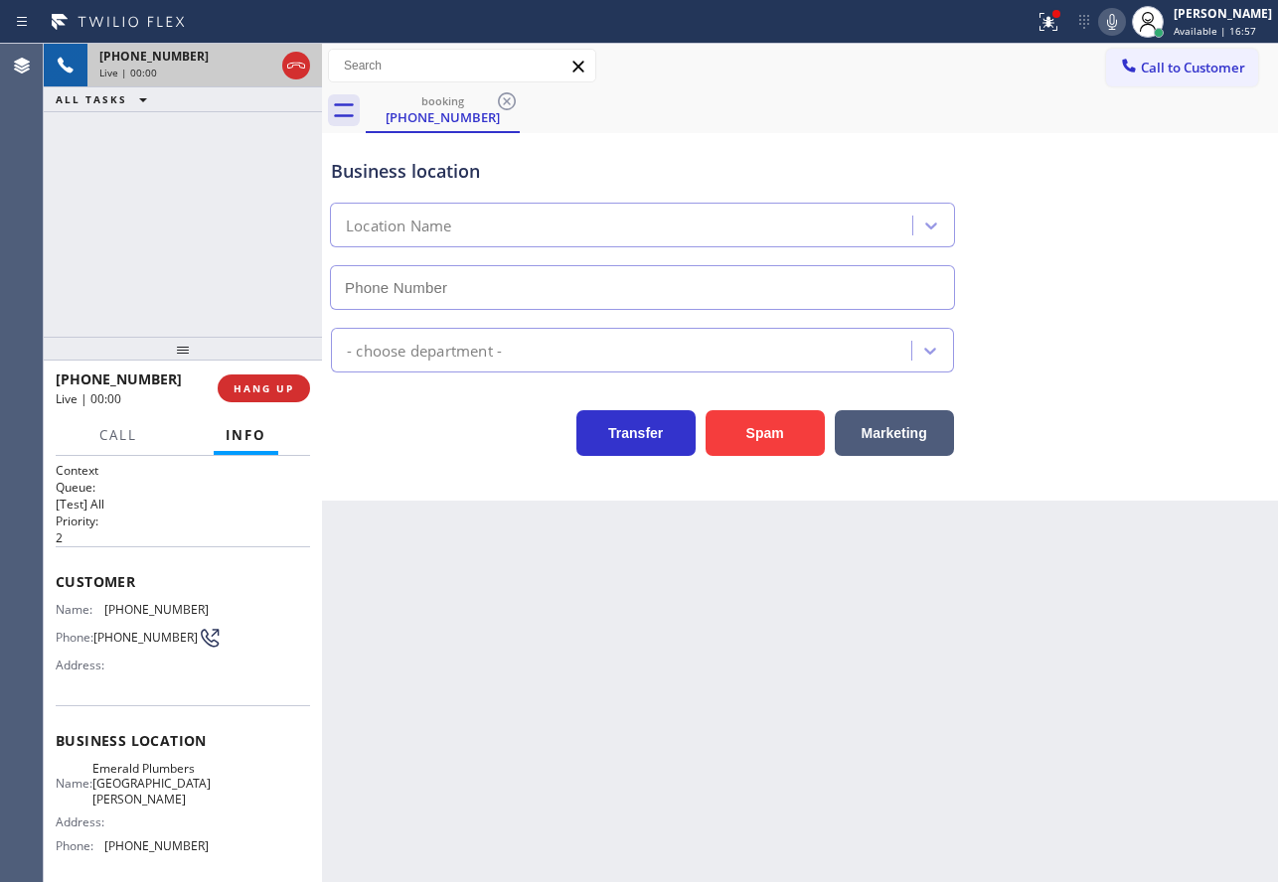
type input "[PHONE_NUMBER]"
click at [1124, 25] on icon at bounding box center [1112, 22] width 24 height 24
click at [1124, 13] on icon at bounding box center [1112, 22] width 24 height 24
click at [1124, 18] on icon at bounding box center [1112, 22] width 24 height 24
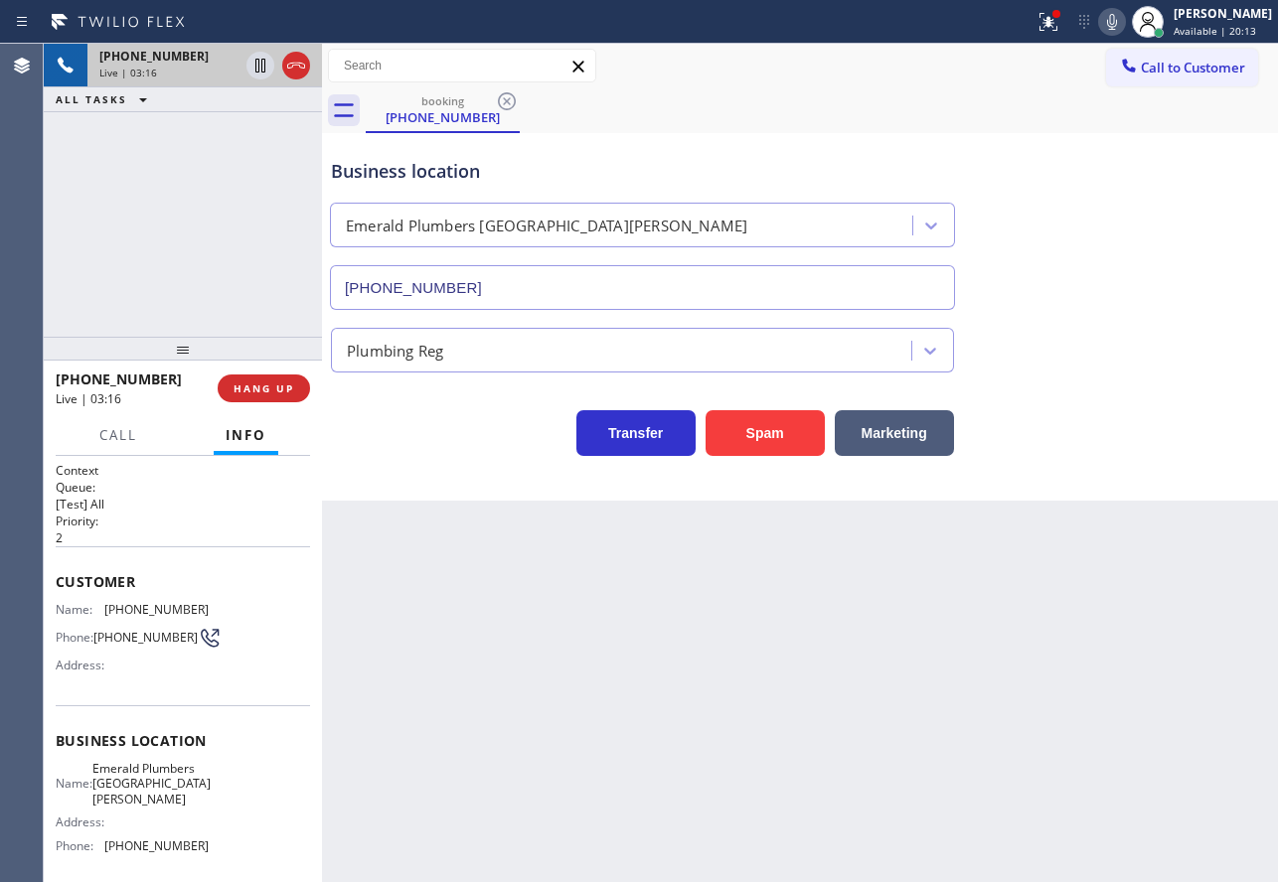
click at [1176, 334] on div "Plumbing Reg" at bounding box center [800, 346] width 946 height 53
click at [138, 610] on span "[PHONE_NUMBER]" at bounding box center [156, 609] width 104 height 15
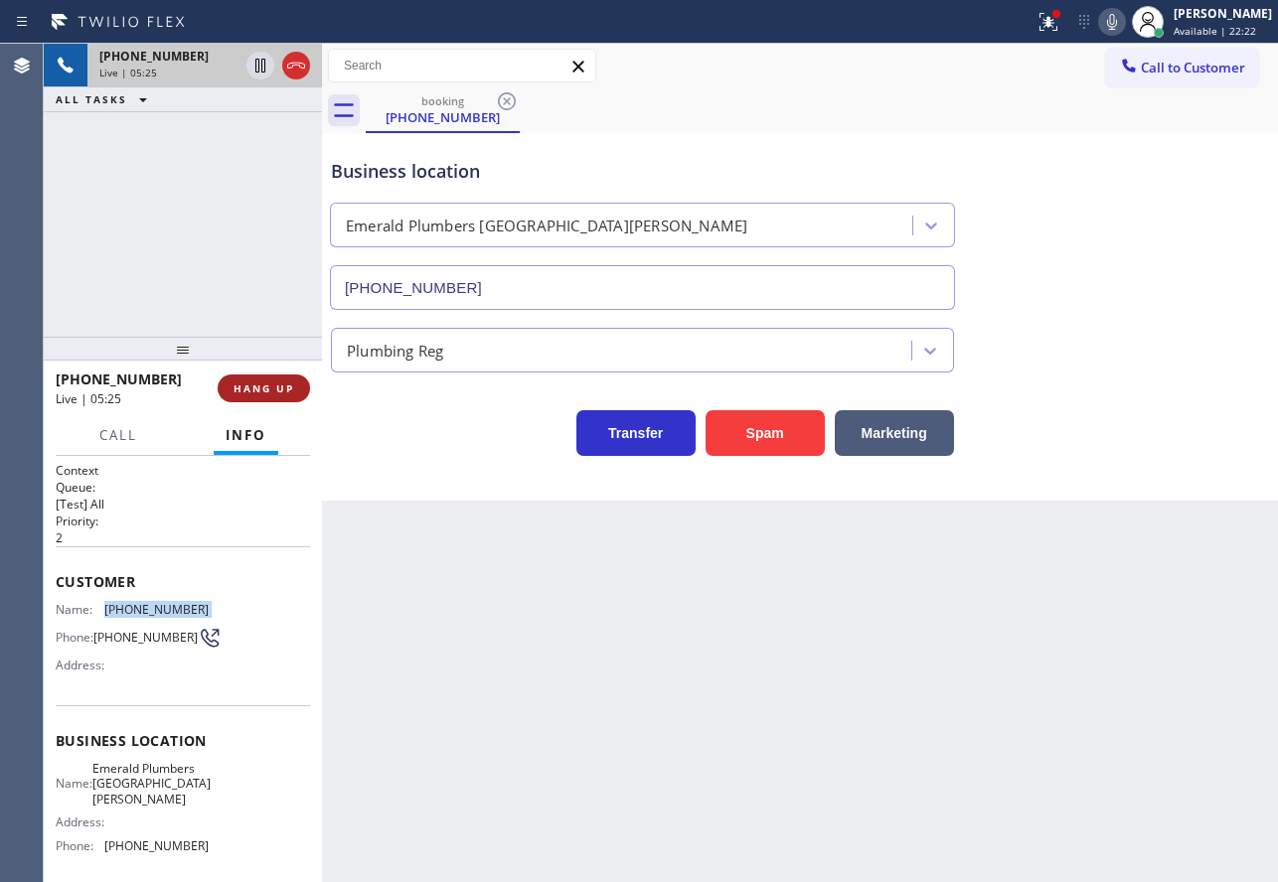
click at [271, 385] on span "HANG UP" at bounding box center [263, 388] width 61 height 14
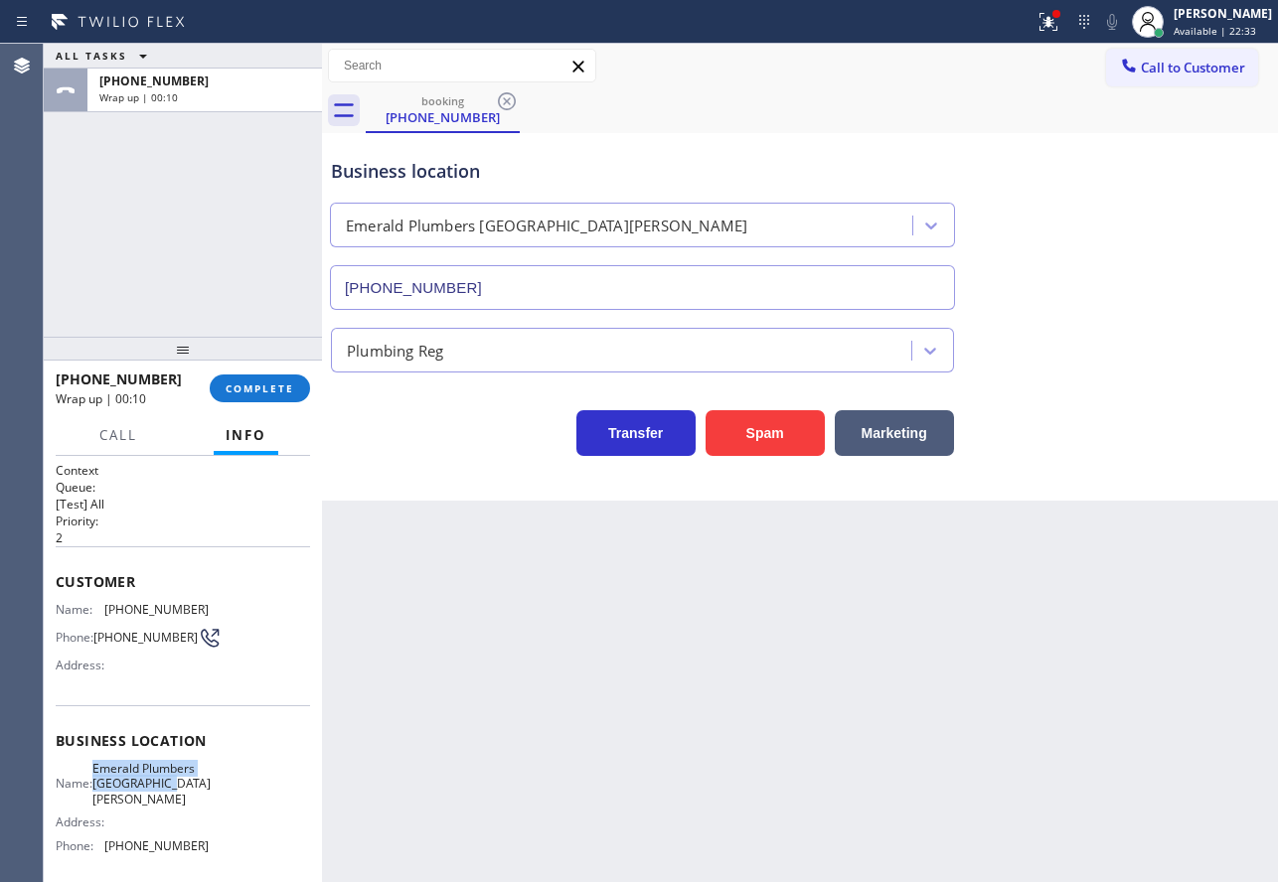
drag, startPoint x: 147, startPoint y: 811, endPoint x: 105, endPoint y: 773, distance: 56.3
click at [105, 773] on span "Emerald Plumbers [GEOGRAPHIC_DATA][PERSON_NAME]" at bounding box center [151, 784] width 118 height 46
click at [257, 390] on span "COMPLETE" at bounding box center [260, 388] width 69 height 14
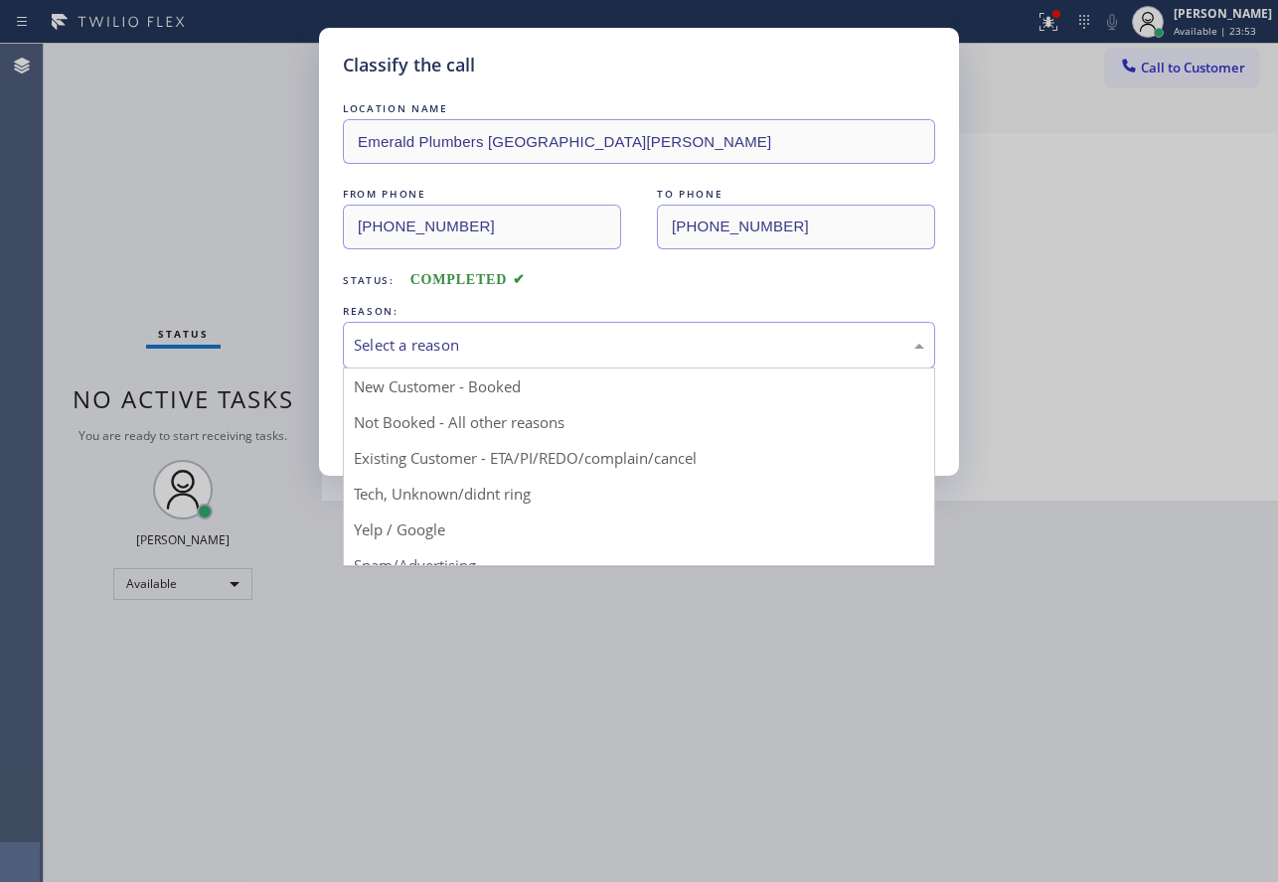
click at [396, 355] on div "Select a reason" at bounding box center [639, 345] width 570 height 23
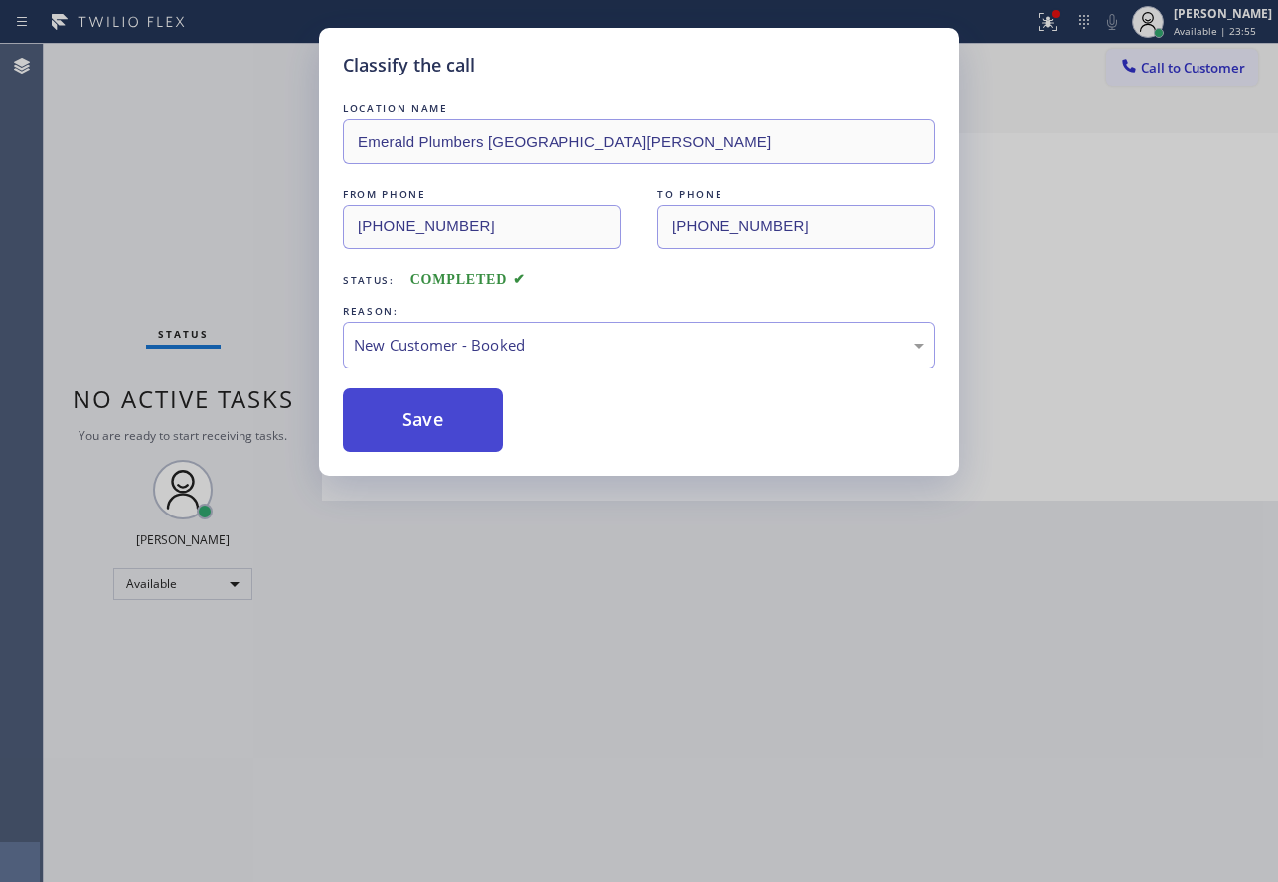
click at [401, 426] on button "Save" at bounding box center [423, 420] width 160 height 64
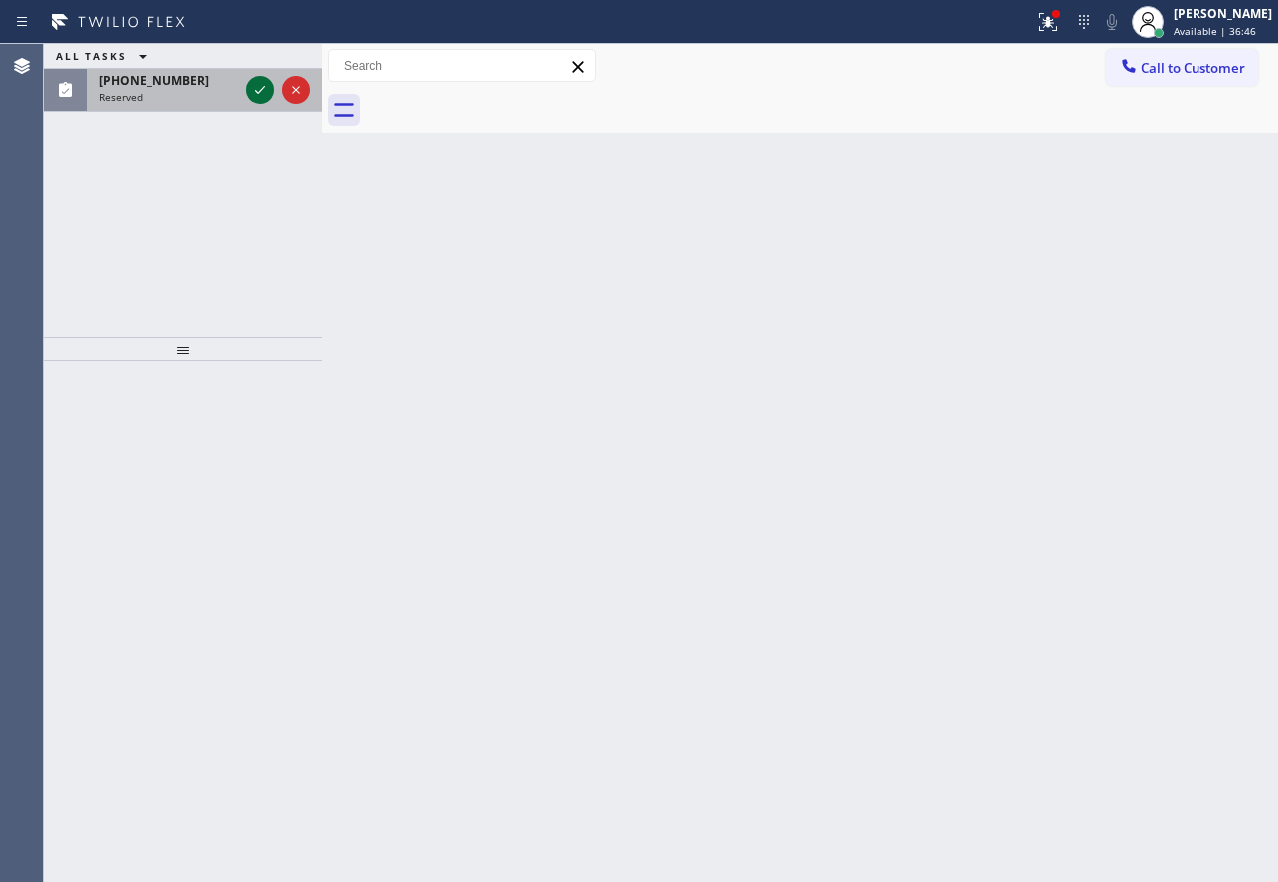
click at [257, 96] on icon at bounding box center [260, 90] width 24 height 24
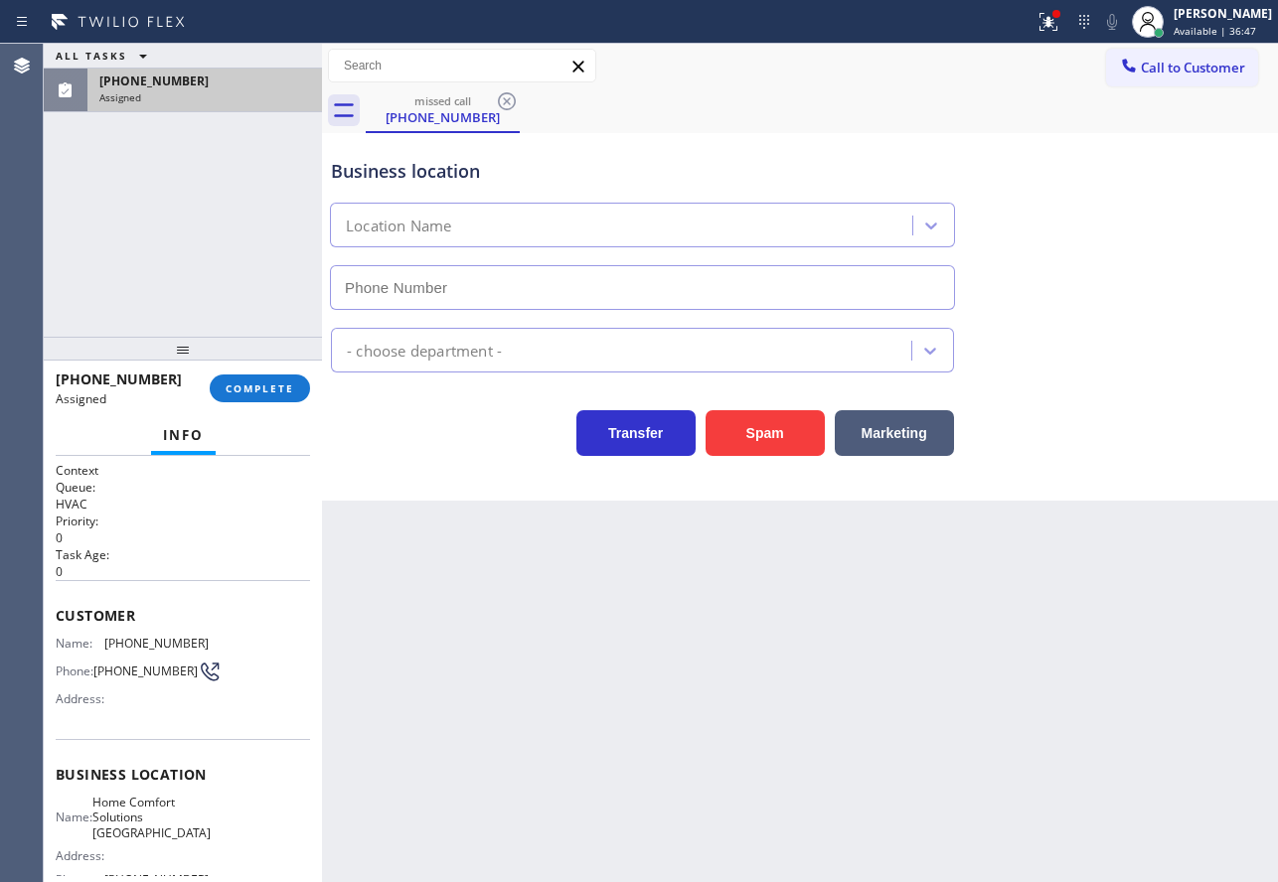
type input "[PHONE_NUMBER]"
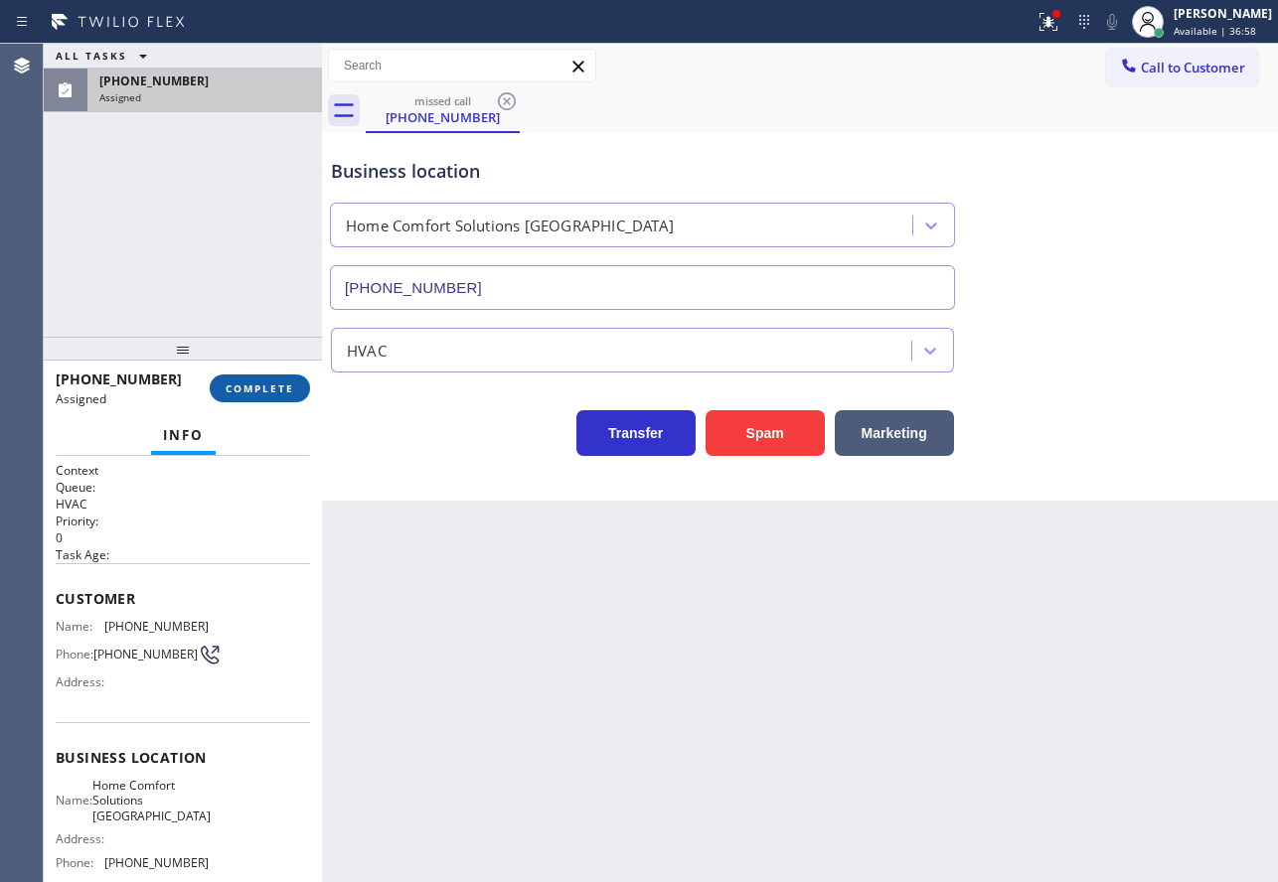
click at [226, 387] on span "COMPLETE" at bounding box center [260, 388] width 69 height 14
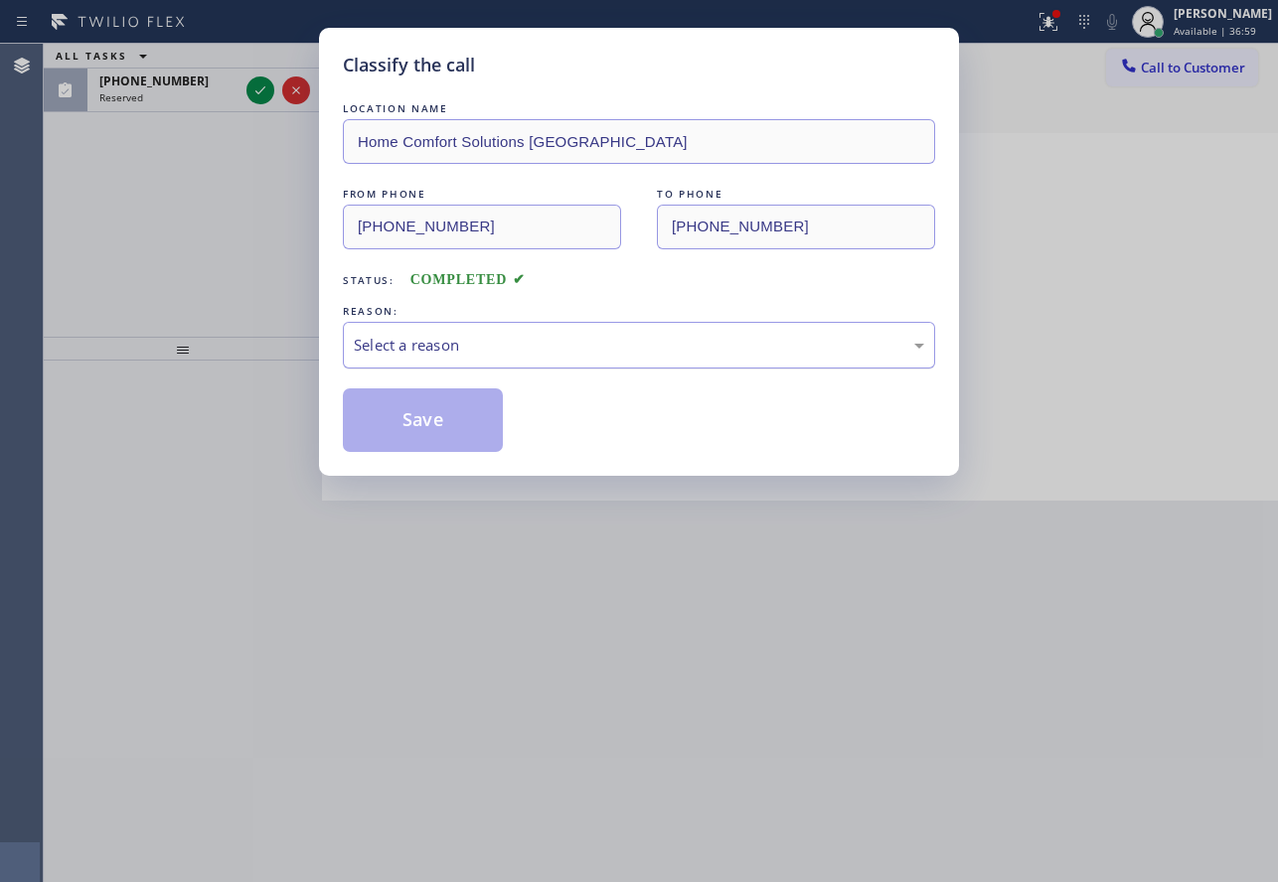
click at [589, 327] on div "Select a reason" at bounding box center [639, 345] width 592 height 47
click at [443, 401] on button "Save" at bounding box center [423, 420] width 160 height 64
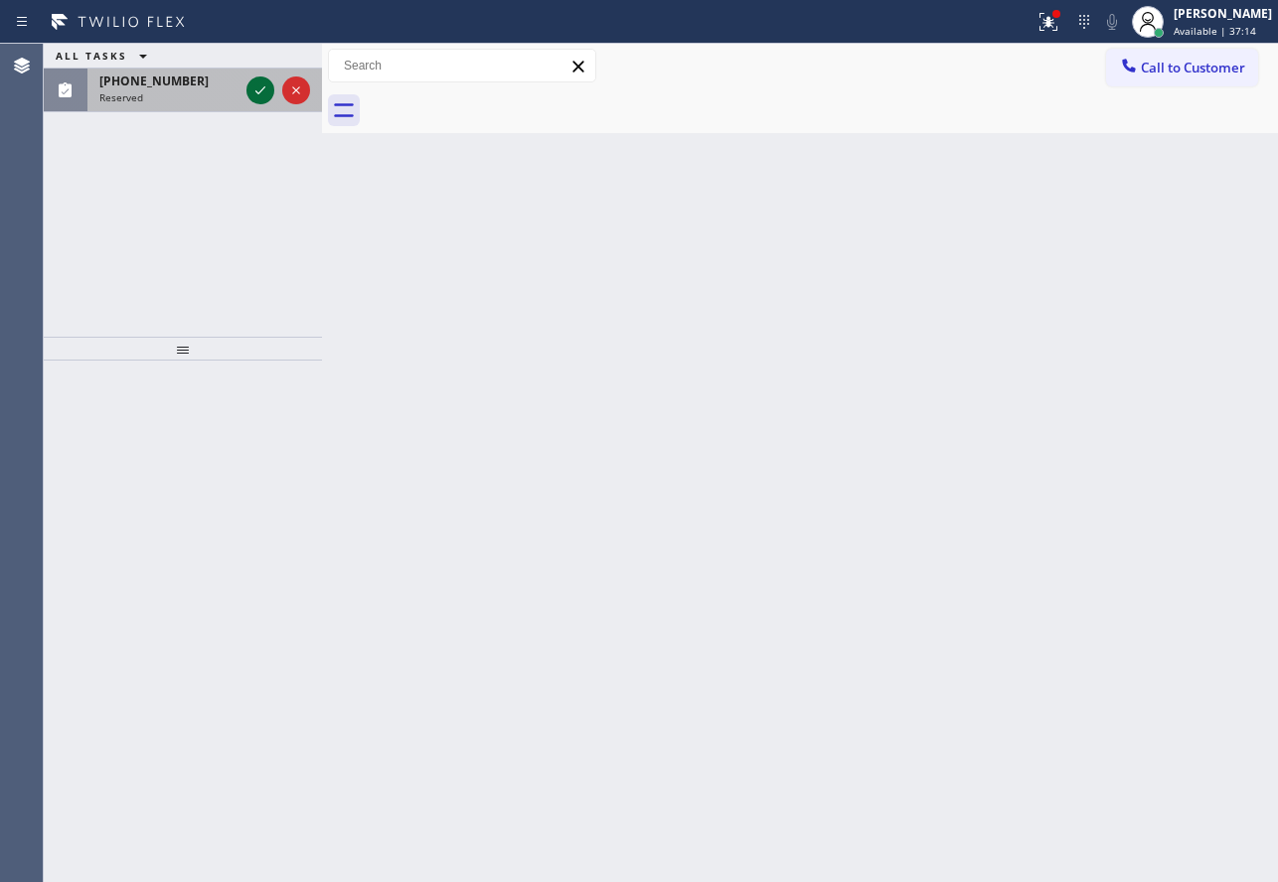
click at [254, 88] on icon at bounding box center [260, 90] width 24 height 24
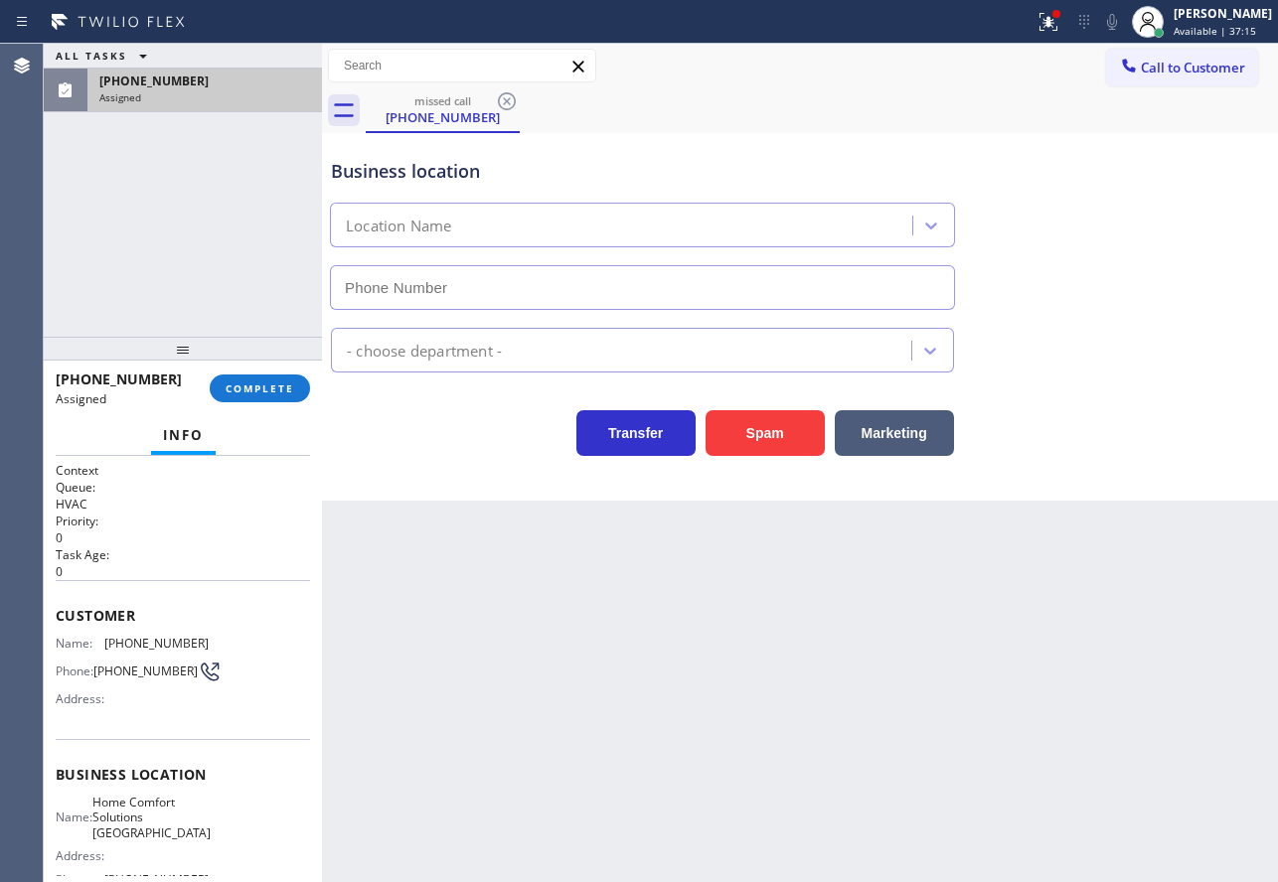
type input "[PHONE_NUMBER]"
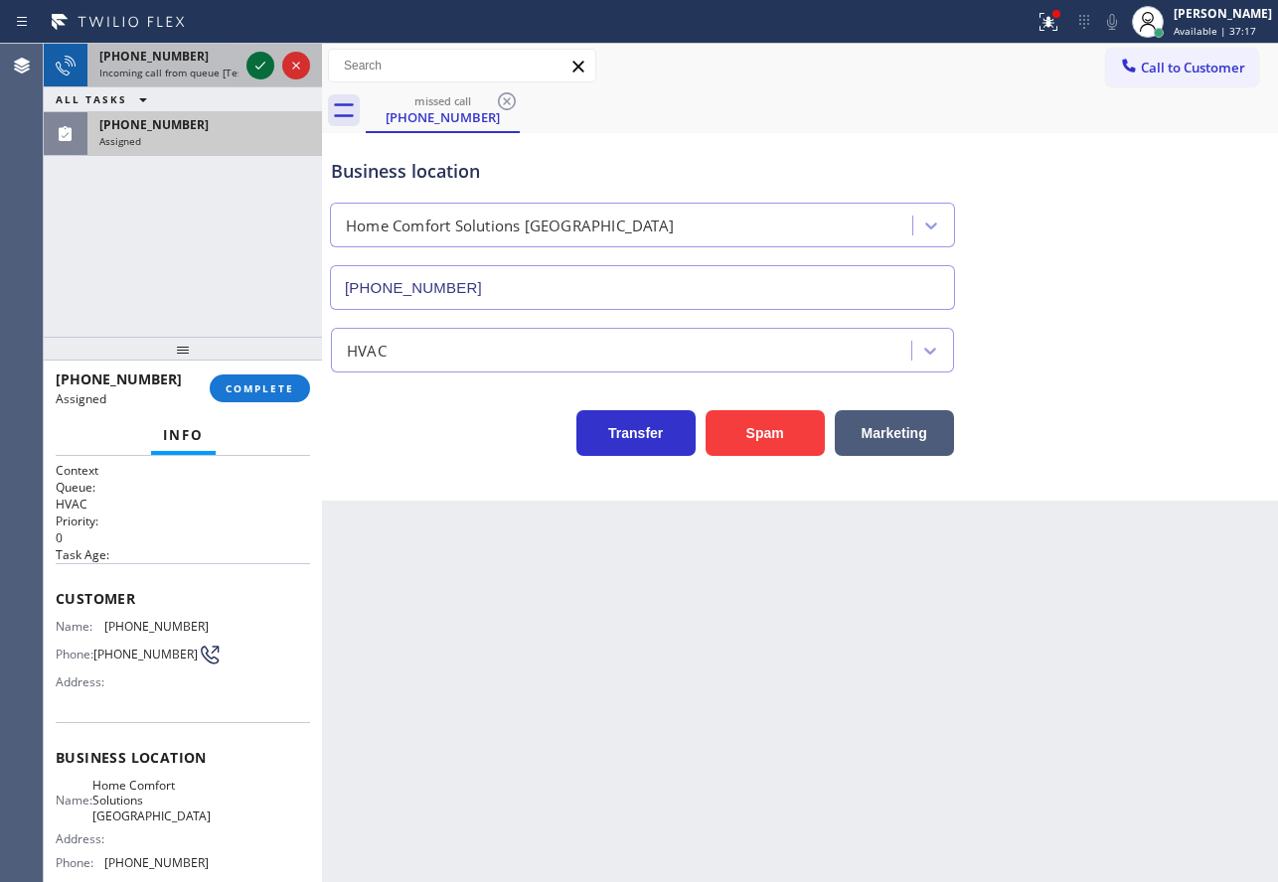
click at [260, 75] on icon at bounding box center [260, 66] width 24 height 24
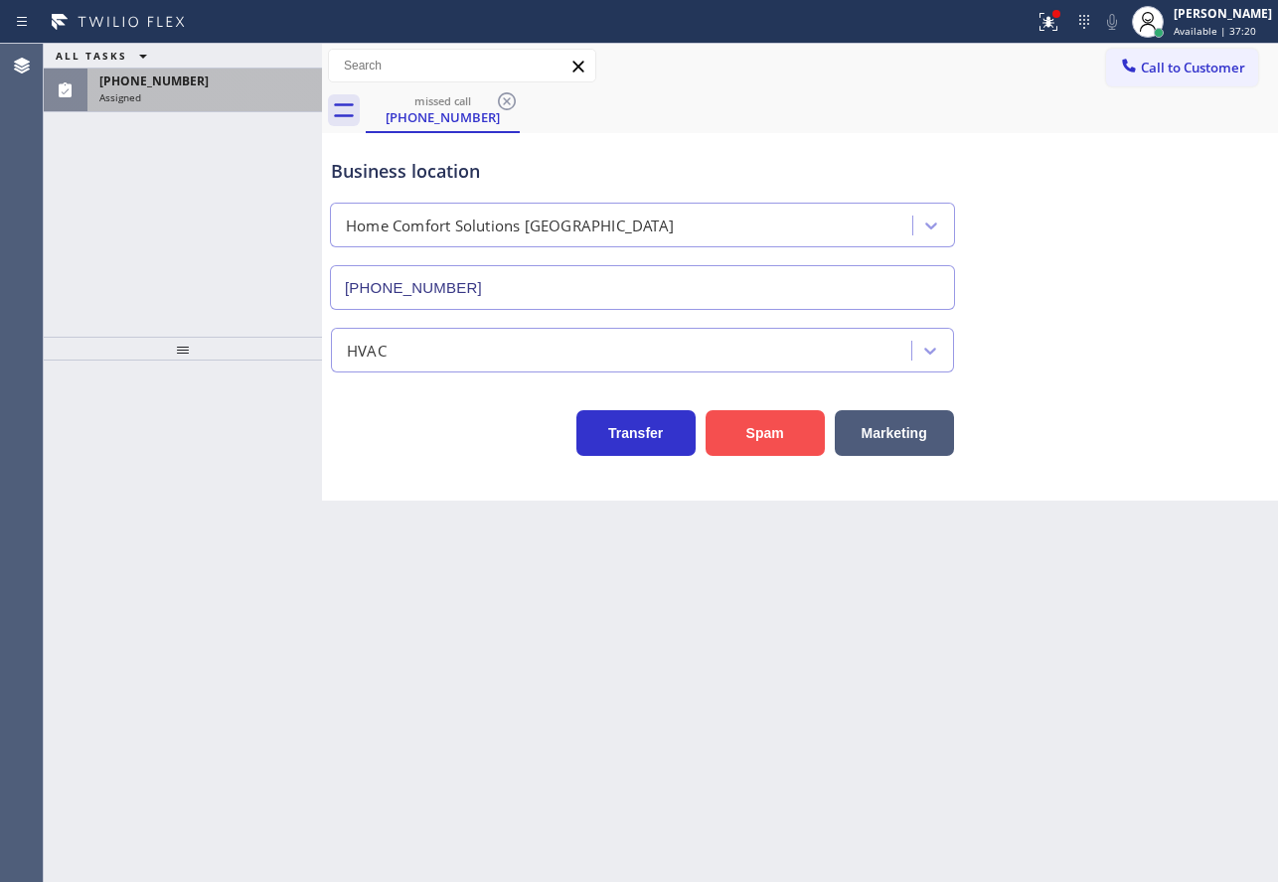
click at [770, 441] on button "Spam" at bounding box center [764, 433] width 119 height 46
click at [193, 100] on div "Assigned" at bounding box center [204, 97] width 211 height 14
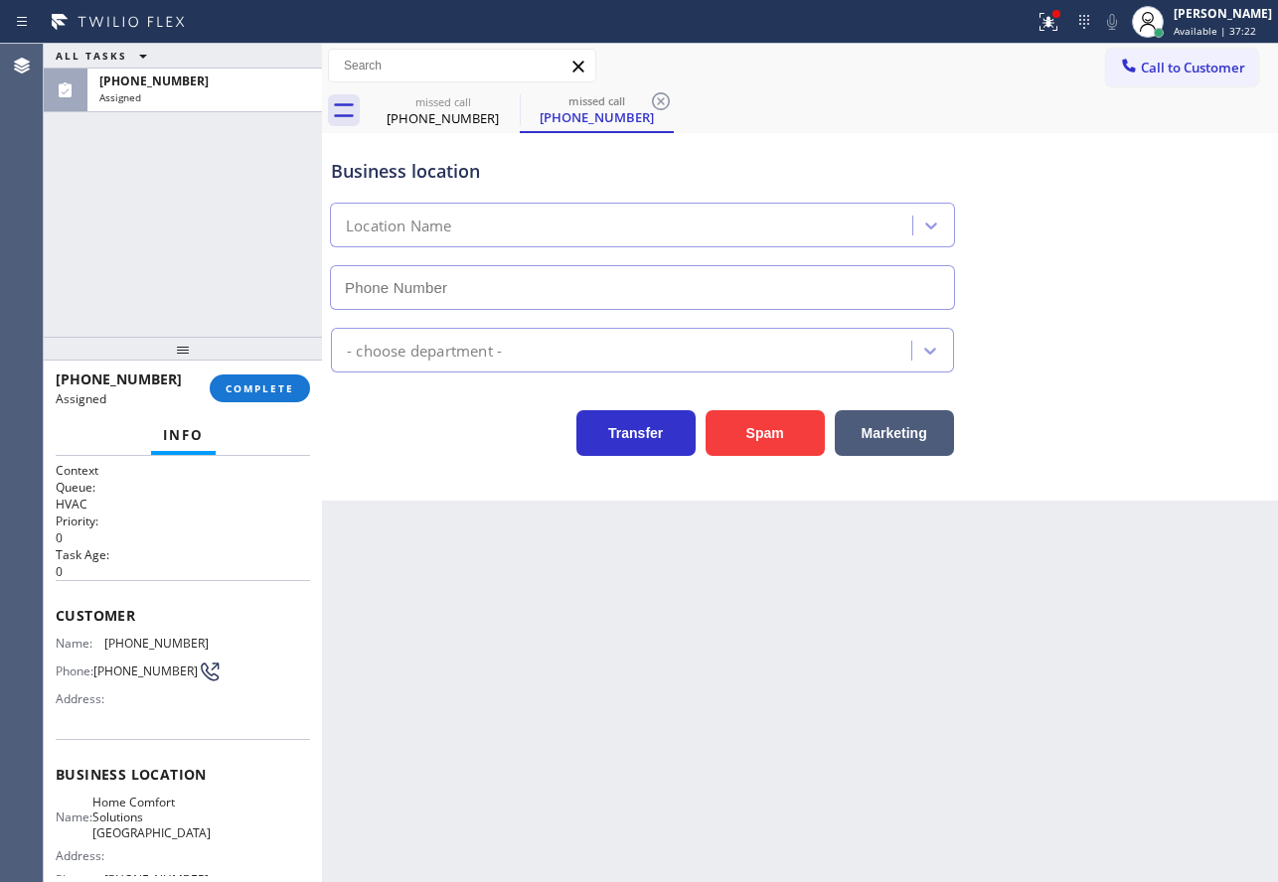
type input "[PHONE_NUMBER]"
click at [238, 390] on span "COMPLETE" at bounding box center [260, 388] width 69 height 14
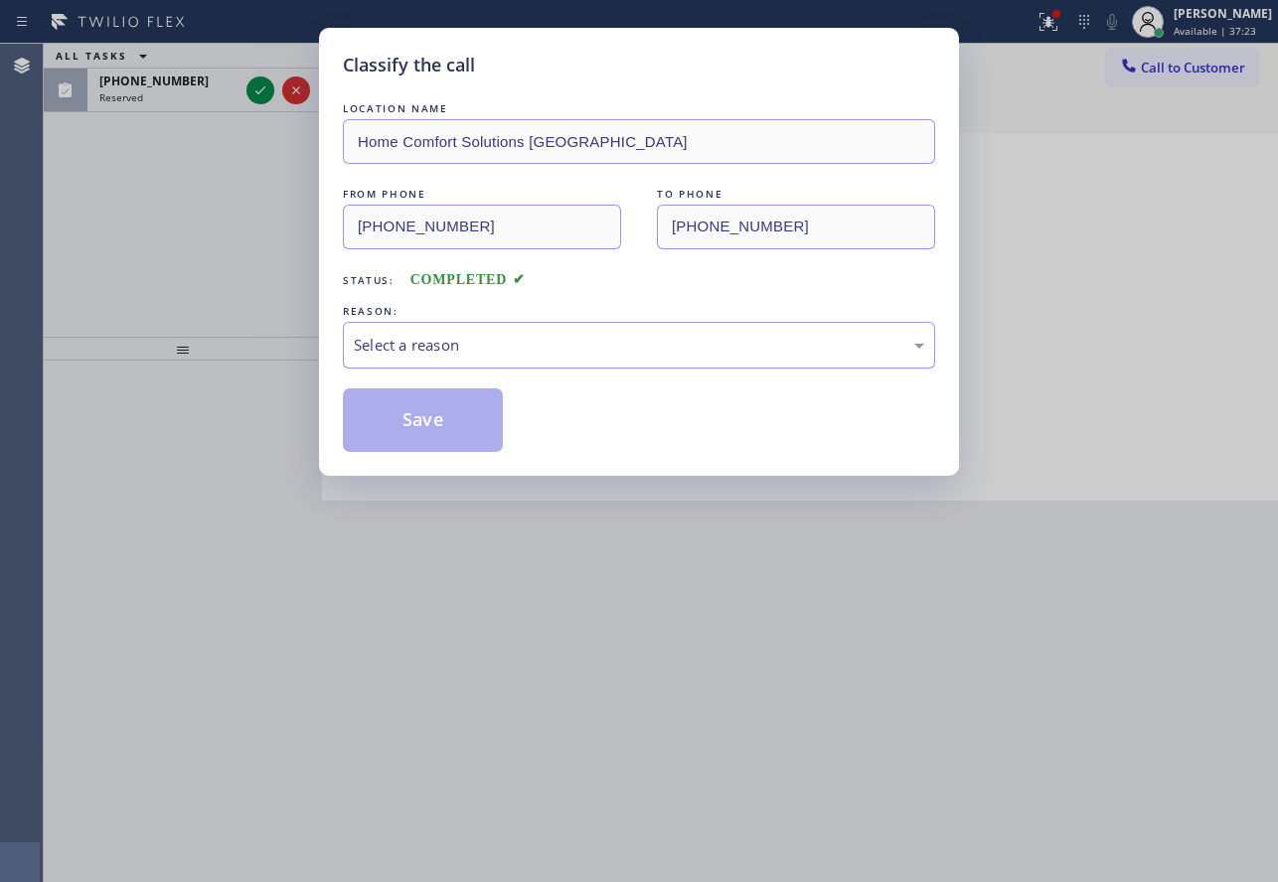
click at [446, 353] on div "Select a reason" at bounding box center [639, 345] width 570 height 23
click at [420, 432] on button "Save" at bounding box center [423, 420] width 160 height 64
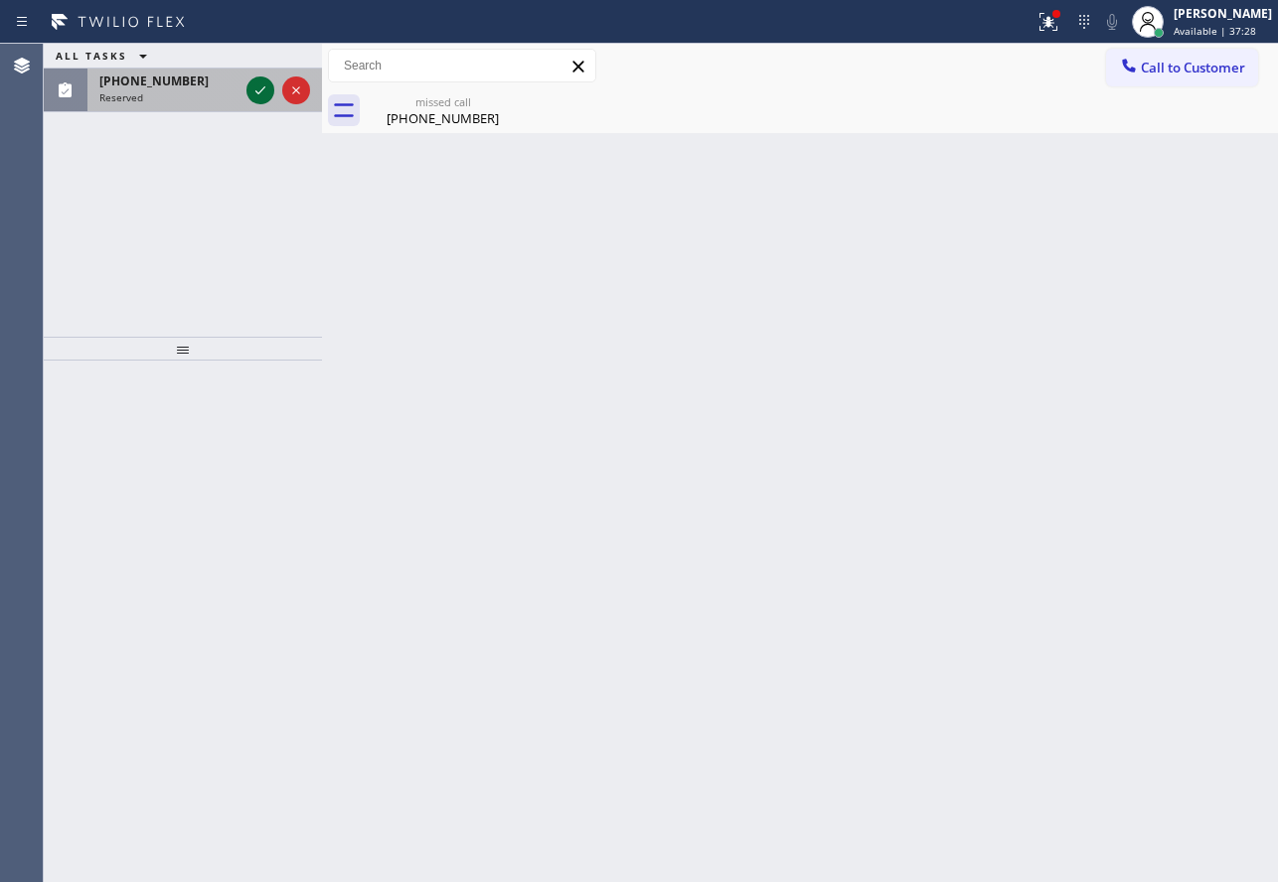
click at [259, 91] on icon at bounding box center [260, 90] width 24 height 24
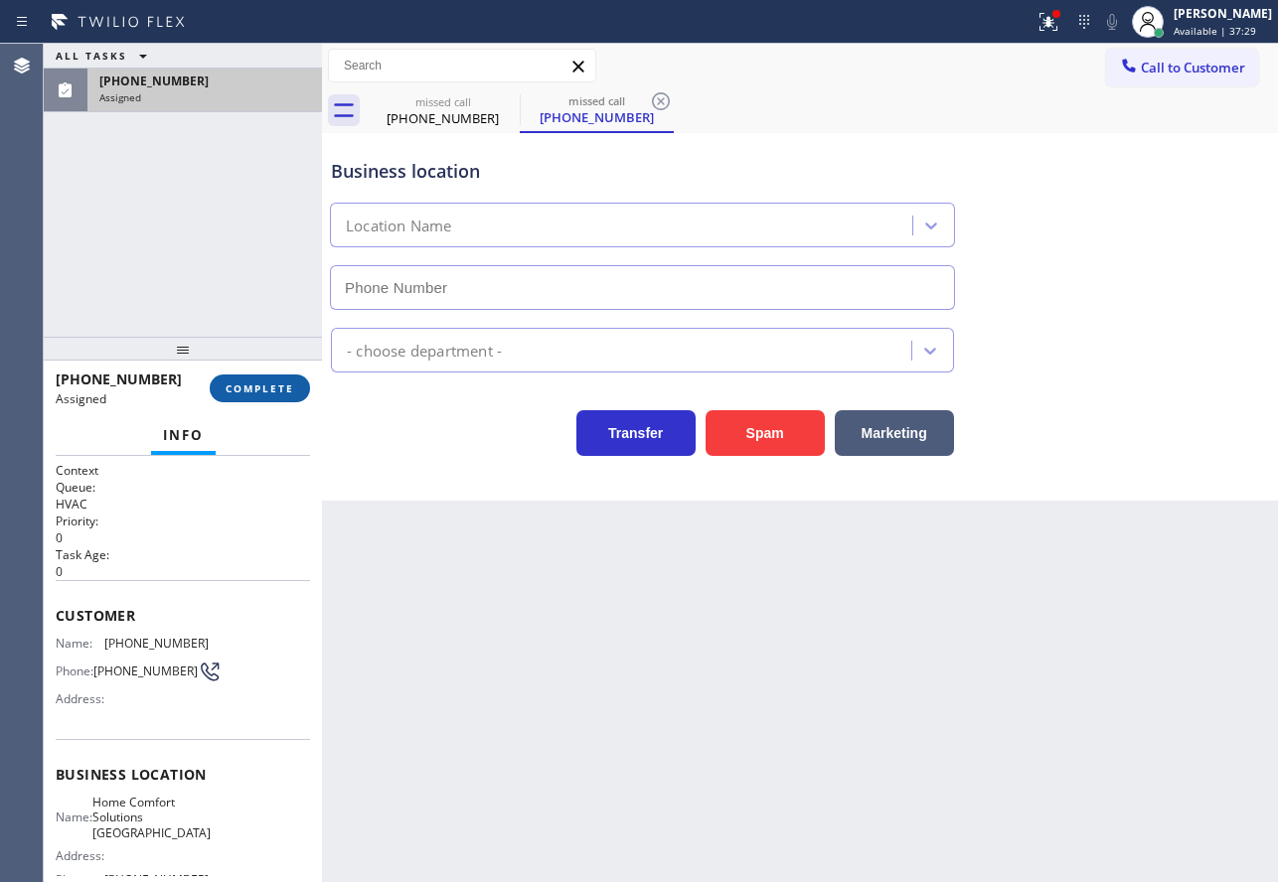
type input "[PHONE_NUMBER]"
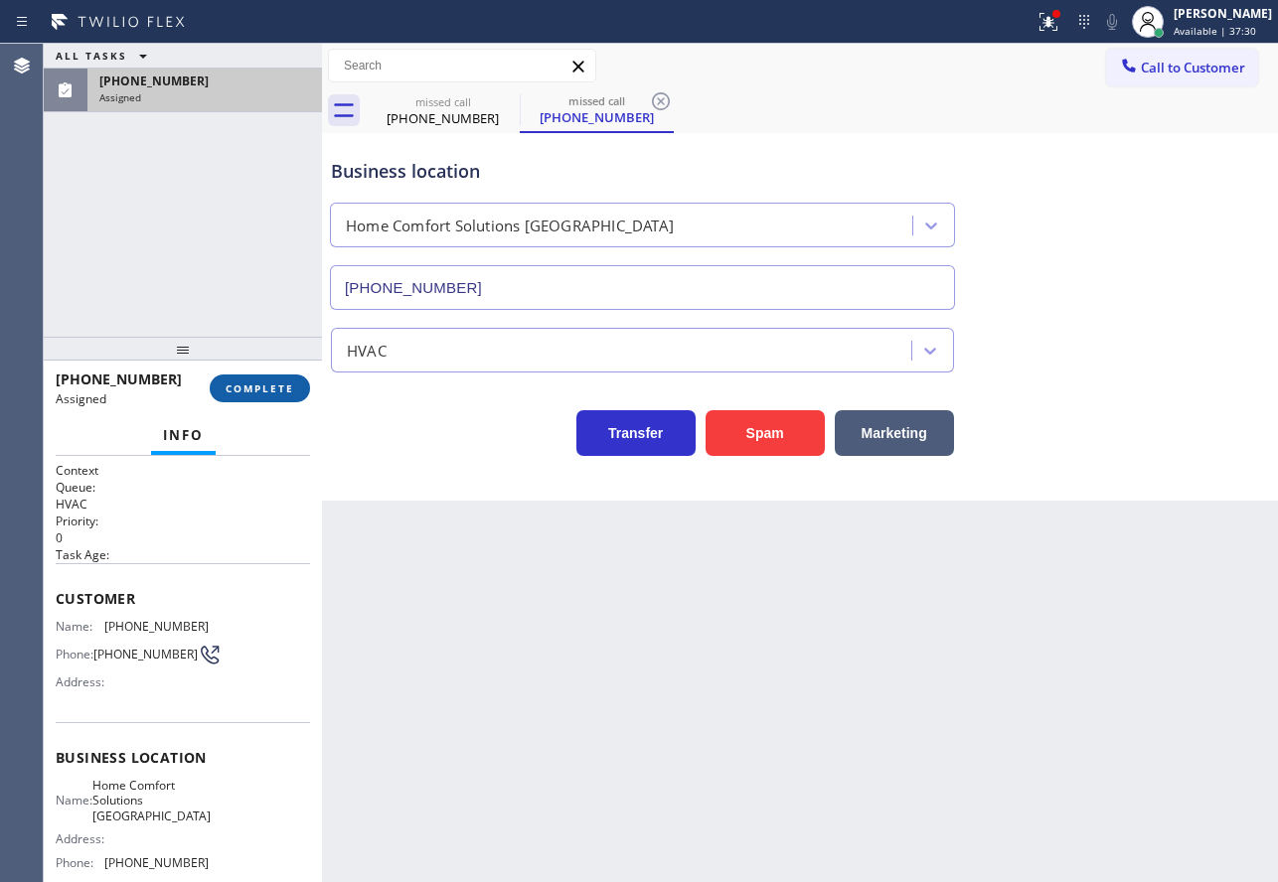
click at [288, 385] on span "COMPLETE" at bounding box center [260, 388] width 69 height 14
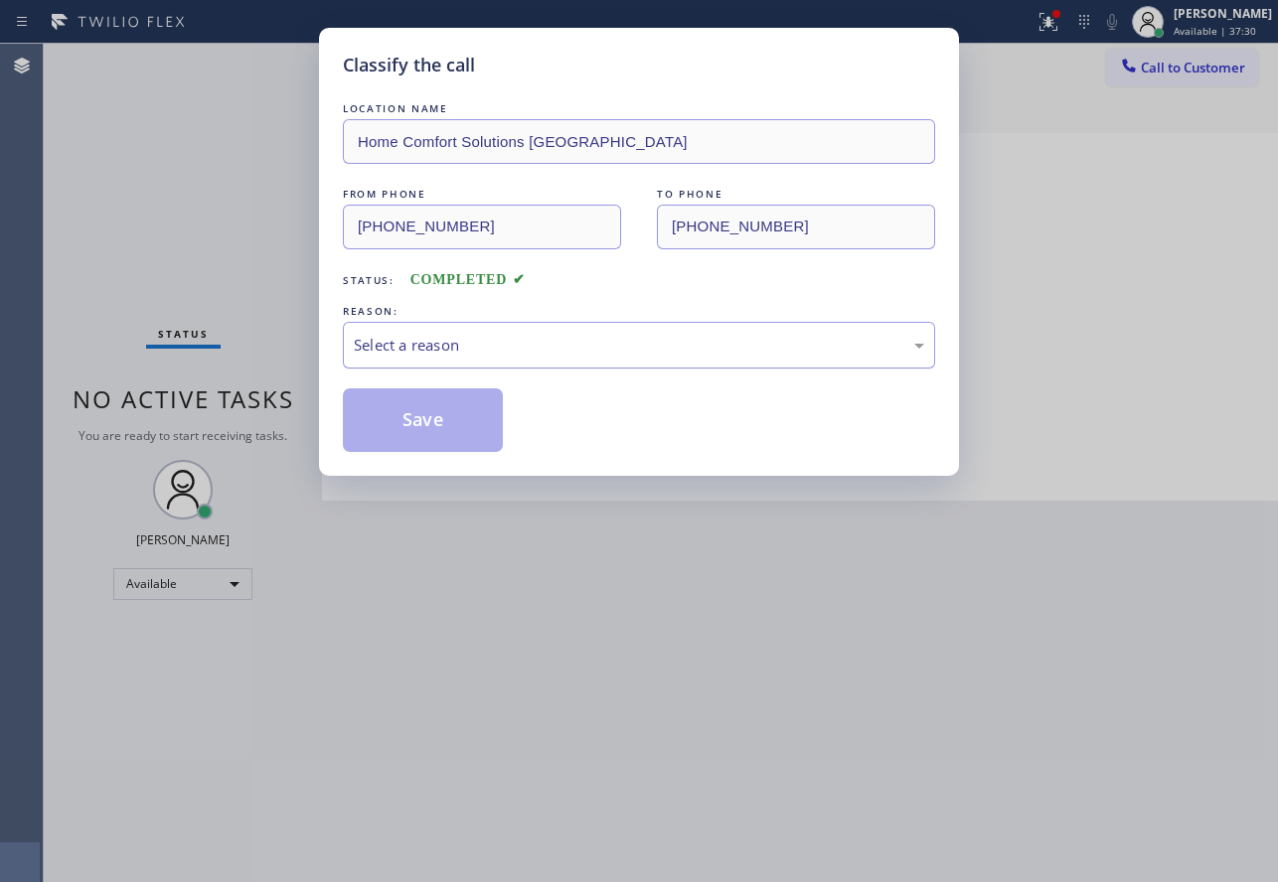
click at [457, 341] on div "Select a reason" at bounding box center [639, 345] width 570 height 23
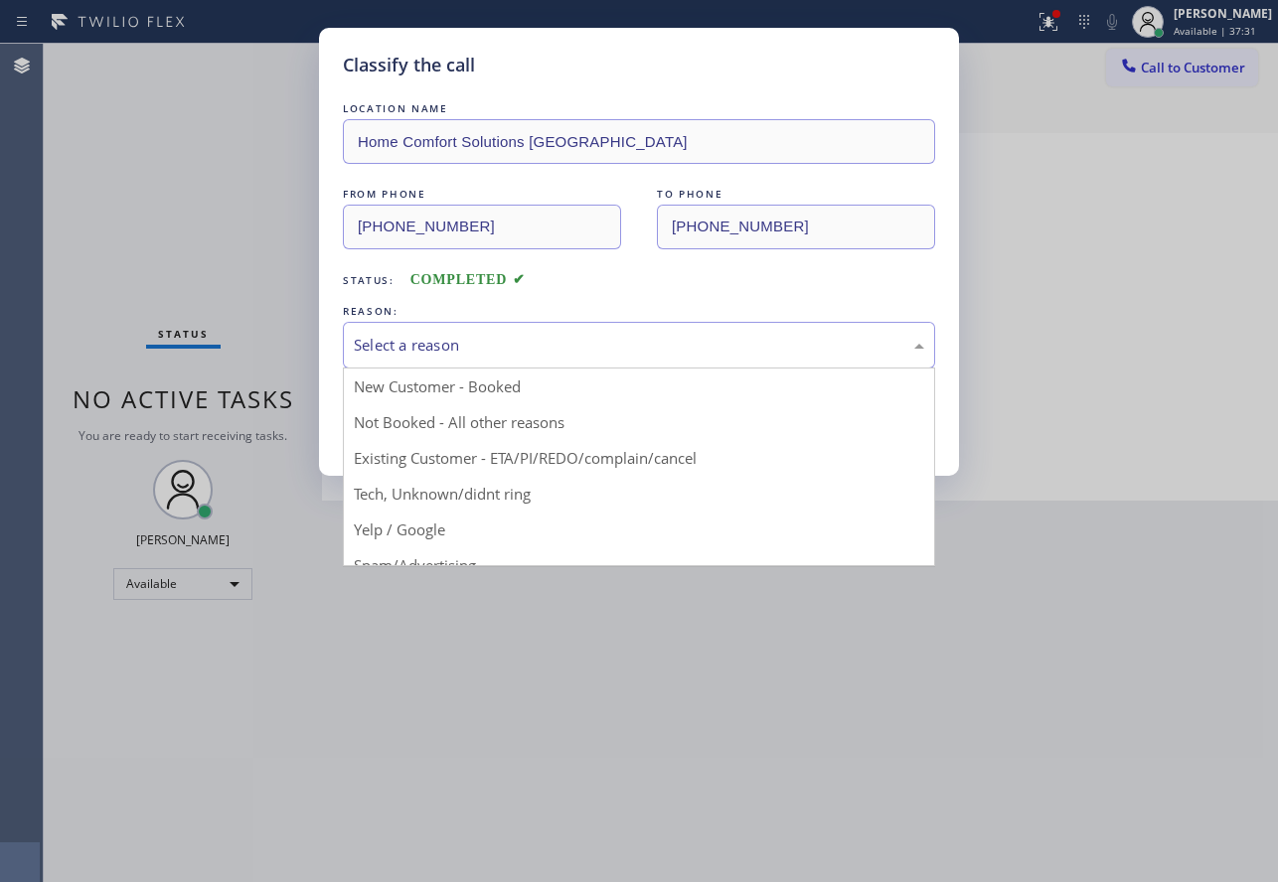
drag, startPoint x: 417, startPoint y: 558, endPoint x: 403, endPoint y: 462, distance: 97.4
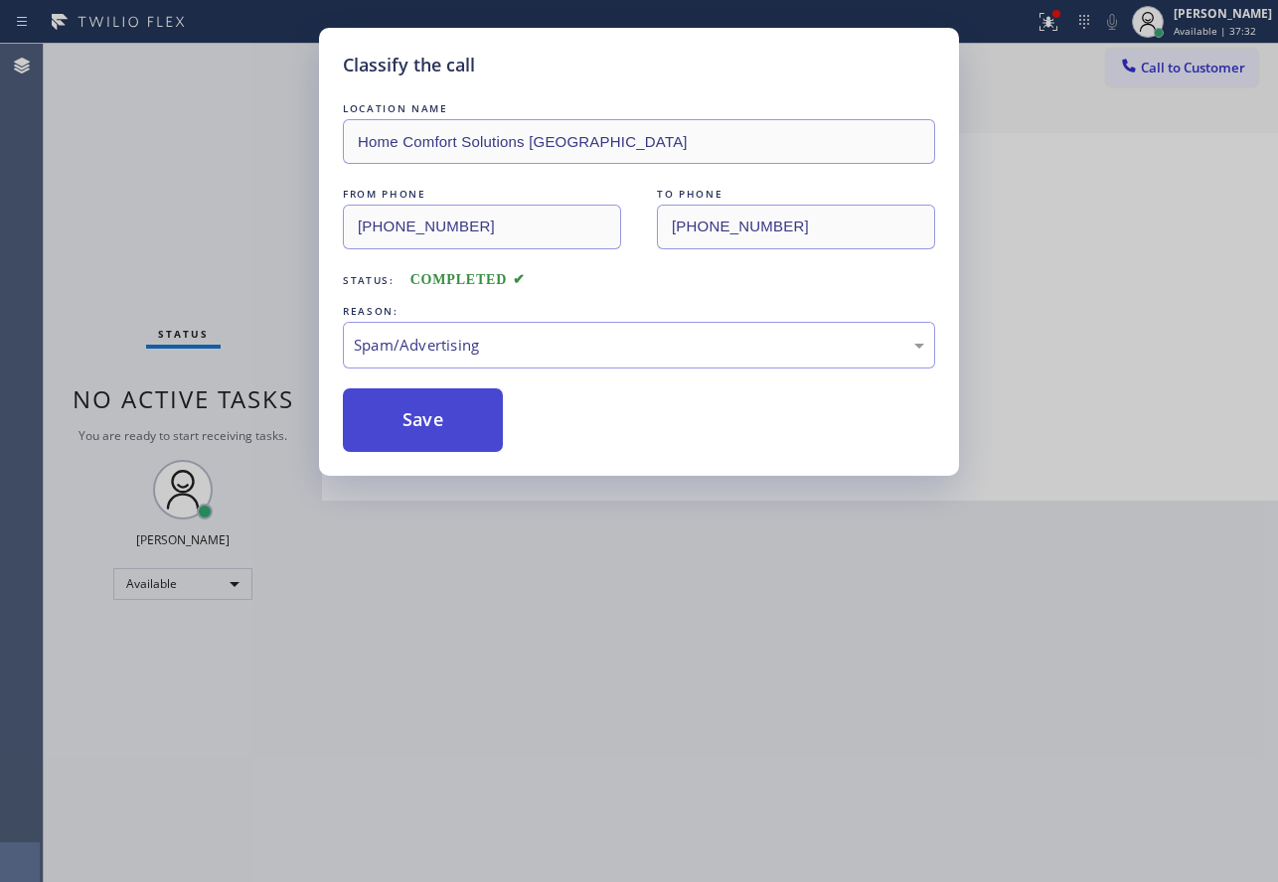
click at [403, 441] on button "Save" at bounding box center [423, 420] width 160 height 64
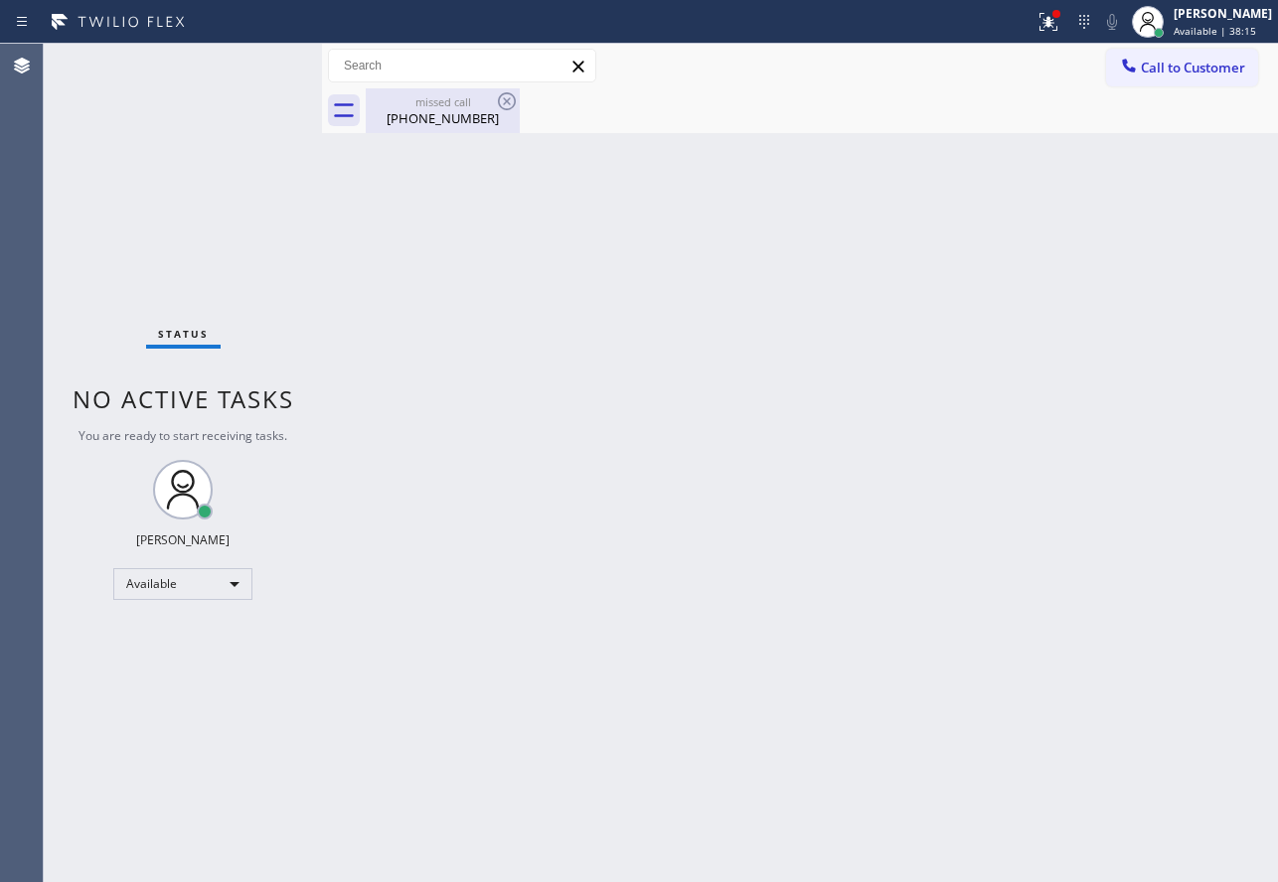
click at [396, 99] on div "missed call" at bounding box center [443, 101] width 150 height 15
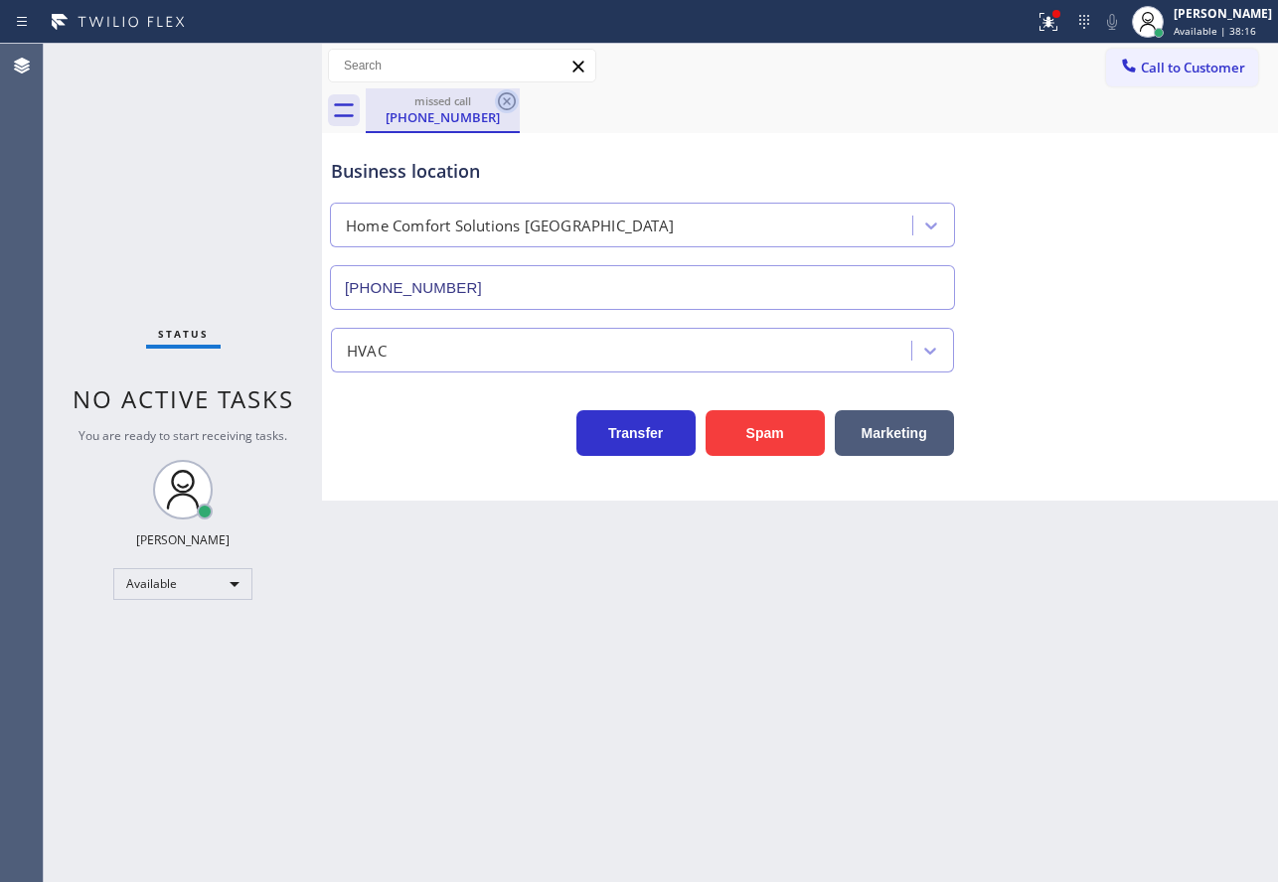
click at [507, 103] on icon at bounding box center [507, 101] width 24 height 24
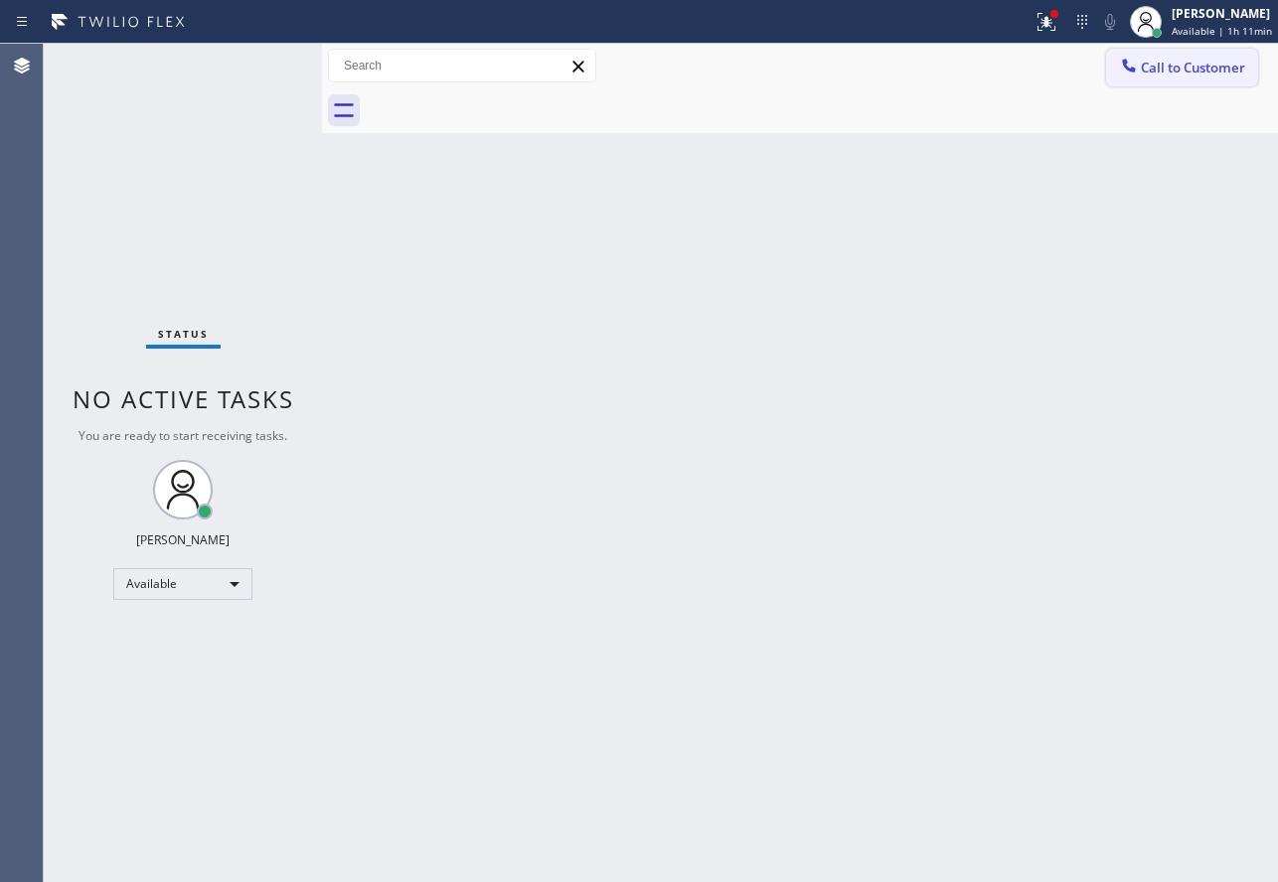
click at [1176, 68] on span "Call to Customer" at bounding box center [1192, 68] width 104 height 18
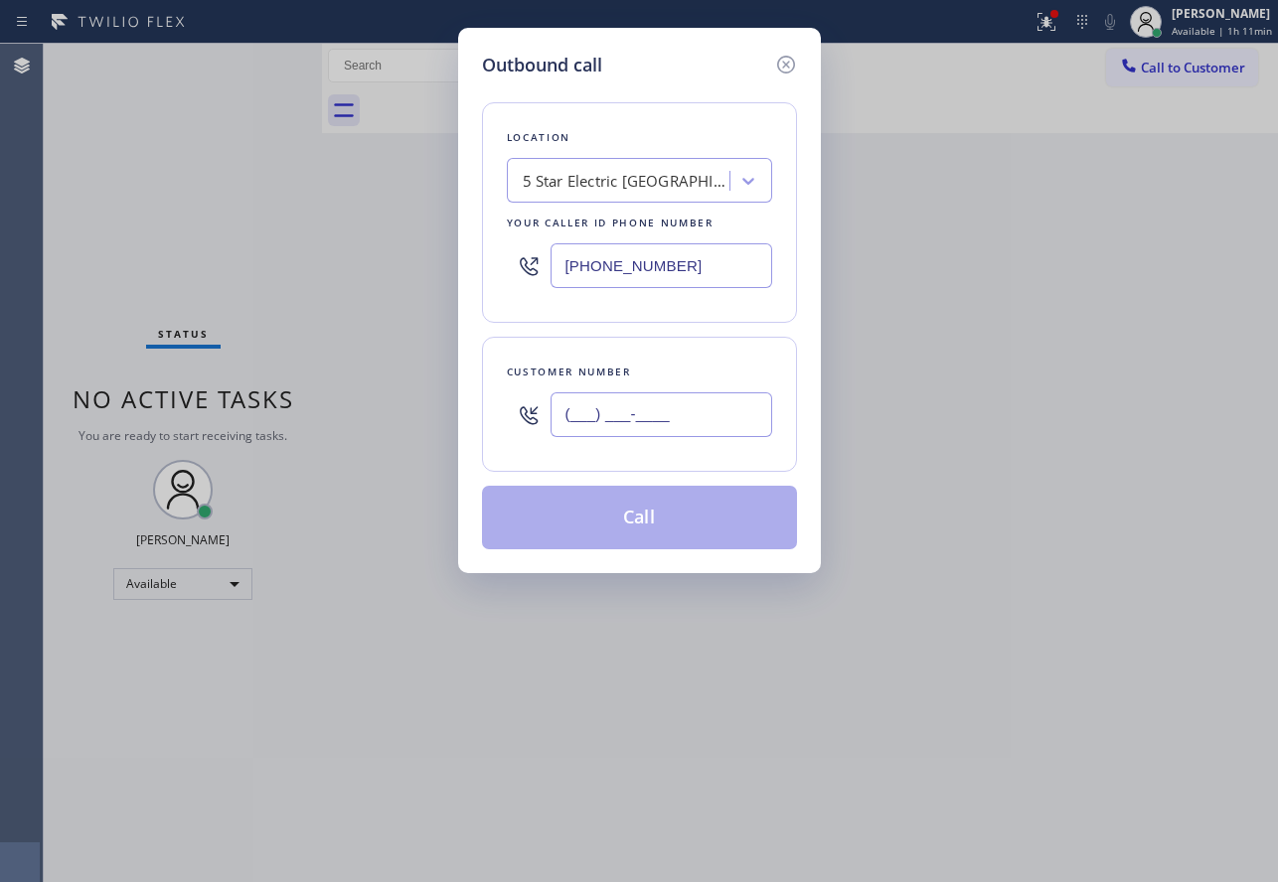
click at [625, 412] on input "(___) ___-____" at bounding box center [661, 414] width 222 height 45
paste input "702) 283-3500"
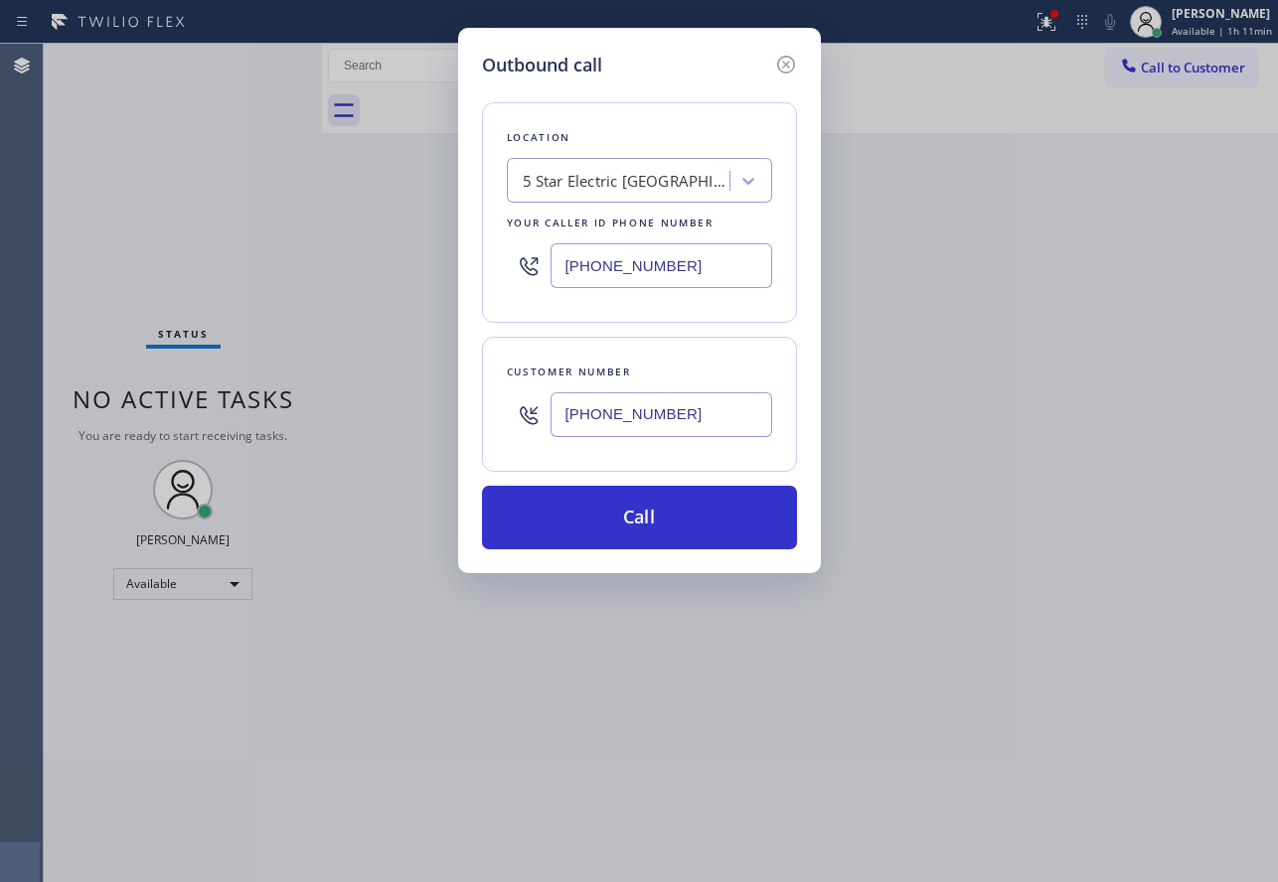
type input "[PHONE_NUMBER]"
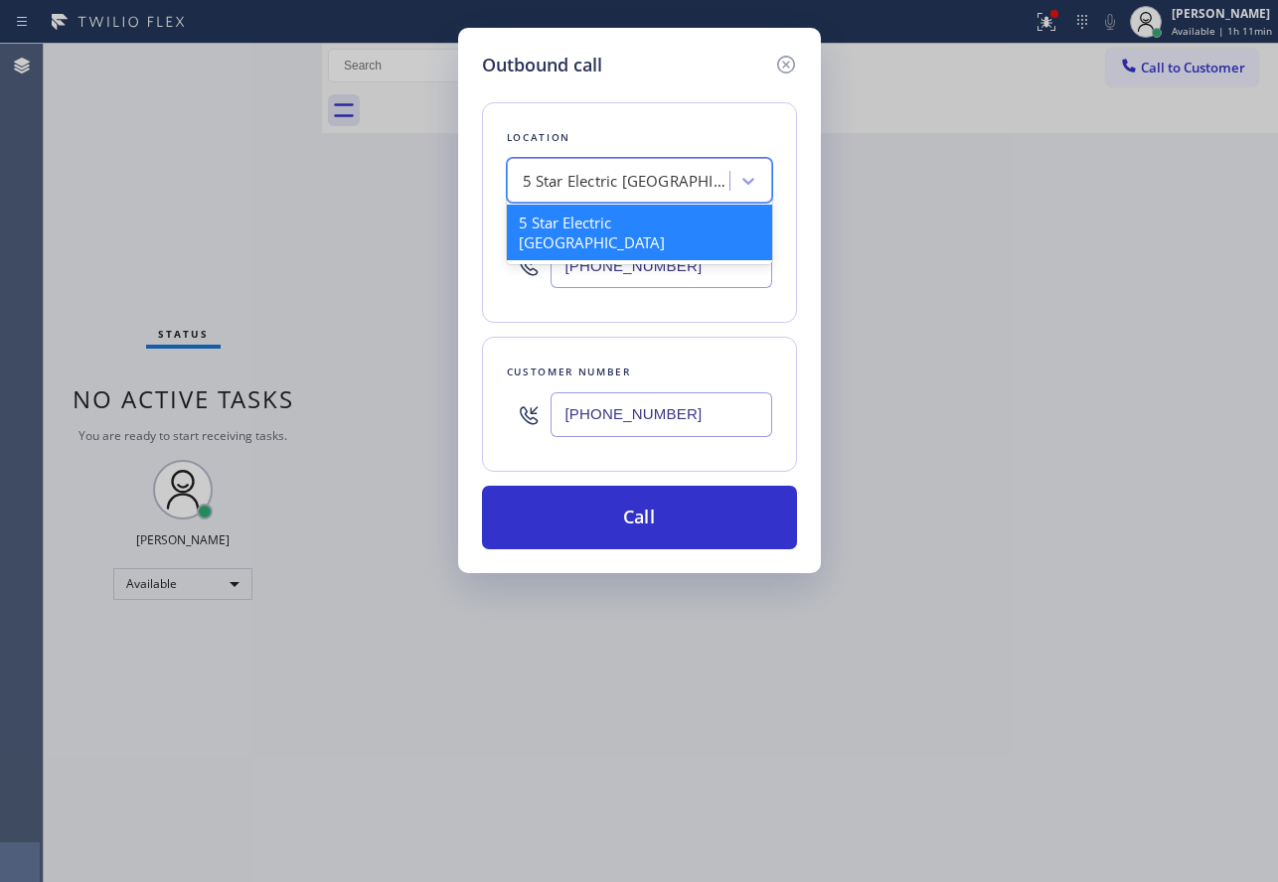
click at [618, 181] on div "5 Star Electric [GEOGRAPHIC_DATA]" at bounding box center [627, 181] width 209 height 23
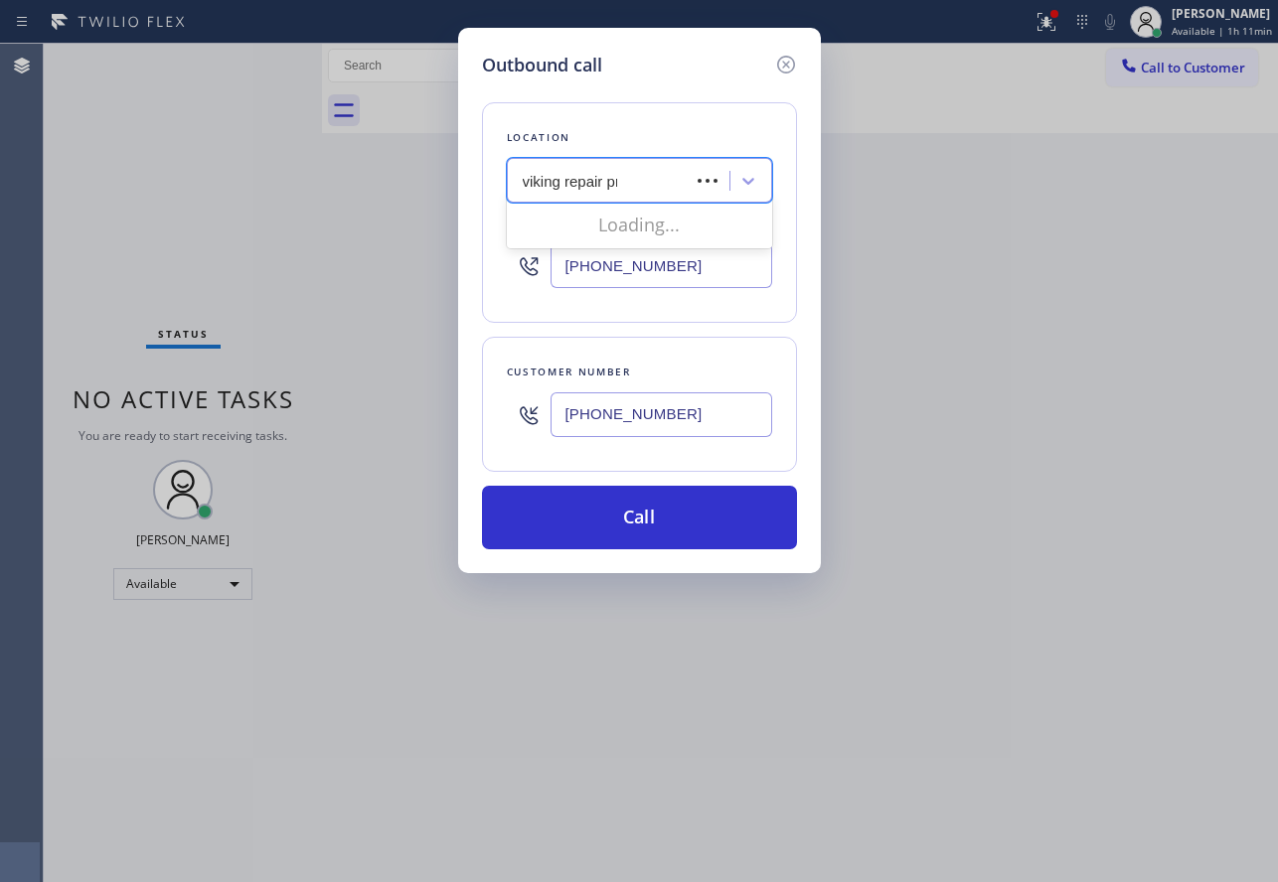
type input "viking repair pro"
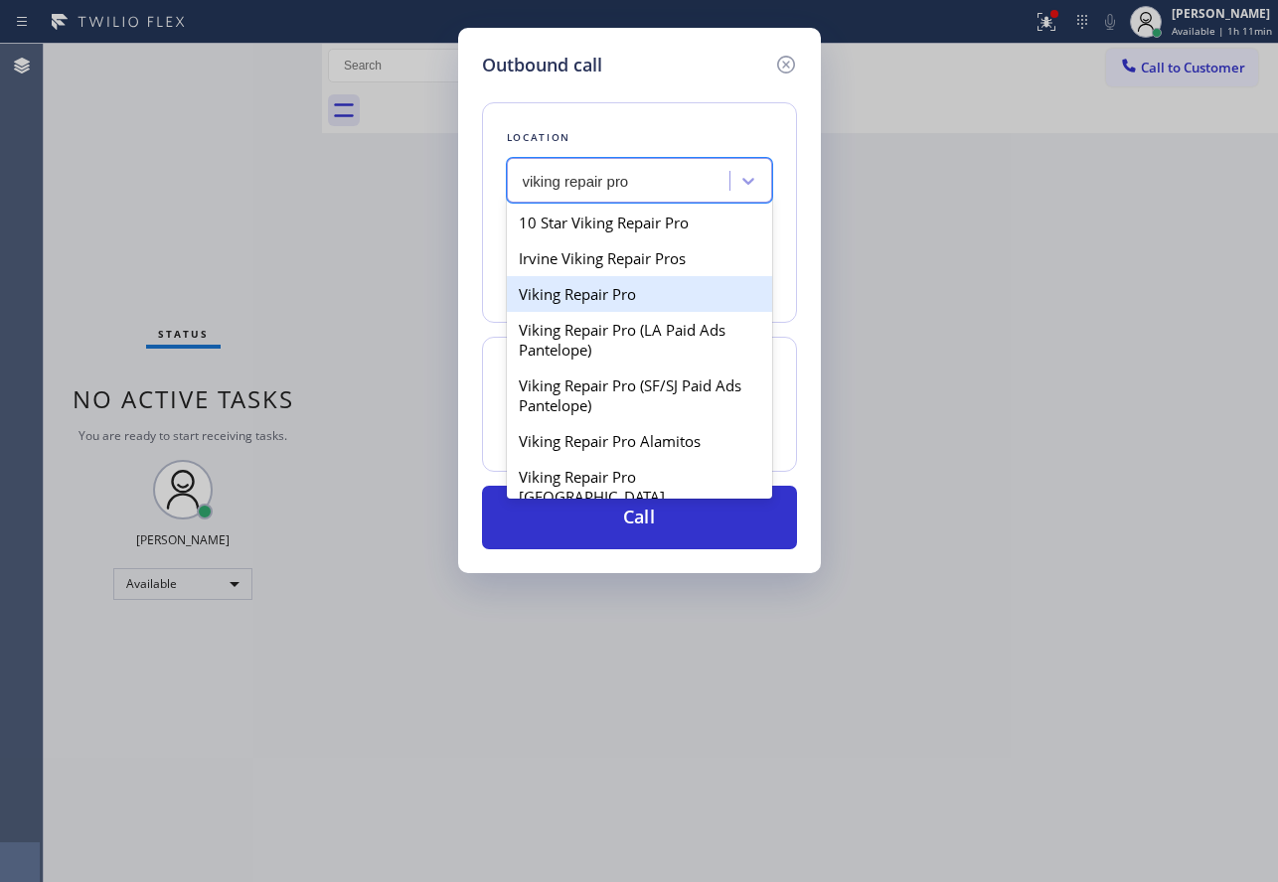
click at [564, 287] on div "Viking Repair Pro" at bounding box center [639, 294] width 265 height 36
type input "[PHONE_NUMBER]"
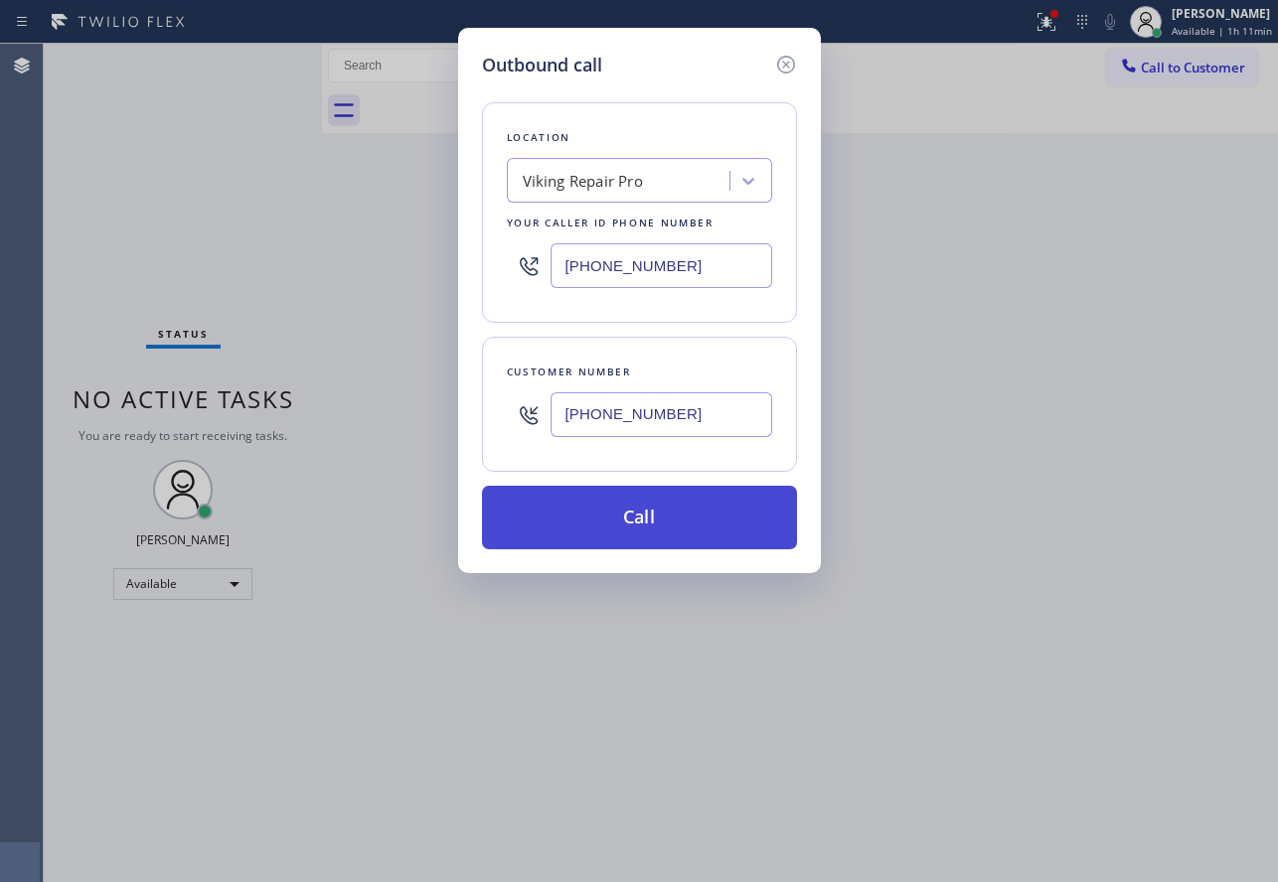
click at [669, 494] on button "Call" at bounding box center [639, 518] width 315 height 64
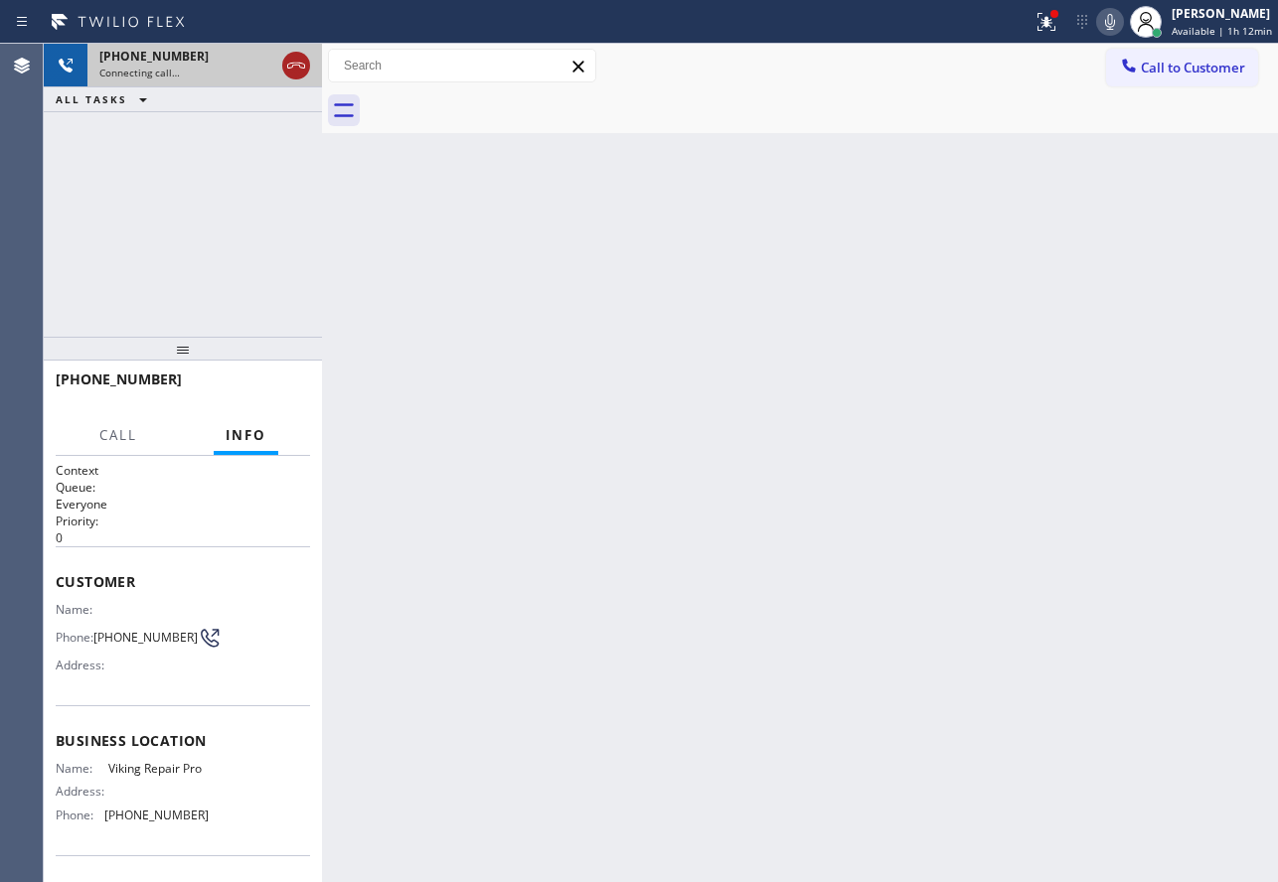
click at [306, 73] on icon at bounding box center [296, 66] width 24 height 24
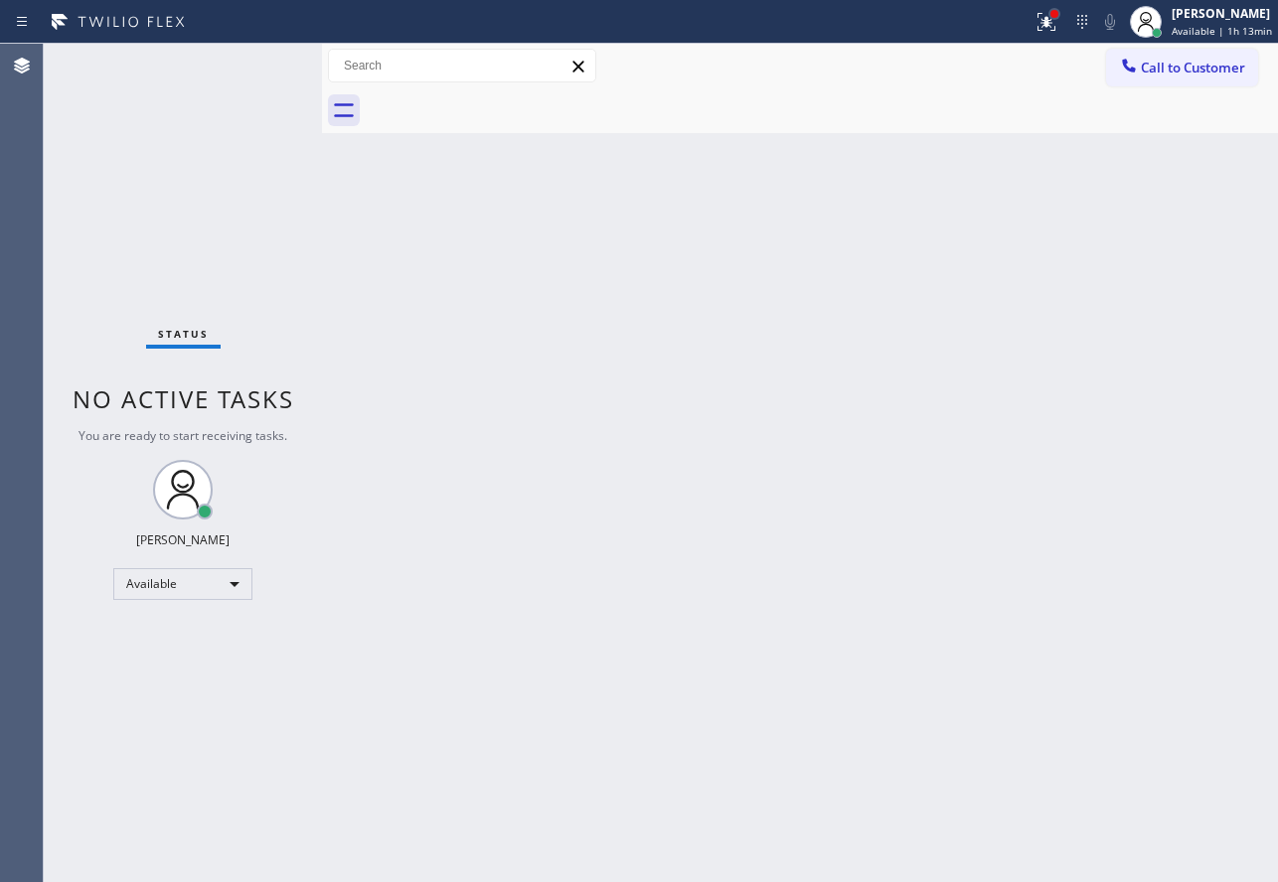
click at [1056, 14] on div at bounding box center [1054, 14] width 8 height 8
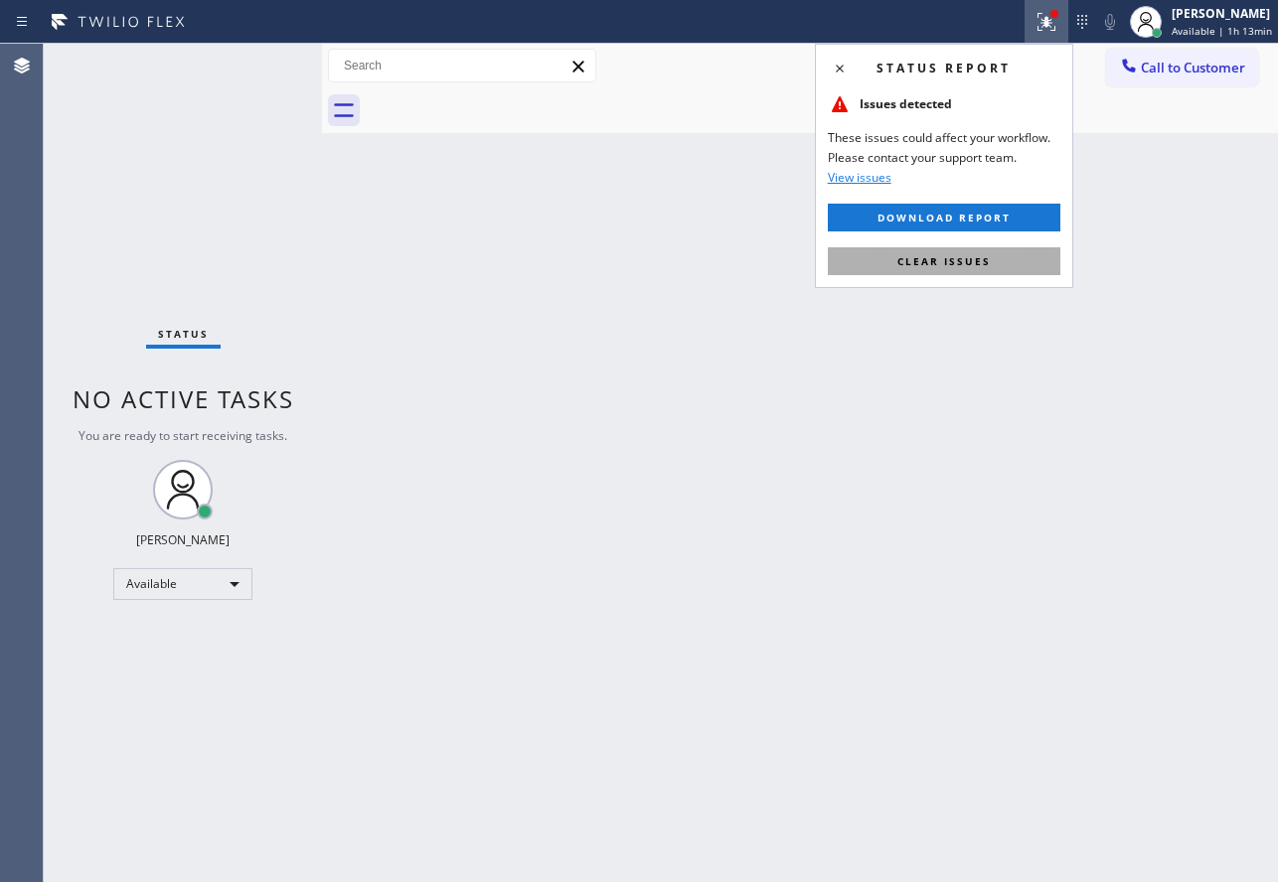
click at [923, 273] on button "Clear issues" at bounding box center [944, 261] width 232 height 28
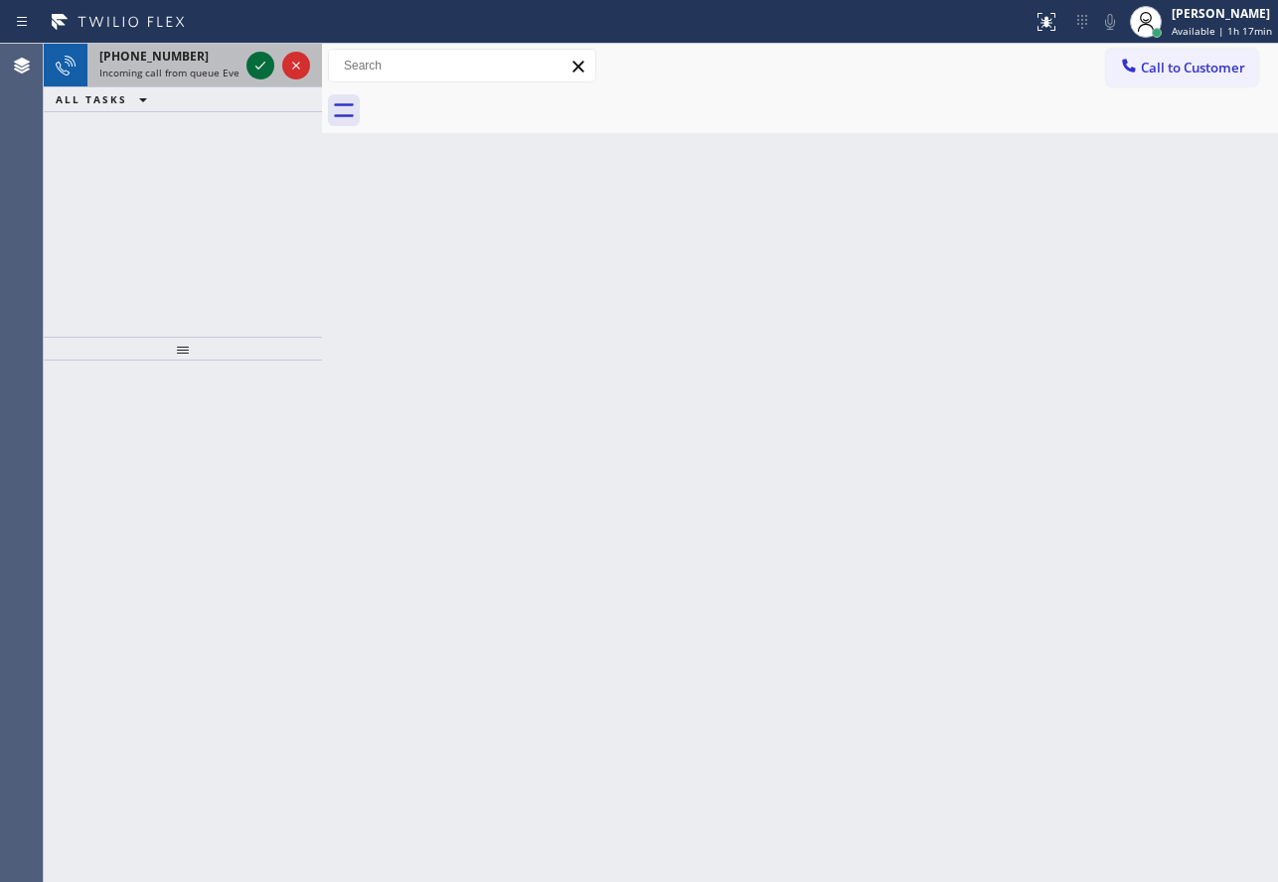
click at [268, 66] on icon at bounding box center [260, 66] width 24 height 24
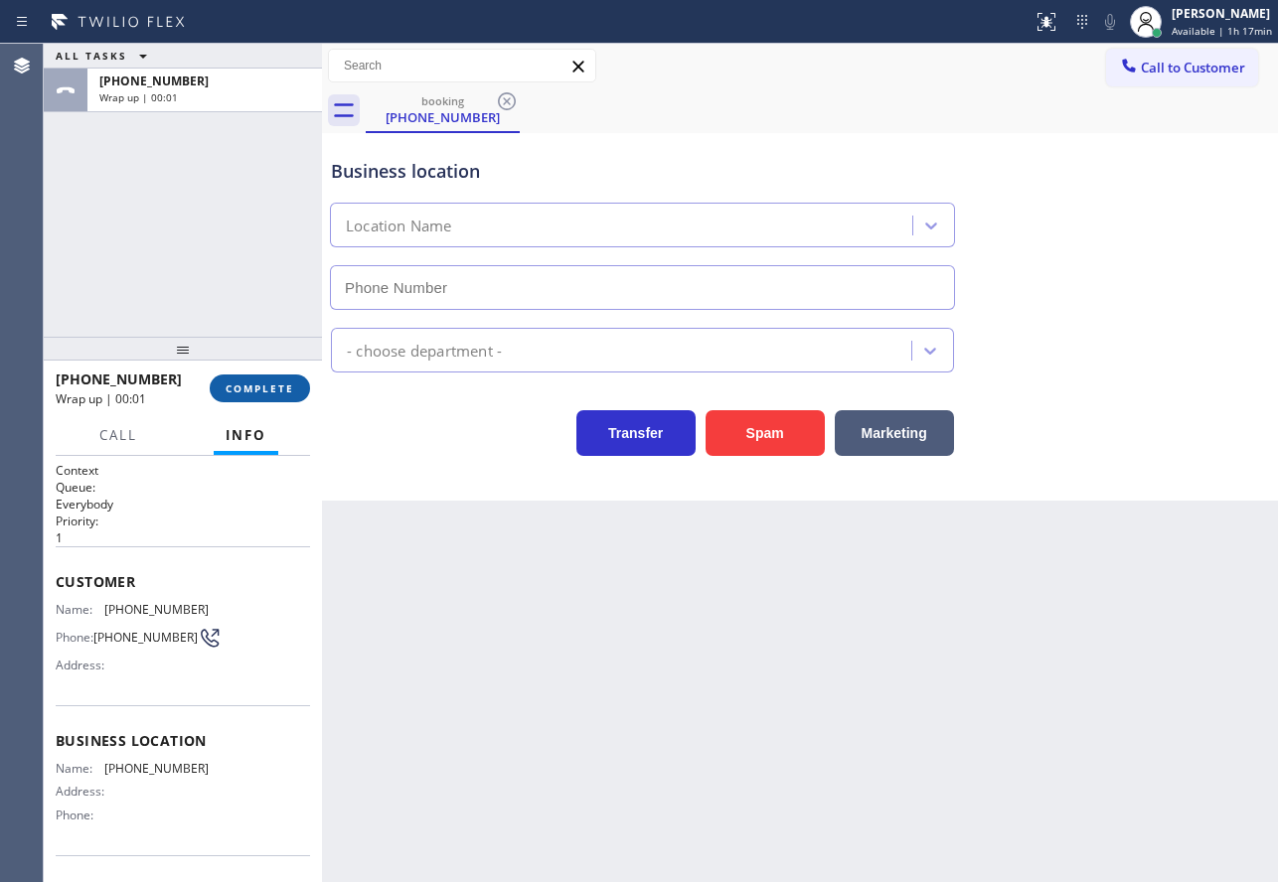
click at [276, 393] on span "COMPLETE" at bounding box center [260, 388] width 69 height 14
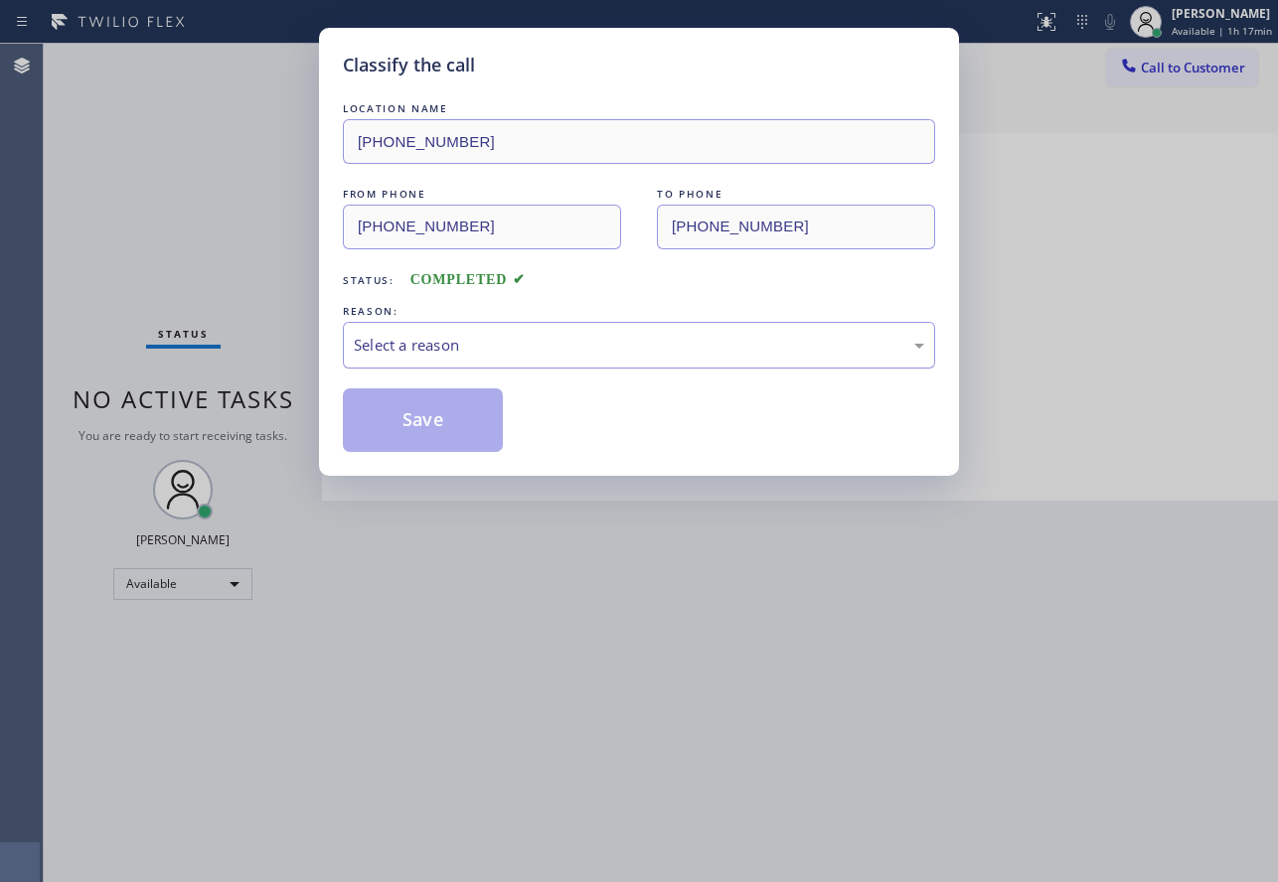
click at [490, 360] on div "Select a reason" at bounding box center [639, 345] width 592 height 47
click at [426, 415] on button "Save" at bounding box center [423, 420] width 160 height 64
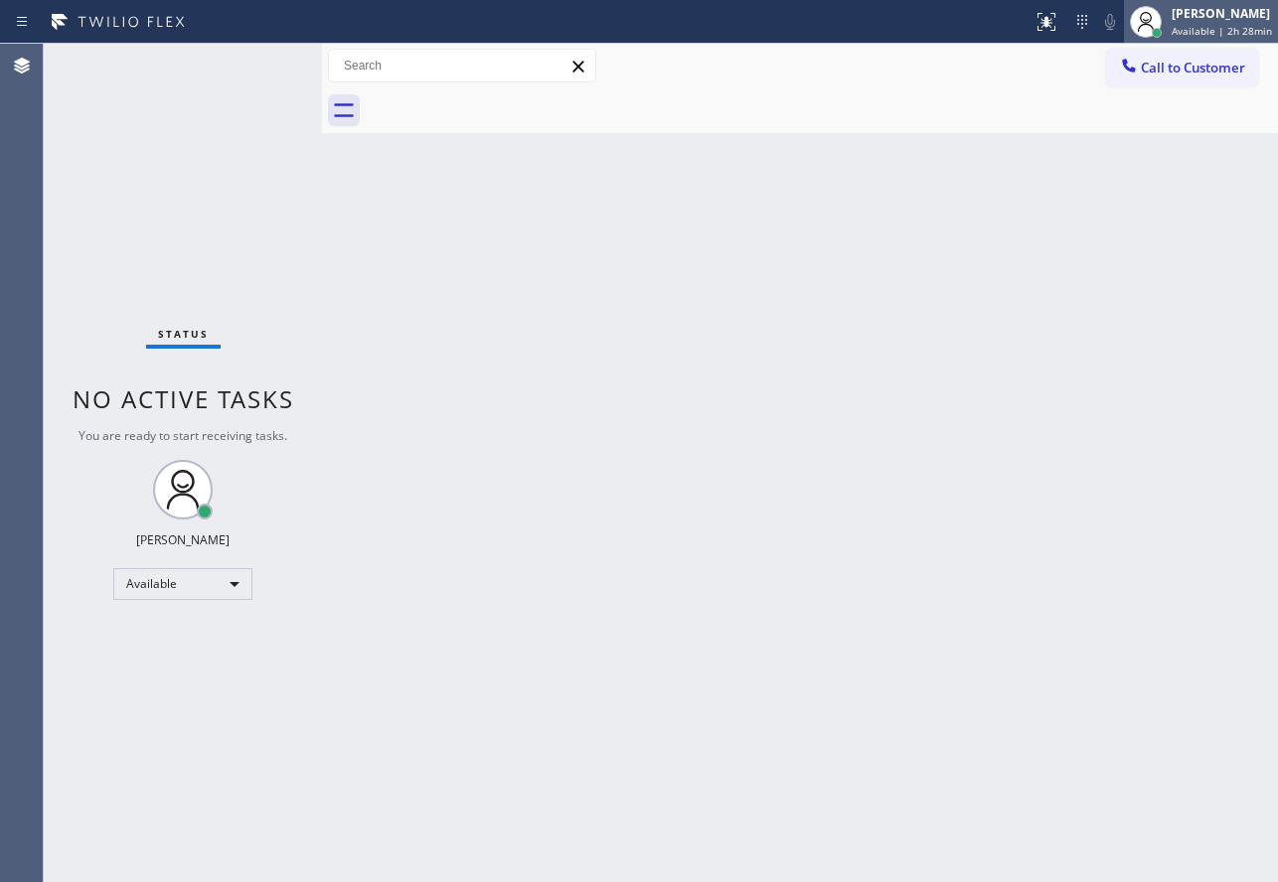
click at [1204, 20] on div "[PERSON_NAME]" at bounding box center [1221, 13] width 100 height 17
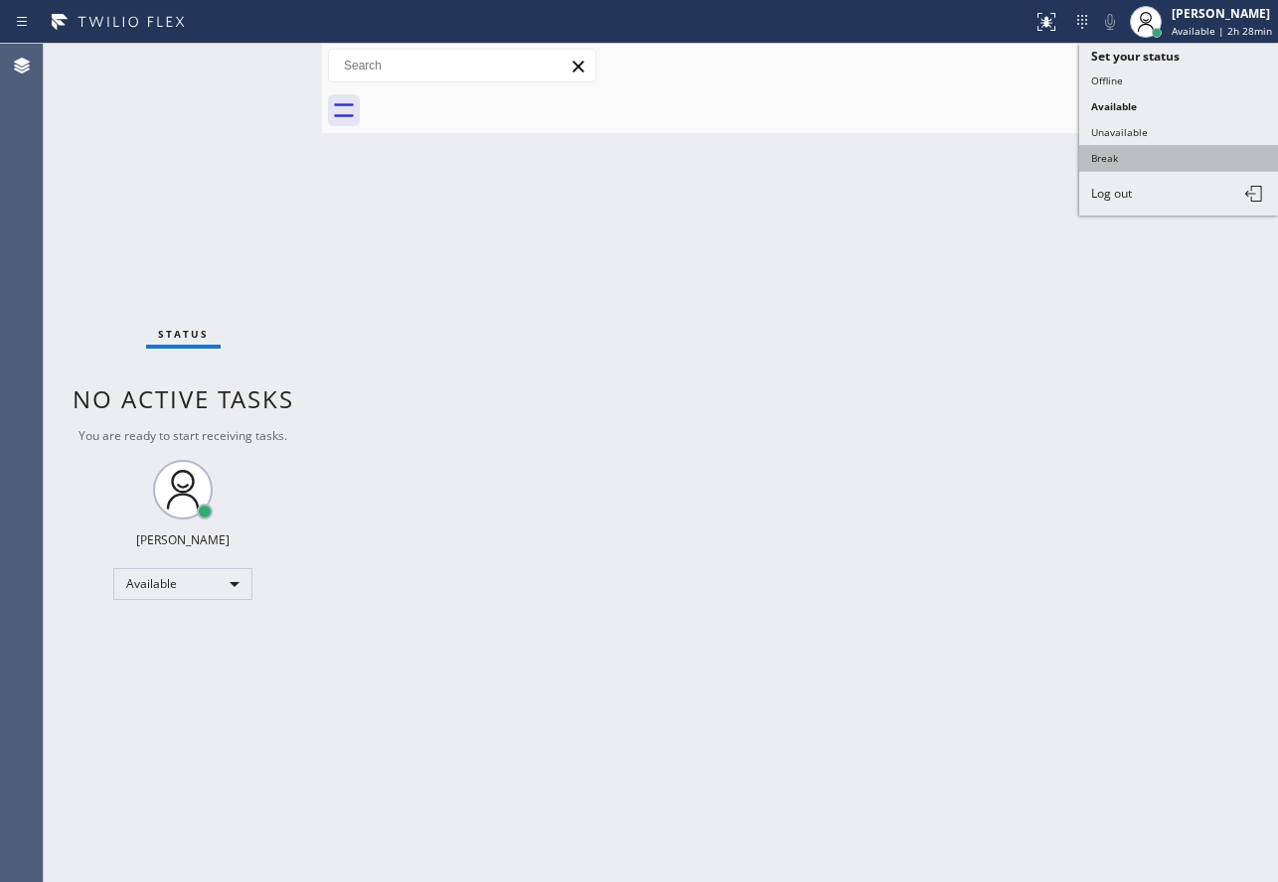
click at [1123, 159] on button "Break" at bounding box center [1178, 158] width 199 height 26
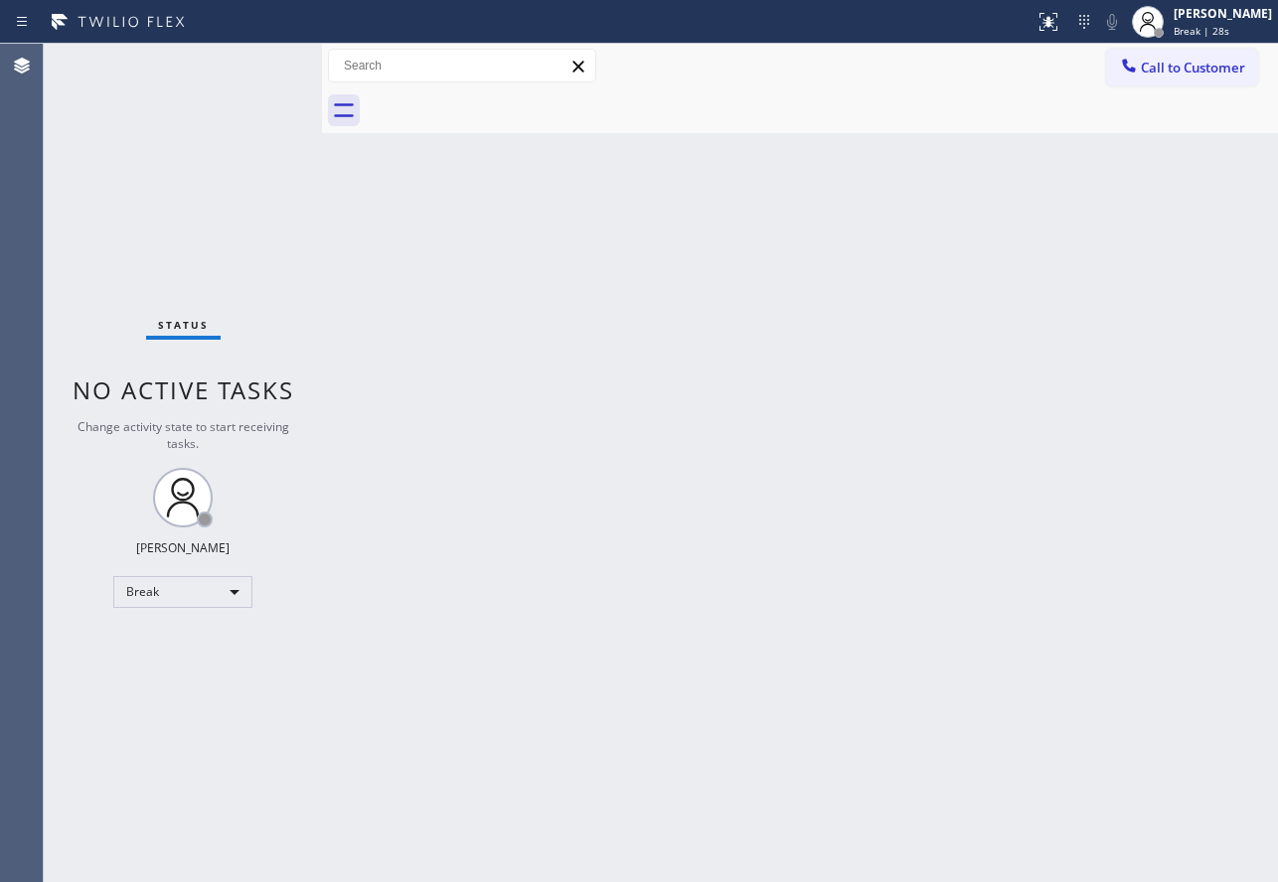
click at [1277, 216] on div "Back to Dashboard Change Sender ID Customers Technicians Select a contact Outbo…" at bounding box center [800, 463] width 956 height 838
click at [673, 183] on div "Back to Dashboard Change Sender ID Customers Technicians Select a contact Outbo…" at bounding box center [802, 463] width 961 height 838
click at [778, 700] on div "Back to Dashboard Change Sender ID Customers Technicians Select a contact Outbo…" at bounding box center [802, 463] width 961 height 838
